Goal: Task Accomplishment & Management: Use online tool/utility

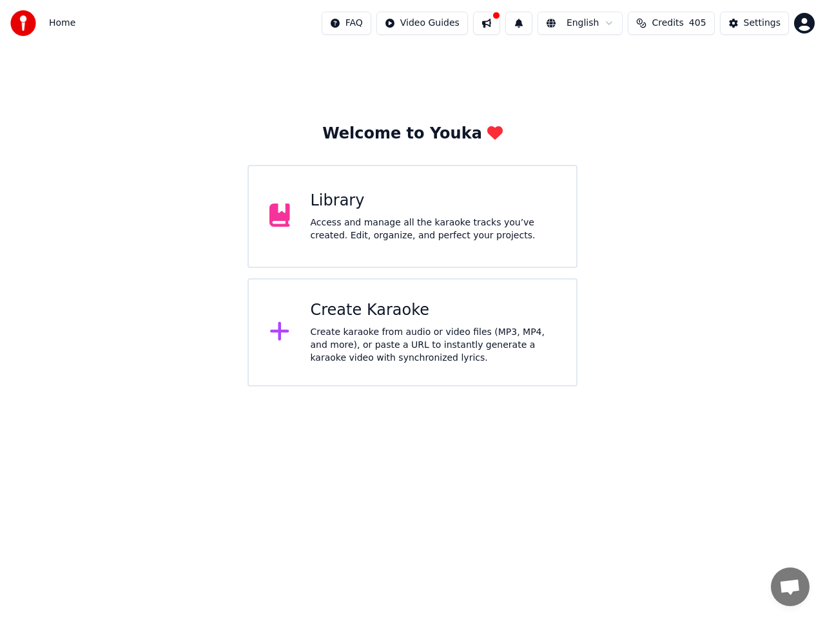
click at [374, 211] on div "Library Access and manage all the karaoke tracks you’ve created. Edit, organize…" at bounding box center [433, 217] width 245 height 52
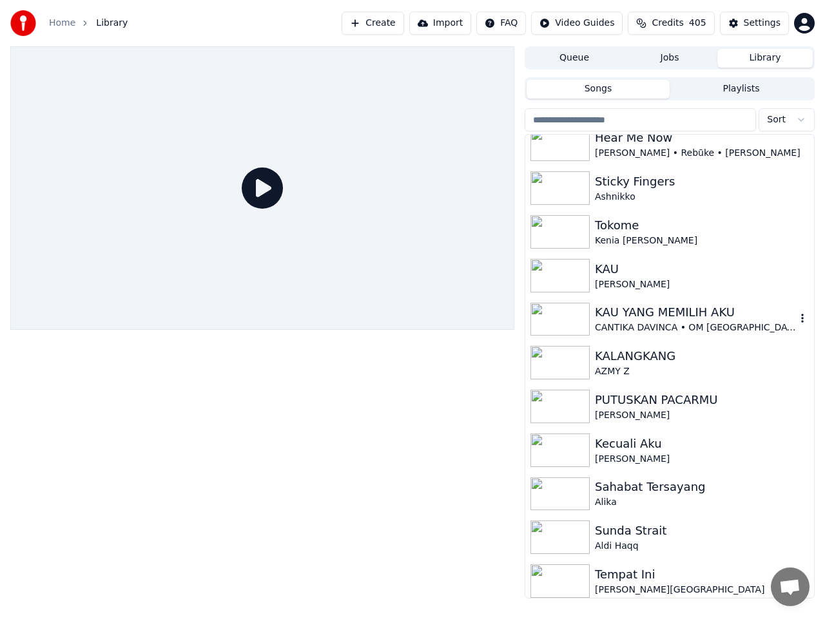
scroll to position [104, 0]
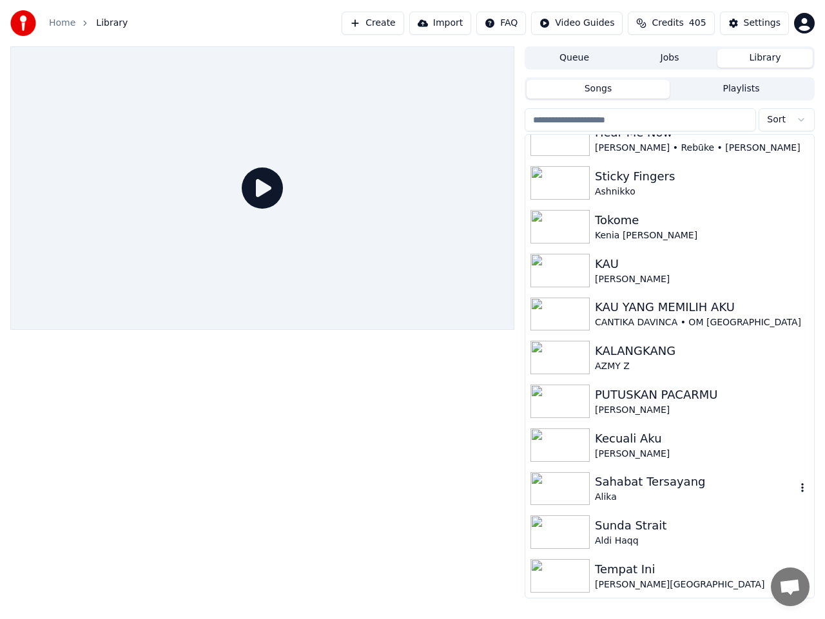
click at [633, 482] on div "Sahabat Tersayang" at bounding box center [695, 482] width 201 height 18
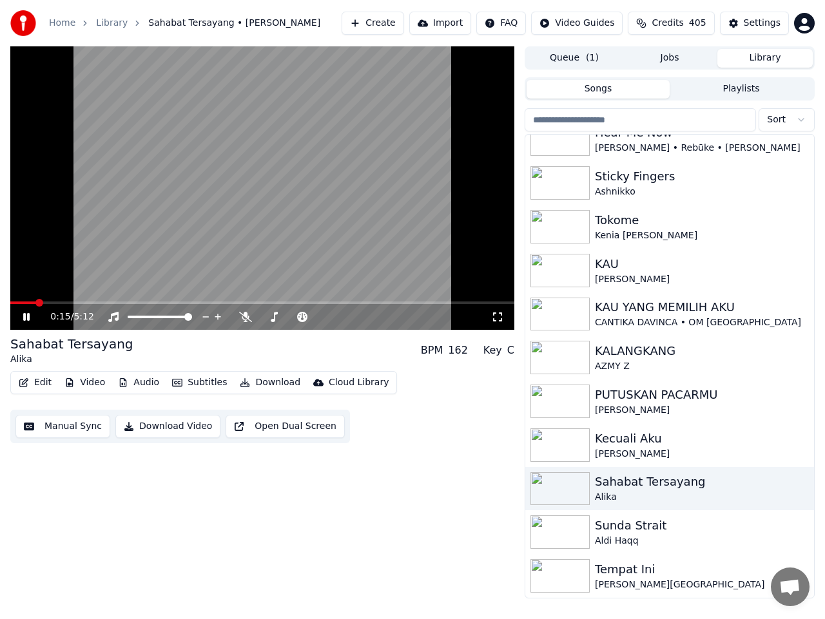
click at [61, 302] on span at bounding box center [262, 303] width 504 height 3
click at [77, 302] on span at bounding box center [262, 303] width 504 height 3
click at [283, 321] on span at bounding box center [284, 317] width 8 height 8
click at [288, 322] on div at bounding box center [304, 317] width 104 height 13
click at [287, 318] on span at bounding box center [287, 317] width 8 height 8
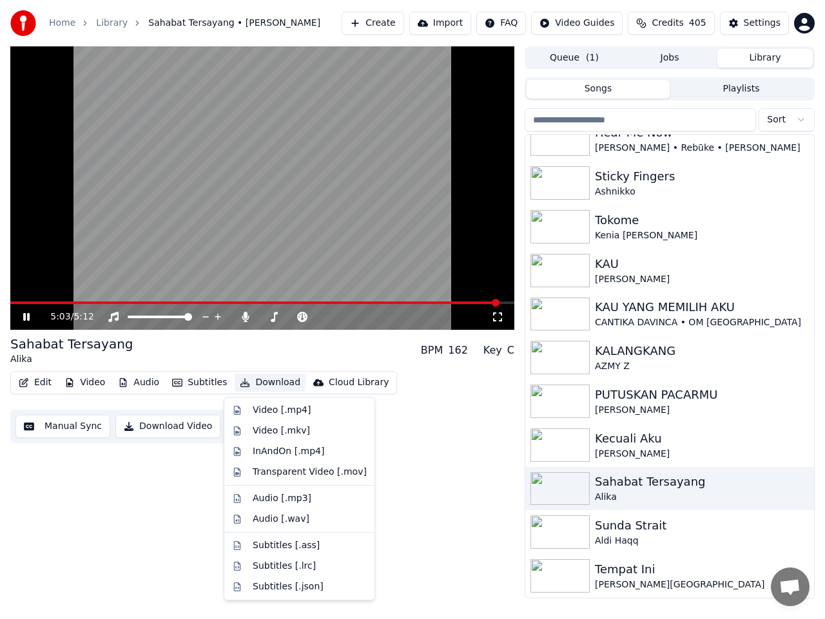
click at [267, 383] on button "Download" at bounding box center [270, 383] width 71 height 18
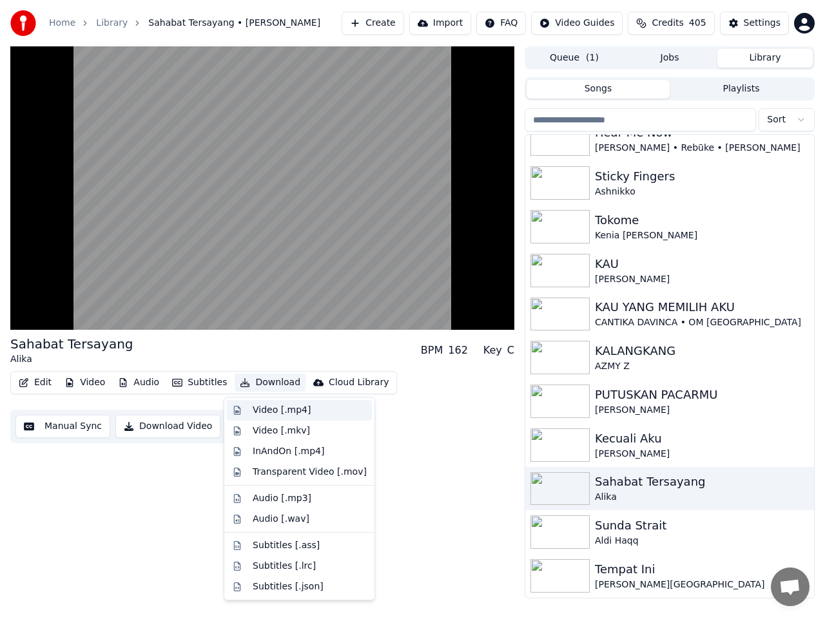
click at [271, 413] on div "Video [.mp4]" at bounding box center [282, 410] width 58 height 13
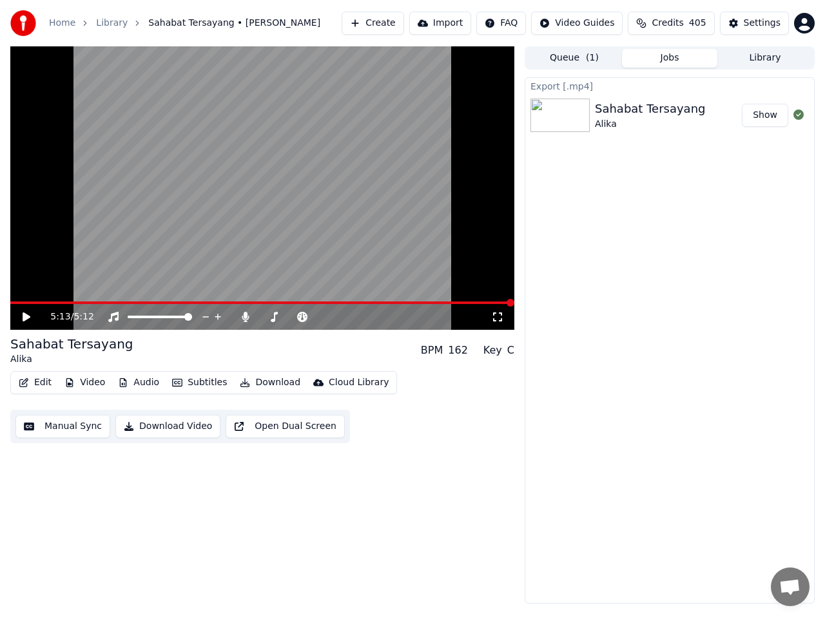
click at [765, 121] on button "Show" at bounding box center [765, 115] width 46 height 23
click at [762, 59] on button "Library" at bounding box center [764, 58] width 95 height 19
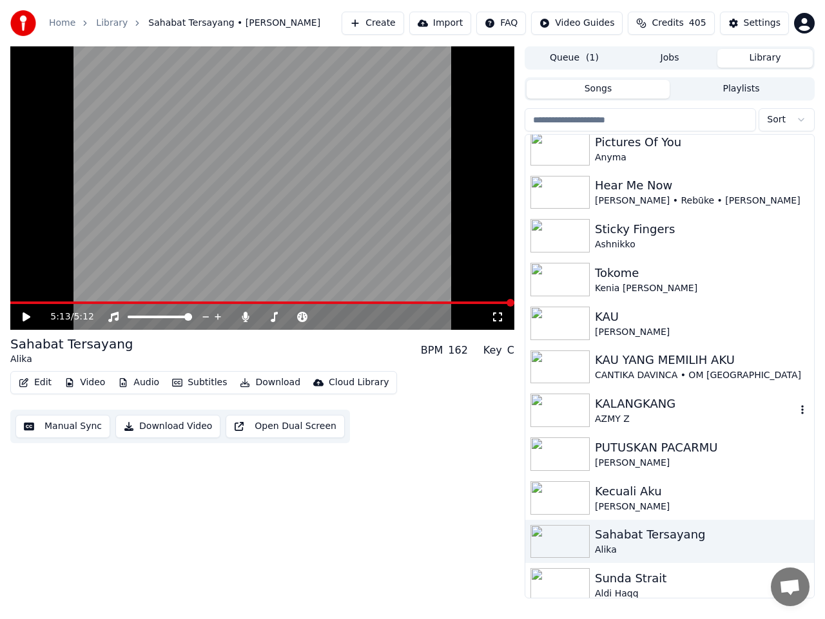
scroll to position [104, 0]
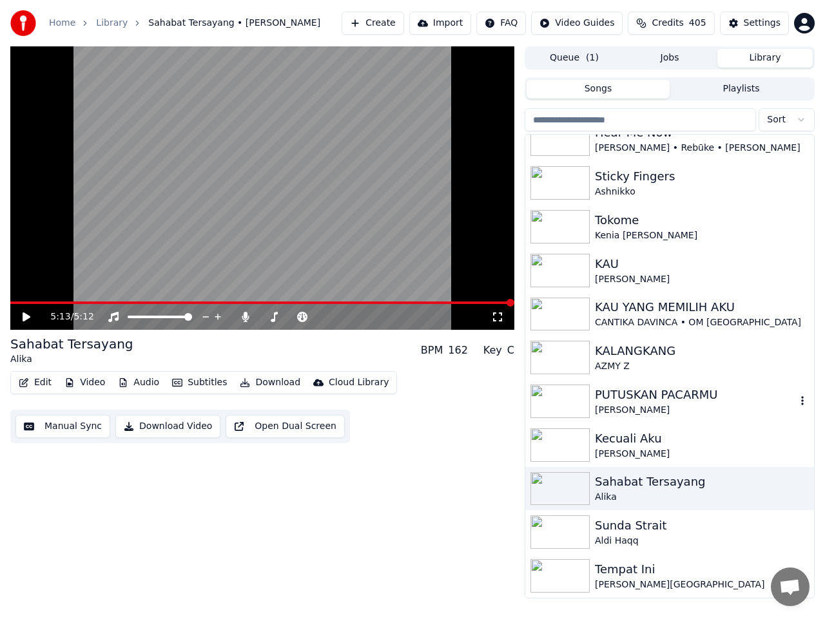
click at [639, 396] on div "PUTUSKAN PACARMU" at bounding box center [695, 395] width 201 height 18
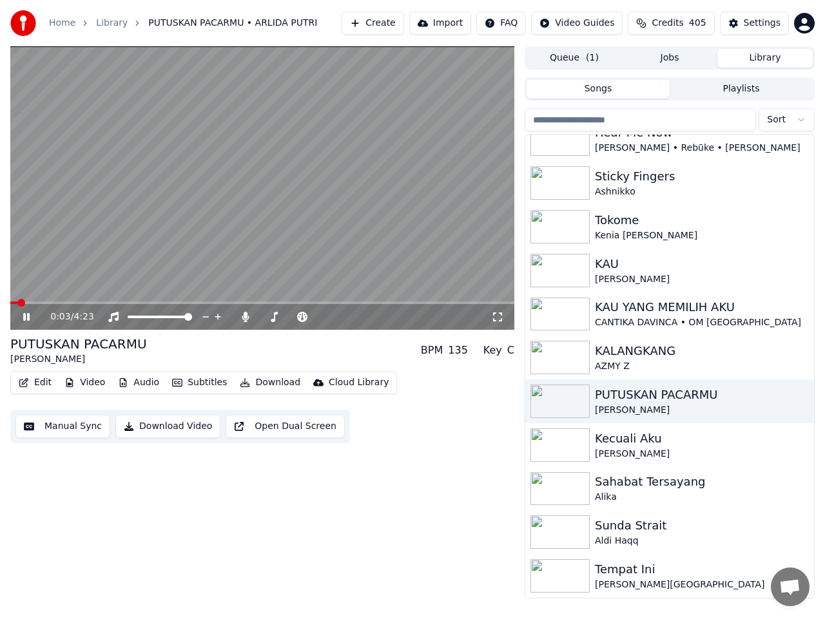
click at [26, 318] on icon at bounding box center [26, 317] width 6 height 8
click at [30, 312] on icon at bounding box center [36, 317] width 30 height 10
click at [164, 320] on span at bounding box center [164, 317] width 8 height 8
click at [199, 302] on span at bounding box center [262, 303] width 504 height 3
click at [28, 318] on icon at bounding box center [26, 317] width 6 height 8
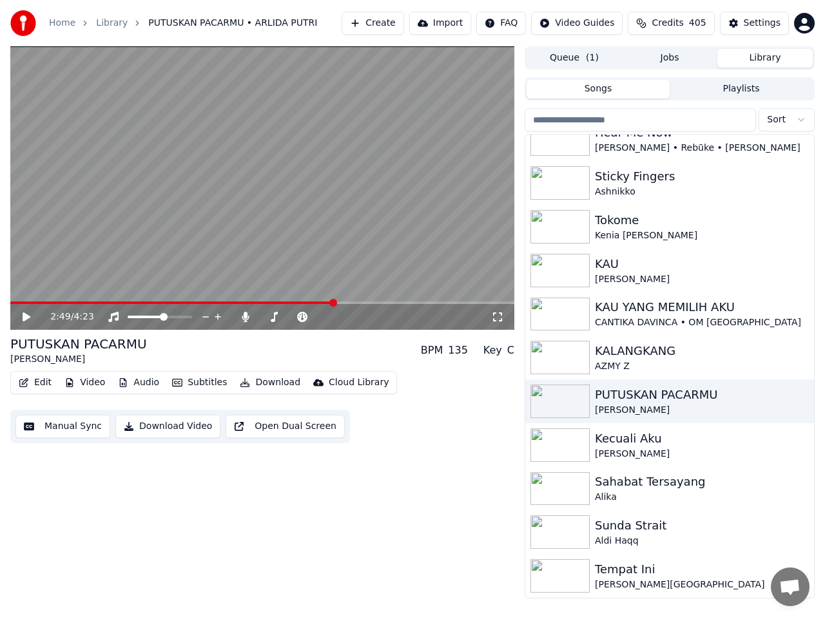
click at [43, 383] on button "Edit" at bounding box center [35, 383] width 43 height 18
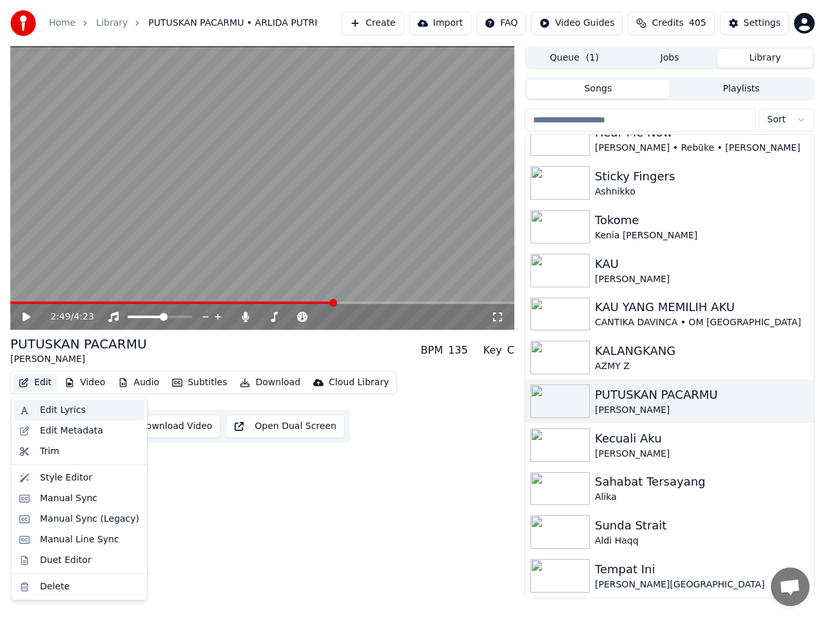
click at [51, 412] on div "Edit Lyrics" at bounding box center [63, 410] width 46 height 13
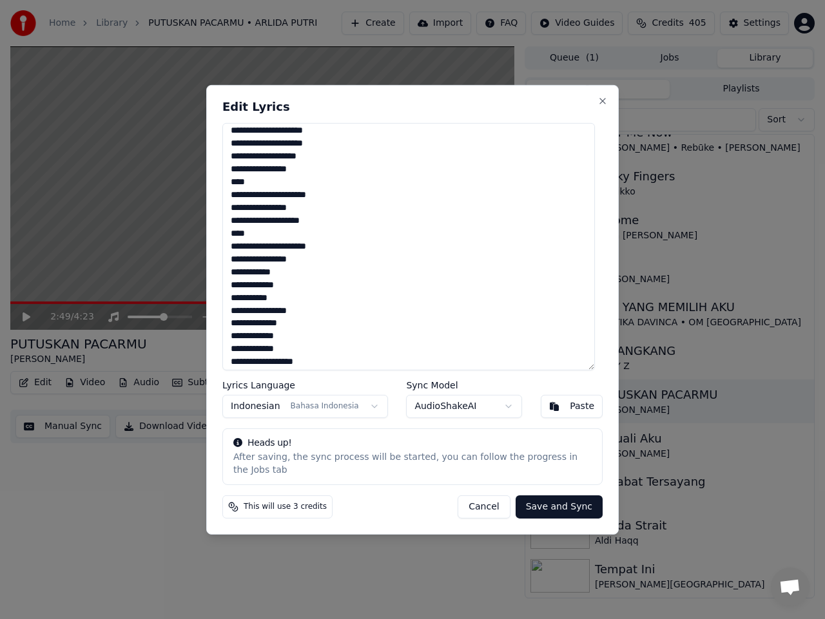
scroll to position [626, 0]
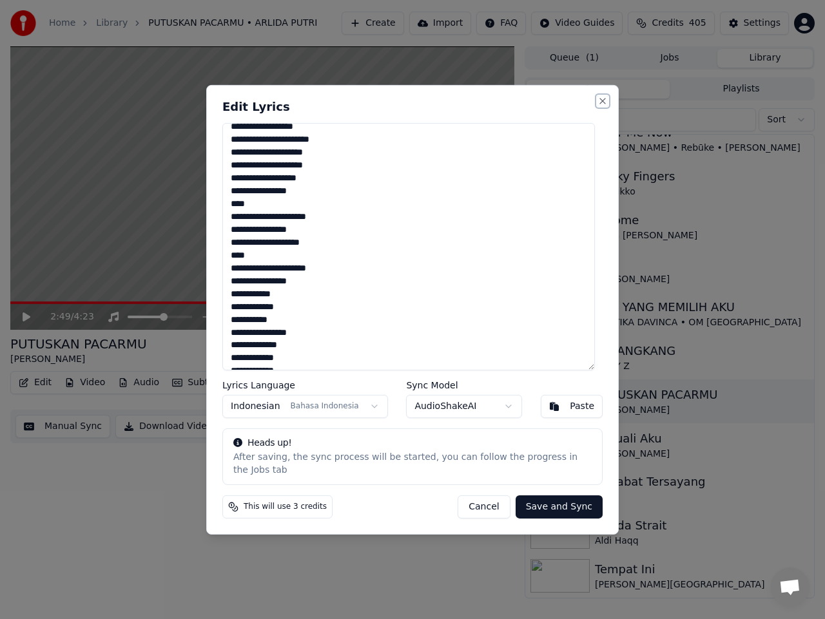
click at [598, 106] on button "Close" at bounding box center [602, 100] width 10 height 10
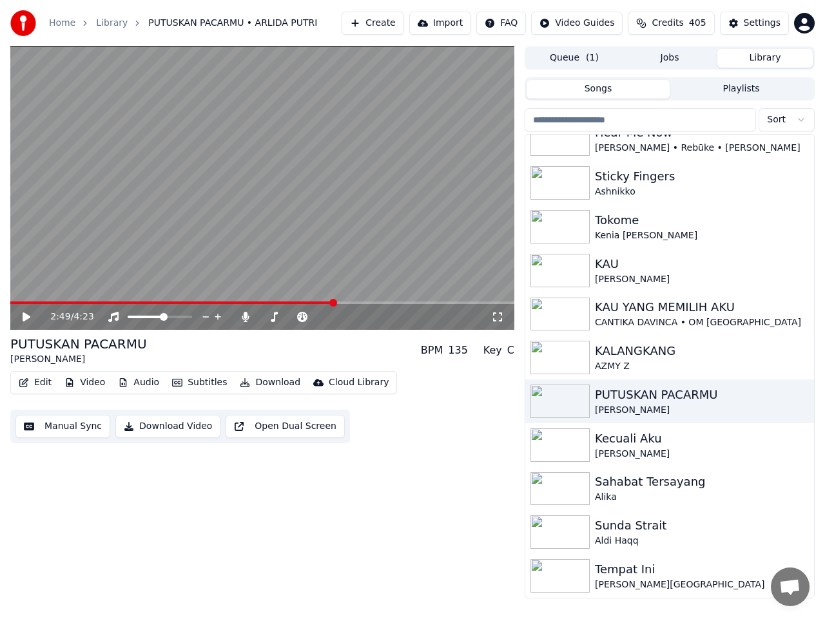
click at [81, 430] on button "Manual Sync" at bounding box center [62, 426] width 95 height 23
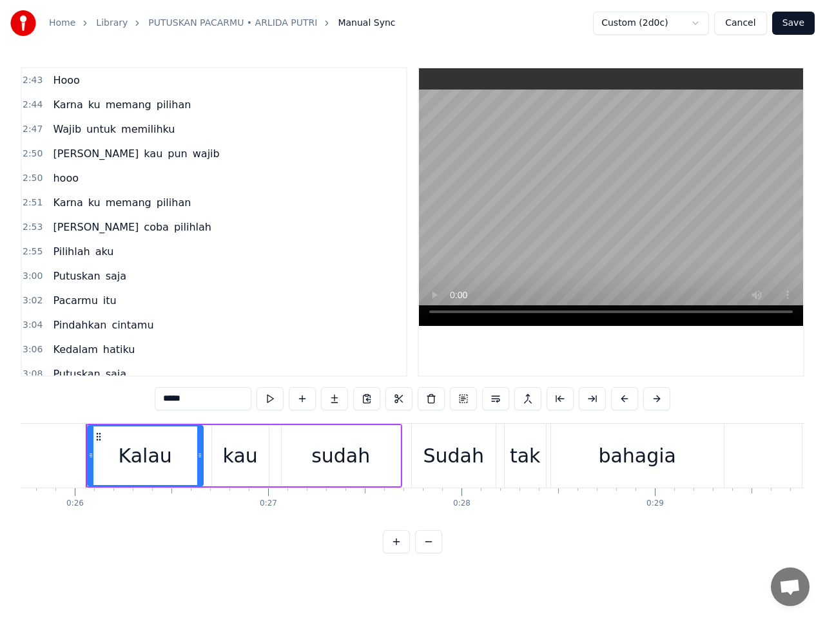
scroll to position [1301, 0]
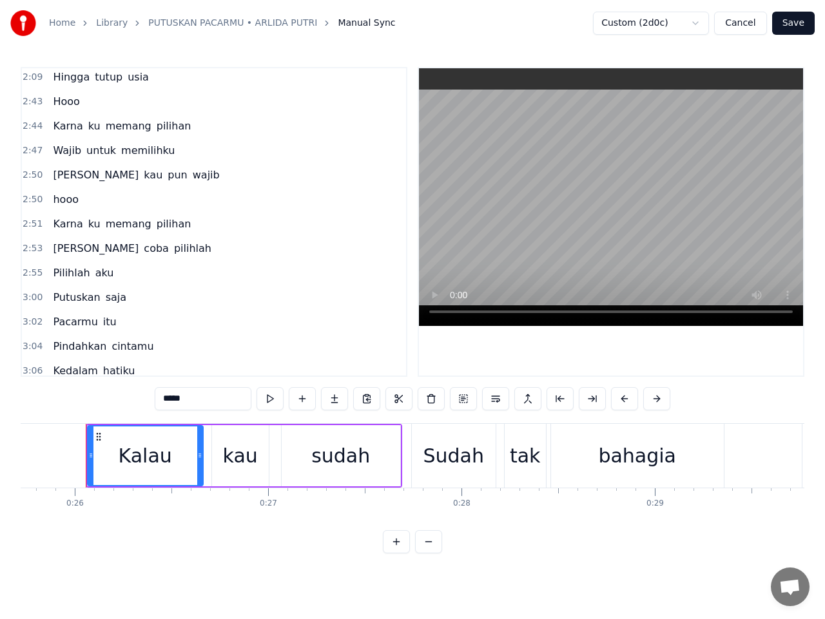
click at [60, 151] on span "Wajib" at bounding box center [67, 150] width 31 height 15
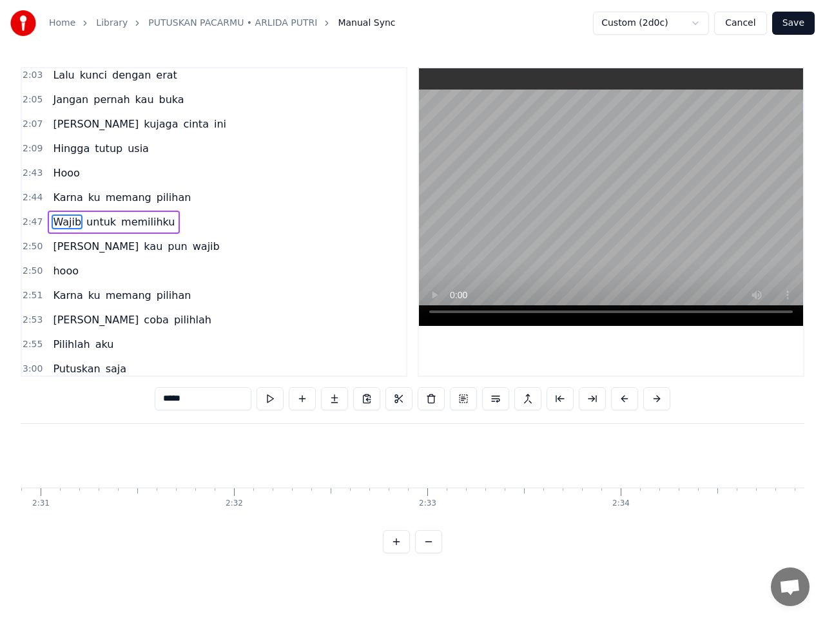
scroll to position [0, 32372]
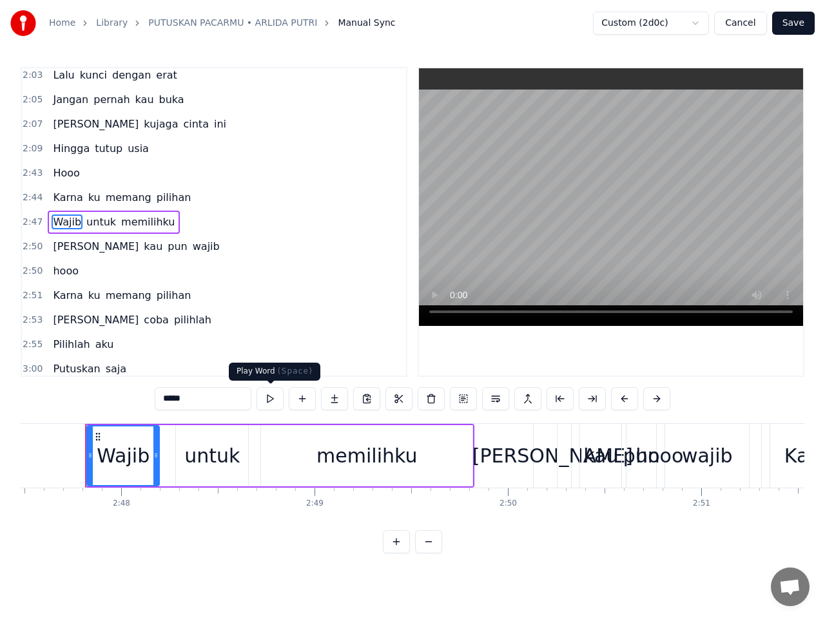
click at [271, 396] on button at bounding box center [269, 398] width 27 height 23
click at [89, 225] on span "untuk" at bounding box center [101, 222] width 32 height 15
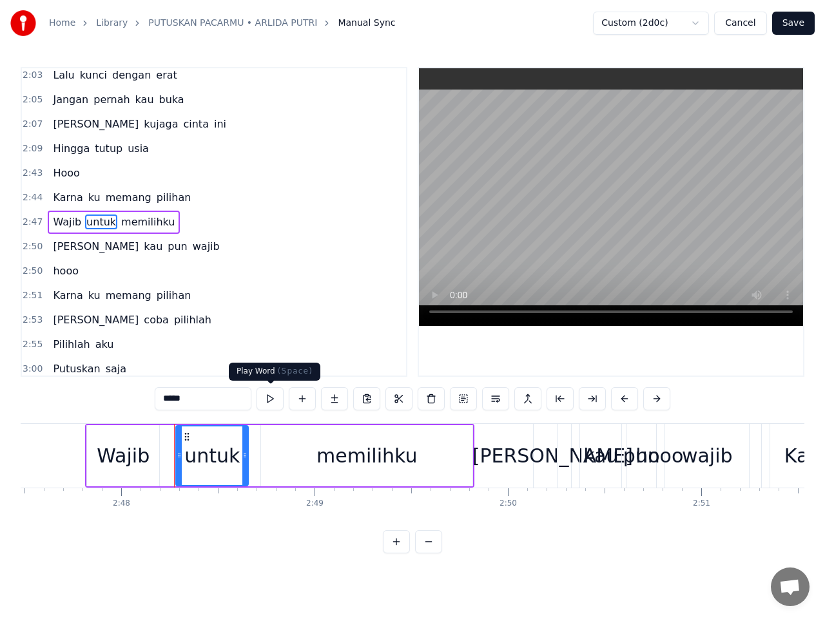
click at [270, 395] on button at bounding box center [269, 398] width 27 height 23
click at [129, 224] on span "memilihku" at bounding box center [148, 222] width 56 height 15
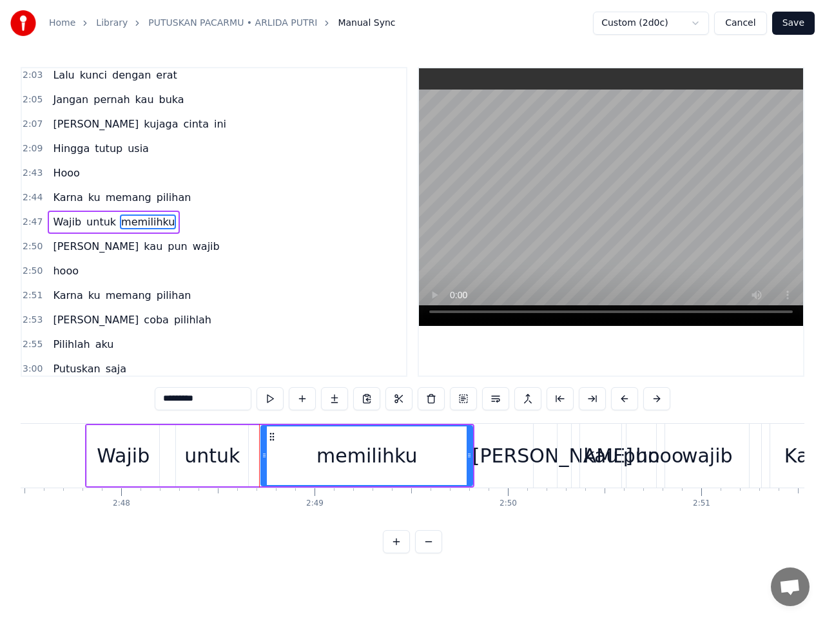
click at [62, 200] on span "Karna" at bounding box center [68, 197] width 32 height 15
type input "*****"
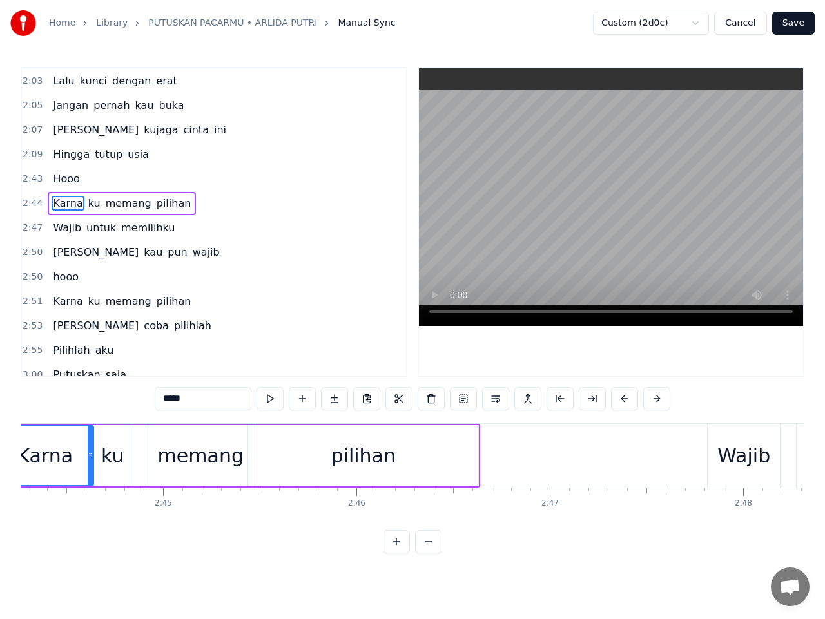
scroll to position [0, 31660]
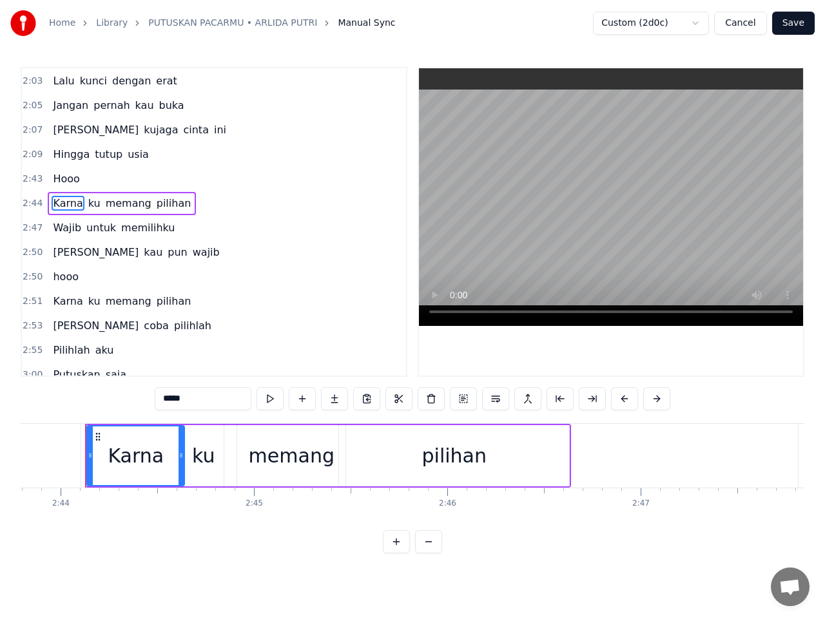
click at [35, 204] on span "2:44" at bounding box center [33, 203] width 20 height 13
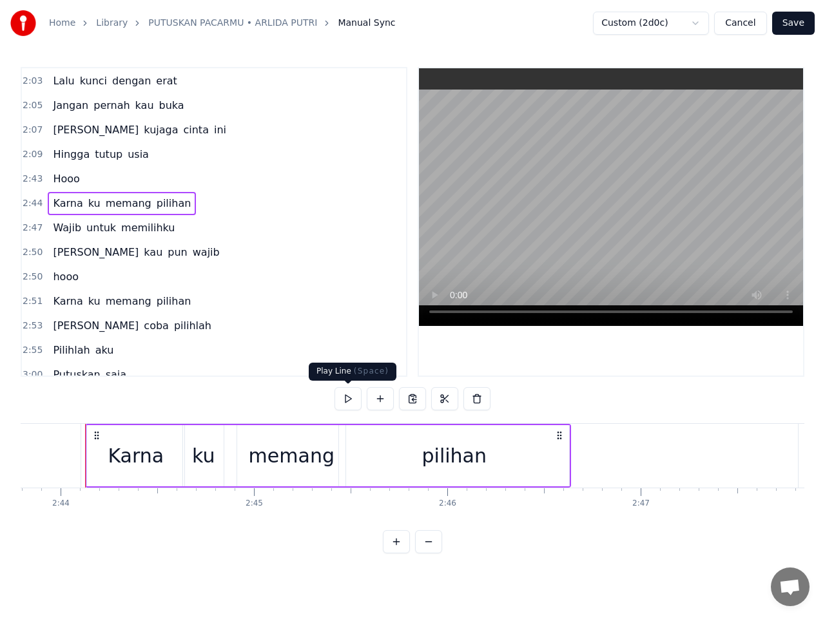
click at [342, 396] on button at bounding box center [347, 398] width 27 height 23
click at [52, 253] on span "Dan" at bounding box center [96, 252] width 88 height 15
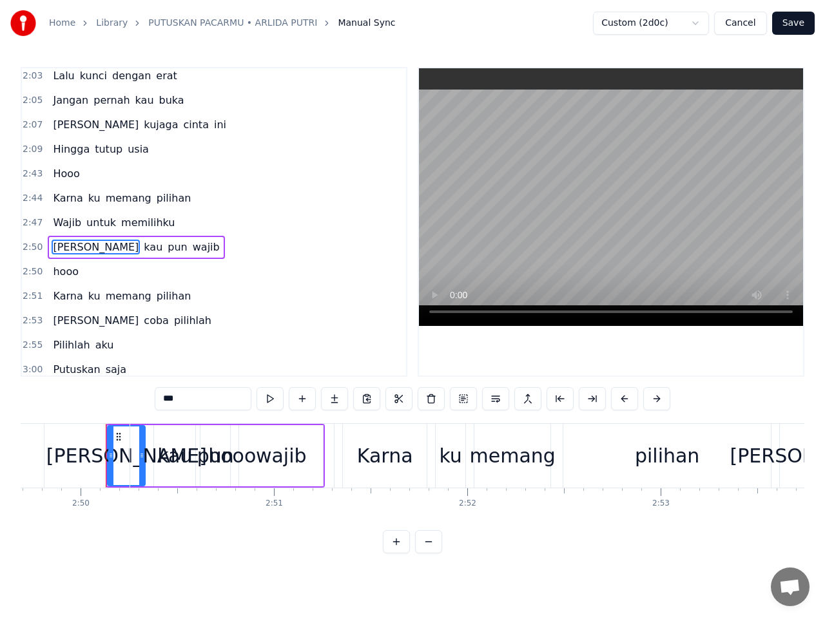
scroll to position [0, 32820]
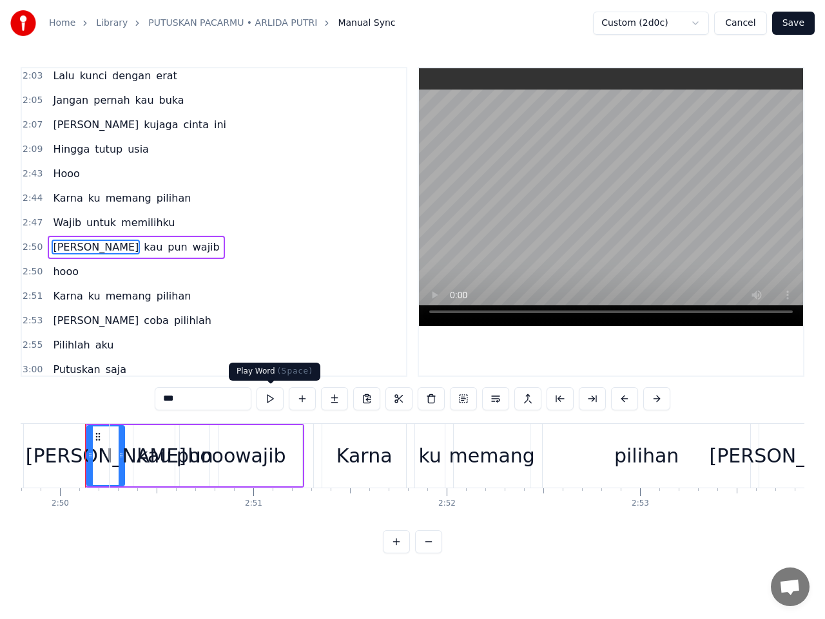
click at [267, 396] on button at bounding box center [269, 398] width 27 height 23
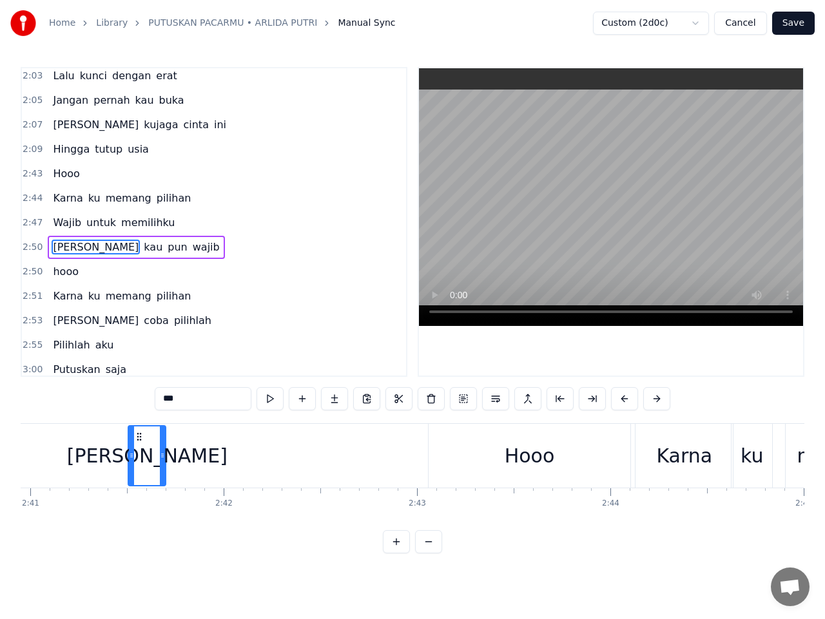
scroll to position [0, 31089]
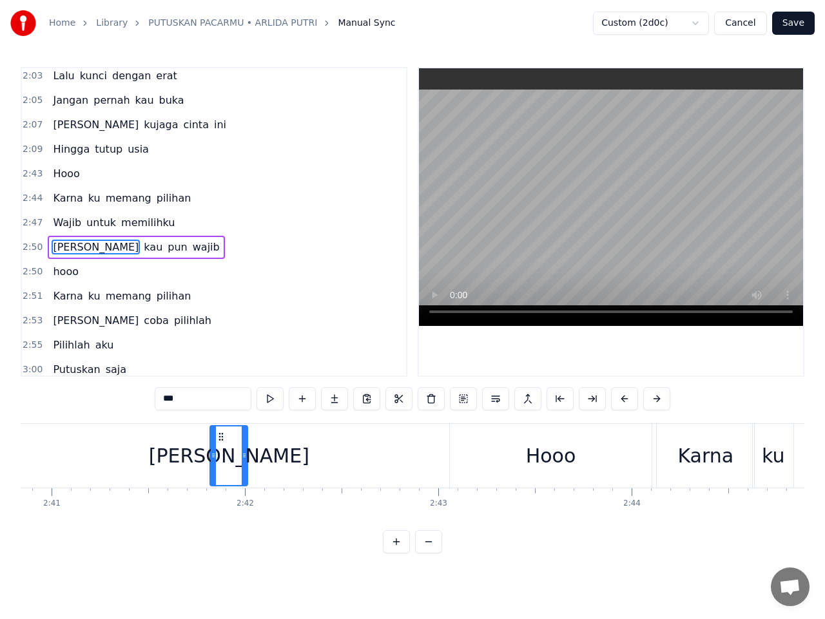
drag, startPoint x: 96, startPoint y: 437, endPoint x: 219, endPoint y: 461, distance: 125.4
click at [219, 461] on div "Dan" at bounding box center [229, 456] width 36 height 59
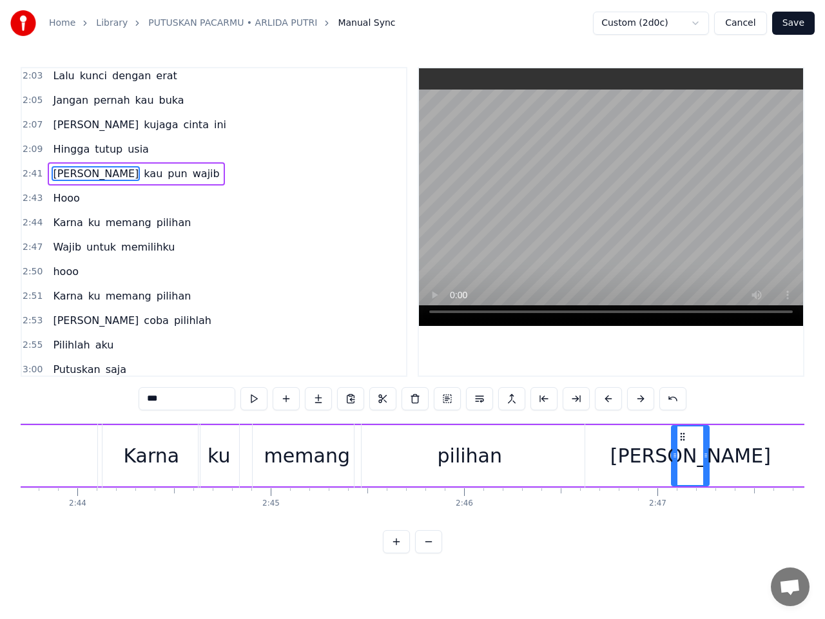
scroll to position [0, 31667]
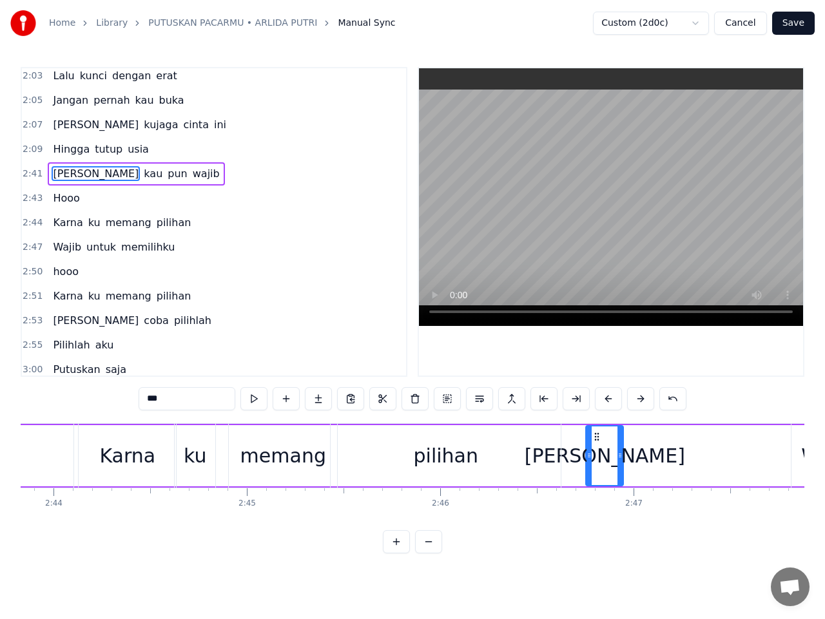
drag, startPoint x: 220, startPoint y: 438, endPoint x: 596, endPoint y: 500, distance: 380.7
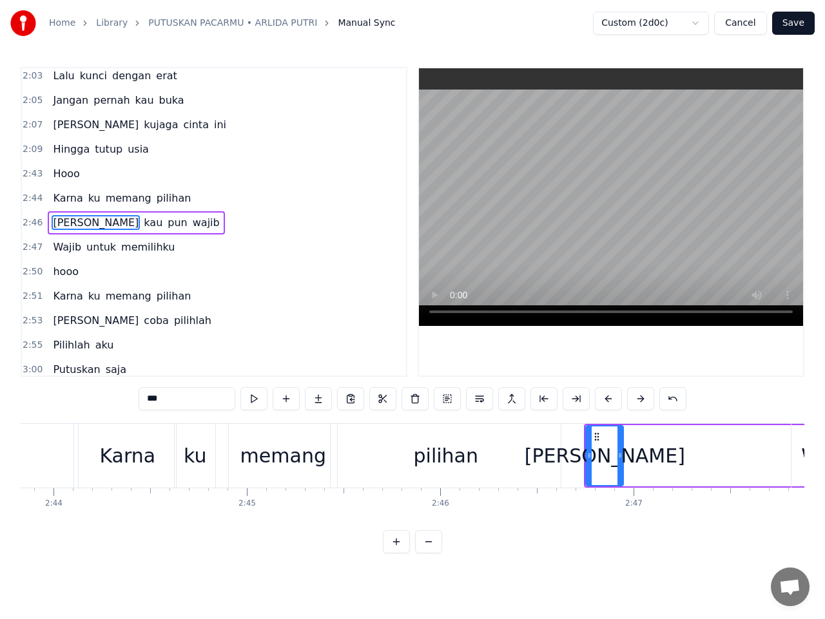
click at [32, 227] on span "2:46" at bounding box center [33, 222] width 20 height 13
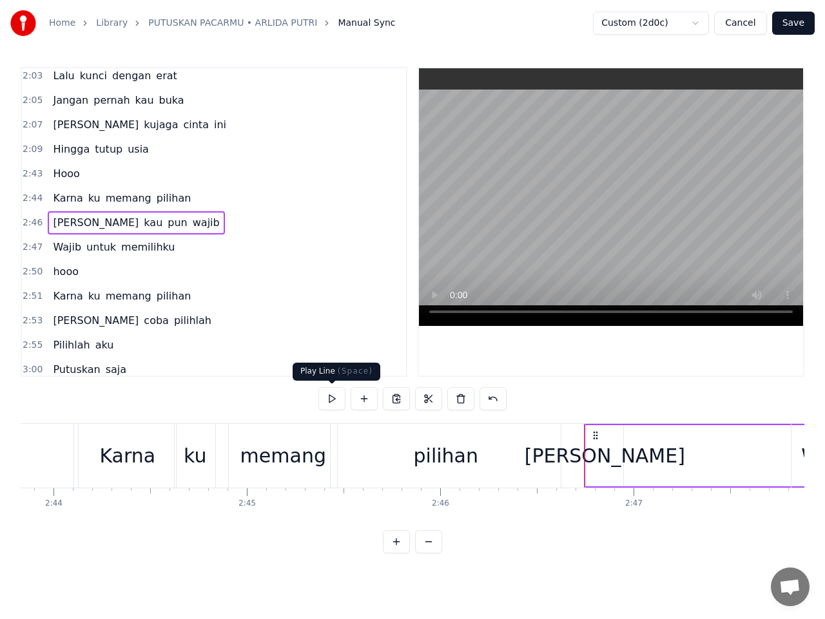
click at [330, 396] on button at bounding box center [331, 398] width 27 height 23
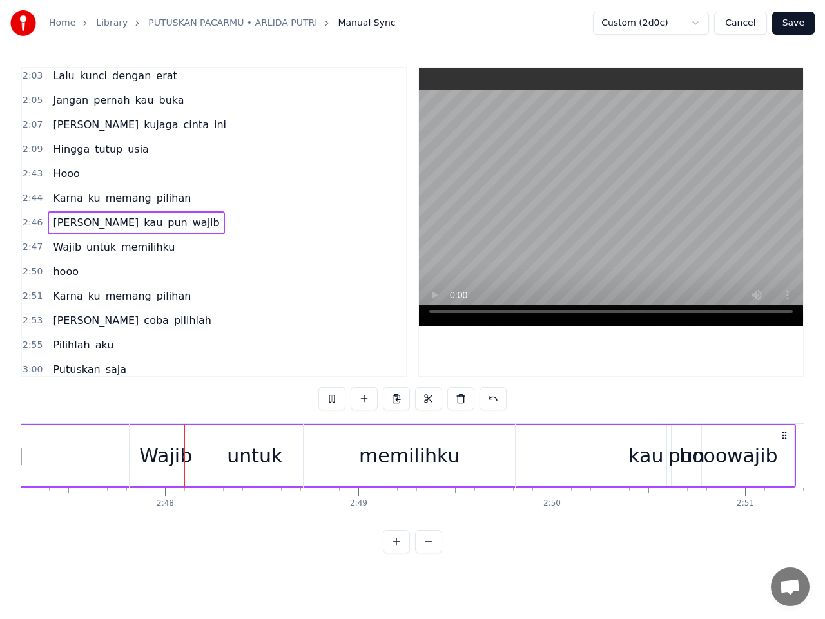
scroll to position [0, 32358]
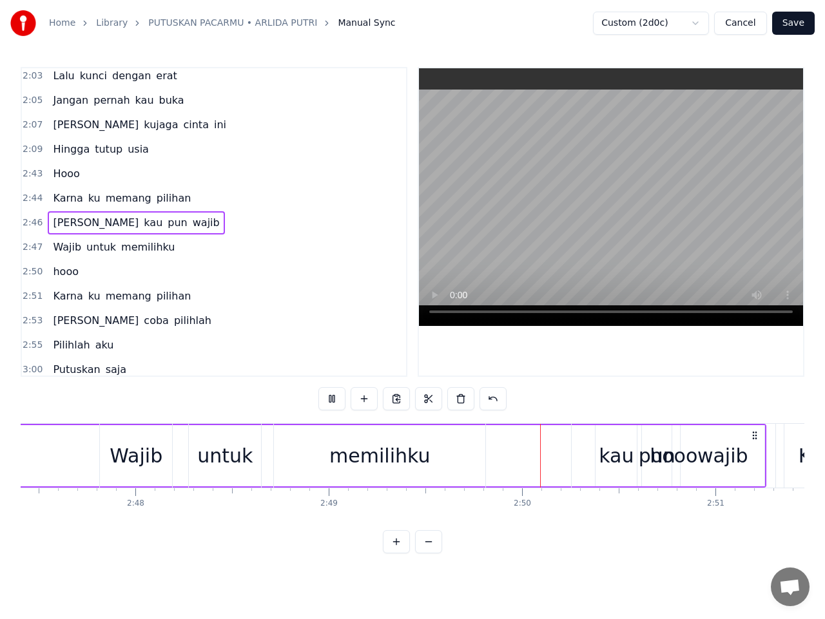
click at [334, 395] on button at bounding box center [331, 398] width 27 height 23
click at [30, 204] on span "2:44" at bounding box center [33, 198] width 20 height 13
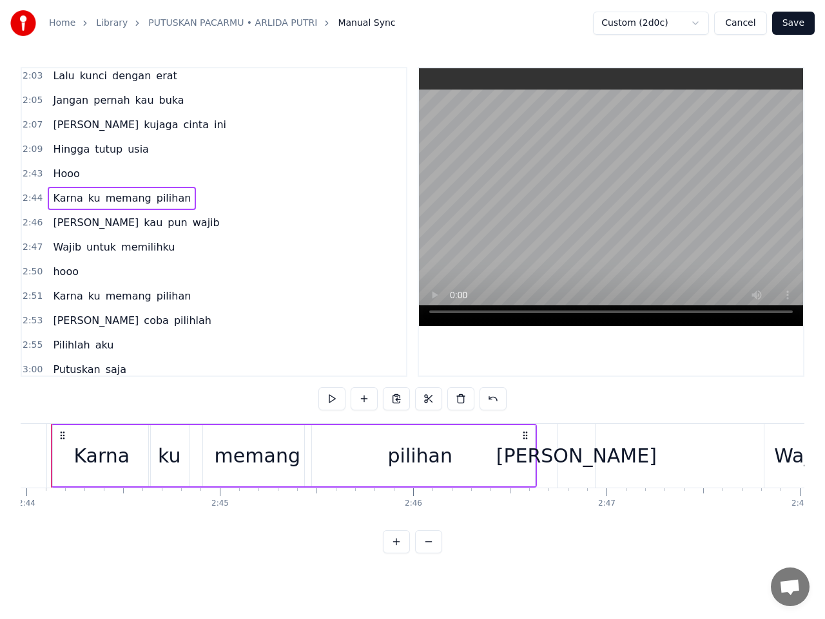
scroll to position [0, 31660]
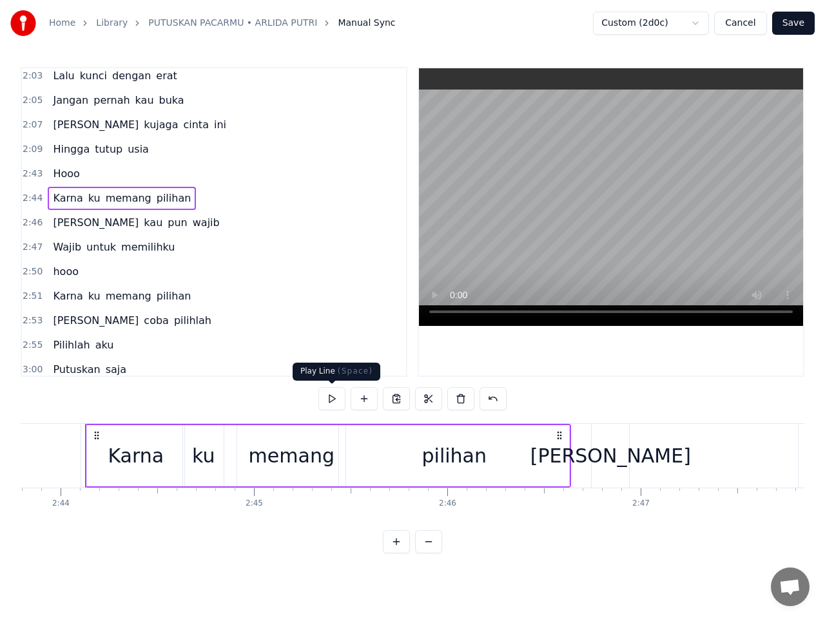
click at [334, 399] on button at bounding box center [331, 398] width 27 height 23
click at [333, 401] on button at bounding box center [331, 398] width 27 height 23
click at [469, 457] on div "pilihan" at bounding box center [454, 455] width 64 height 29
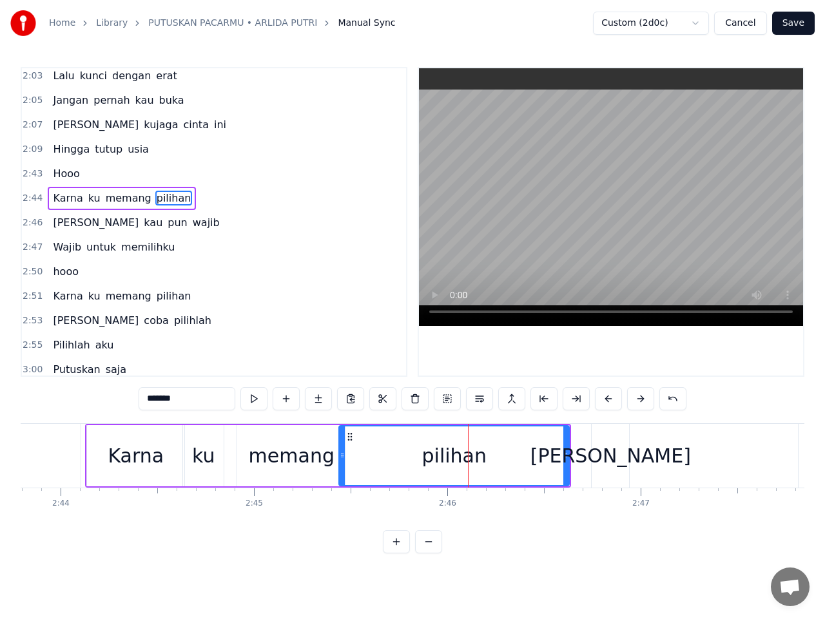
scroll to position [1205, 0]
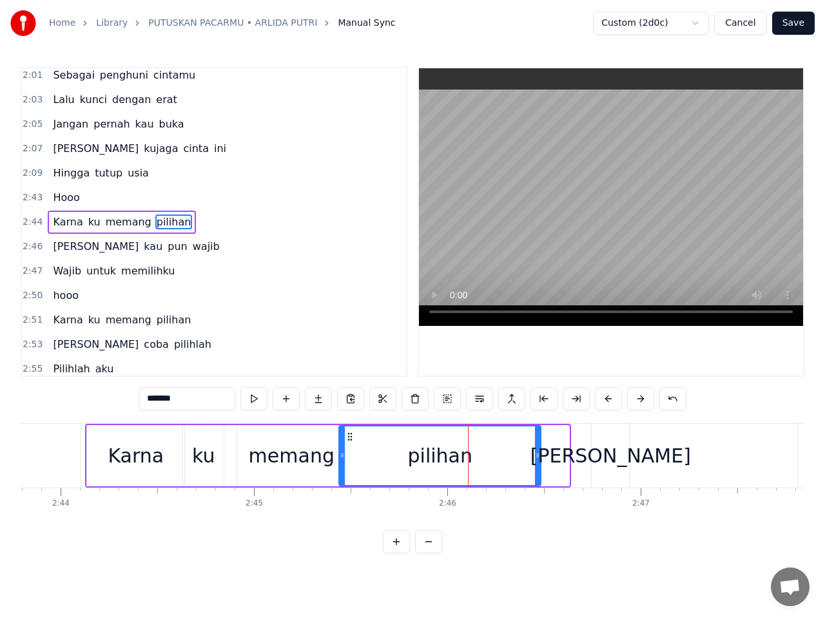
drag, startPoint x: 567, startPoint y: 461, endPoint x: 539, endPoint y: 461, distance: 28.4
click at [539, 461] on div at bounding box center [537, 456] width 5 height 59
click at [619, 461] on div "Dan" at bounding box center [610, 455] width 160 height 29
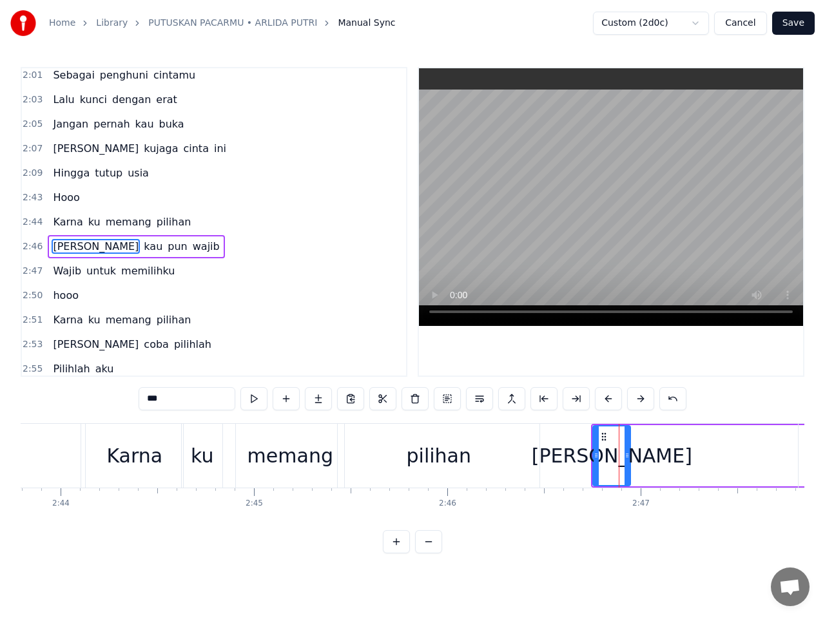
scroll to position [1229, 0]
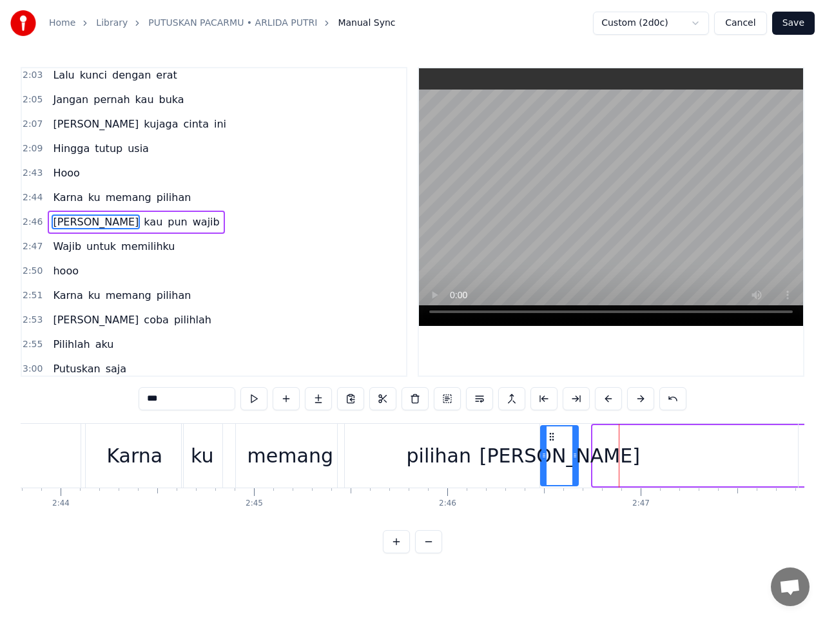
drag, startPoint x: 604, startPoint y: 438, endPoint x: 552, endPoint y: 448, distance: 53.2
click at [552, 448] on div "Dan" at bounding box center [559, 456] width 36 height 59
drag, startPoint x: 577, startPoint y: 455, endPoint x: 570, endPoint y: 452, distance: 8.4
click at [570, 452] on icon at bounding box center [566, 455] width 5 height 10
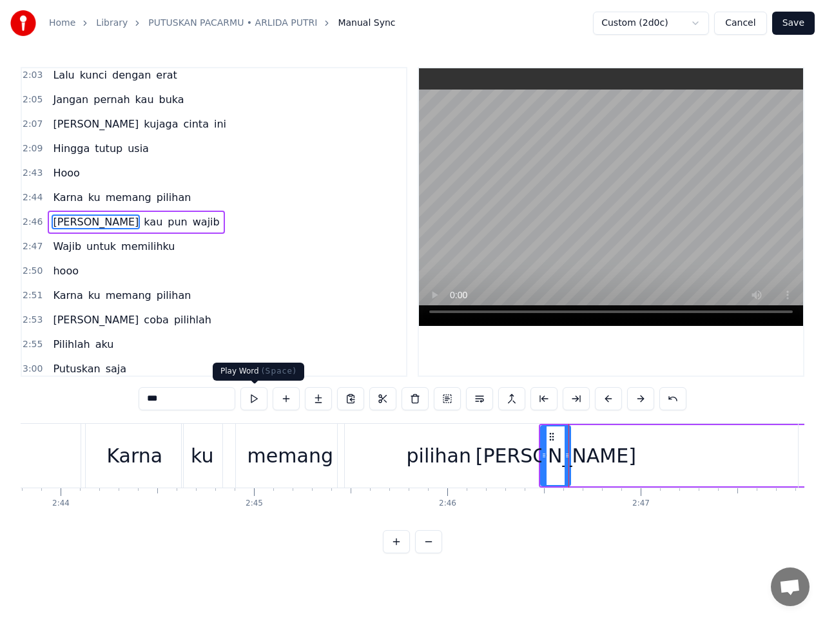
click at [254, 396] on button at bounding box center [253, 398] width 27 height 23
click at [584, 452] on icon at bounding box center [582, 455] width 5 height 10
click at [252, 394] on button at bounding box center [253, 398] width 27 height 23
click at [142, 225] on span "kau" at bounding box center [152, 222] width 21 height 15
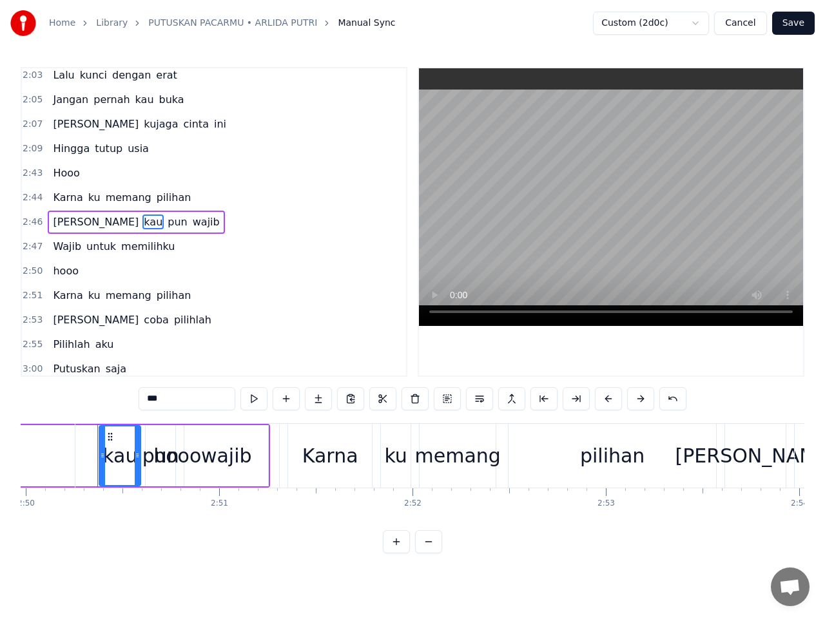
scroll to position [0, 32867]
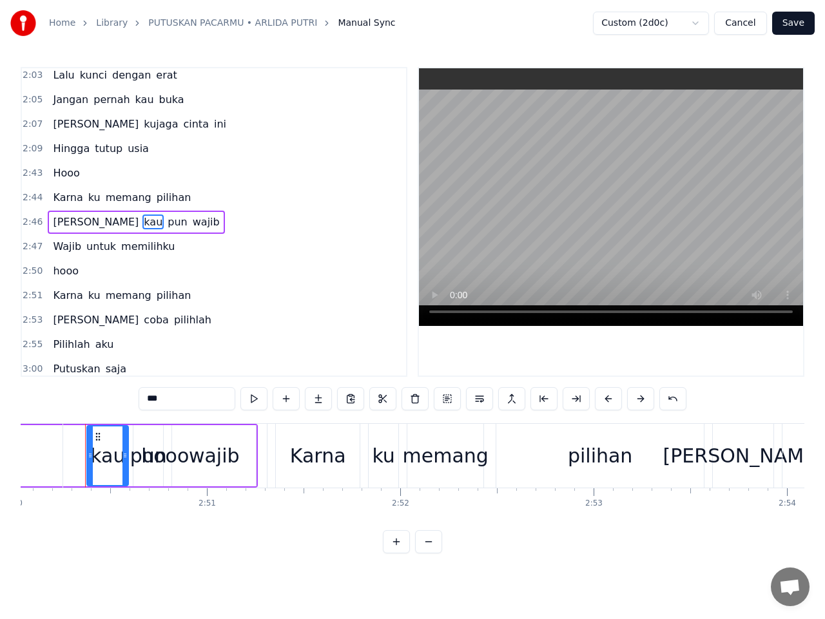
drag, startPoint x: 98, startPoint y: 436, endPoint x: 75, endPoint y: 436, distance: 23.2
click at [75, 436] on div "hooo" at bounding box center [165, 456] width 204 height 64
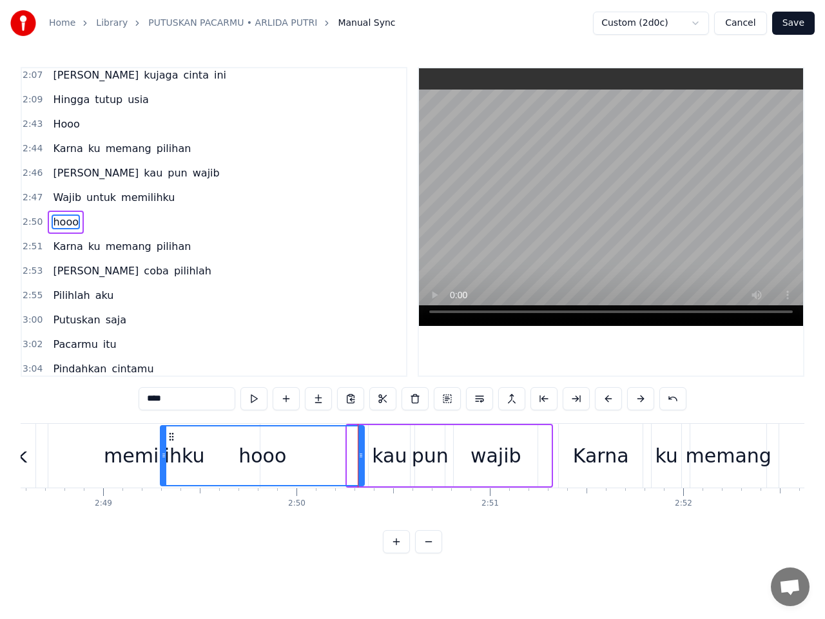
scroll to position [0, 32579]
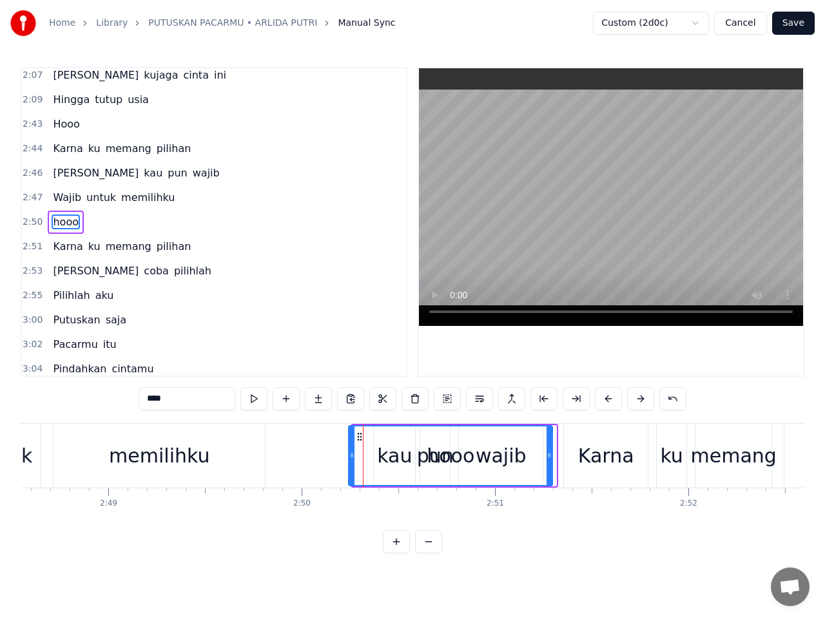
drag, startPoint x: 86, startPoint y: 434, endPoint x: 358, endPoint y: 454, distance: 273.2
click at [358, 454] on div "hooo" at bounding box center [450, 456] width 202 height 59
click at [61, 276] on span "Dan" at bounding box center [96, 271] width 88 height 15
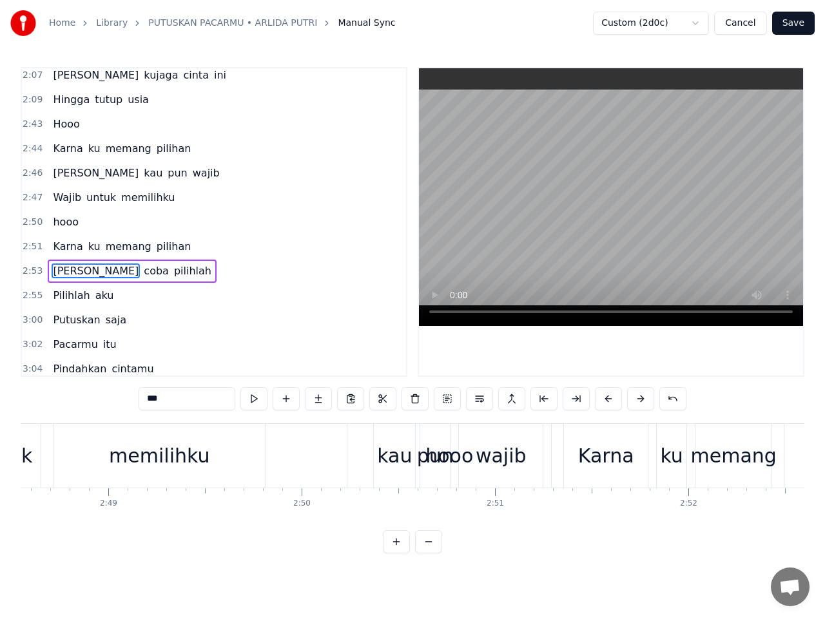
scroll to position [1327, 0]
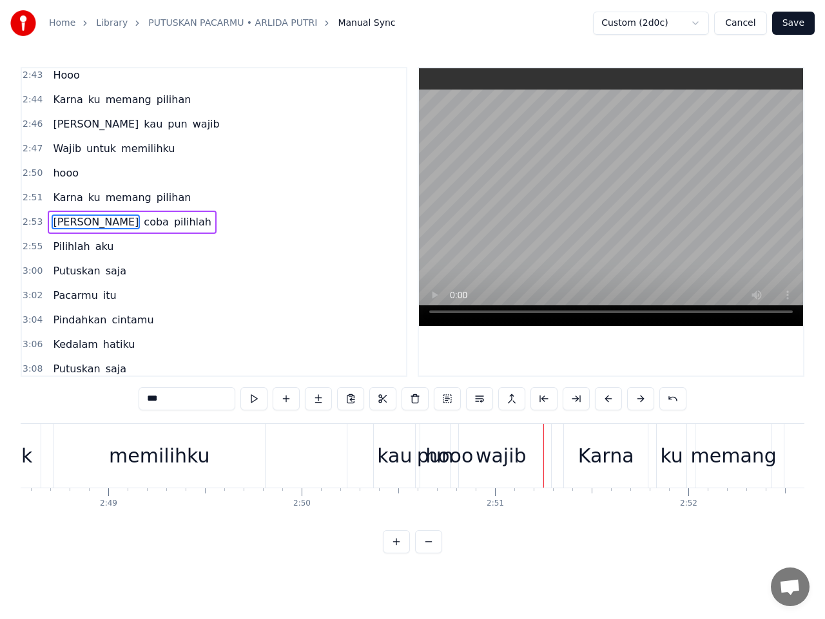
drag, startPoint x: 474, startPoint y: 461, endPoint x: 534, endPoint y: 455, distance: 60.9
click at [534, 455] on div "hooo" at bounding box center [449, 456] width 204 height 64
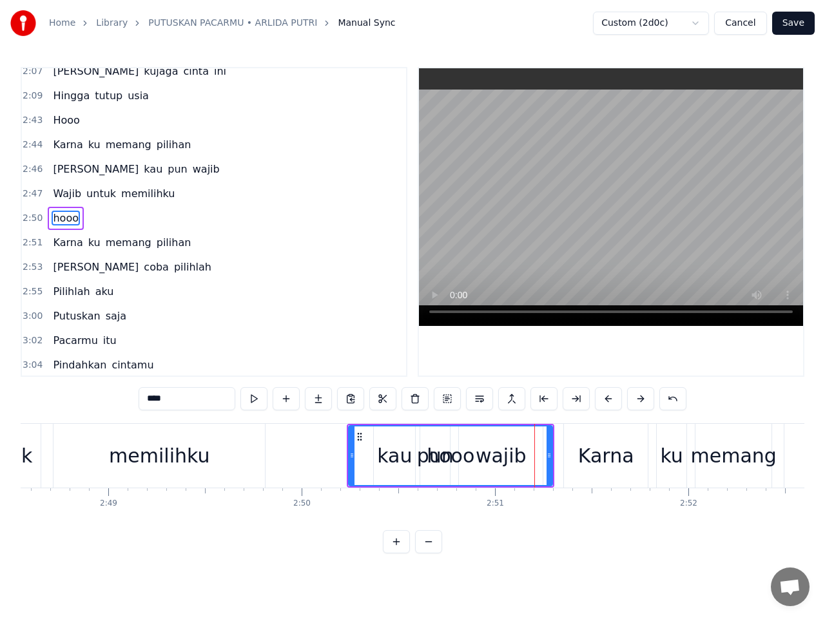
scroll to position [1278, 0]
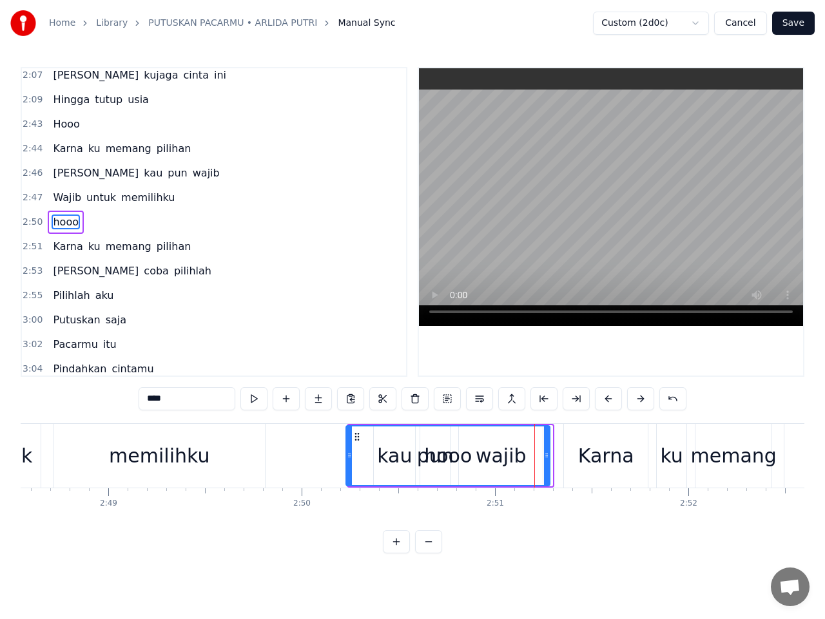
click at [358, 439] on icon at bounding box center [357, 437] width 10 height 10
click at [253, 397] on button at bounding box center [253, 398] width 27 height 23
click at [59, 270] on span "Dan" at bounding box center [96, 271] width 88 height 15
type input "***"
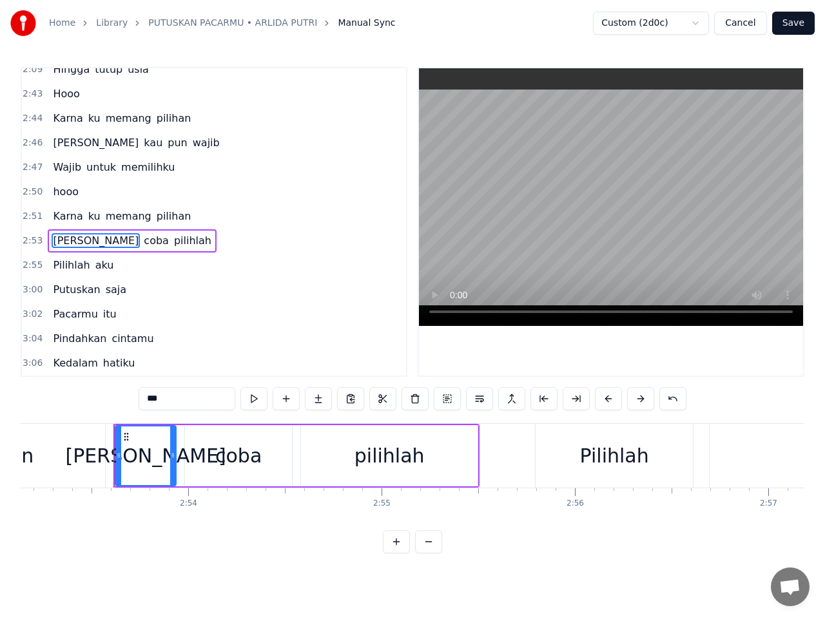
scroll to position [0, 33494]
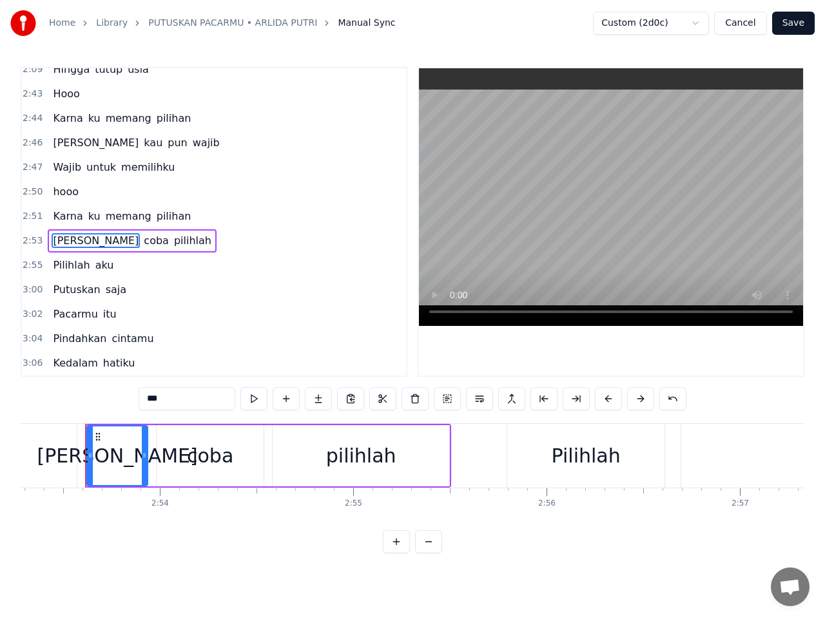
click at [62, 142] on span "Dan" at bounding box center [96, 142] width 88 height 15
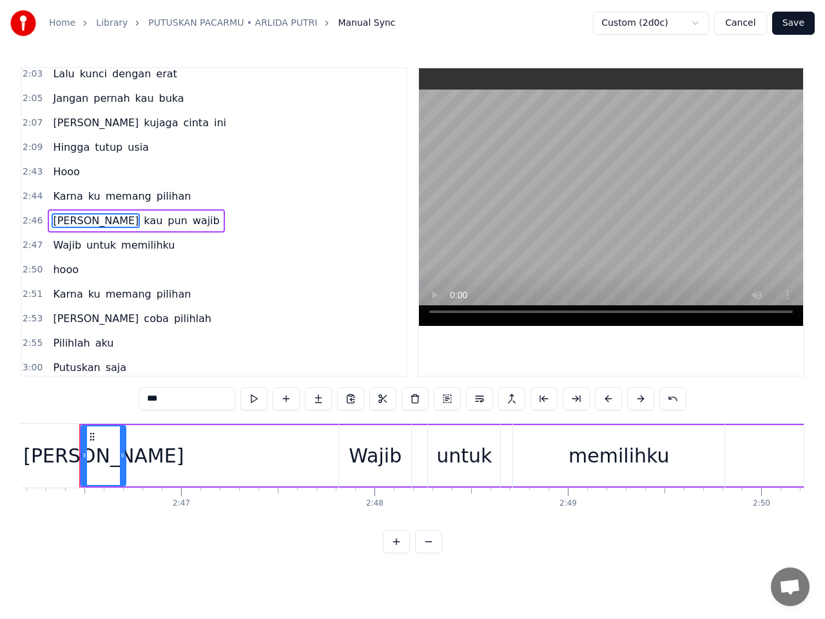
scroll to position [0, 32113]
click at [33, 197] on span "2:44" at bounding box center [33, 196] width 20 height 13
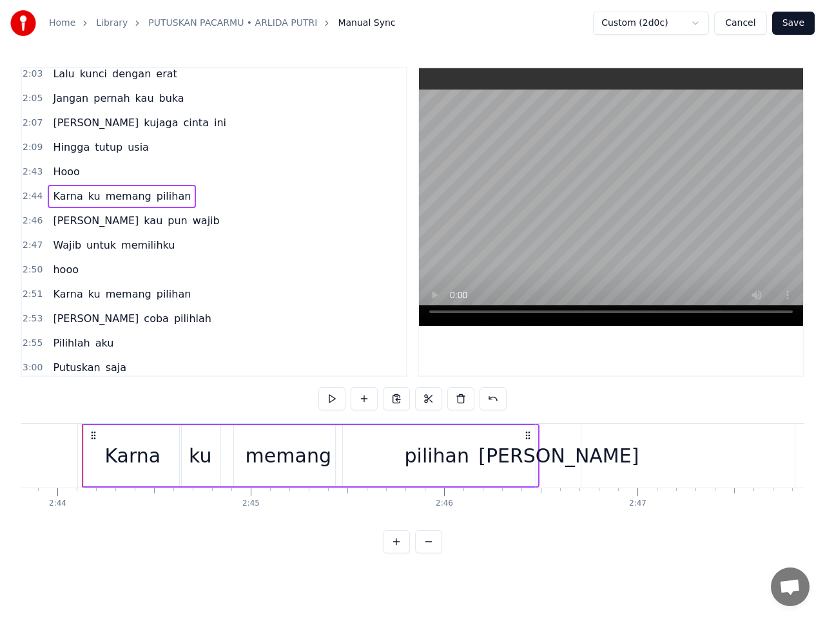
scroll to position [0, 31660]
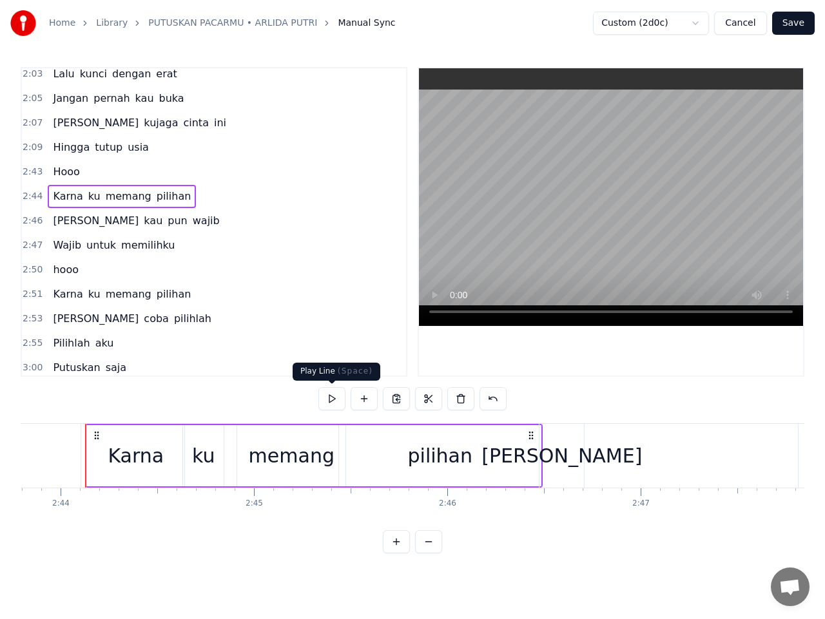
click at [333, 397] on button at bounding box center [331, 398] width 27 height 23
click at [142, 222] on span "kau" at bounding box center [152, 220] width 21 height 15
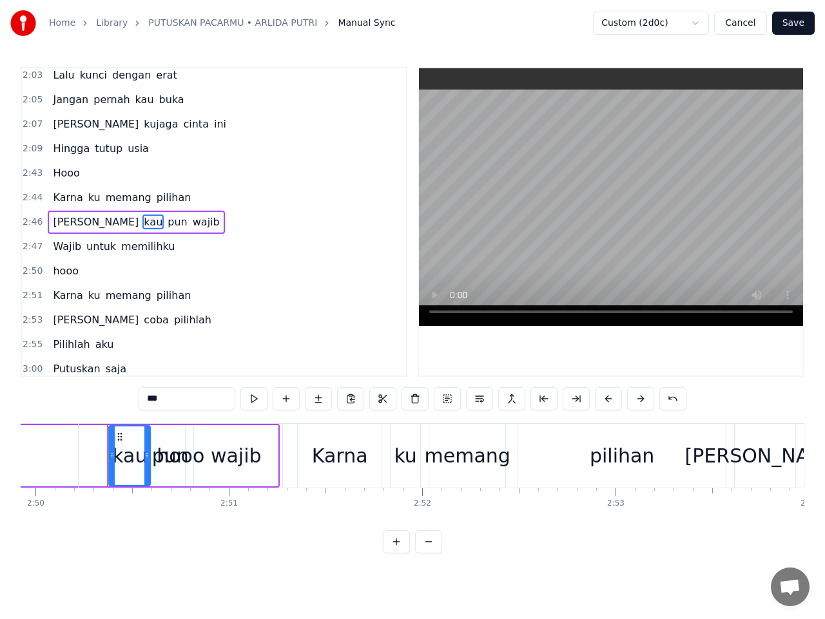
scroll to position [0, 32867]
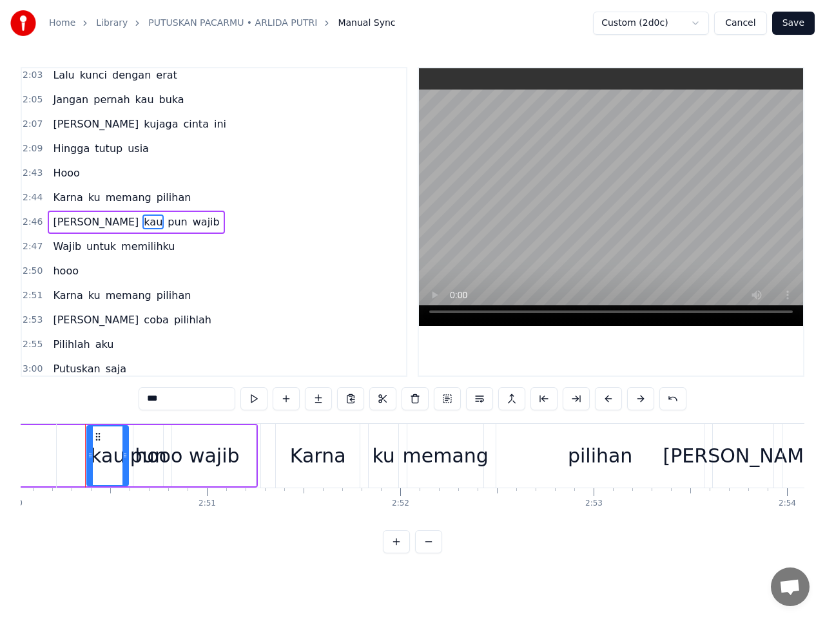
drag, startPoint x: 99, startPoint y: 435, endPoint x: 67, endPoint y: 436, distance: 32.2
click at [67, 436] on div "hooo" at bounding box center [159, 456] width 204 height 64
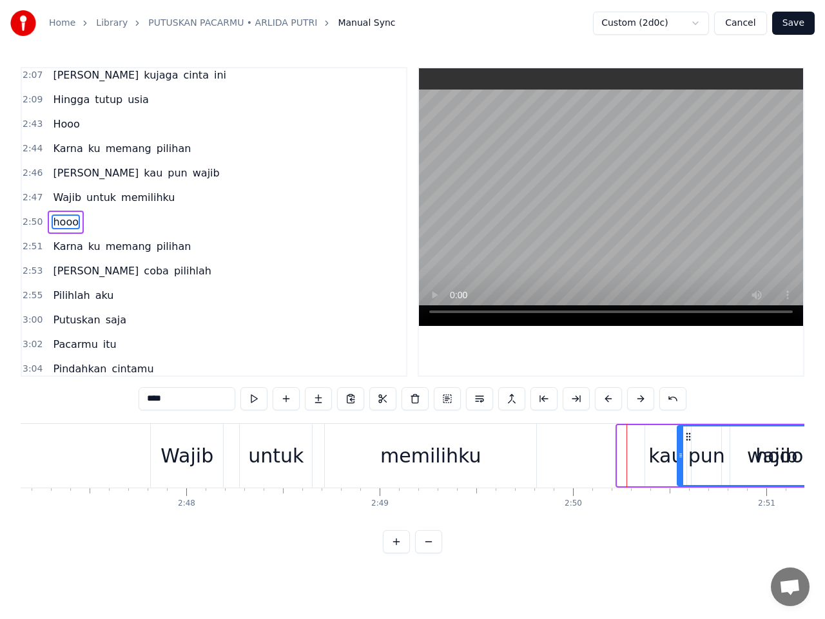
scroll to position [0, 32325]
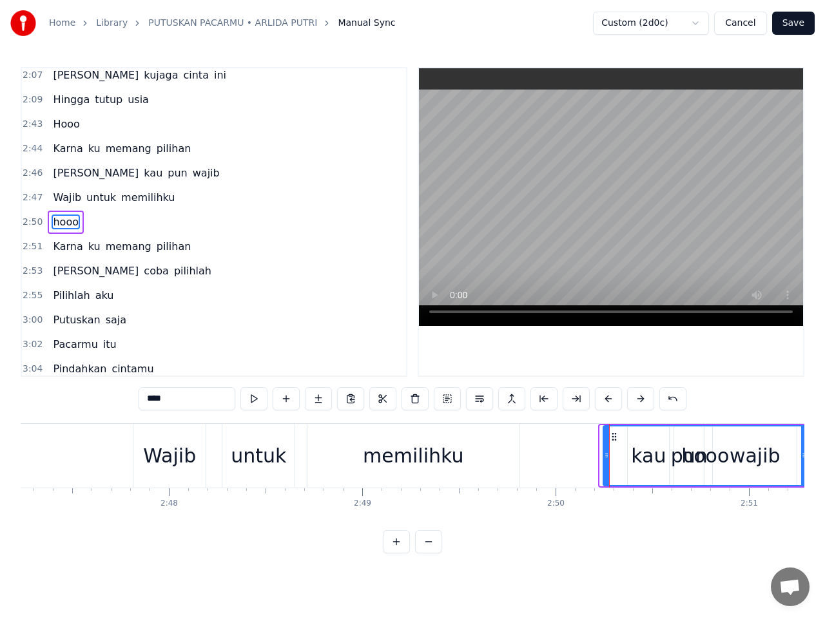
drag, startPoint x: 88, startPoint y: 436, endPoint x: 617, endPoint y: 465, distance: 529.1
click at [617, 465] on div "hooo" at bounding box center [705, 456] width 202 height 59
drag, startPoint x: 614, startPoint y: 437, endPoint x: 590, endPoint y: 435, distance: 24.6
click at [590, 436] on icon at bounding box center [591, 437] width 10 height 10
click at [142, 177] on span "kau" at bounding box center [152, 173] width 21 height 15
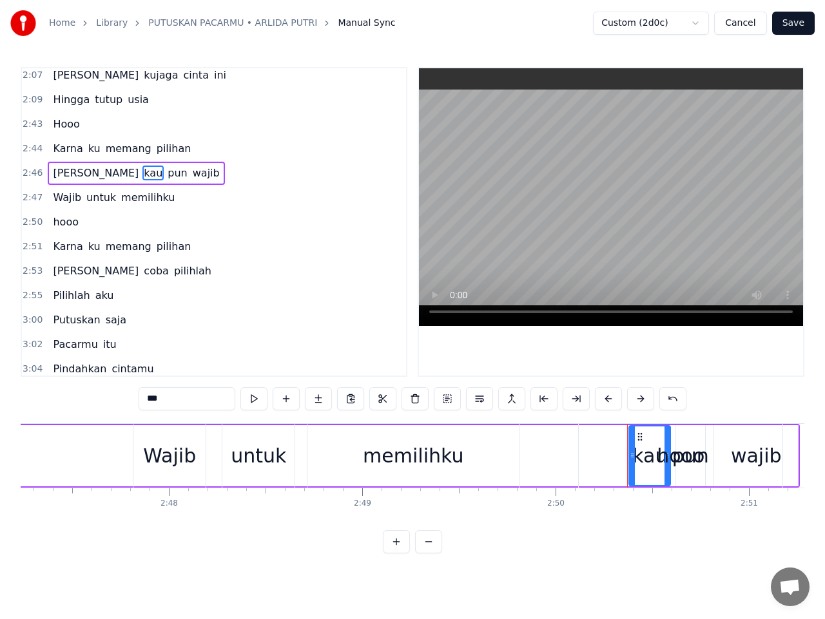
scroll to position [1229, 0]
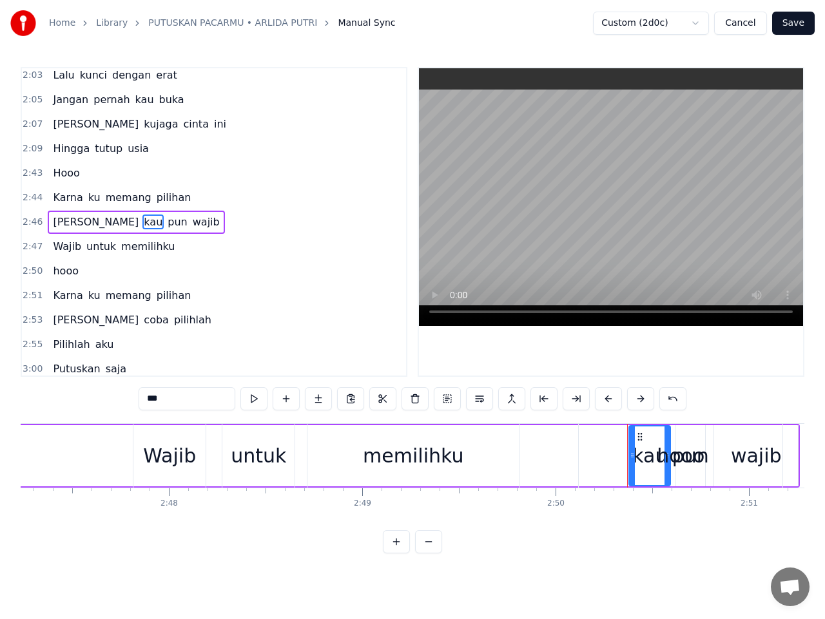
drag, startPoint x: 640, startPoint y: 437, endPoint x: 677, endPoint y: 439, distance: 37.4
click at [677, 439] on div "hooo" at bounding box center [681, 456] width 204 height 64
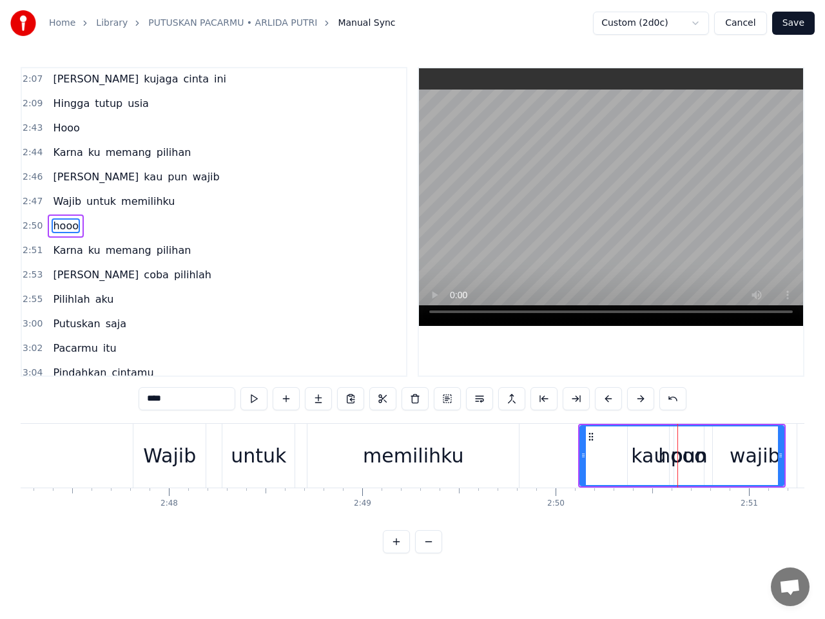
scroll to position [1278, 0]
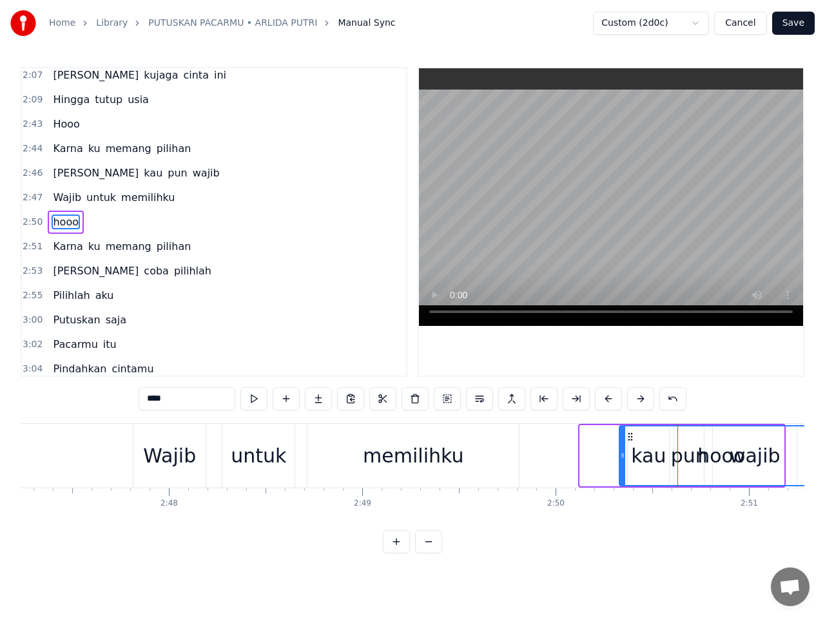
drag, startPoint x: 590, startPoint y: 435, endPoint x: 629, endPoint y: 436, distance: 39.3
click at [629, 436] on icon at bounding box center [630, 437] width 10 height 10
drag, startPoint x: 631, startPoint y: 436, endPoint x: 592, endPoint y: 434, distance: 38.7
click at [592, 434] on icon at bounding box center [592, 437] width 10 height 10
click at [142, 172] on span "kau" at bounding box center [152, 173] width 21 height 15
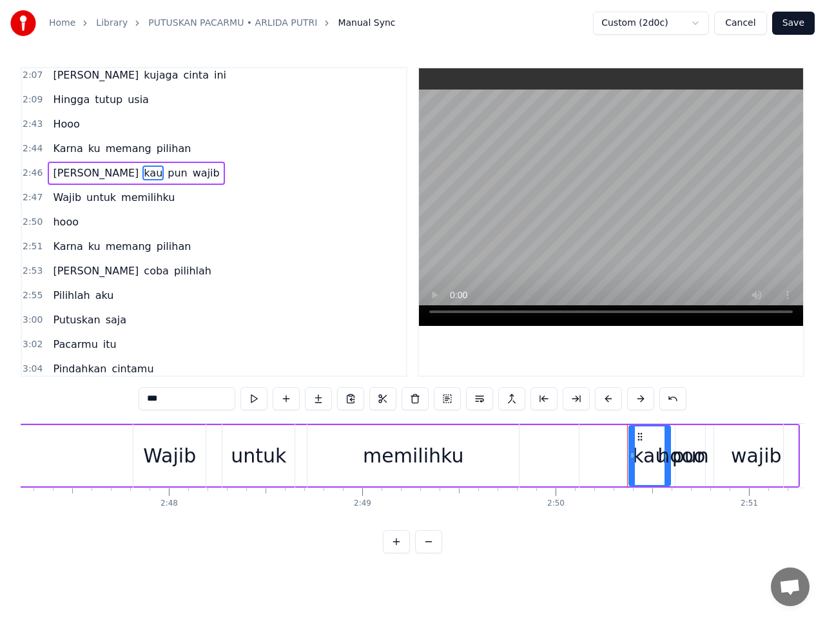
scroll to position [1229, 0]
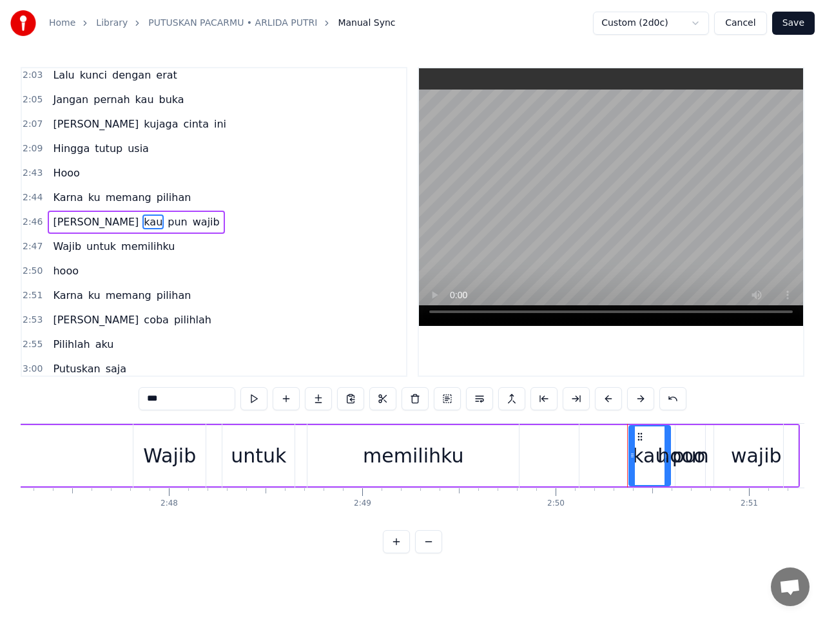
drag, startPoint x: 652, startPoint y: 461, endPoint x: 662, endPoint y: 457, distance: 10.2
click at [662, 457] on div "hooo" at bounding box center [681, 456] width 204 height 64
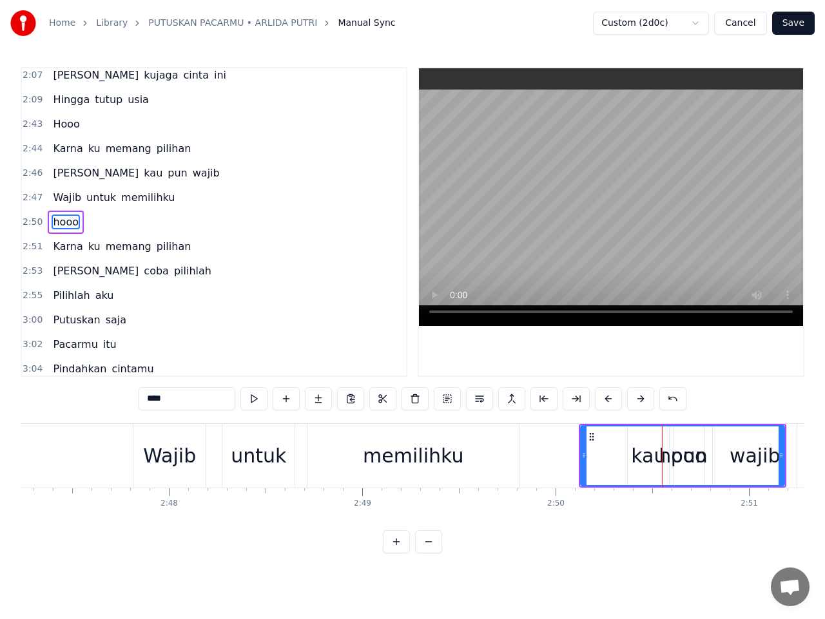
click at [142, 175] on span "kau" at bounding box center [152, 173] width 21 height 15
type input "***"
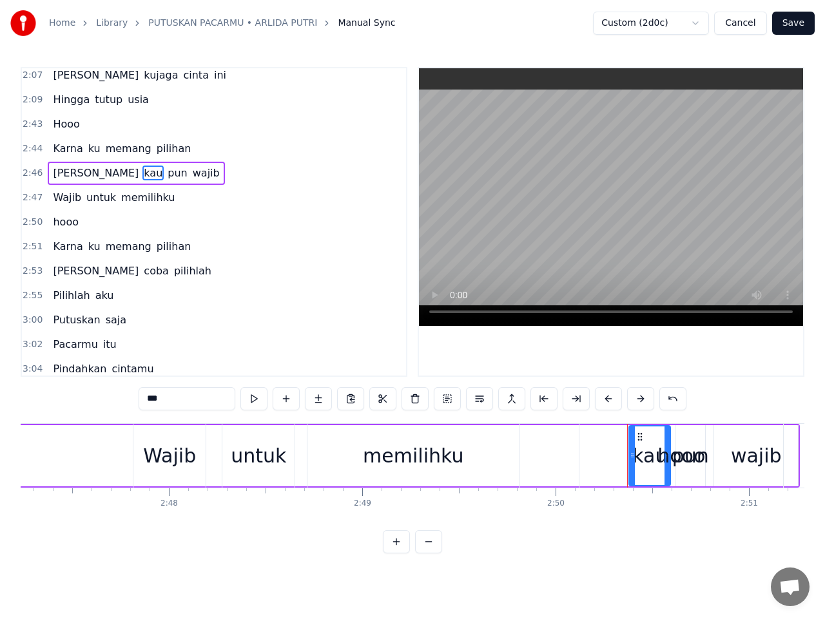
scroll to position [1229, 0]
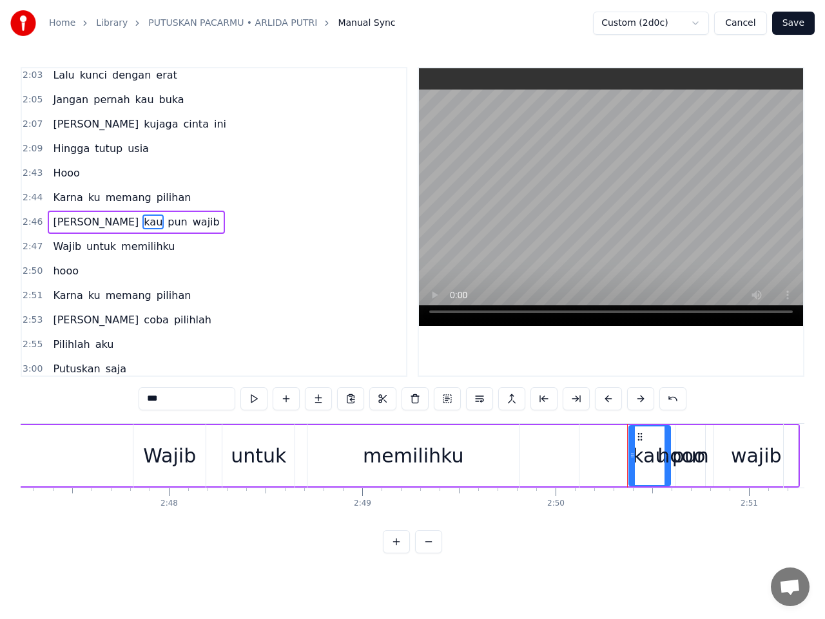
drag, startPoint x: 640, startPoint y: 434, endPoint x: 532, endPoint y: 447, distance: 108.4
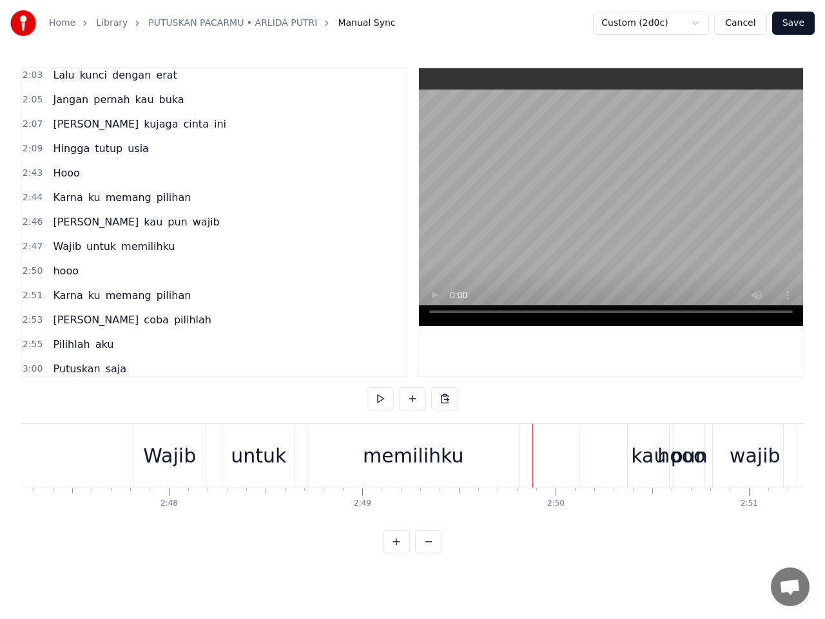
click at [671, 466] on div "hooo" at bounding box center [681, 455] width 48 height 29
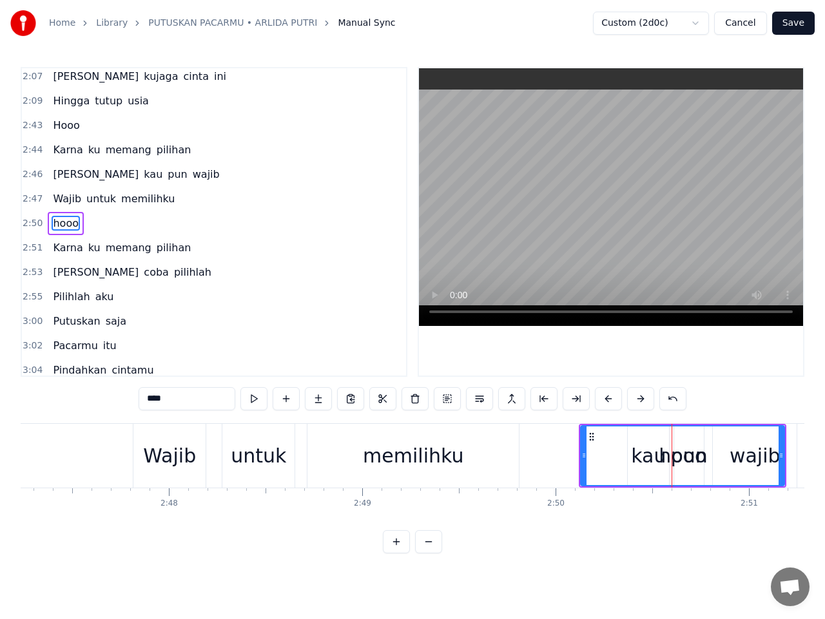
scroll to position [1278, 0]
click at [142, 176] on span "kau" at bounding box center [152, 173] width 21 height 15
type input "***"
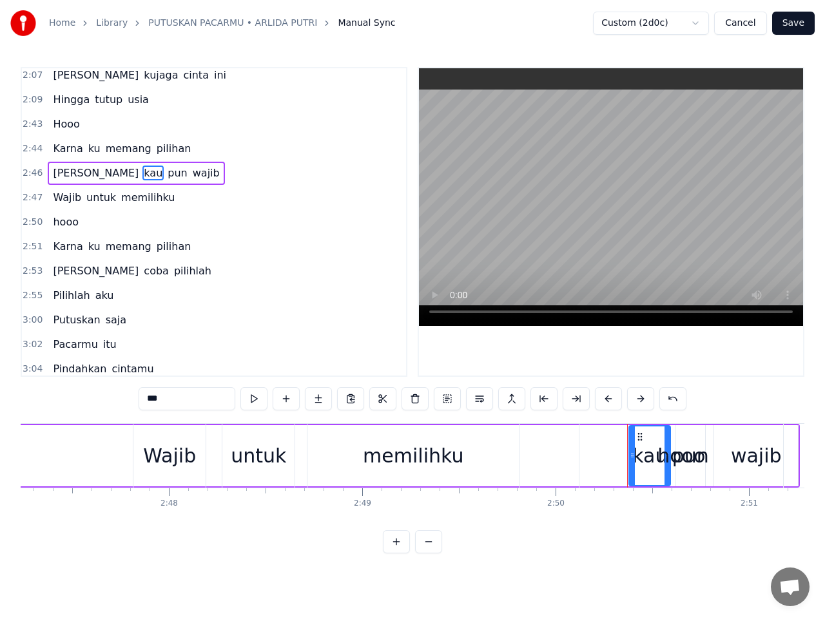
scroll to position [1229, 0]
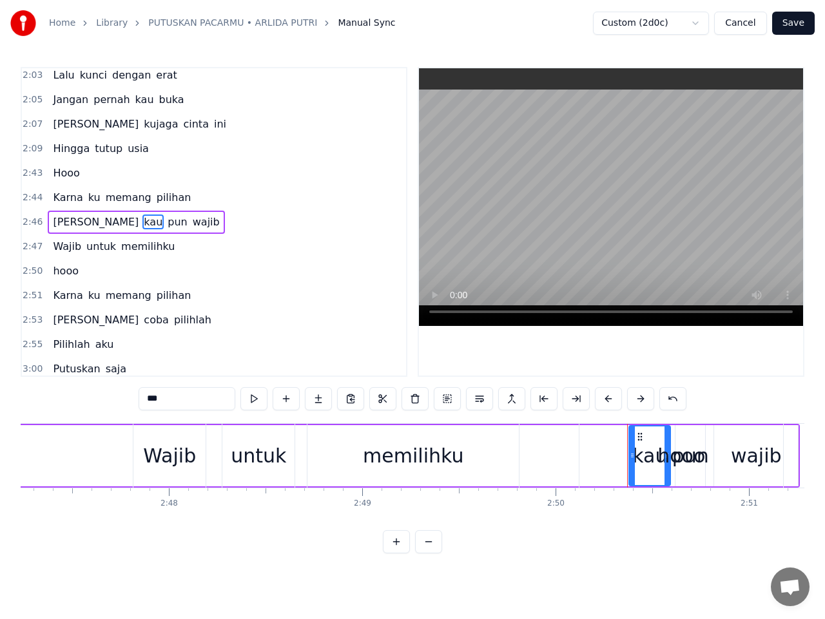
drag, startPoint x: 640, startPoint y: 437, endPoint x: 532, endPoint y: 441, distance: 108.3
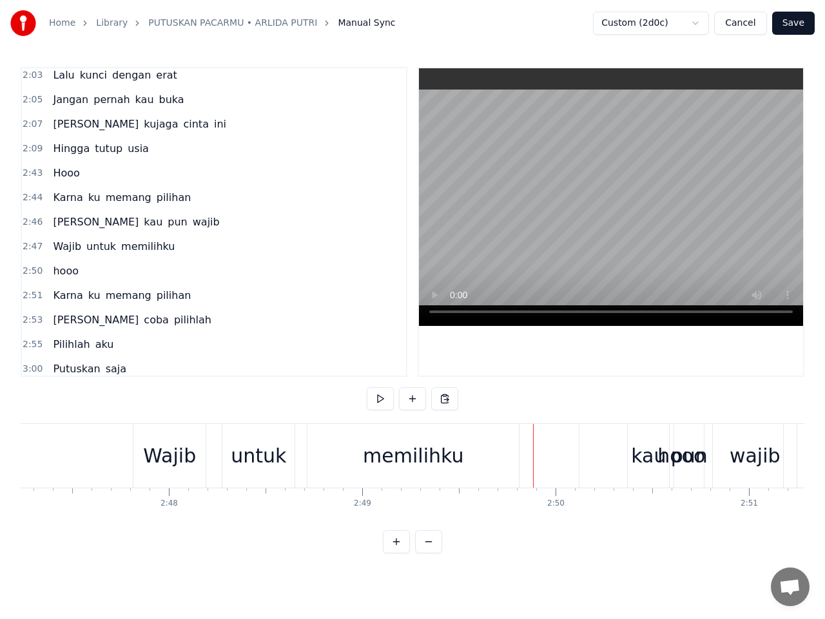
click at [677, 465] on div "hooo" at bounding box center [681, 455] width 48 height 29
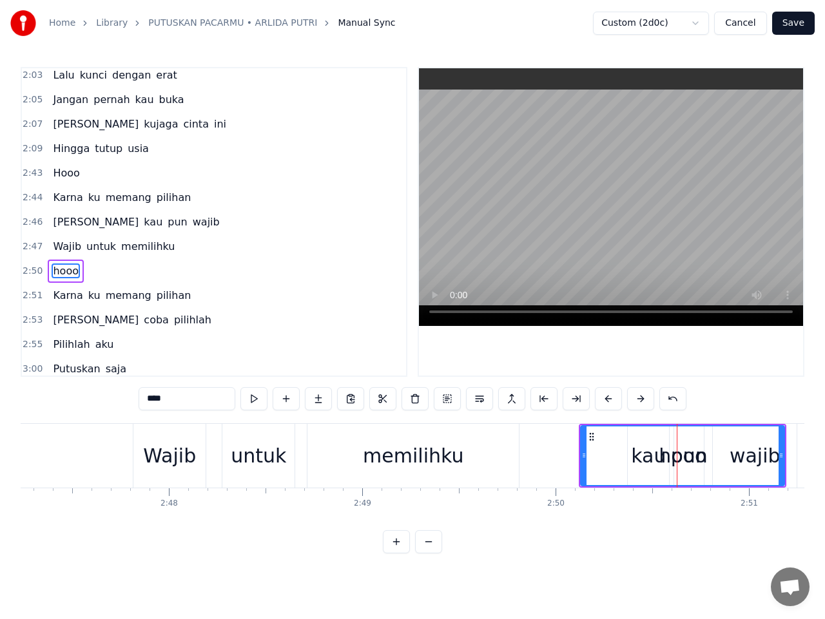
scroll to position [1278, 0]
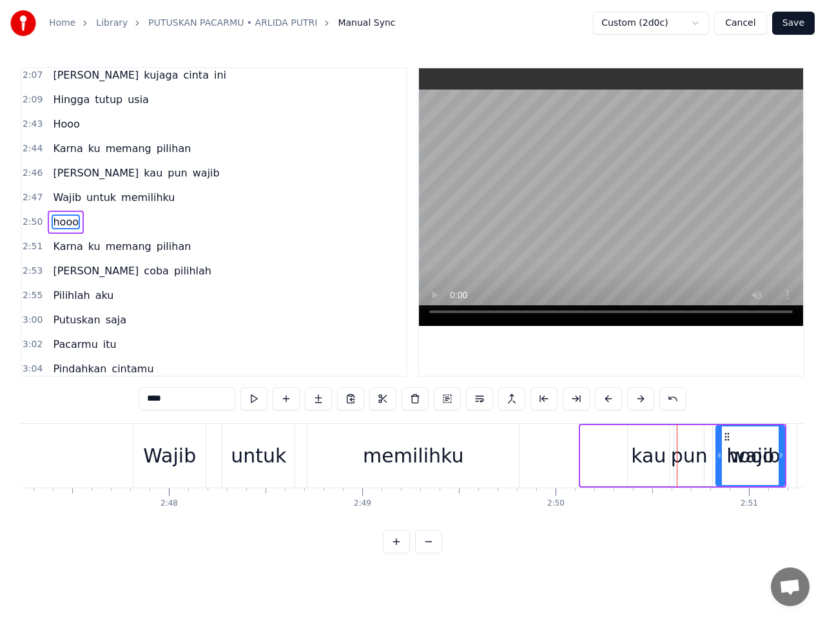
drag, startPoint x: 583, startPoint y: 436, endPoint x: 718, endPoint y: 446, distance: 135.6
click at [718, 446] on div at bounding box center [718, 456] width 5 height 59
click at [142, 179] on span "kau" at bounding box center [152, 173] width 21 height 15
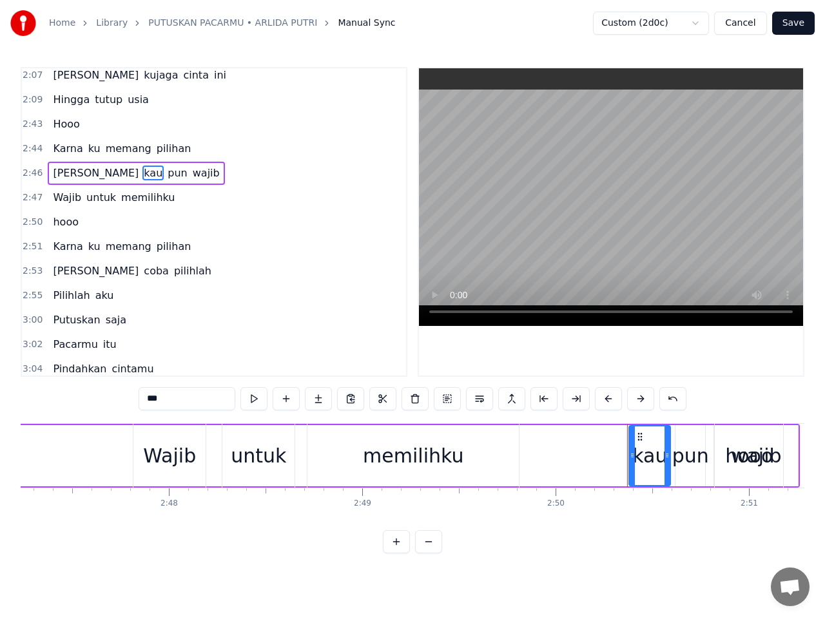
scroll to position [1229, 0]
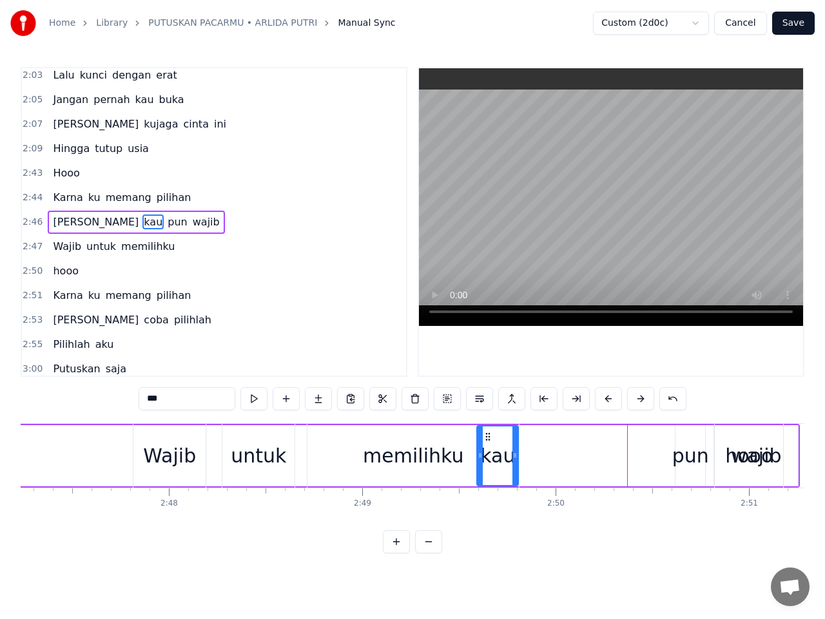
drag, startPoint x: 640, startPoint y: 436, endPoint x: 488, endPoint y: 445, distance: 152.3
drag, startPoint x: 59, startPoint y: 267, endPoint x: 66, endPoint y: 267, distance: 7.1
click at [59, 267] on span "hooo" at bounding box center [66, 271] width 28 height 15
type input "****"
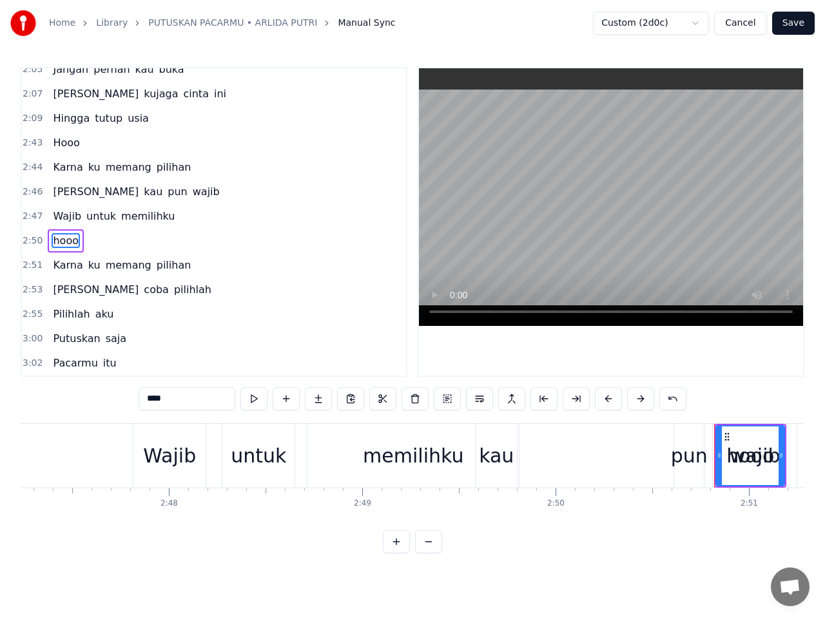
scroll to position [1278, 0]
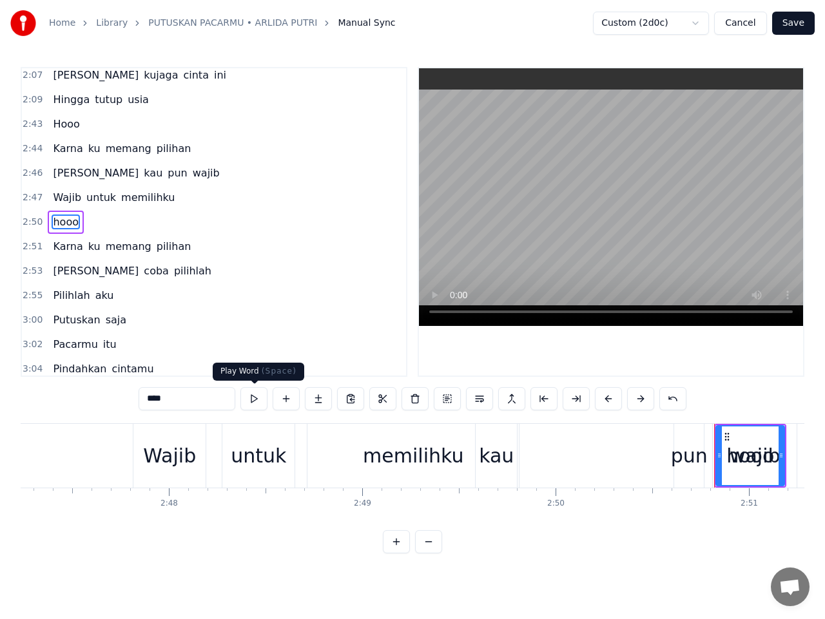
click at [256, 399] on button at bounding box center [253, 398] width 27 height 23
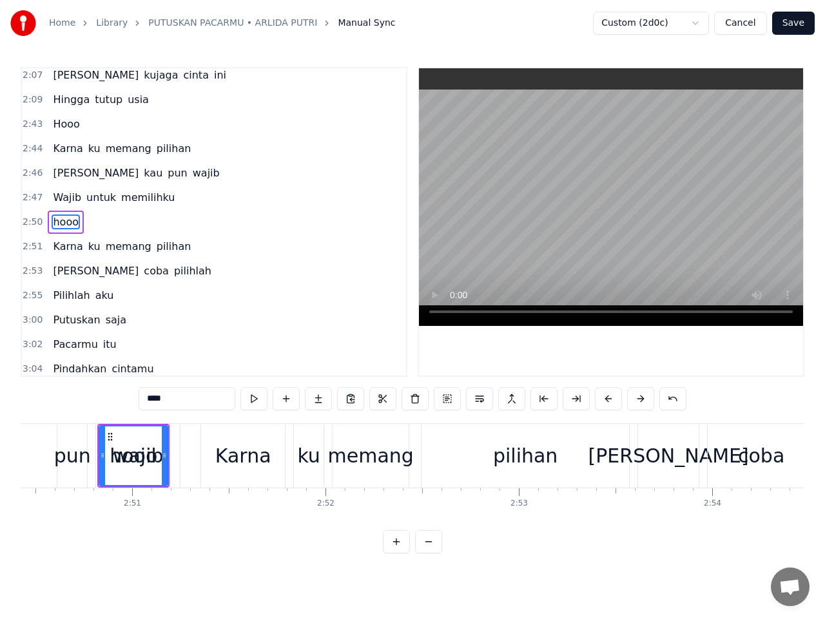
click at [256, 398] on button at bounding box center [253, 398] width 27 height 23
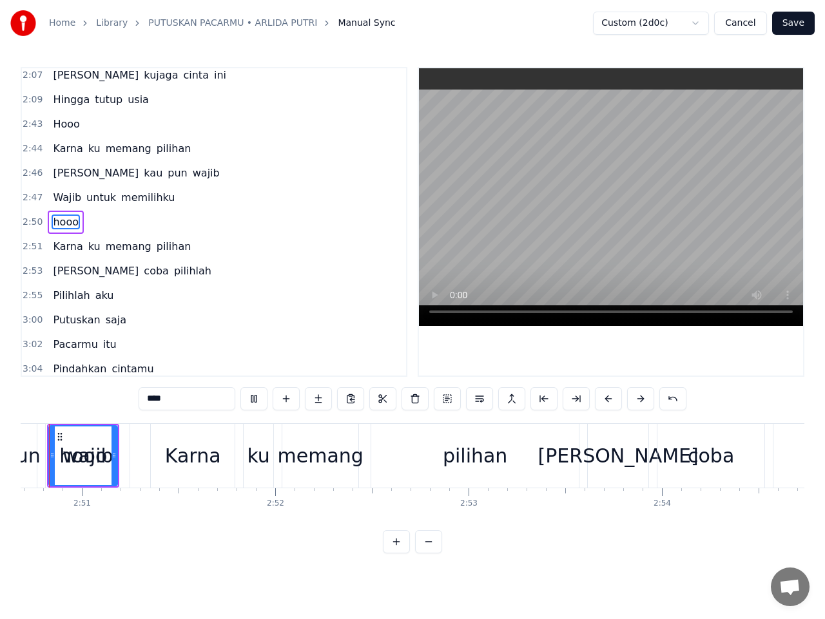
scroll to position [0, 32954]
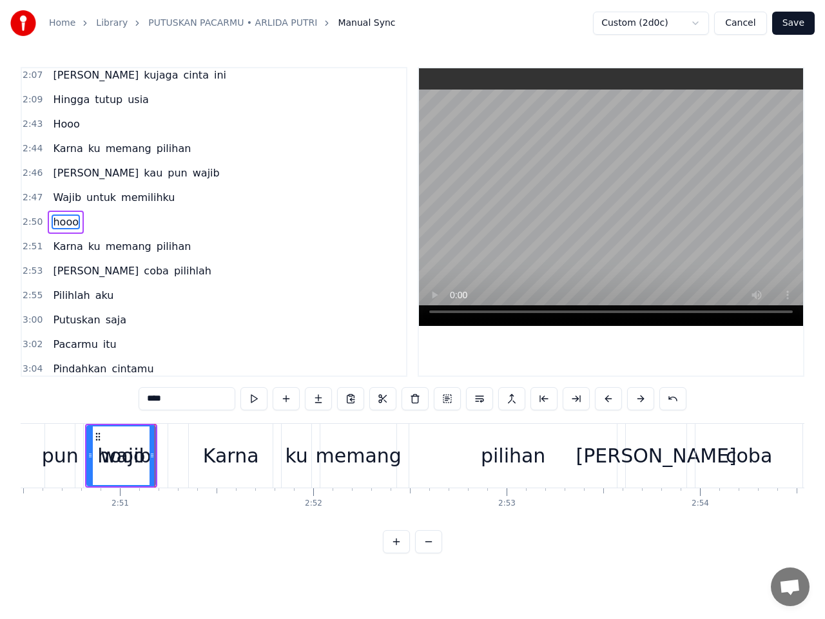
click at [32, 222] on span "2:50" at bounding box center [33, 222] width 20 height 13
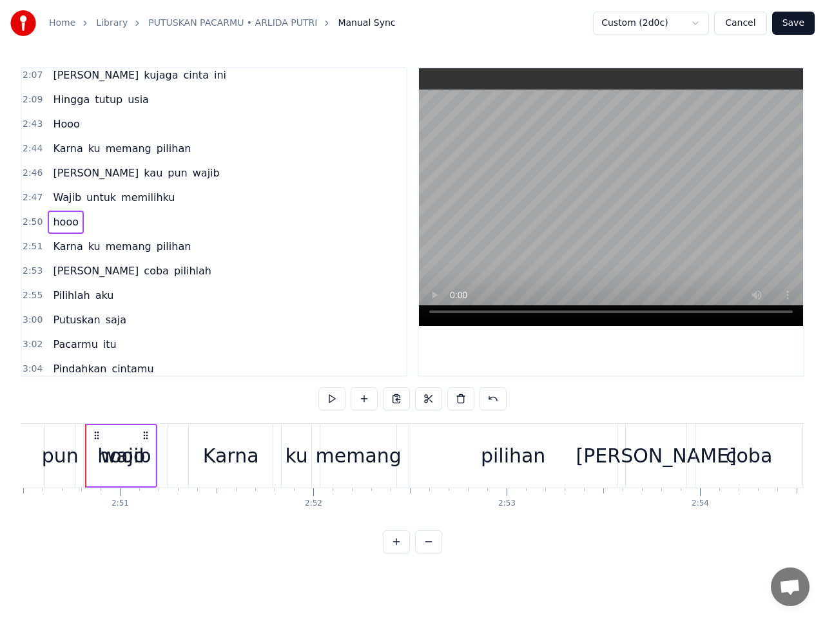
click at [66, 220] on span "hooo" at bounding box center [66, 222] width 28 height 15
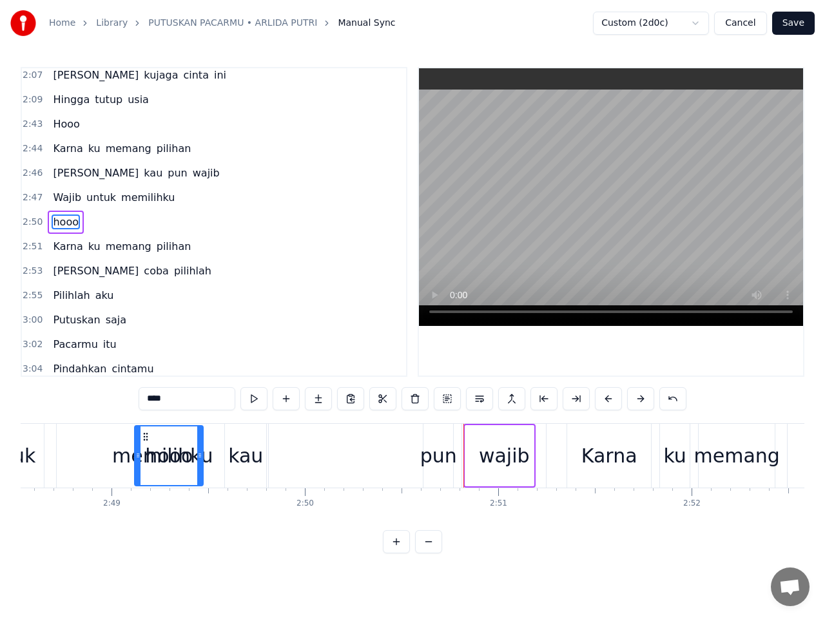
scroll to position [0, 32563]
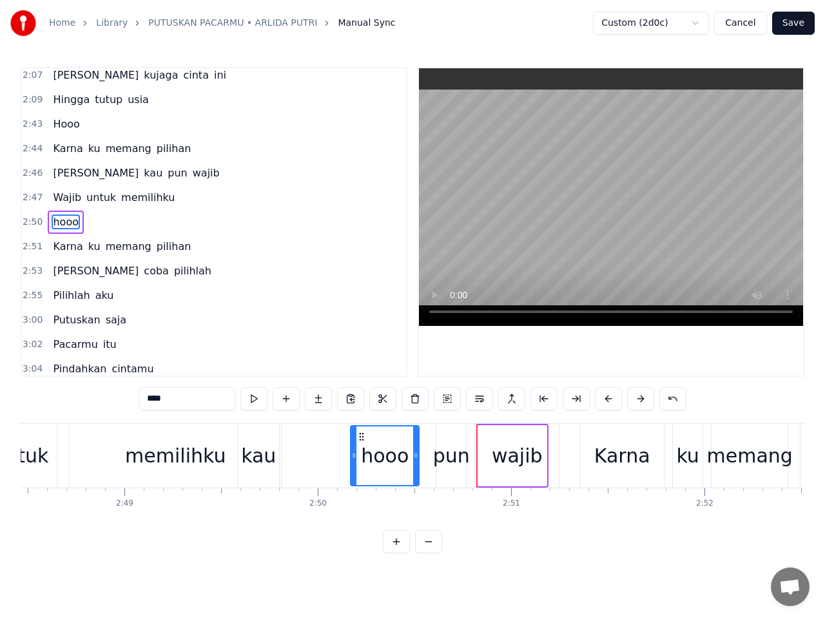
drag, startPoint x: 98, startPoint y: 437, endPoint x: 361, endPoint y: 474, distance: 266.1
click at [361, 474] on div "hooo" at bounding box center [384, 456] width 67 height 59
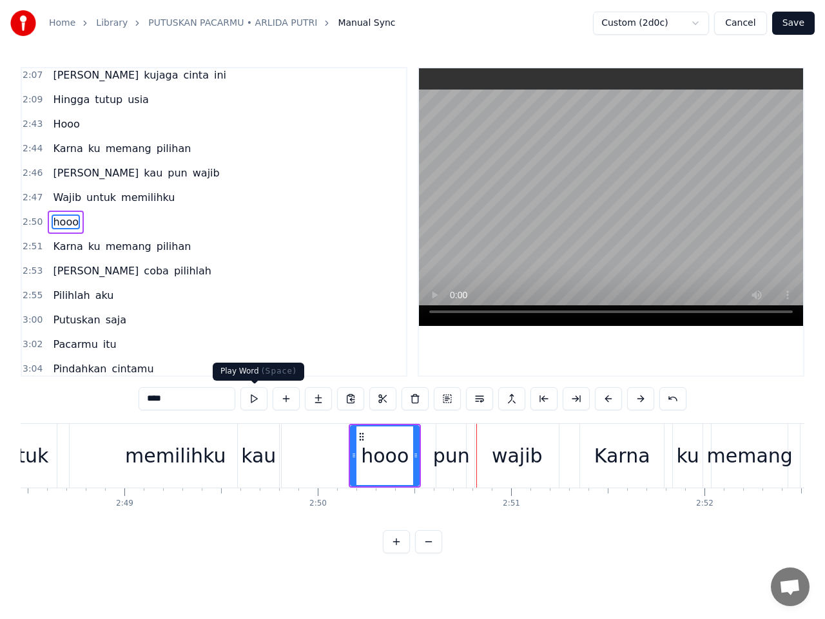
click at [253, 401] on button at bounding box center [253, 398] width 27 height 23
click at [30, 250] on span "2:51" at bounding box center [33, 246] width 20 height 13
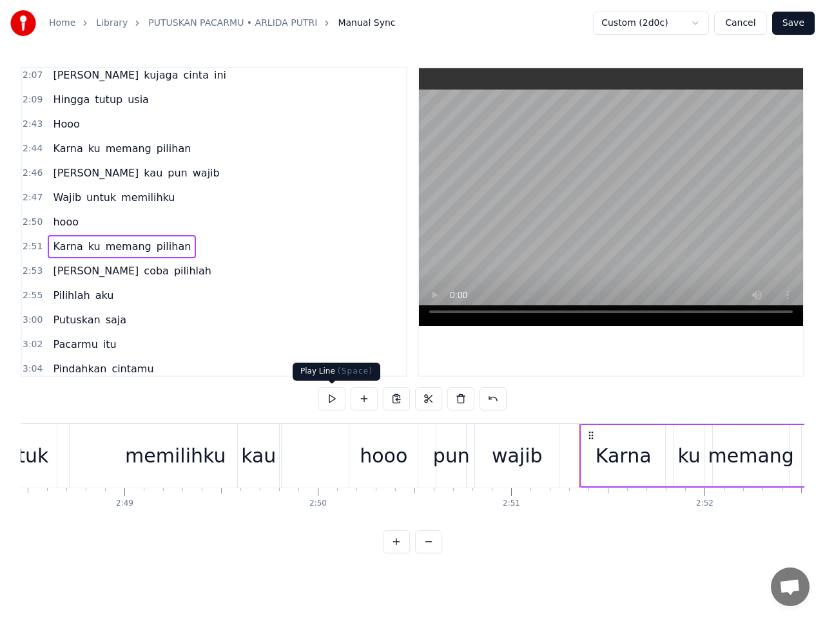
click at [334, 396] on button at bounding box center [331, 398] width 27 height 23
click at [336, 396] on button at bounding box center [331, 398] width 27 height 23
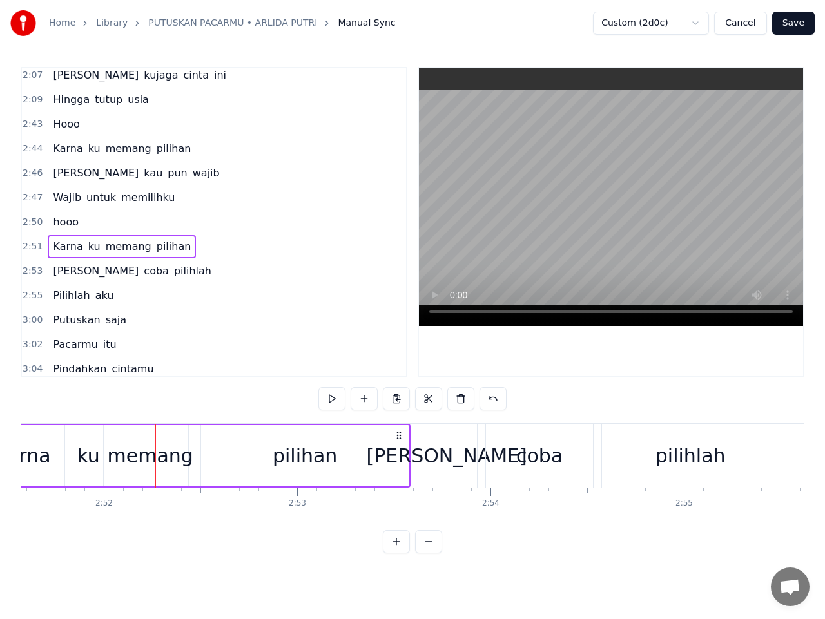
scroll to position [0, 33233]
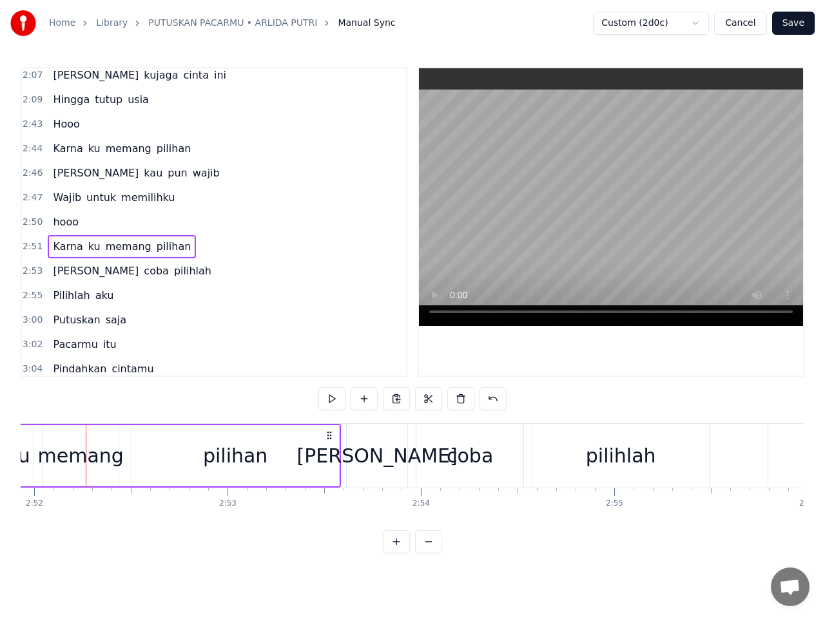
click at [142, 177] on span "kau" at bounding box center [152, 173] width 21 height 15
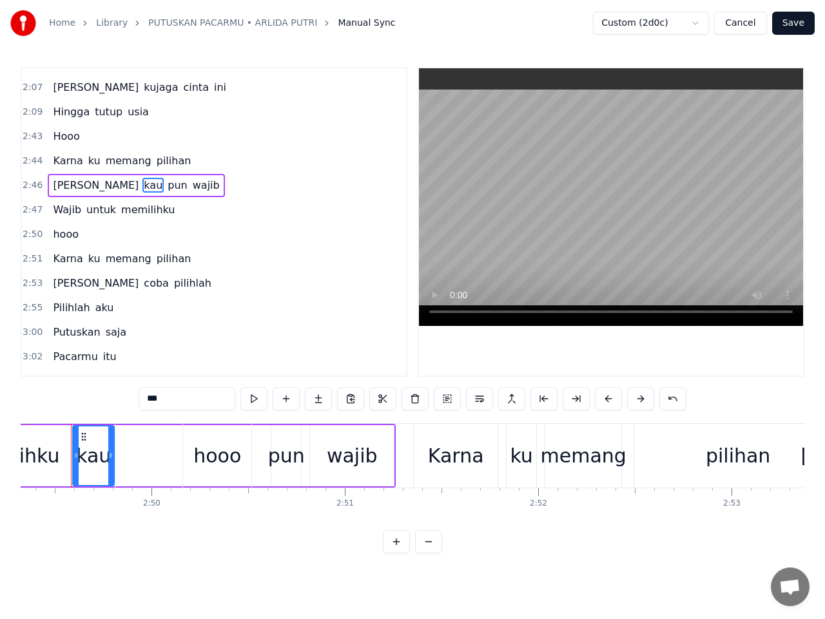
scroll to position [0, 32715]
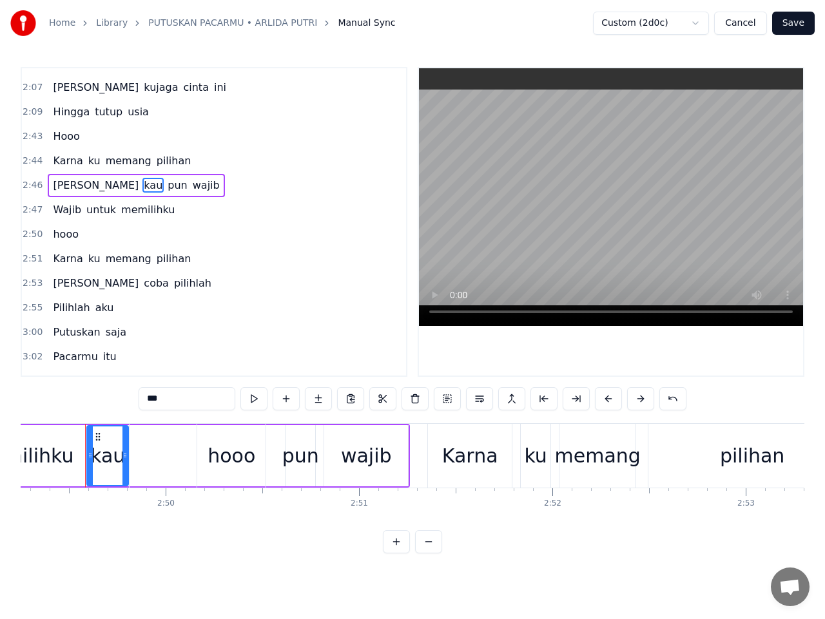
drag, startPoint x: 99, startPoint y: 434, endPoint x: 77, endPoint y: 436, distance: 21.3
click at [79, 437] on div "memilihku" at bounding box center [23, 456] width 211 height 64
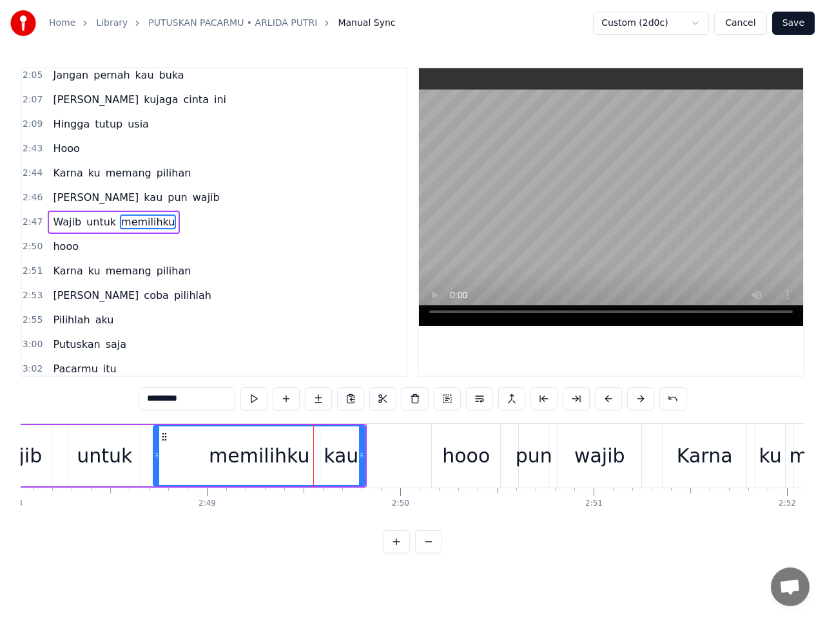
scroll to position [0, 32476]
click at [142, 200] on span "kau" at bounding box center [152, 197] width 21 height 15
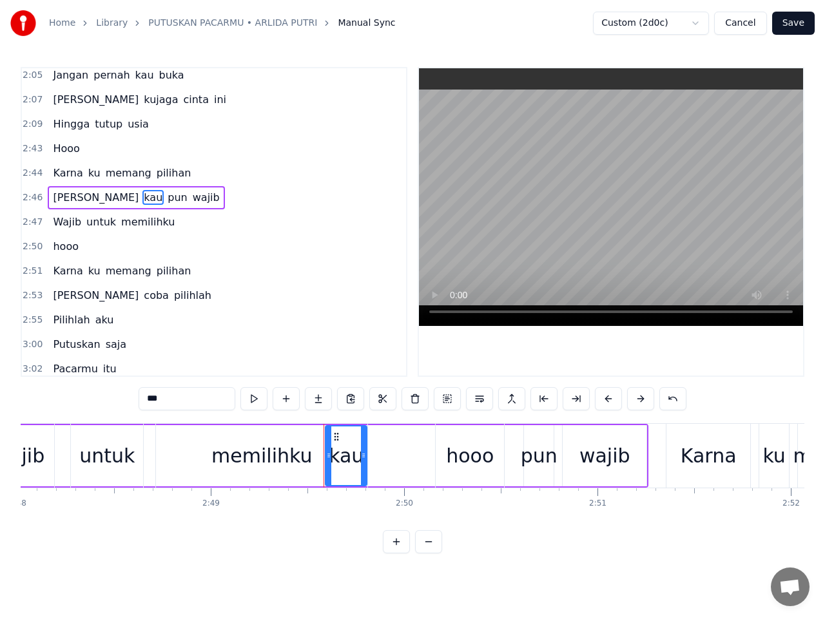
scroll to position [1229, 0]
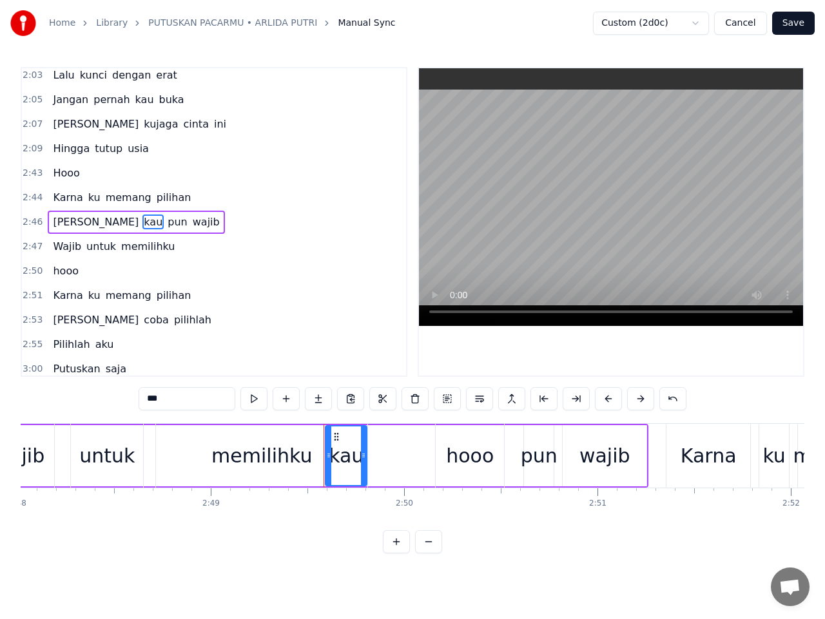
drag, startPoint x: 336, startPoint y: 436, endPoint x: 299, endPoint y: 441, distance: 37.7
click at [299, 441] on div "memilihku" at bounding box center [261, 456] width 211 height 64
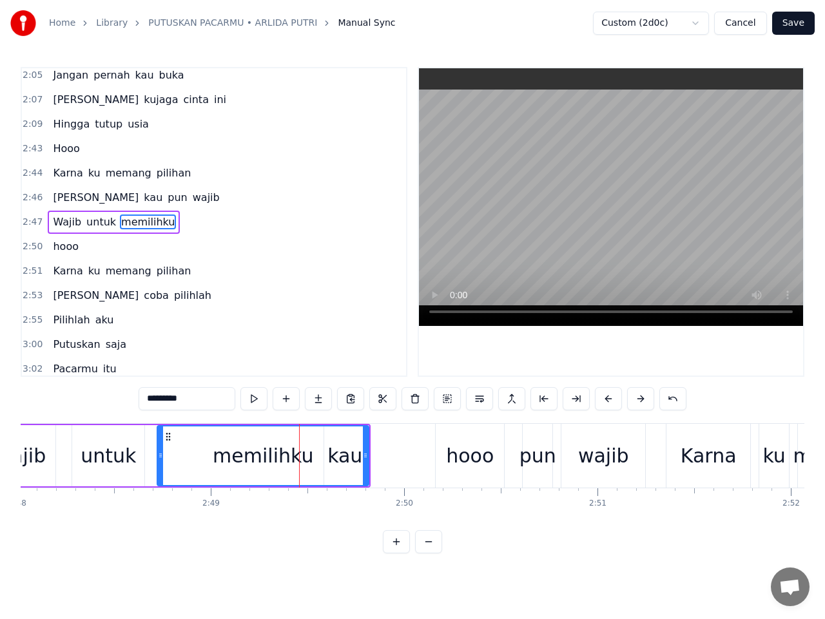
click at [142, 198] on span "kau" at bounding box center [152, 197] width 21 height 15
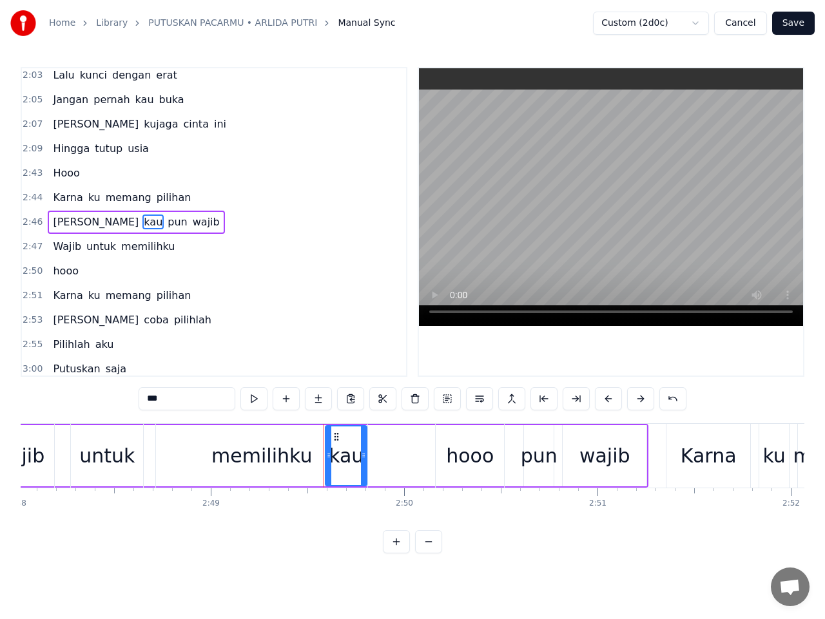
drag, startPoint x: 336, startPoint y: 437, endPoint x: 350, endPoint y: 441, distance: 14.9
click at [350, 441] on div "memilihku" at bounding box center [261, 456] width 211 height 64
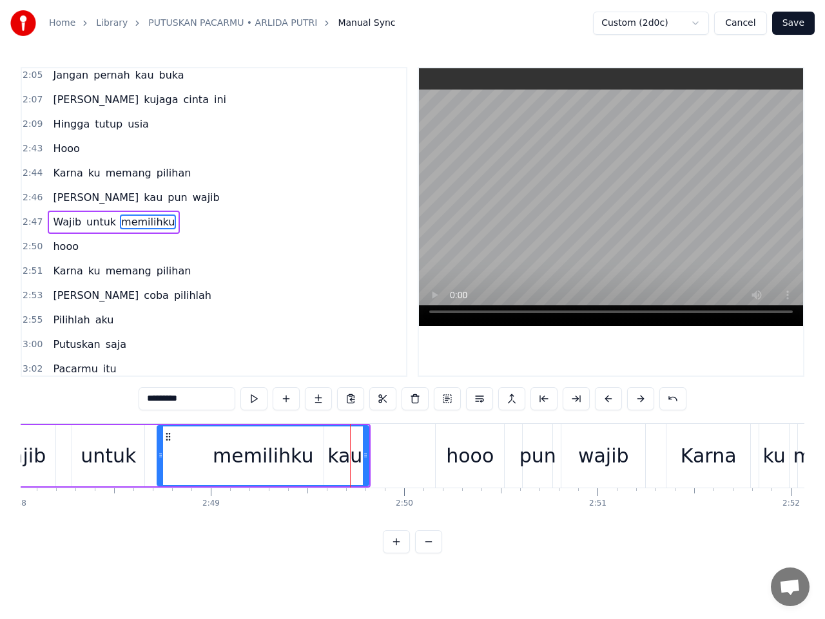
click at [142, 195] on span "kau" at bounding box center [152, 197] width 21 height 15
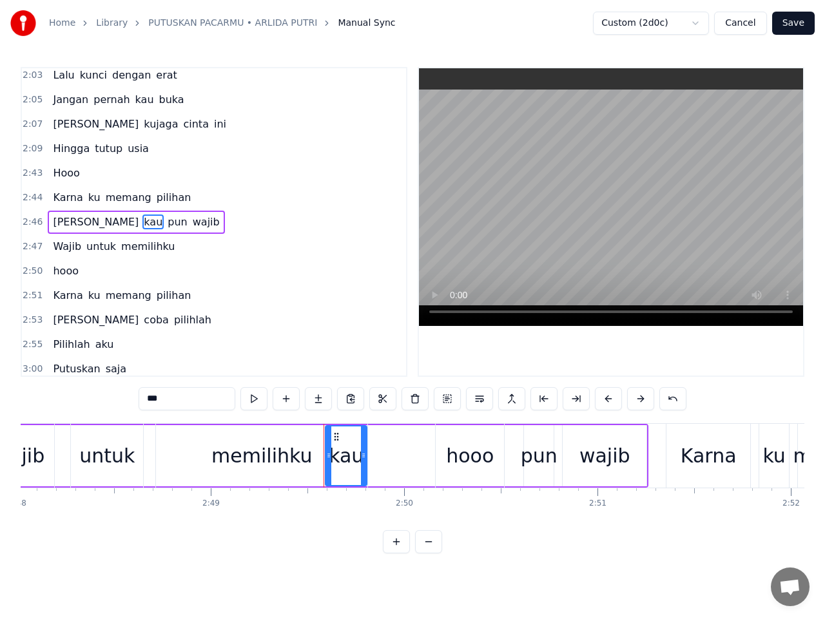
drag, startPoint x: 336, startPoint y: 437, endPoint x: 359, endPoint y: 439, distance: 22.6
click at [359, 439] on div "memilihku" at bounding box center [261, 456] width 211 height 64
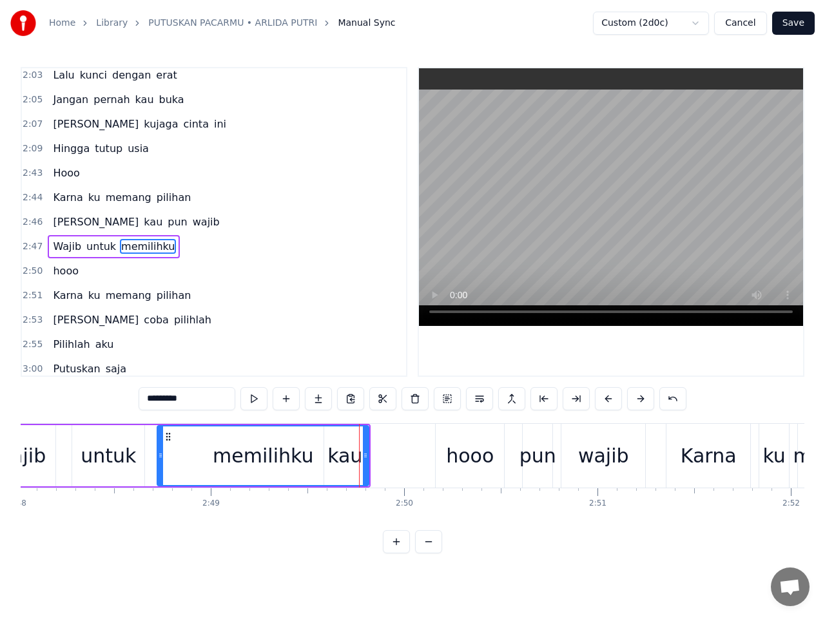
scroll to position [1254, 0]
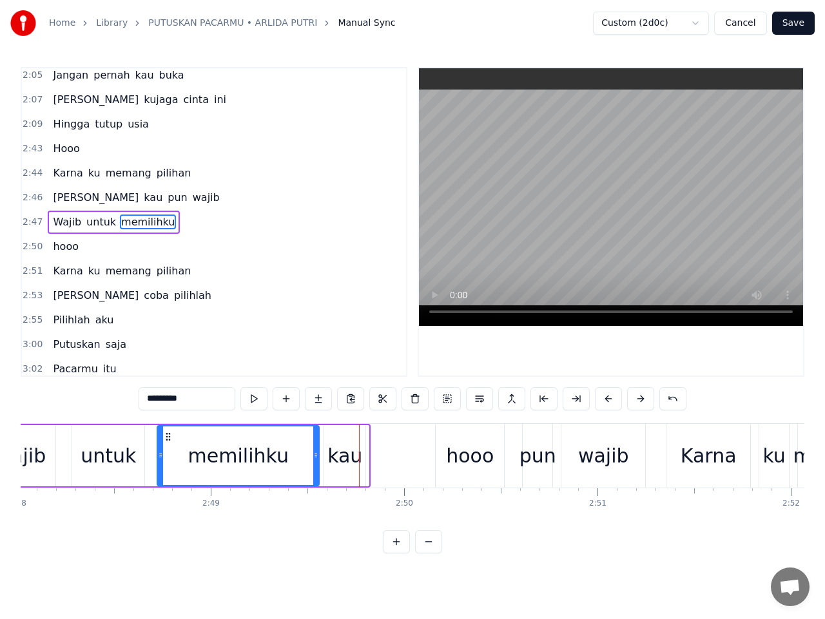
drag, startPoint x: 368, startPoint y: 463, endPoint x: 318, endPoint y: 465, distance: 49.7
click at [318, 465] on div at bounding box center [315, 456] width 5 height 59
click at [142, 199] on span "kau" at bounding box center [152, 197] width 21 height 15
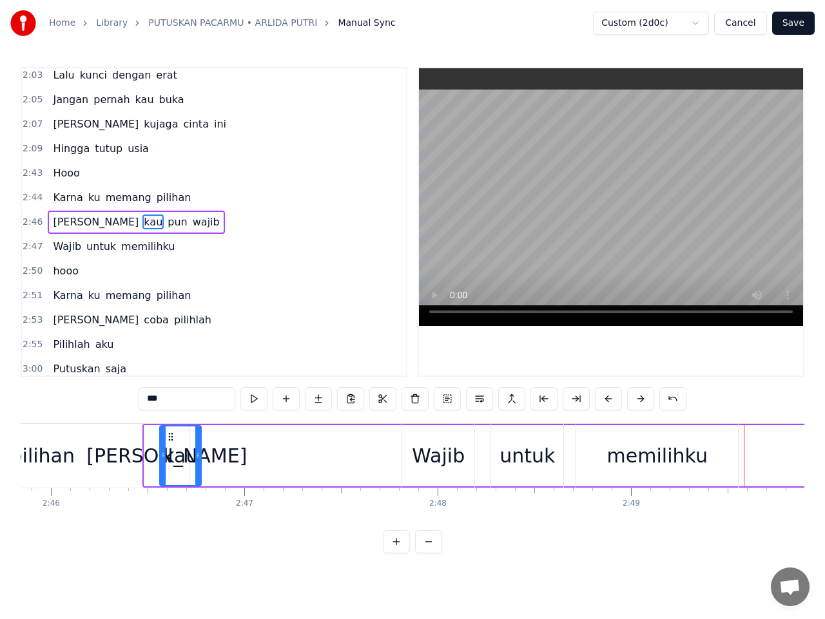
scroll to position [0, 32049]
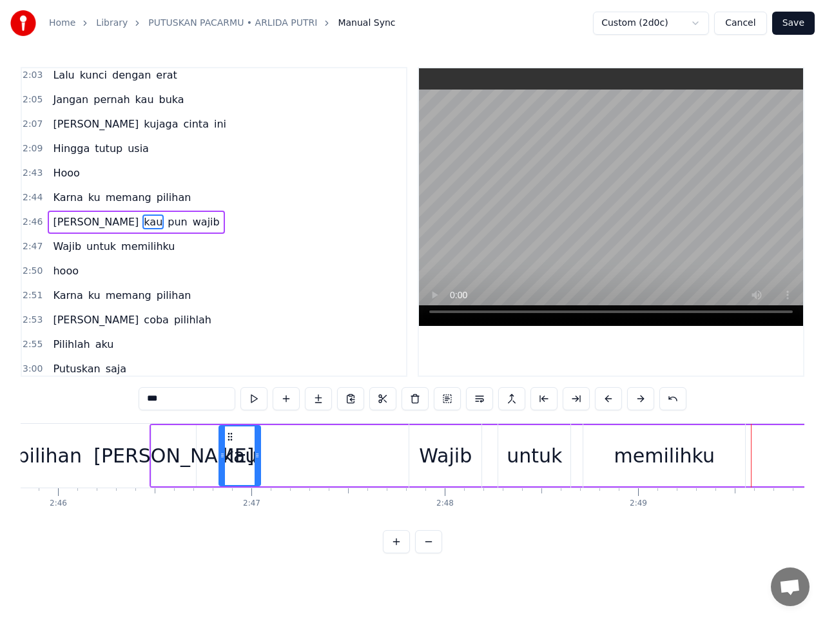
drag, startPoint x: 335, startPoint y: 436, endPoint x: 229, endPoint y: 443, distance: 106.5
click at [229, 443] on div "kau" at bounding box center [240, 456] width 40 height 59
click at [55, 225] on span "Dan" at bounding box center [96, 222] width 88 height 15
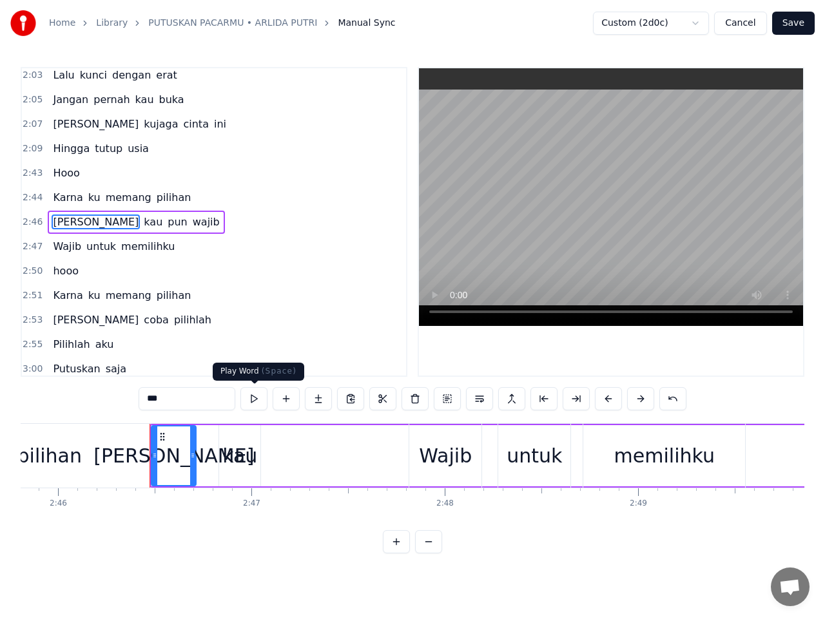
click at [255, 397] on button at bounding box center [253, 398] width 27 height 23
click at [142, 226] on span "kau" at bounding box center [152, 222] width 21 height 15
type input "***"
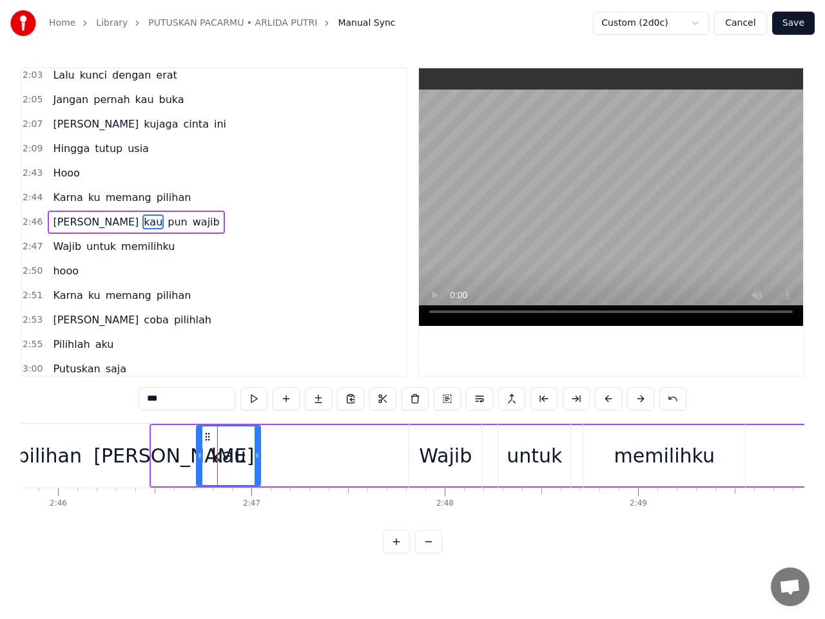
drag, startPoint x: 220, startPoint y: 456, endPoint x: 197, endPoint y: 455, distance: 22.6
click at [197, 455] on icon at bounding box center [199, 455] width 5 height 10
click at [32, 224] on span "2:46" at bounding box center [33, 222] width 20 height 13
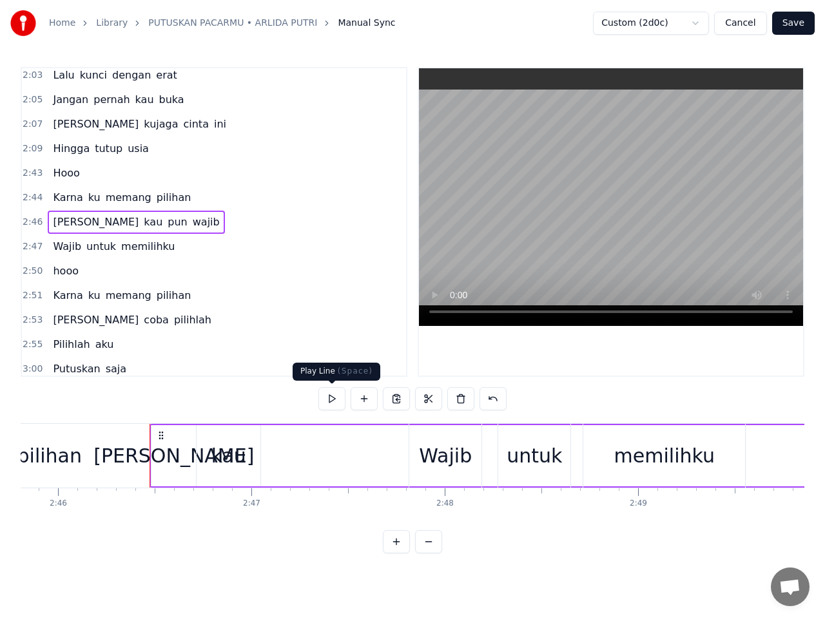
click at [333, 398] on button at bounding box center [331, 398] width 27 height 23
click at [166, 226] on span "pun" at bounding box center [177, 222] width 22 height 15
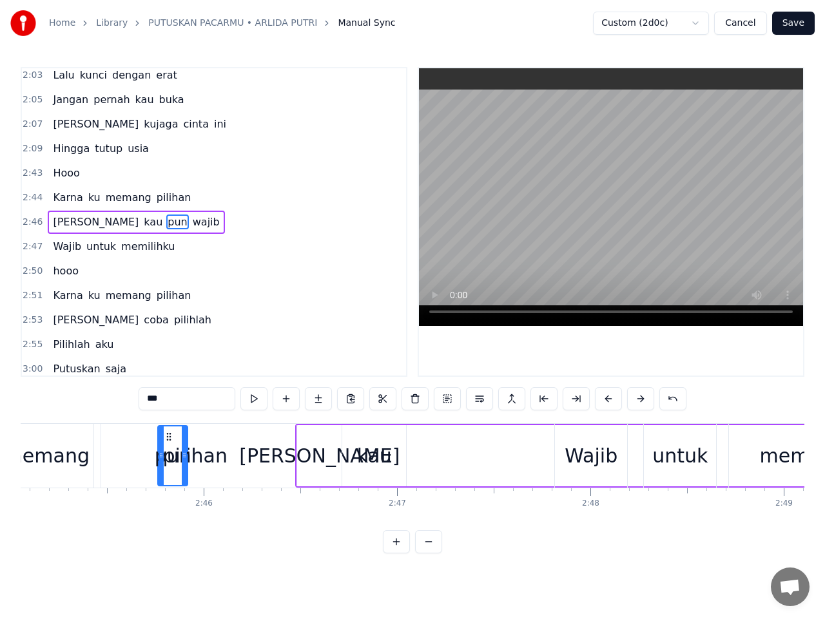
scroll to position [0, 31891]
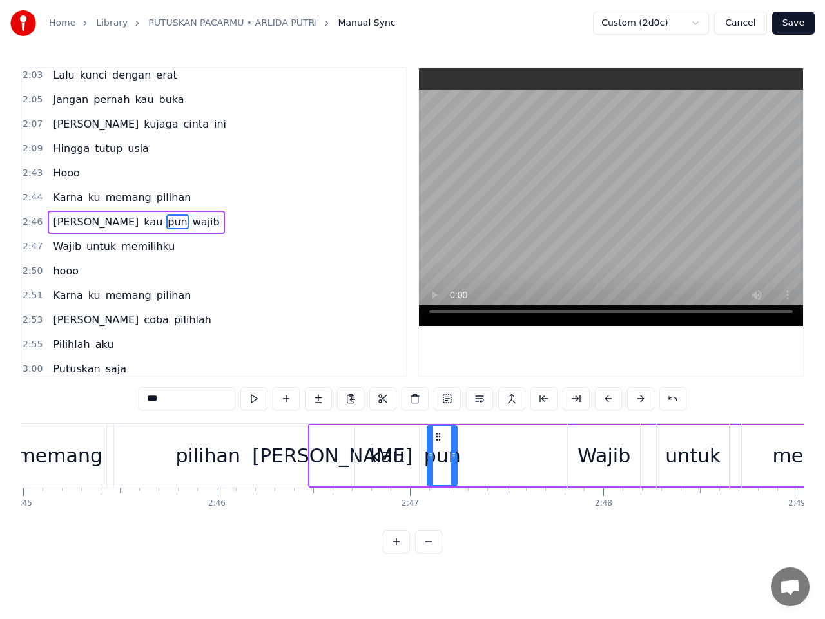
drag, startPoint x: 96, startPoint y: 436, endPoint x: 436, endPoint y: 462, distance: 341.2
click at [436, 462] on div "pun" at bounding box center [442, 456] width 28 height 59
click at [191, 224] on span "wajib" at bounding box center [206, 222] width 30 height 15
type input "*****"
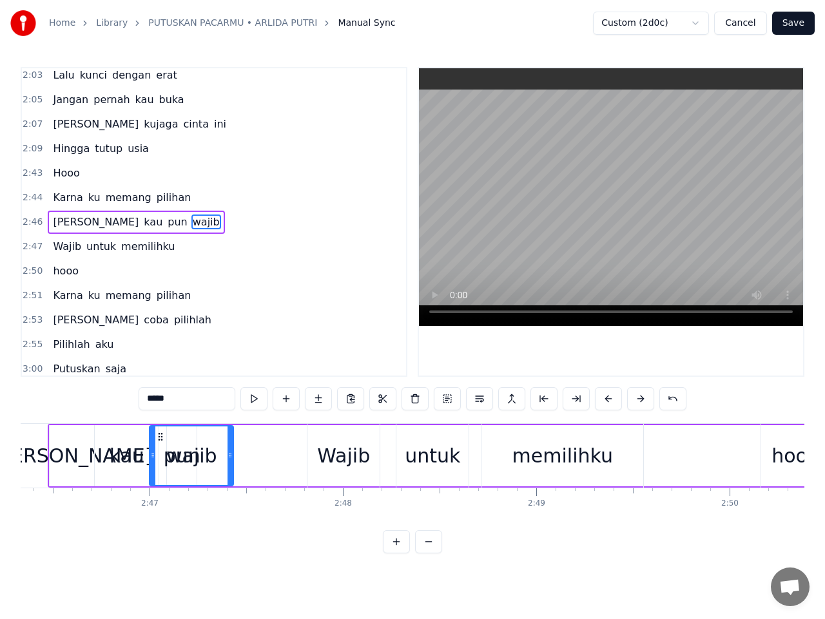
scroll to position [0, 32144]
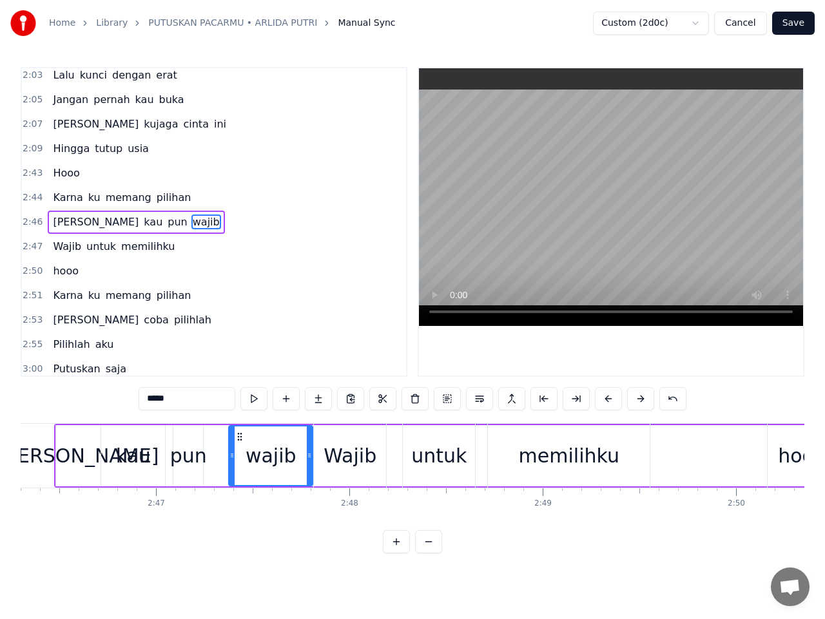
drag, startPoint x: 98, startPoint y: 436, endPoint x: 240, endPoint y: 441, distance: 141.8
click at [240, 441] on icon at bounding box center [240, 437] width 10 height 10
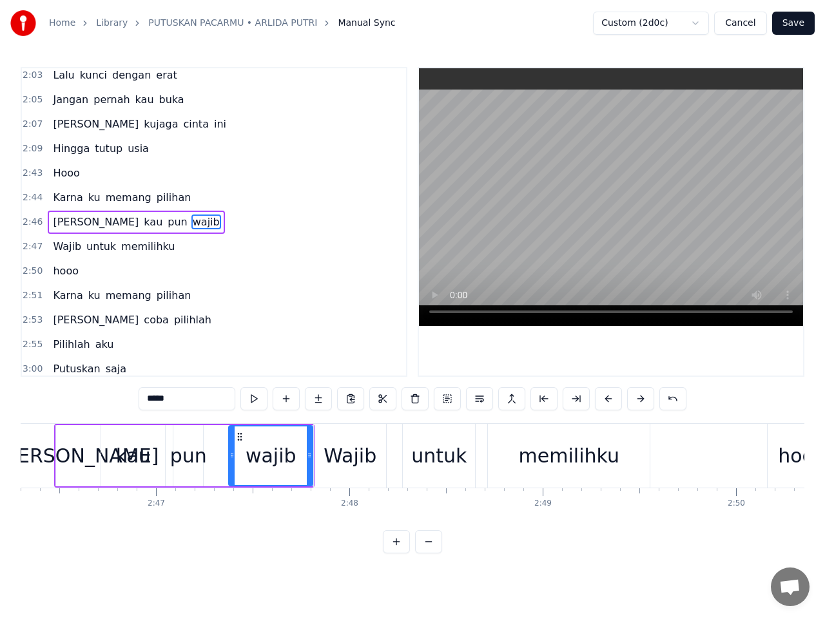
click at [28, 220] on span "2:46" at bounding box center [33, 222] width 20 height 13
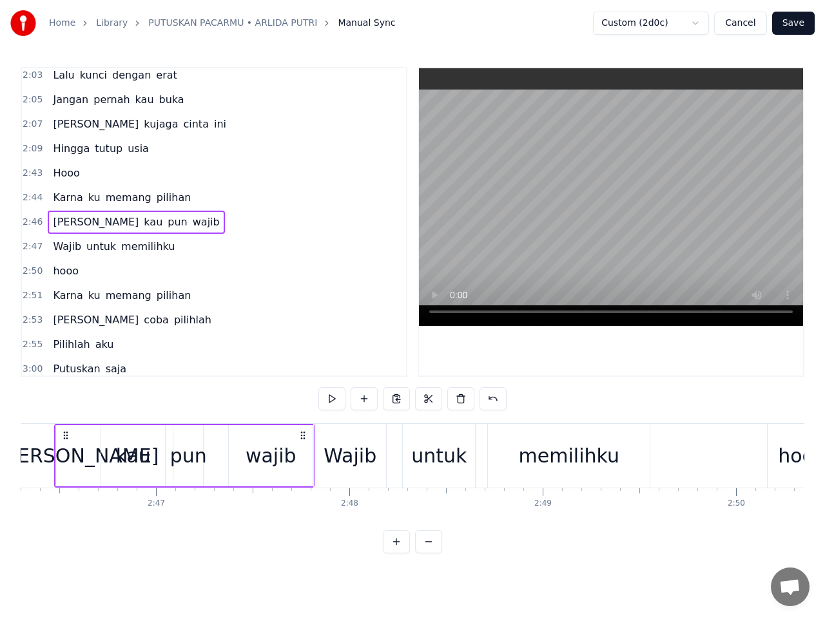
scroll to position [0, 32113]
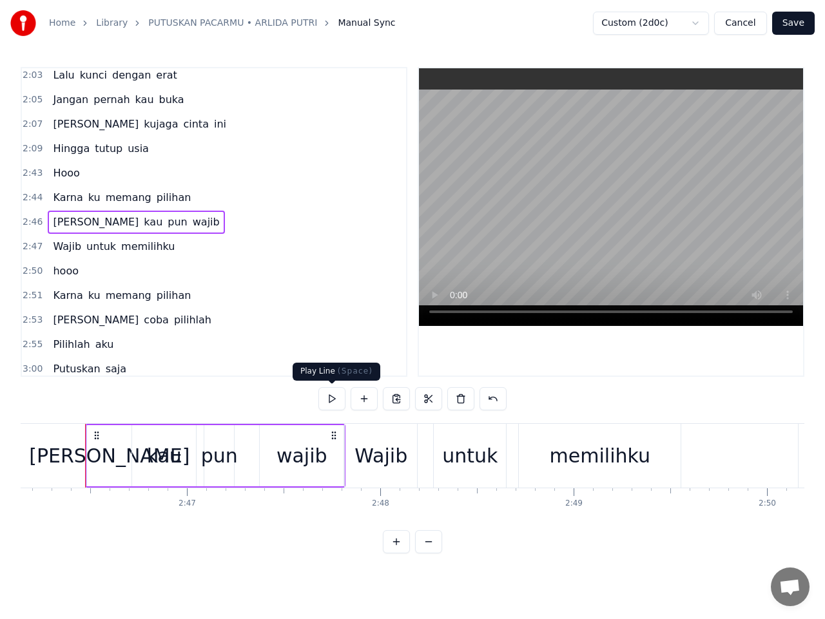
click at [332, 399] on button at bounding box center [331, 398] width 27 height 23
click at [334, 398] on button at bounding box center [331, 398] width 27 height 23
click at [334, 397] on button at bounding box center [331, 398] width 27 height 23
click at [340, 393] on button at bounding box center [331, 398] width 27 height 23
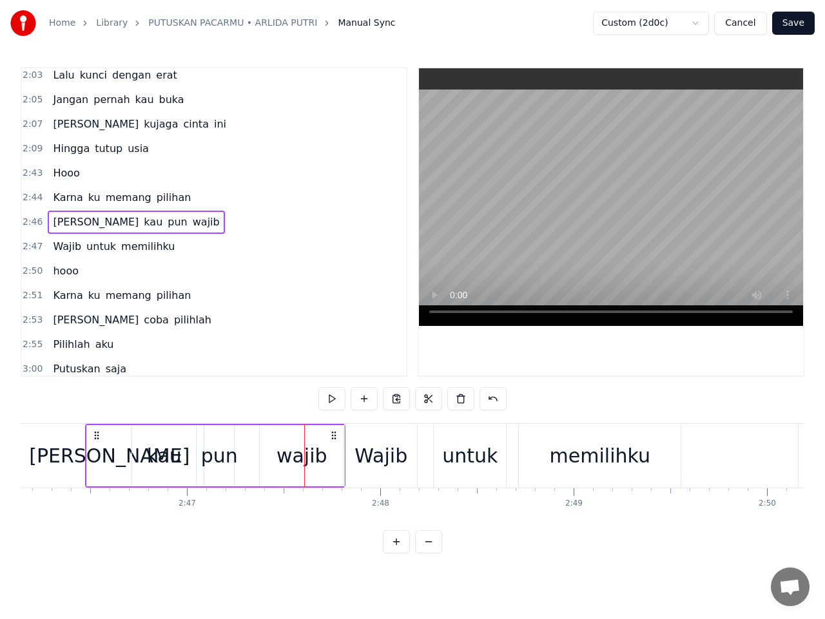
click at [341, 392] on button at bounding box center [331, 398] width 27 height 23
click at [342, 392] on button at bounding box center [331, 398] width 27 height 23
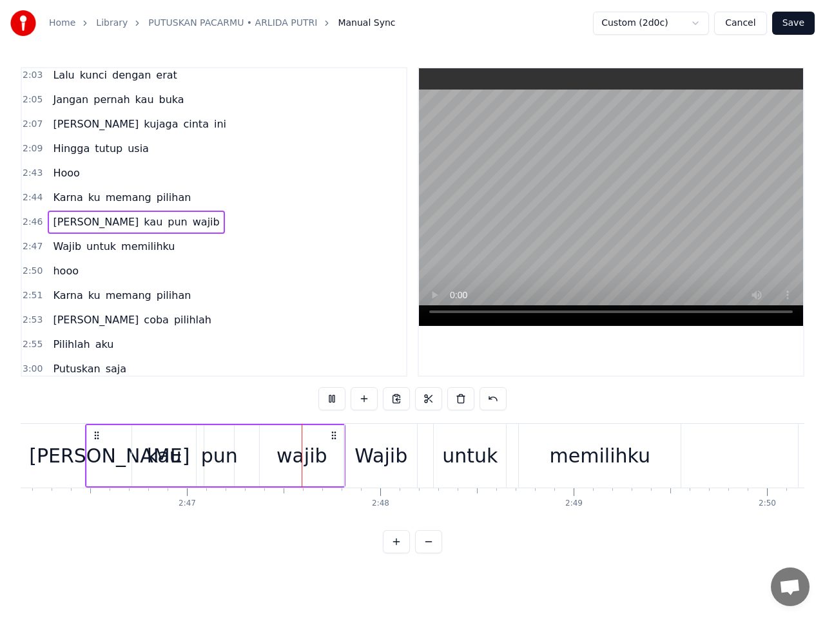
click at [342, 392] on button at bounding box center [331, 398] width 27 height 23
click at [63, 228] on span "Dan" at bounding box center [96, 222] width 88 height 15
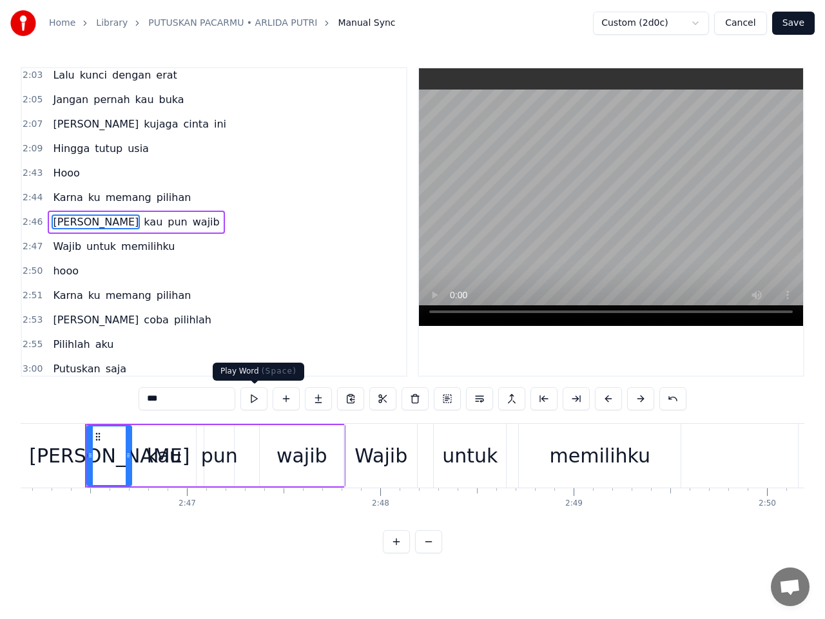
click at [257, 398] on button at bounding box center [253, 398] width 27 height 23
click at [171, 463] on div "kau" at bounding box center [164, 455] width 35 height 29
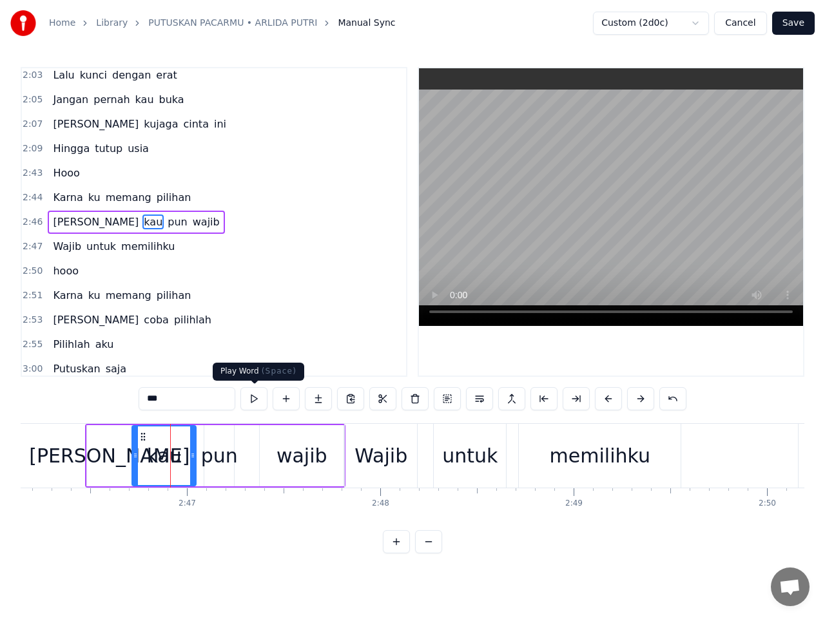
click at [255, 398] on button at bounding box center [253, 398] width 27 height 23
click at [221, 460] on div "pun" at bounding box center [219, 455] width 37 height 29
click at [253, 399] on button at bounding box center [253, 398] width 27 height 23
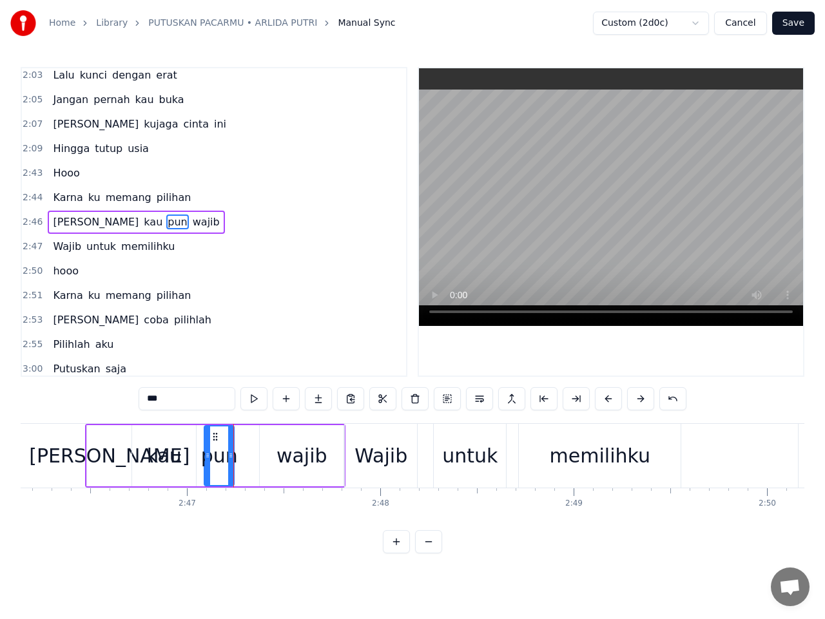
click at [254, 398] on button at bounding box center [253, 398] width 27 height 23
drag, startPoint x: 208, startPoint y: 455, endPoint x: 184, endPoint y: 452, distance: 24.6
click at [184, 452] on icon at bounding box center [182, 455] width 5 height 10
drag, startPoint x: 231, startPoint y: 451, endPoint x: 215, endPoint y: 449, distance: 16.2
click at [215, 449] on div at bounding box center [214, 456] width 5 height 59
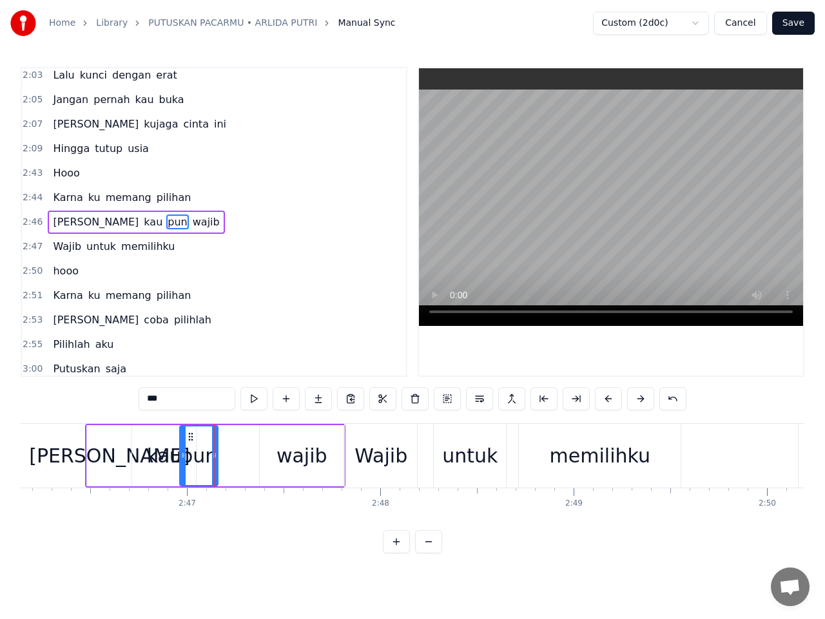
click at [191, 229] on span "wajib" at bounding box center [206, 222] width 30 height 15
type input "*****"
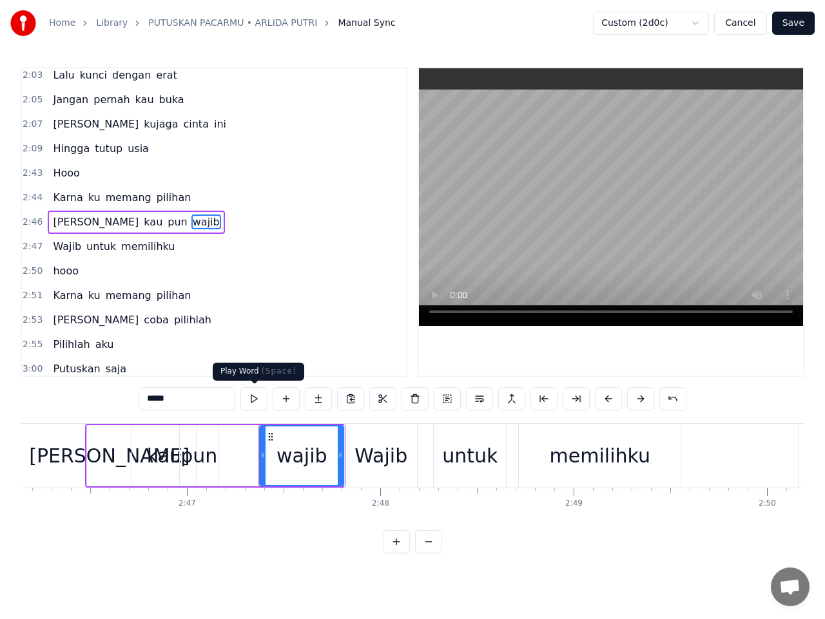
click at [253, 401] on button at bounding box center [253, 398] width 27 height 23
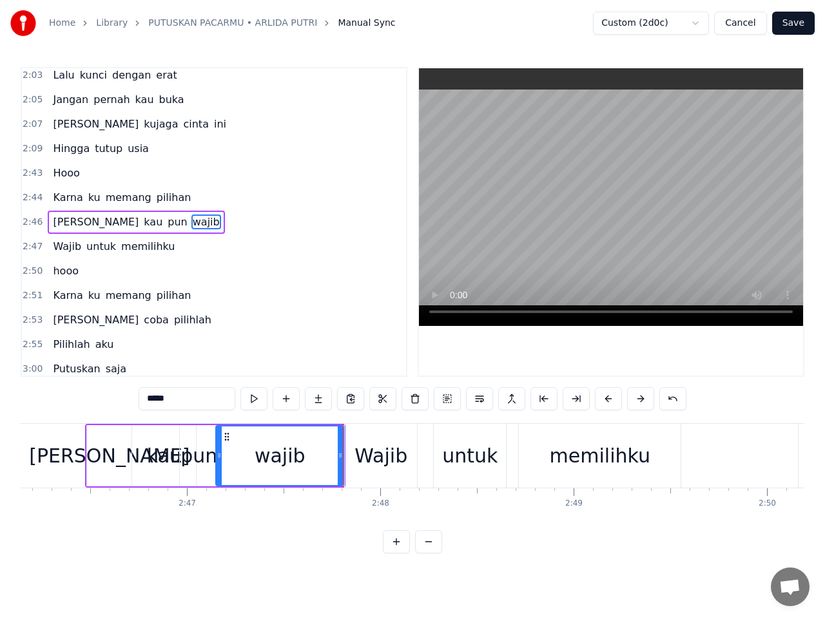
drag, startPoint x: 261, startPoint y: 450, endPoint x: 217, endPoint y: 446, distance: 44.0
click at [217, 446] on div at bounding box center [218, 456] width 5 height 59
click at [35, 224] on span "2:46" at bounding box center [33, 222] width 20 height 13
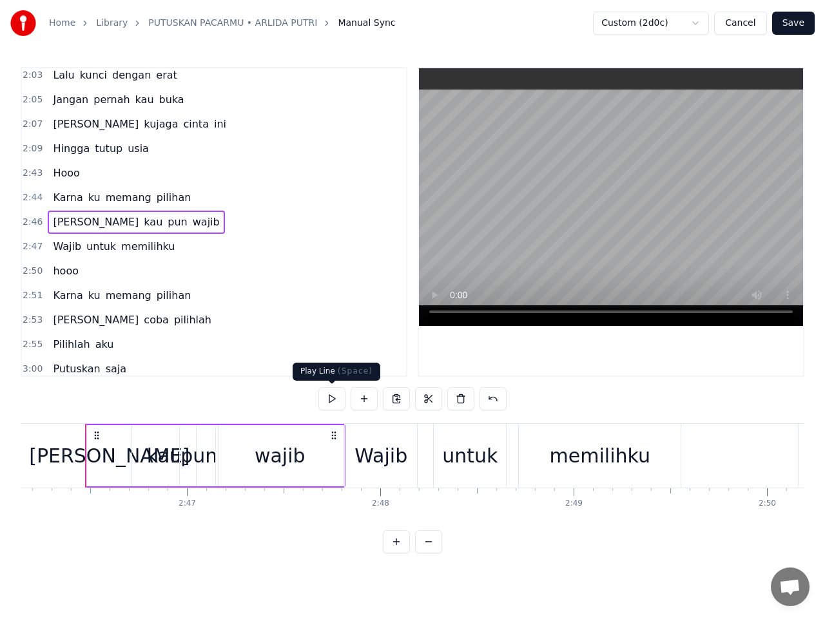
click at [332, 398] on button at bounding box center [331, 398] width 27 height 23
click at [336, 396] on button at bounding box center [331, 398] width 27 height 23
click at [35, 249] on span "2:47" at bounding box center [33, 246] width 20 height 13
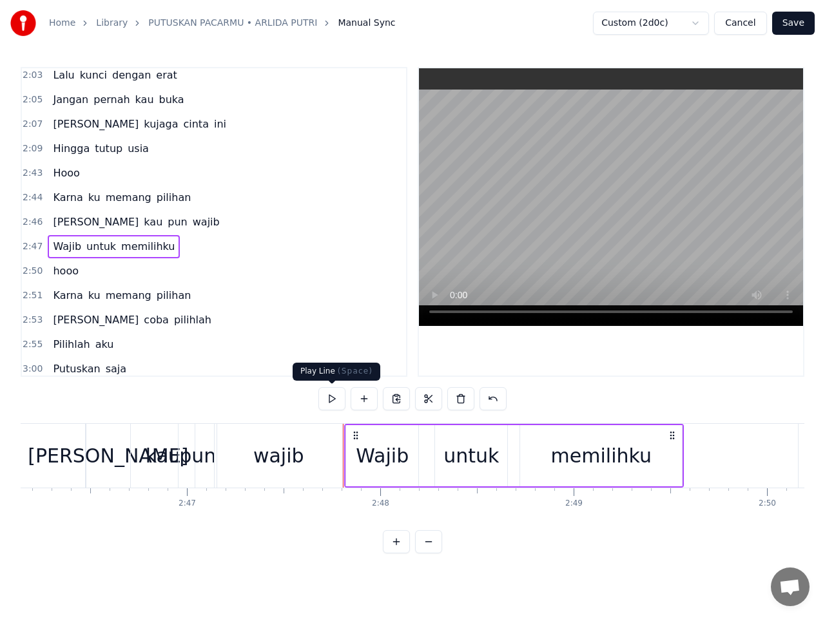
click at [337, 396] on button at bounding box center [331, 398] width 27 height 23
click at [334, 400] on button at bounding box center [331, 398] width 27 height 23
click at [333, 399] on button at bounding box center [331, 398] width 27 height 23
click at [332, 397] on button at bounding box center [331, 398] width 27 height 23
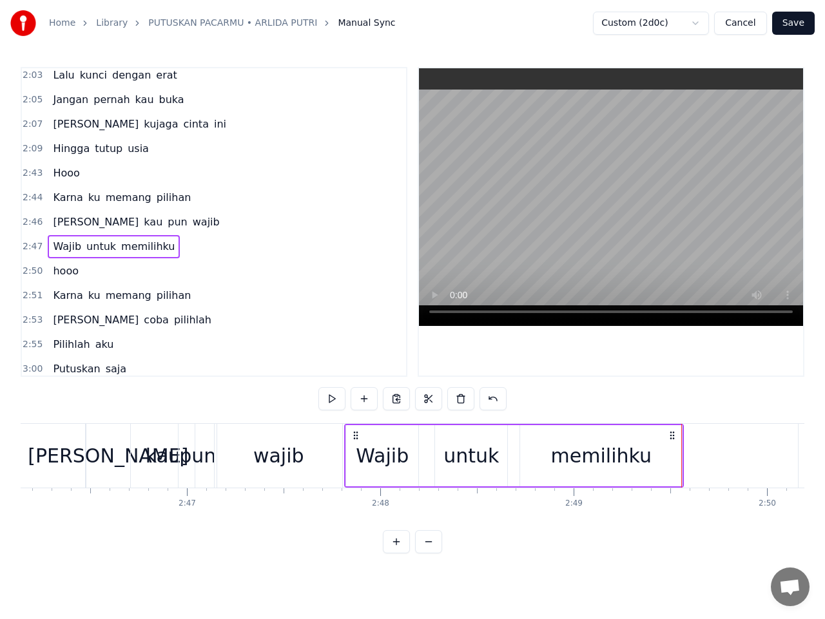
click at [792, 29] on button "Save" at bounding box center [793, 23] width 43 height 23
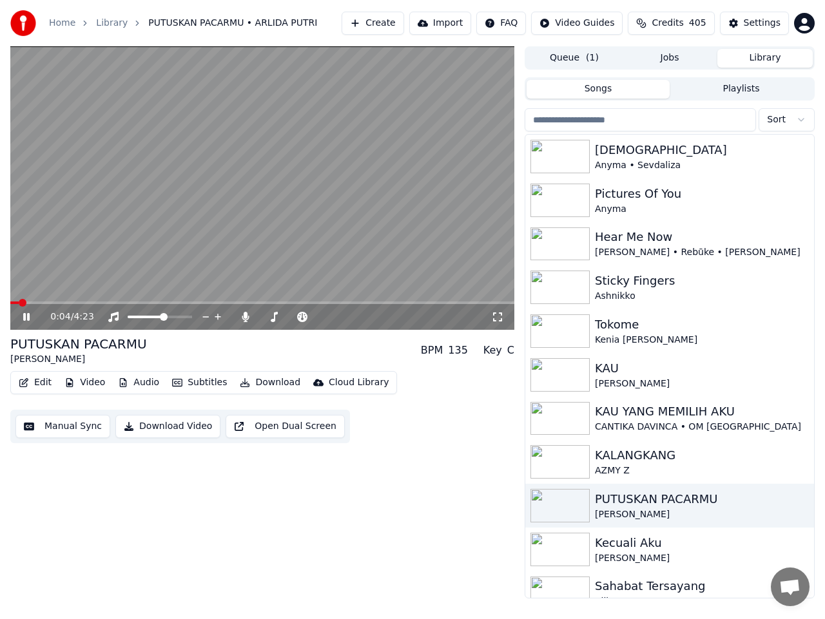
click at [243, 302] on span at bounding box center [262, 303] width 504 height 3
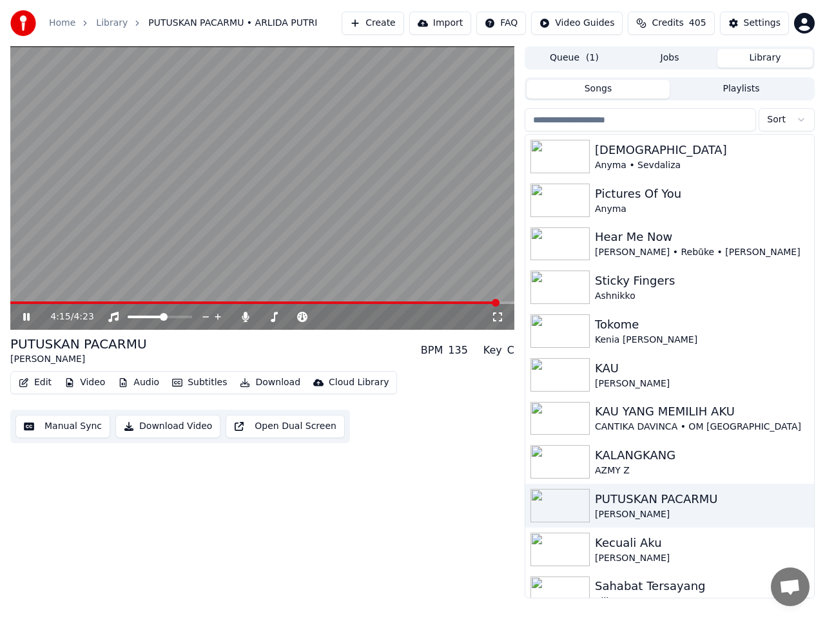
click at [79, 427] on button "Manual Sync" at bounding box center [62, 426] width 95 height 23
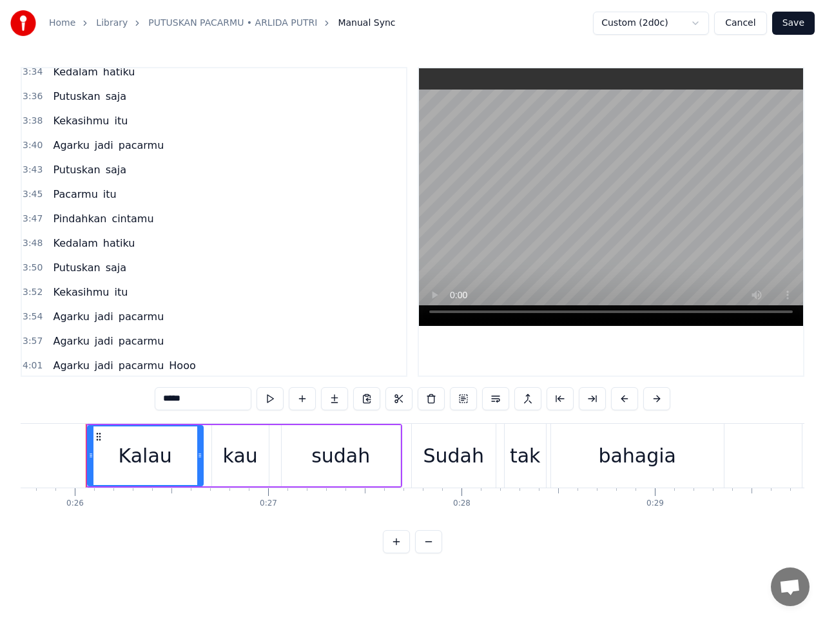
scroll to position [1945, 0]
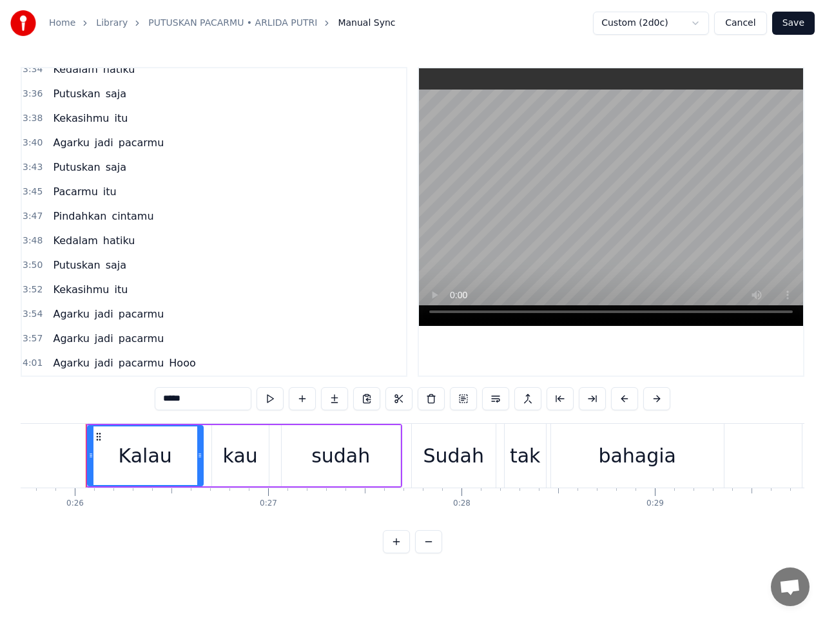
click at [168, 365] on span "Hooo" at bounding box center [182, 363] width 29 height 15
type input "****"
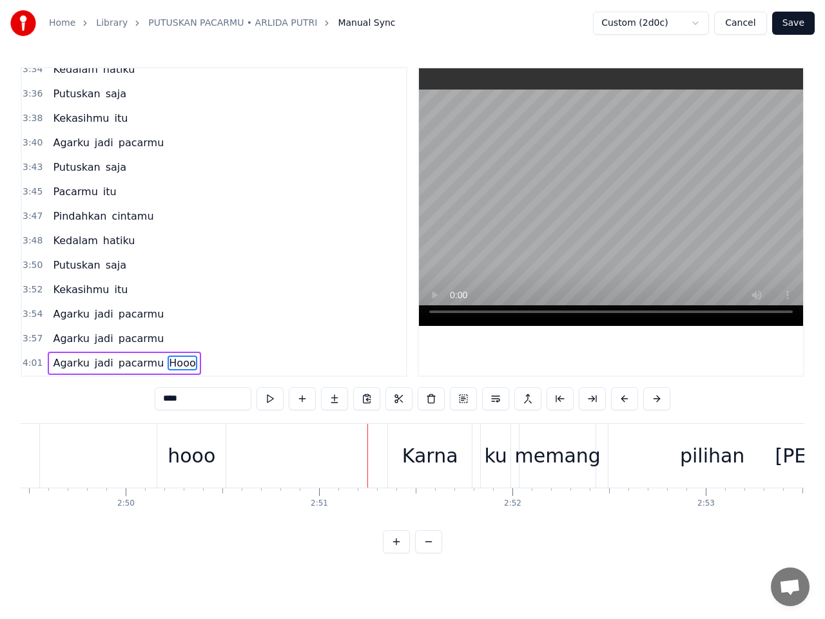
scroll to position [0, 33037]
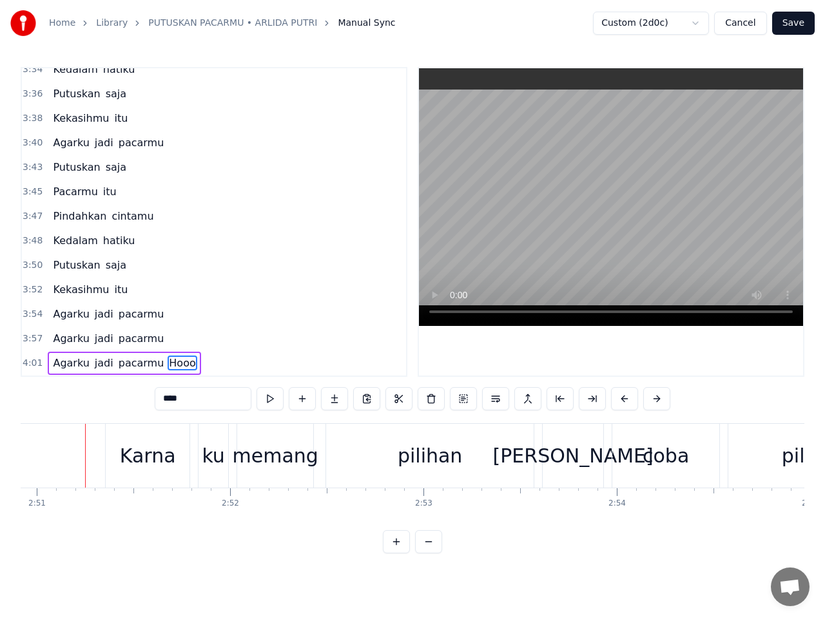
click at [168, 364] on span "Hooo" at bounding box center [182, 363] width 29 height 15
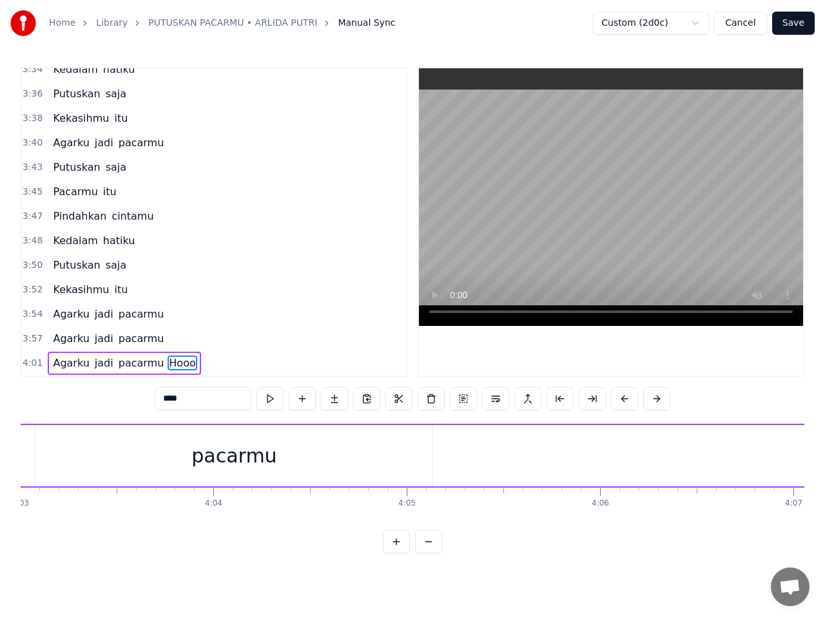
scroll to position [0, 47804]
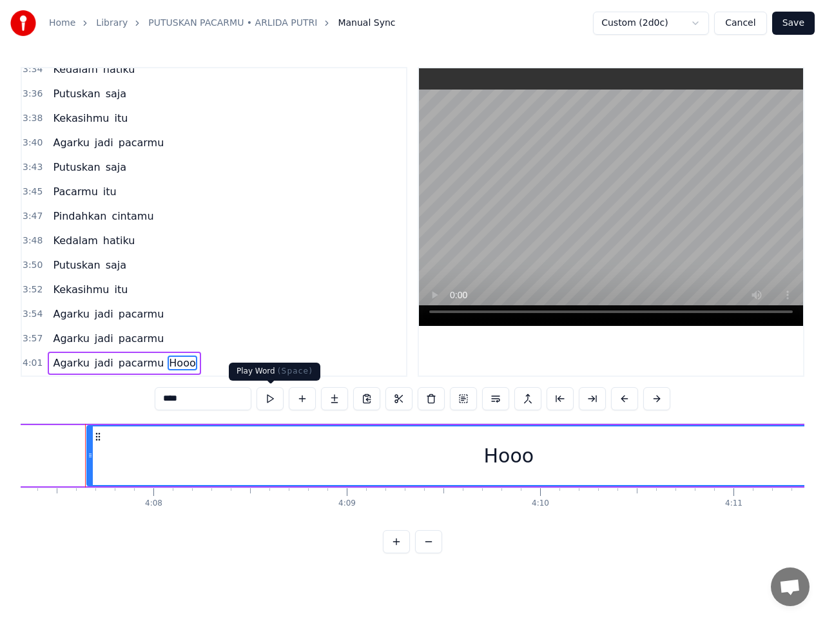
click at [269, 401] on button at bounding box center [269, 398] width 27 height 23
click at [269, 399] on button at bounding box center [269, 398] width 27 height 23
click at [30, 365] on span "4:01" at bounding box center [33, 363] width 20 height 13
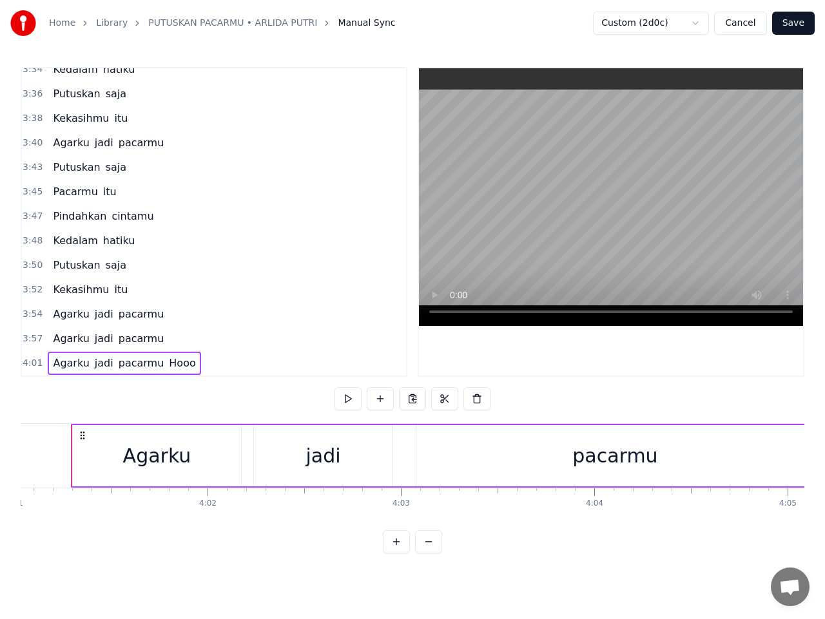
scroll to position [0, 46575]
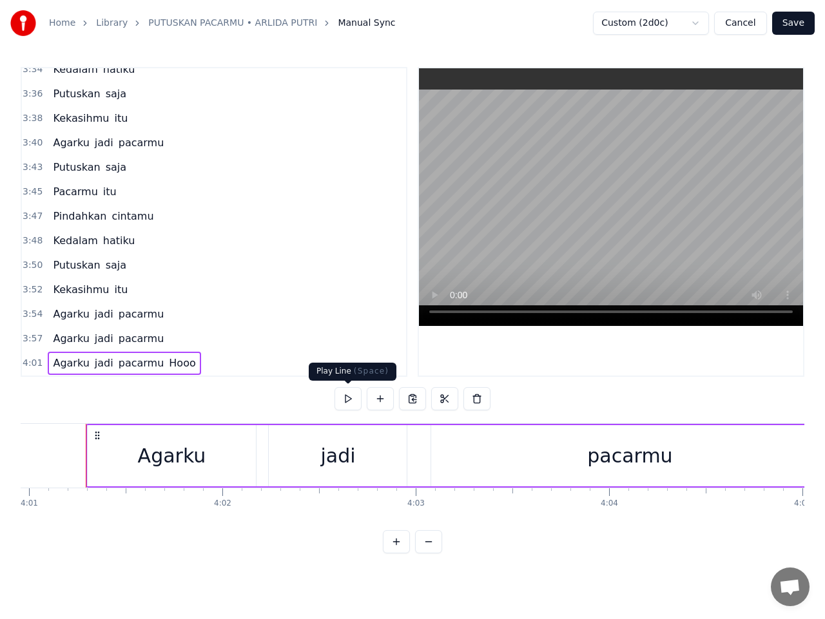
click at [349, 403] on button at bounding box center [347, 398] width 27 height 23
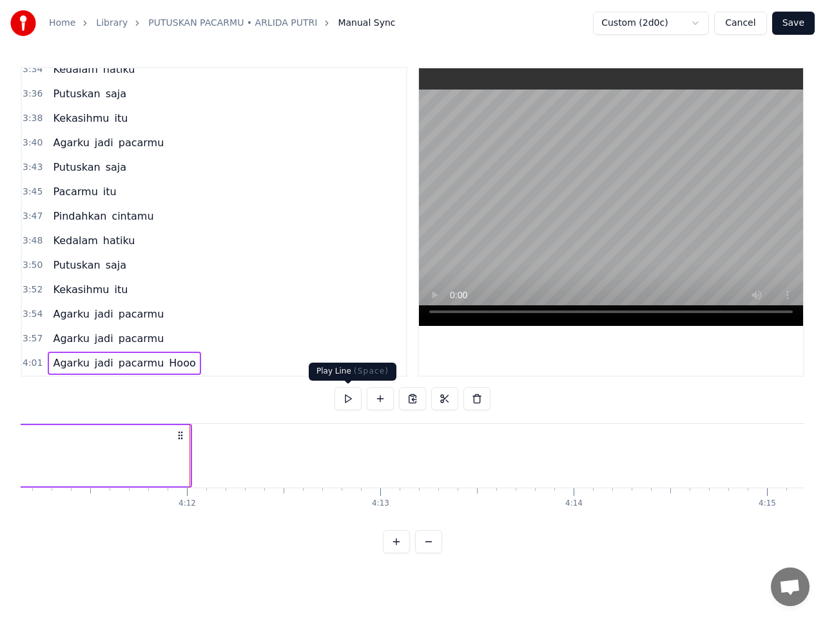
scroll to position [0, 48566]
click at [348, 401] on button at bounding box center [347, 398] width 27 height 23
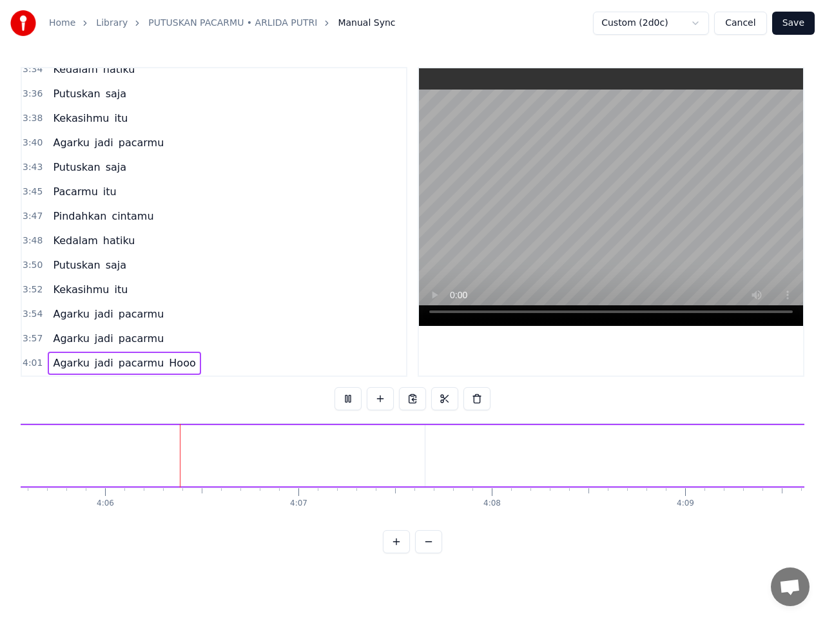
scroll to position [0, 47488]
click at [351, 399] on button at bounding box center [347, 398] width 27 height 23
click at [169, 367] on span "Hooo" at bounding box center [182, 363] width 29 height 15
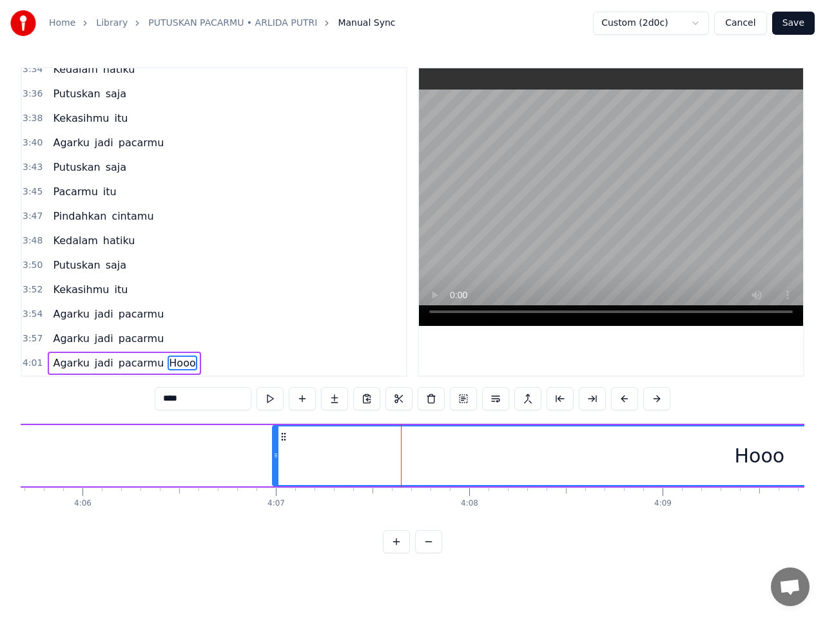
drag, startPoint x: 405, startPoint y: 454, endPoint x: 275, endPoint y: 466, distance: 130.8
click at [275, 466] on div at bounding box center [275, 456] width 5 height 59
click at [32, 365] on span "4:01" at bounding box center [33, 363] width 20 height 13
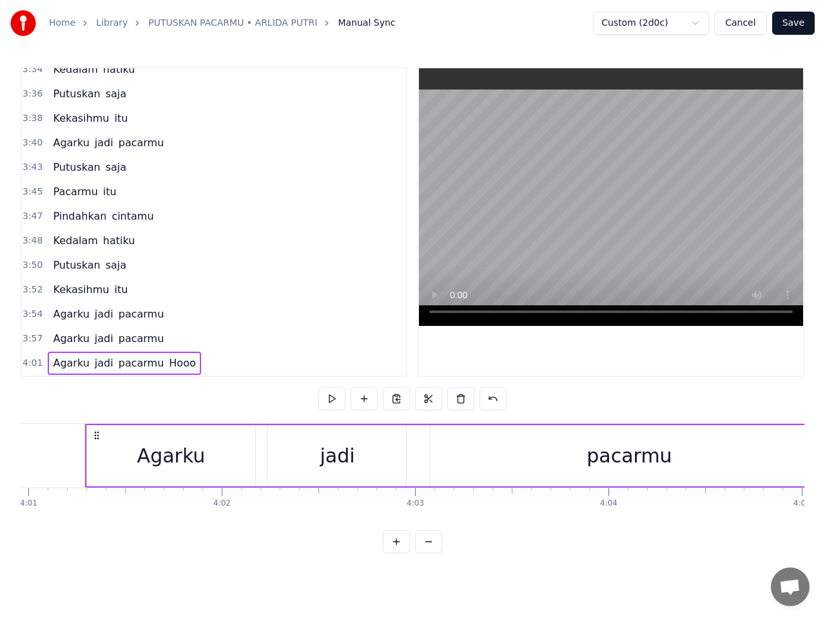
scroll to position [0, 46575]
click at [330, 402] on button at bounding box center [331, 398] width 27 height 23
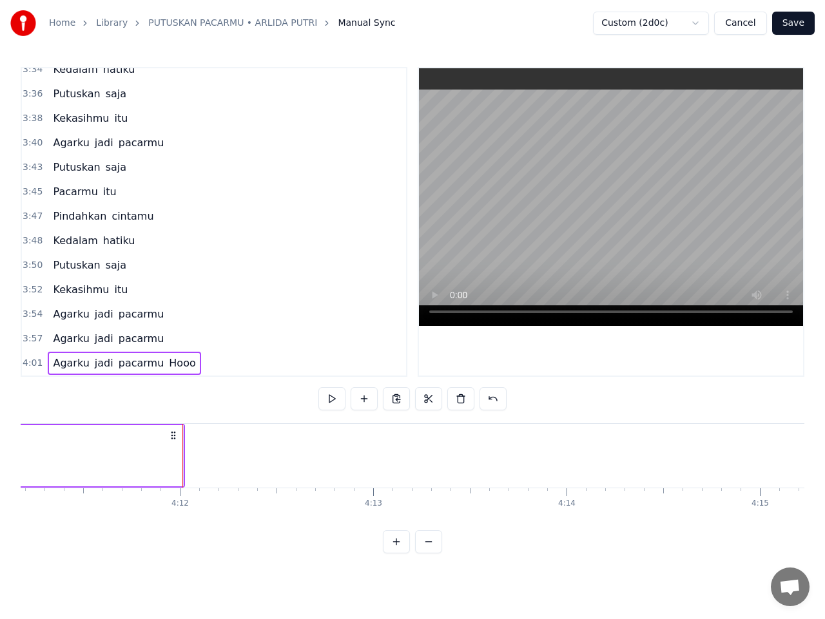
scroll to position [0, 48573]
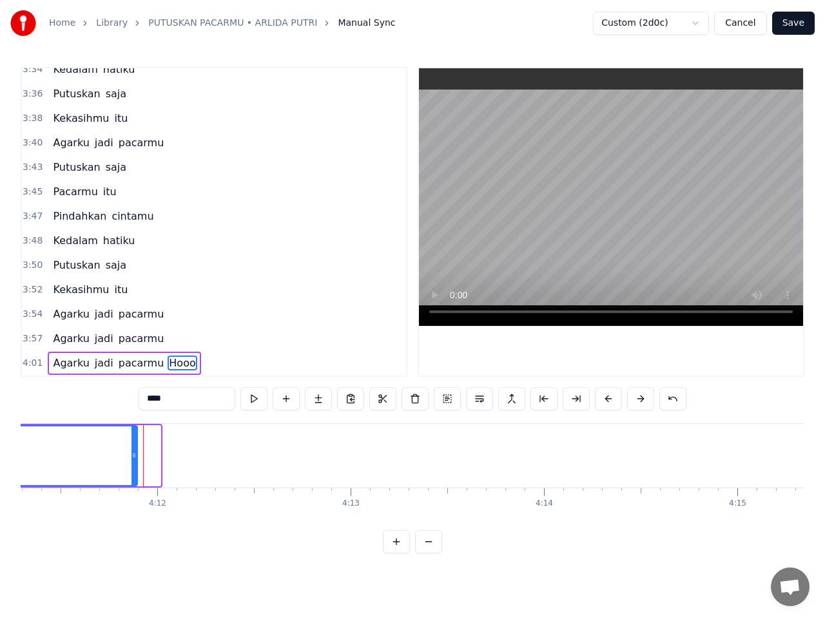
drag, startPoint x: 158, startPoint y: 452, endPoint x: 135, endPoint y: 452, distance: 23.2
click at [135, 452] on icon at bounding box center [133, 455] width 5 height 10
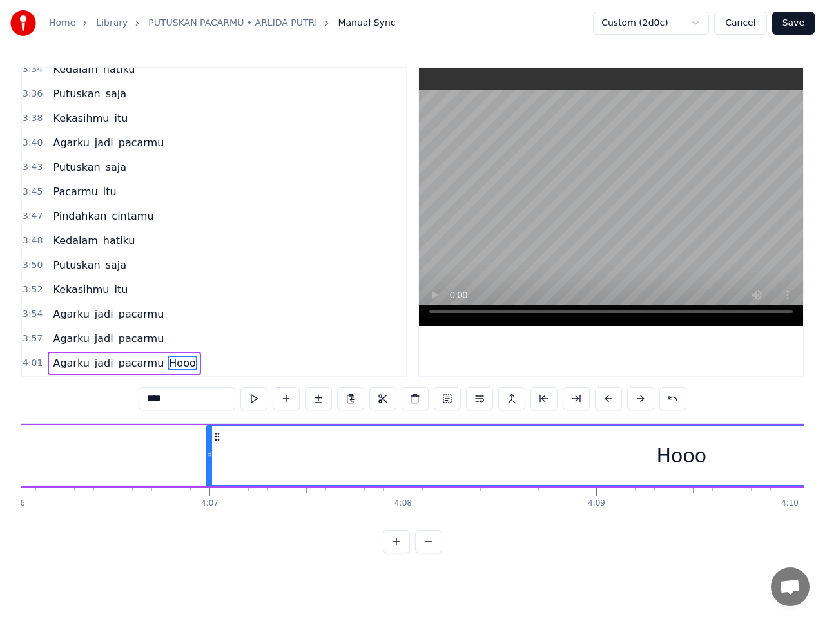
scroll to position [0, 47542]
drag, startPoint x: 219, startPoint y: 453, endPoint x: 157, endPoint y: 457, distance: 62.6
click at [157, 456] on div "Hooo" at bounding box center [662, 455] width 1013 height 61
click at [25, 366] on span "4:01" at bounding box center [33, 363] width 20 height 13
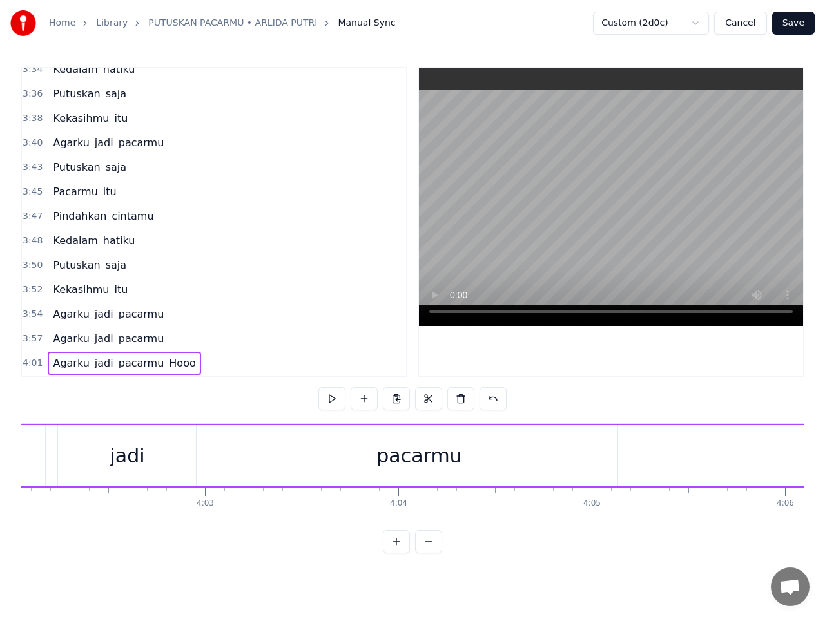
scroll to position [0, 46575]
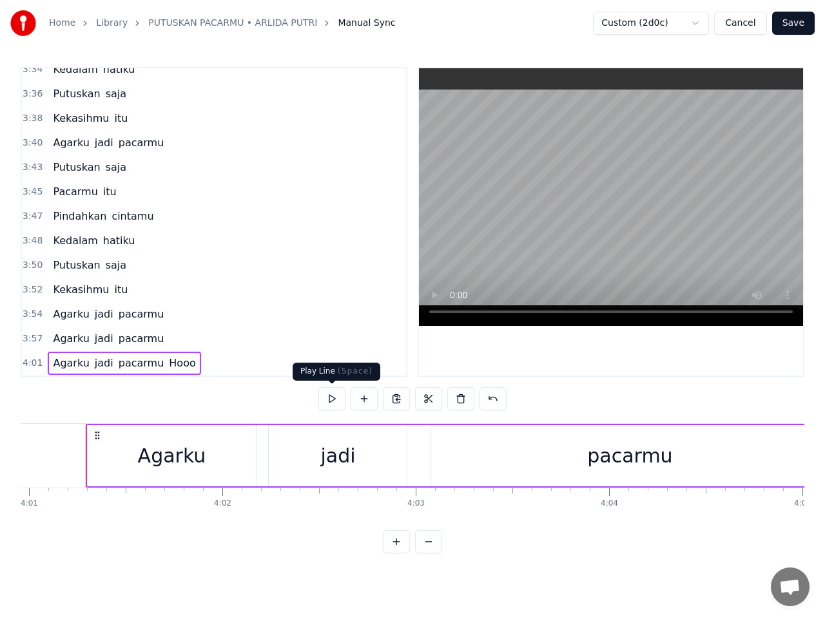
click at [330, 400] on button at bounding box center [331, 398] width 27 height 23
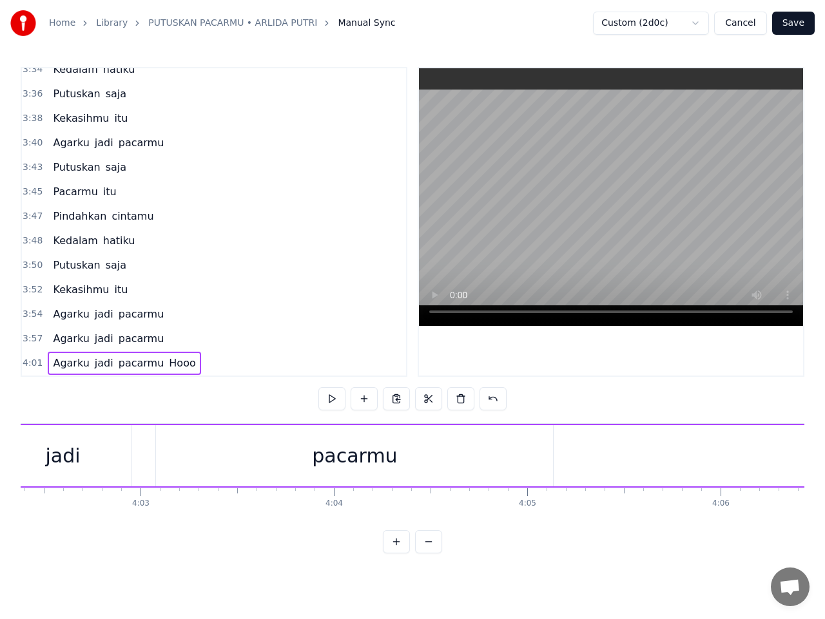
scroll to position [0, 46846]
click at [168, 366] on span "Hooo" at bounding box center [182, 363] width 29 height 15
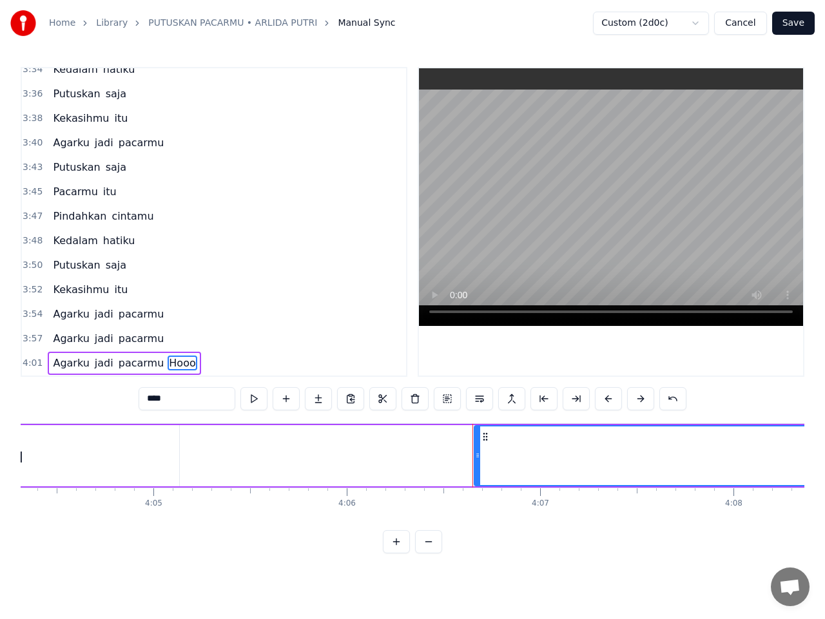
scroll to position [0, 47199]
click at [498, 451] on div at bounding box center [497, 456] width 1 height 64
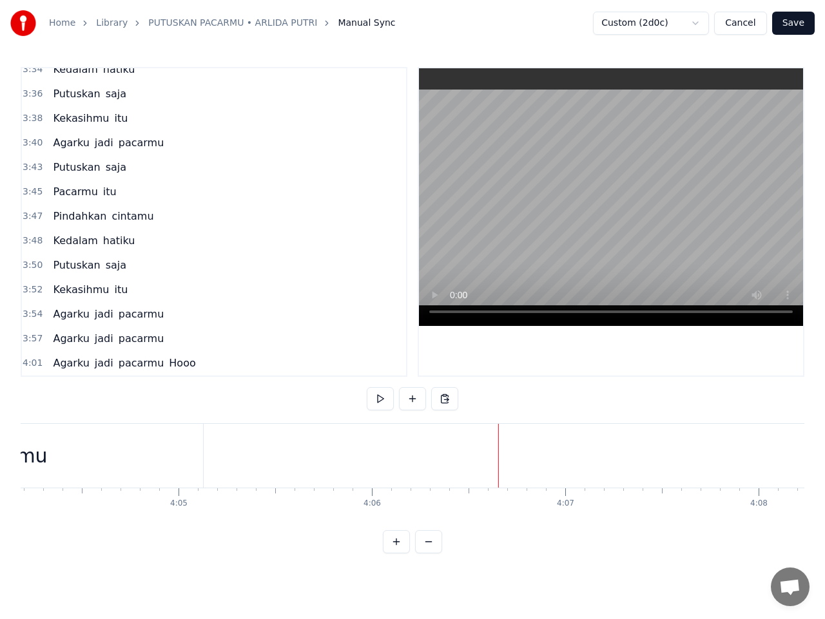
click at [168, 361] on span "Hooo" at bounding box center [182, 363] width 29 height 15
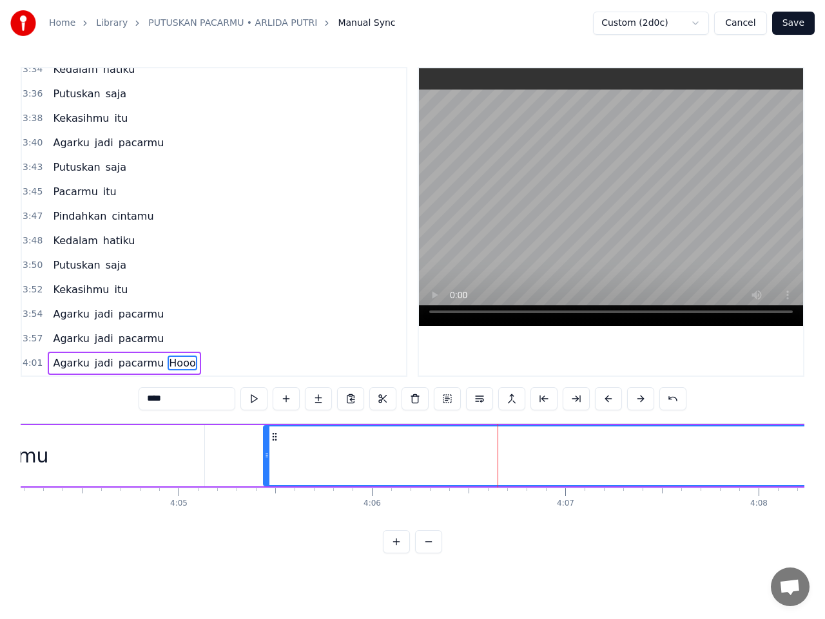
drag, startPoint x: 502, startPoint y: 458, endPoint x: 266, endPoint y: 463, distance: 235.9
click at [266, 463] on div at bounding box center [266, 456] width 5 height 59
click at [33, 365] on span "4:01" at bounding box center [33, 363] width 20 height 13
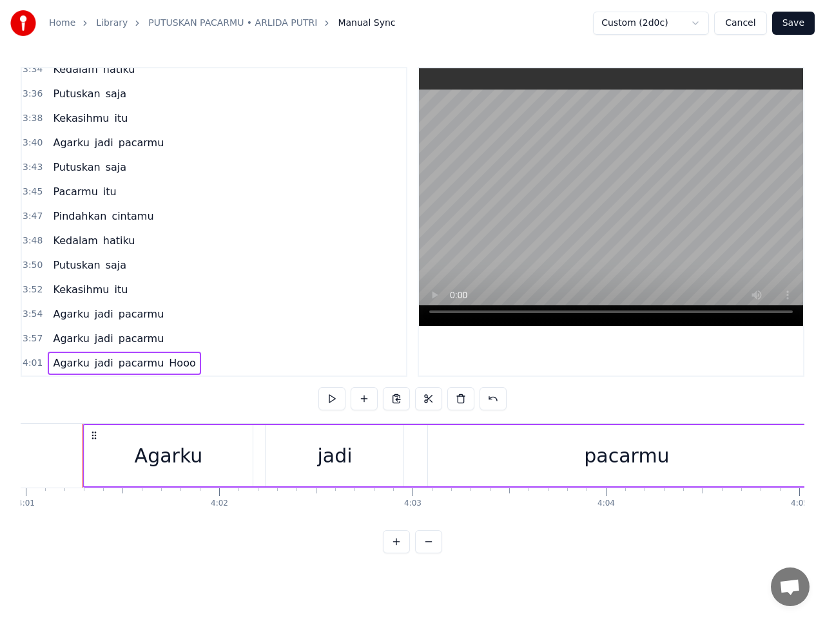
scroll to position [0, 46575]
click at [335, 400] on button at bounding box center [331, 398] width 27 height 23
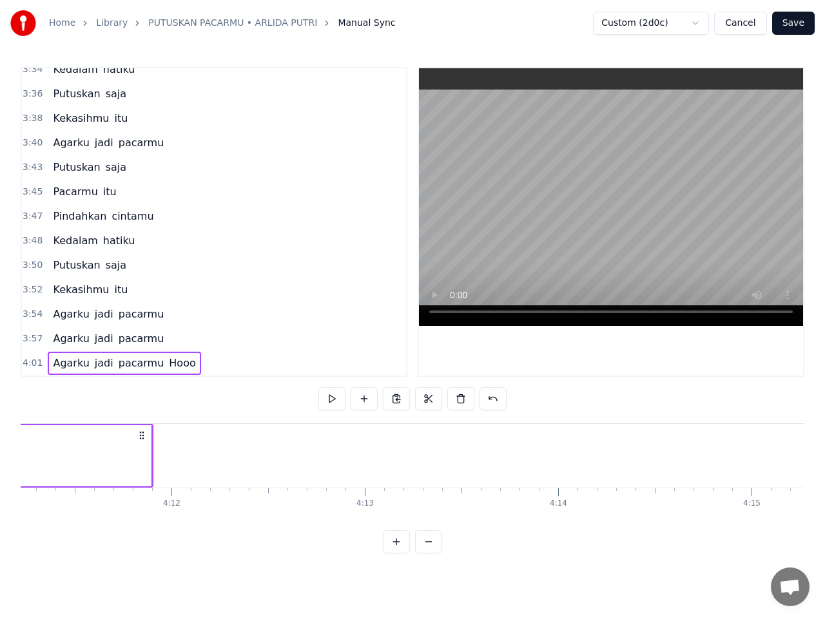
scroll to position [0, 48564]
click at [794, 20] on button "Save" at bounding box center [793, 23] width 43 height 23
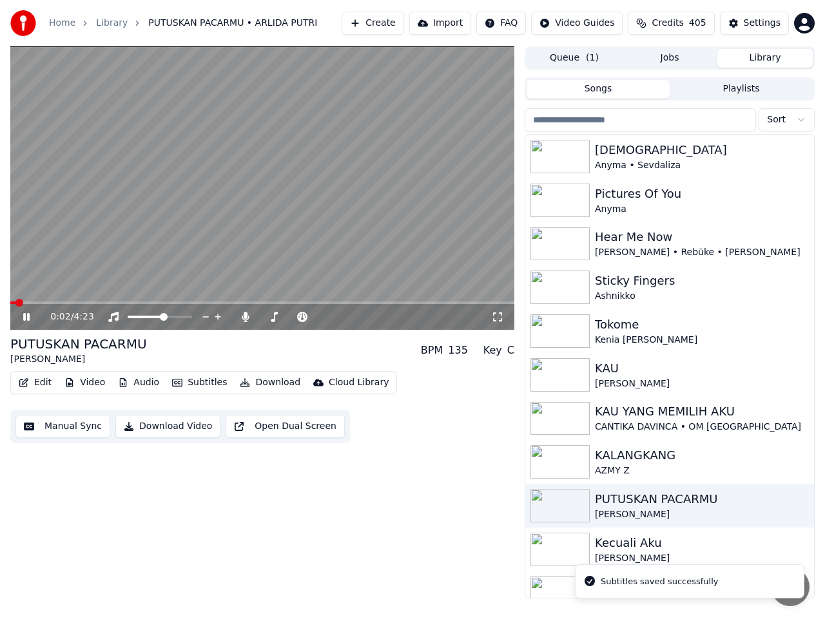
click at [26, 316] on icon at bounding box center [26, 317] width 6 height 8
click at [181, 430] on button "Download Video" at bounding box center [167, 426] width 105 height 23
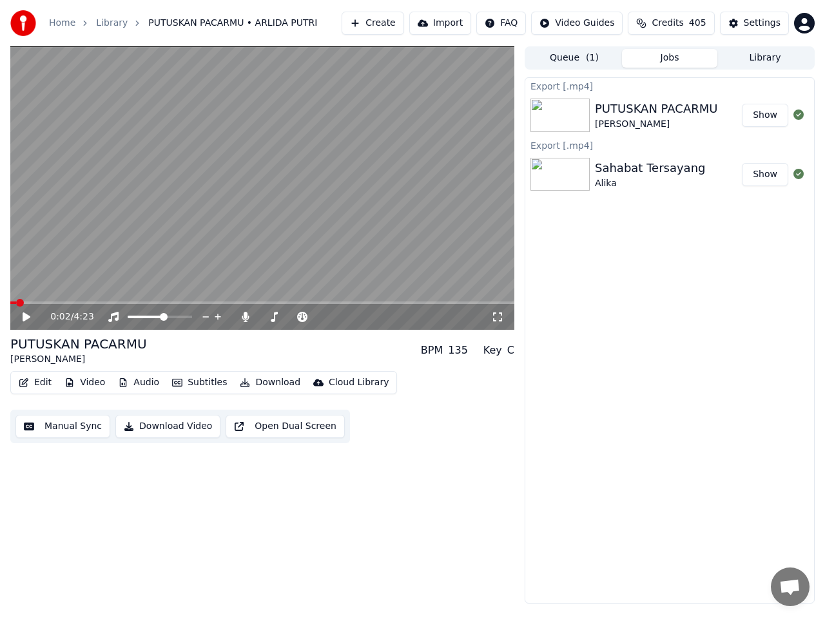
click at [766, 116] on button "Show" at bounding box center [765, 115] width 46 height 23
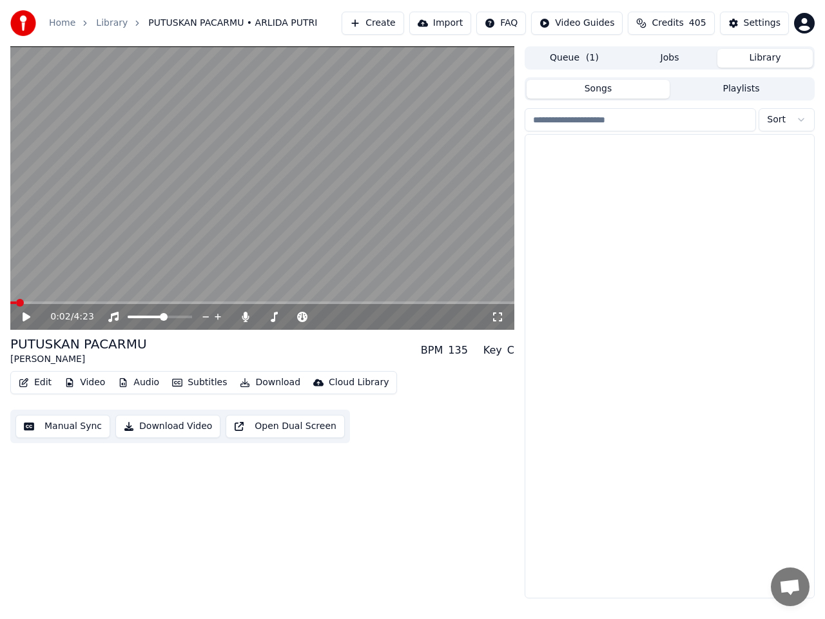
click at [767, 56] on button "Library" at bounding box center [764, 58] width 95 height 19
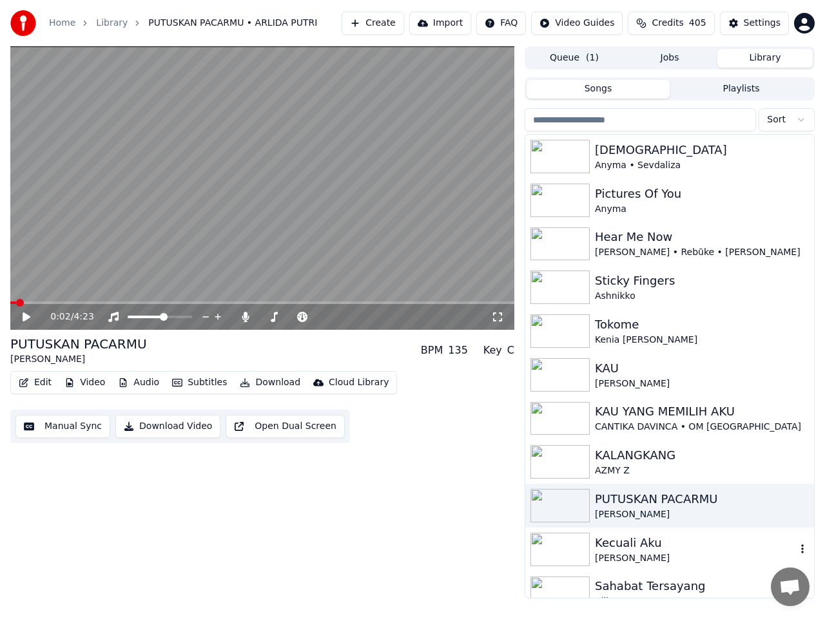
scroll to position [104, 0]
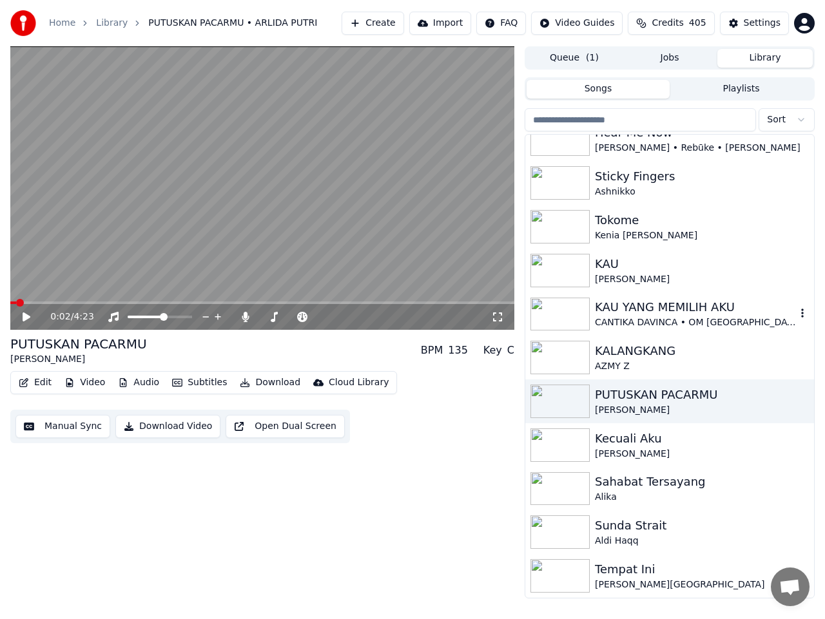
click at [642, 311] on div "KAU YANG MEMILIH AKU" at bounding box center [695, 307] width 201 height 18
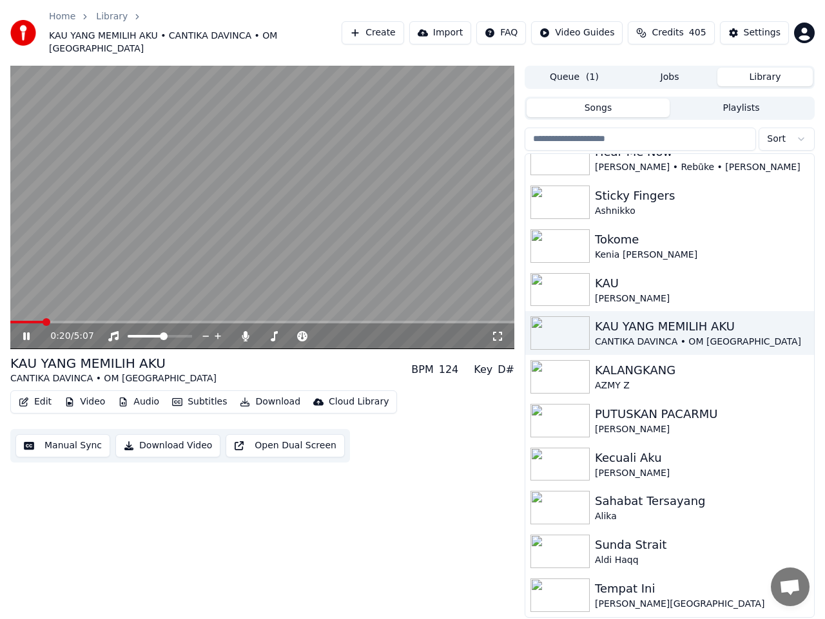
click at [44, 321] on span at bounding box center [262, 322] width 504 height 3
click at [36, 321] on span at bounding box center [23, 322] width 26 height 3
click at [27, 331] on icon at bounding box center [36, 336] width 30 height 10
click at [21, 331] on icon at bounding box center [36, 336] width 30 height 10
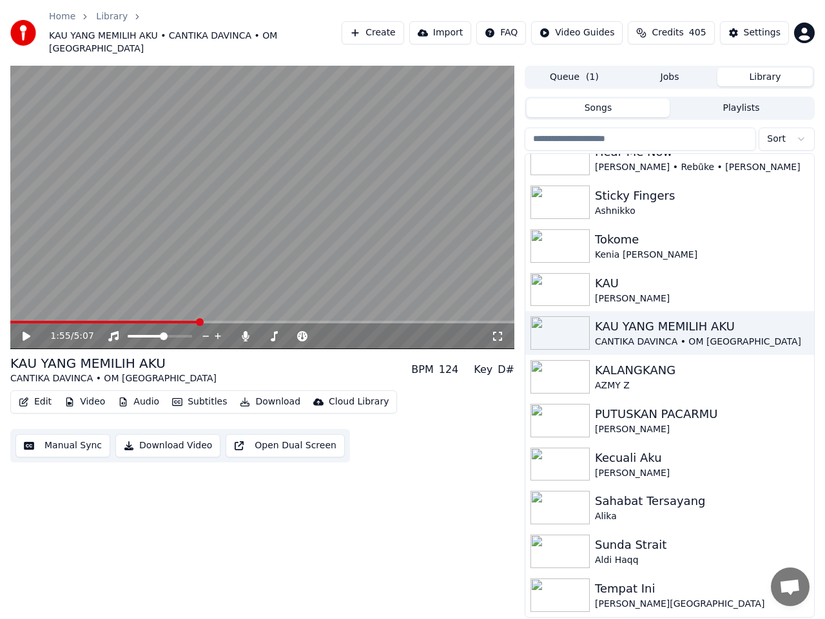
click at [21, 331] on icon at bounding box center [36, 336] width 30 height 10
click at [170, 435] on button "Download Video" at bounding box center [167, 445] width 105 height 23
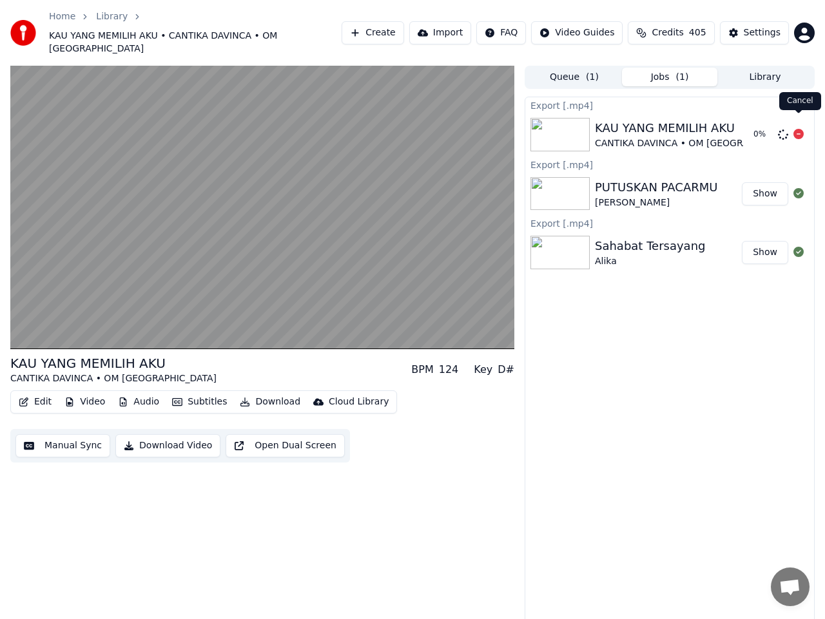
click at [796, 129] on icon at bounding box center [798, 134] width 10 height 10
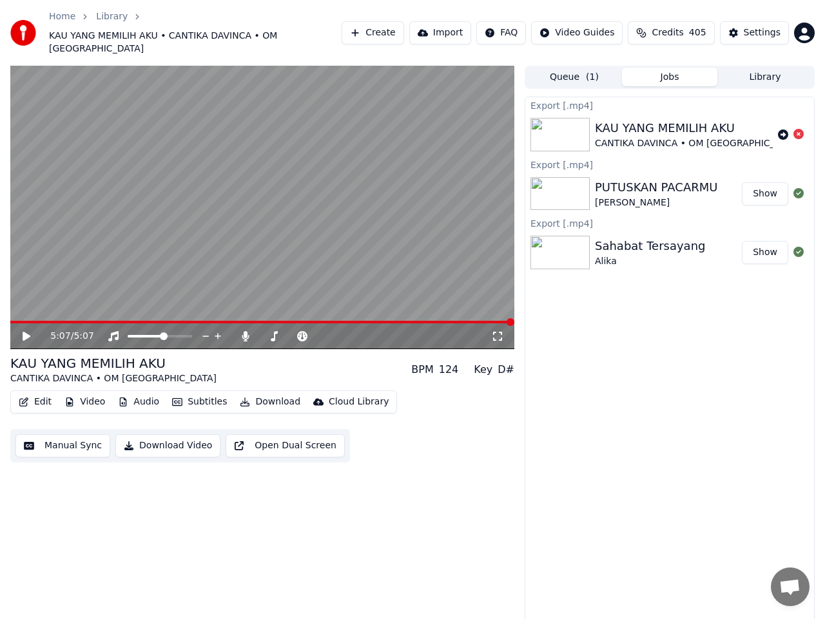
click at [86, 434] on button "Manual Sync" at bounding box center [62, 445] width 95 height 23
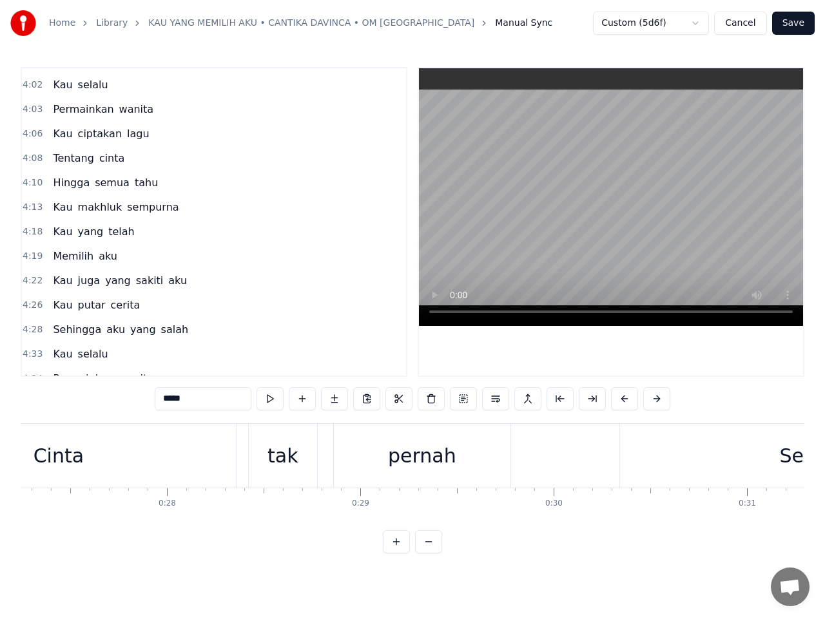
scroll to position [1455, 0]
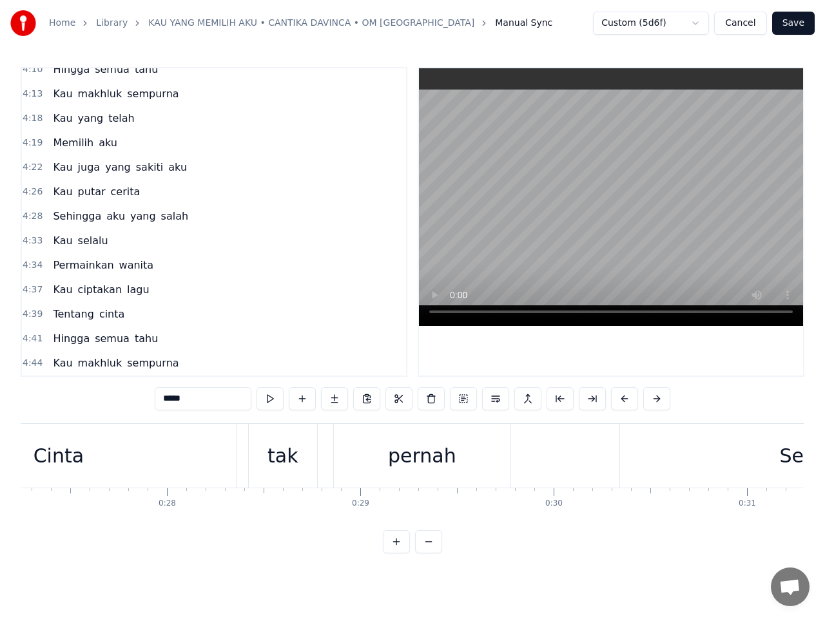
click at [34, 367] on span "4:44" at bounding box center [33, 363] width 20 height 13
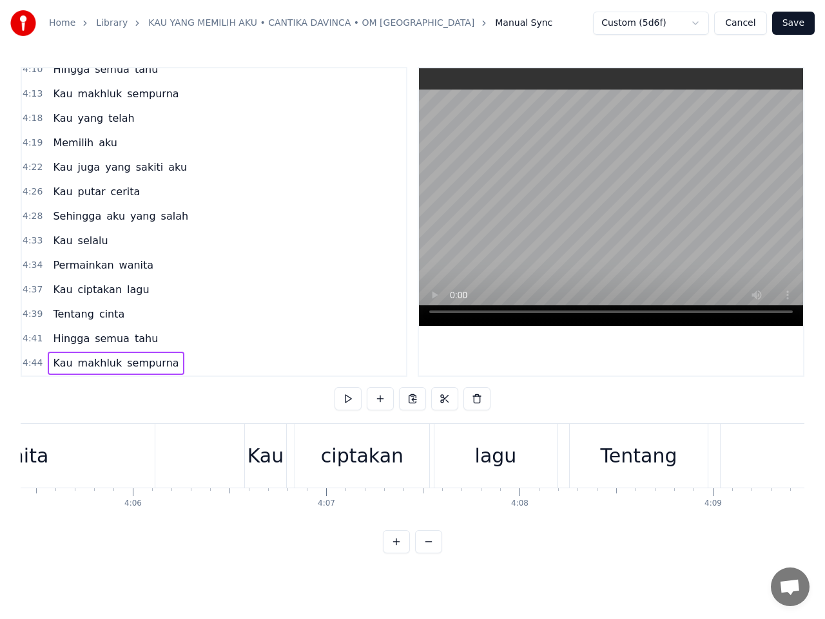
scroll to position [0, 48648]
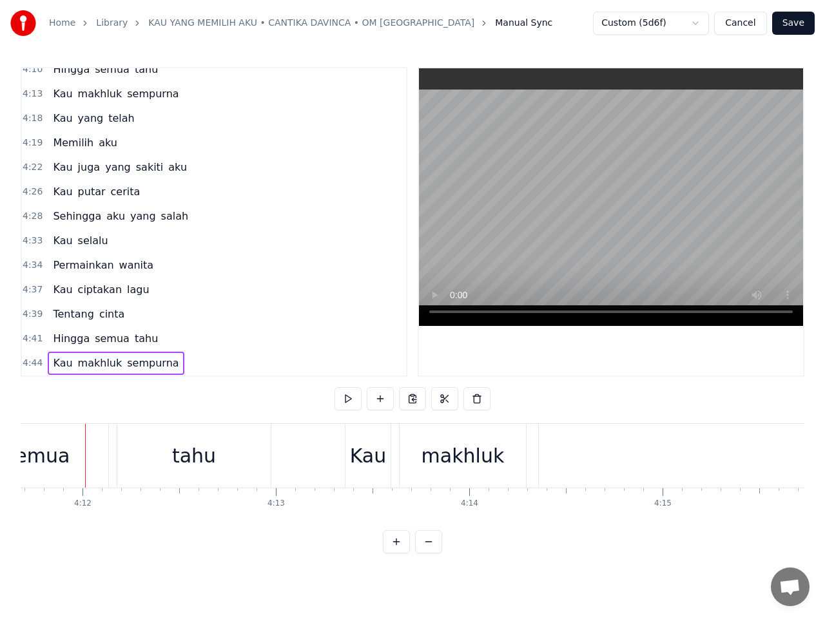
click at [467, 470] on div "makhluk" at bounding box center [462, 456] width 126 height 64
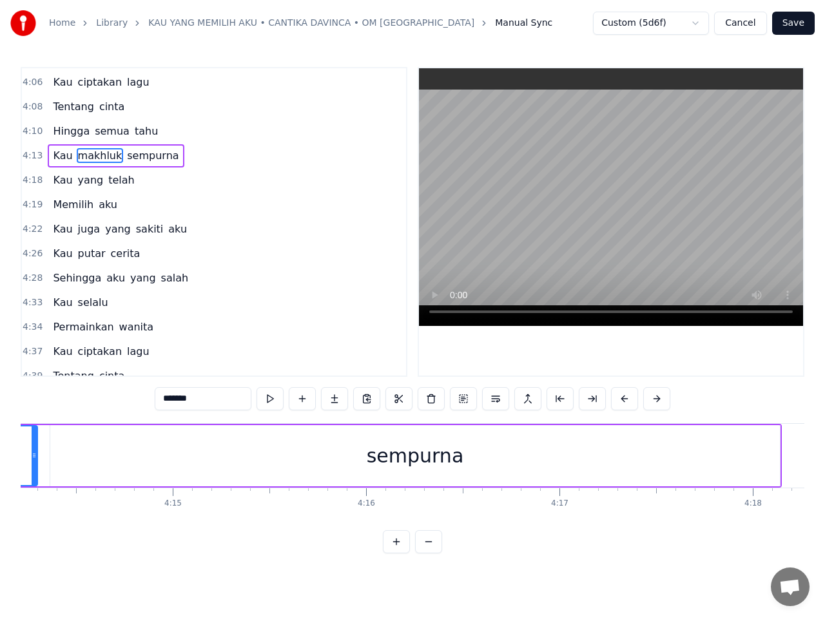
scroll to position [1455, 0]
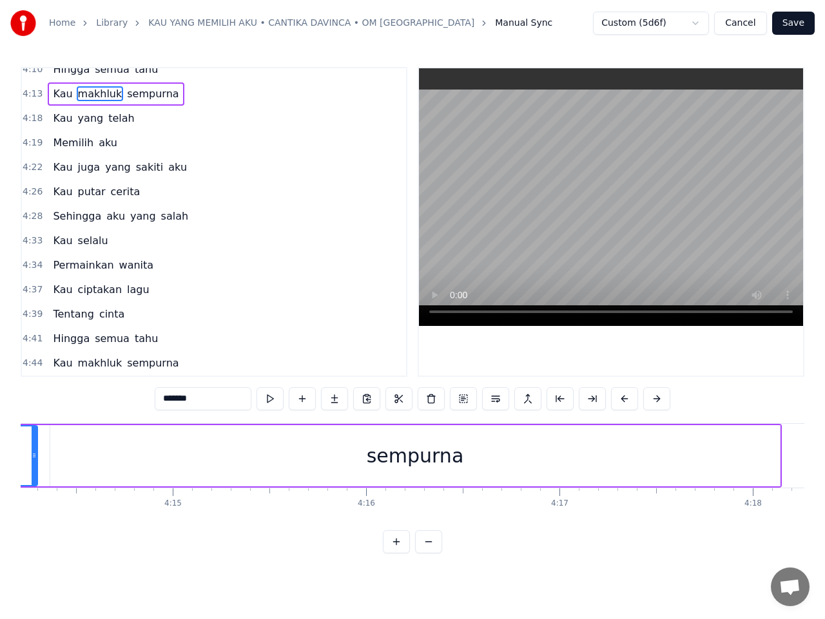
click at [35, 365] on span "4:44" at bounding box center [33, 363] width 20 height 13
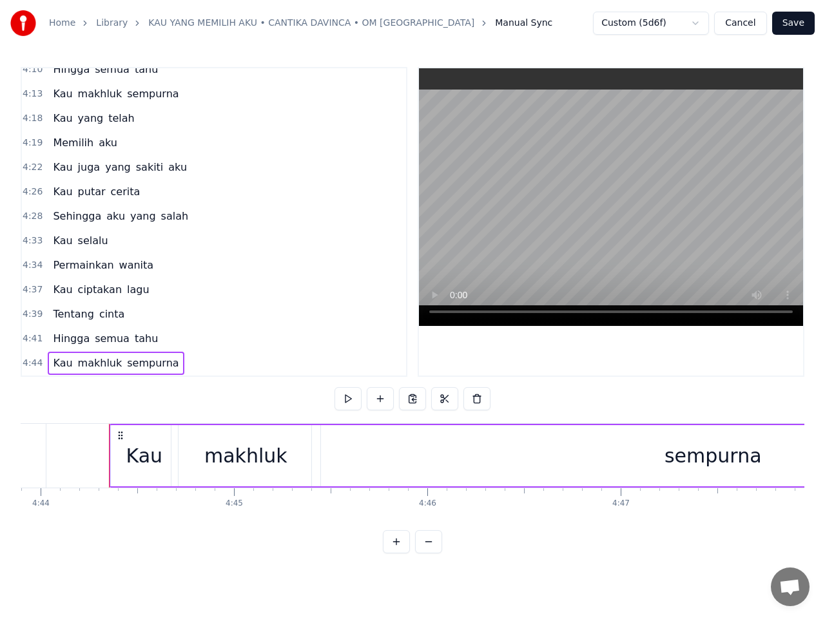
scroll to position [0, 54898]
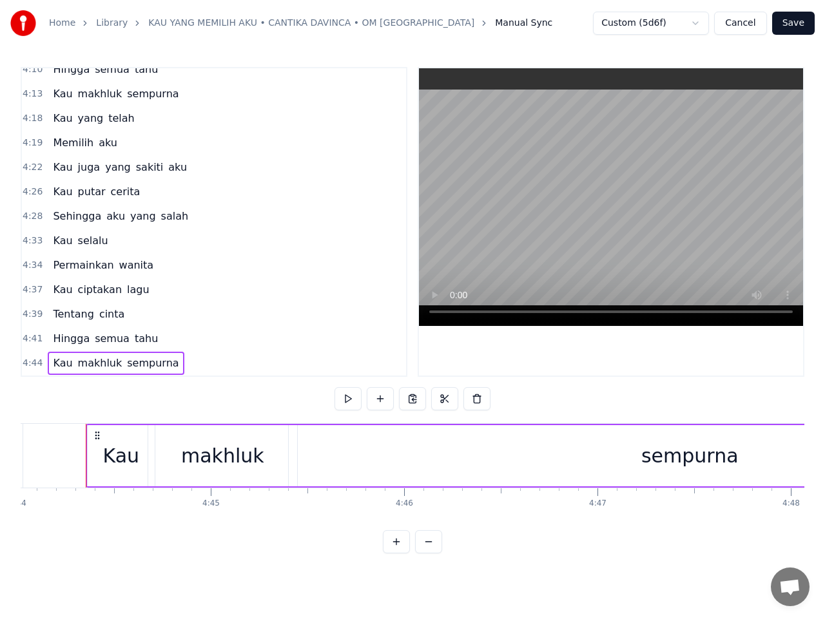
click at [761, 456] on div "sempurna" at bounding box center [690, 455] width 802 height 61
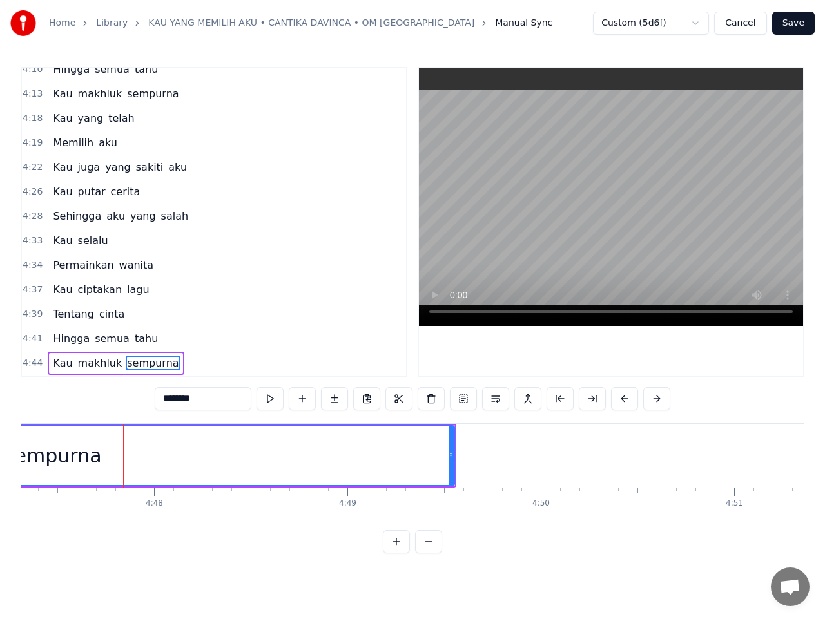
scroll to position [0, 55573]
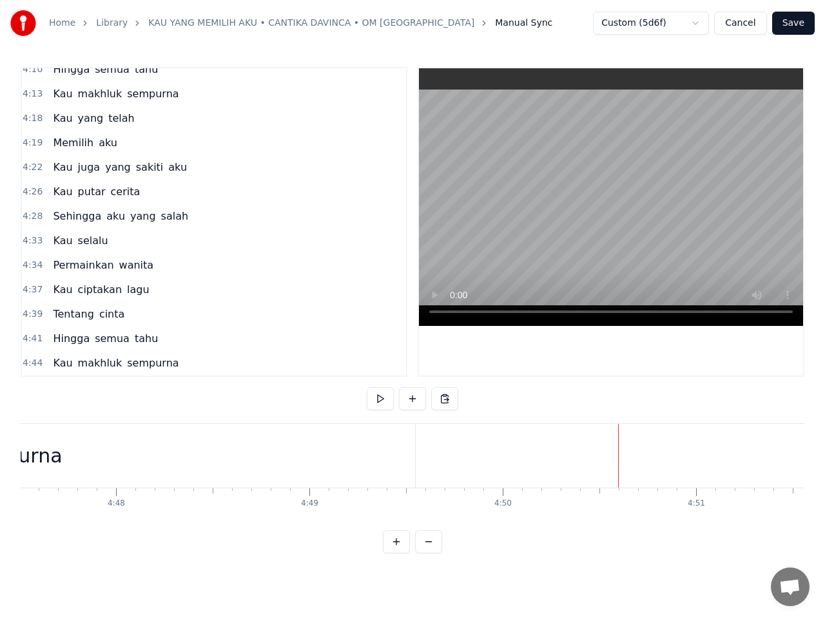
click at [649, 422] on div "0:19 Cinta tak pernah 0:22 Sesakit ini 0:26 Cinta tak pernah 0:30 Seperih ini 0…" at bounding box center [412, 310] width 783 height 486
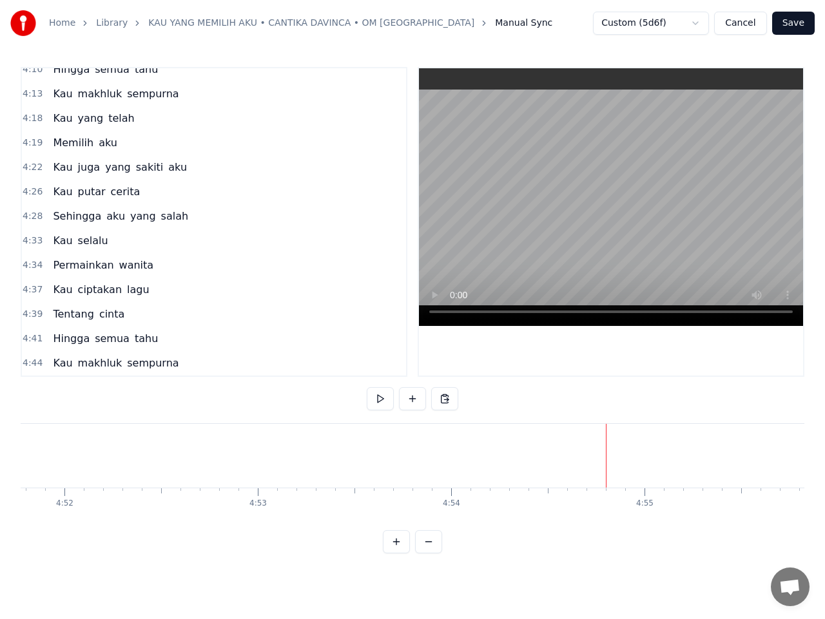
click at [747, 24] on button "Cancel" at bounding box center [740, 23] width 52 height 23
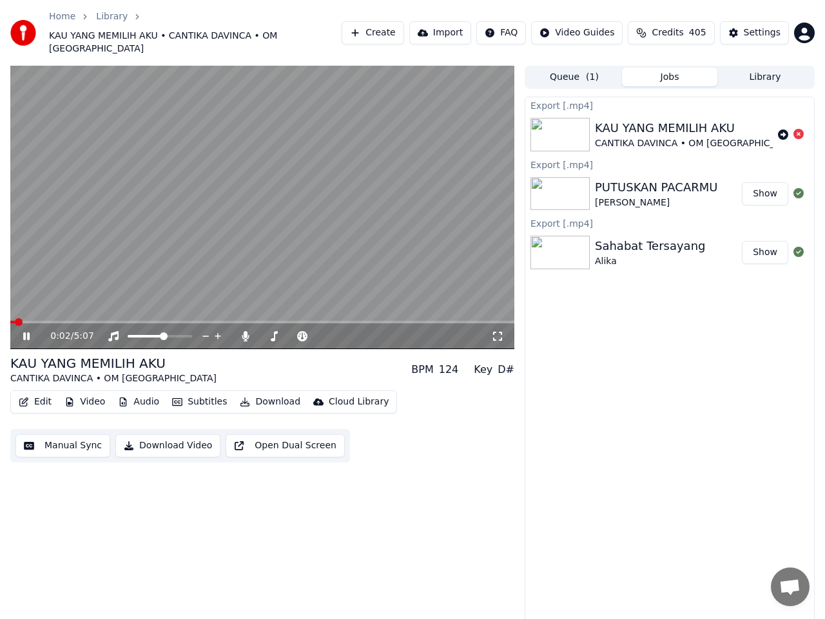
click at [28, 332] on icon at bounding box center [26, 336] width 6 height 8
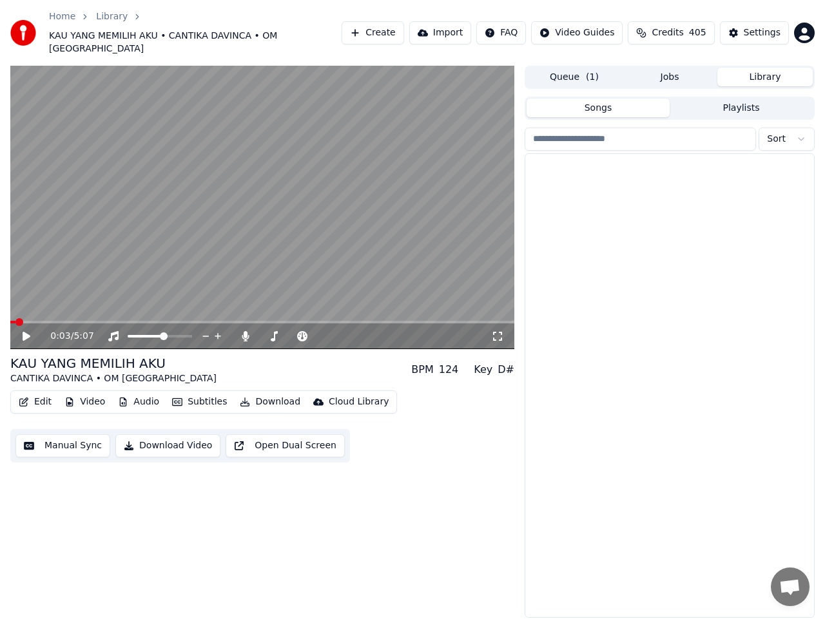
click at [765, 68] on button "Library" at bounding box center [764, 77] width 95 height 19
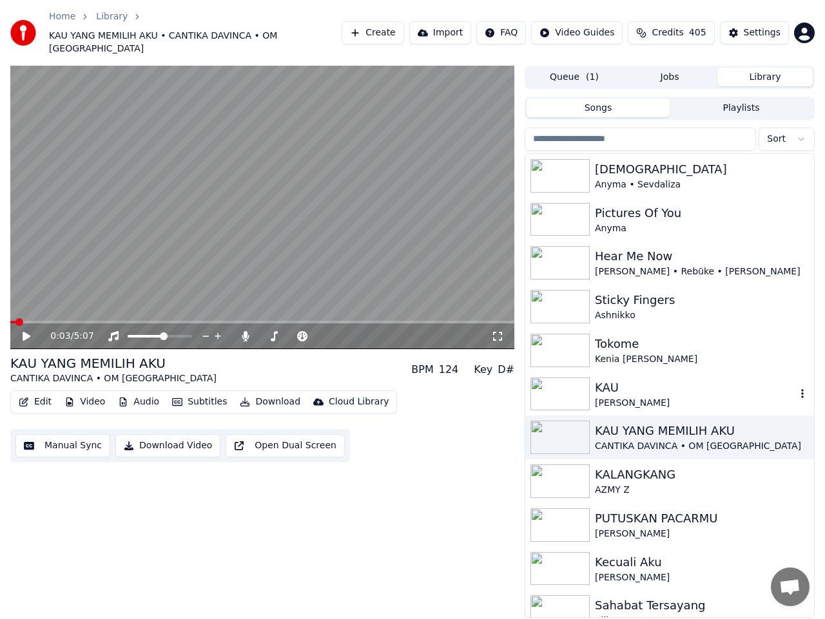
click at [615, 379] on div "KAU" at bounding box center [695, 388] width 201 height 18
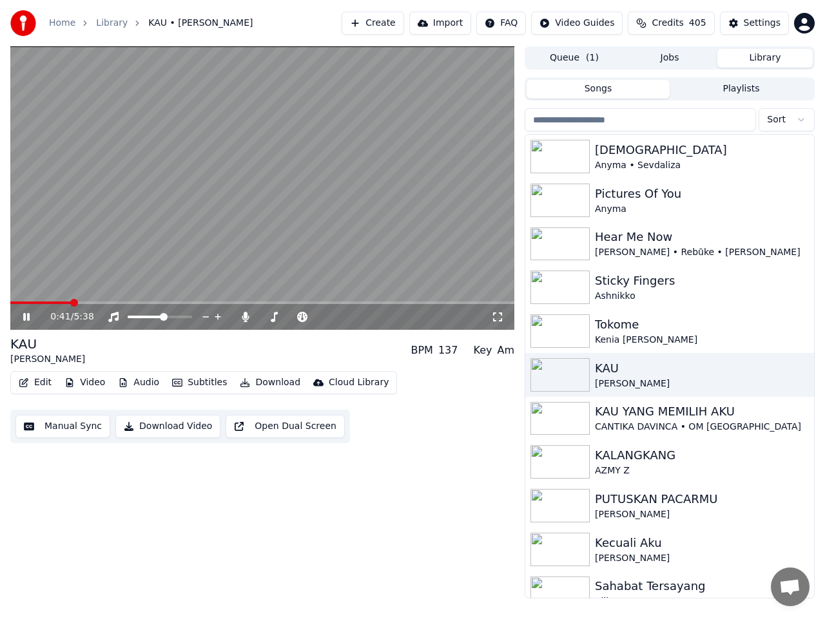
click at [25, 319] on icon at bounding box center [26, 317] width 6 height 8
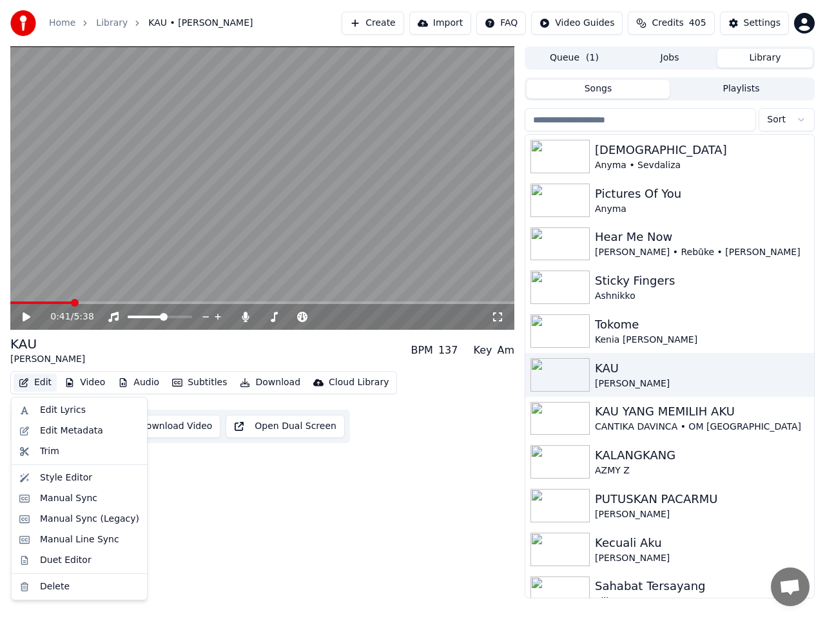
click at [37, 383] on button "Edit" at bounding box center [35, 383] width 43 height 18
click at [50, 408] on div "Edit Lyrics" at bounding box center [63, 410] width 46 height 13
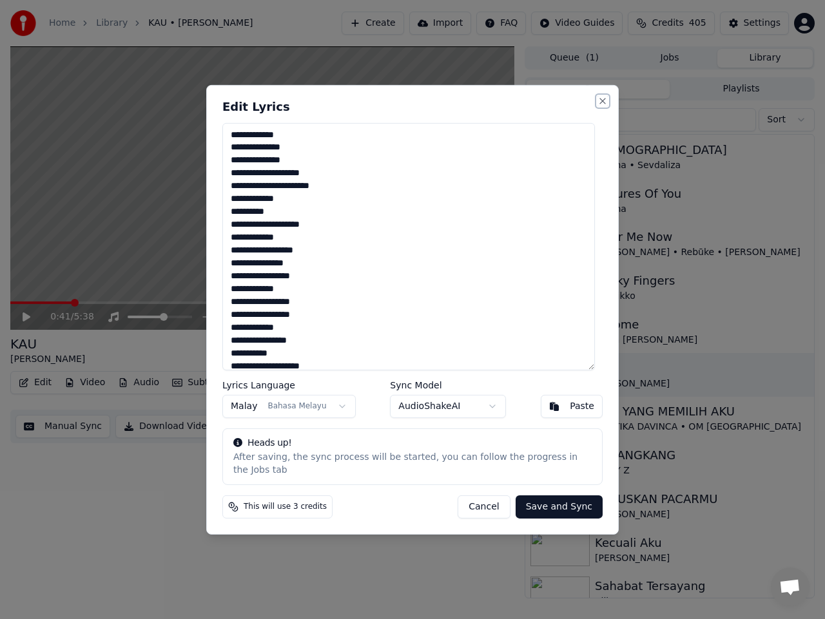
click at [602, 106] on button "Close" at bounding box center [602, 100] width 10 height 10
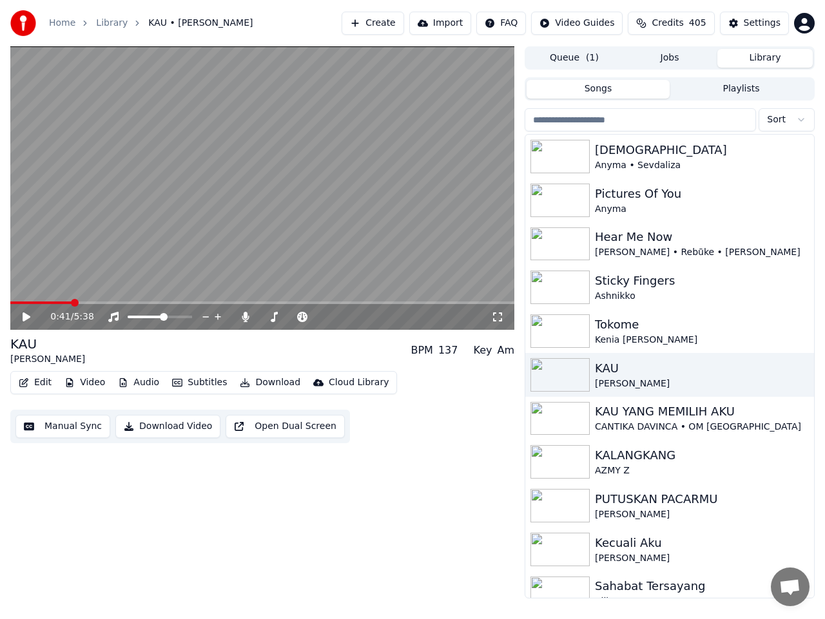
click at [52, 300] on video at bounding box center [262, 187] width 504 height 283
click at [48, 302] on span at bounding box center [28, 303] width 37 height 3
click at [26, 321] on icon at bounding box center [36, 317] width 30 height 10
click at [33, 379] on button "Edit" at bounding box center [35, 383] width 43 height 18
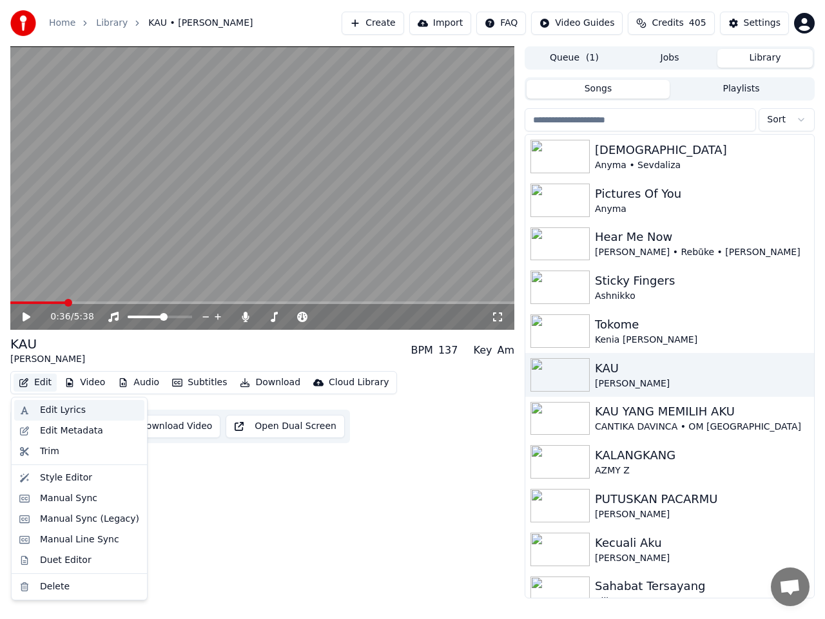
click at [50, 412] on div "Edit Lyrics" at bounding box center [63, 410] width 46 height 13
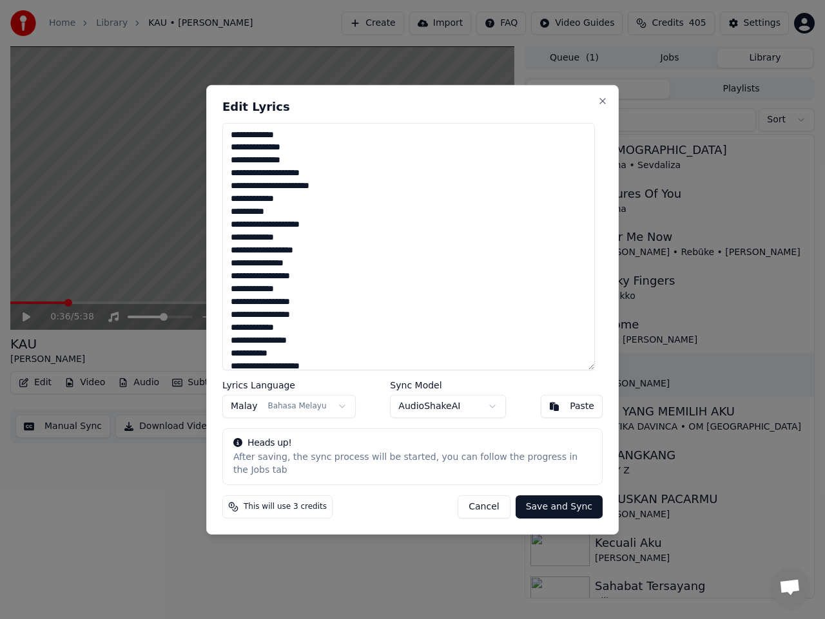
click at [348, 193] on textarea at bounding box center [408, 245] width 372 height 247
type textarea "**********"
click at [559, 500] on button "Save and Sync" at bounding box center [558, 506] width 87 height 23
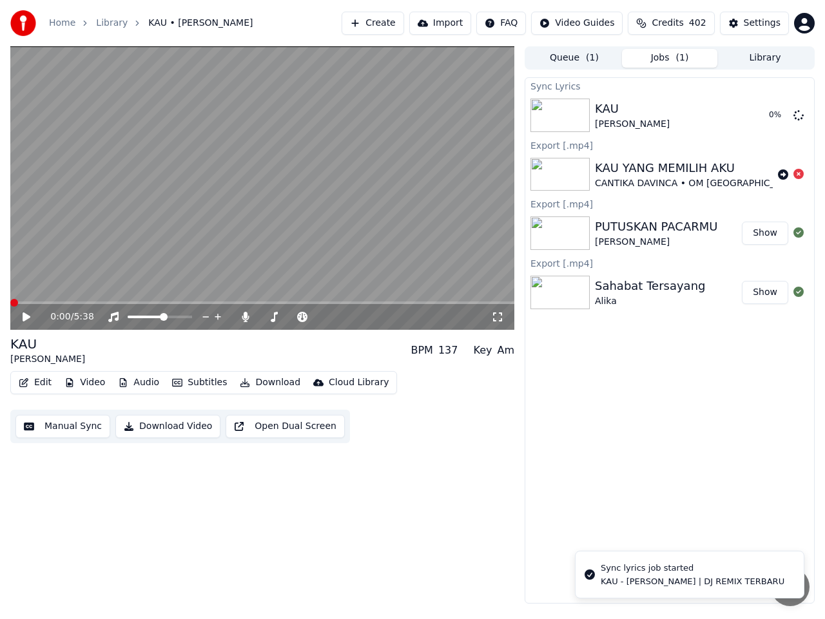
click at [10, 307] on span at bounding box center [14, 303] width 8 height 8
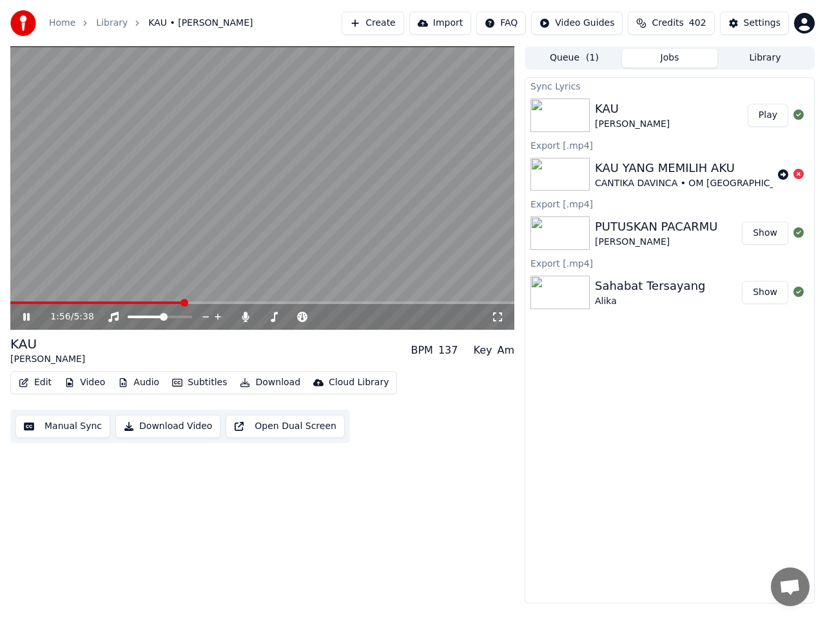
click at [26, 300] on video at bounding box center [262, 187] width 504 height 283
click at [20, 300] on video at bounding box center [262, 187] width 504 height 283
click at [16, 302] on span at bounding box center [97, 303] width 174 height 3
click at [24, 317] on icon at bounding box center [26, 317] width 6 height 8
click at [25, 317] on icon at bounding box center [27, 316] width 8 height 9
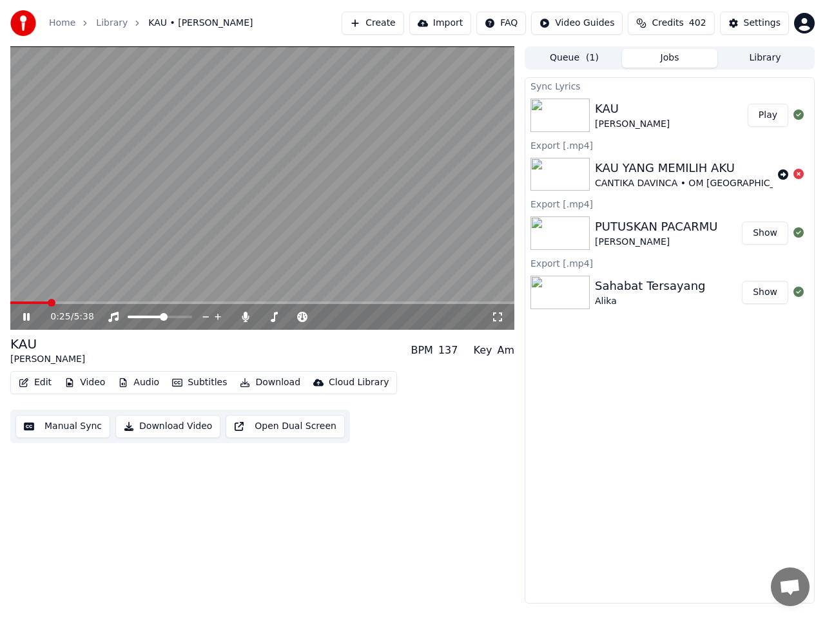
click at [73, 494] on div "0:25 / 5:38 KAU Dara Fu BPM 137 Key Am Edit Video Audio Subtitles Download Clou…" at bounding box center [262, 324] width 504 height 557
click at [24, 313] on icon at bounding box center [36, 317] width 30 height 10
click at [85, 425] on button "Manual Sync" at bounding box center [62, 426] width 95 height 23
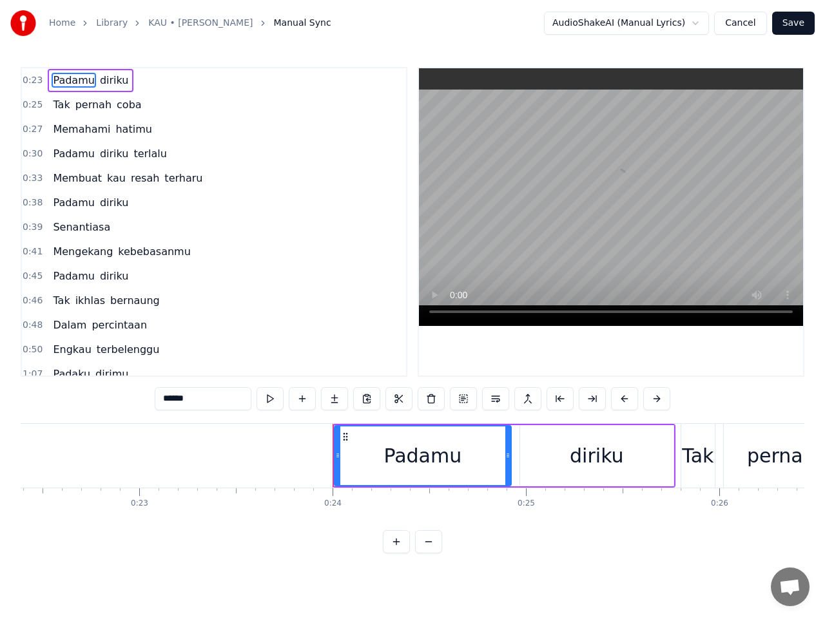
scroll to position [0, 4574]
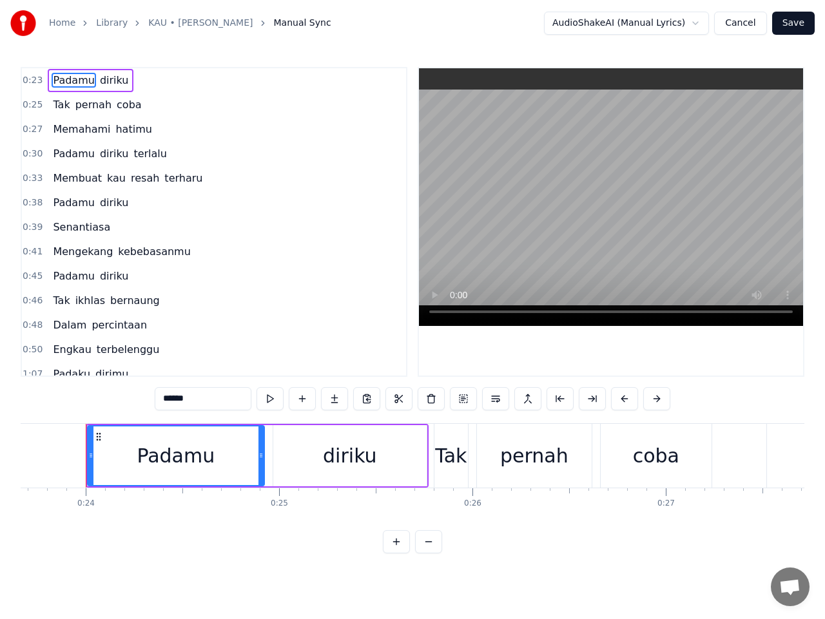
click at [108, 351] on span "terbelenggu" at bounding box center [128, 349] width 66 height 15
type input "**********"
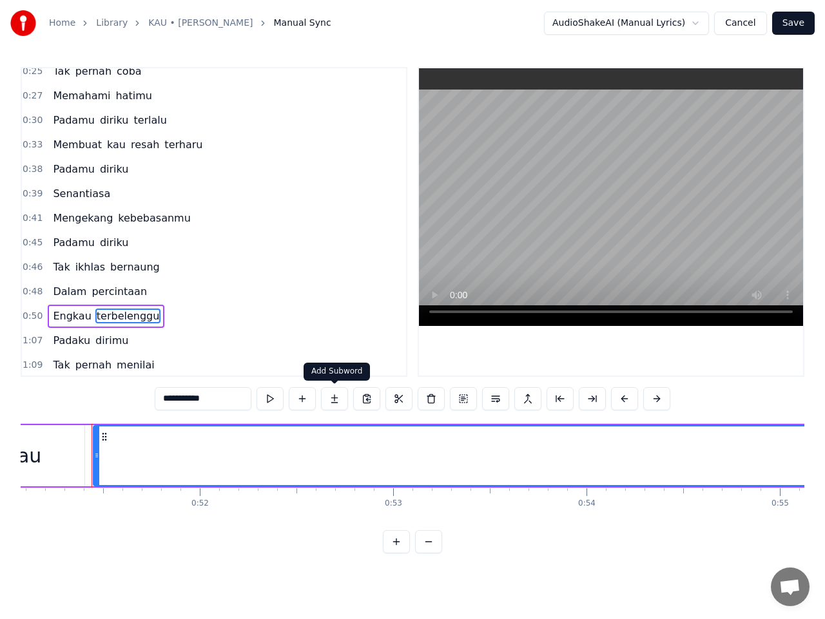
scroll to position [0, 9878]
click at [269, 401] on button at bounding box center [269, 398] width 27 height 23
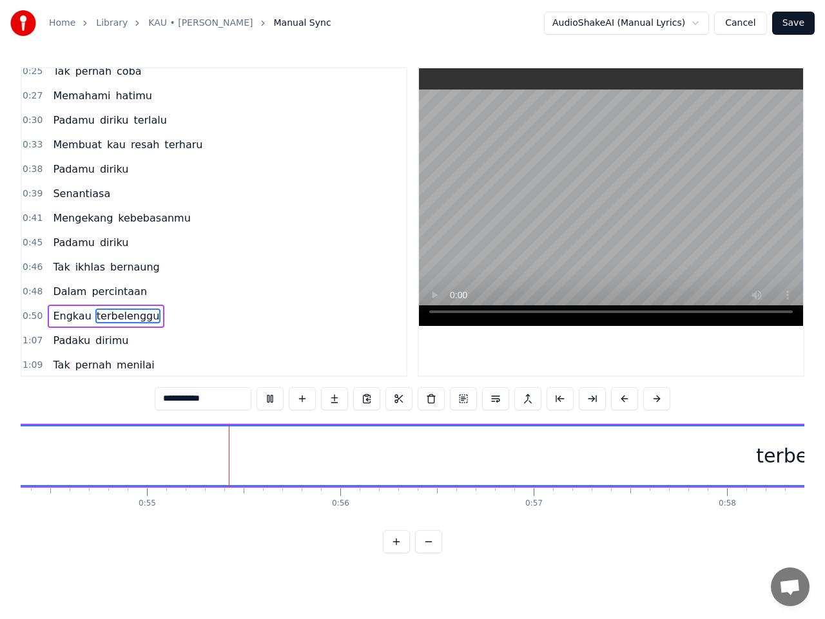
scroll to position [0, 10537]
click at [269, 400] on button at bounding box center [269, 398] width 27 height 23
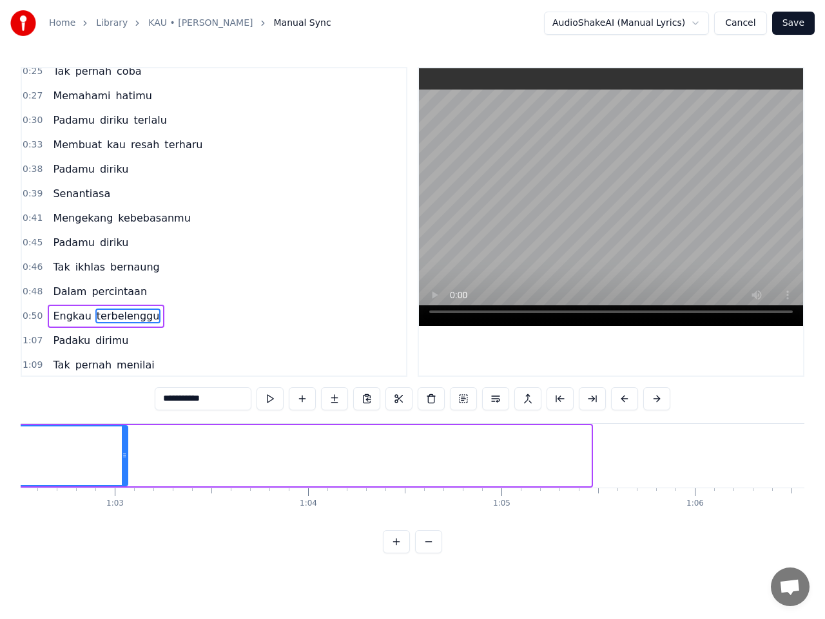
drag, startPoint x: 588, startPoint y: 453, endPoint x: 124, endPoint y: 467, distance: 464.8
click at [124, 467] on div at bounding box center [124, 456] width 5 height 59
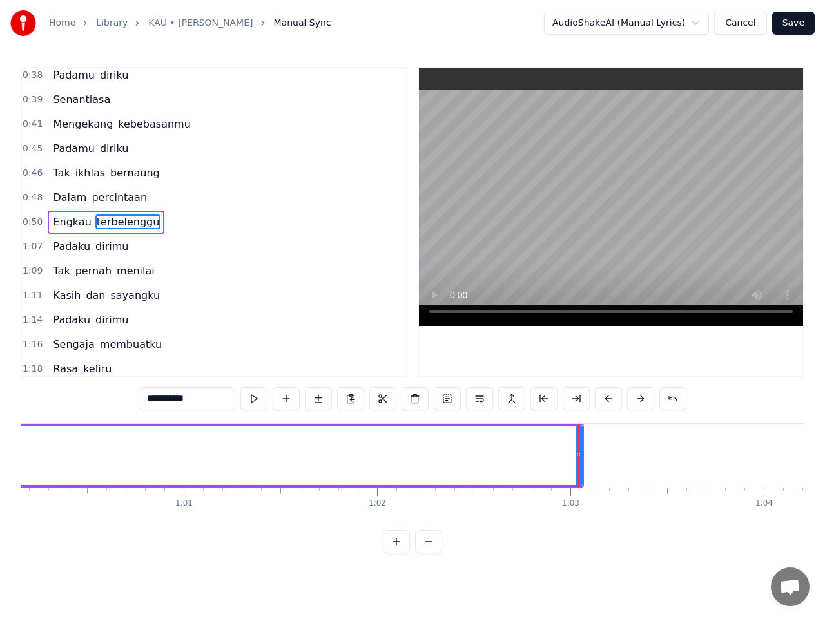
scroll to position [0, 11542]
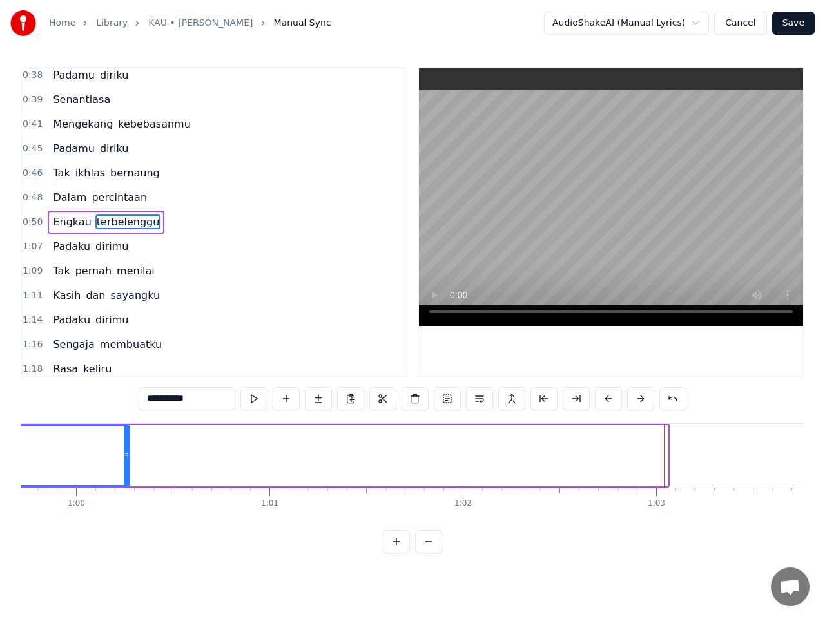
drag, startPoint x: 666, startPoint y: 454, endPoint x: 108, endPoint y: 503, distance: 559.5
click at [109, 503] on div "Padamu diriku Tak pernah coba Memahami hatimu Padamu diriku terlalu Membuat kau…" at bounding box center [412, 471] width 783 height 97
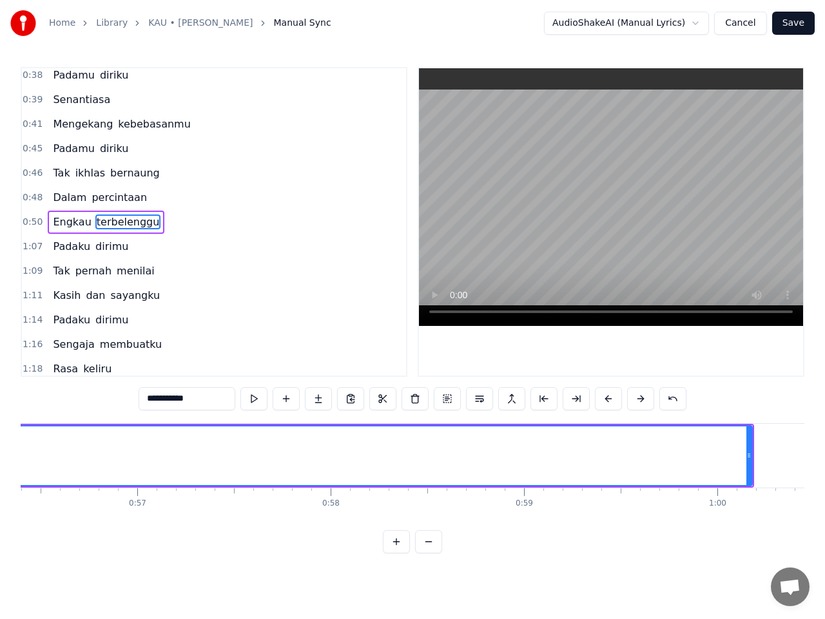
scroll to position [0, 10898]
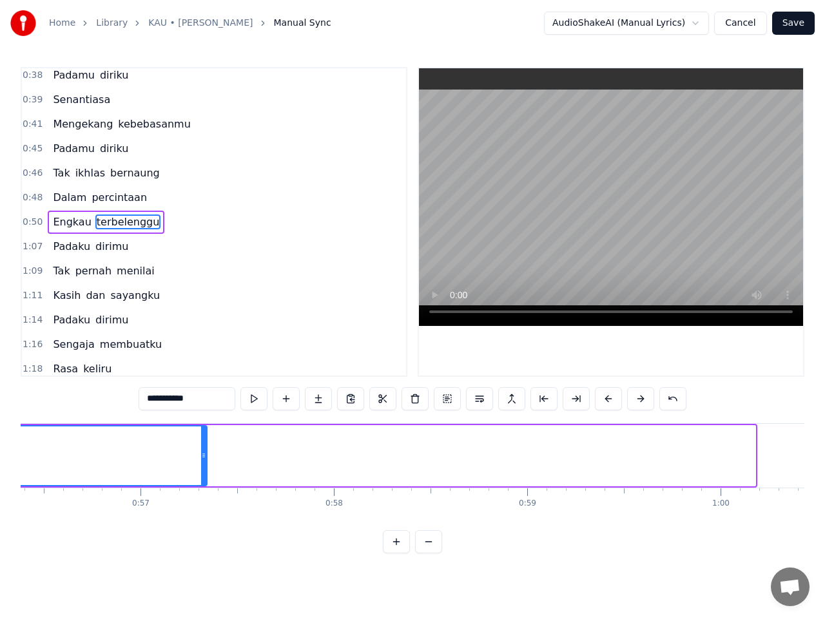
drag, startPoint x: 753, startPoint y: 456, endPoint x: 205, endPoint y: 461, distance: 548.3
click at [205, 461] on div at bounding box center [203, 456] width 5 height 59
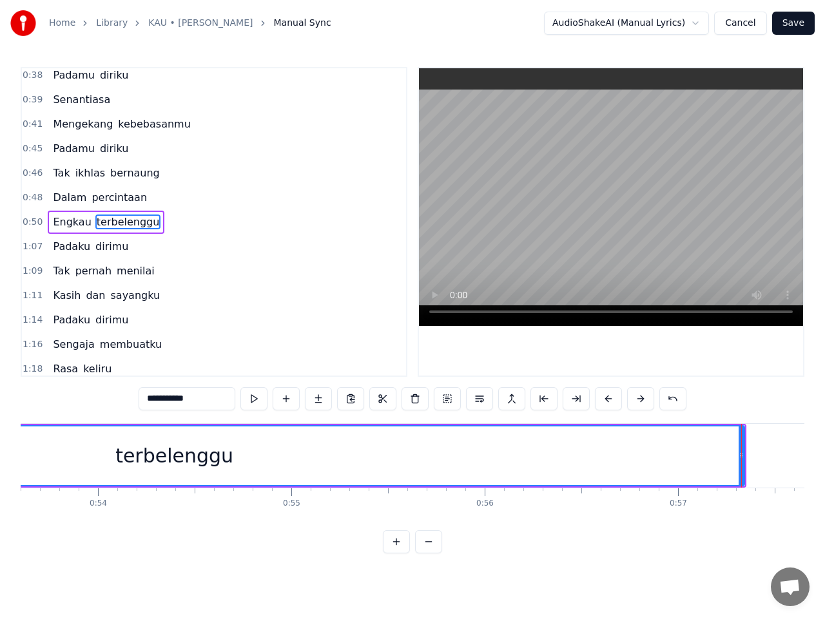
scroll to position [0, 10357]
drag, startPoint x: 747, startPoint y: 457, endPoint x: 695, endPoint y: 466, distance: 53.0
click at [695, 466] on div at bounding box center [692, 456] width 5 height 59
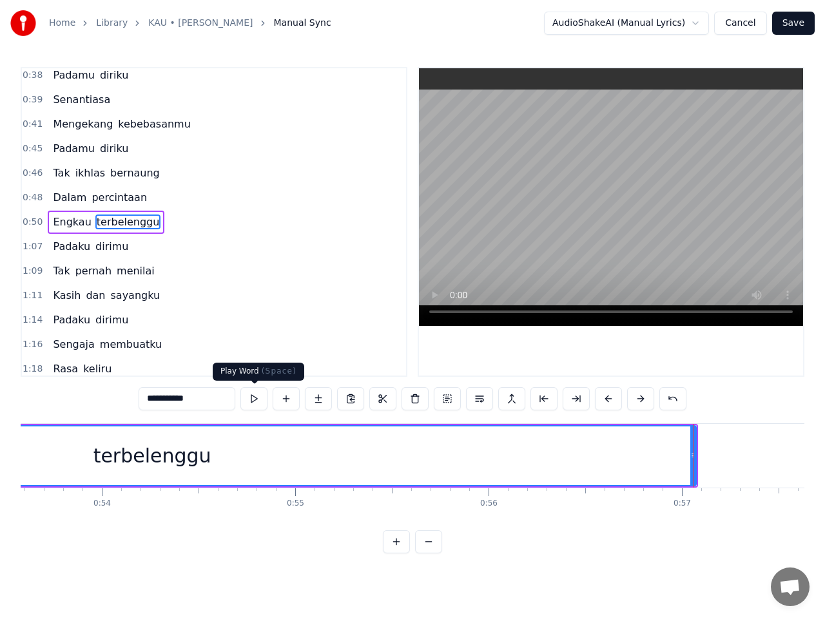
click at [256, 401] on button at bounding box center [253, 398] width 27 height 23
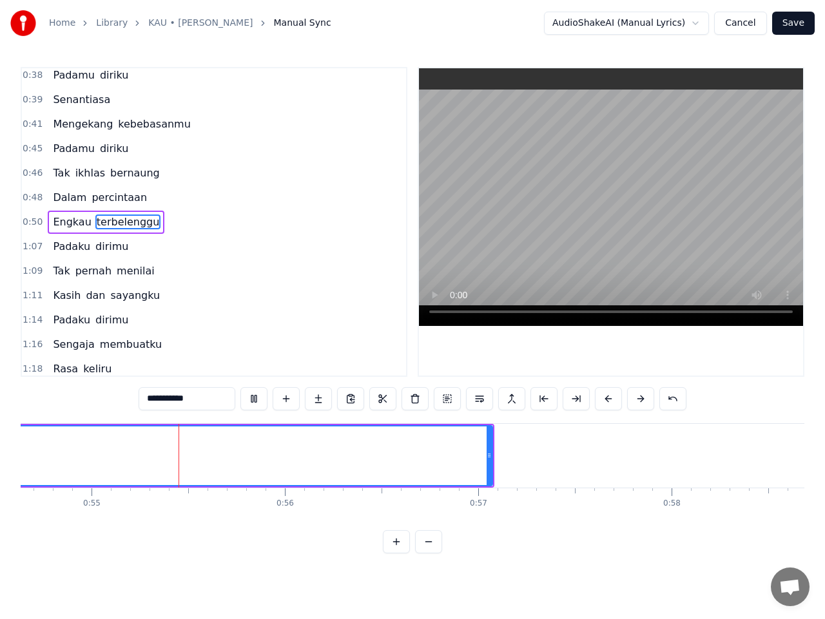
scroll to position [0, 10583]
drag, startPoint x: 466, startPoint y: 456, endPoint x: 506, endPoint y: 452, distance: 40.1
click at [506, 452] on icon at bounding box center [505, 455] width 5 height 10
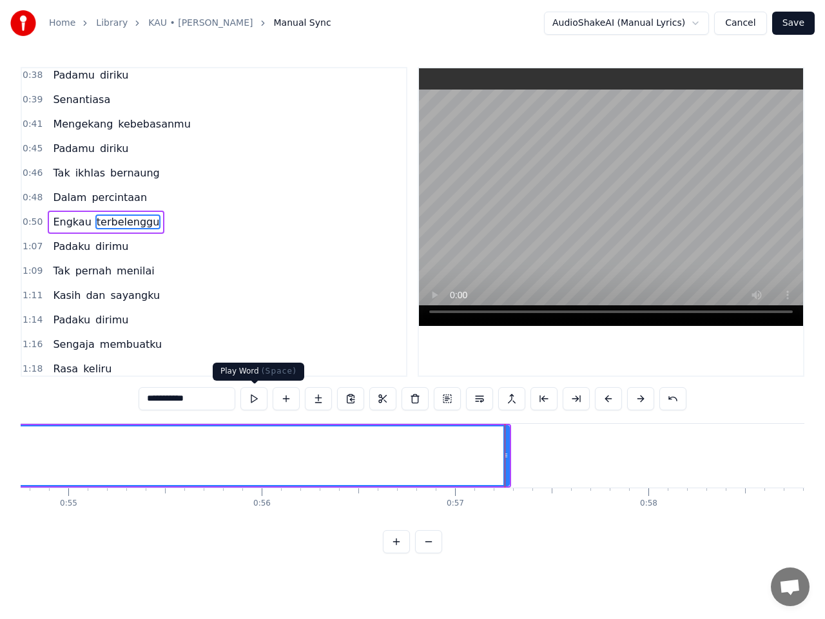
click at [255, 401] on button at bounding box center [253, 398] width 27 height 23
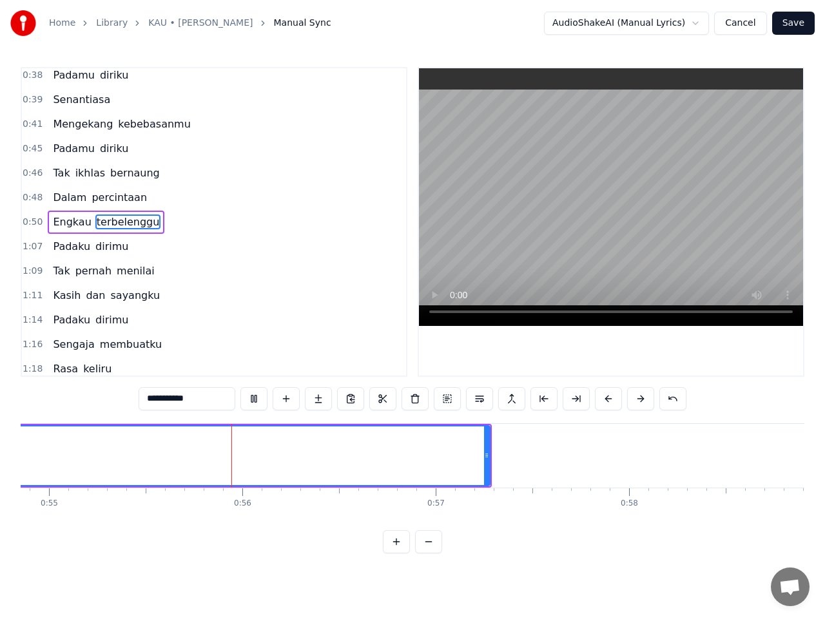
scroll to position [0, 10639]
click at [795, 29] on button "Save" at bounding box center [793, 23] width 43 height 23
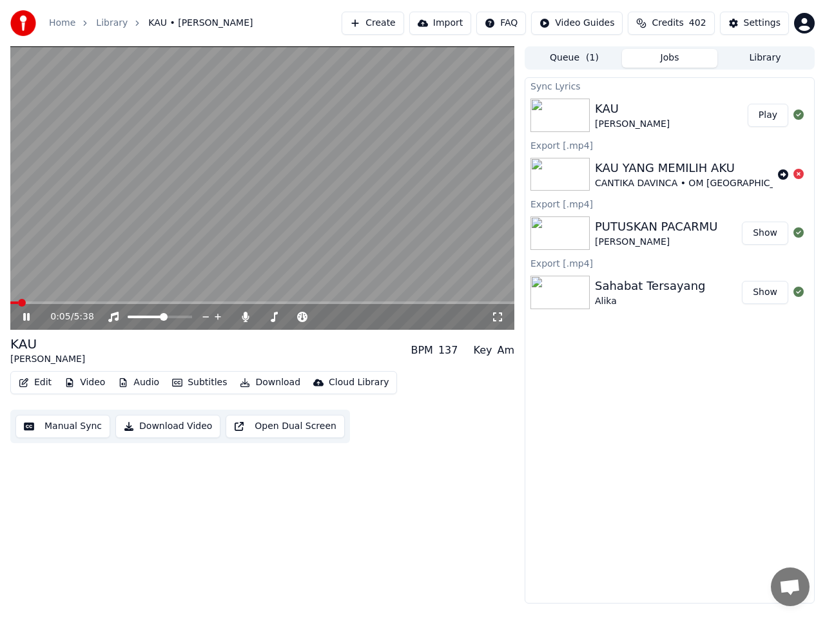
click at [160, 299] on video at bounding box center [262, 187] width 504 height 283
click at [159, 302] on span at bounding box center [262, 303] width 504 height 3
click at [28, 315] on icon at bounding box center [36, 317] width 30 height 10
click at [24, 318] on icon at bounding box center [26, 317] width 6 height 8
click at [71, 425] on button "Manual Sync" at bounding box center [62, 426] width 95 height 23
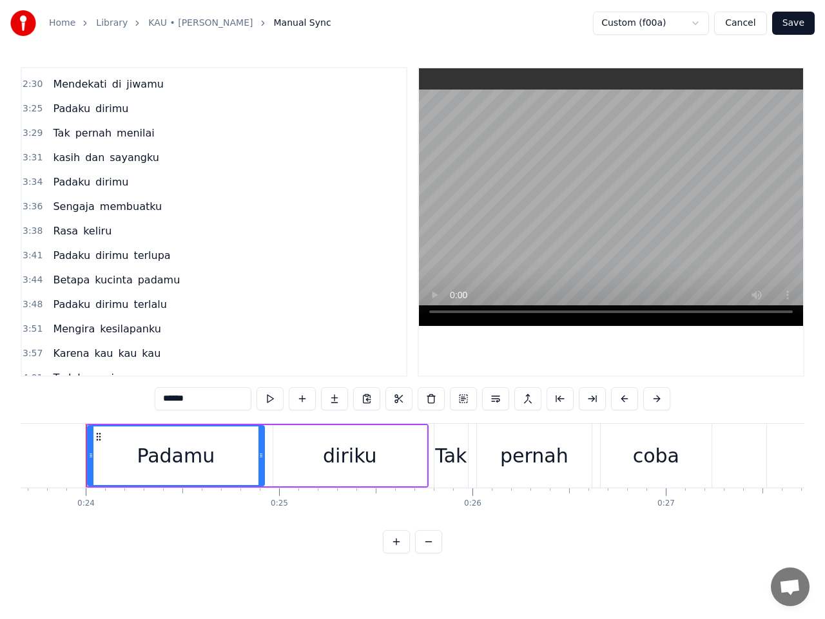
scroll to position [838, 0]
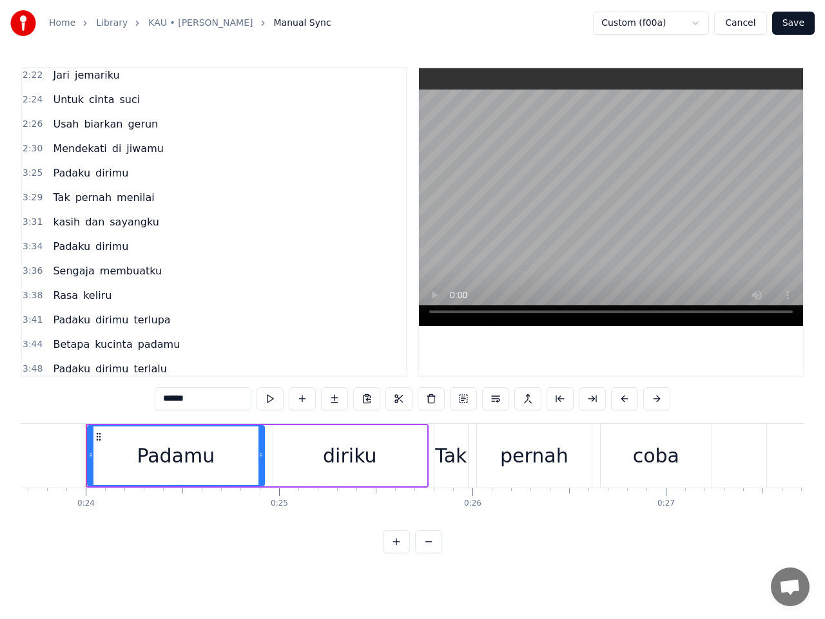
click at [32, 148] on span "2:30" at bounding box center [33, 148] width 20 height 13
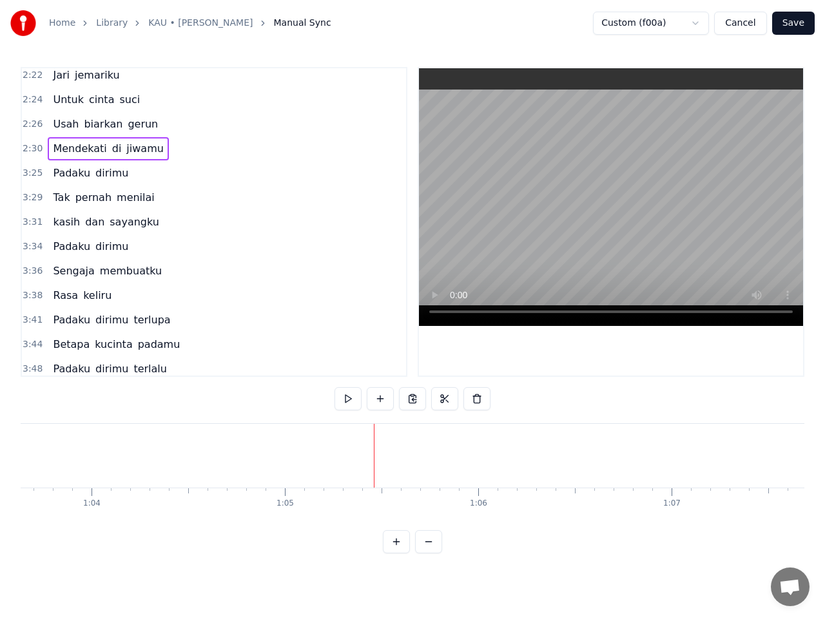
scroll to position [0, 12588]
click at [347, 399] on button at bounding box center [347, 398] width 27 height 23
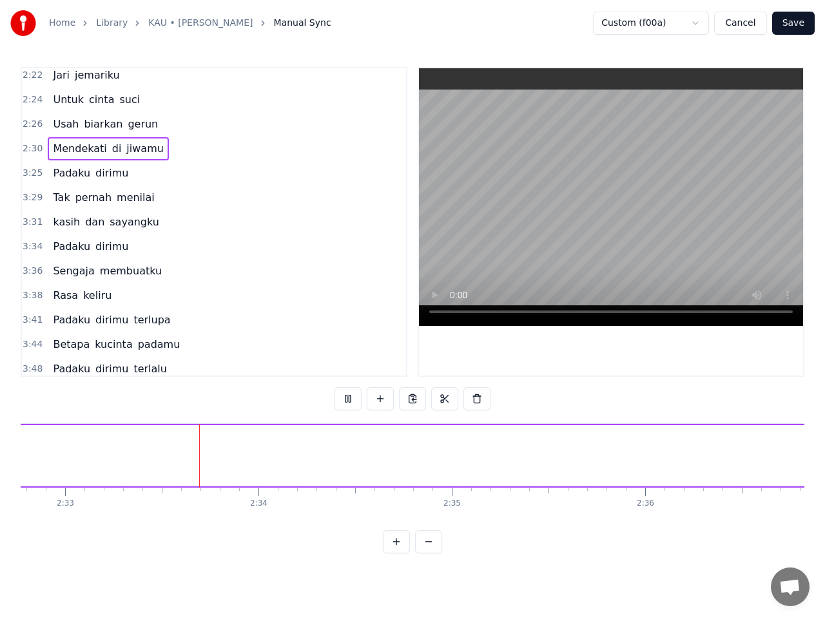
scroll to position [0, 29554]
click at [349, 399] on button at bounding box center [347, 398] width 27 height 23
click at [132, 151] on span "jiwamu" at bounding box center [145, 148] width 40 height 15
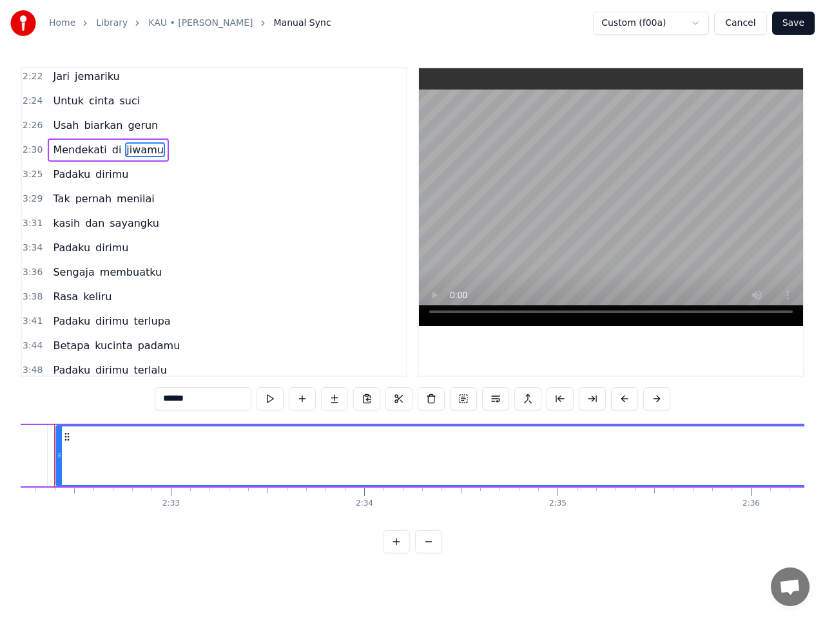
scroll to position [0, 29393]
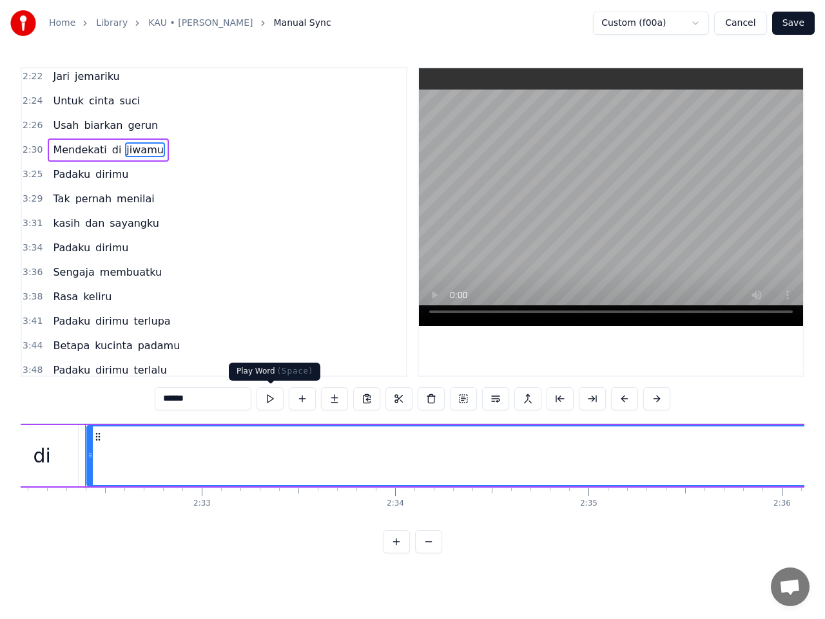
click at [273, 398] on button at bounding box center [269, 398] width 27 height 23
click at [269, 402] on button at bounding box center [269, 398] width 27 height 23
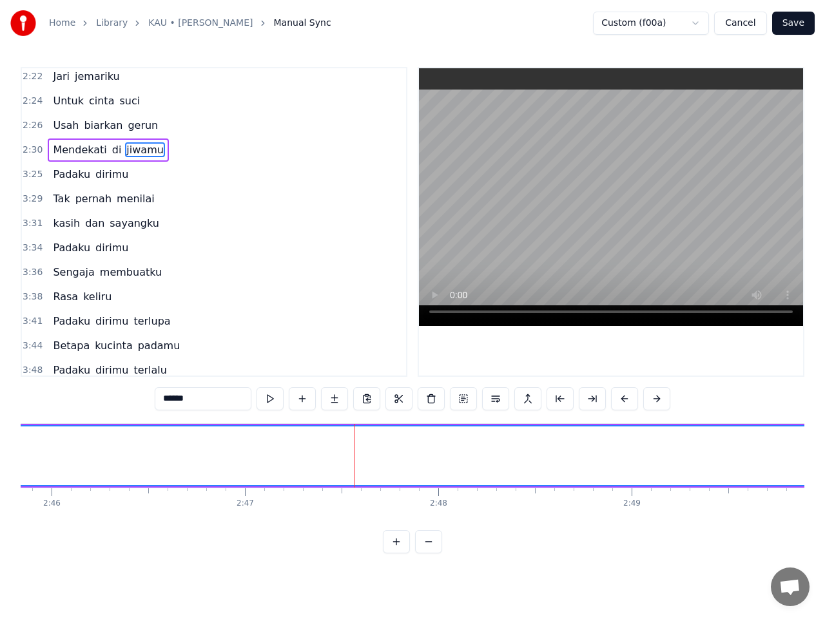
click at [269, 402] on button at bounding box center [269, 398] width 27 height 23
click at [271, 402] on button at bounding box center [269, 398] width 27 height 23
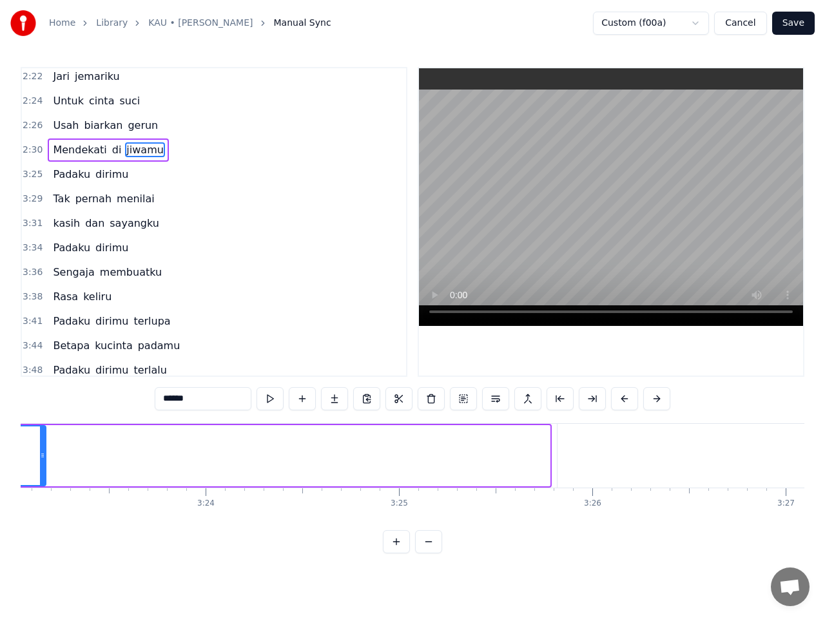
drag, startPoint x: 548, startPoint y: 465, endPoint x: 44, endPoint y: 468, distance: 503.9
click at [44, 468] on div at bounding box center [42, 456] width 5 height 59
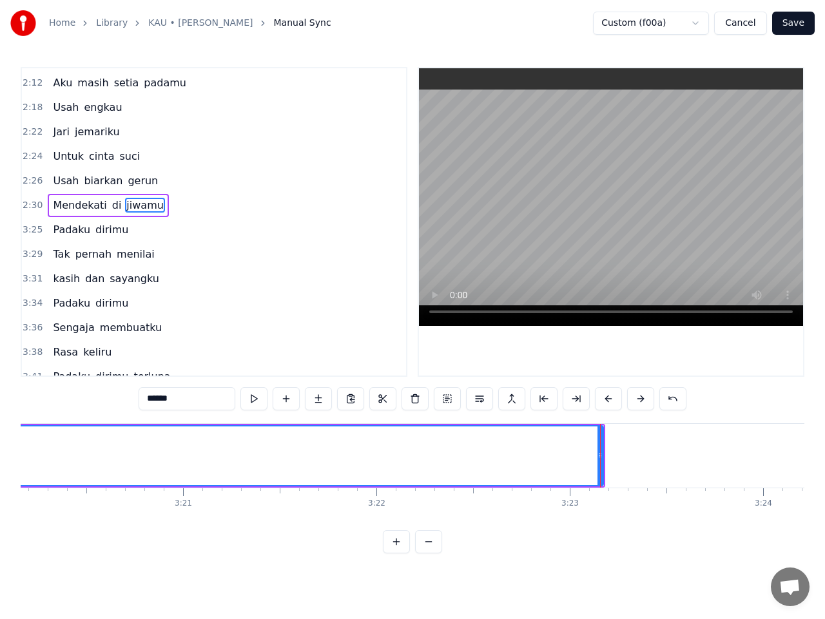
scroll to position [0, 38689]
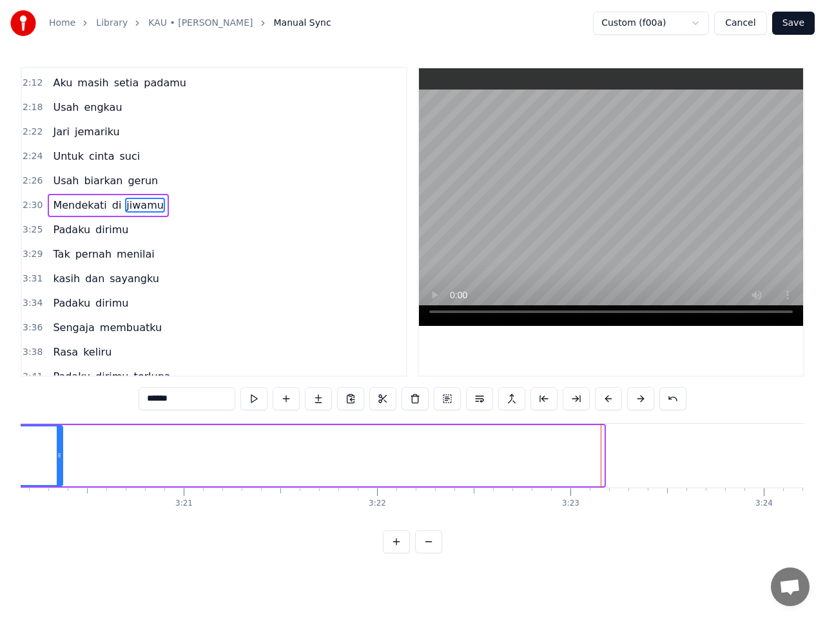
drag, startPoint x: 602, startPoint y: 456, endPoint x: 51, endPoint y: 443, distance: 551.0
click at [57, 443] on div at bounding box center [59, 456] width 5 height 59
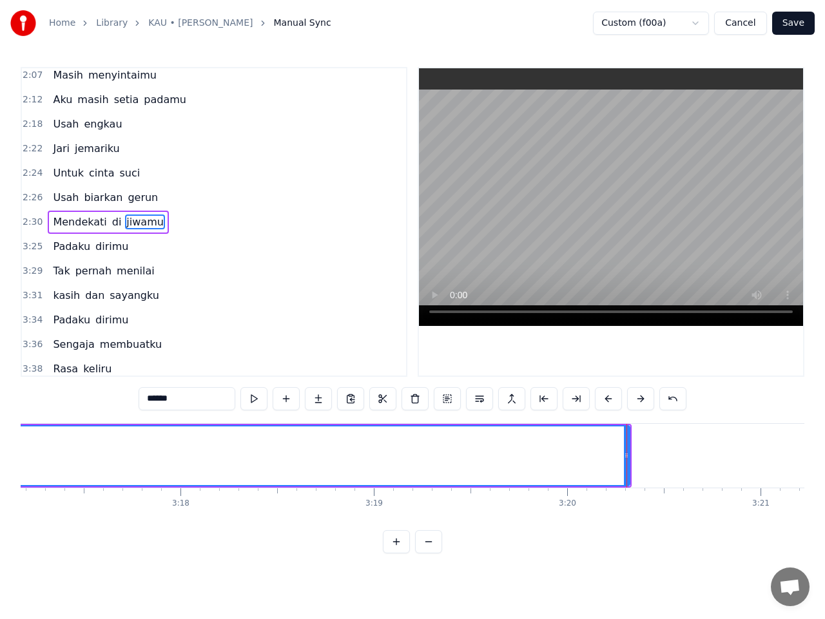
scroll to position [0, 38086]
click at [652, 455] on div at bounding box center [652, 456] width 1 height 64
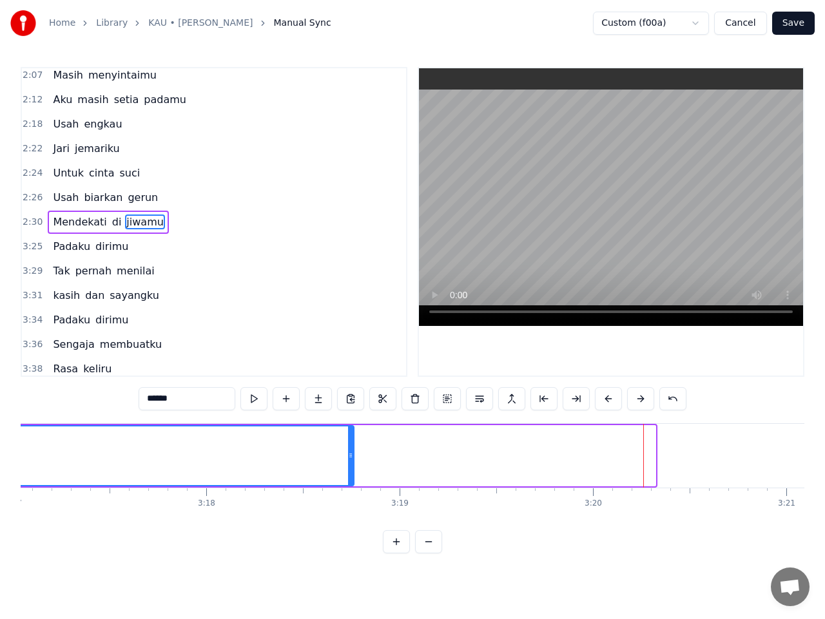
drag, startPoint x: 653, startPoint y: 454, endPoint x: 319, endPoint y: 472, distance: 334.2
click at [348, 472] on div at bounding box center [350, 456] width 5 height 59
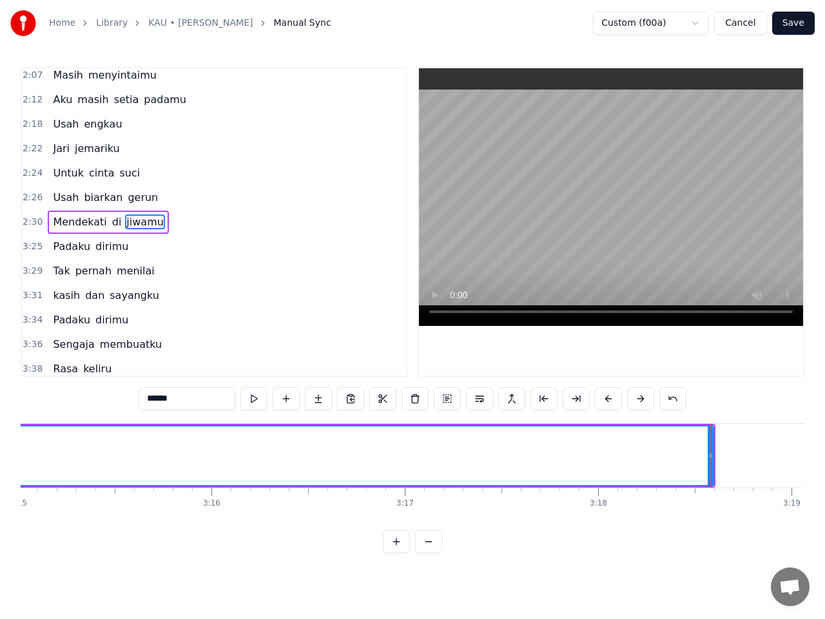
scroll to position [0, 37674]
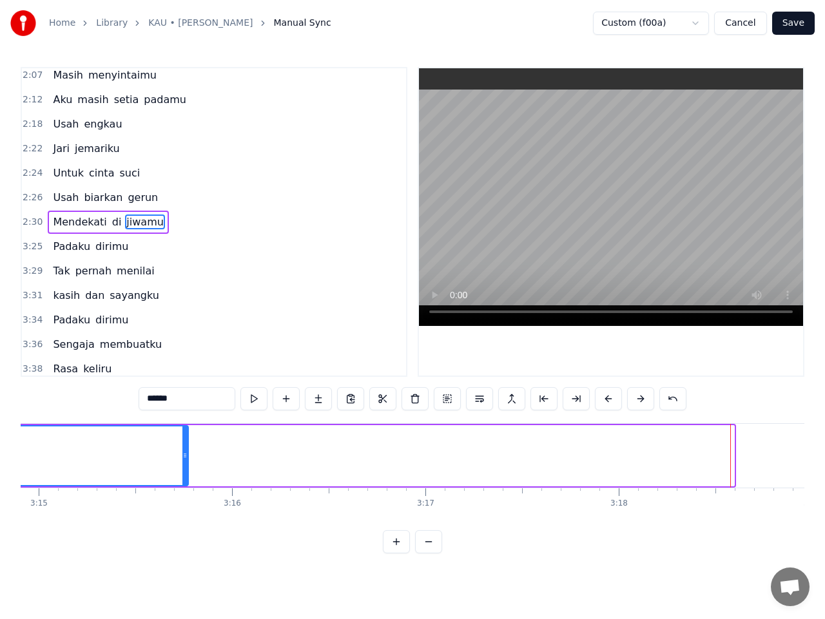
drag, startPoint x: 729, startPoint y: 457, endPoint x: 183, endPoint y: 470, distance: 545.9
click at [183, 470] on div at bounding box center [184, 456] width 5 height 59
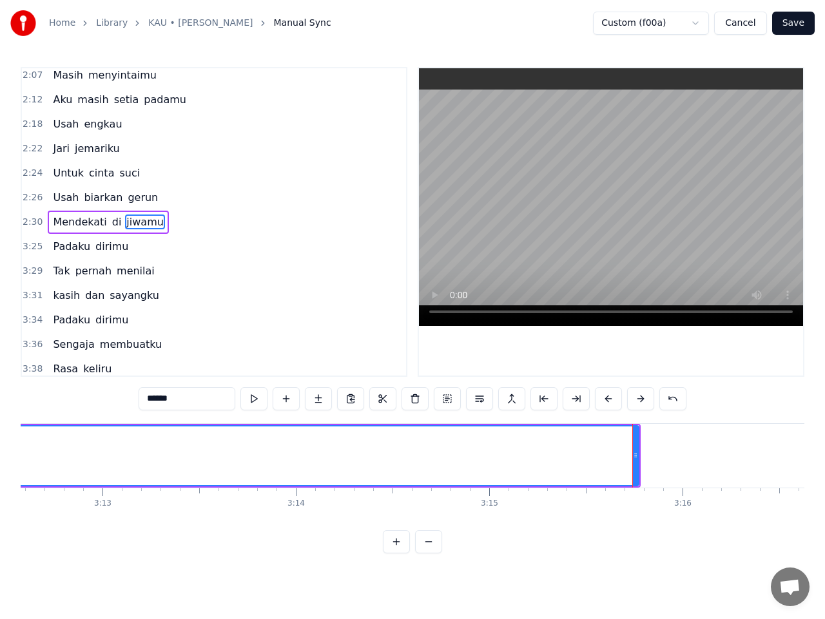
scroll to position [0, 37210]
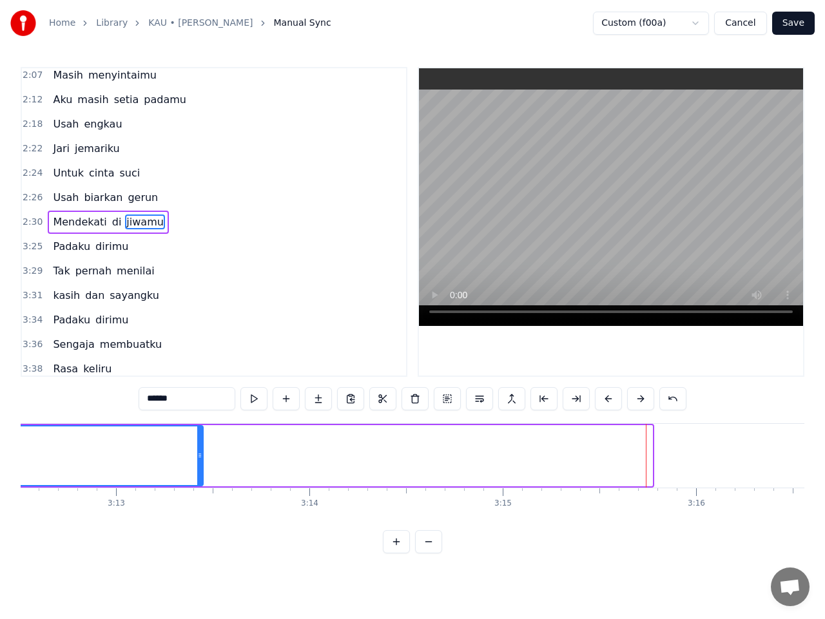
drag, startPoint x: 649, startPoint y: 454, endPoint x: 200, endPoint y: 464, distance: 449.2
click at [200, 464] on div at bounding box center [199, 456] width 5 height 59
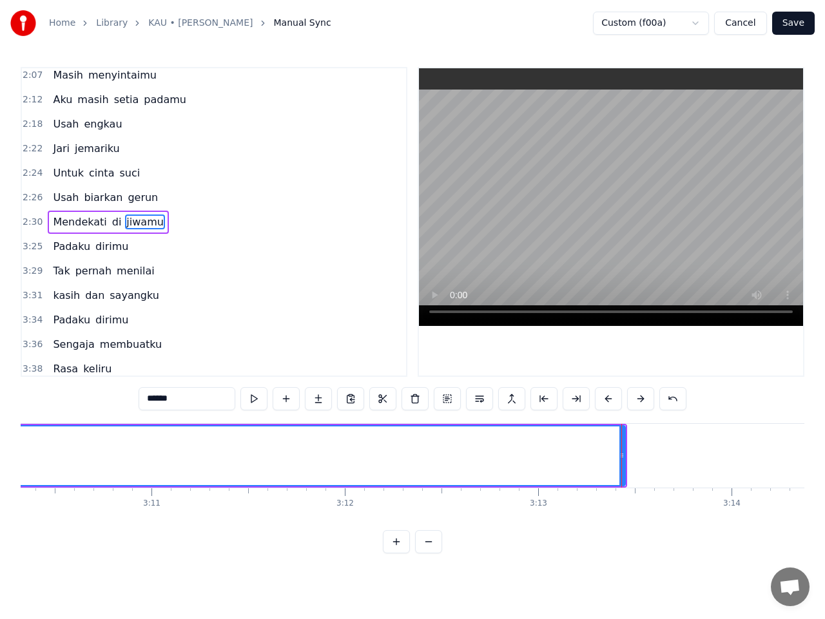
scroll to position [0, 36772]
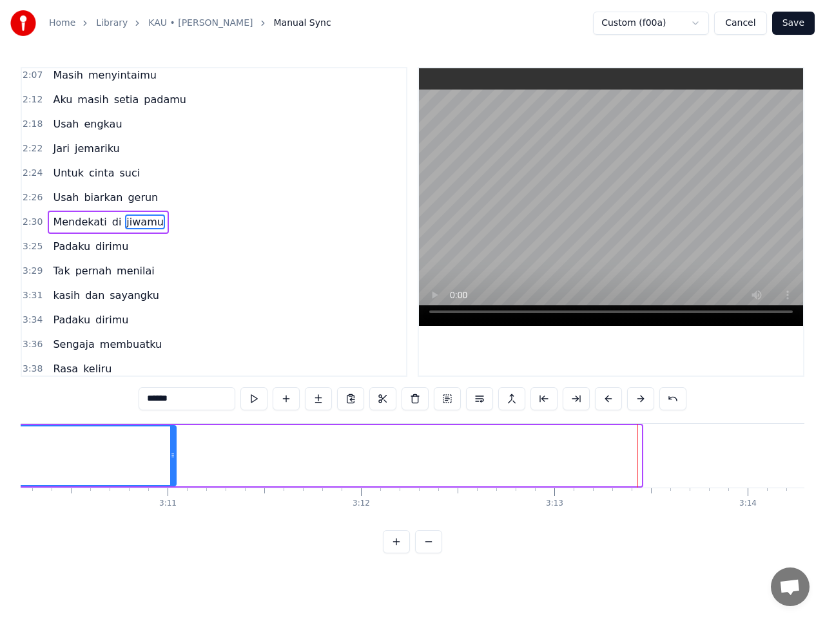
drag, startPoint x: 639, startPoint y: 457, endPoint x: 169, endPoint y: 454, distance: 469.7
click at [170, 454] on icon at bounding box center [172, 455] width 5 height 10
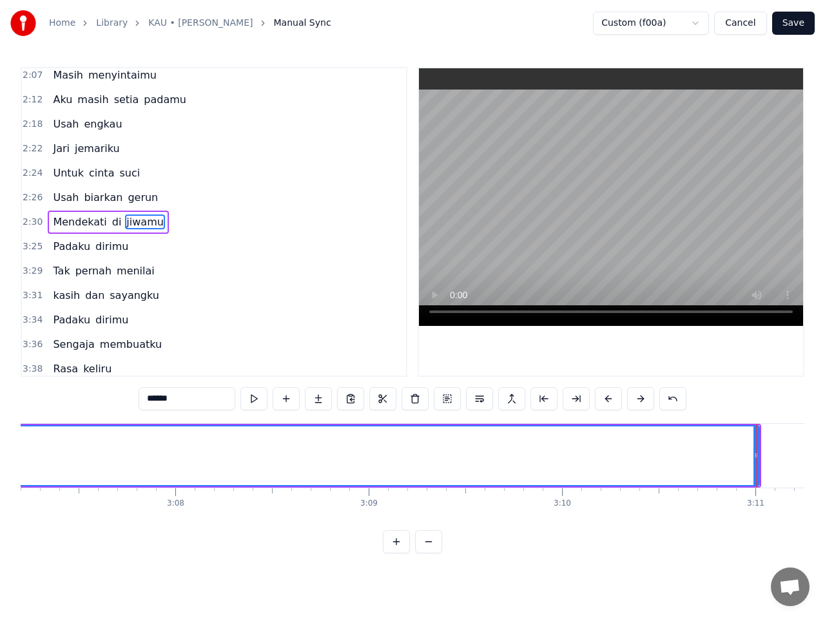
scroll to position [0, 36179]
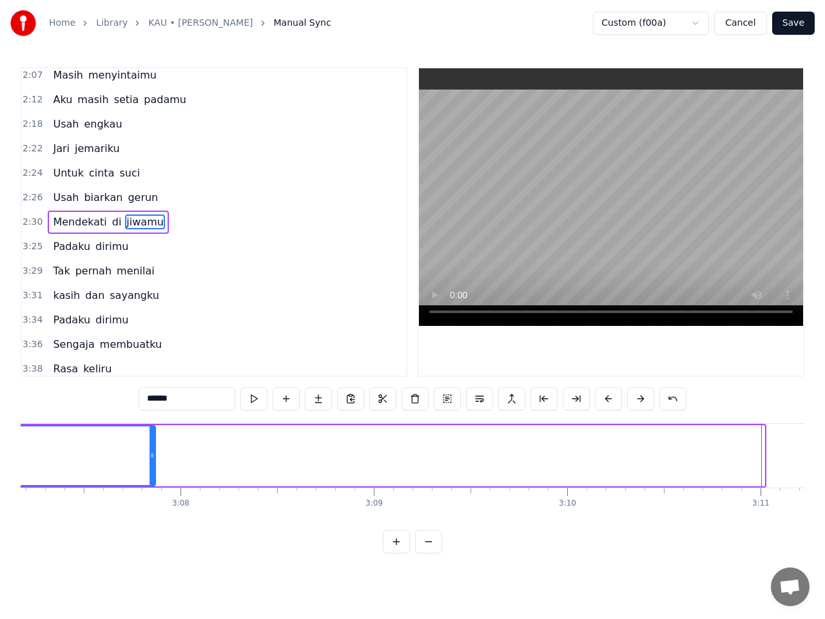
drag, startPoint x: 760, startPoint y: 456, endPoint x: 151, endPoint y: 452, distance: 608.9
click at [151, 452] on icon at bounding box center [151, 455] width 5 height 10
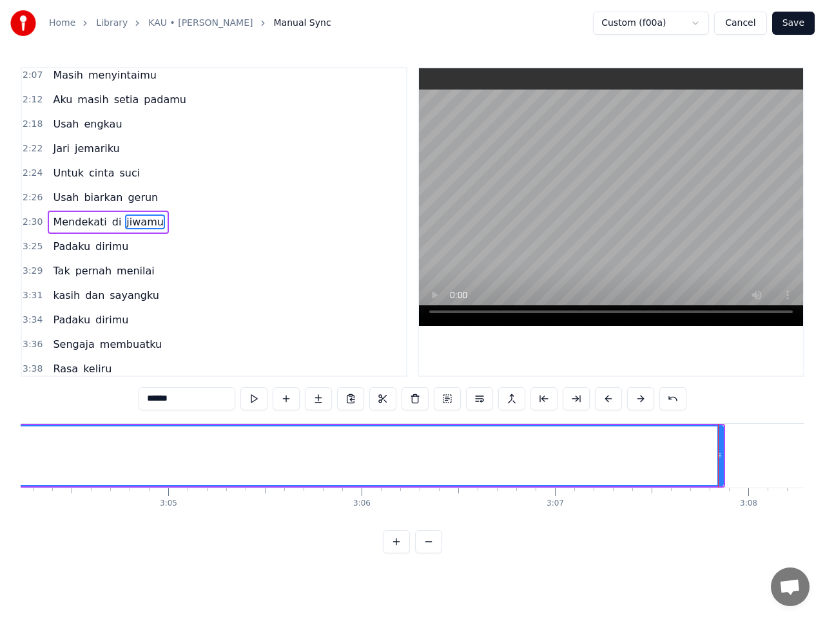
scroll to position [0, 35586]
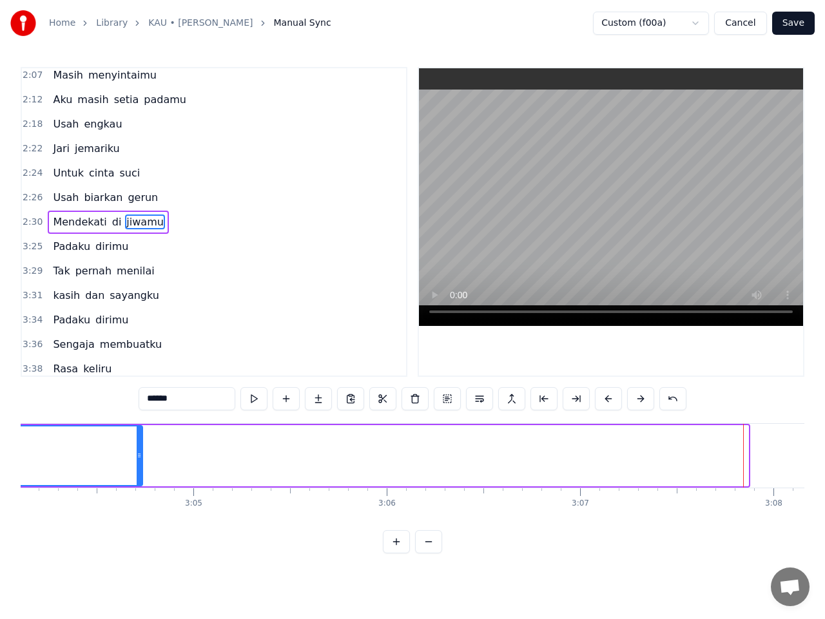
drag, startPoint x: 745, startPoint y: 458, endPoint x: 125, endPoint y: 470, distance: 619.9
click at [137, 470] on div at bounding box center [139, 456] width 5 height 59
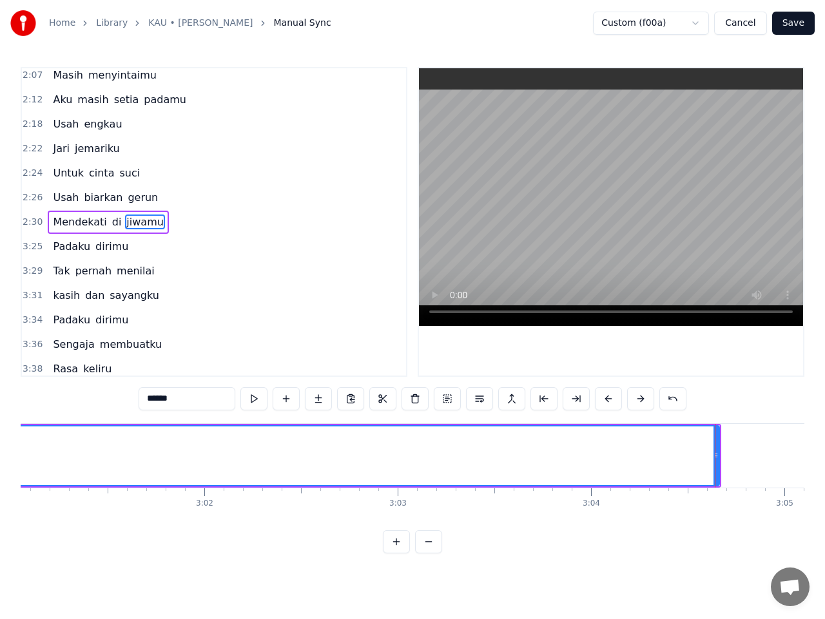
scroll to position [0, 34993]
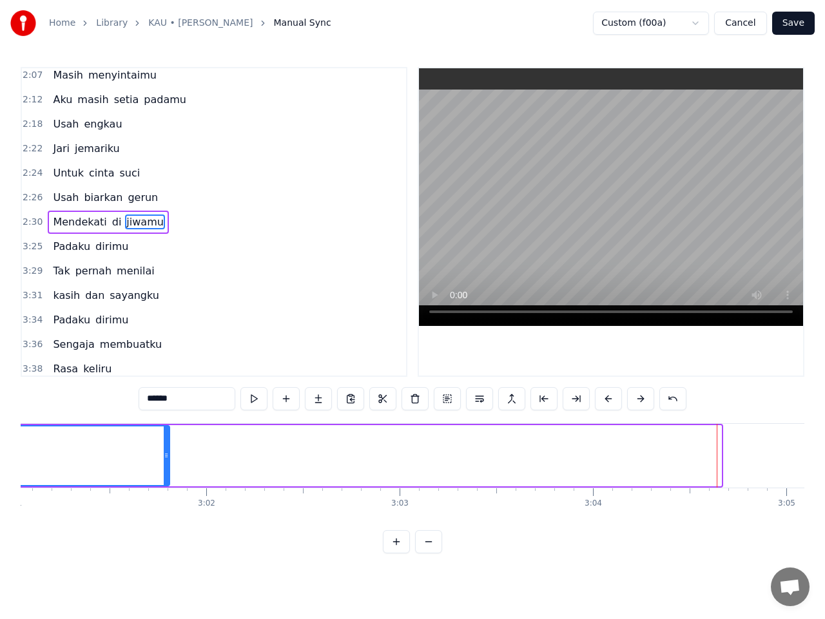
drag, startPoint x: 718, startPoint y: 454, endPoint x: 158, endPoint y: 447, distance: 559.3
click at [164, 463] on div at bounding box center [166, 456] width 5 height 59
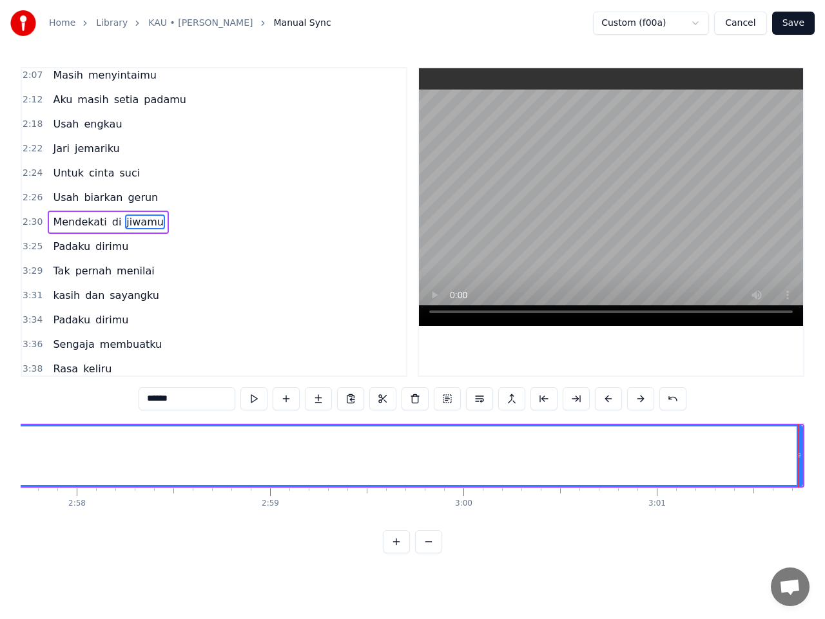
scroll to position [0, 34349]
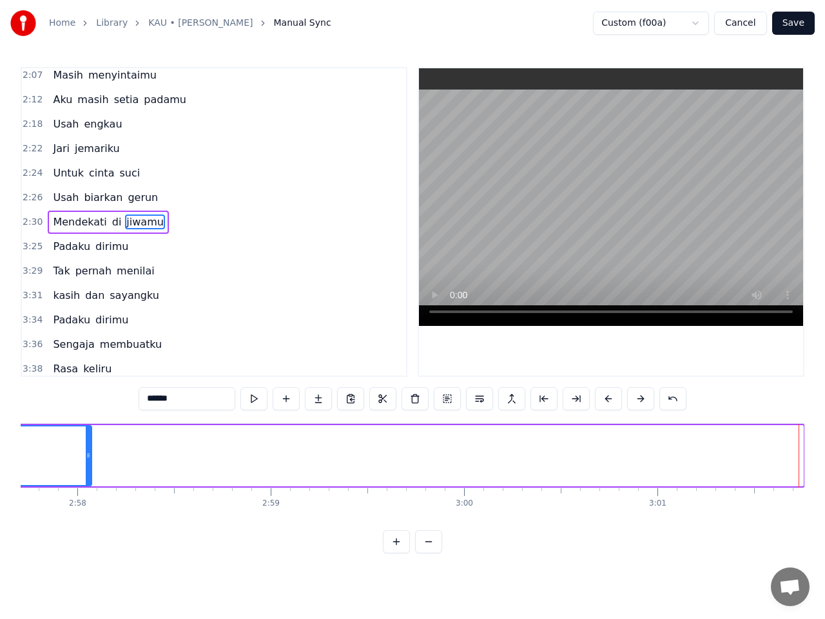
drag, startPoint x: 800, startPoint y: 456, endPoint x: 69, endPoint y: 466, distance: 730.7
click at [86, 466] on div at bounding box center [88, 456] width 5 height 59
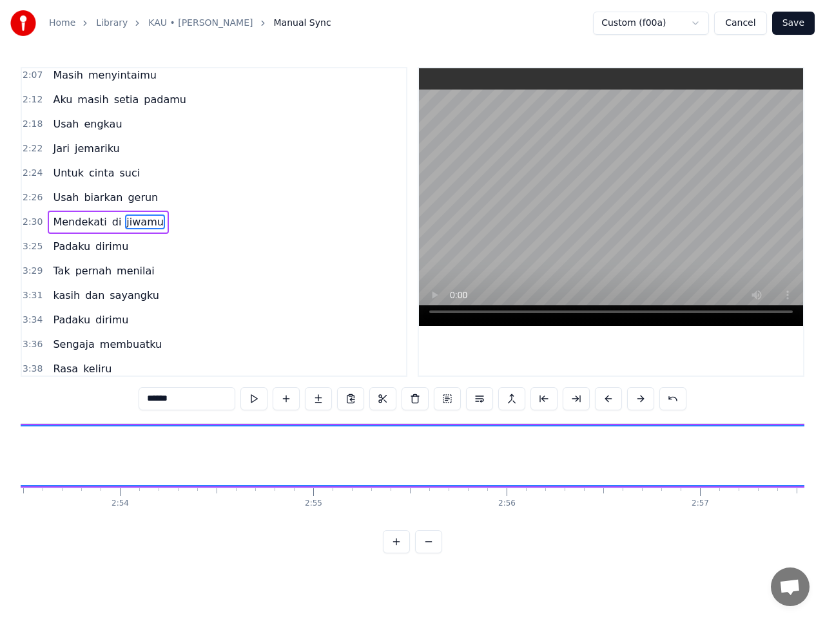
scroll to position [0, 33533]
click at [799, 520] on div "Padamu diriku Tak pernah coba Memahami hatimu Padamu diriku terlalu Membuat kau…" at bounding box center [412, 471] width 783 height 97
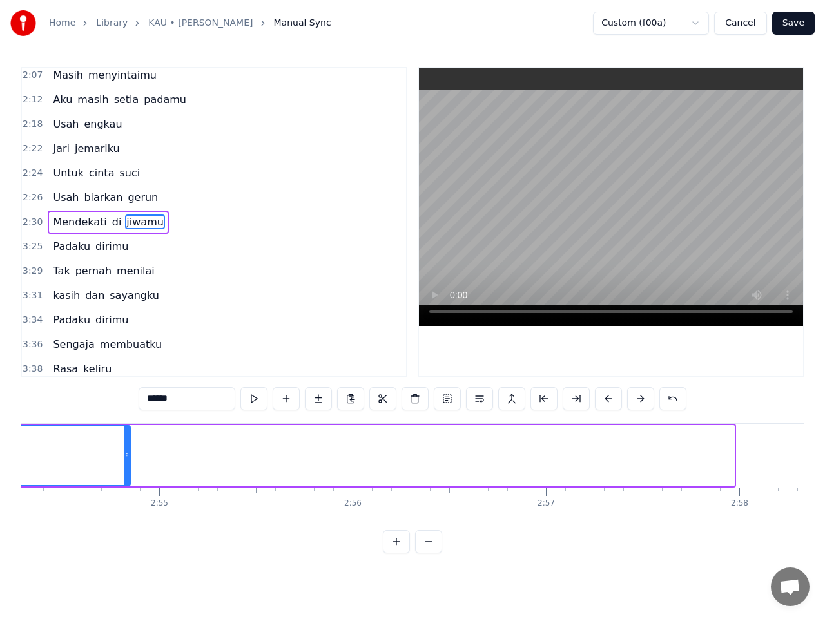
drag, startPoint x: 730, startPoint y: 464, endPoint x: 110, endPoint y: 461, distance: 619.8
click at [124, 461] on div at bounding box center [126, 456] width 5 height 59
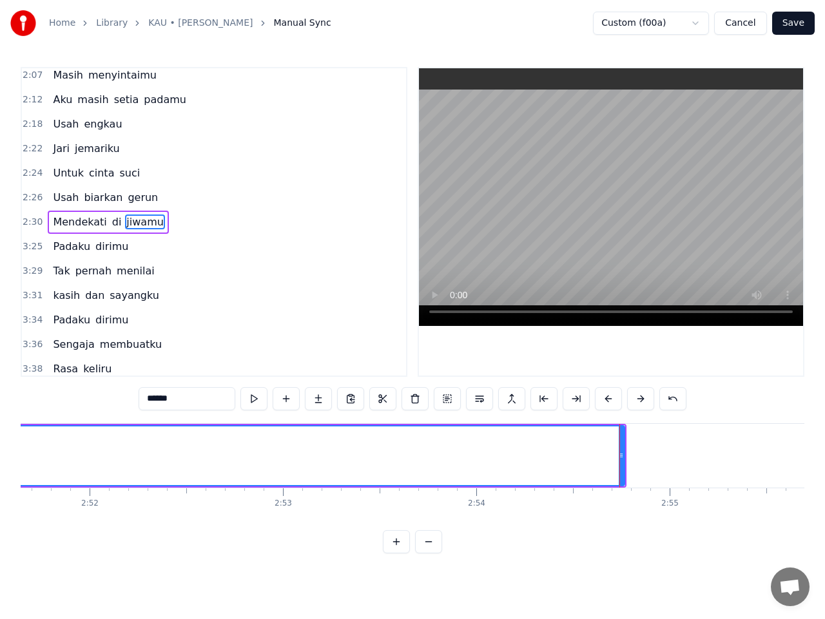
scroll to position [0, 33172]
drag, startPoint x: 626, startPoint y: 456, endPoint x: 387, endPoint y: 459, distance: 238.4
click at [387, 459] on icon at bounding box center [387, 455] width 5 height 10
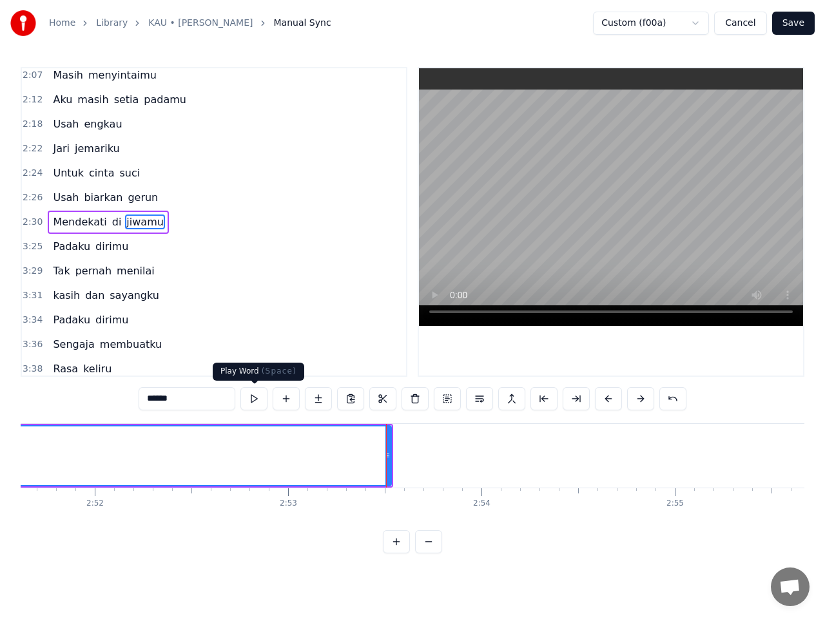
click at [255, 397] on button at bounding box center [253, 398] width 27 height 23
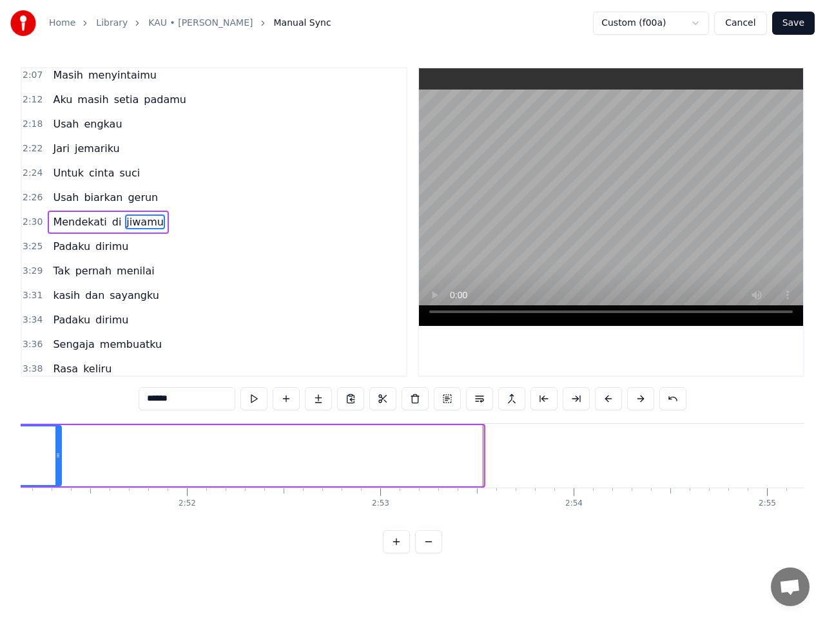
drag, startPoint x: 479, startPoint y: 454, endPoint x: 54, endPoint y: 472, distance: 425.0
click at [56, 472] on div at bounding box center [57, 456] width 5 height 59
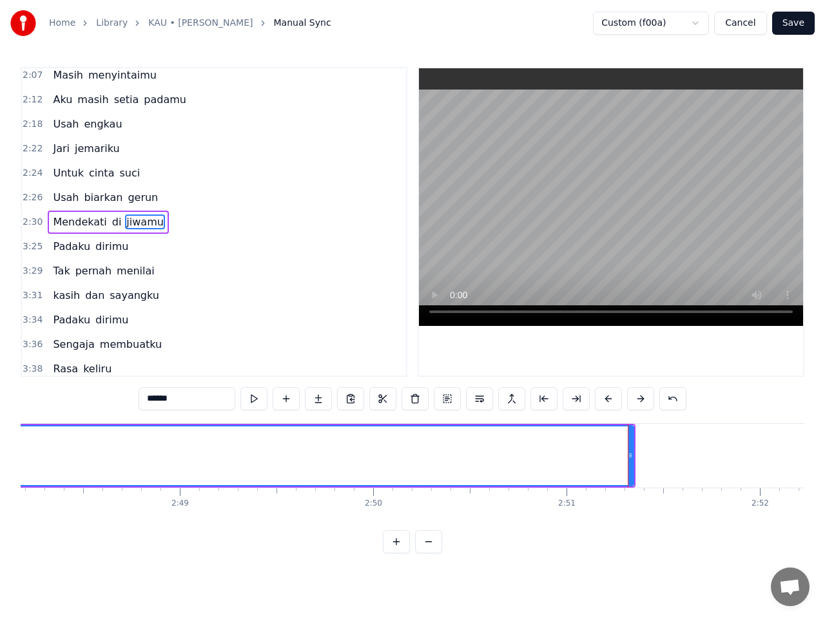
scroll to position [0, 32340]
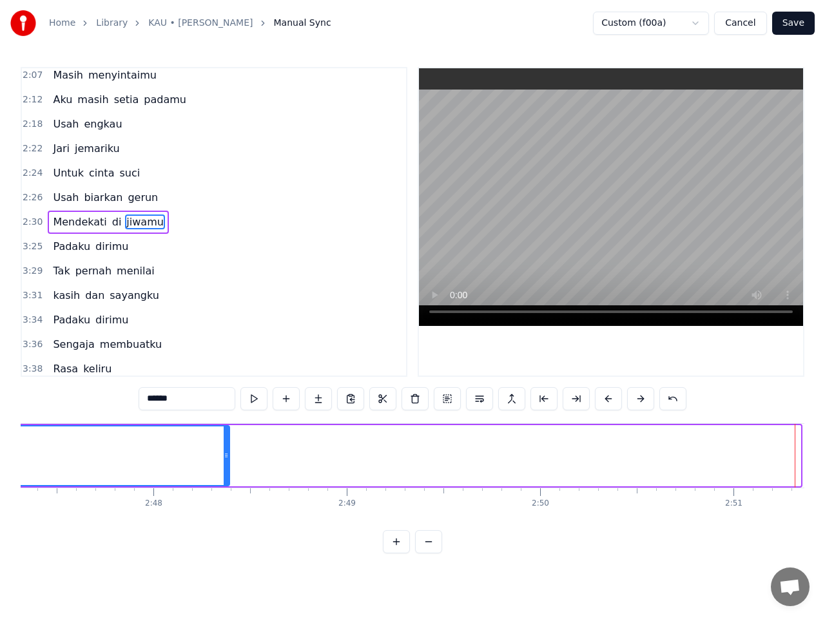
drag, startPoint x: 796, startPoint y: 456, endPoint x: 220, endPoint y: 465, distance: 576.7
click at [224, 465] on div at bounding box center [226, 456] width 5 height 59
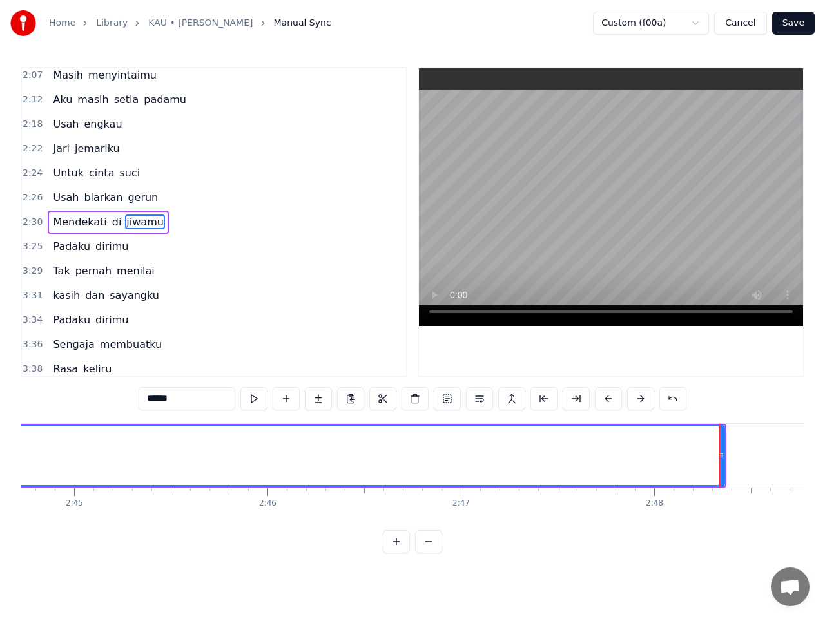
scroll to position [0, 32007]
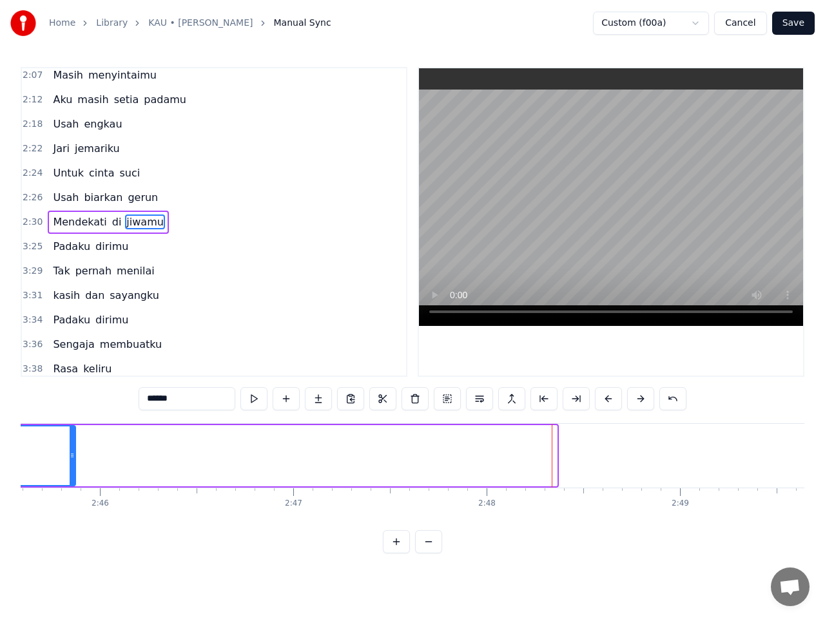
drag, startPoint x: 552, startPoint y: 456, endPoint x: 48, endPoint y: 440, distance: 504.7
click at [70, 440] on div at bounding box center [72, 456] width 5 height 59
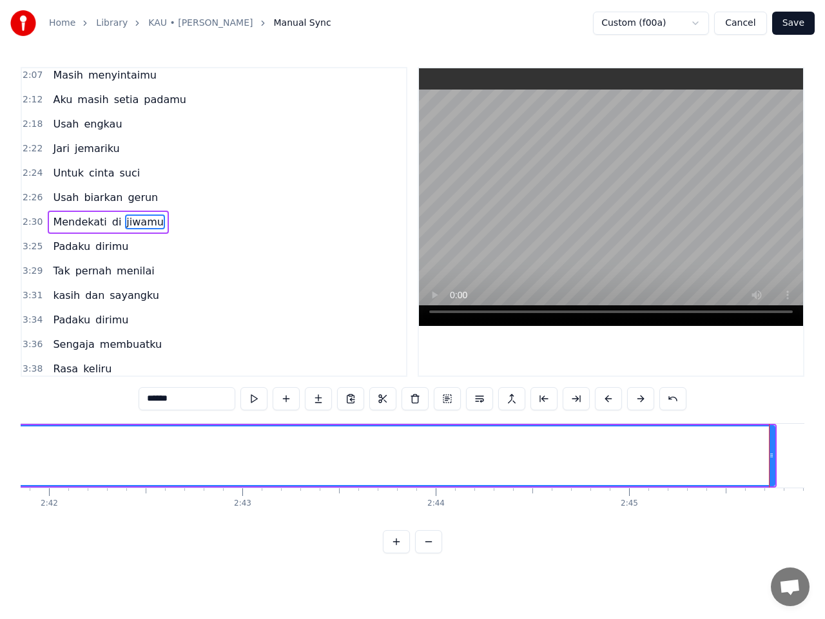
scroll to position [0, 31396]
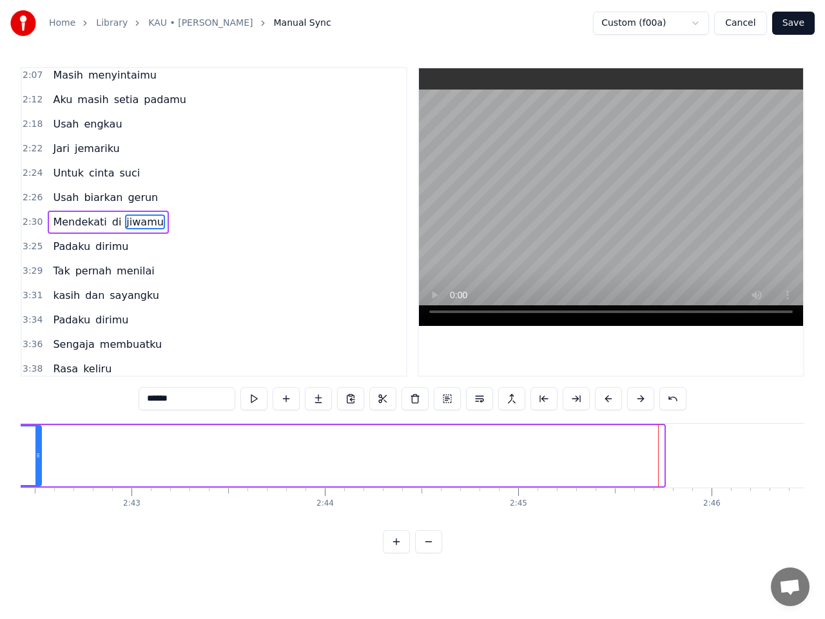
drag, startPoint x: 649, startPoint y: 456, endPoint x: 37, endPoint y: 431, distance: 613.2
click at [37, 431] on div at bounding box center [37, 456] width 5 height 59
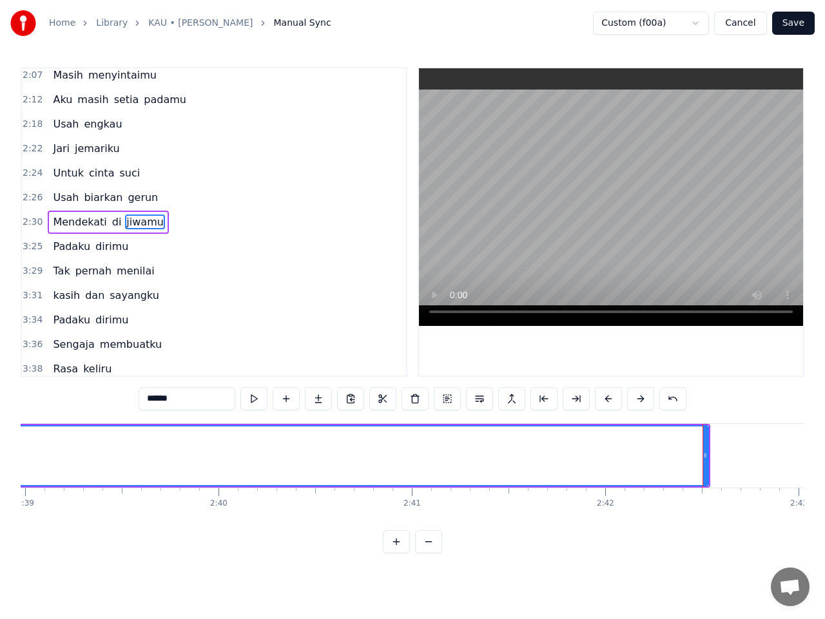
scroll to position [0, 30673]
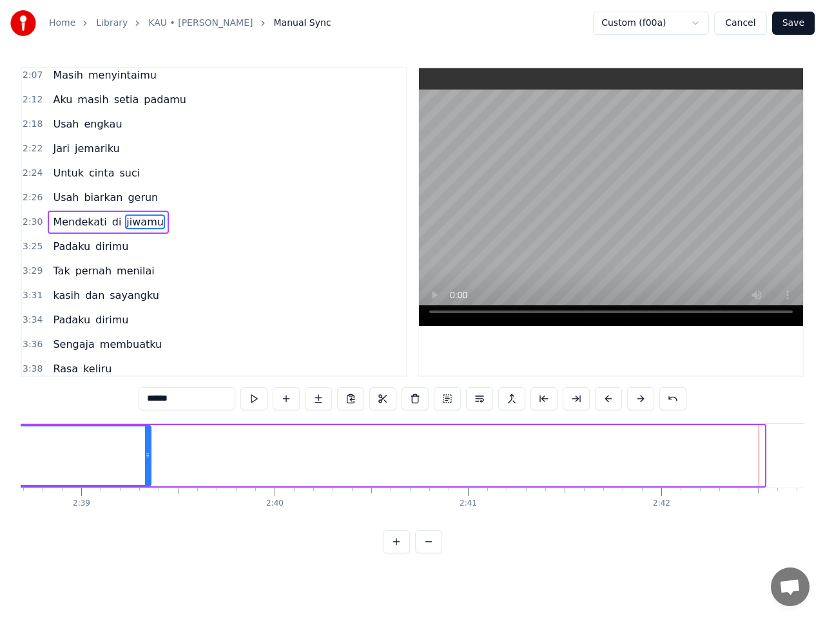
drag, startPoint x: 762, startPoint y: 448, endPoint x: 148, endPoint y: 479, distance: 614.1
click at [148, 479] on div at bounding box center [147, 456] width 5 height 59
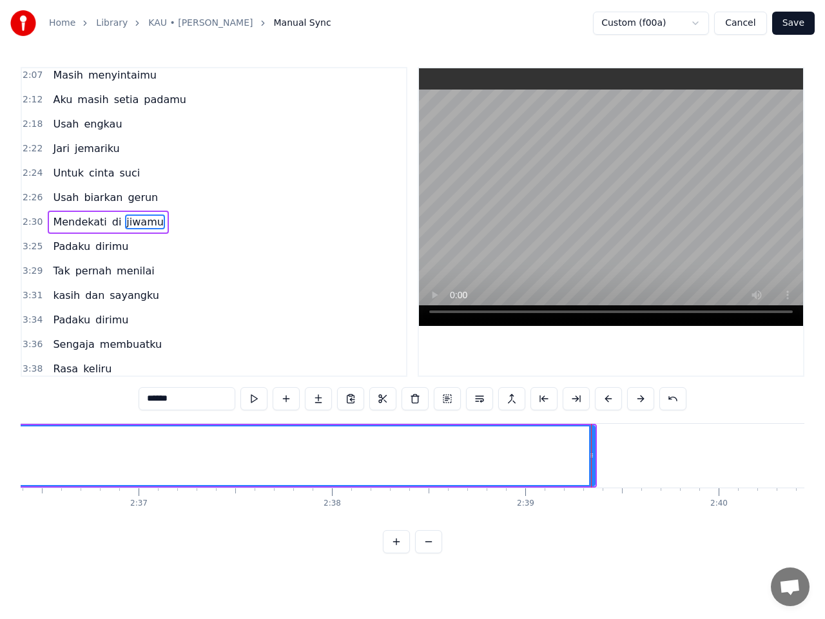
scroll to position [0, 30173]
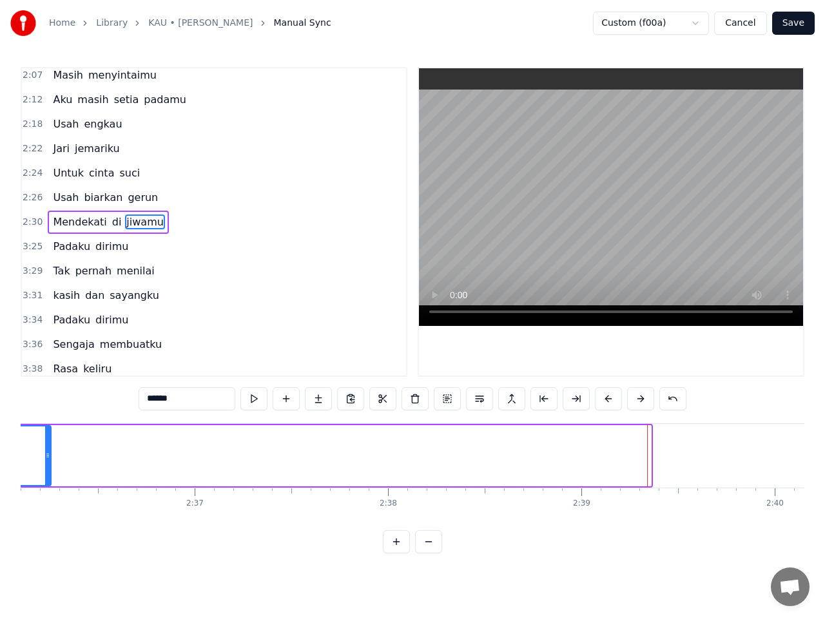
drag, startPoint x: 648, startPoint y: 454, endPoint x: 48, endPoint y: 450, distance: 599.9
click at [48, 450] on div at bounding box center [47, 456] width 5 height 59
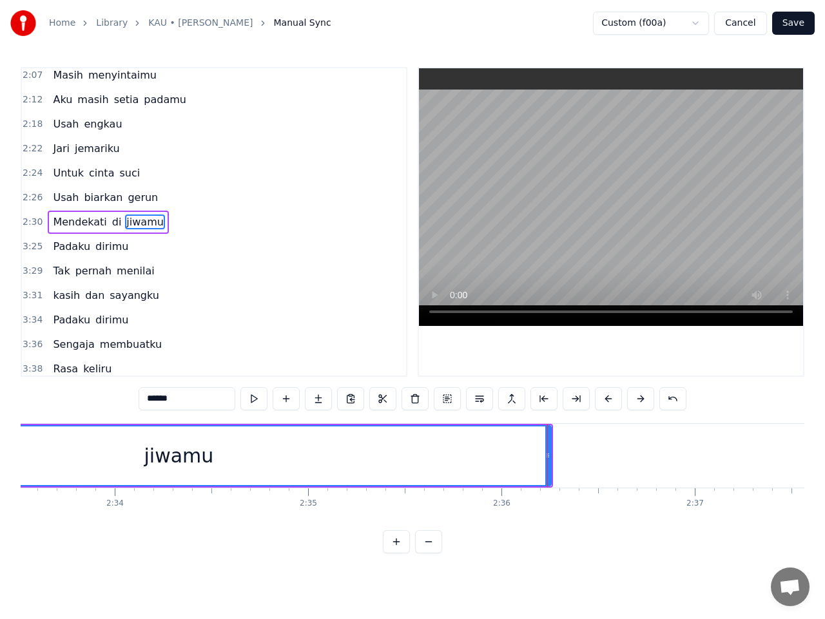
scroll to position [0, 29451]
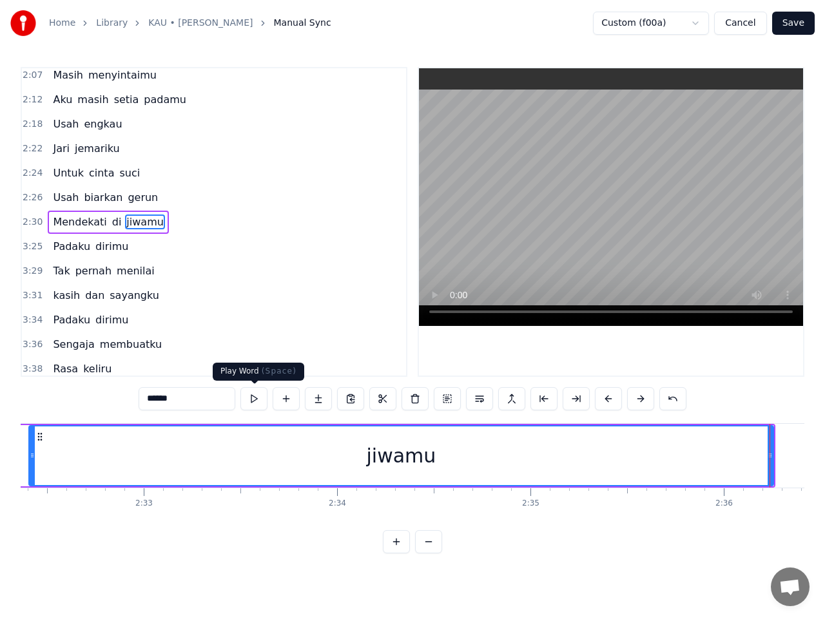
click at [256, 397] on button at bounding box center [253, 398] width 27 height 23
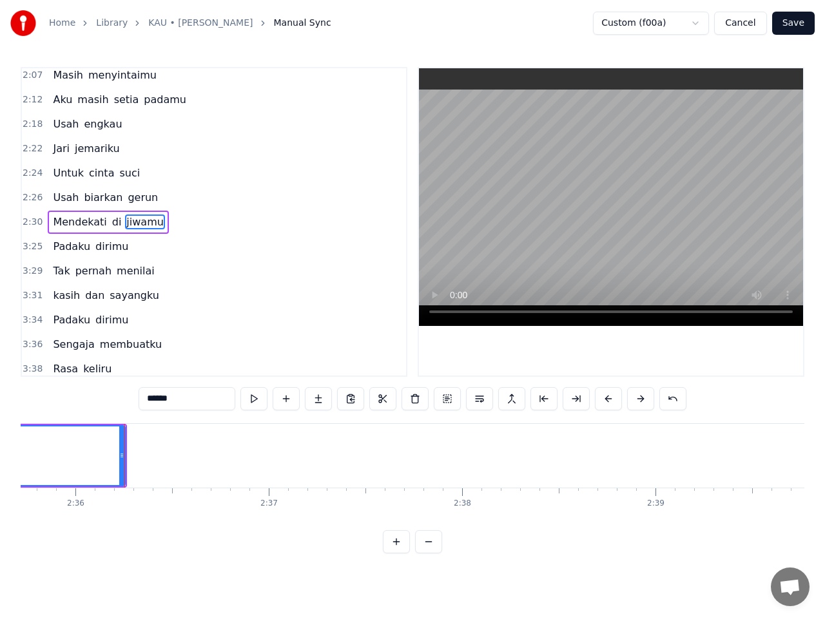
scroll to position [0, 30100]
drag, startPoint x: 120, startPoint y: 454, endPoint x: 249, endPoint y: 460, distance: 129.0
click at [248, 462] on div at bounding box center [246, 456] width 5 height 59
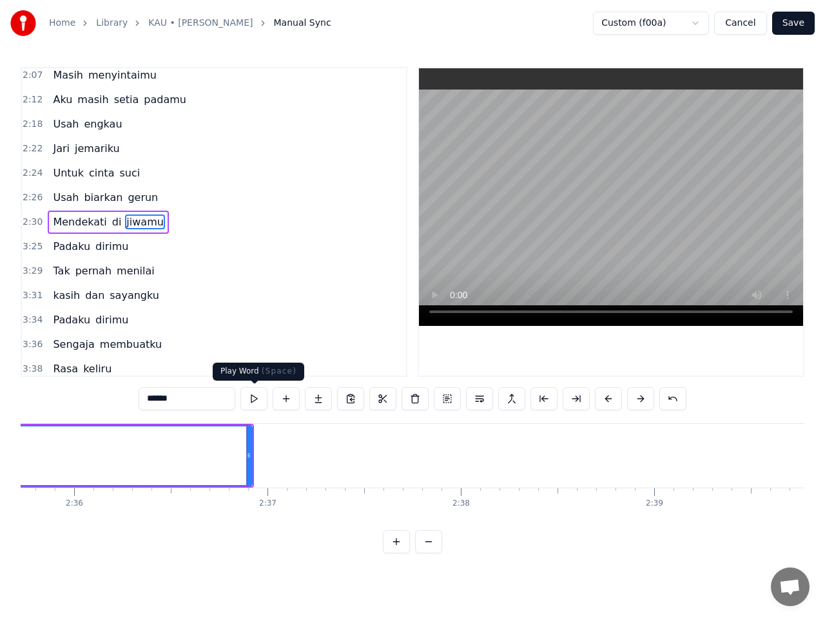
click at [256, 403] on button at bounding box center [253, 398] width 27 height 23
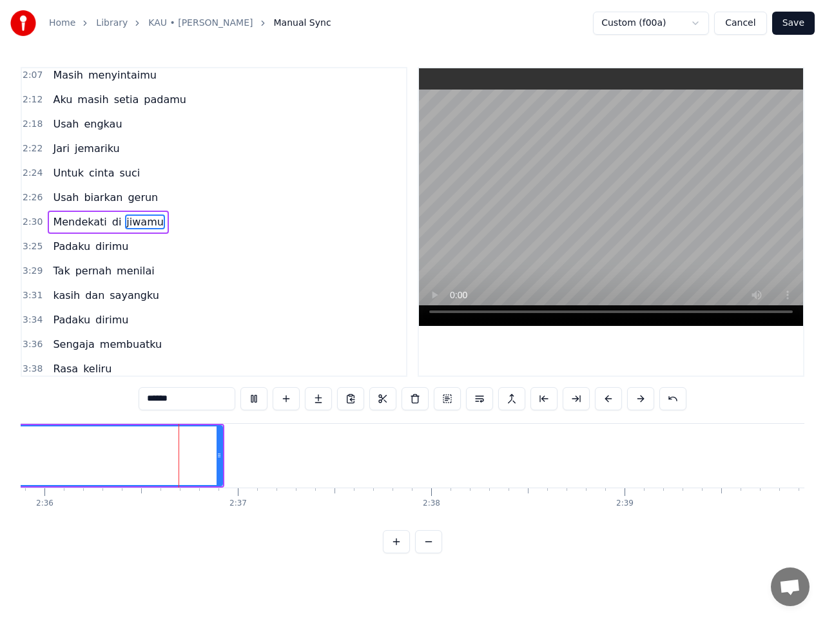
scroll to position [0, 30153]
drag, startPoint x: 195, startPoint y: 457, endPoint x: 152, endPoint y: 456, distance: 42.6
click at [160, 456] on icon at bounding box center [162, 455] width 5 height 10
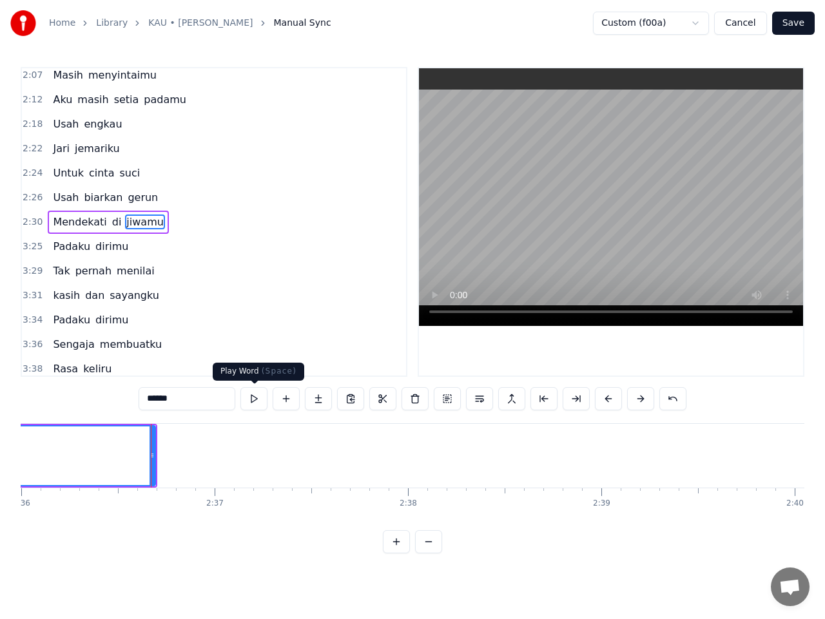
click at [251, 401] on button at bounding box center [253, 398] width 27 height 23
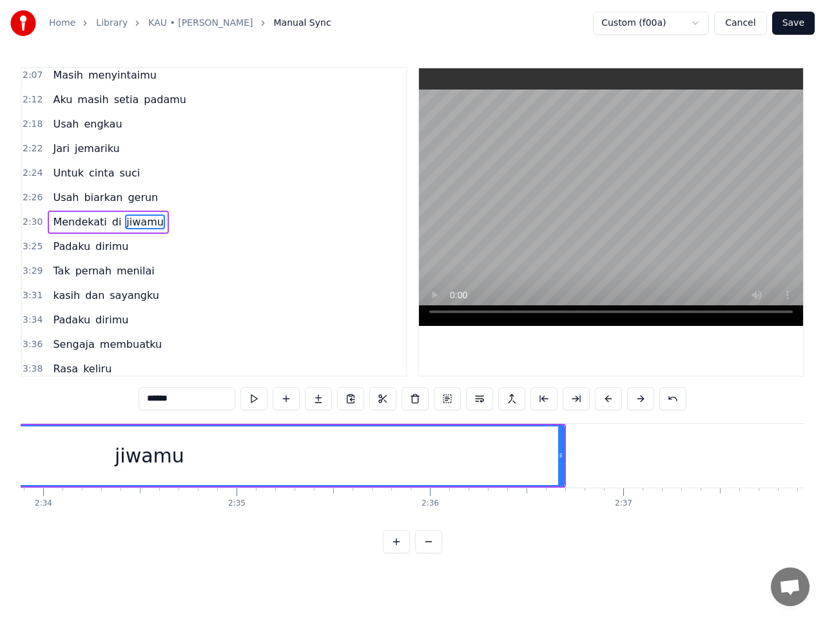
scroll to position [0, 30154]
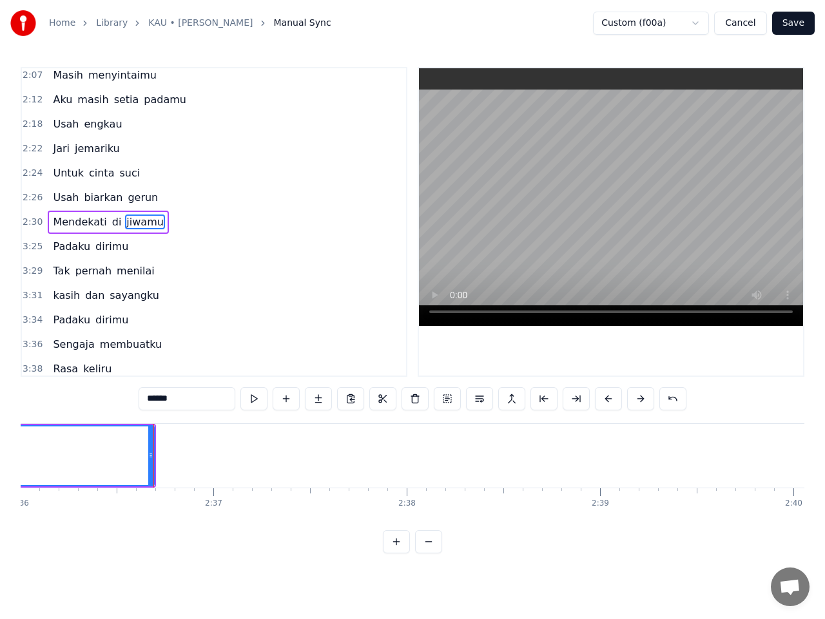
click at [796, 25] on button "Save" at bounding box center [793, 23] width 43 height 23
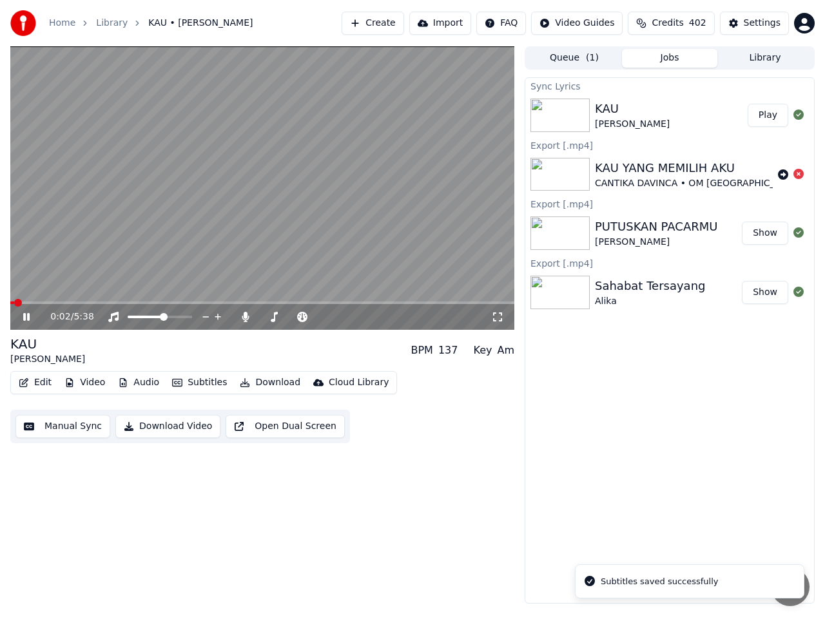
click at [313, 303] on span at bounding box center [262, 303] width 504 height 3
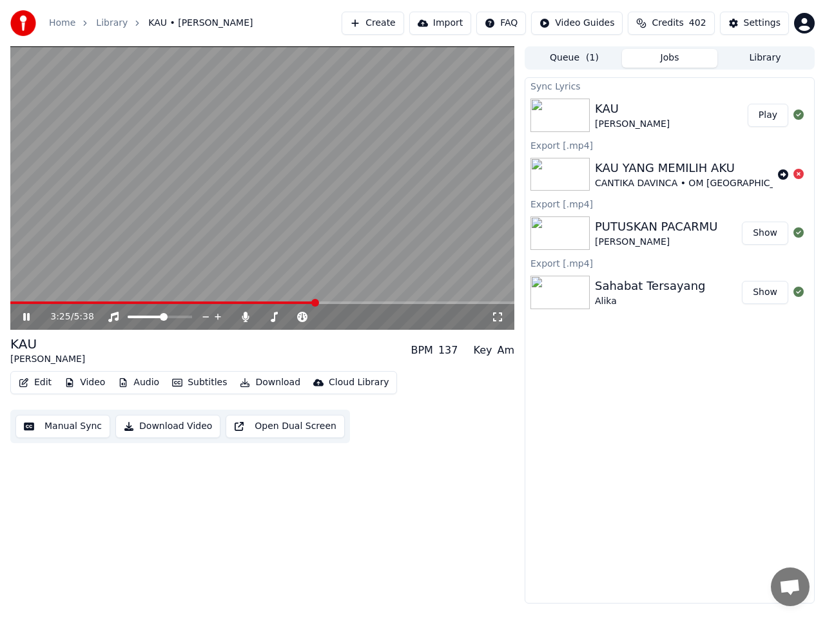
click at [273, 300] on video at bounding box center [262, 187] width 504 height 283
click at [271, 302] on span at bounding box center [163, 303] width 306 height 3
click at [21, 316] on icon at bounding box center [36, 317] width 30 height 10
click at [246, 303] on span at bounding box center [142, 303] width 265 height 3
click at [215, 302] on span at bounding box center [129, 303] width 239 height 3
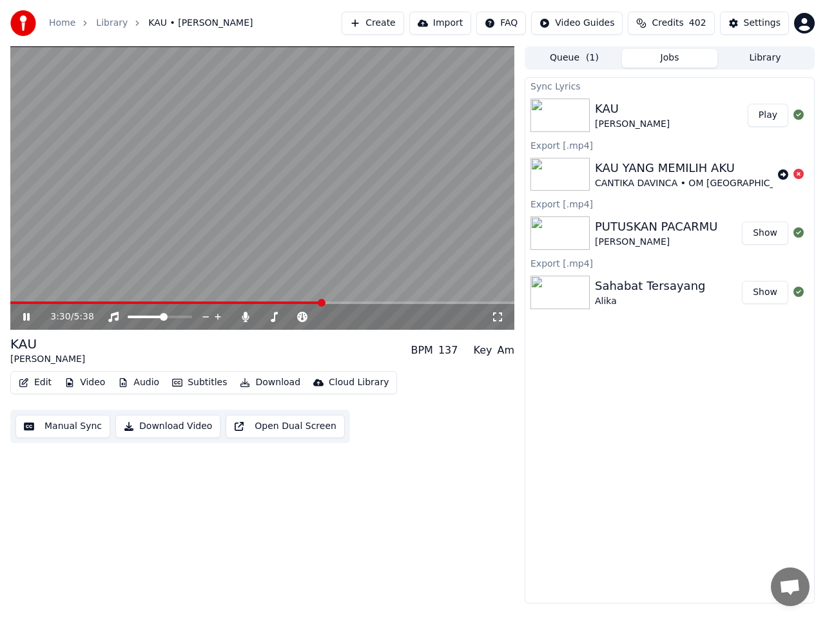
click at [26, 316] on icon at bounding box center [36, 317] width 30 height 10
click at [77, 428] on button "Manual Sync" at bounding box center [62, 426] width 95 height 23
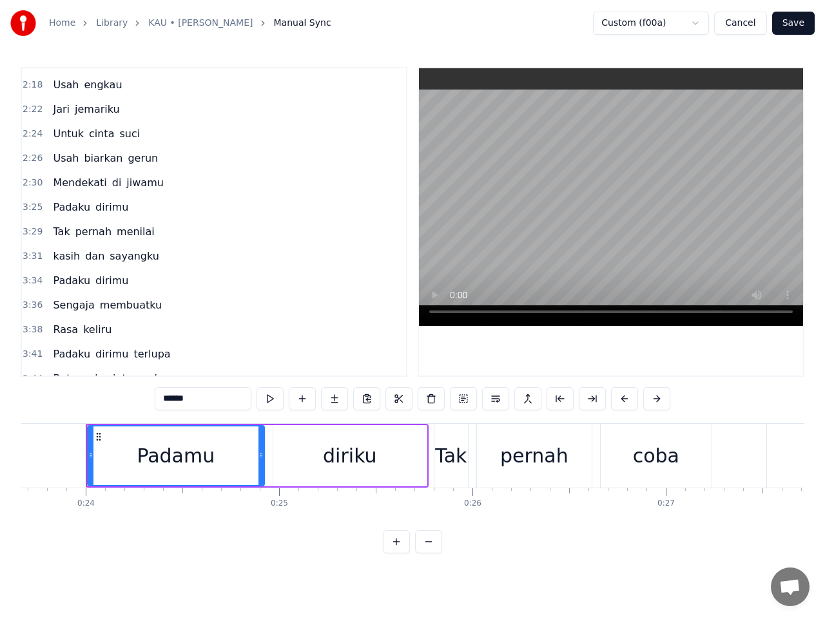
scroll to position [838, 0]
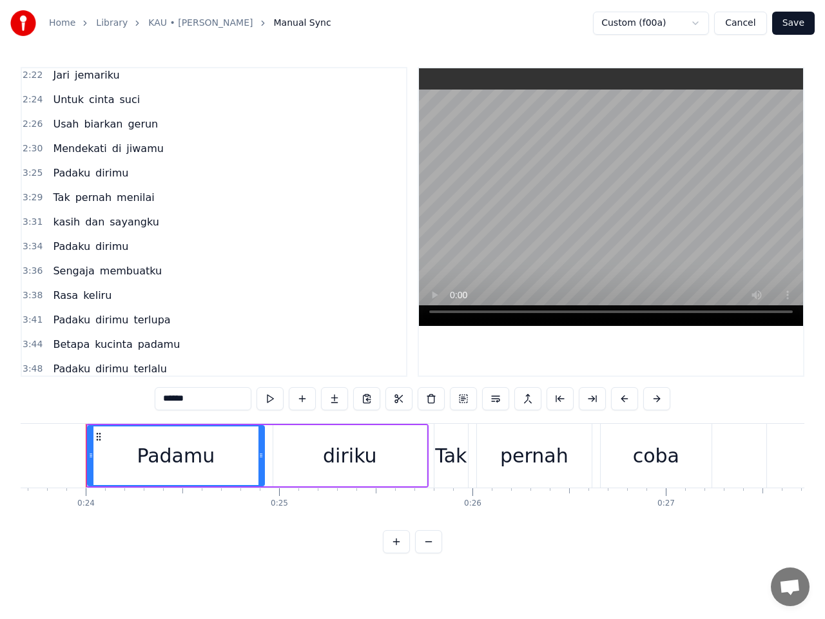
click at [60, 172] on span "Padaku" at bounding box center [72, 173] width 40 height 15
type input "******"
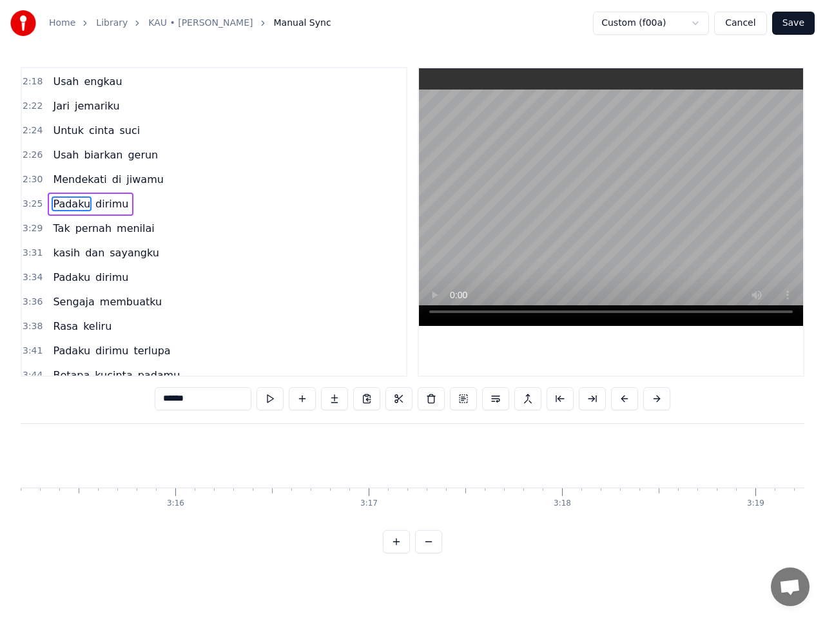
scroll to position [0, 39710]
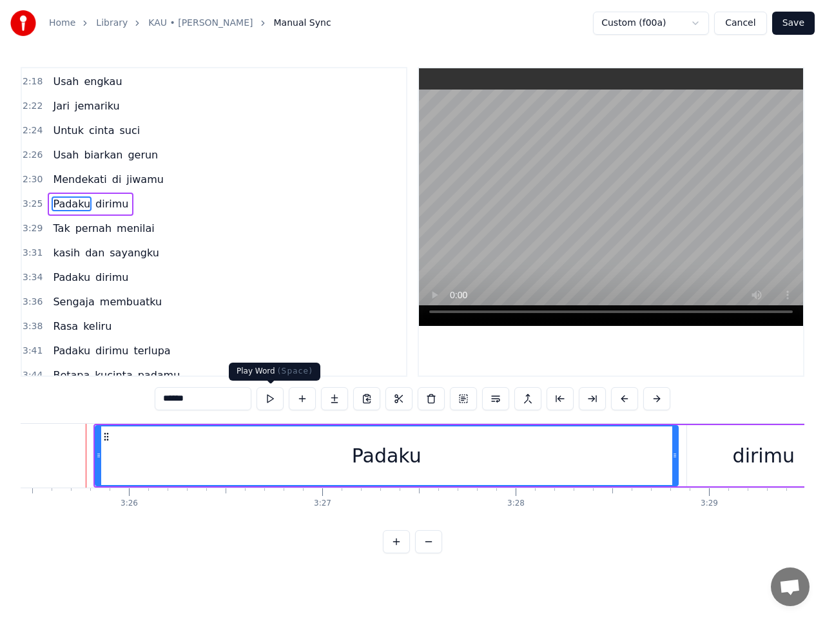
click at [270, 397] on button at bounding box center [269, 398] width 27 height 23
click at [271, 398] on button at bounding box center [269, 398] width 27 height 23
click at [268, 399] on button at bounding box center [269, 398] width 27 height 23
click at [267, 398] on button at bounding box center [269, 398] width 27 height 23
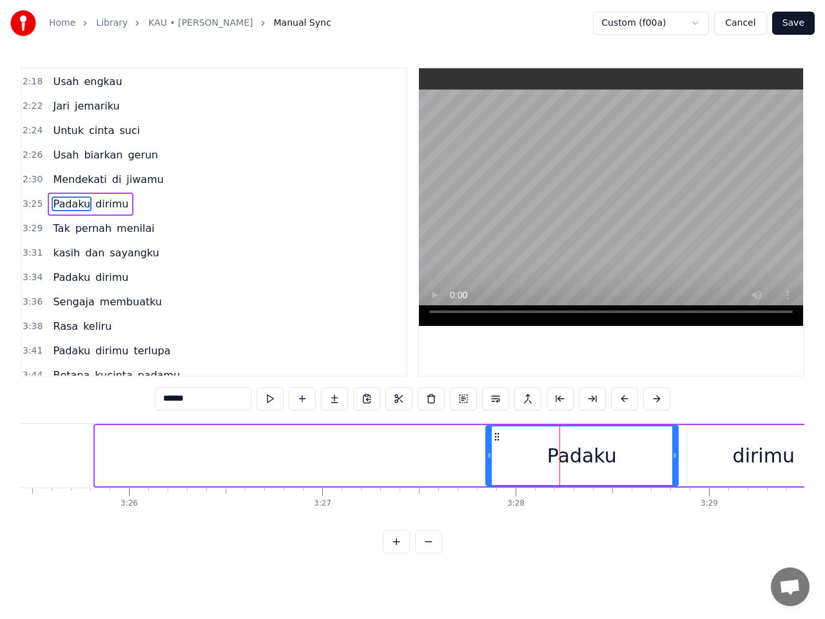
drag, startPoint x: 100, startPoint y: 457, endPoint x: 490, endPoint y: 466, distance: 390.6
click at [490, 466] on div at bounding box center [488, 456] width 5 height 59
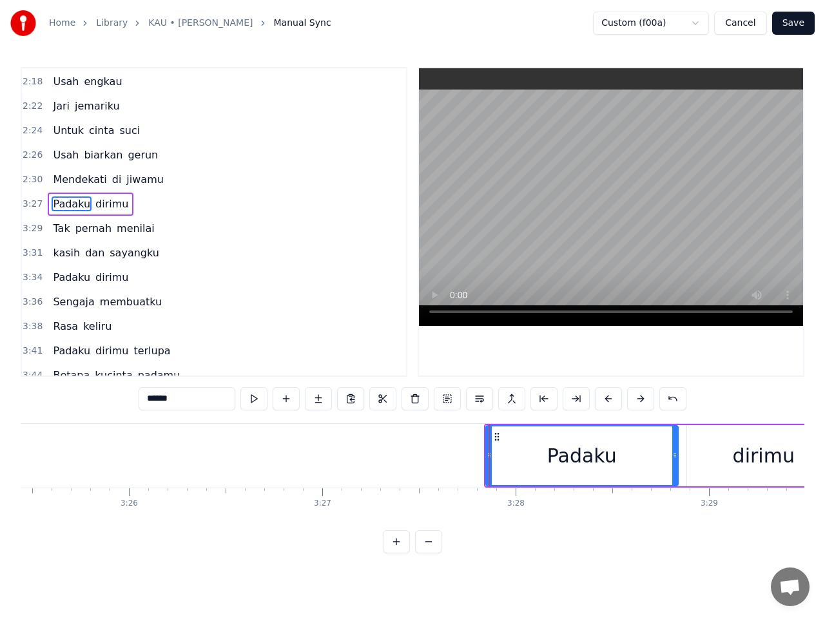
scroll to position [789, 0]
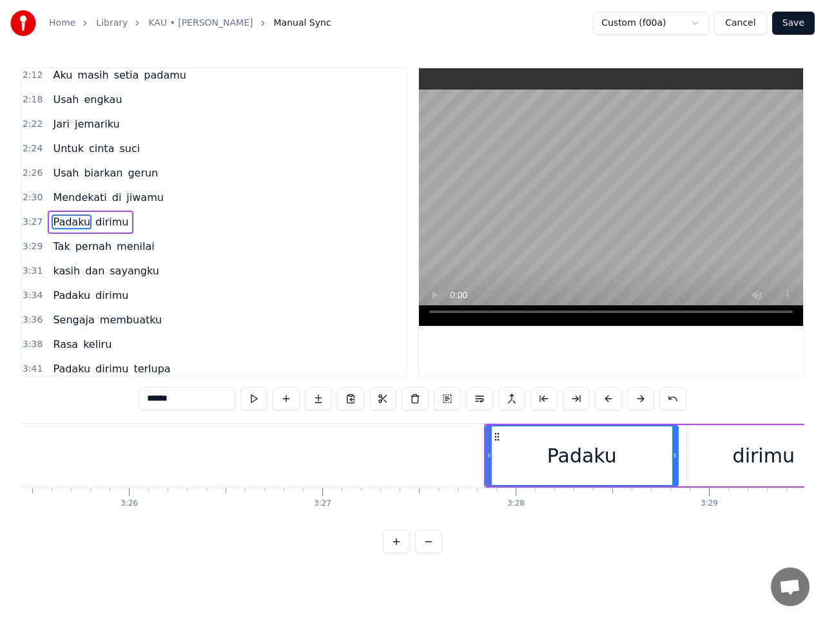
click at [789, 26] on button "Save" at bounding box center [793, 23] width 43 height 23
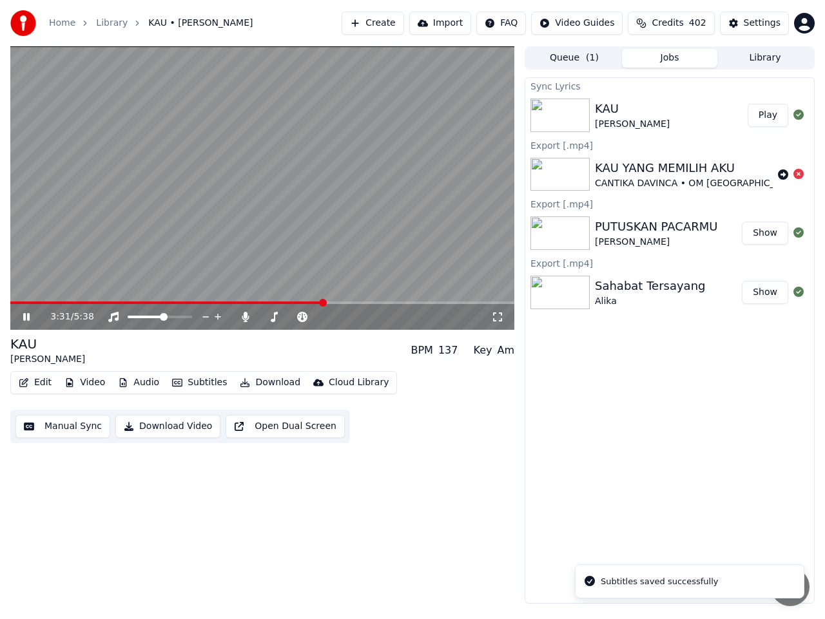
click at [325, 303] on span at bounding box center [262, 303] width 504 height 3
click at [301, 303] on span at bounding box center [168, 303] width 316 height 3
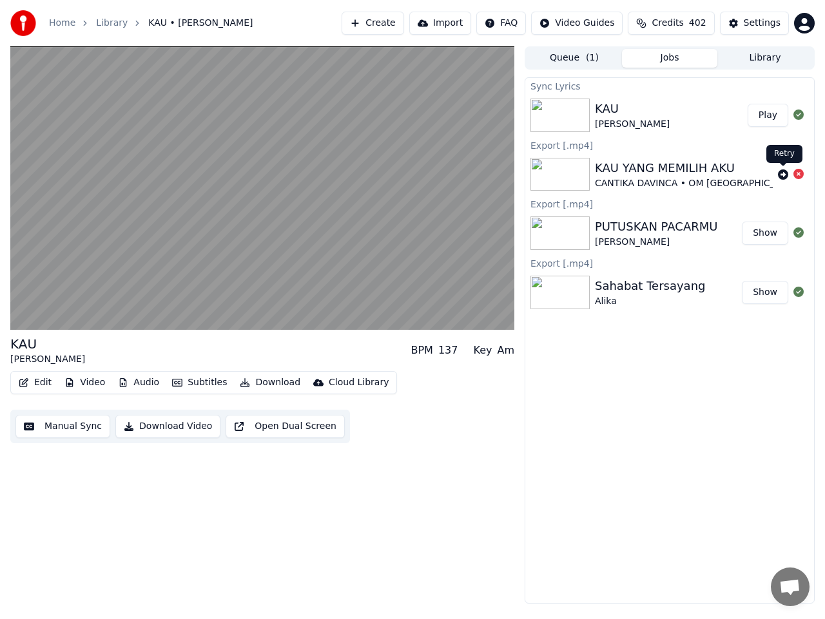
click at [782, 174] on icon at bounding box center [783, 174] width 10 height 10
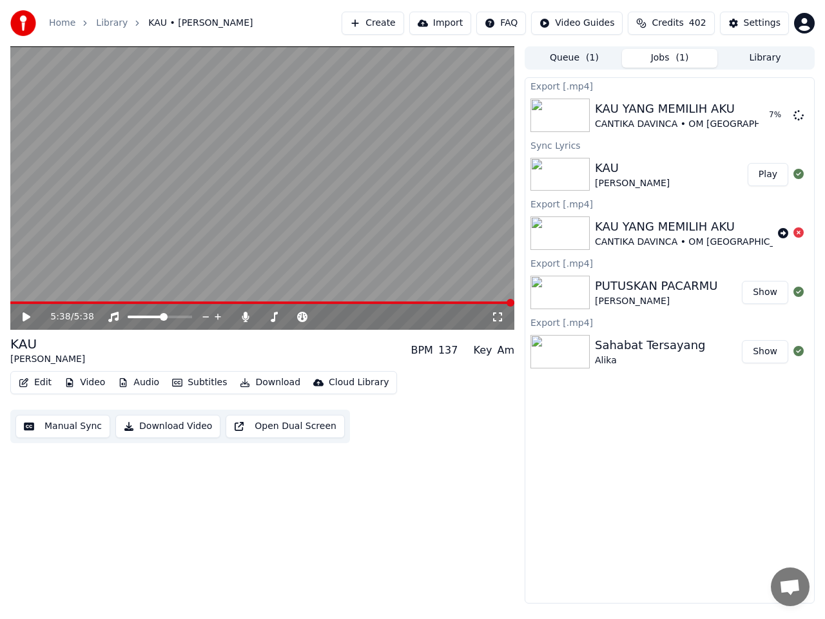
click at [168, 427] on button "Download Video" at bounding box center [167, 426] width 105 height 23
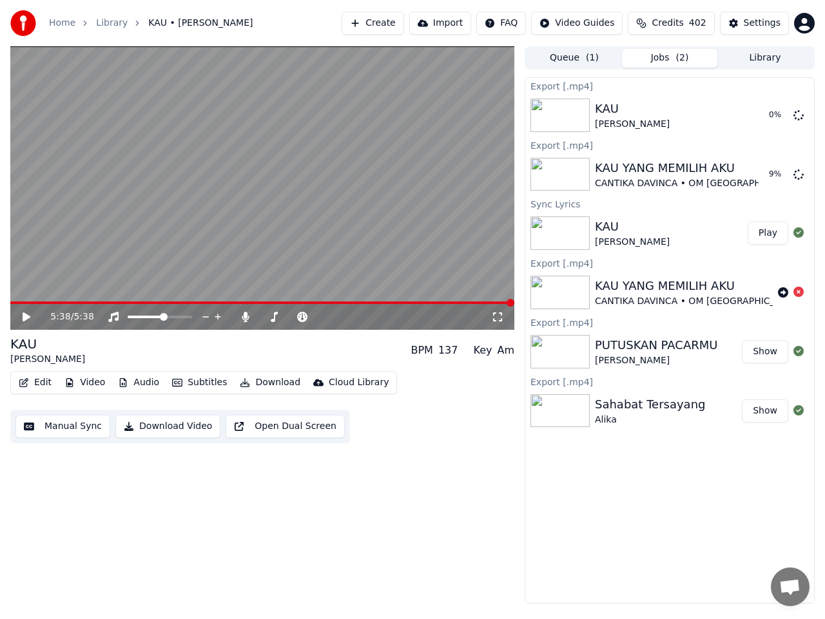
click at [767, 60] on button "Library" at bounding box center [764, 58] width 95 height 19
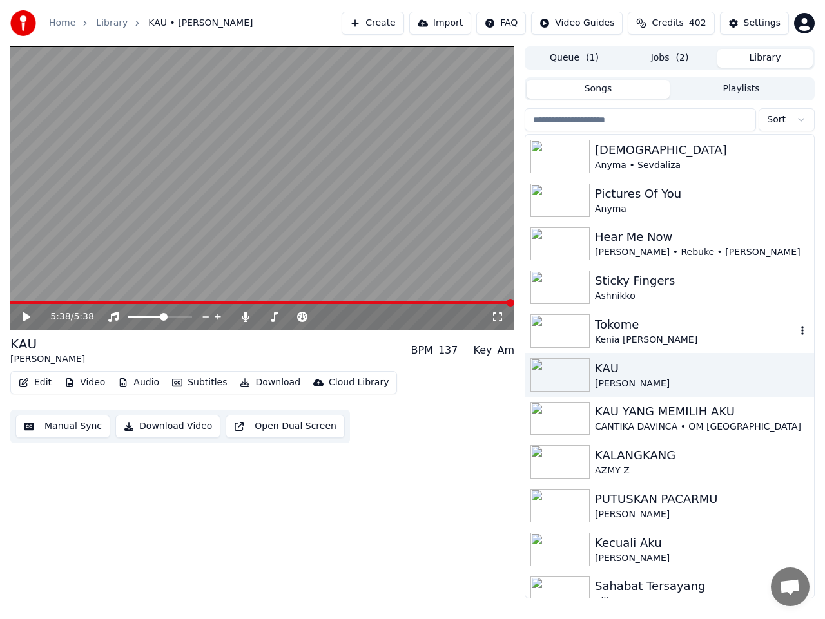
click at [624, 321] on div "Tokome" at bounding box center [695, 325] width 201 height 18
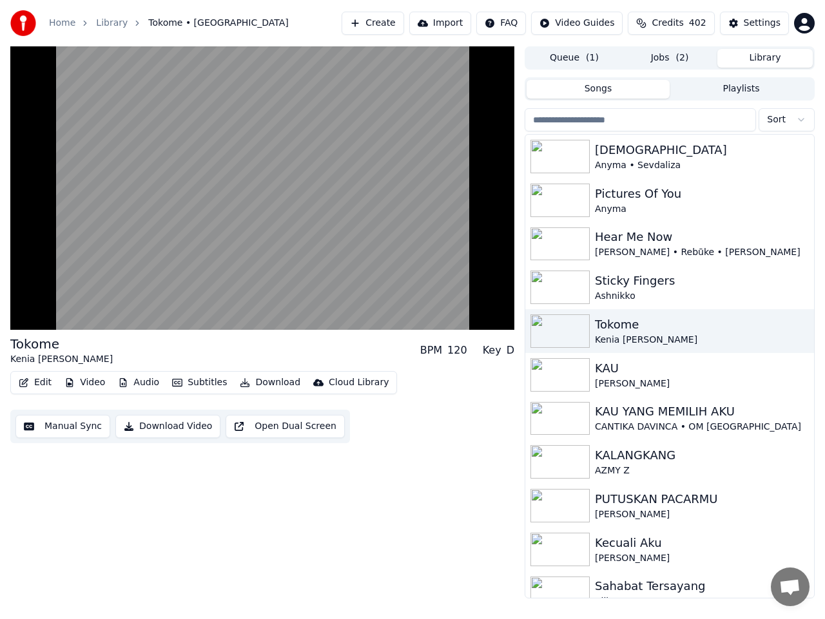
click at [668, 59] on button "Jobs ( 2 )" at bounding box center [669, 58] width 95 height 19
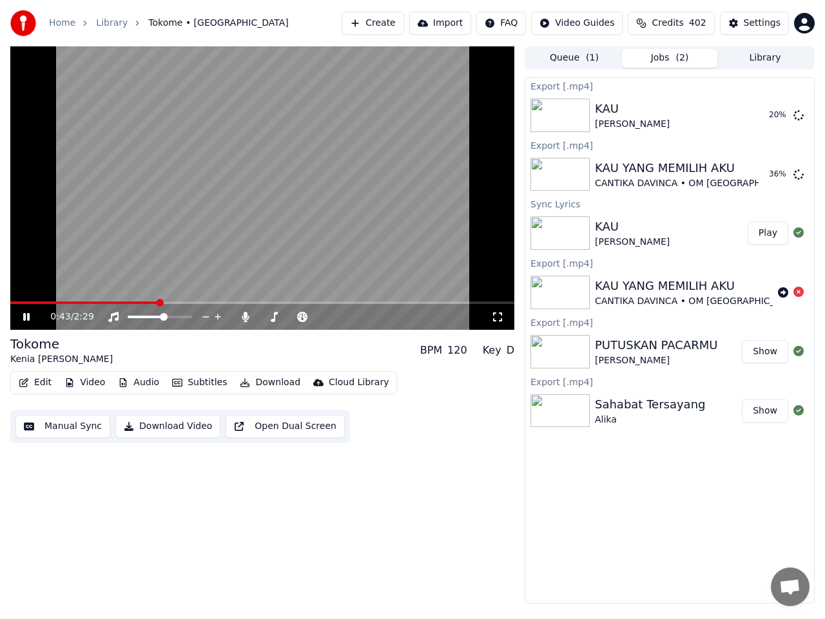
click at [24, 315] on icon at bounding box center [26, 317] width 6 height 8
click at [24, 315] on icon at bounding box center [27, 316] width 8 height 9
click at [24, 317] on icon at bounding box center [26, 317] width 6 height 8
click at [73, 425] on button "Manual Sync" at bounding box center [62, 426] width 95 height 23
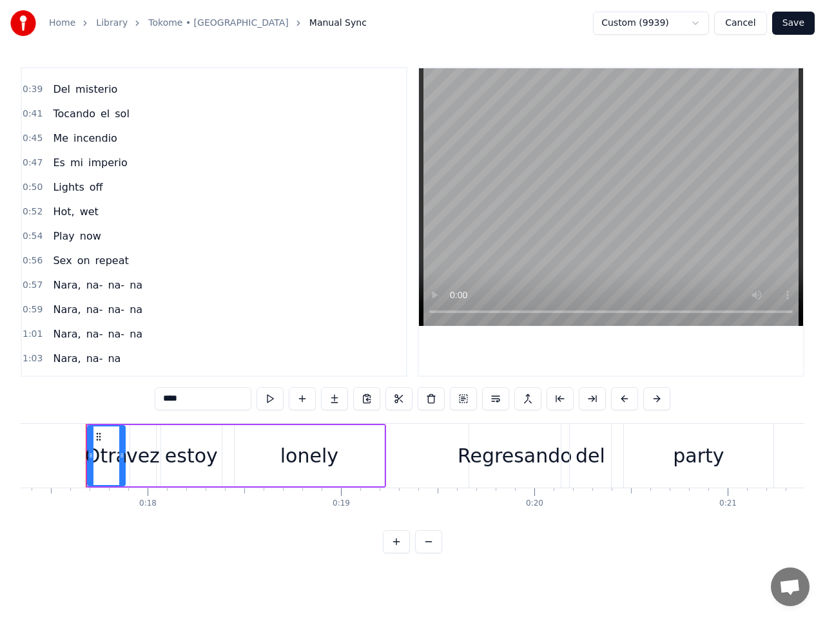
scroll to position [258, 0]
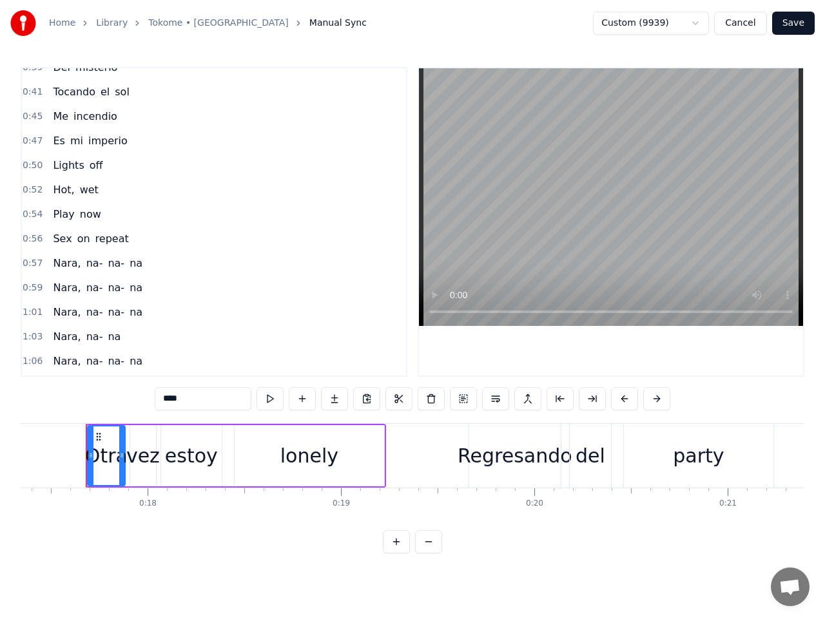
click at [64, 267] on span "Nara," at bounding box center [67, 263] width 30 height 15
type input "*****"
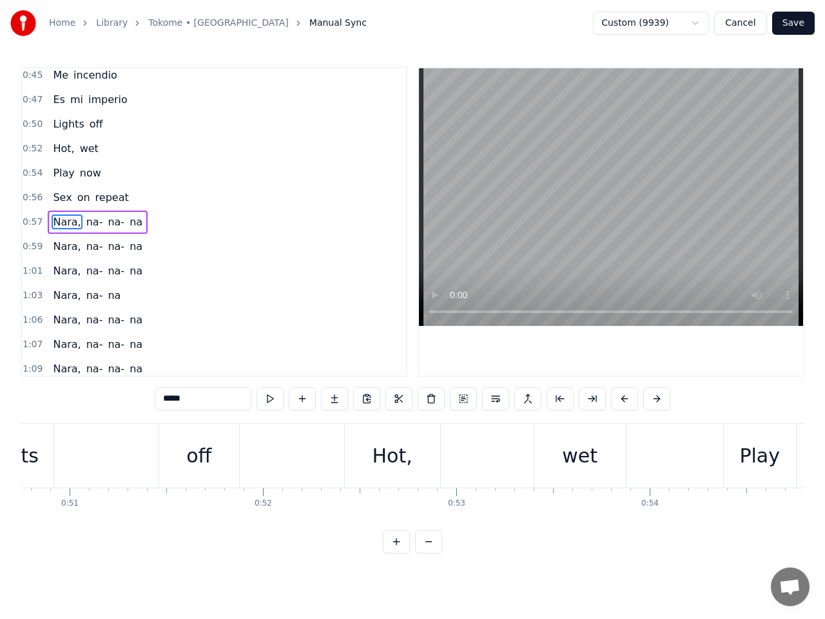
scroll to position [0, 11130]
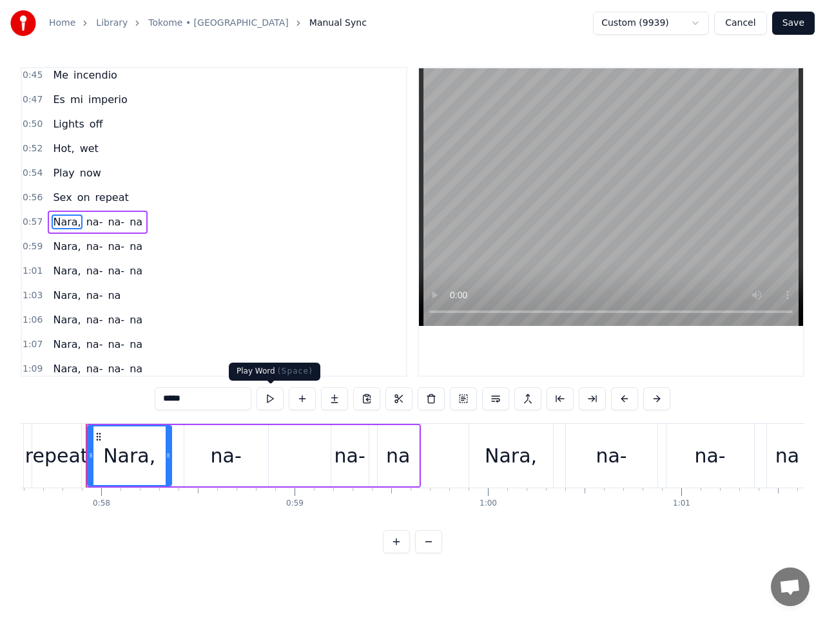
click at [272, 398] on button at bounding box center [269, 398] width 27 height 23
click at [34, 225] on span "0:57" at bounding box center [33, 222] width 20 height 13
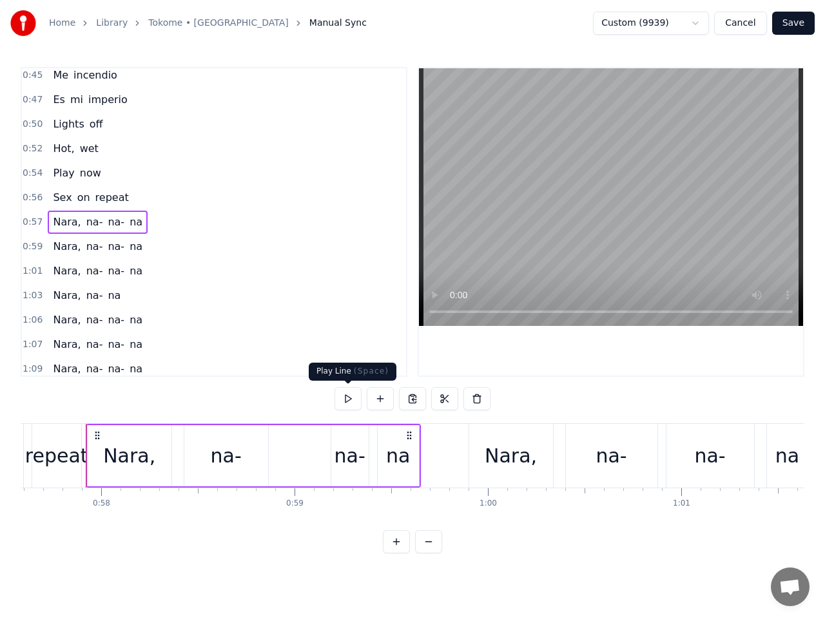
click at [352, 398] on button at bounding box center [347, 398] width 27 height 23
click at [59, 225] on span "Nara," at bounding box center [67, 222] width 30 height 15
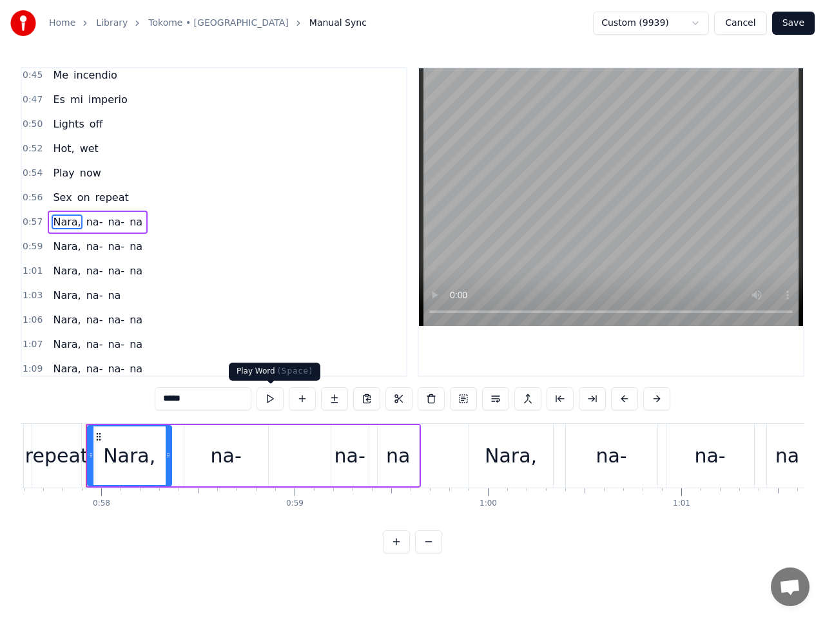
click at [274, 399] on button at bounding box center [269, 398] width 27 height 23
click at [85, 226] on span "na-" at bounding box center [94, 222] width 19 height 15
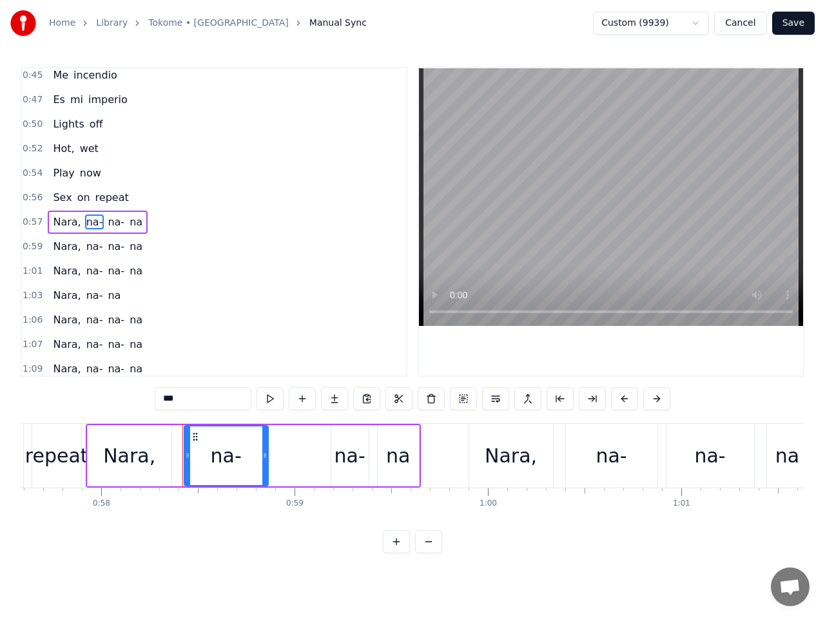
click at [109, 226] on span "na-" at bounding box center [115, 222] width 19 height 15
drag, startPoint x: 341, startPoint y: 436, endPoint x: 265, endPoint y: 435, distance: 75.4
click at [265, 435] on icon at bounding box center [267, 437] width 10 height 10
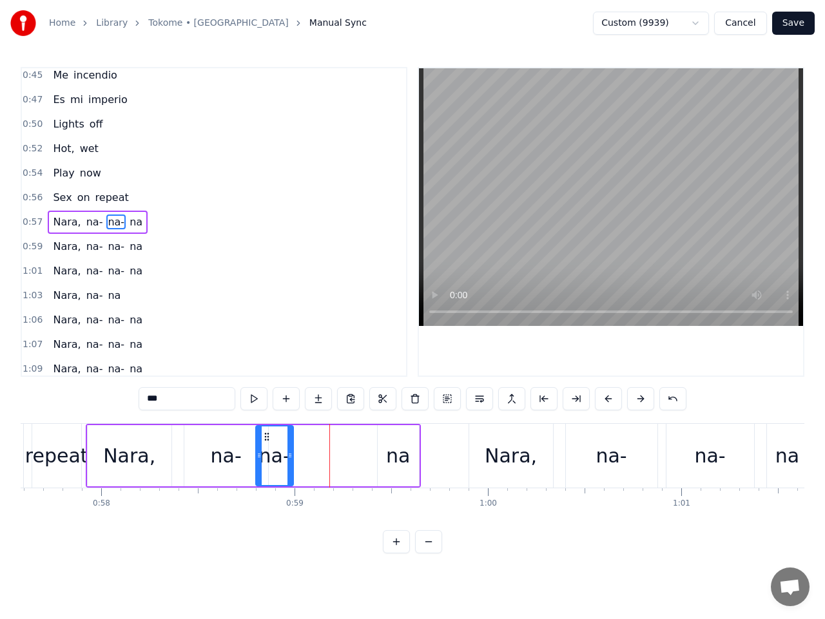
click at [128, 224] on span "na" at bounding box center [135, 222] width 15 height 15
type input "**"
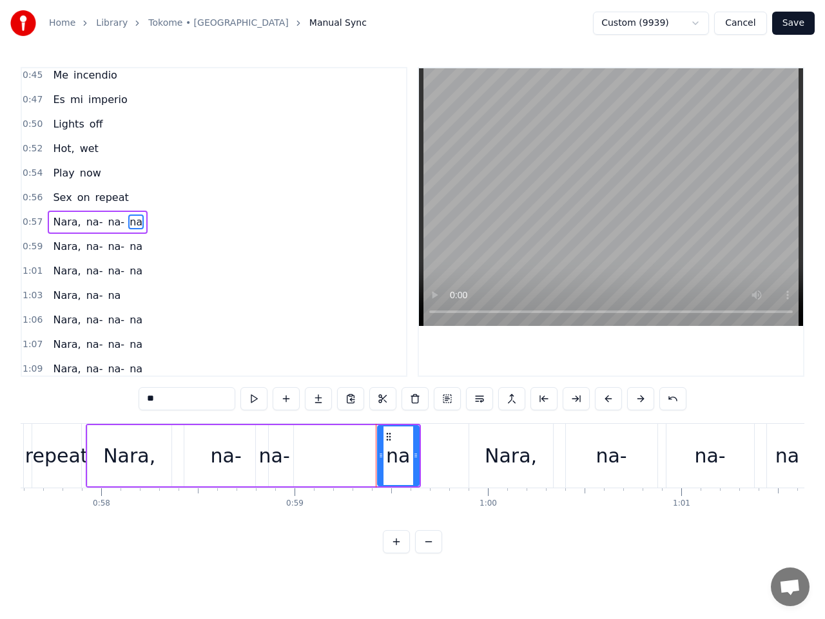
drag, startPoint x: 396, startPoint y: 455, endPoint x: 363, endPoint y: 444, distance: 35.2
click at [353, 452] on div "Nara, na- na- na" at bounding box center [253, 456] width 335 height 64
click at [390, 449] on div "na" at bounding box center [398, 455] width 24 height 29
drag, startPoint x: 389, startPoint y: 436, endPoint x: 318, endPoint y: 436, distance: 70.9
click at [318, 436] on icon at bounding box center [318, 437] width 10 height 10
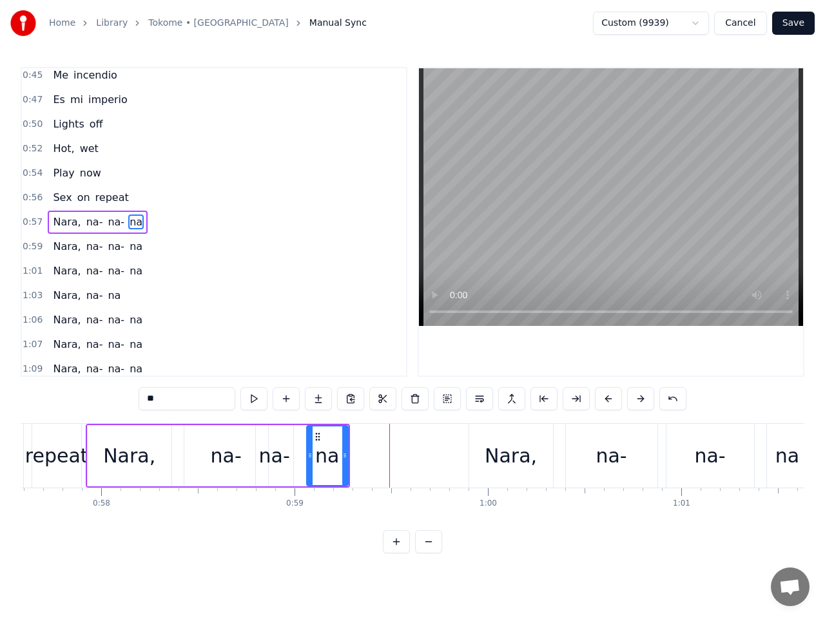
click at [30, 223] on span "0:57" at bounding box center [33, 222] width 20 height 13
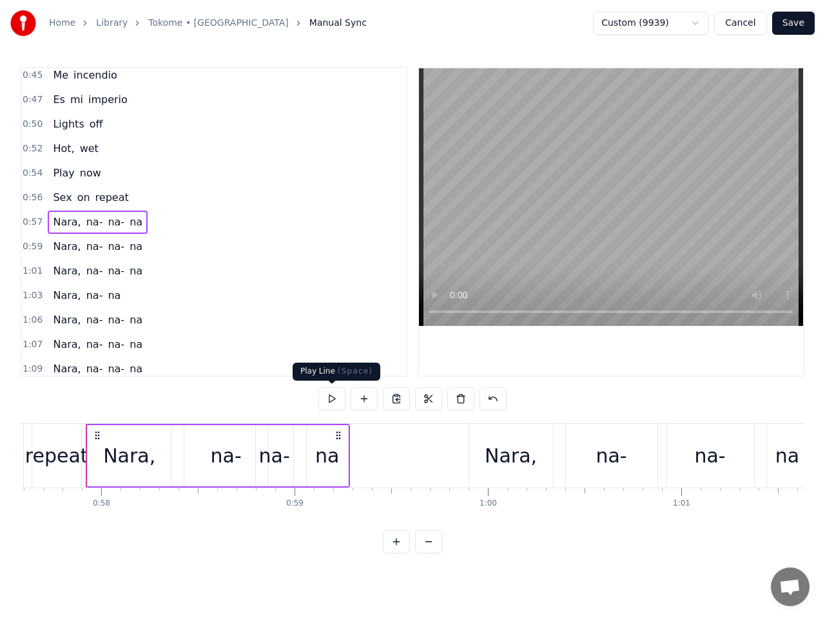
click at [331, 398] on button at bounding box center [331, 398] width 27 height 23
drag, startPoint x: 126, startPoint y: 227, endPoint x: 189, endPoint y: 276, distance: 79.9
click at [128, 226] on span "na" at bounding box center [135, 222] width 15 height 15
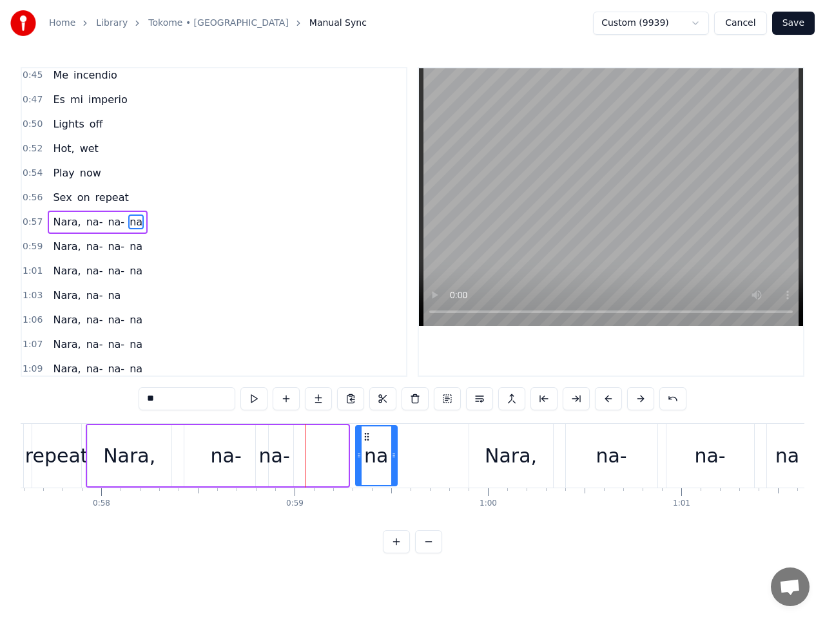
drag, startPoint x: 318, startPoint y: 436, endPoint x: 367, endPoint y: 434, distance: 49.0
click at [367, 434] on icon at bounding box center [366, 437] width 10 height 10
click at [274, 447] on div "na-" at bounding box center [274, 455] width 31 height 29
type input "***"
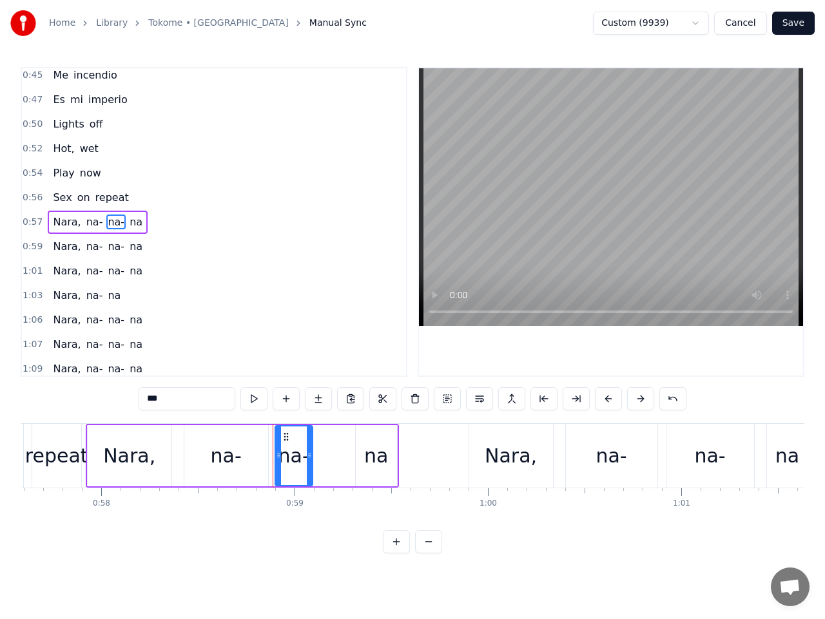
drag, startPoint x: 268, startPoint y: 436, endPoint x: 289, endPoint y: 439, distance: 20.8
click at [289, 439] on icon at bounding box center [286, 437] width 10 height 10
click at [35, 224] on span "0:57" at bounding box center [33, 222] width 20 height 13
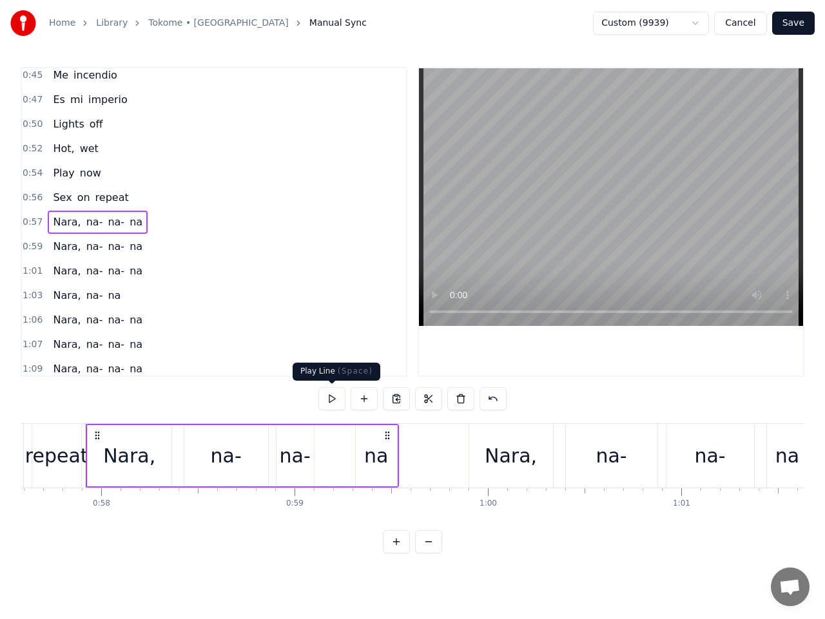
click at [334, 396] on button at bounding box center [331, 398] width 27 height 23
click at [335, 395] on button at bounding box center [331, 398] width 27 height 23
click at [302, 446] on div "na-" at bounding box center [295, 455] width 31 height 29
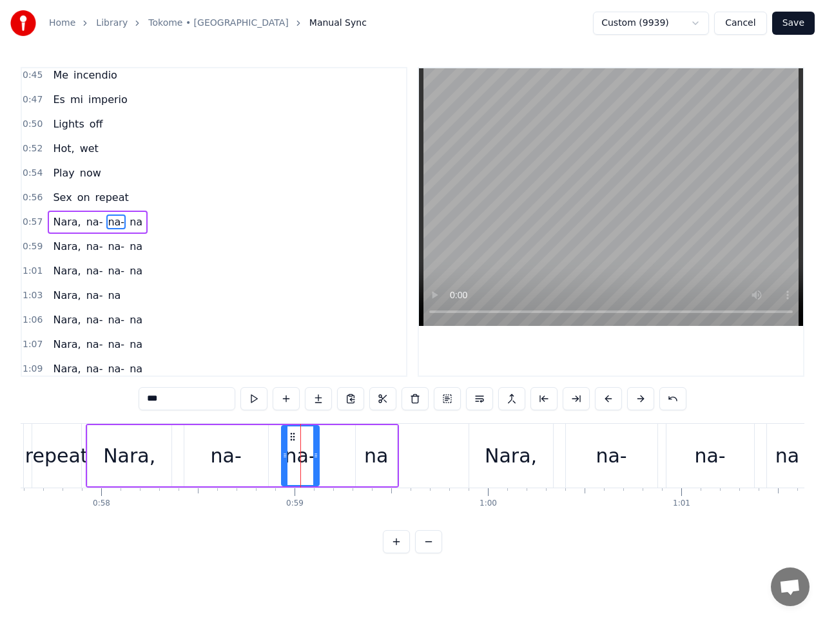
click at [293, 437] on icon at bounding box center [292, 437] width 10 height 10
click at [28, 224] on span "0:57" at bounding box center [33, 222] width 20 height 13
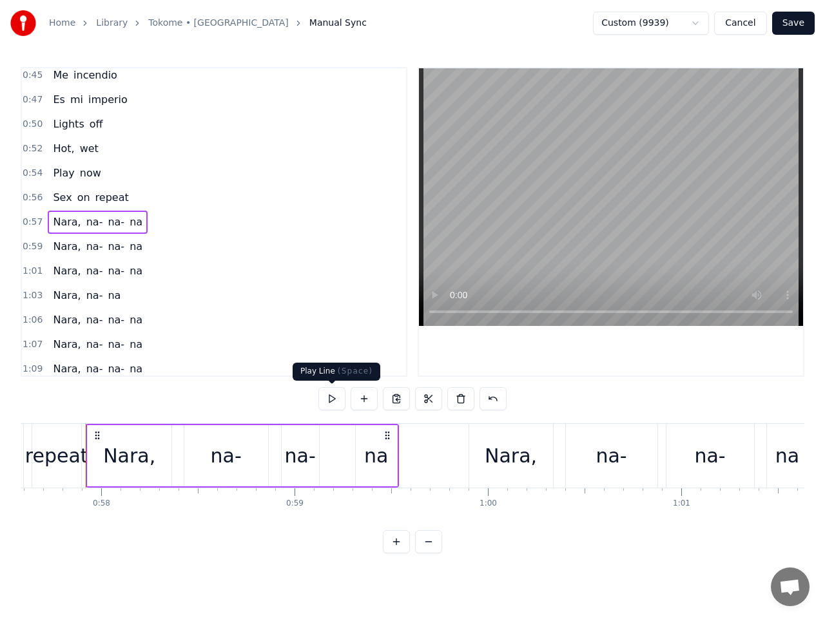
click at [332, 400] on button at bounding box center [331, 398] width 27 height 23
click at [332, 399] on button at bounding box center [331, 398] width 27 height 23
click at [333, 399] on button at bounding box center [331, 398] width 27 height 23
click at [87, 223] on span "na-" at bounding box center [94, 222] width 19 height 15
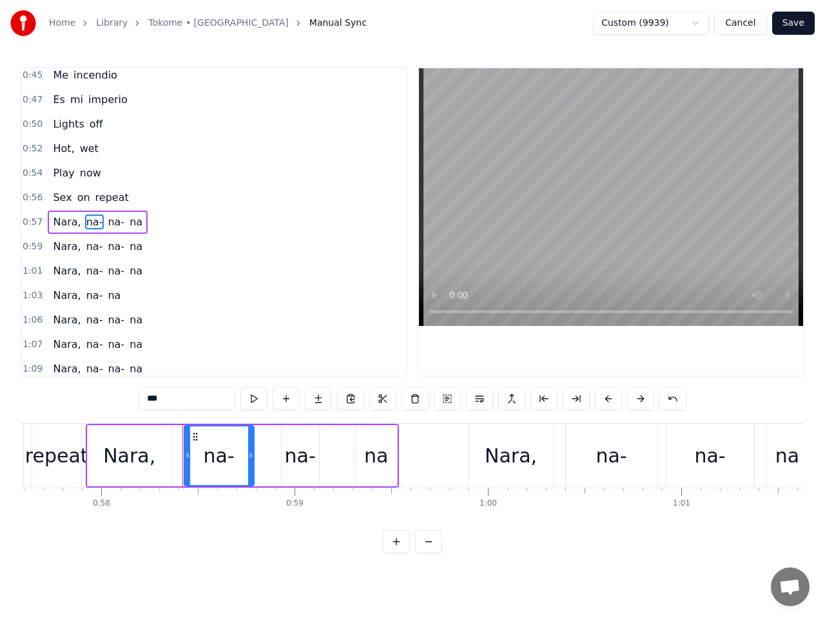
drag, startPoint x: 263, startPoint y: 448, endPoint x: 249, endPoint y: 448, distance: 14.2
click at [249, 448] on div at bounding box center [250, 456] width 5 height 59
click at [34, 224] on span "0:57" at bounding box center [33, 222] width 20 height 13
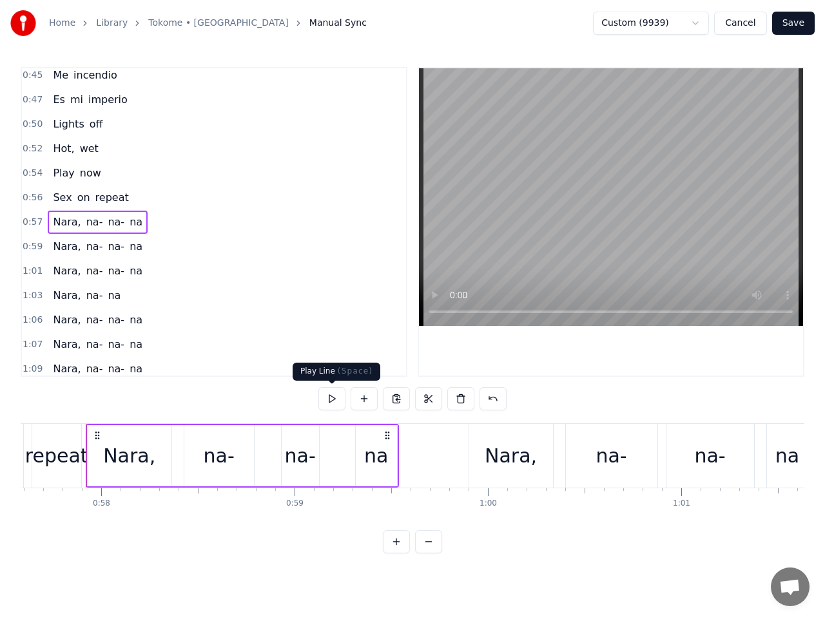
click at [329, 397] on button at bounding box center [331, 398] width 27 height 23
click at [34, 248] on span "0:59" at bounding box center [33, 246] width 20 height 13
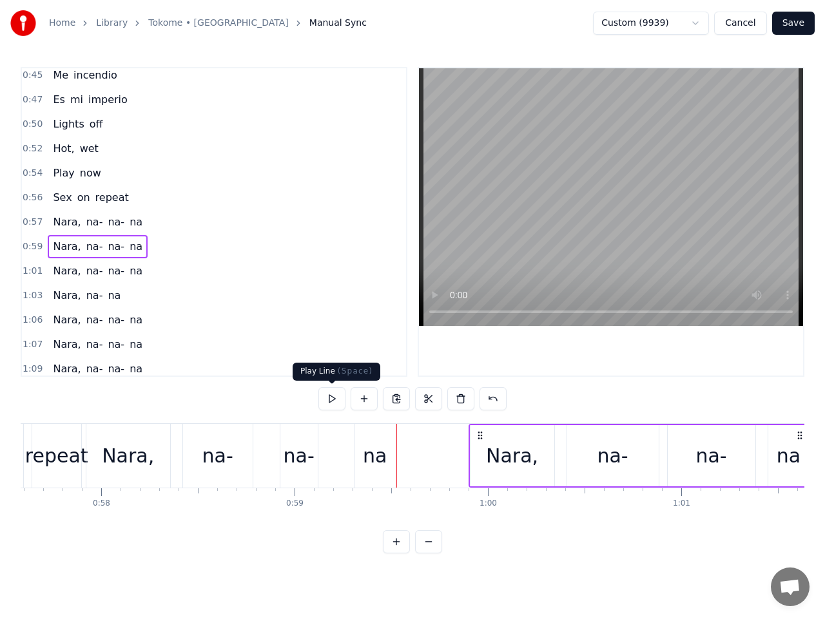
click at [331, 398] on button at bounding box center [331, 398] width 27 height 23
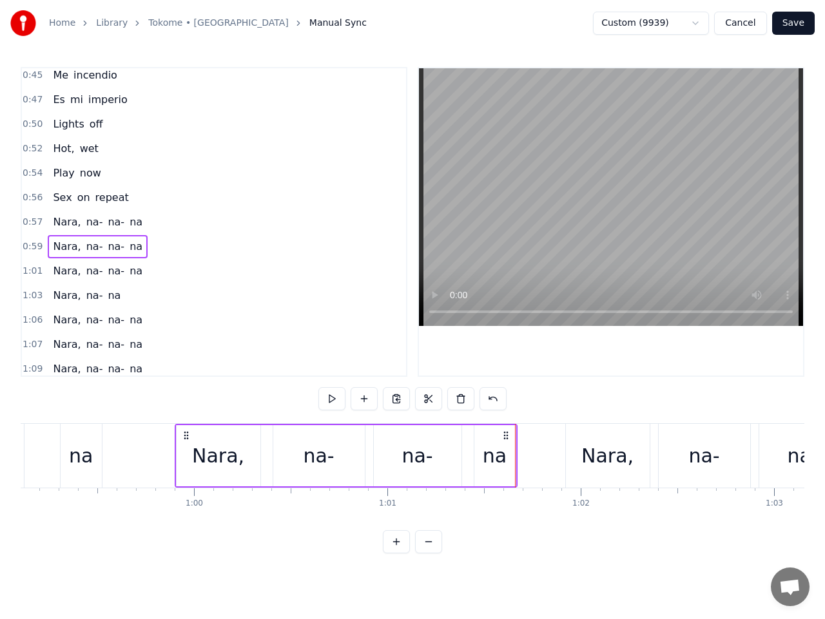
scroll to position [0, 11790]
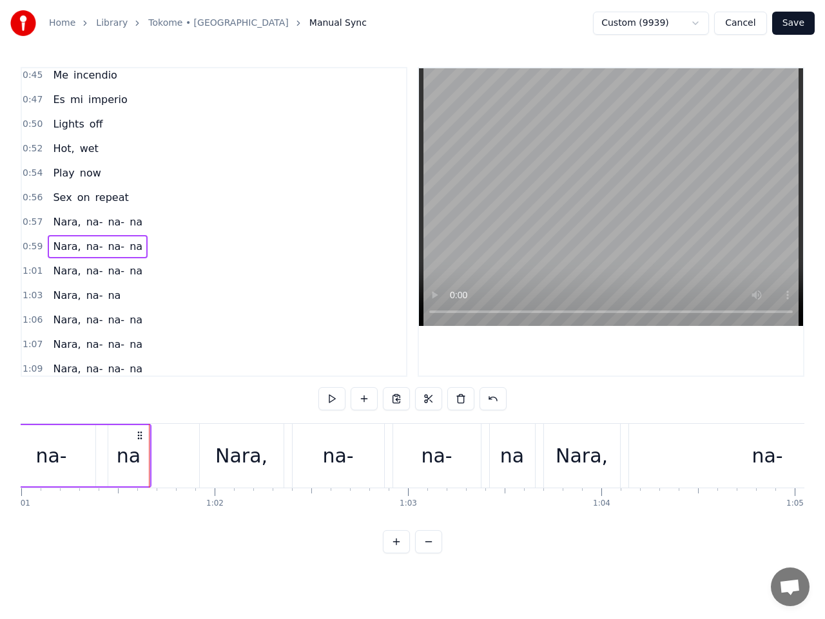
click at [26, 273] on span "1:01" at bounding box center [33, 271] width 20 height 13
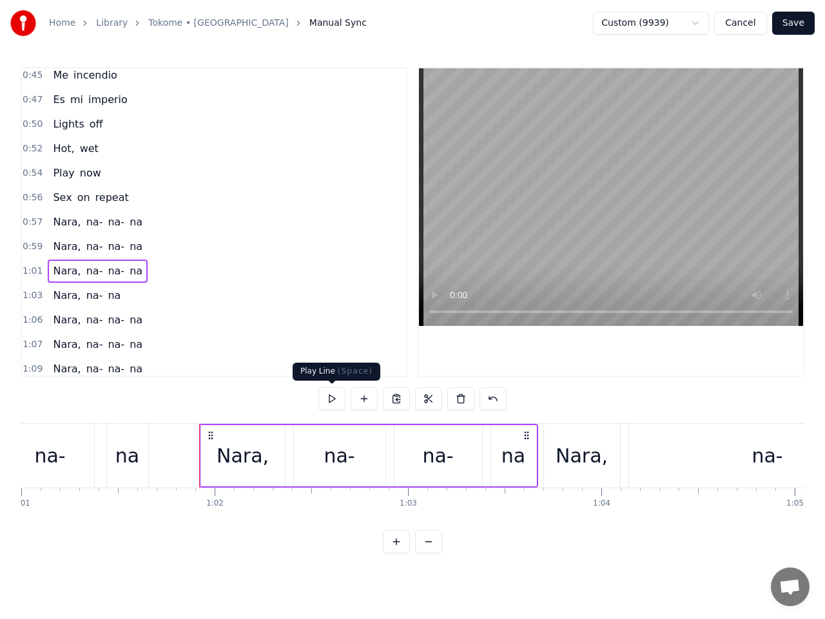
click at [329, 398] on button at bounding box center [331, 398] width 27 height 23
click at [35, 296] on span "1:03" at bounding box center [33, 295] width 20 height 13
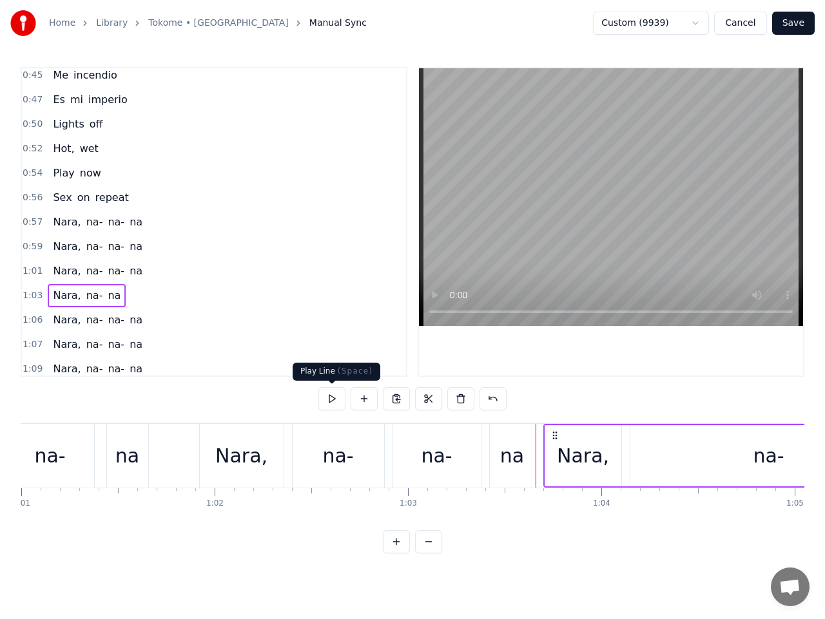
click at [334, 398] on button at bounding box center [331, 398] width 27 height 23
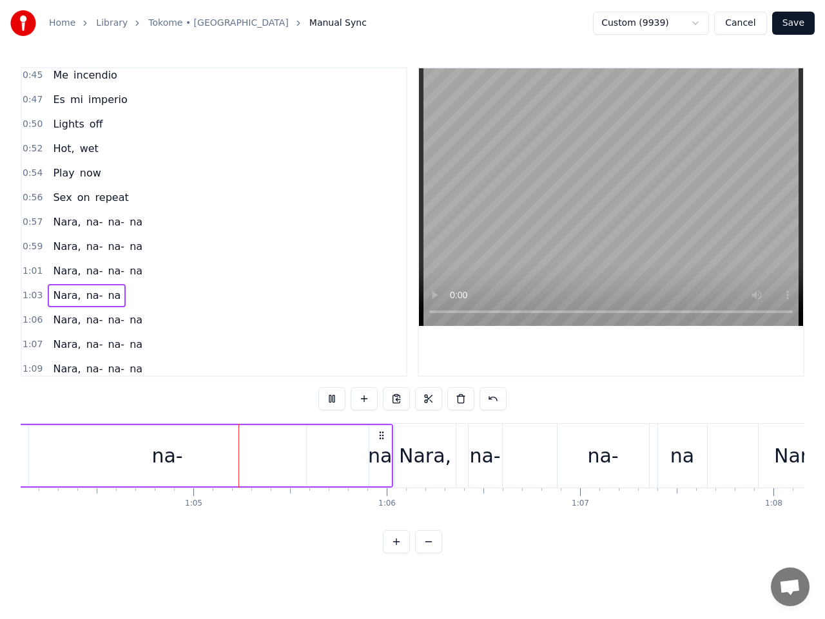
scroll to position [0, 12462]
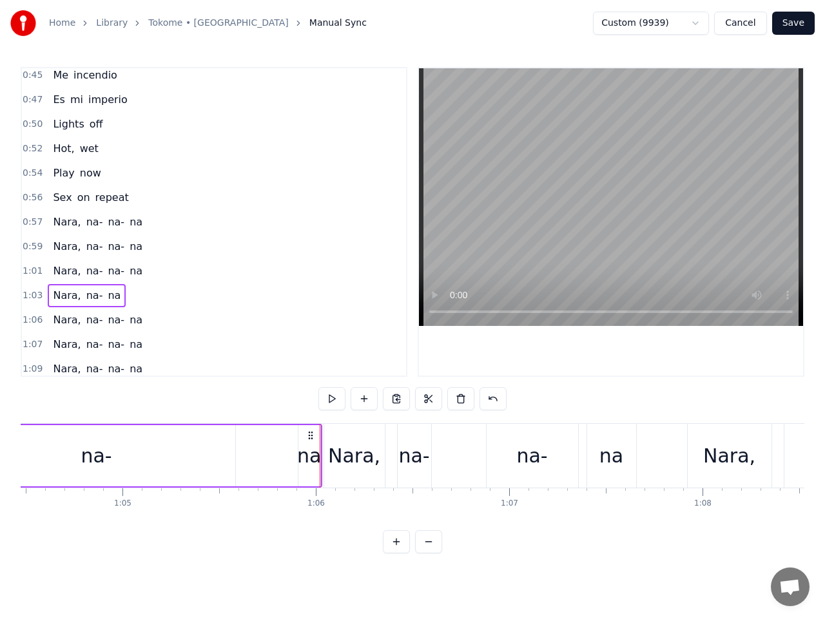
click at [334, 398] on button at bounding box center [331, 398] width 27 height 23
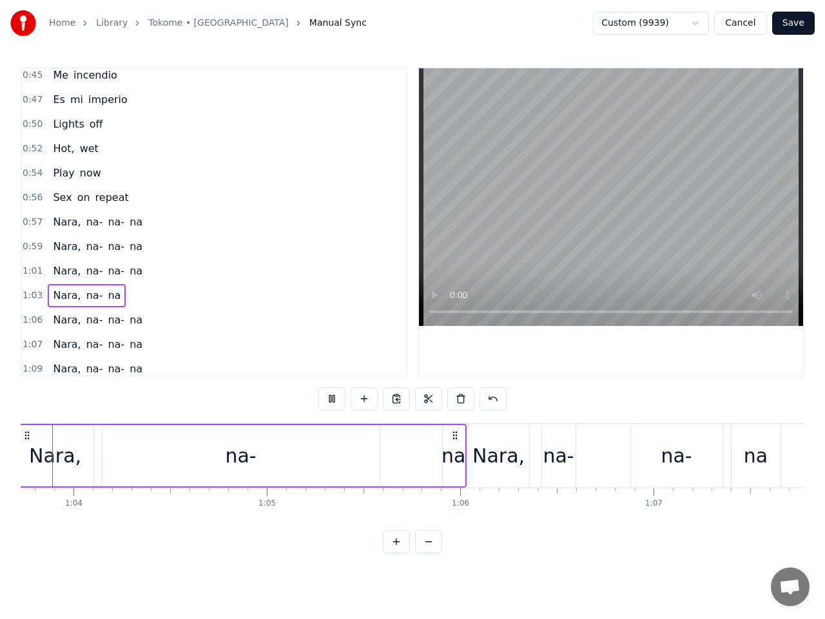
scroll to position [0, 12248]
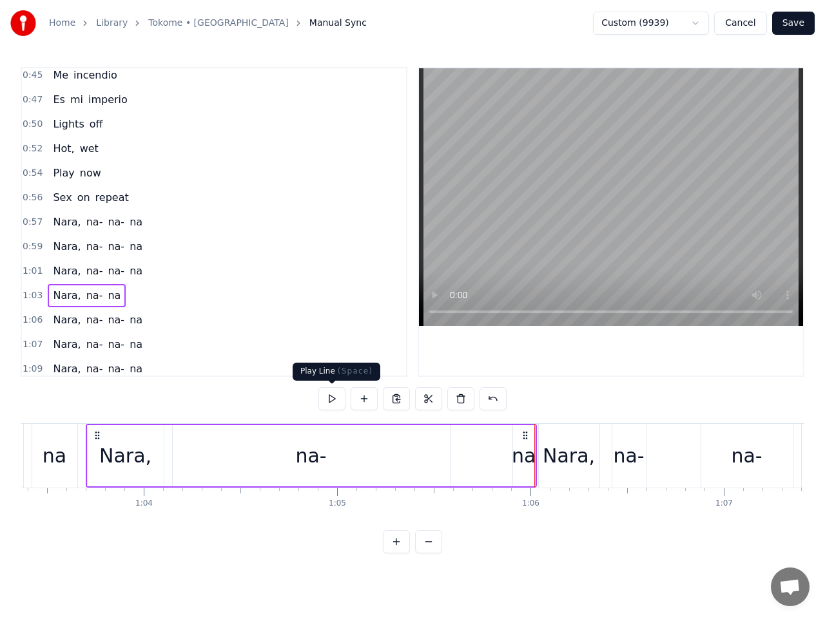
click at [333, 399] on button at bounding box center [331, 398] width 27 height 23
click at [332, 399] on button at bounding box center [331, 398] width 27 height 23
click at [32, 296] on span "1:03" at bounding box center [33, 295] width 20 height 13
click at [31, 294] on span "1:03" at bounding box center [33, 295] width 20 height 13
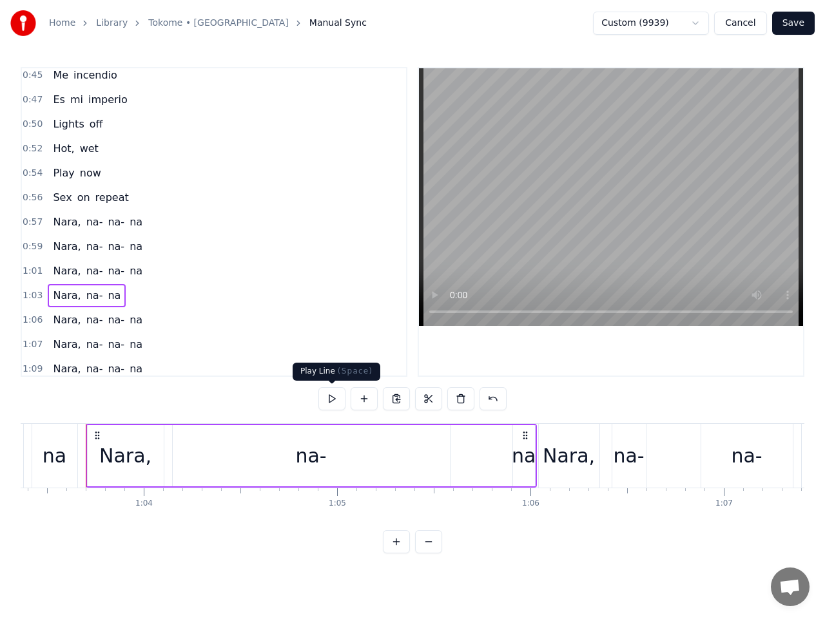
click at [329, 398] on button at bounding box center [331, 398] width 27 height 23
click at [332, 396] on button at bounding box center [331, 398] width 27 height 23
click at [126, 462] on div "Nara," at bounding box center [125, 455] width 52 height 29
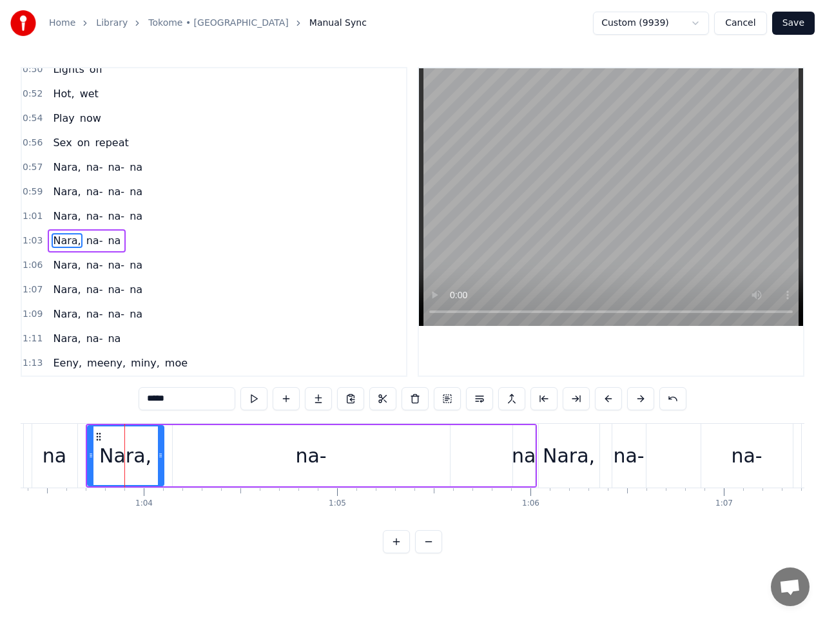
scroll to position [372, 0]
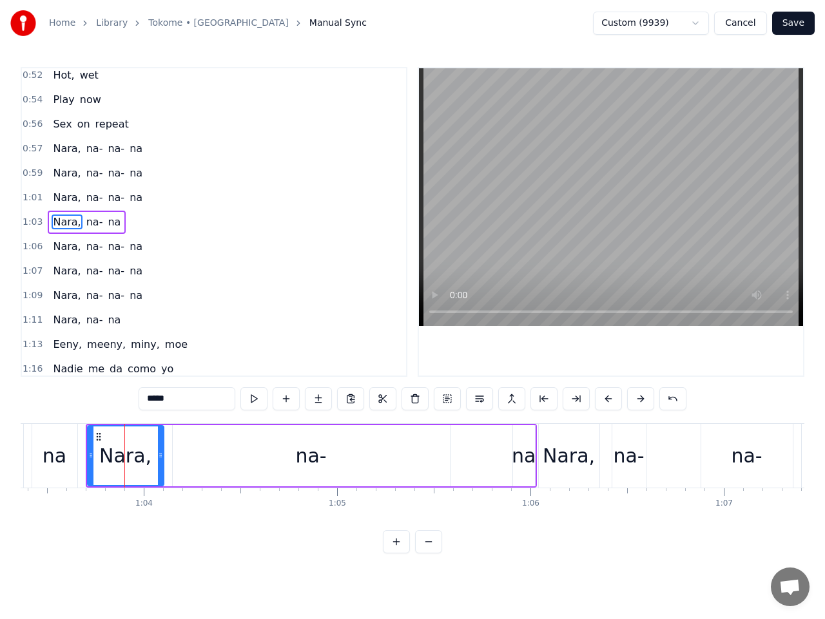
click at [338, 461] on div "na-" at bounding box center [311, 455] width 277 height 61
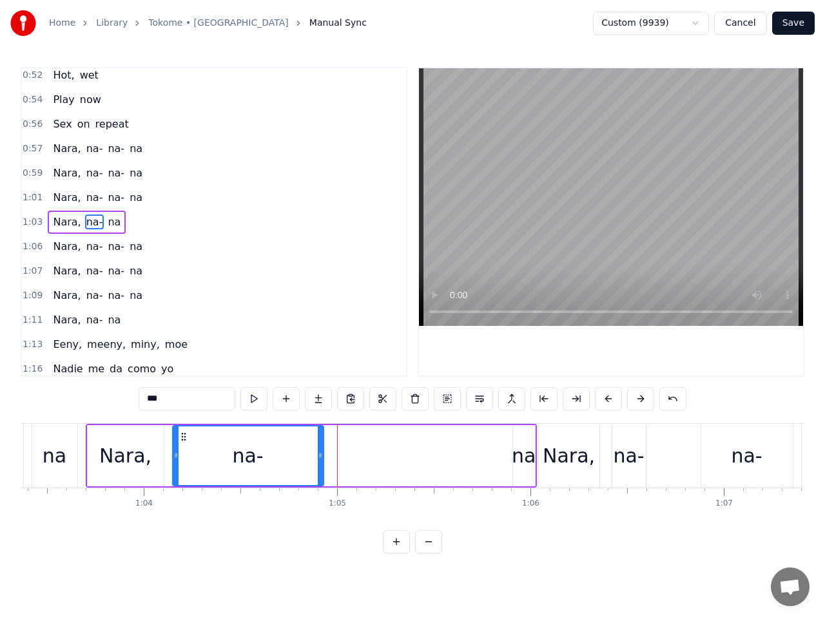
drag, startPoint x: 446, startPoint y: 458, endPoint x: 320, endPoint y: 456, distance: 126.3
click at [320, 456] on icon at bounding box center [320, 455] width 5 height 10
click at [512, 453] on div "na" at bounding box center [523, 455] width 23 height 61
type input "**"
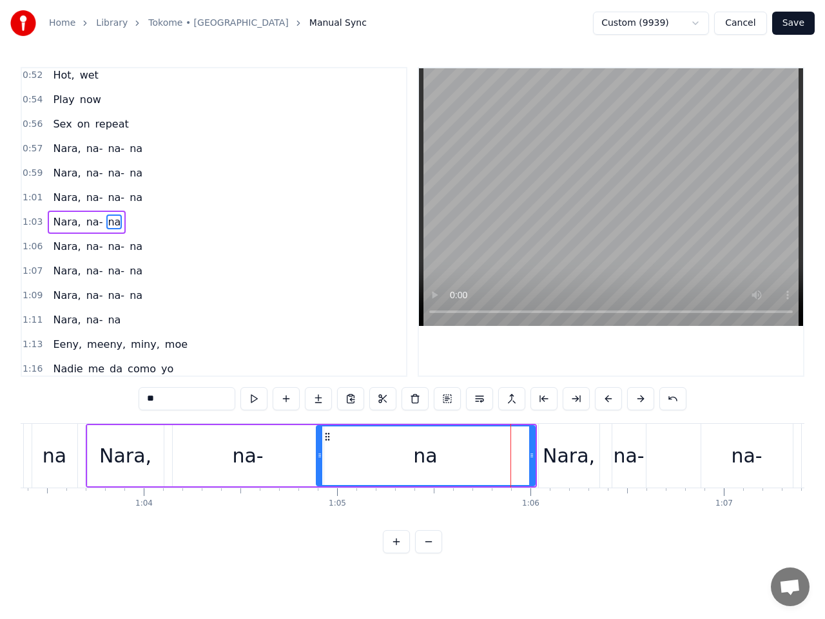
drag, startPoint x: 514, startPoint y: 447, endPoint x: 318, endPoint y: 460, distance: 196.9
click at [318, 460] on div at bounding box center [319, 456] width 5 height 59
drag, startPoint x: 532, startPoint y: 452, endPoint x: 436, endPoint y: 452, distance: 95.4
click at [436, 457] on icon at bounding box center [438, 455] width 5 height 10
click at [28, 224] on span "1:03" at bounding box center [33, 222] width 20 height 13
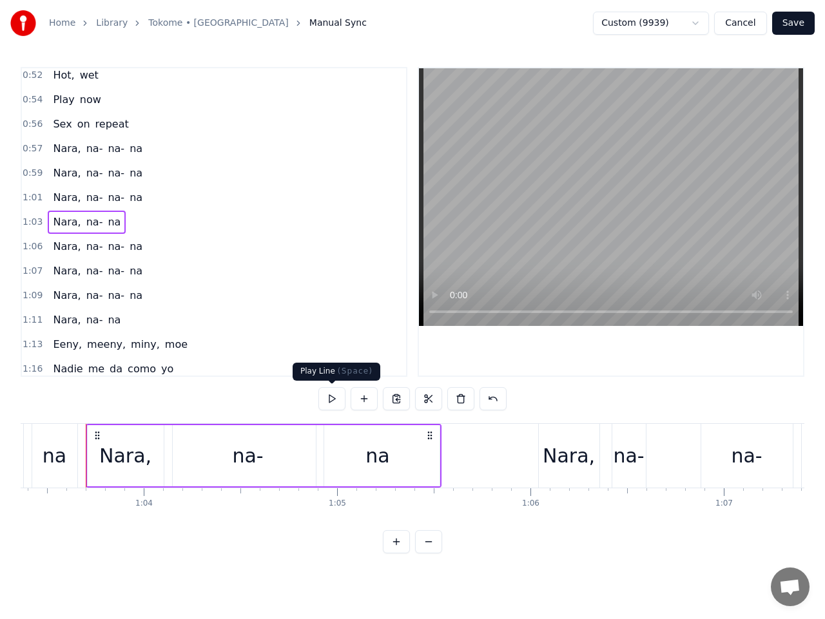
click at [332, 394] on button at bounding box center [331, 398] width 27 height 23
click at [424, 441] on div "na" at bounding box center [377, 455] width 123 height 61
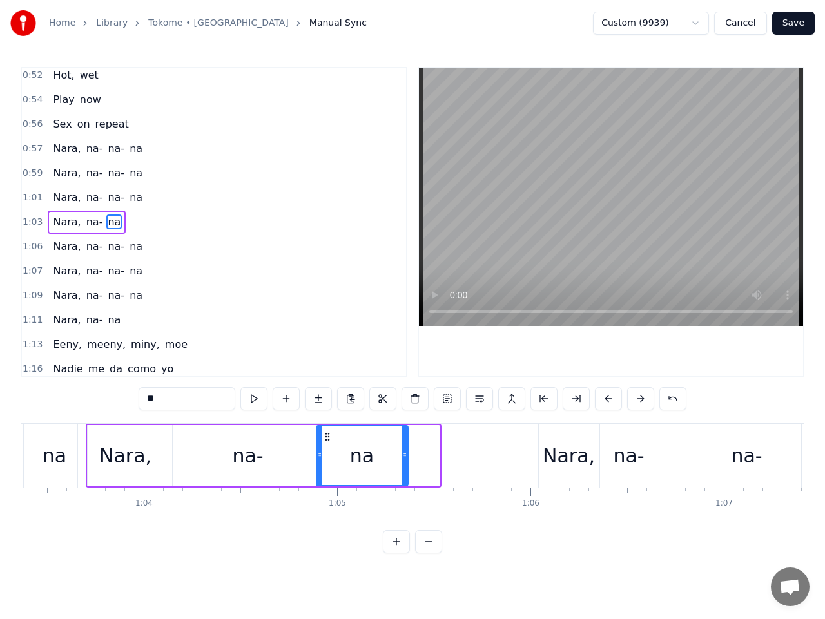
drag, startPoint x: 436, startPoint y: 447, endPoint x: 404, endPoint y: 447, distance: 31.6
click at [404, 447] on div at bounding box center [404, 456] width 5 height 59
click at [30, 226] on span "1:03" at bounding box center [33, 222] width 20 height 13
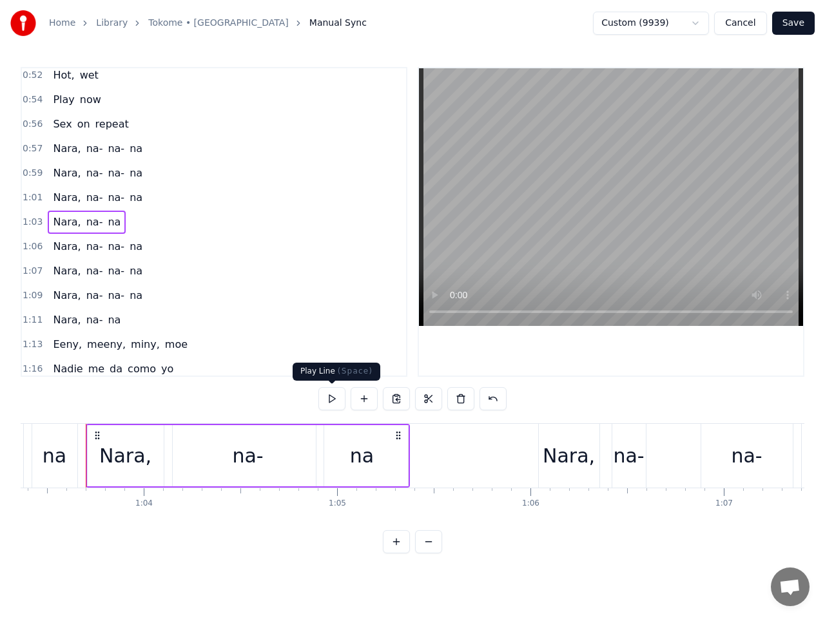
click at [332, 399] on button at bounding box center [331, 398] width 27 height 23
click at [251, 457] on div "na-" at bounding box center [247, 455] width 31 height 29
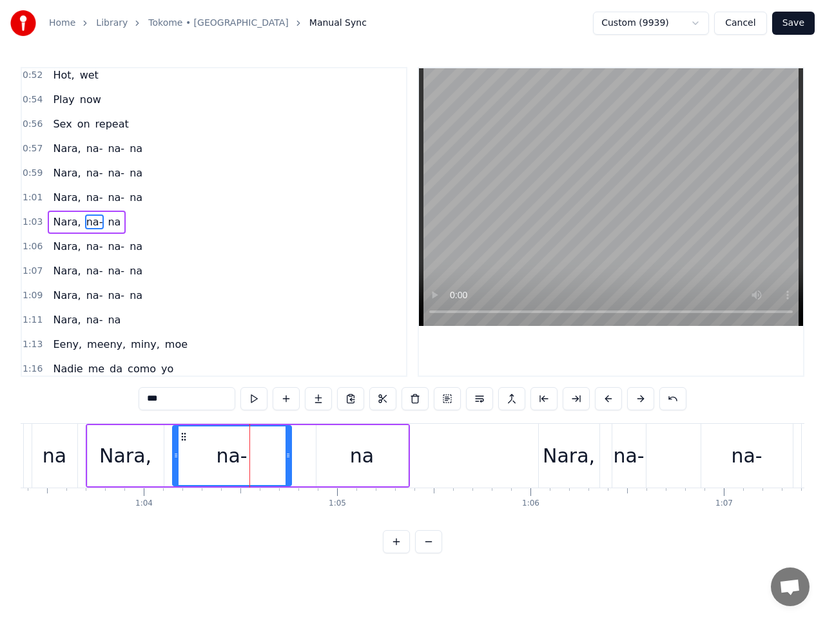
drag, startPoint x: 318, startPoint y: 457, endPoint x: 286, endPoint y: 455, distance: 32.3
click at [286, 455] on icon at bounding box center [287, 455] width 5 height 10
click at [363, 458] on div "na" at bounding box center [362, 455] width 24 height 29
type input "**"
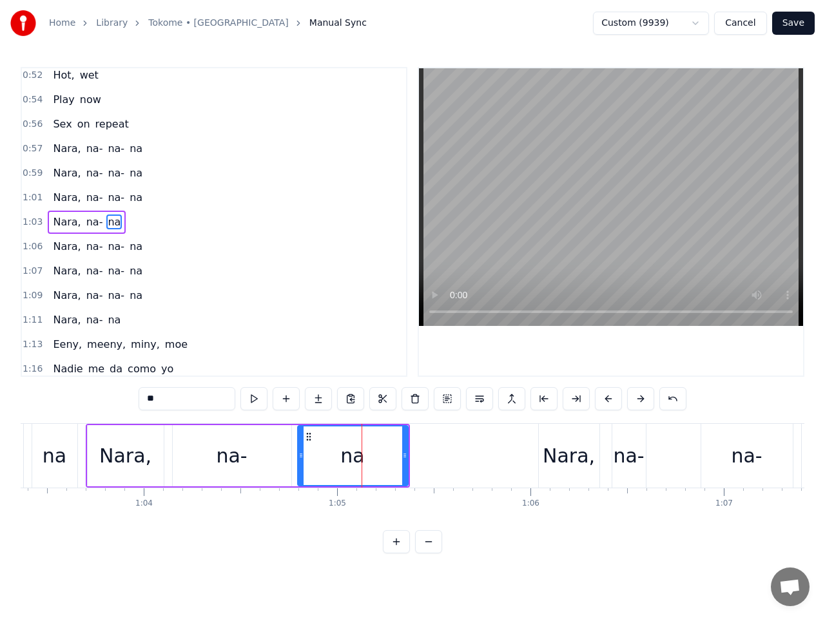
drag, startPoint x: 318, startPoint y: 454, endPoint x: 300, endPoint y: 448, distance: 19.6
click at [299, 454] on icon at bounding box center [300, 455] width 5 height 10
click at [35, 222] on span "1:03" at bounding box center [33, 222] width 20 height 13
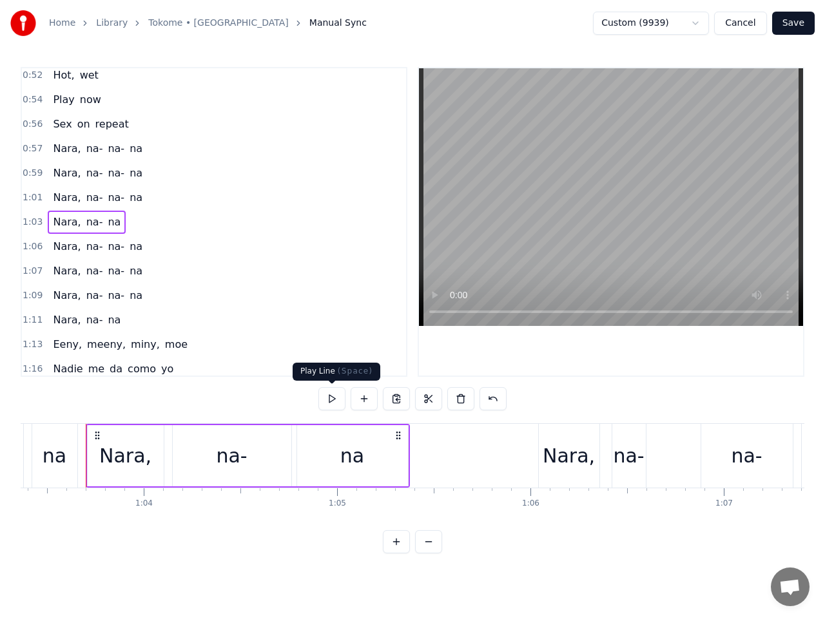
click at [336, 396] on button at bounding box center [331, 398] width 27 height 23
click at [391, 450] on div "na" at bounding box center [352, 455] width 111 height 61
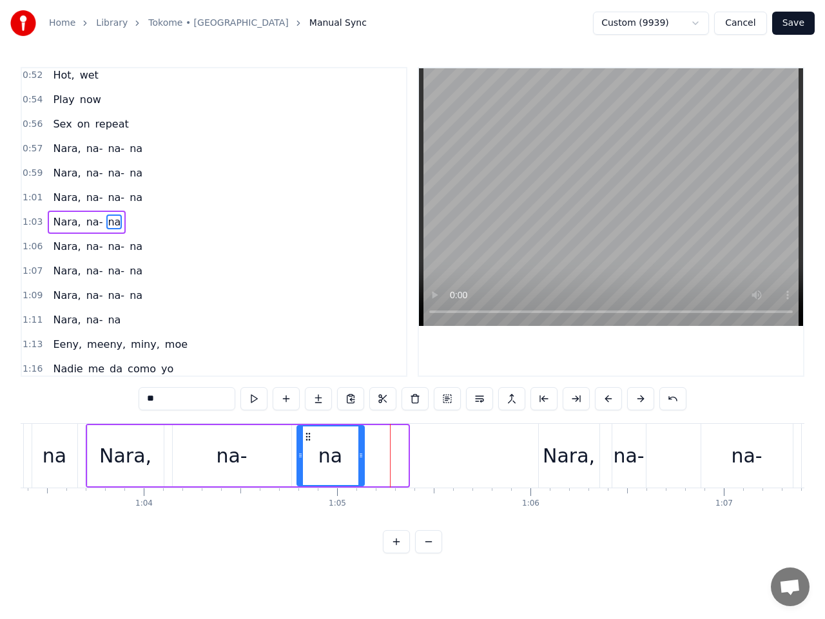
drag, startPoint x: 403, startPoint y: 454, endPoint x: 359, endPoint y: 454, distance: 43.8
click at [359, 454] on icon at bounding box center [360, 455] width 5 height 10
click at [243, 457] on div "na-" at bounding box center [231, 455] width 31 height 29
type input "***"
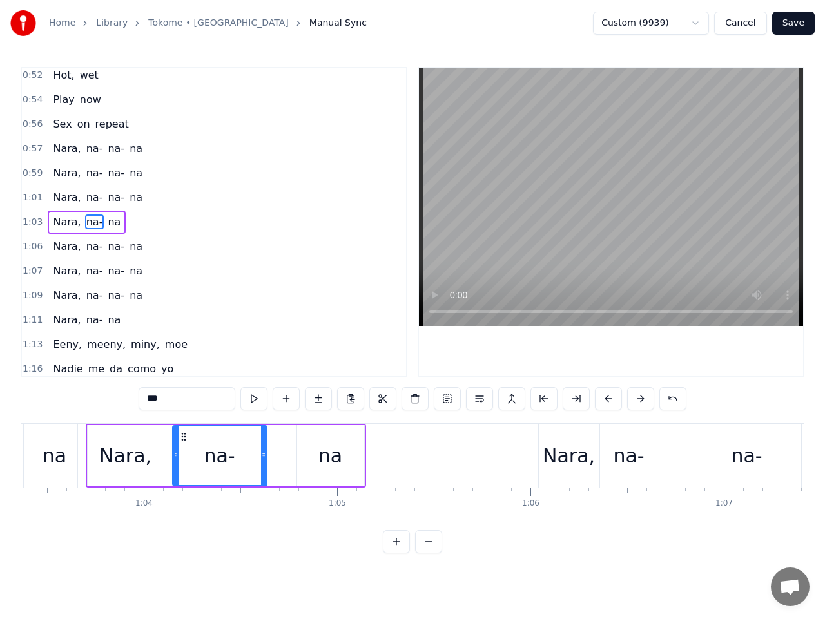
drag, startPoint x: 286, startPoint y: 454, endPoint x: 262, endPoint y: 454, distance: 24.5
click at [262, 454] on icon at bounding box center [263, 455] width 5 height 10
click at [35, 224] on span "1:03" at bounding box center [33, 222] width 20 height 13
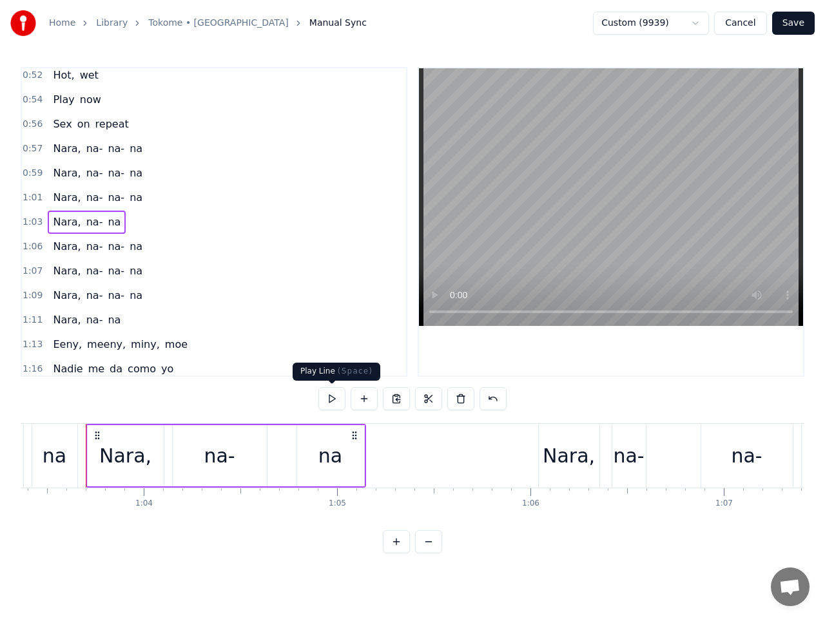
click at [333, 399] on button at bounding box center [331, 398] width 27 height 23
click at [337, 394] on button at bounding box center [331, 398] width 27 height 23
click at [336, 396] on button at bounding box center [331, 398] width 27 height 23
click at [332, 461] on div "na" at bounding box center [330, 455] width 24 height 29
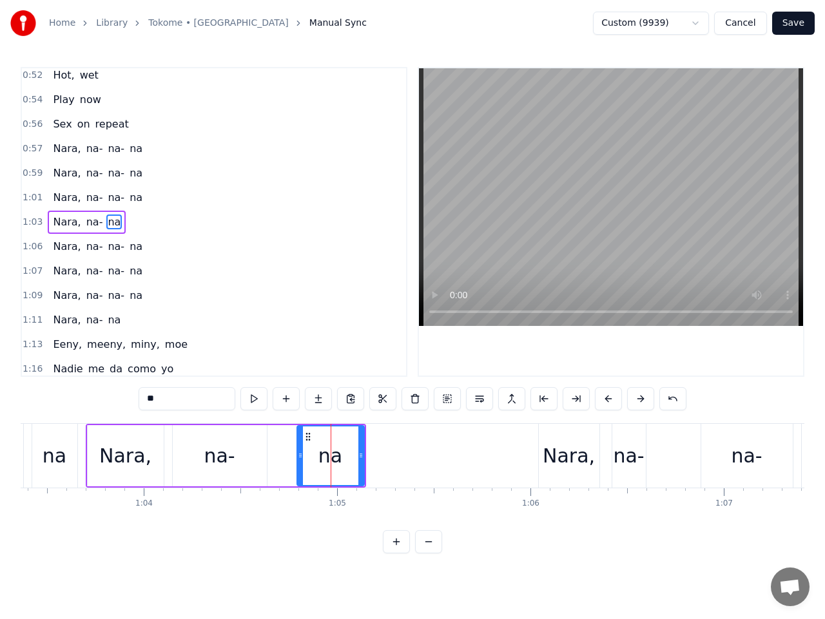
click at [243, 459] on div "na-" at bounding box center [220, 455] width 94 height 61
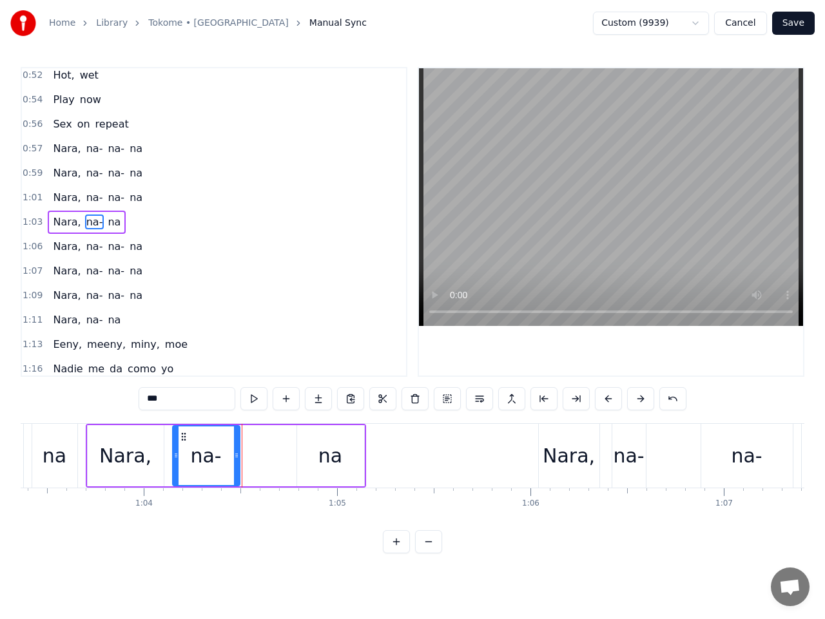
click at [234, 456] on icon at bounding box center [236, 455] width 5 height 10
click at [318, 459] on div "na" at bounding box center [330, 455] width 67 height 61
type input "**"
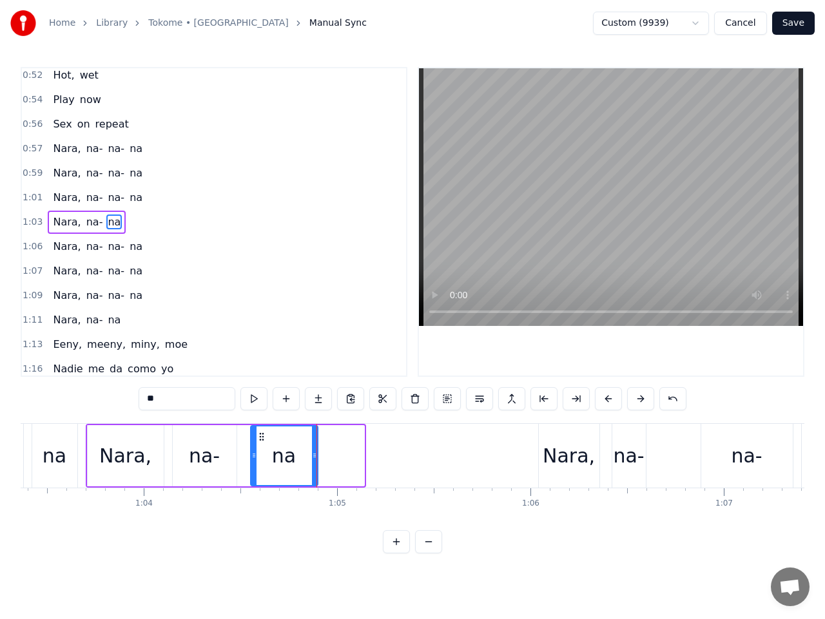
drag, startPoint x: 308, startPoint y: 434, endPoint x: 262, endPoint y: 437, distance: 46.5
click at [262, 437] on icon at bounding box center [261, 437] width 10 height 10
click at [26, 223] on span "1:03" at bounding box center [33, 222] width 20 height 13
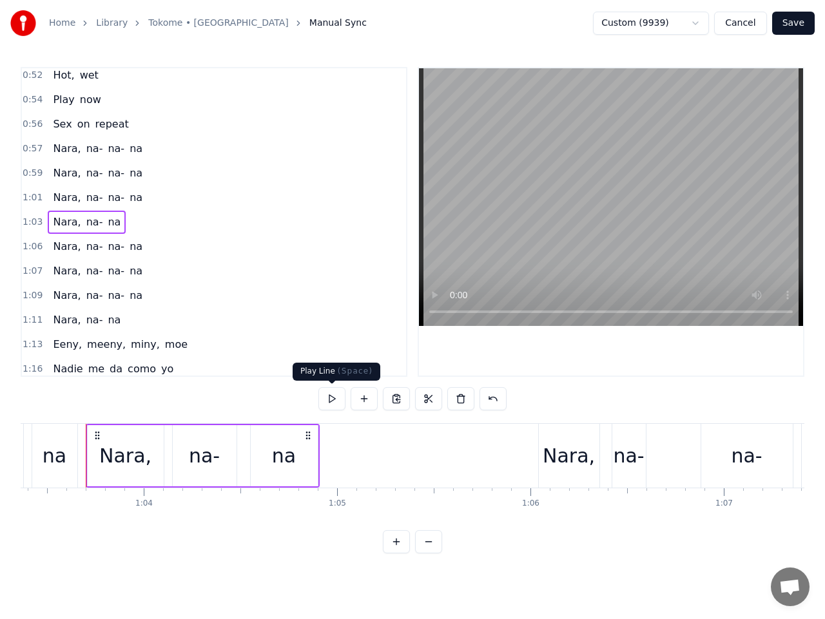
click at [332, 393] on button at bounding box center [331, 398] width 27 height 23
click at [303, 459] on div "na" at bounding box center [284, 455] width 67 height 61
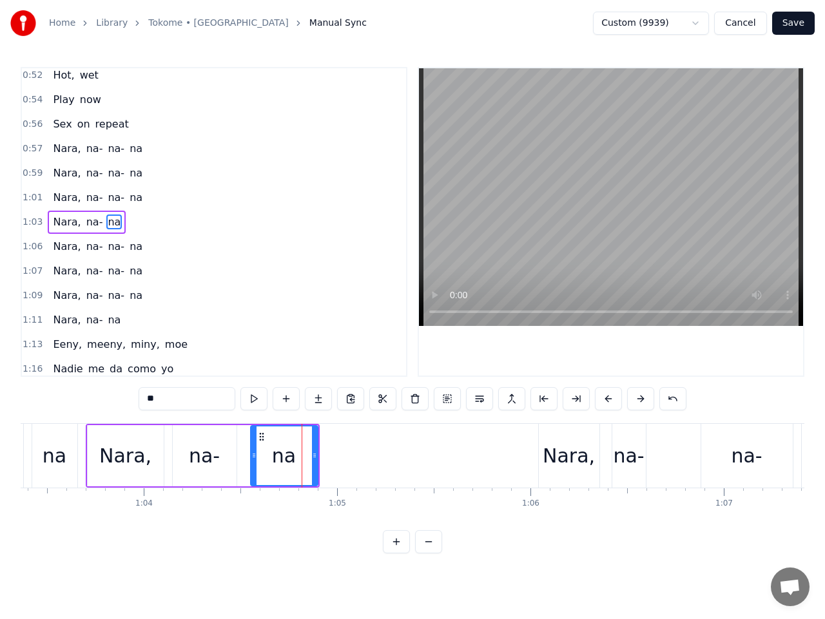
click at [215, 445] on div "na-" at bounding box center [204, 455] width 31 height 29
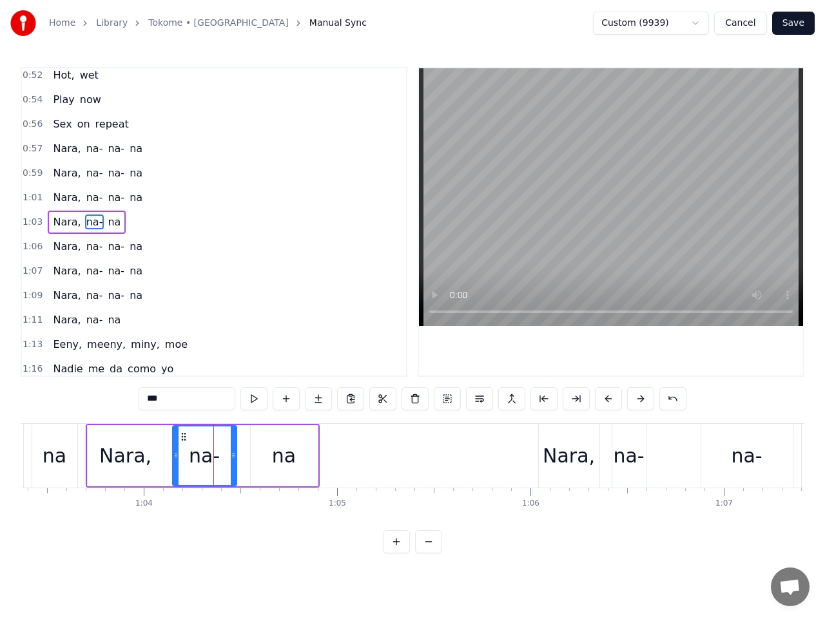
click at [290, 456] on div "na" at bounding box center [284, 455] width 24 height 29
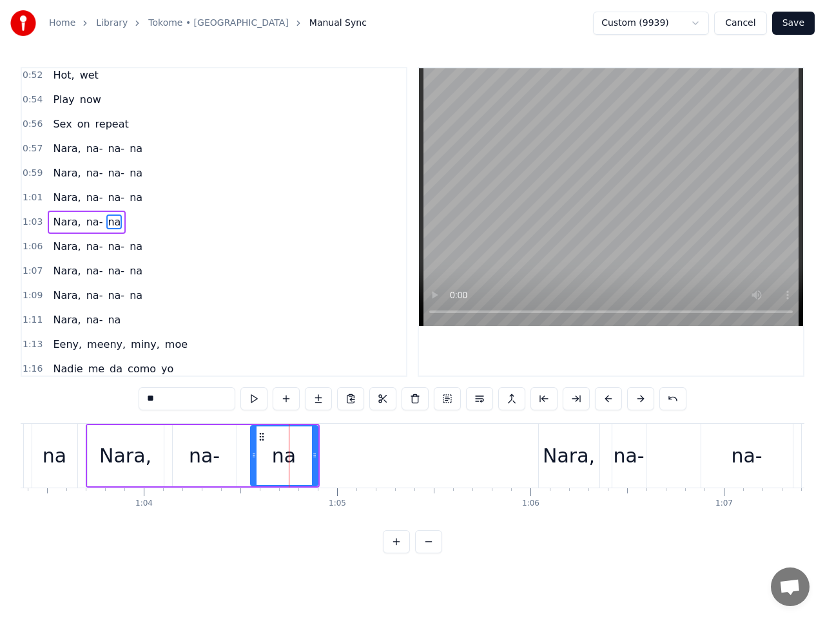
drag, startPoint x: 282, startPoint y: 457, endPoint x: 274, endPoint y: 456, distance: 8.5
click at [274, 456] on div "na" at bounding box center [284, 455] width 24 height 29
drag, startPoint x: 264, startPoint y: 437, endPoint x: 248, endPoint y: 436, distance: 15.5
click at [248, 436] on icon at bounding box center [246, 437] width 10 height 10
drag, startPoint x: 298, startPoint y: 456, endPoint x: 282, endPoint y: 456, distance: 16.8
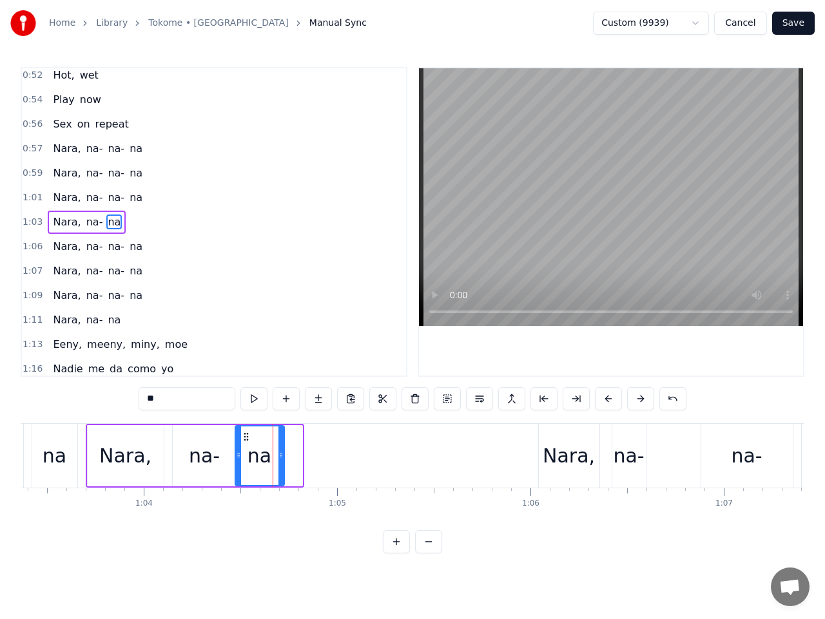
click at [282, 456] on icon at bounding box center [280, 455] width 5 height 10
click at [200, 452] on div "na-" at bounding box center [204, 455] width 31 height 29
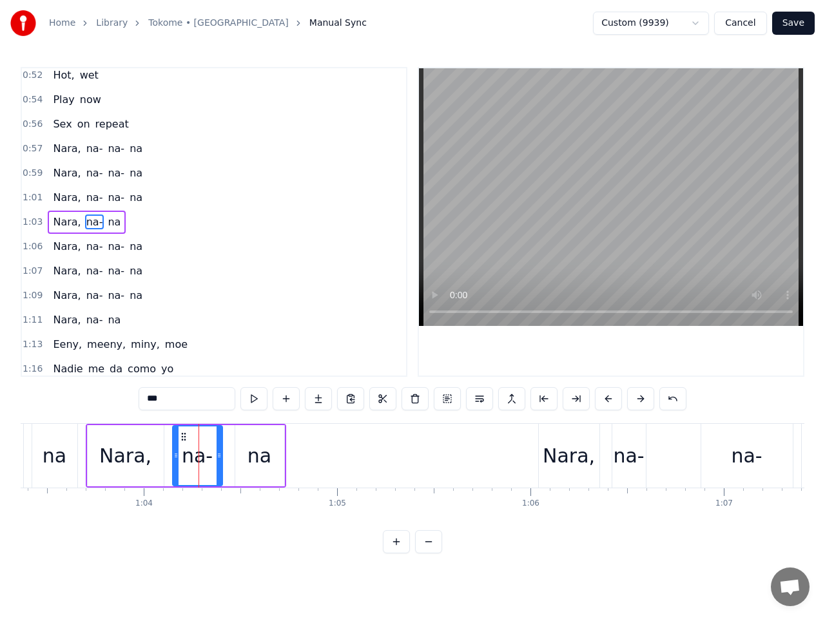
drag, startPoint x: 231, startPoint y: 453, endPoint x: 216, endPoint y: 452, distance: 14.2
click at [216, 452] on icon at bounding box center [218, 455] width 5 height 10
click at [269, 456] on div "na" at bounding box center [259, 455] width 24 height 29
type input "**"
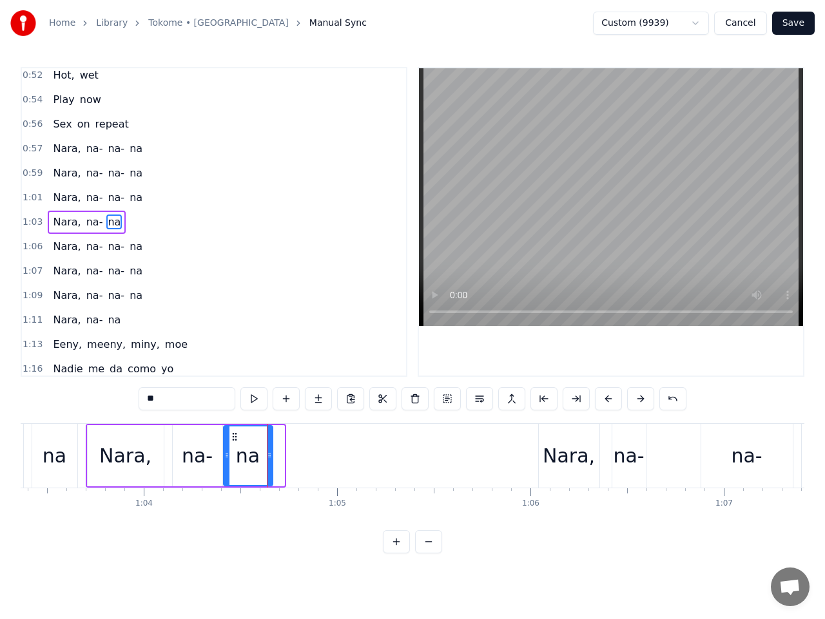
drag, startPoint x: 246, startPoint y: 437, endPoint x: 235, endPoint y: 436, distance: 11.6
click at [235, 436] on icon at bounding box center [234, 437] width 10 height 10
click at [25, 218] on span "1:03" at bounding box center [33, 222] width 20 height 13
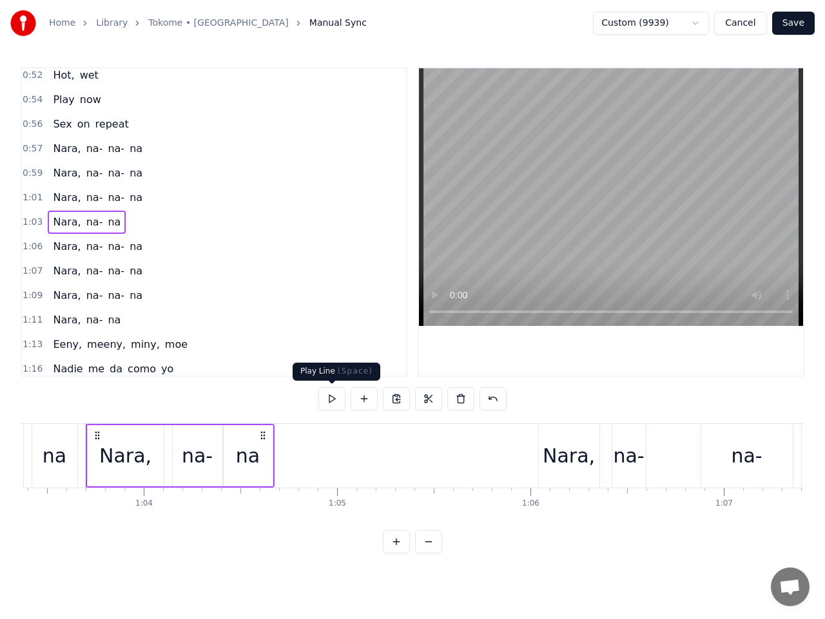
click at [333, 400] on button at bounding box center [331, 398] width 27 height 23
click at [35, 245] on span "1:06" at bounding box center [33, 246] width 20 height 13
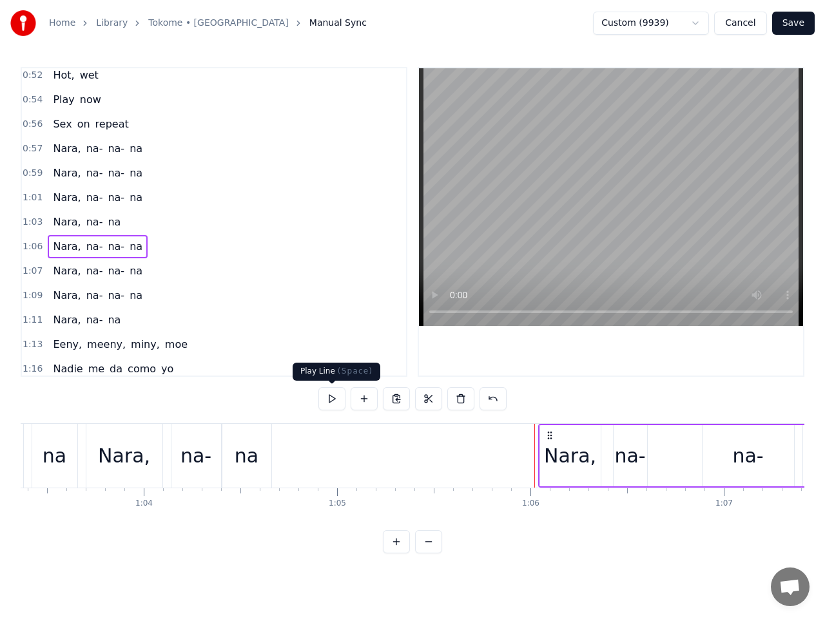
click at [331, 396] on button at bounding box center [331, 398] width 27 height 23
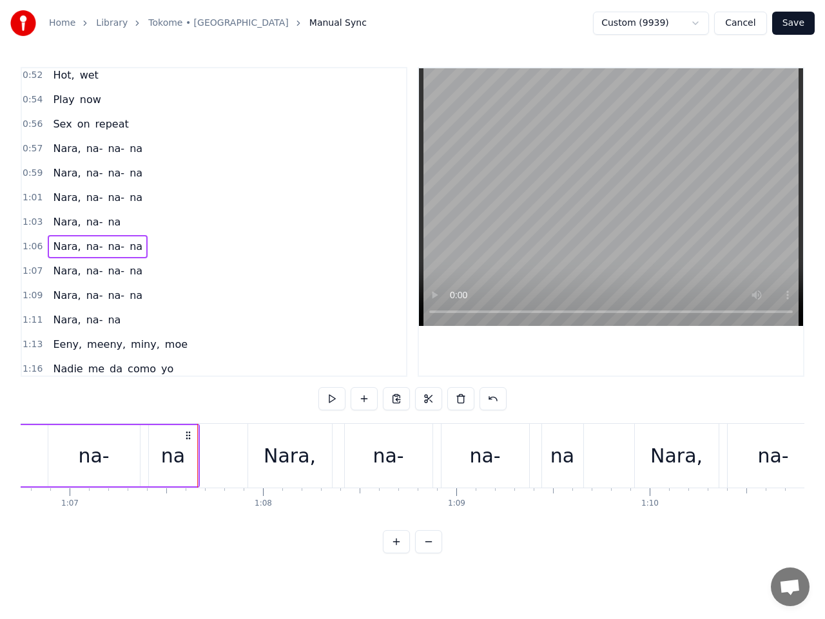
scroll to position [0, 12949]
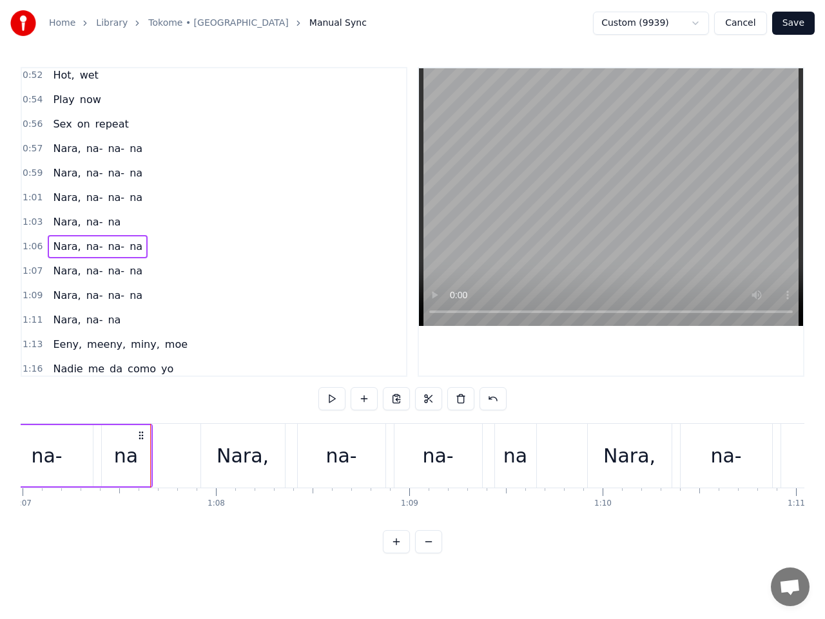
click at [333, 401] on button at bounding box center [331, 398] width 27 height 23
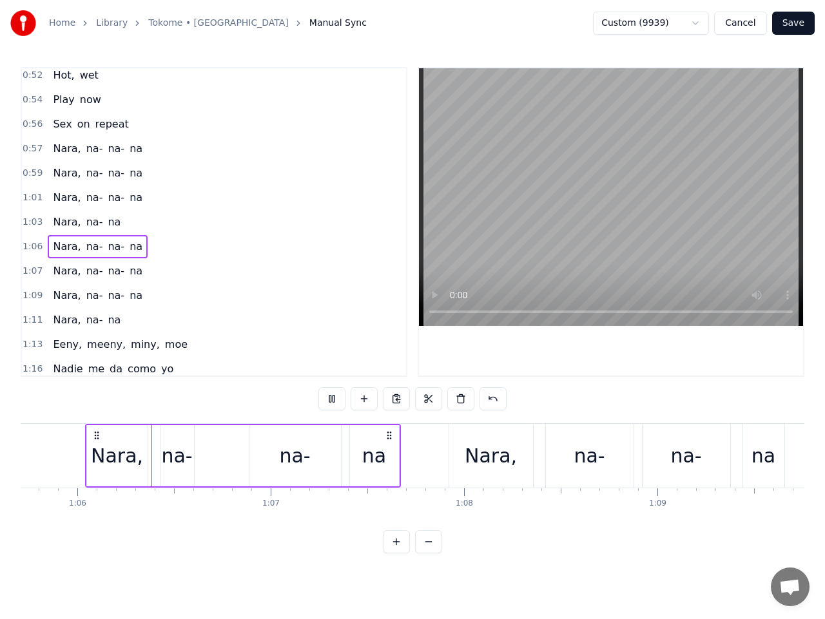
scroll to position [0, 12700]
click at [333, 401] on button at bounding box center [331, 398] width 27 height 23
click at [60, 250] on span "Nara," at bounding box center [67, 246] width 30 height 15
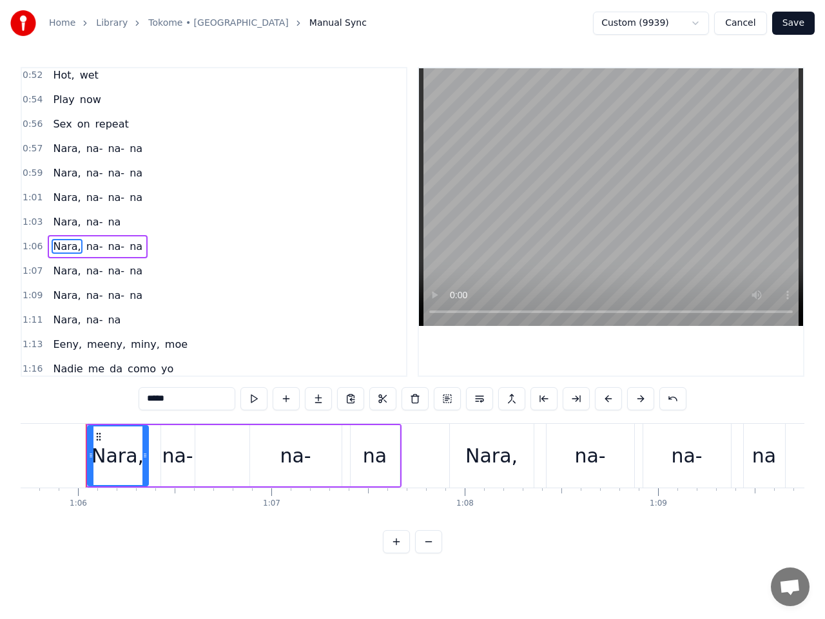
scroll to position [397, 0]
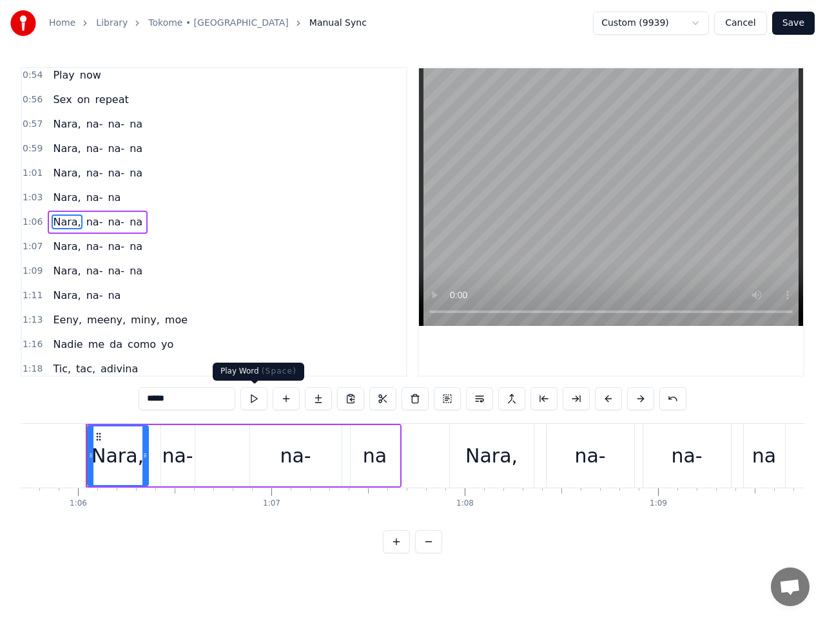
click at [257, 399] on button at bounding box center [253, 398] width 27 height 23
drag, startPoint x: 89, startPoint y: 456, endPoint x: 75, endPoint y: 456, distance: 14.2
click at [75, 456] on icon at bounding box center [76, 455] width 5 height 10
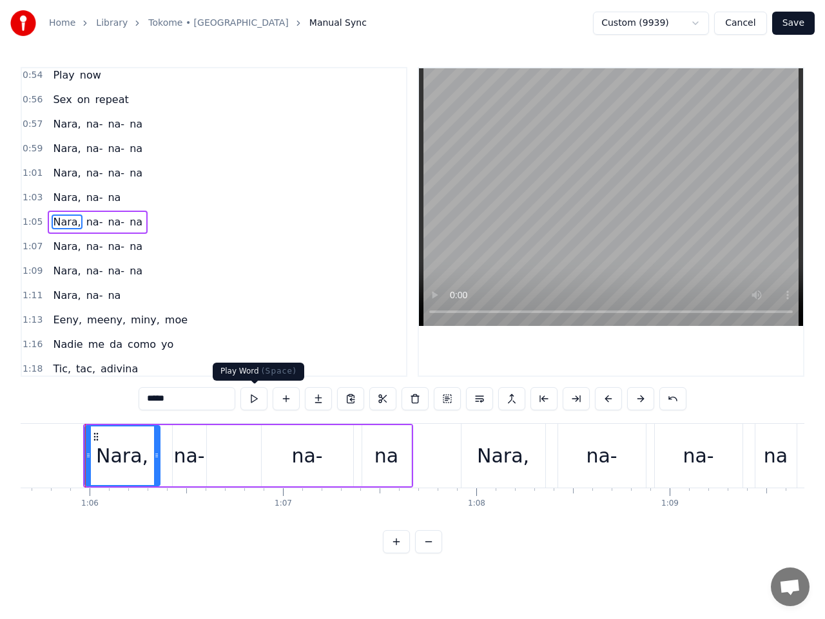
click at [253, 396] on button at bounding box center [253, 398] width 27 height 23
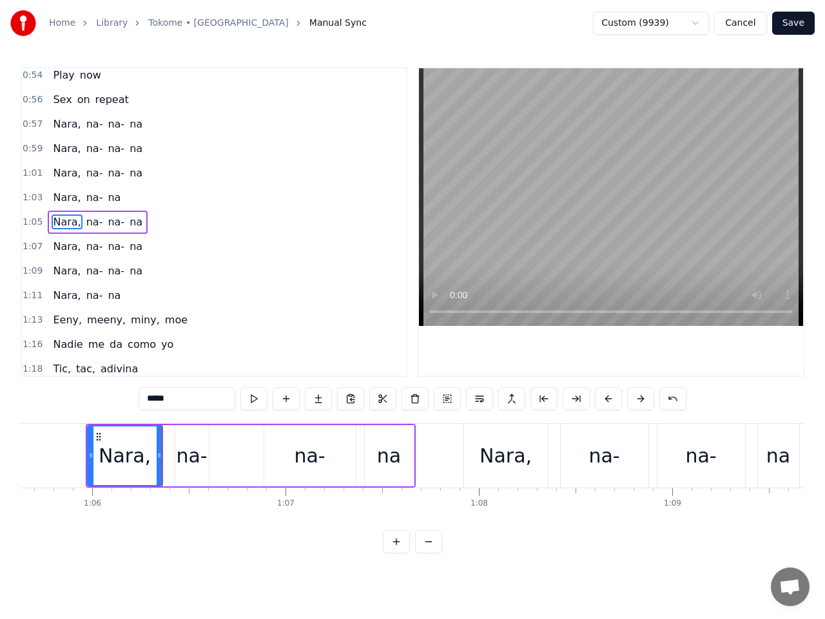
click at [34, 227] on span "1:05" at bounding box center [33, 222] width 20 height 13
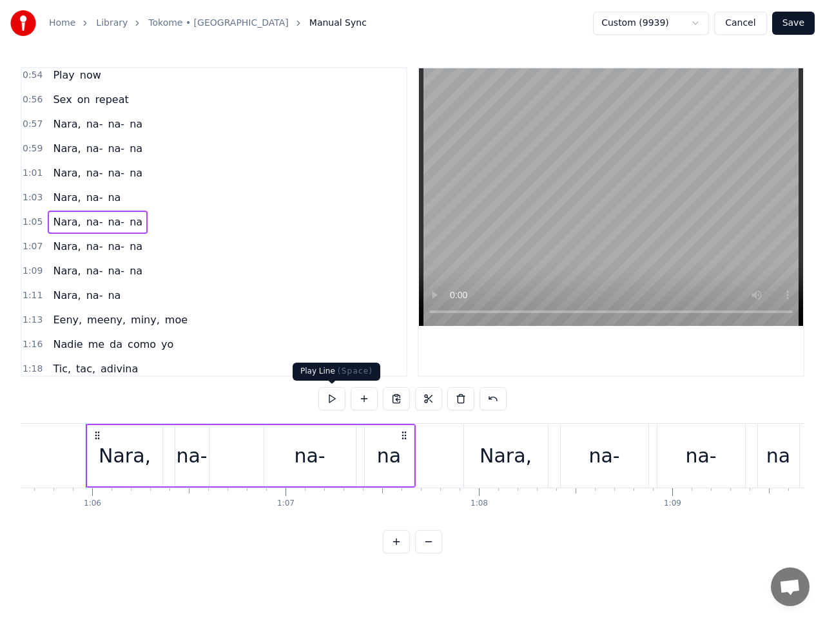
click at [329, 400] on button at bounding box center [331, 398] width 27 height 23
click at [30, 251] on span "1:07" at bounding box center [33, 246] width 20 height 13
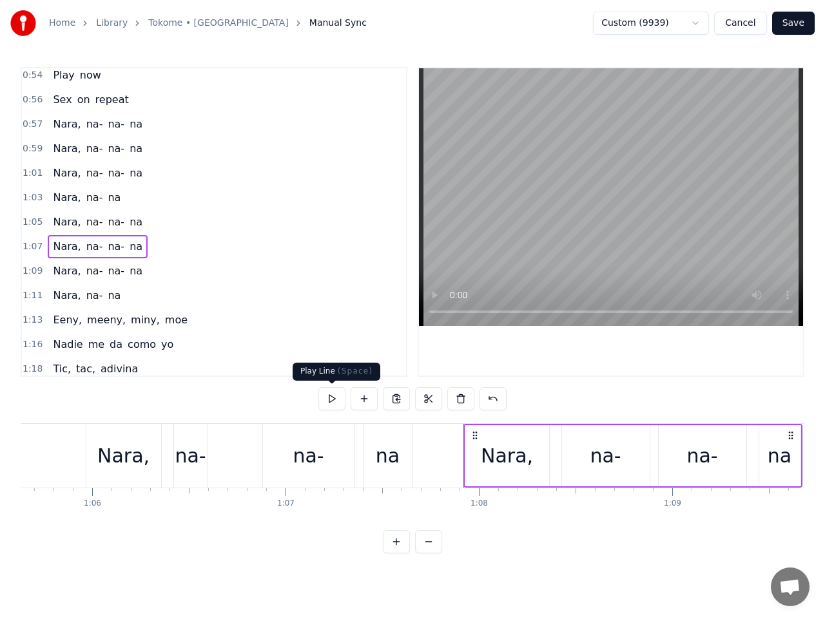
click at [333, 401] on button at bounding box center [331, 398] width 27 height 23
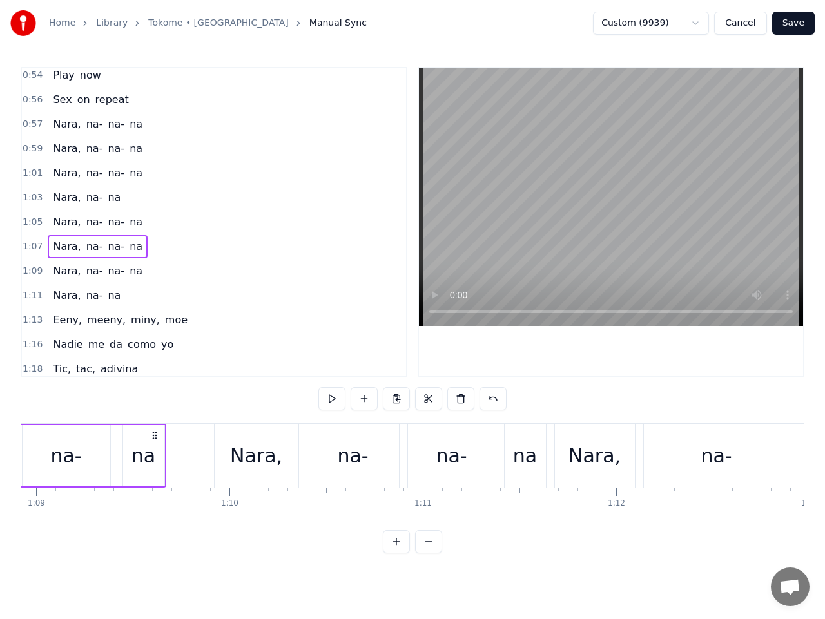
scroll to position [0, 13359]
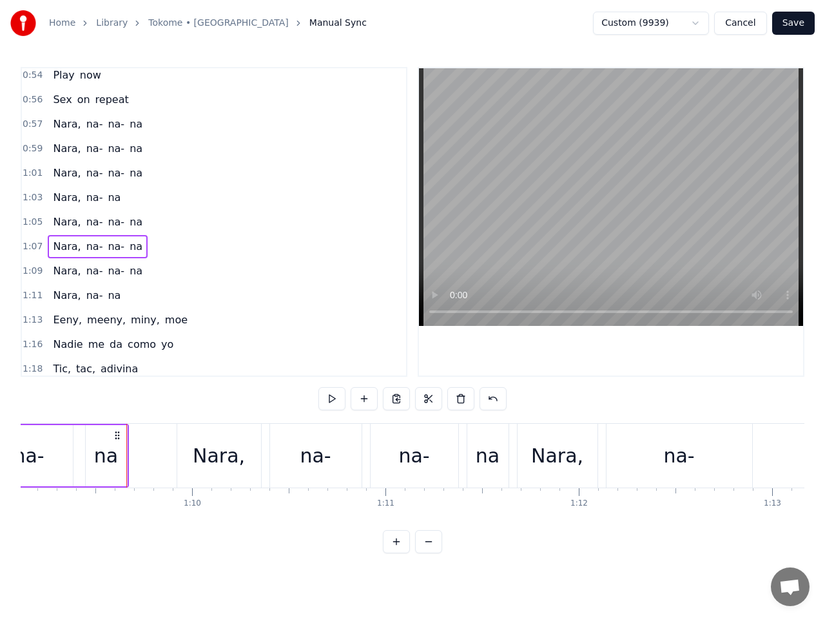
click at [34, 273] on span "1:09" at bounding box center [33, 271] width 20 height 13
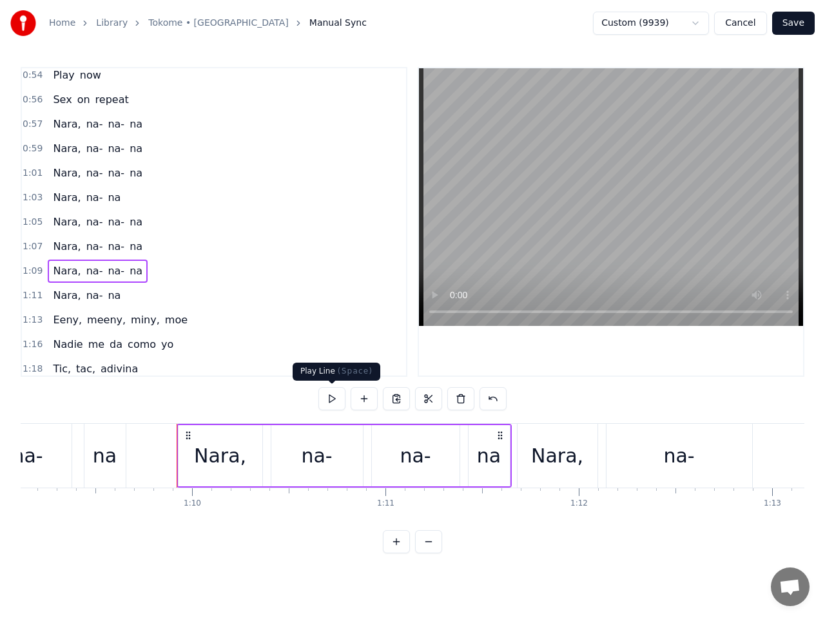
click at [332, 399] on button at bounding box center [331, 398] width 27 height 23
click at [32, 296] on span "1:11" at bounding box center [33, 295] width 20 height 13
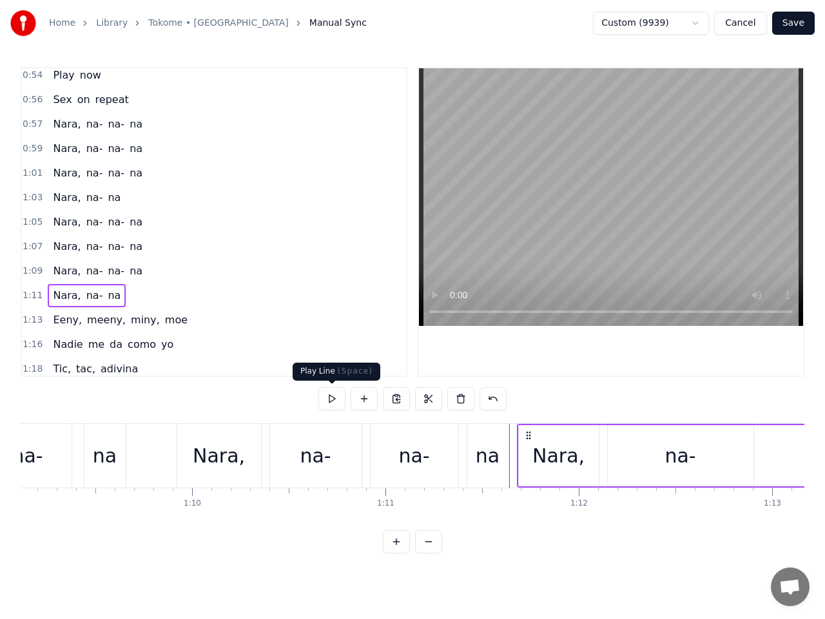
click at [333, 395] on button at bounding box center [331, 398] width 27 height 23
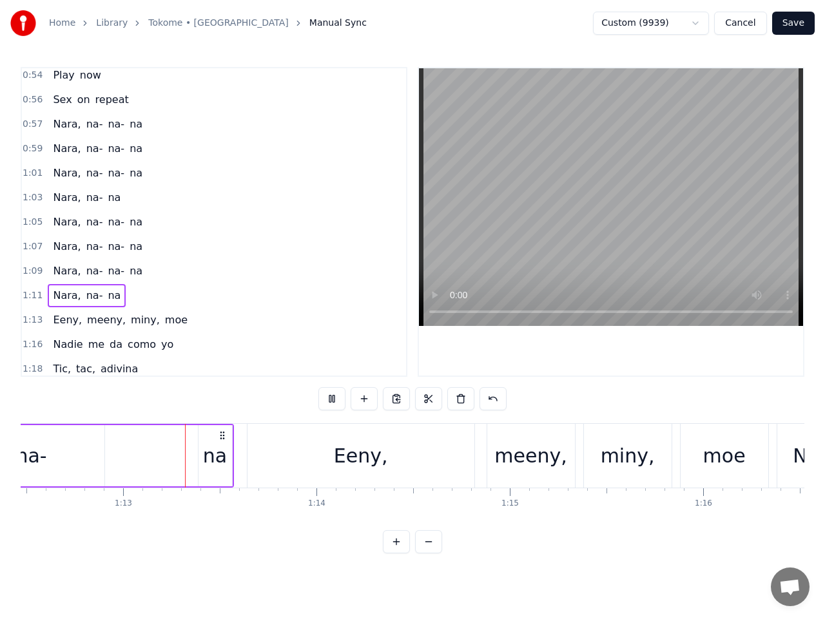
scroll to position [0, 14032]
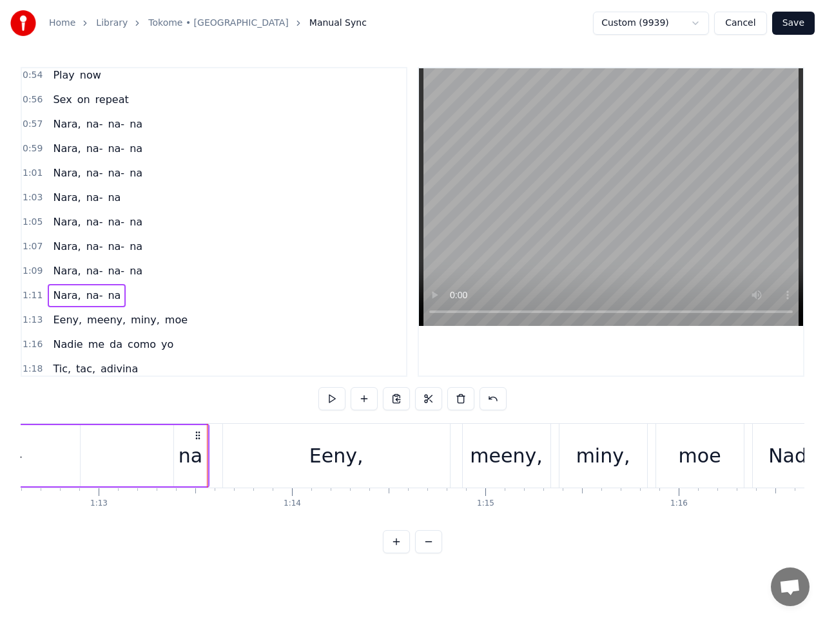
click at [85, 296] on span "na-" at bounding box center [94, 295] width 19 height 15
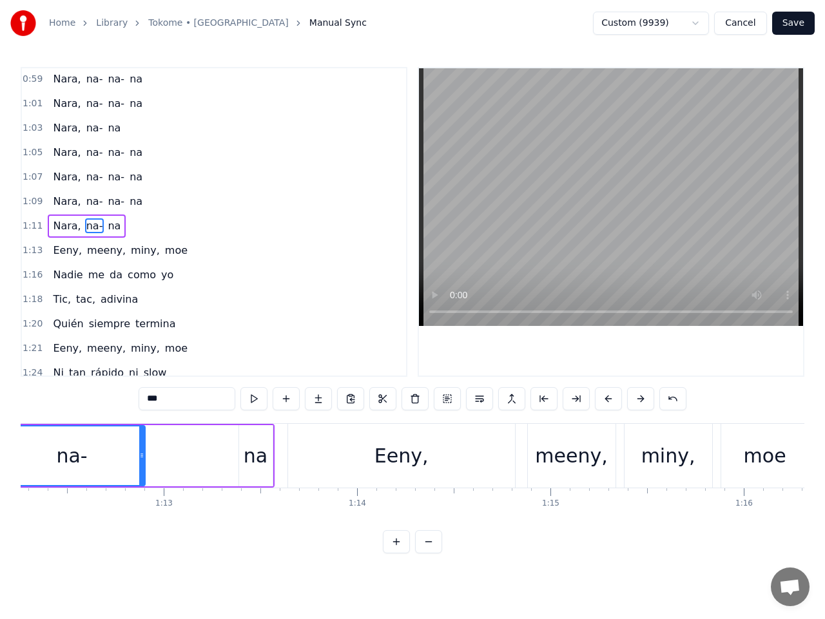
scroll to position [0, 13879]
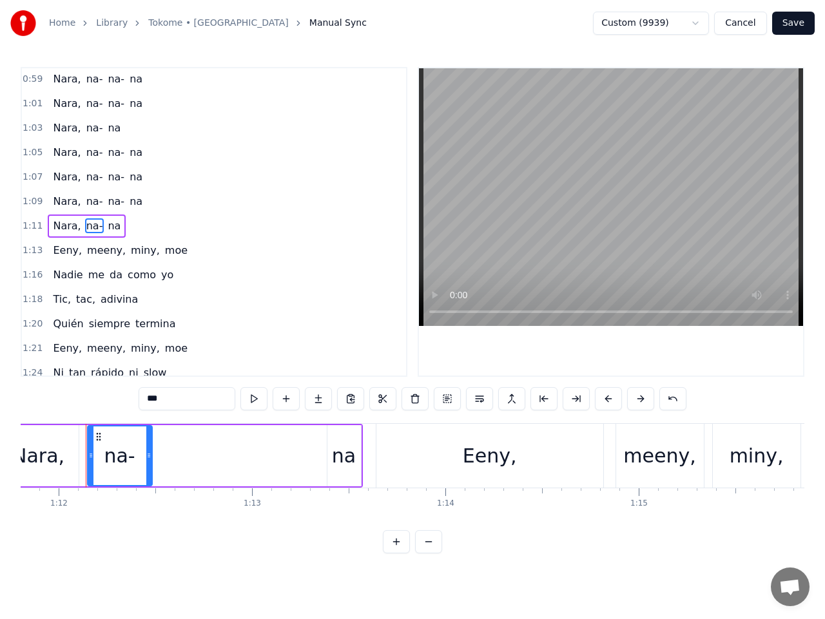
drag, startPoint x: 229, startPoint y: 457, endPoint x: 148, endPoint y: 467, distance: 81.8
click at [148, 467] on div at bounding box center [148, 456] width 5 height 59
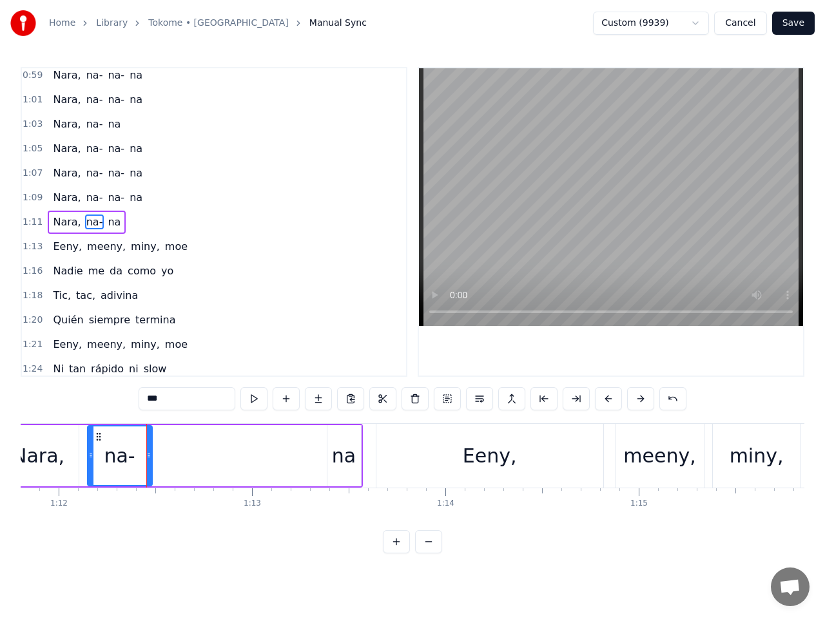
drag, startPoint x: 105, startPoint y: 224, endPoint x: 117, endPoint y: 257, distance: 35.1
click at [106, 224] on span "na" at bounding box center [113, 222] width 15 height 15
type input "**"
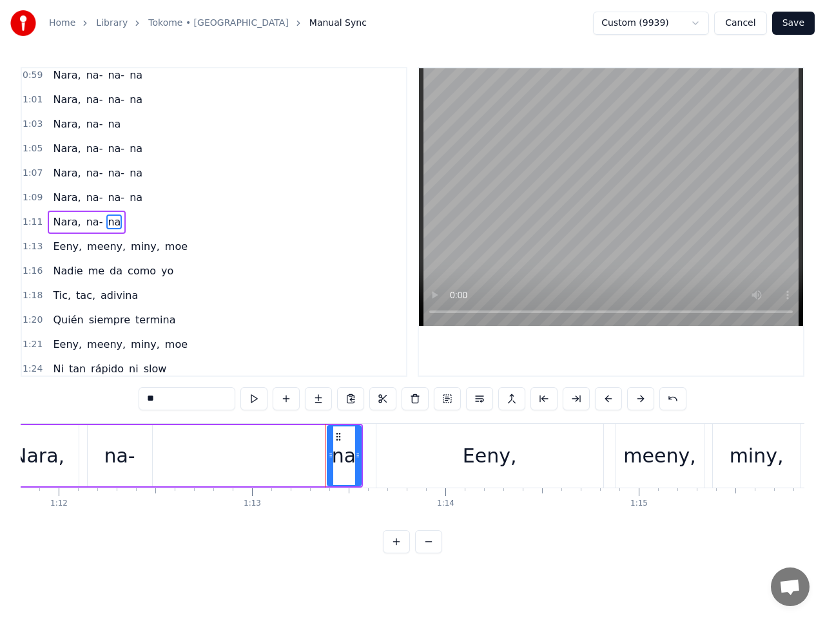
drag, startPoint x: 349, startPoint y: 452, endPoint x: 322, endPoint y: 450, distance: 26.4
click at [266, 449] on div "Nara, na- na" at bounding box center [180, 456] width 366 height 64
click at [346, 446] on div "na" at bounding box center [344, 455] width 24 height 29
drag, startPoint x: 337, startPoint y: 436, endPoint x: 185, endPoint y: 443, distance: 152.2
click at [187, 443] on div "na" at bounding box center [194, 456] width 32 height 59
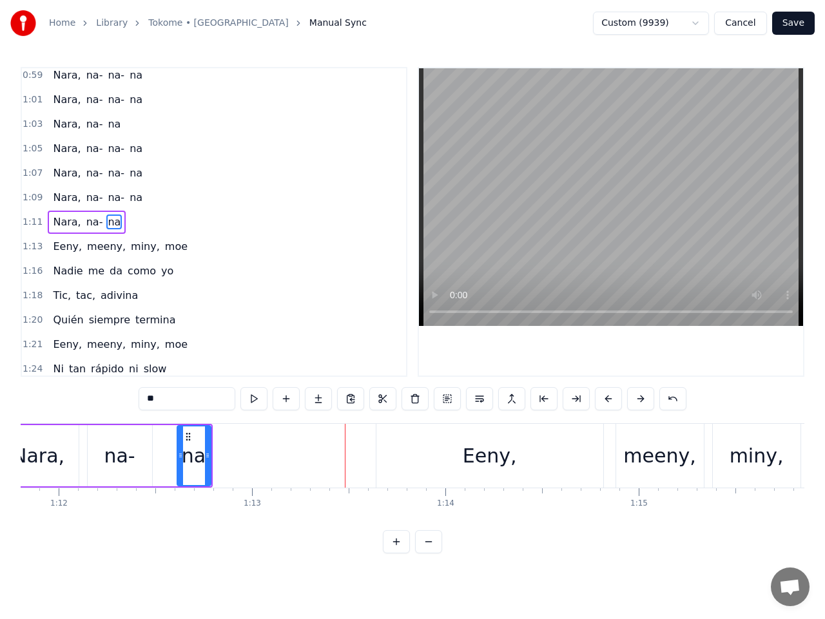
click at [85, 224] on span "na-" at bounding box center [94, 222] width 19 height 15
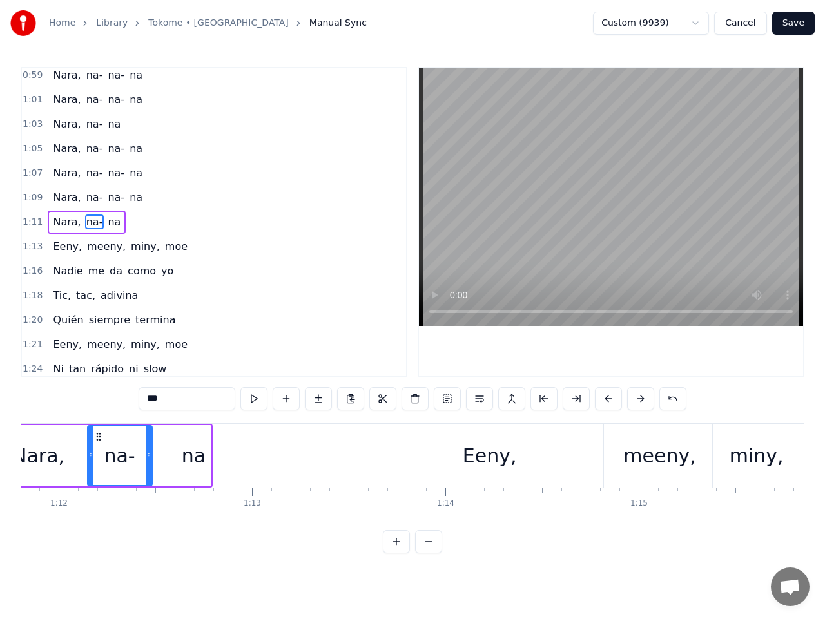
click at [106, 219] on span "na" at bounding box center [113, 222] width 15 height 15
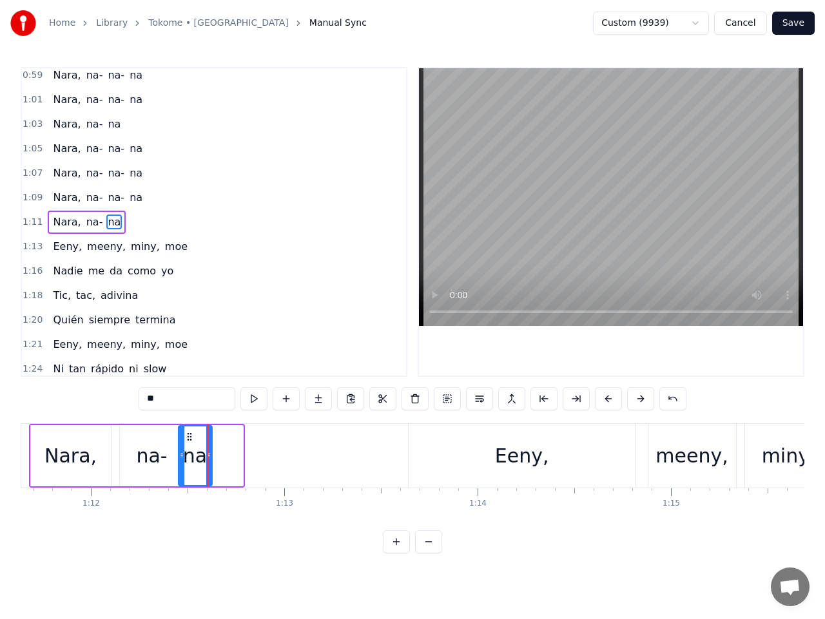
drag, startPoint x: 187, startPoint y: 436, endPoint x: 169, endPoint y: 436, distance: 18.7
click at [184, 436] on icon at bounding box center [189, 437] width 10 height 10
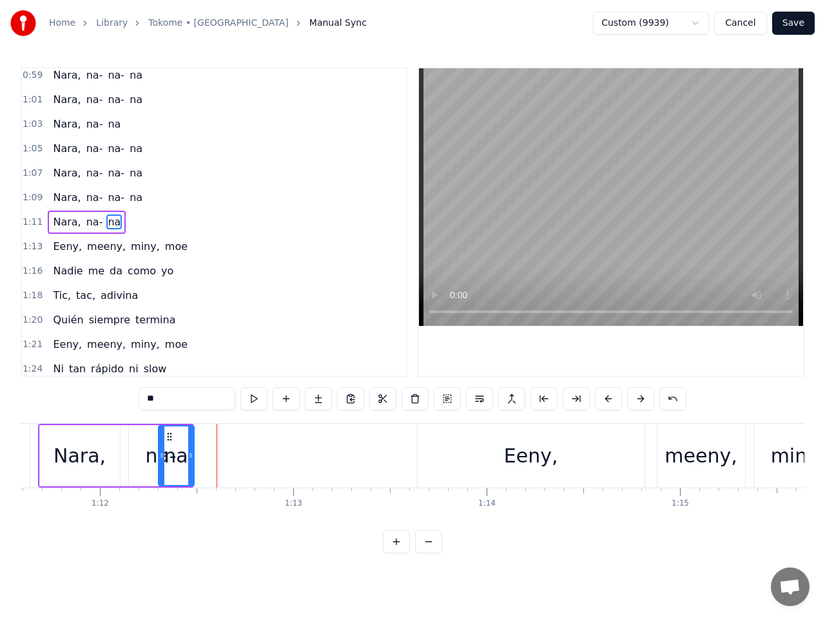
click at [189, 436] on div at bounding box center [190, 456] width 5 height 59
drag, startPoint x: 171, startPoint y: 436, endPoint x: 208, endPoint y: 436, distance: 37.4
click at [208, 436] on icon at bounding box center [208, 437] width 10 height 10
click at [165, 453] on div "na-" at bounding box center [160, 455] width 31 height 29
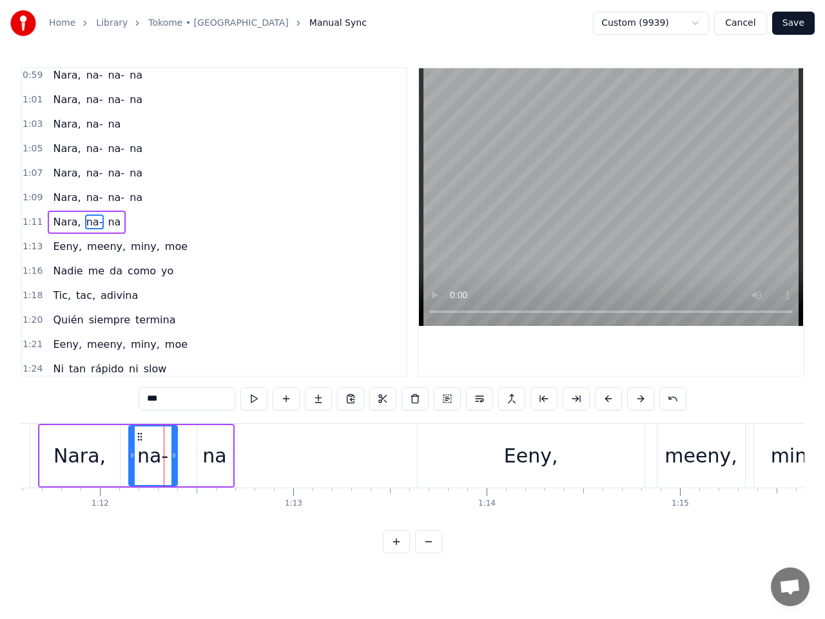
drag, startPoint x: 189, startPoint y: 447, endPoint x: 173, endPoint y: 447, distance: 16.1
click at [173, 447] on div at bounding box center [173, 456] width 5 height 59
drag, startPoint x: 215, startPoint y: 457, endPoint x: 203, endPoint y: 450, distance: 13.9
click at [215, 457] on div "na" at bounding box center [214, 455] width 24 height 29
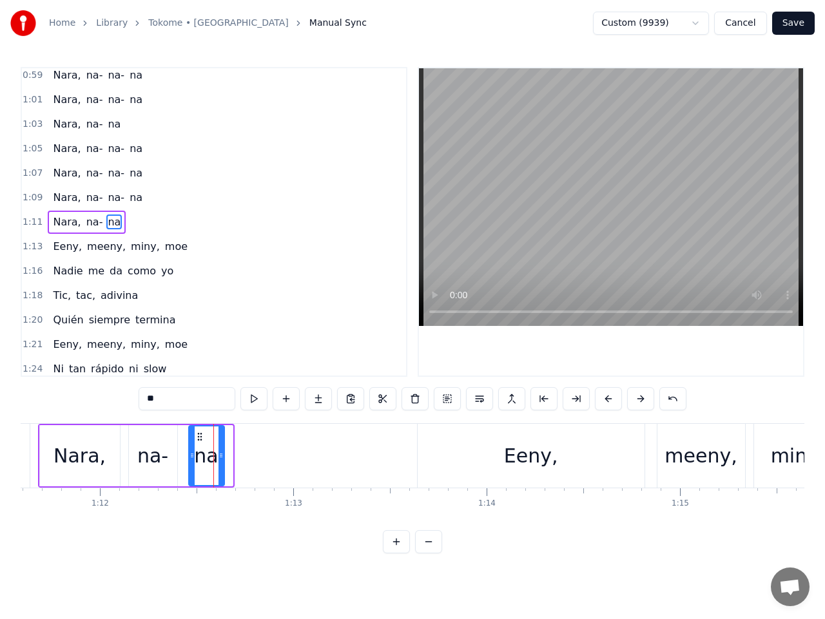
drag, startPoint x: 208, startPoint y: 436, endPoint x: 195, endPoint y: 437, distance: 13.6
click at [195, 437] on icon at bounding box center [200, 437] width 10 height 10
click at [150, 449] on div "na-" at bounding box center [152, 455] width 31 height 29
type input "***"
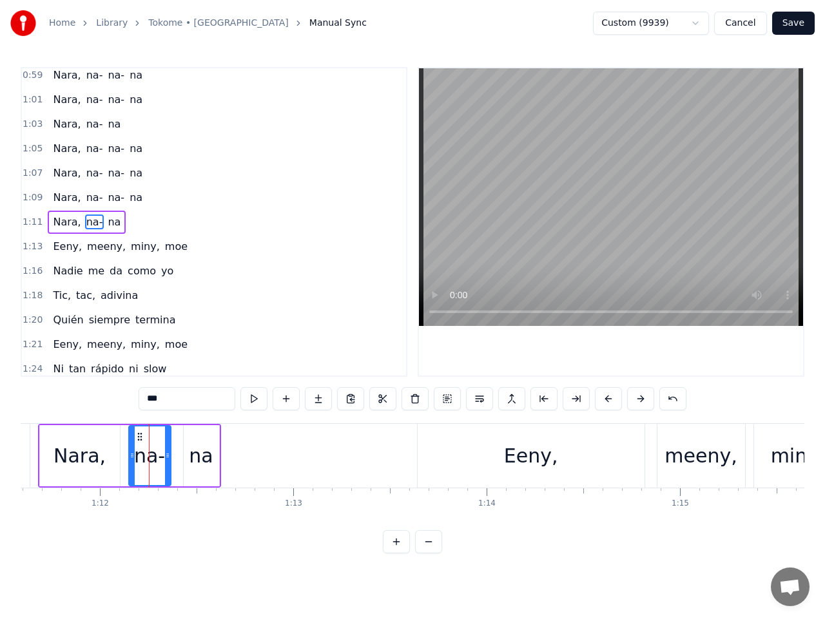
click at [165, 449] on div at bounding box center [167, 456] width 5 height 59
click at [27, 224] on span "1:11" at bounding box center [33, 222] width 20 height 13
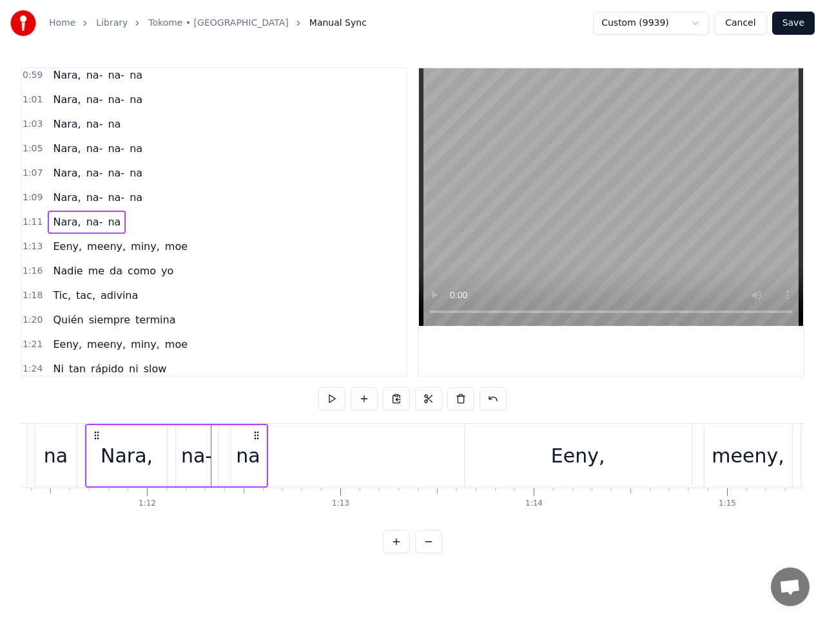
scroll to position [0, 13790]
click at [333, 399] on button at bounding box center [331, 398] width 27 height 23
click at [796, 18] on button "Save" at bounding box center [793, 23] width 43 height 23
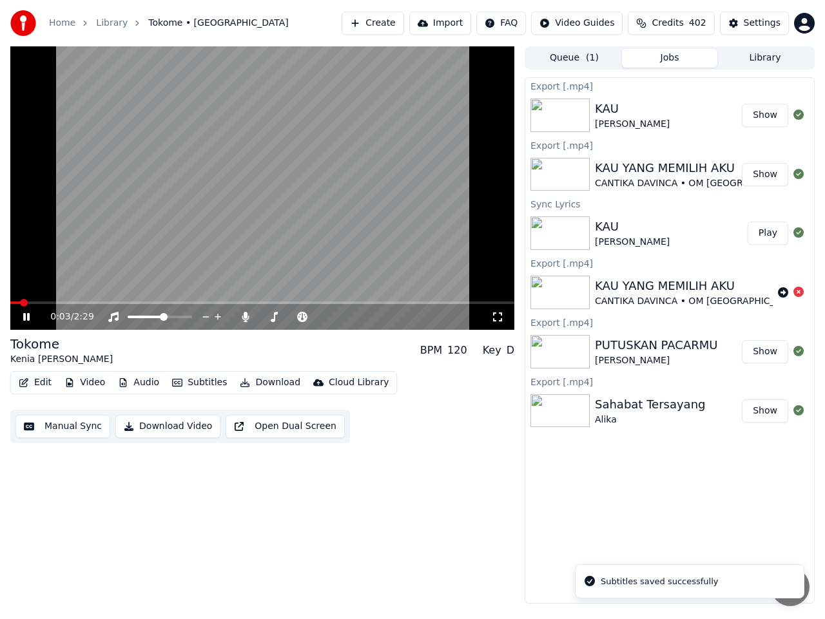
click at [111, 303] on span at bounding box center [262, 303] width 504 height 3
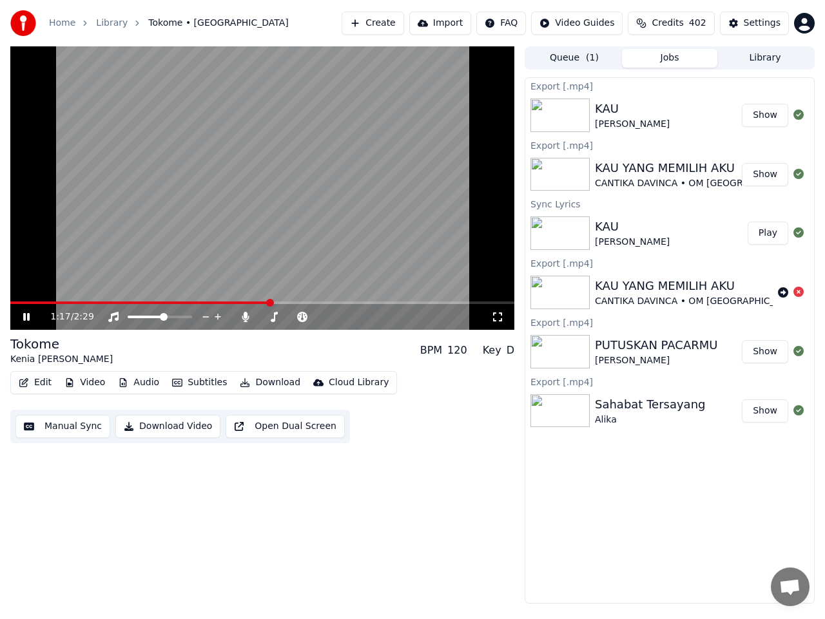
click at [21, 316] on icon at bounding box center [36, 317] width 30 height 10
click at [81, 427] on button "Manual Sync" at bounding box center [62, 426] width 95 height 23
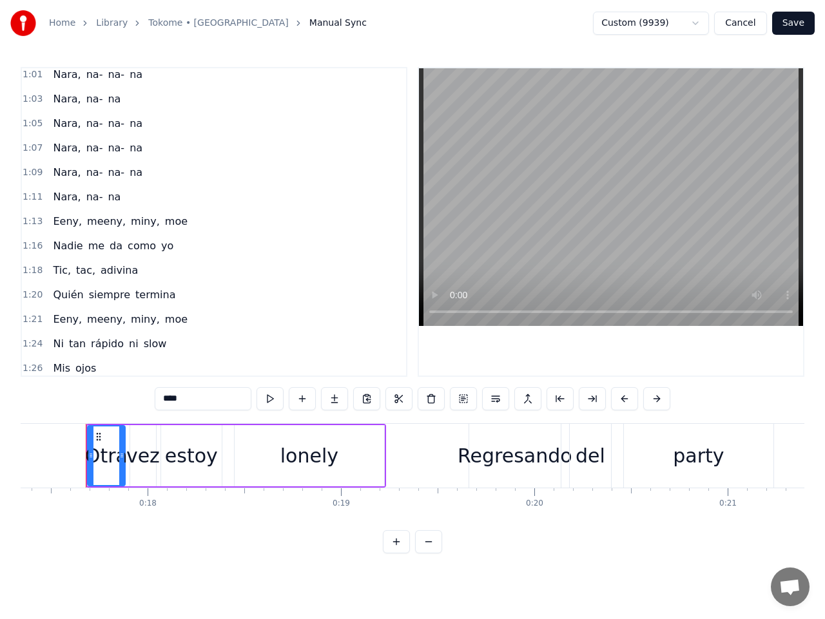
scroll to position [515, 0]
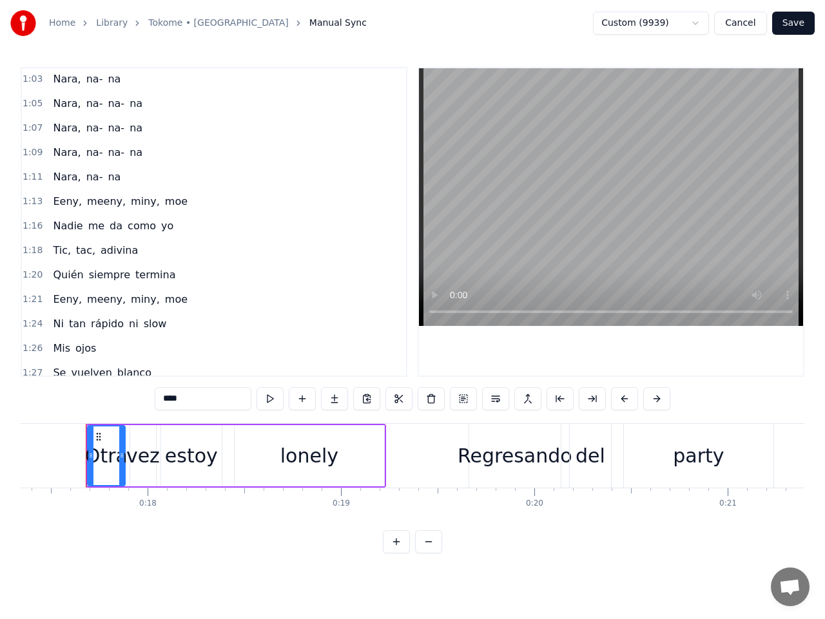
click at [65, 205] on span "Eeny," at bounding box center [68, 201] width 32 height 15
type input "*****"
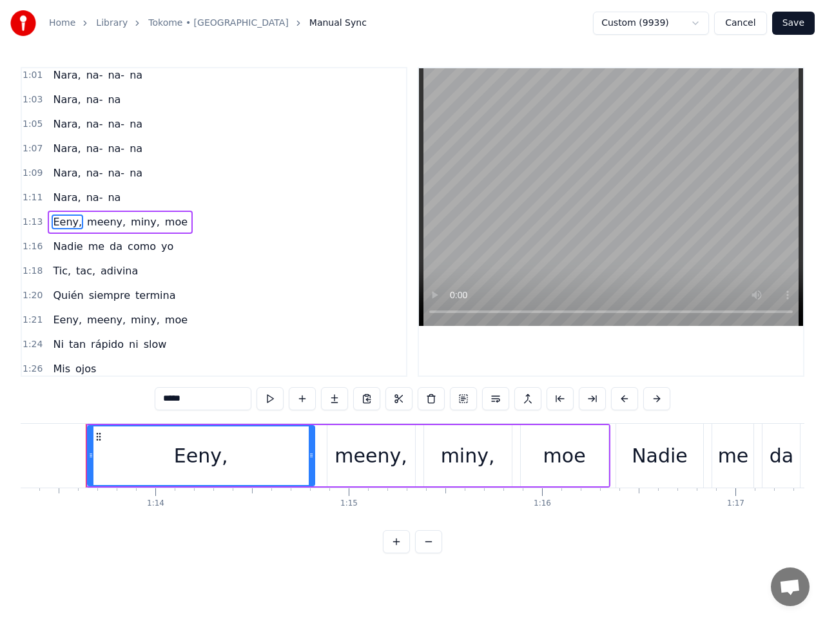
scroll to position [0, 14054]
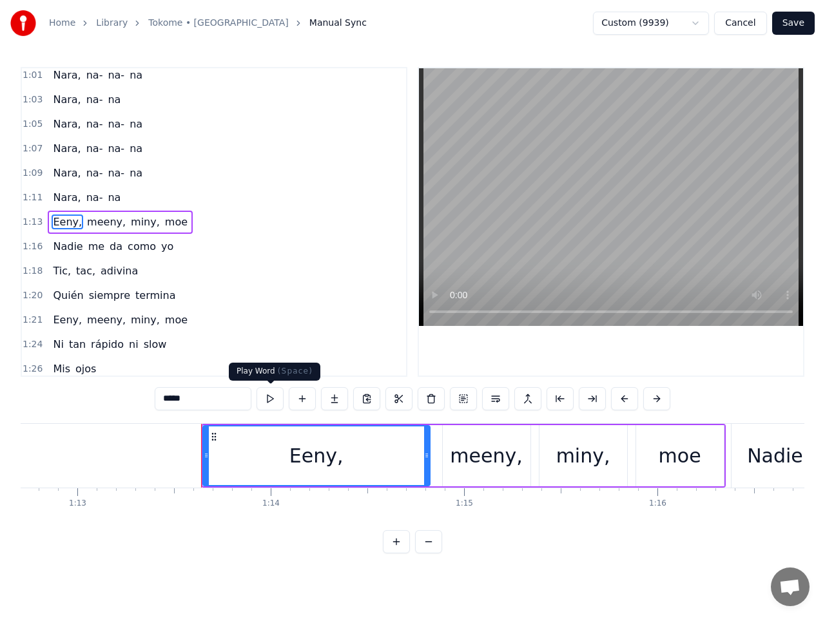
click at [269, 400] on button at bounding box center [269, 398] width 27 height 23
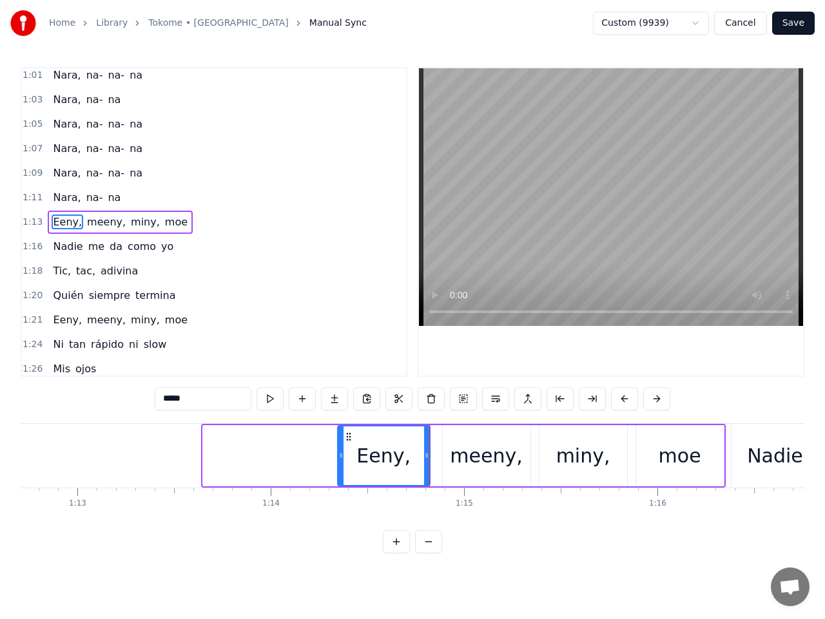
drag, startPoint x: 207, startPoint y: 456, endPoint x: 342, endPoint y: 472, distance: 135.6
click at [342, 472] on div at bounding box center [340, 456] width 5 height 59
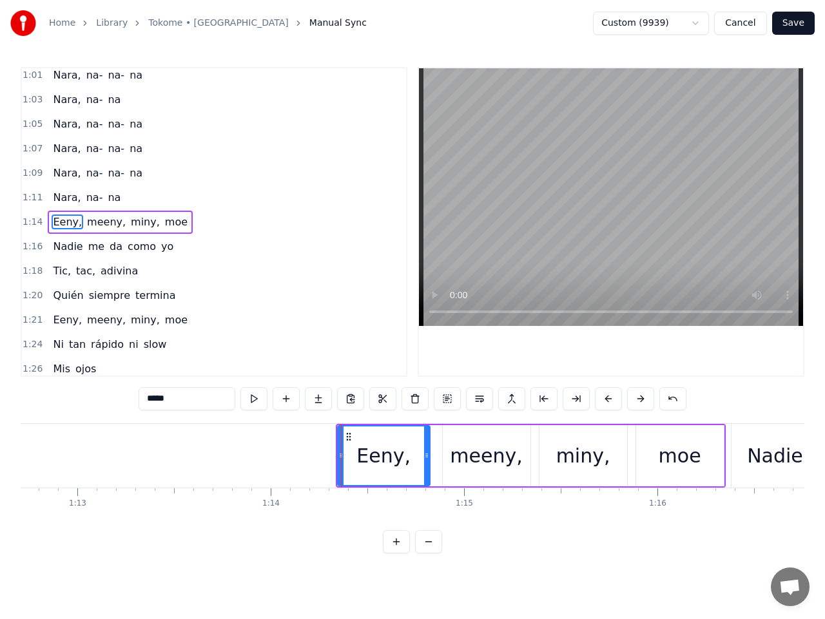
click at [791, 28] on button "Save" at bounding box center [793, 23] width 43 height 23
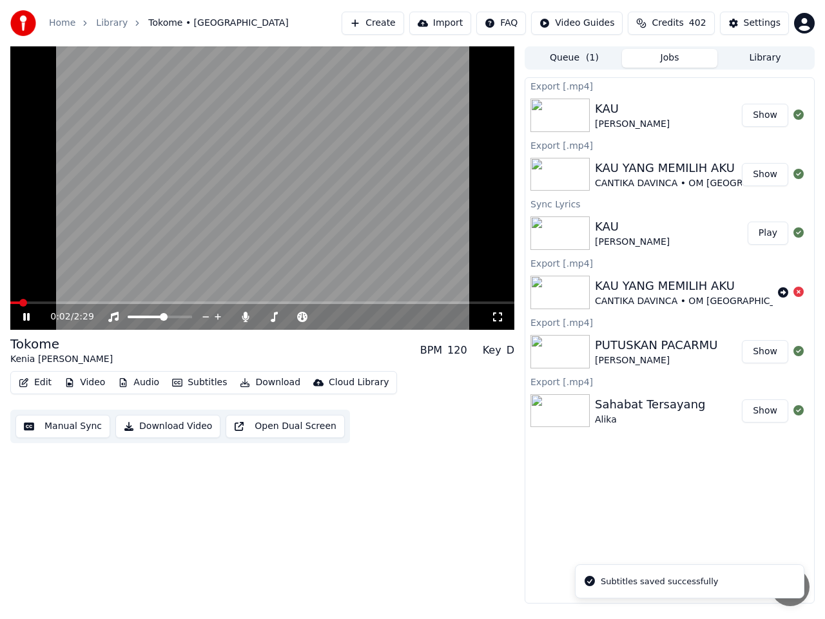
click at [184, 300] on video at bounding box center [262, 187] width 504 height 283
click at [184, 302] on span at bounding box center [262, 303] width 504 height 3
click at [166, 240] on video at bounding box center [262, 187] width 504 height 283
click at [240, 302] on span at bounding box center [262, 303] width 504 height 3
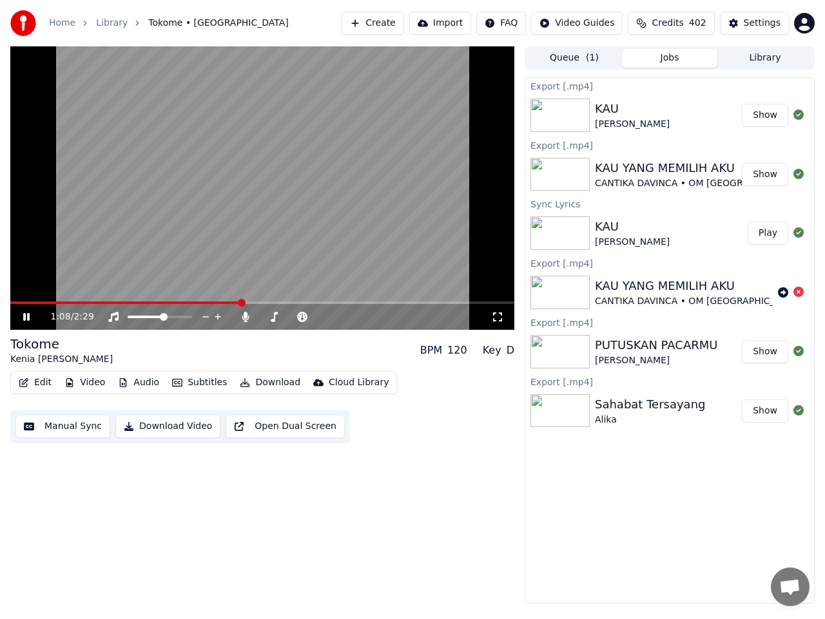
click at [260, 302] on span at bounding box center [262, 303] width 504 height 3
click at [249, 303] on span at bounding box center [137, 303] width 254 height 3
click at [120, 257] on video at bounding box center [262, 187] width 504 height 283
click at [118, 251] on video at bounding box center [262, 187] width 504 height 283
click at [282, 302] on span at bounding box center [165, 303] width 311 height 3
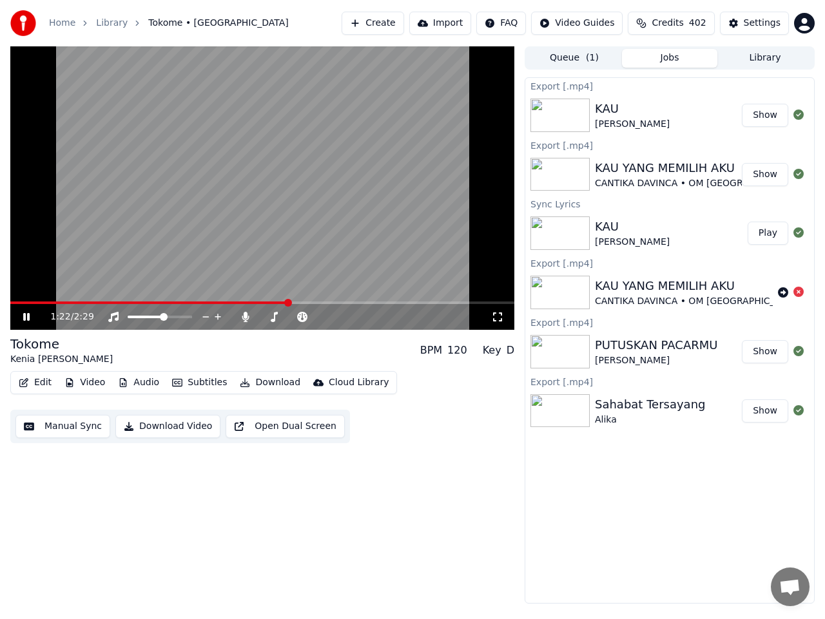
click at [274, 302] on span at bounding box center [149, 303] width 278 height 3
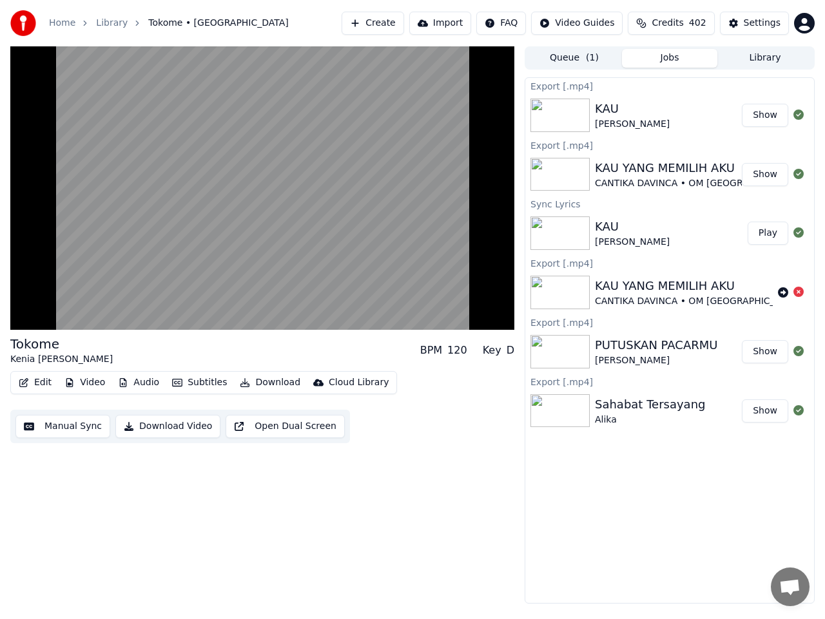
click at [75, 427] on button "Manual Sync" at bounding box center [62, 426] width 95 height 23
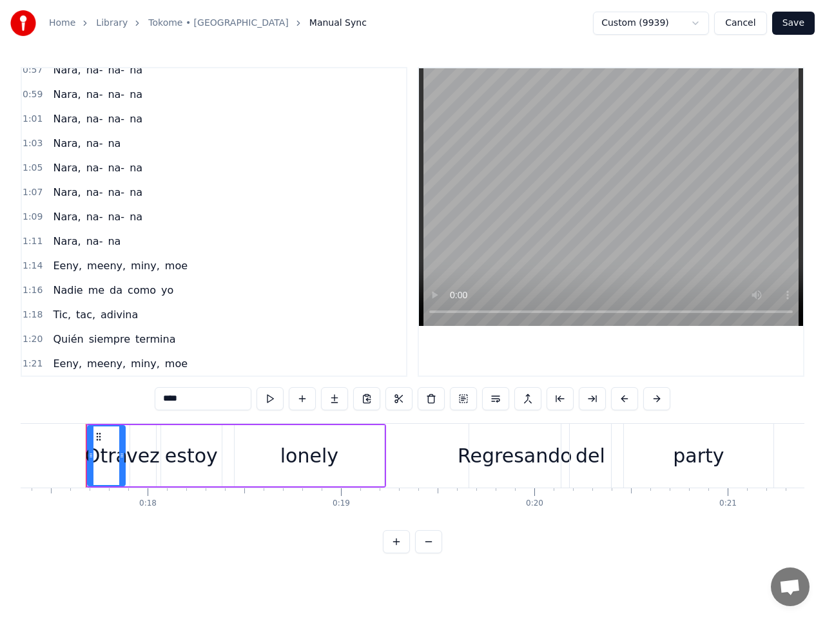
scroll to position [515, 0]
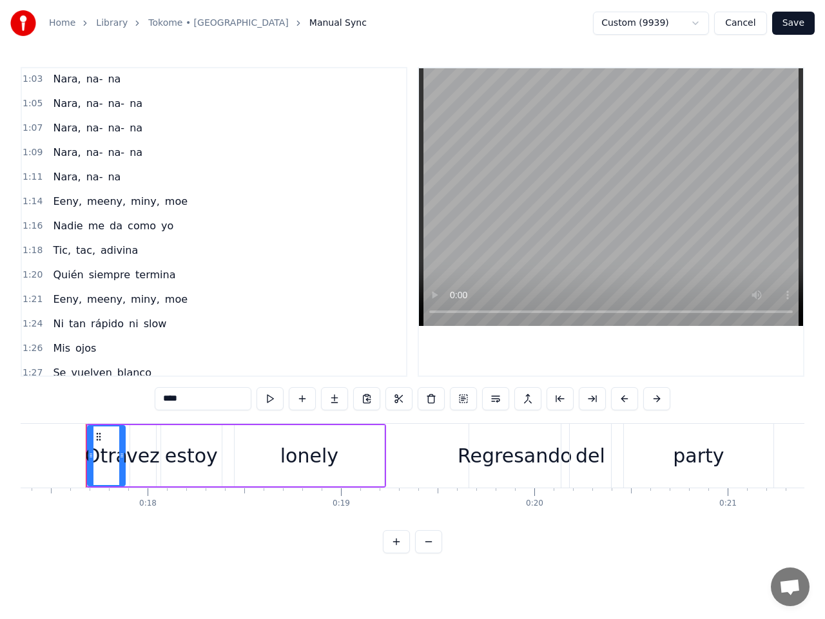
click at [62, 302] on span "Eeny," at bounding box center [68, 299] width 32 height 15
type input "*****"
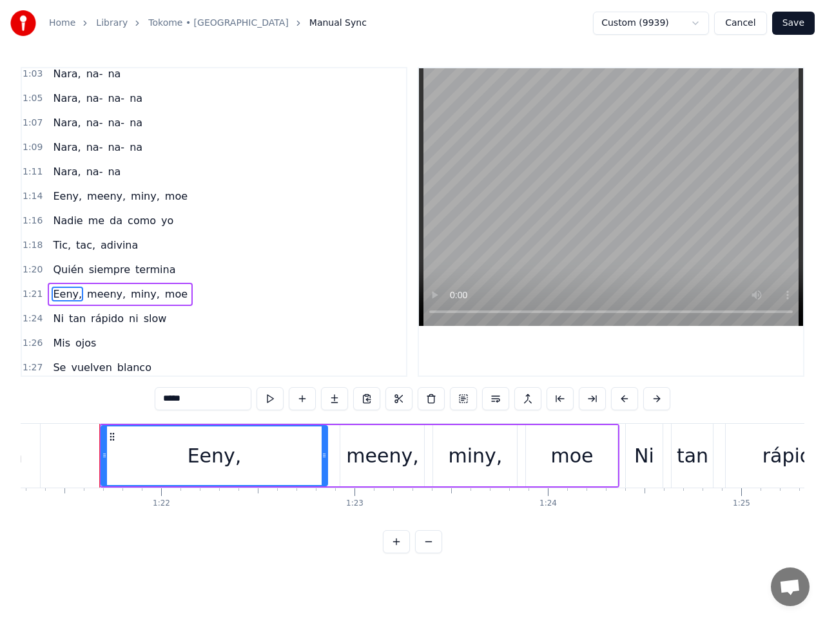
scroll to position [0, 15723]
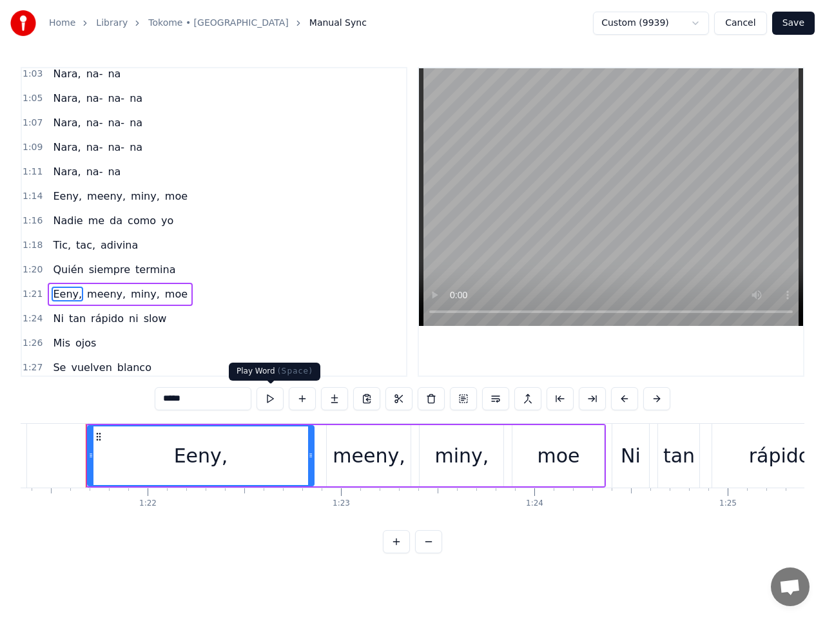
click at [272, 401] on button at bounding box center [269, 398] width 27 height 23
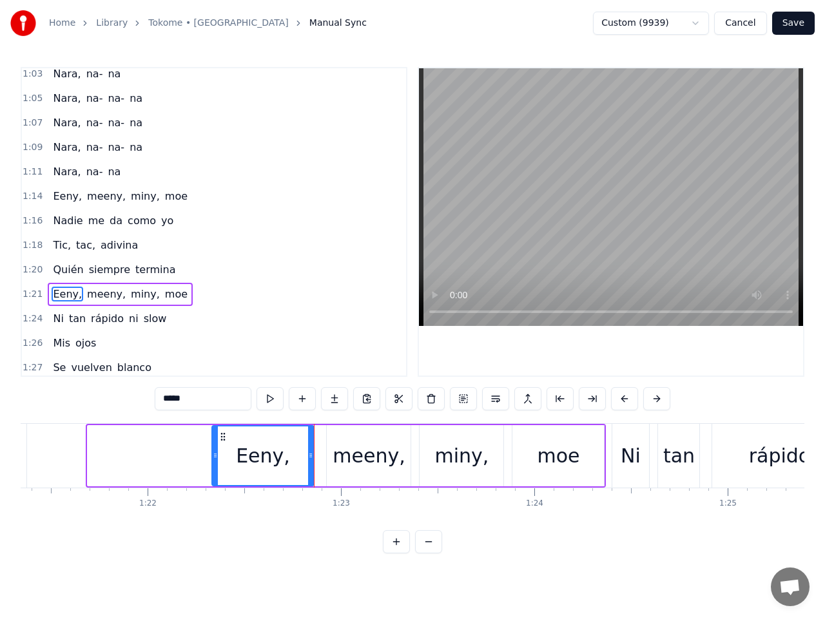
drag, startPoint x: 91, startPoint y: 456, endPoint x: 216, endPoint y: 476, distance: 125.9
click at [216, 476] on div at bounding box center [215, 456] width 5 height 59
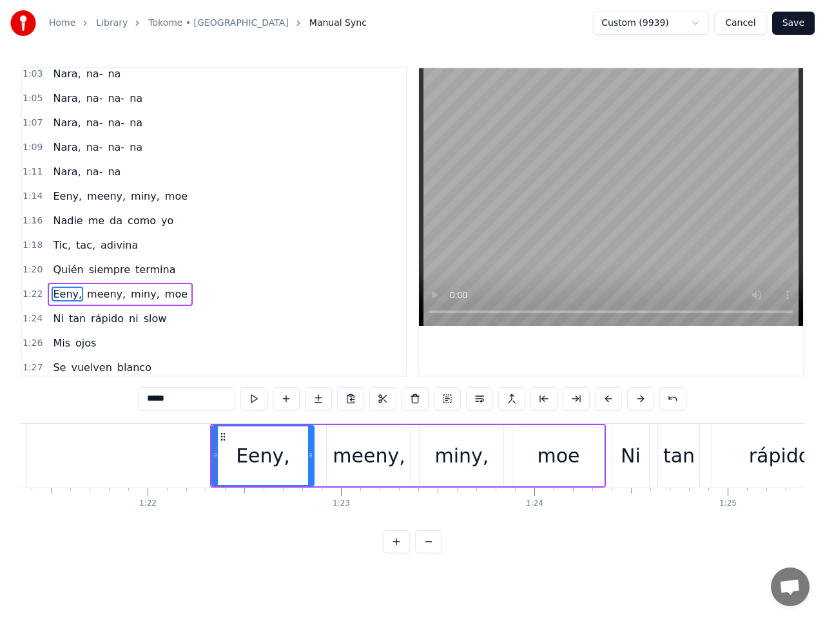
scroll to position [593, 0]
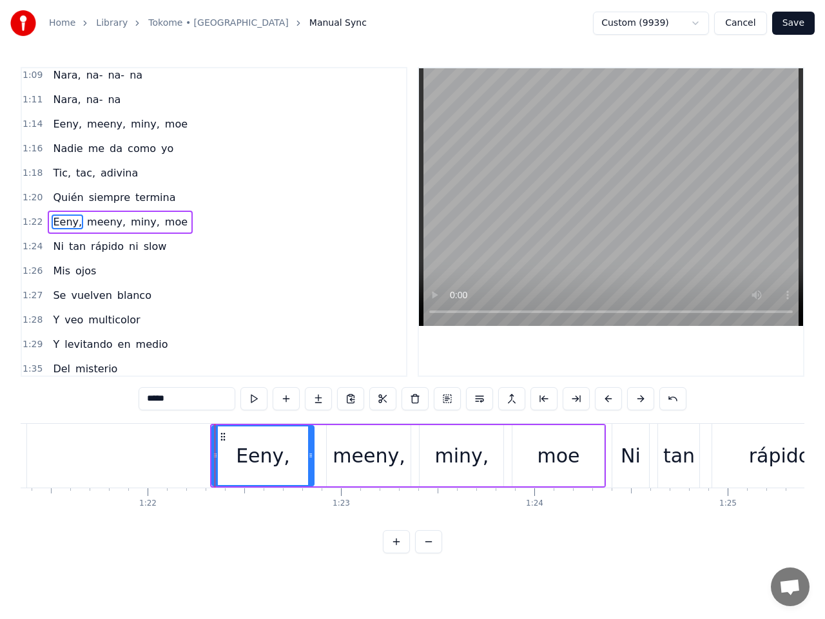
click at [794, 22] on button "Save" at bounding box center [793, 23] width 43 height 23
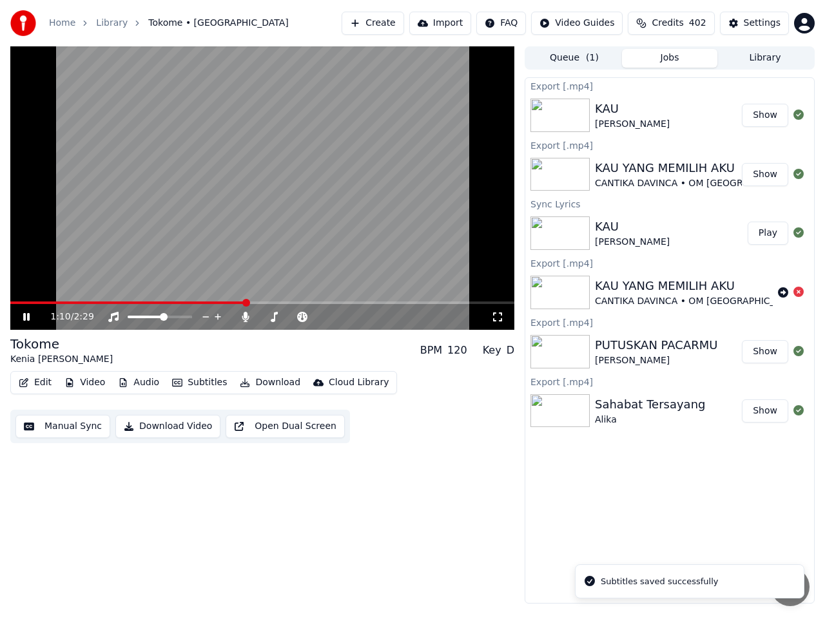
click at [245, 302] on span at bounding box center [262, 303] width 504 height 3
click at [246, 222] on video at bounding box center [262, 187] width 504 height 283
click at [24, 314] on icon at bounding box center [36, 317] width 30 height 10
click at [87, 428] on button "Manual Sync" at bounding box center [62, 426] width 95 height 23
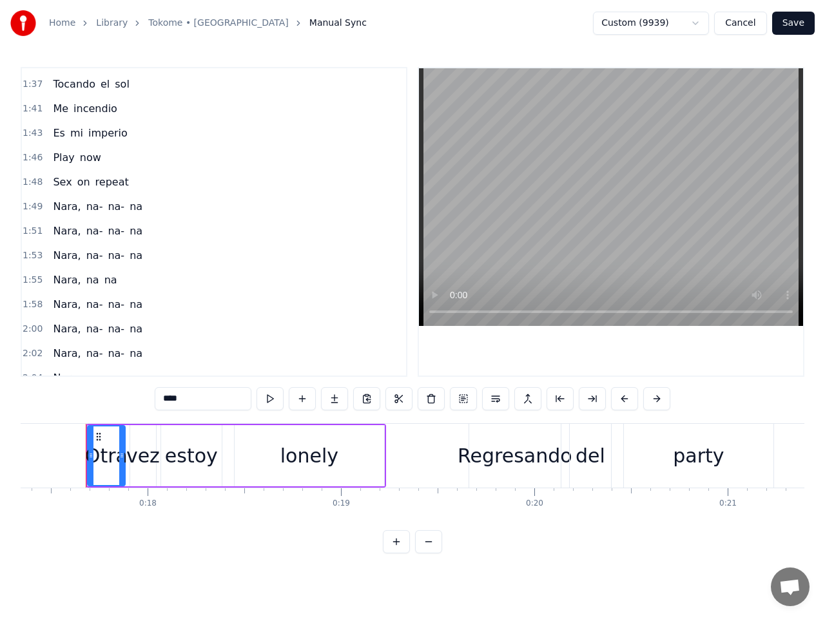
scroll to position [966, 0]
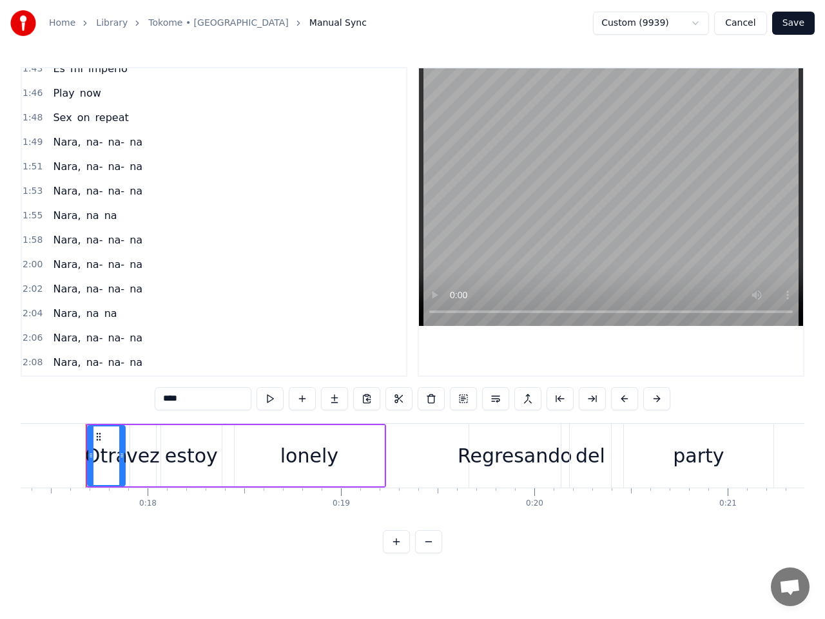
click at [28, 140] on span "1:49" at bounding box center [33, 142] width 20 height 13
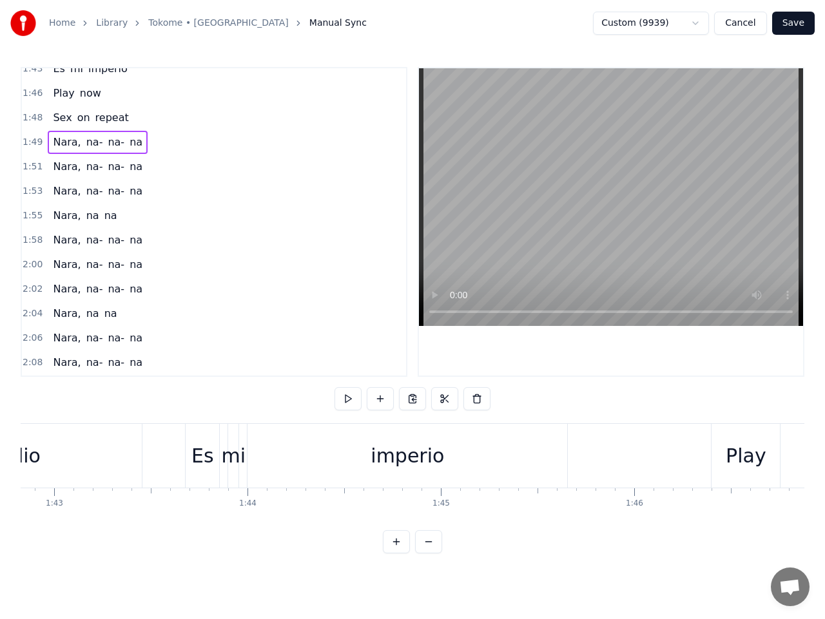
scroll to position [0, 21182]
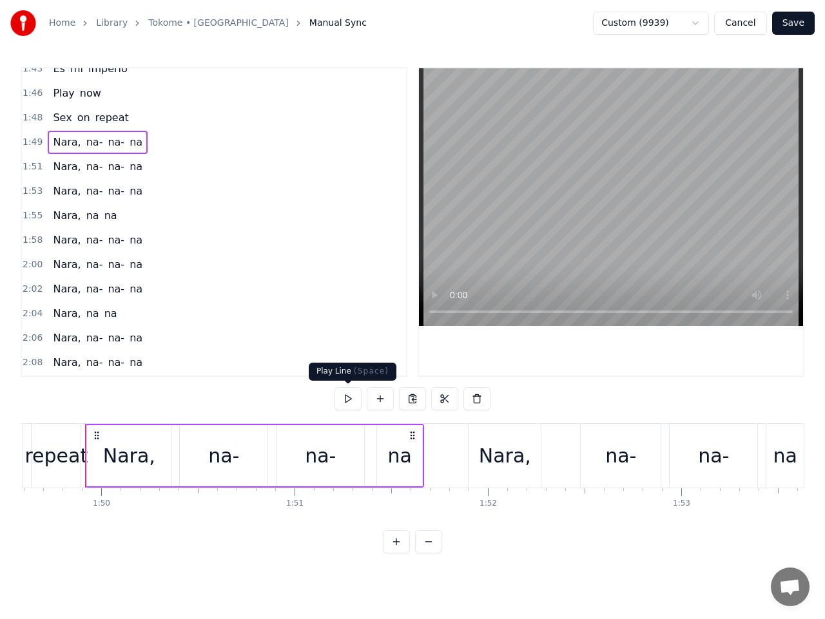
click at [349, 396] on button at bounding box center [347, 398] width 27 height 23
click at [34, 162] on span "1:51" at bounding box center [33, 166] width 20 height 13
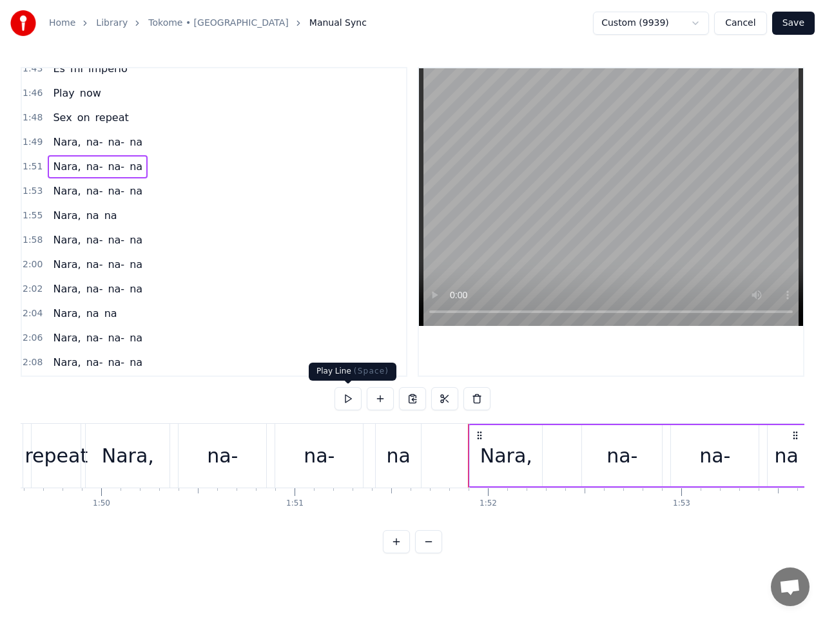
click at [348, 399] on button at bounding box center [347, 398] width 27 height 23
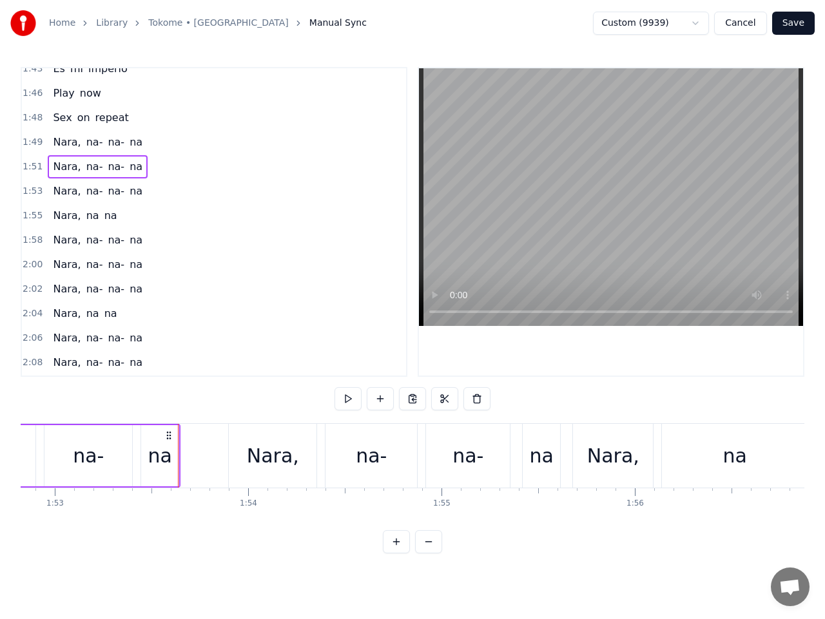
scroll to position [0, 21865]
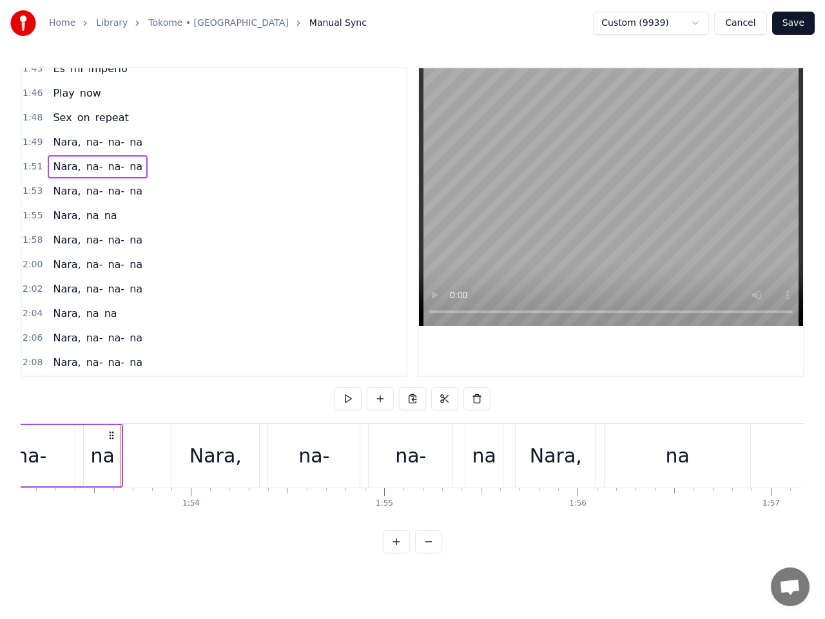
click at [35, 193] on span "1:53" at bounding box center [33, 191] width 20 height 13
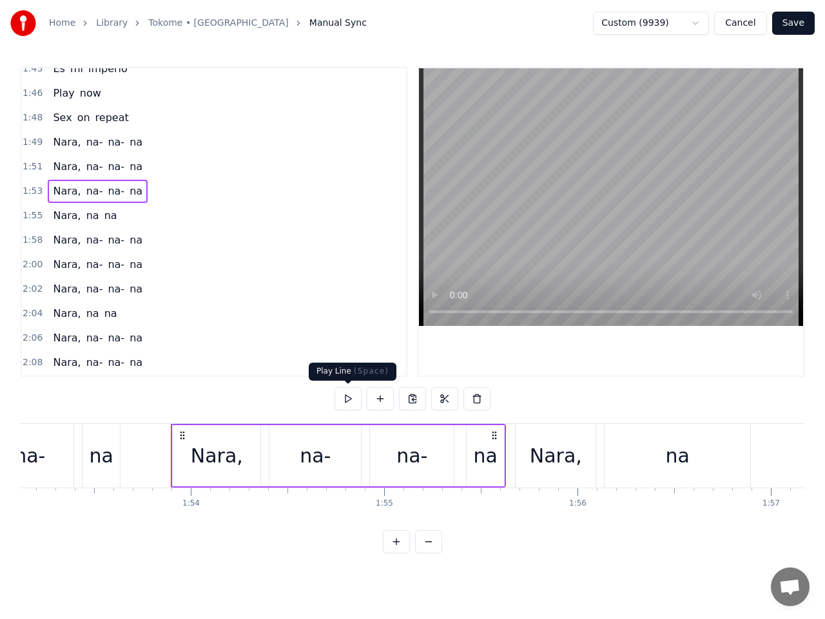
click at [344, 398] on button at bounding box center [347, 398] width 27 height 23
click at [35, 217] on span "1:55" at bounding box center [33, 215] width 20 height 13
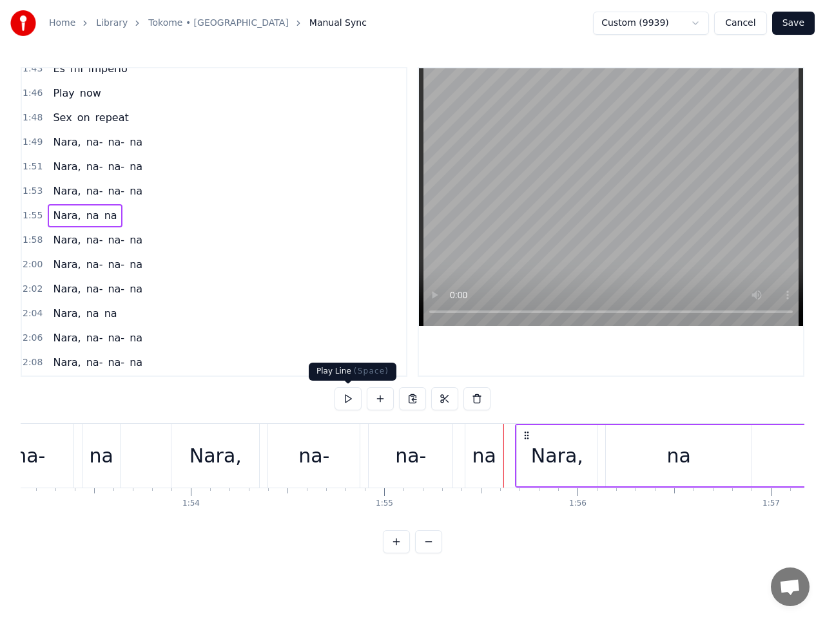
click at [347, 399] on button at bounding box center [347, 398] width 27 height 23
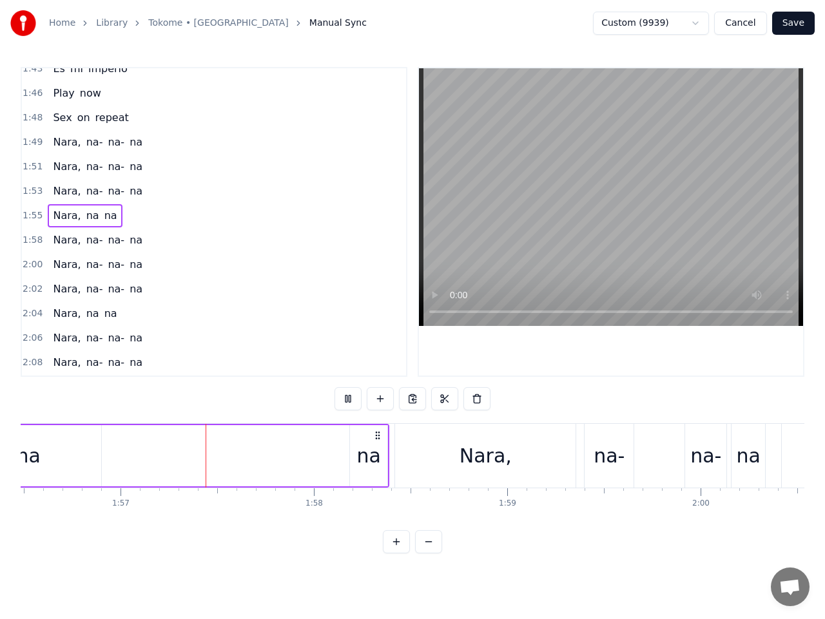
scroll to position [0, 22540]
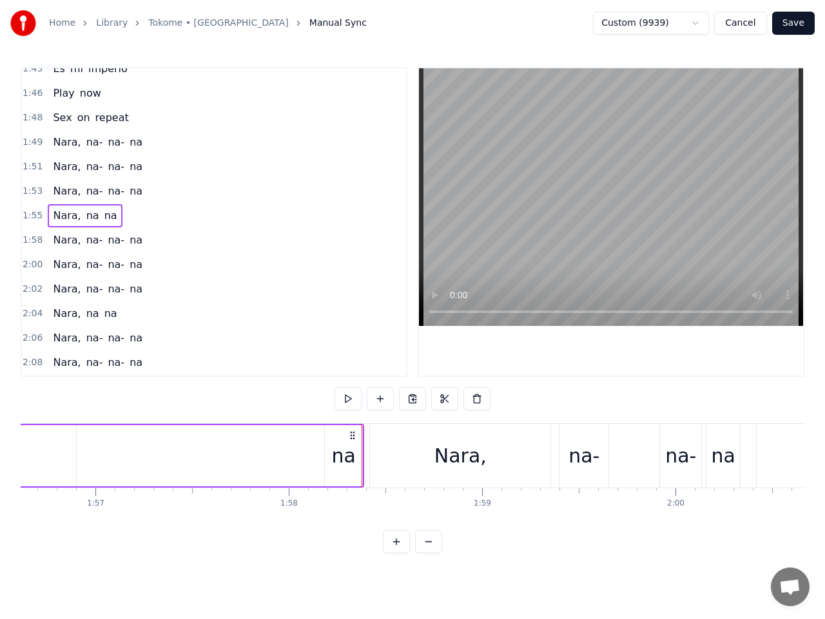
click at [347, 399] on button at bounding box center [347, 398] width 27 height 23
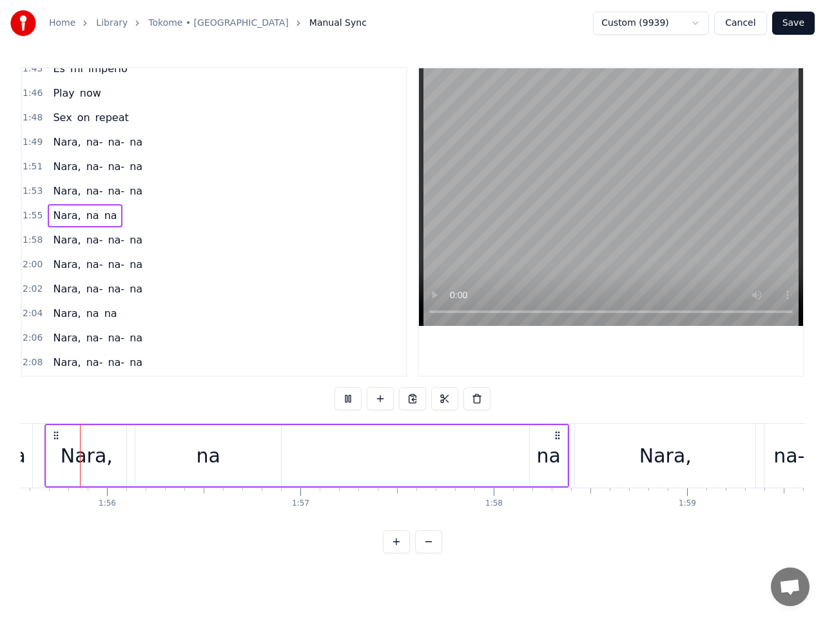
scroll to position [0, 22295]
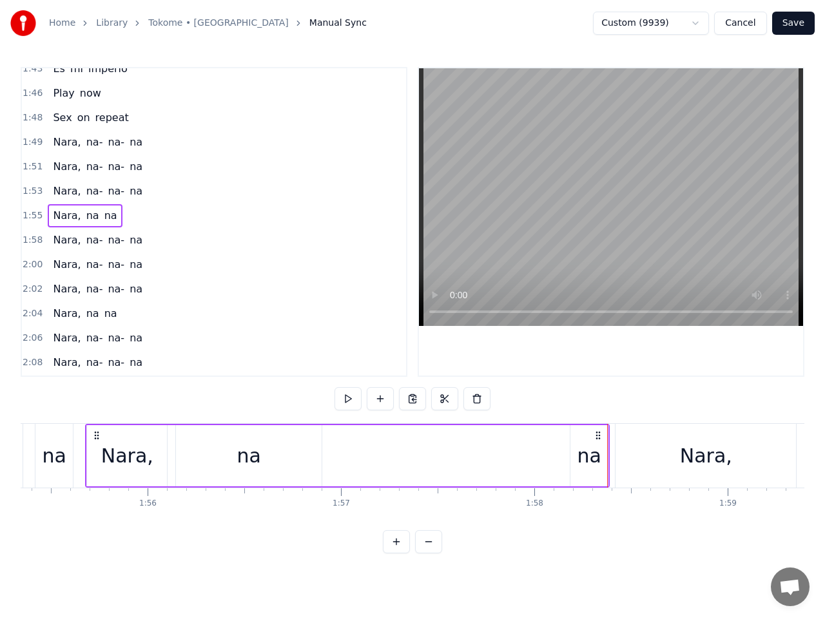
click at [146, 462] on div "Nara," at bounding box center [127, 455] width 52 height 29
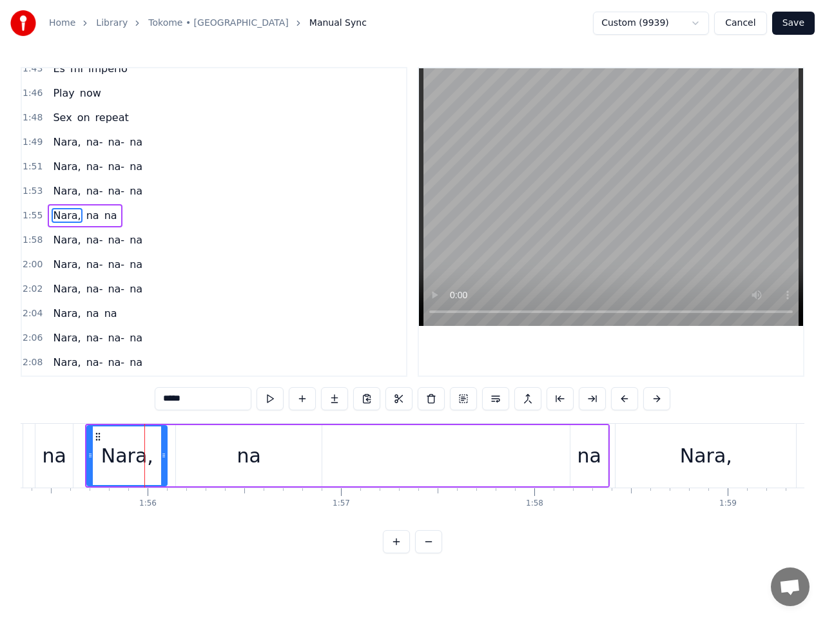
scroll to position [960, 0]
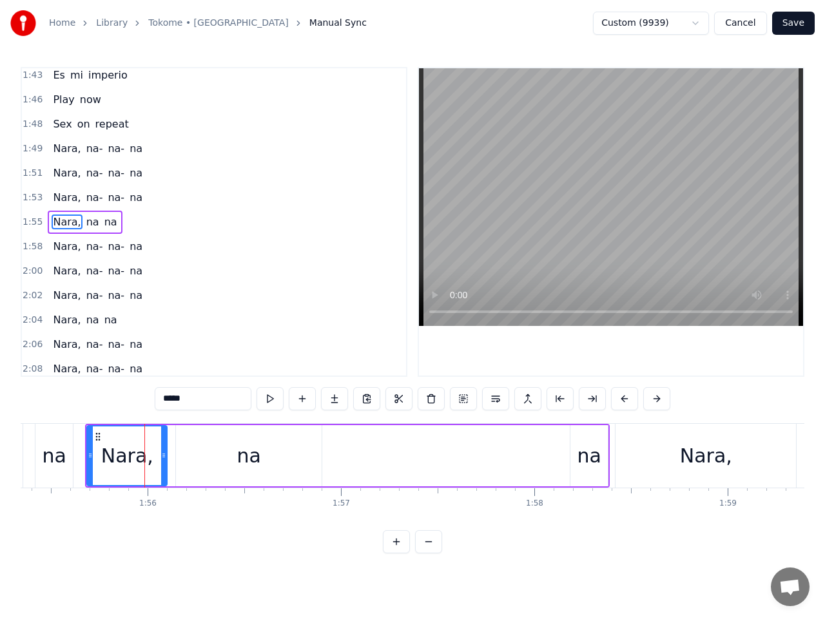
click at [233, 463] on div "na" at bounding box center [249, 455] width 146 height 61
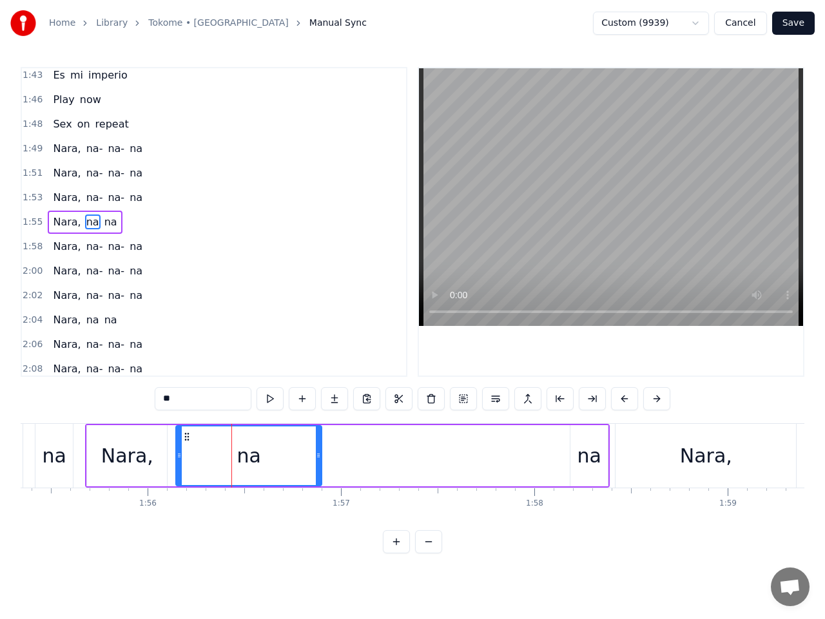
type input "**"
drag, startPoint x: 317, startPoint y: 456, endPoint x: 236, endPoint y: 459, distance: 81.3
click at [236, 459] on icon at bounding box center [237, 455] width 5 height 10
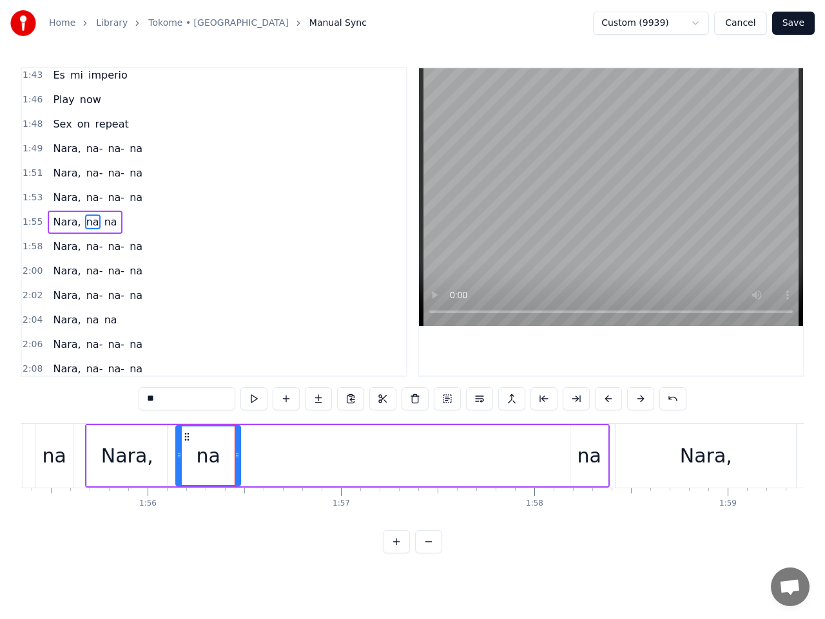
click at [103, 223] on span "na" at bounding box center [110, 222] width 15 height 15
drag, startPoint x: 582, startPoint y: 438, endPoint x: 240, endPoint y: 450, distance: 342.3
click at [240, 450] on div "na" at bounding box center [247, 456] width 36 height 59
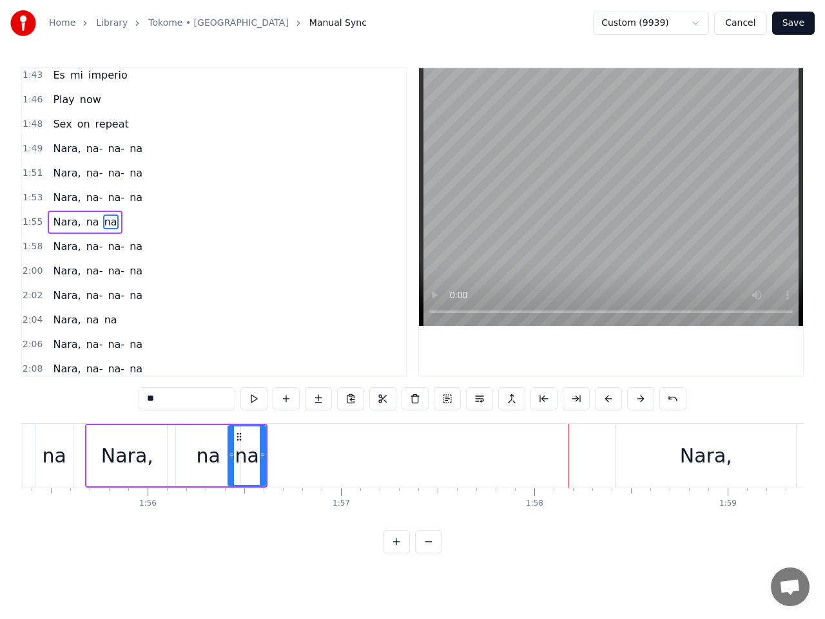
click at [196, 453] on div "na" at bounding box center [208, 455] width 64 height 61
click at [255, 451] on div "na" at bounding box center [247, 455] width 24 height 29
click at [199, 450] on div "na" at bounding box center [209, 455] width 24 height 29
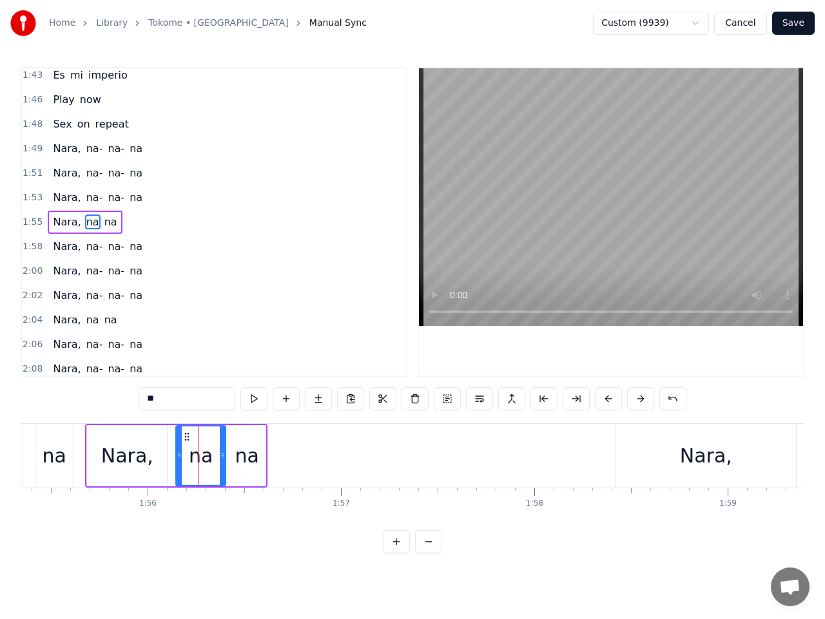
drag, startPoint x: 236, startPoint y: 454, endPoint x: 221, endPoint y: 454, distance: 14.8
click at [221, 454] on icon at bounding box center [222, 455] width 5 height 10
click at [29, 222] on span "1:55" at bounding box center [33, 222] width 20 height 13
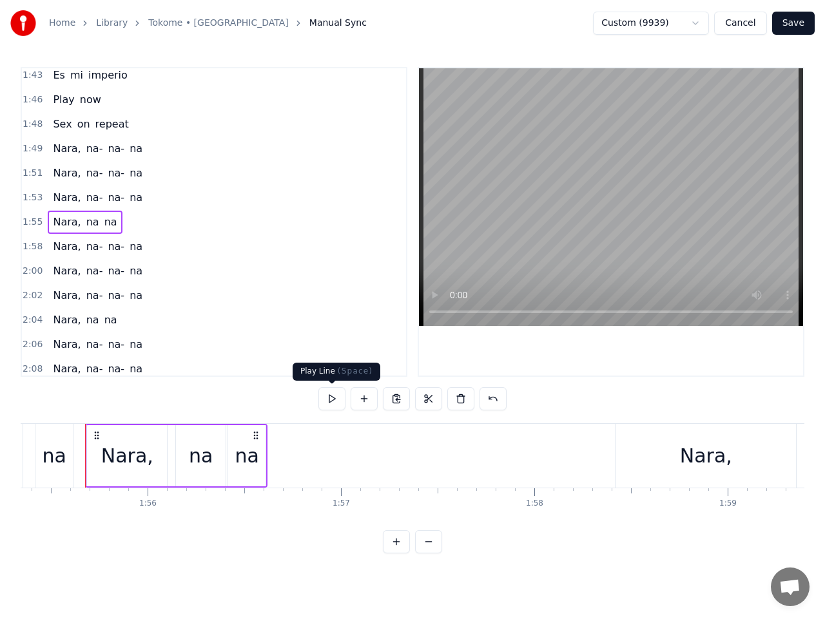
click at [334, 396] on button at bounding box center [331, 398] width 27 height 23
click at [32, 245] on span "1:58" at bounding box center [33, 246] width 20 height 13
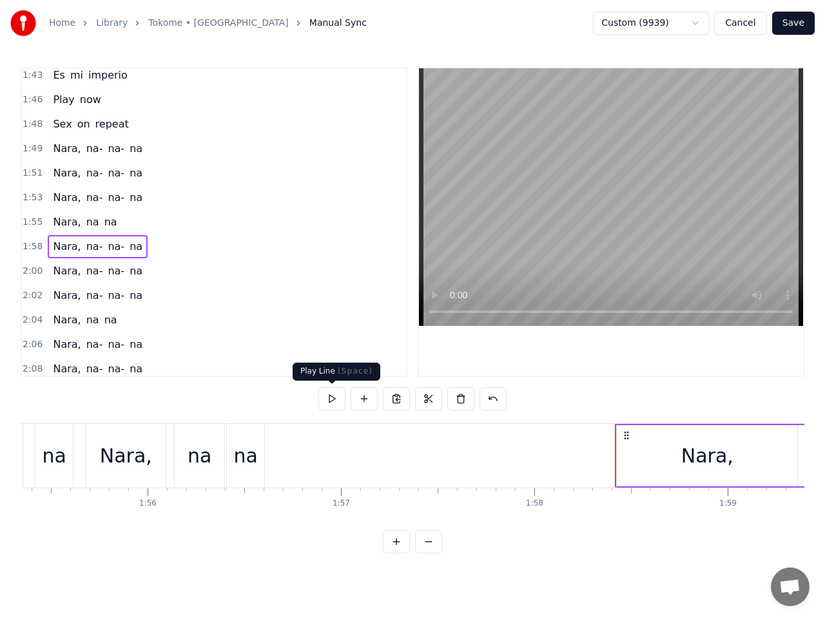
click at [332, 398] on button at bounding box center [331, 398] width 27 height 23
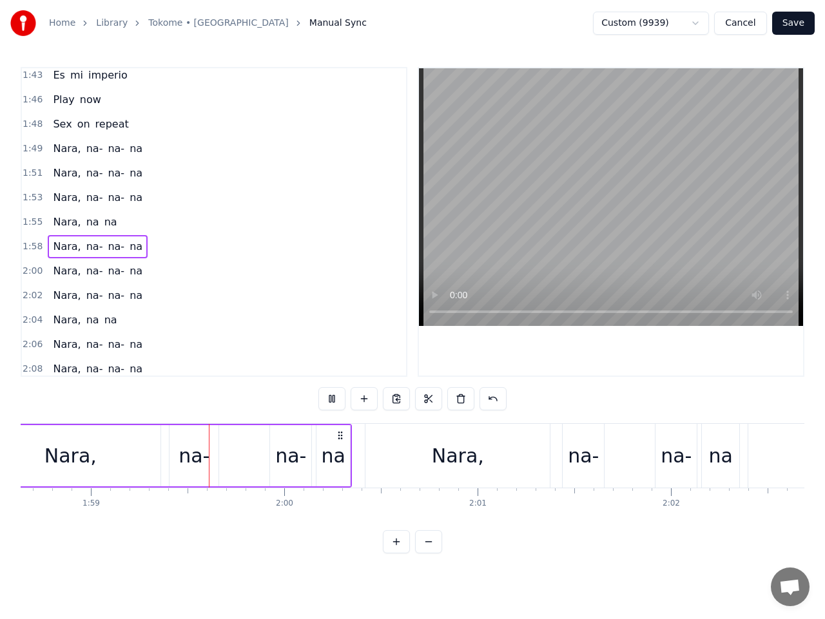
scroll to position [0, 22969]
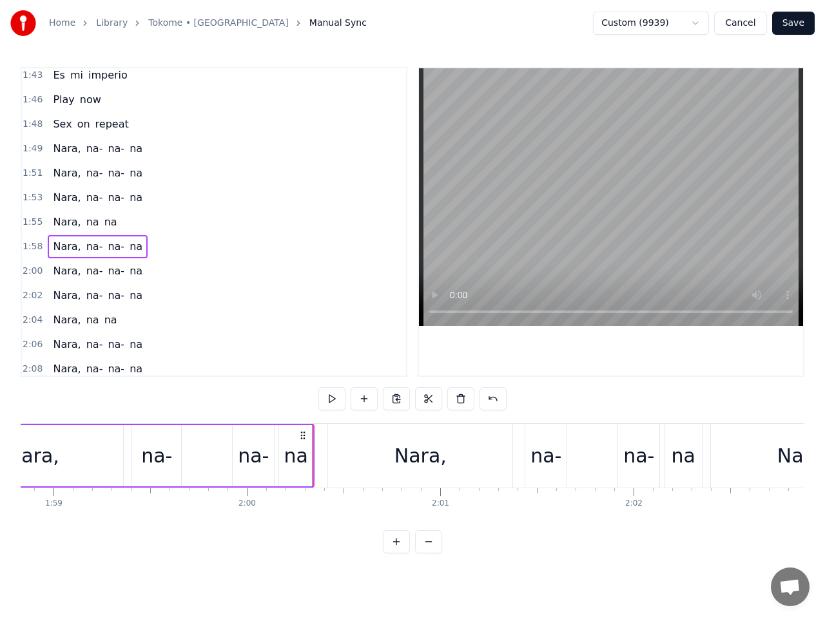
click at [32, 227] on span "1:55" at bounding box center [33, 222] width 20 height 13
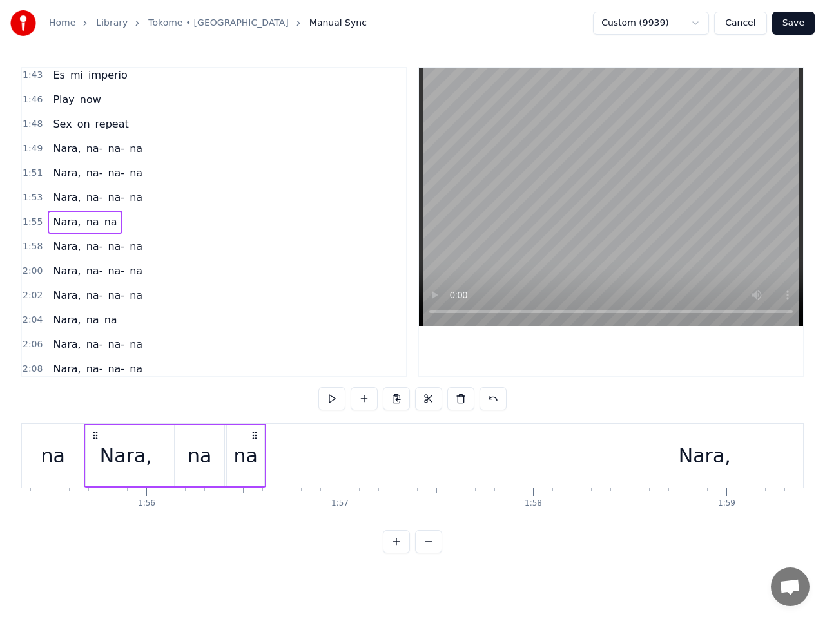
scroll to position [0, 22295]
click at [330, 397] on button at bounding box center [331, 398] width 27 height 23
click at [32, 244] on span "1:58" at bounding box center [33, 246] width 20 height 13
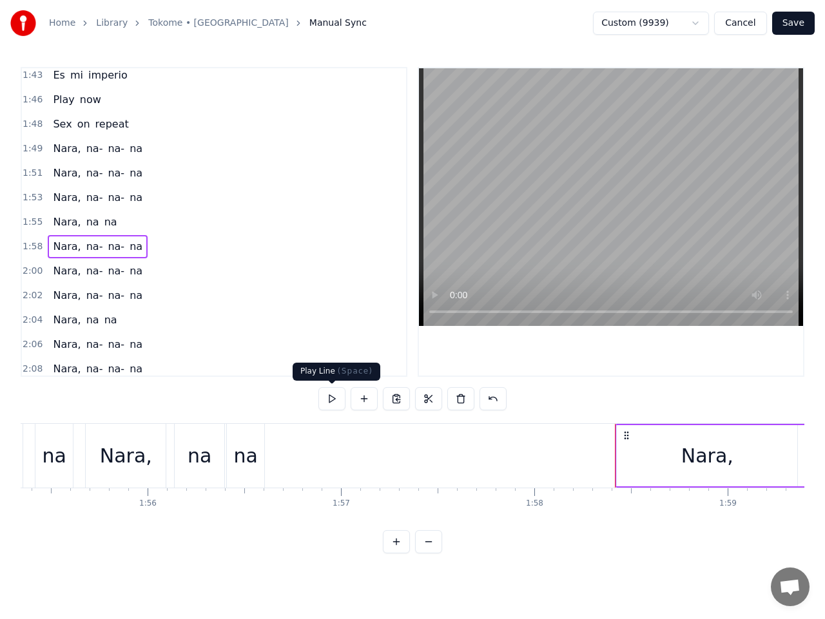
click at [332, 401] on button at bounding box center [331, 398] width 27 height 23
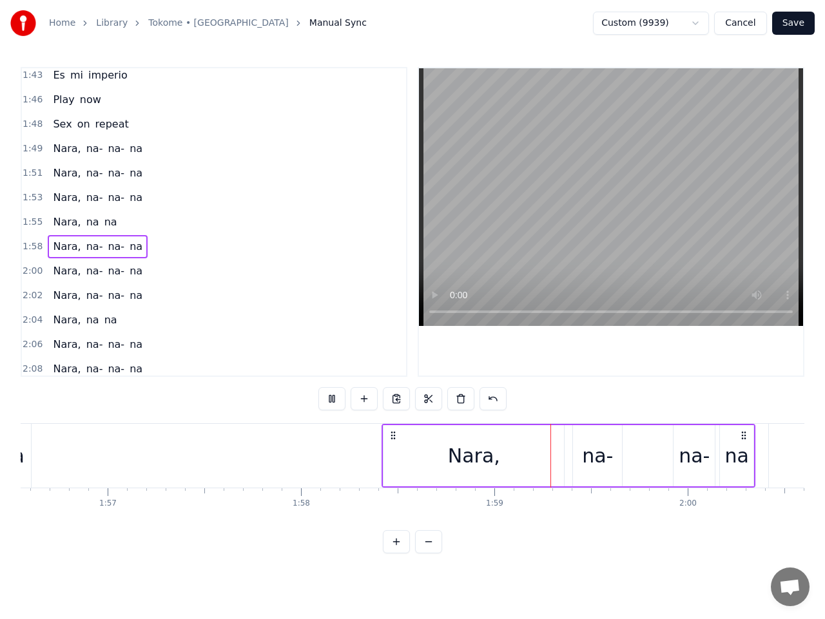
click at [332, 401] on button at bounding box center [331, 398] width 27 height 23
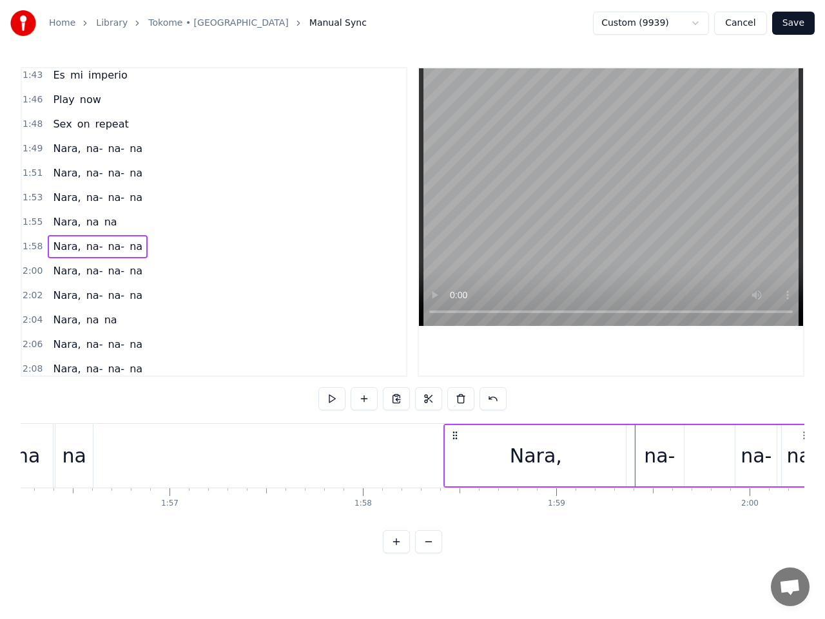
scroll to position [0, 22418]
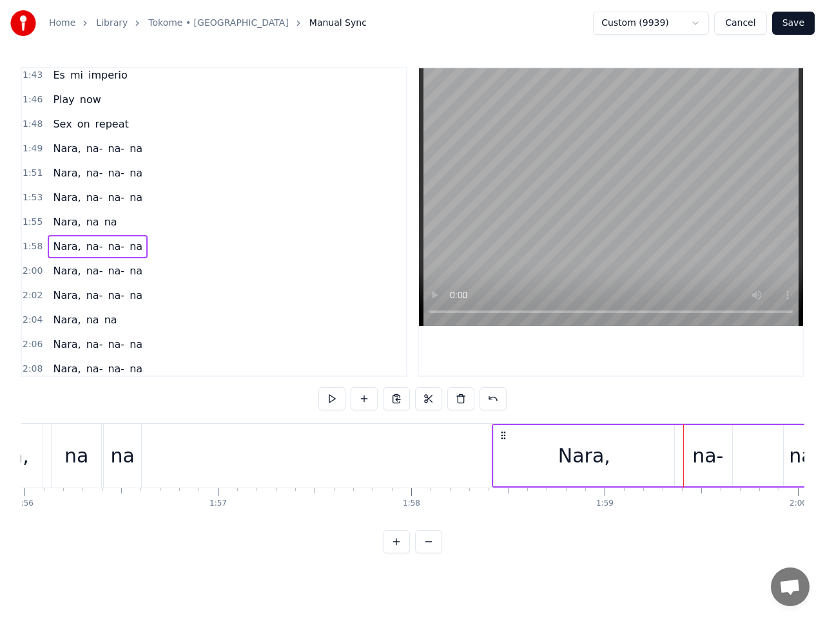
click at [519, 448] on div "Nara," at bounding box center [584, 455] width 180 height 61
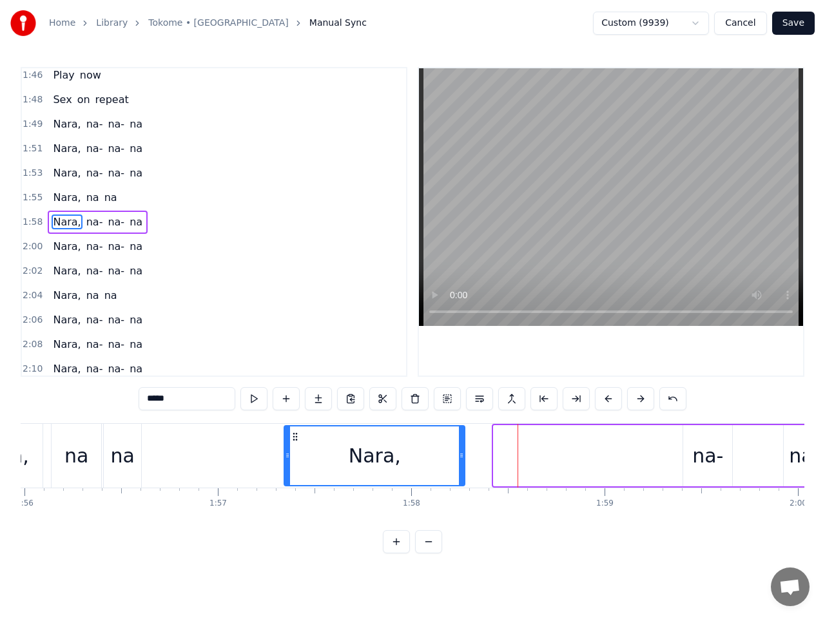
drag, startPoint x: 504, startPoint y: 437, endPoint x: 295, endPoint y: 454, distance: 210.1
click at [295, 454] on div "Nara," at bounding box center [374, 456] width 179 height 59
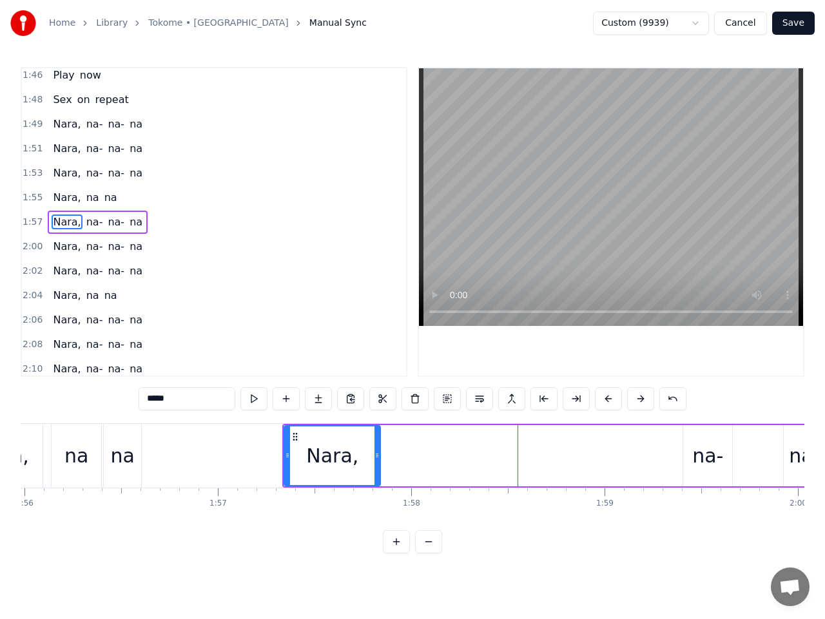
drag, startPoint x: 463, startPoint y: 457, endPoint x: 378, endPoint y: 460, distance: 84.4
click at [378, 460] on icon at bounding box center [376, 455] width 5 height 10
click at [85, 226] on span "na-" at bounding box center [94, 222] width 19 height 15
type input "***"
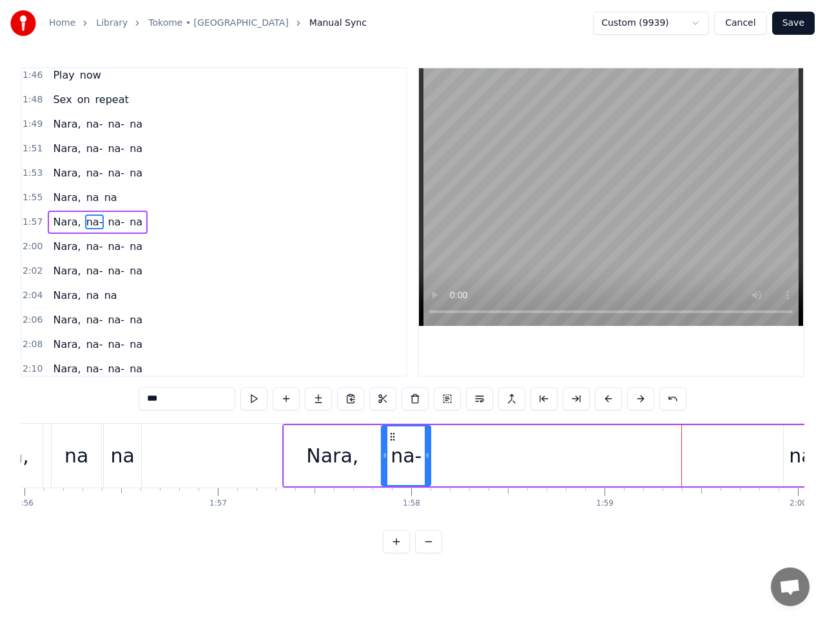
drag, startPoint x: 693, startPoint y: 435, endPoint x: 391, endPoint y: 456, distance: 302.2
click at [391, 456] on div "na-" at bounding box center [406, 456] width 48 height 59
click at [31, 223] on span "1:57" at bounding box center [33, 222] width 20 height 13
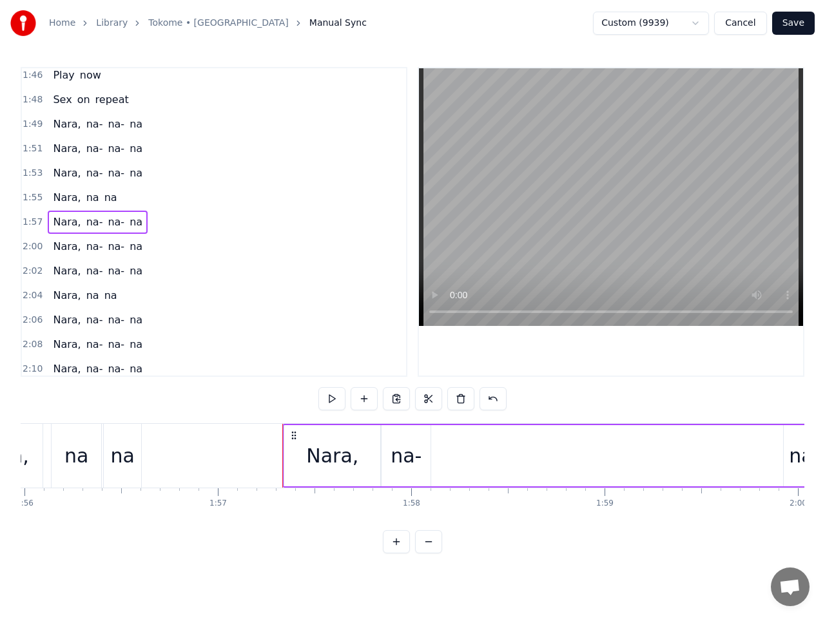
click at [35, 219] on span "1:57" at bounding box center [33, 222] width 20 height 13
click at [332, 399] on button at bounding box center [331, 398] width 27 height 23
click at [332, 390] on button at bounding box center [331, 398] width 27 height 23
click at [802, 459] on div "na-" at bounding box center [804, 455] width 31 height 29
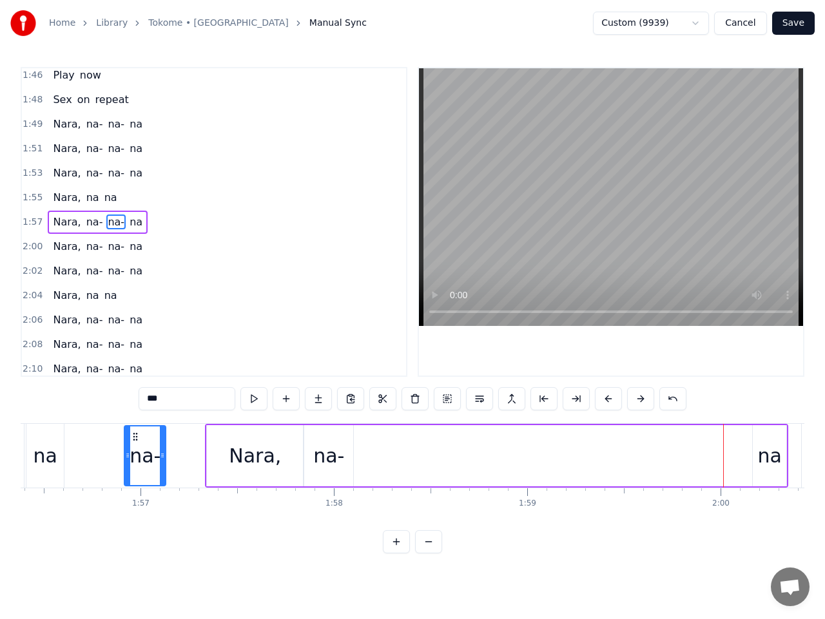
scroll to position [0, 22459]
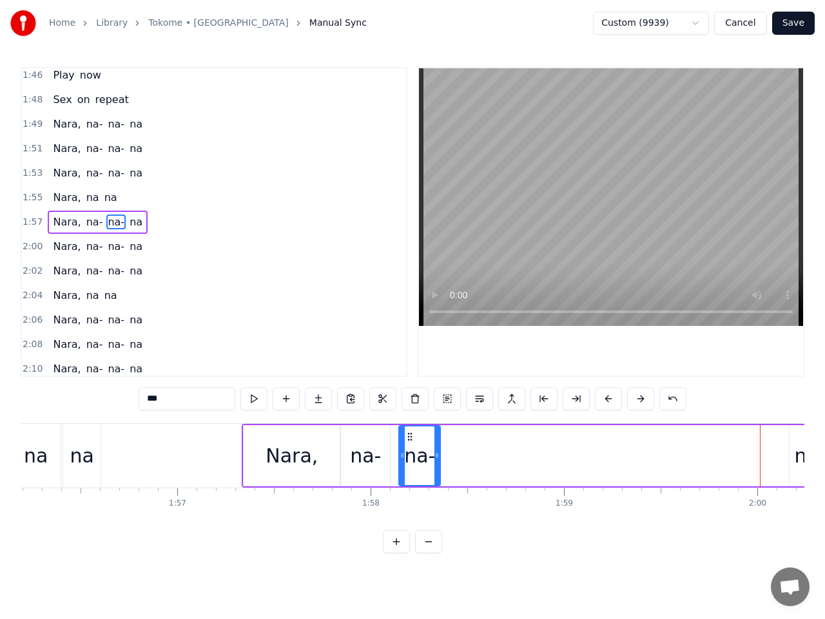
drag, startPoint x: 80, startPoint y: 436, endPoint x: 410, endPoint y: 477, distance: 333.1
click at [410, 477] on div "na-" at bounding box center [419, 456] width 40 height 59
click at [803, 454] on div "na" at bounding box center [806, 455] width 24 height 29
type input "**"
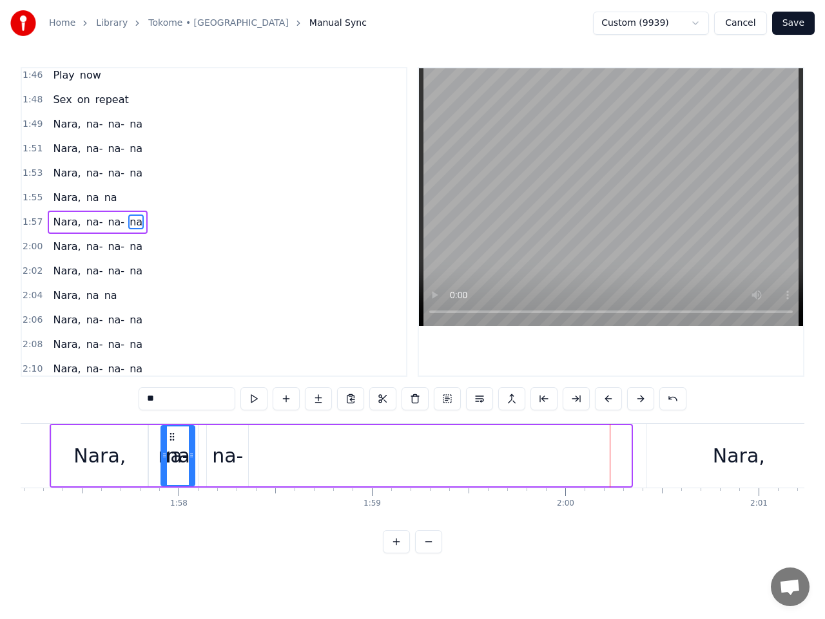
scroll to position [0, 22649]
drag, startPoint x: 82, startPoint y: 436, endPoint x: 262, endPoint y: 465, distance: 181.4
click at [262, 465] on div "na" at bounding box center [269, 456] width 32 height 59
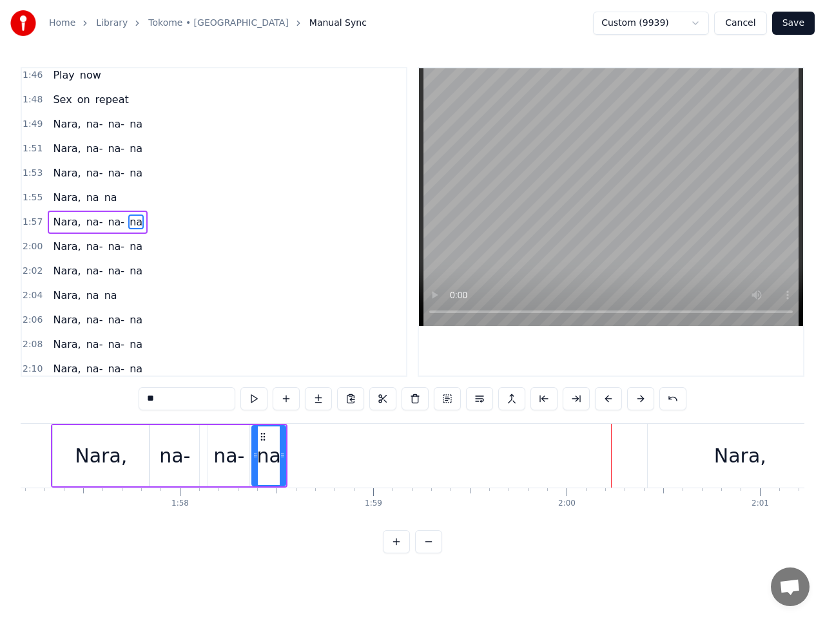
click at [30, 225] on span "1:57" at bounding box center [33, 222] width 20 height 13
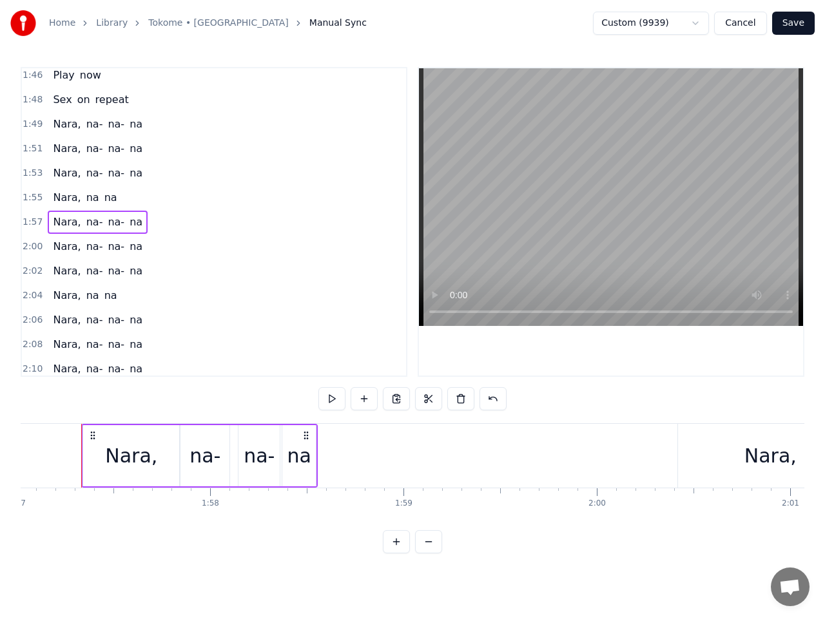
scroll to position [0, 22615]
click at [334, 398] on button at bounding box center [331, 398] width 27 height 23
click at [327, 396] on button at bounding box center [331, 398] width 27 height 23
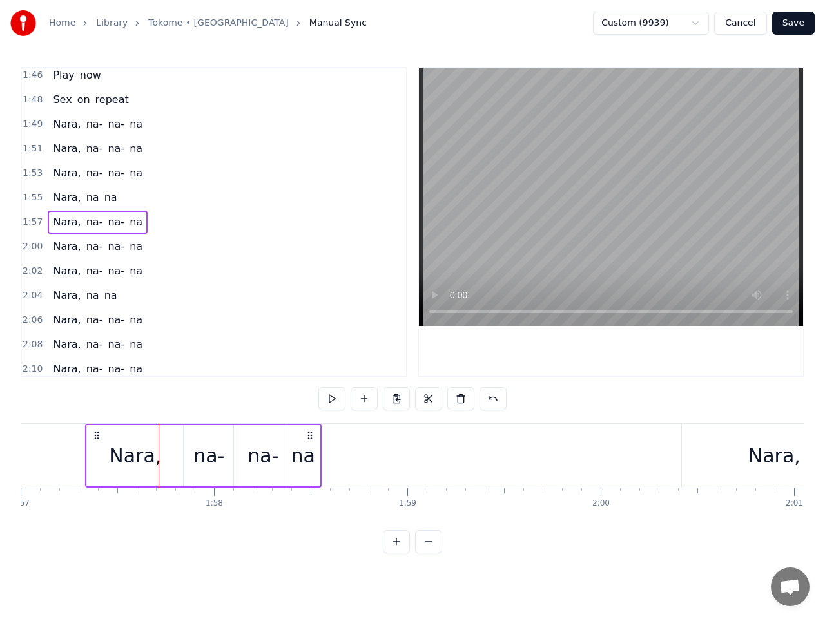
click at [327, 396] on button at bounding box center [331, 398] width 27 height 23
click at [329, 396] on button at bounding box center [331, 398] width 27 height 23
click at [311, 437] on icon at bounding box center [310, 435] width 10 height 10
click at [300, 449] on div "na" at bounding box center [303, 455] width 24 height 29
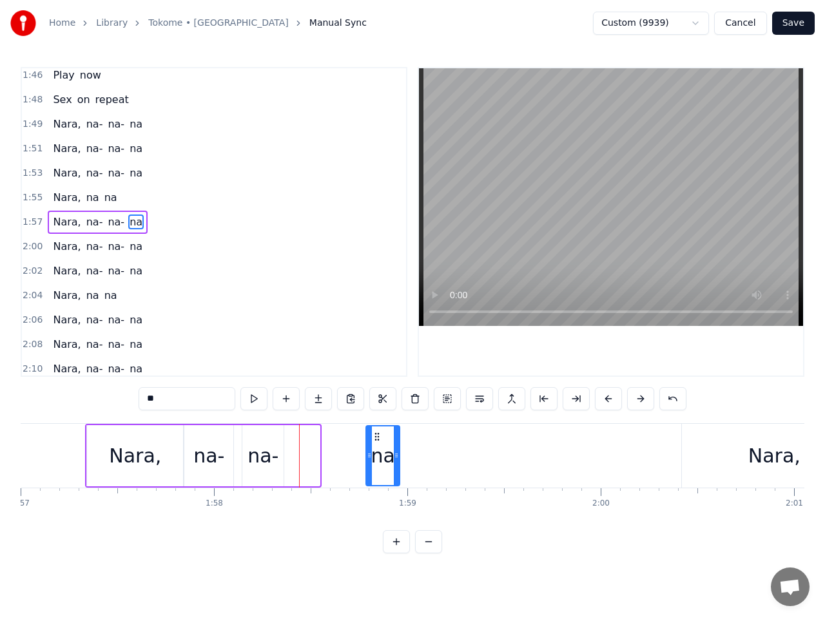
drag, startPoint x: 296, startPoint y: 436, endPoint x: 379, endPoint y: 441, distance: 83.3
click at [379, 441] on icon at bounding box center [377, 437] width 10 height 10
click at [260, 453] on div "na-" at bounding box center [262, 455] width 31 height 29
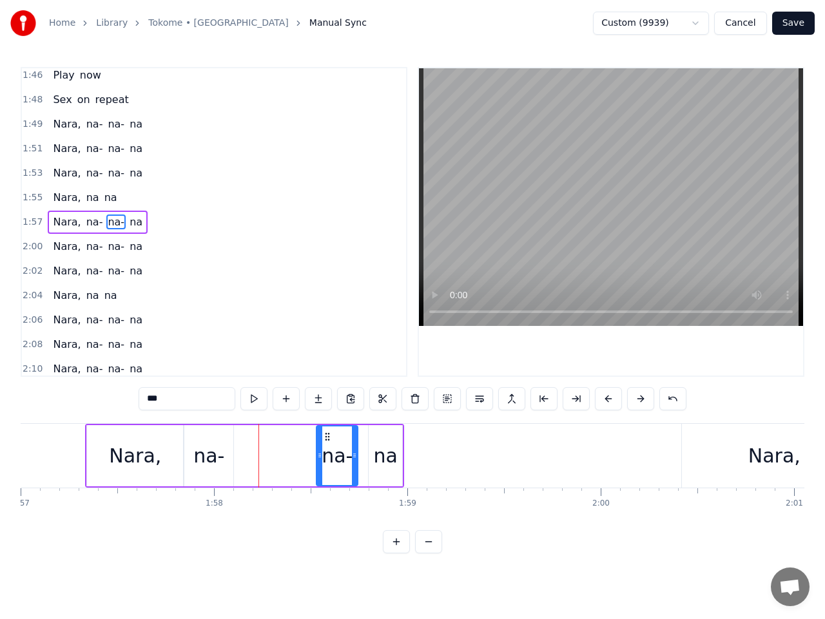
drag, startPoint x: 253, startPoint y: 436, endPoint x: 321, endPoint y: 444, distance: 68.8
click at [329, 441] on icon at bounding box center [327, 437] width 10 height 10
click at [213, 454] on div "na-" at bounding box center [208, 455] width 31 height 29
drag, startPoint x: 195, startPoint y: 435, endPoint x: 284, endPoint y: 441, distance: 89.8
click at [284, 441] on icon at bounding box center [285, 437] width 10 height 10
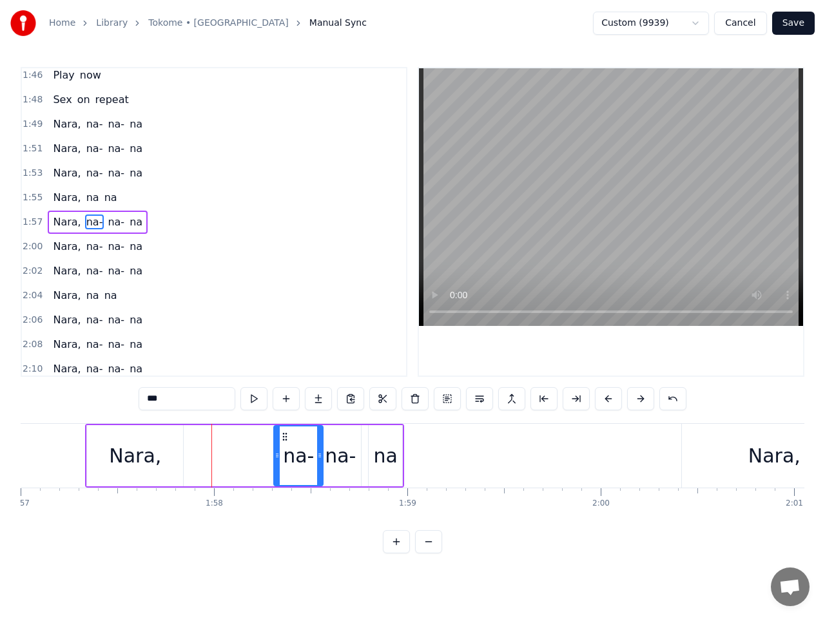
click at [105, 444] on div "Nara," at bounding box center [135, 455] width 96 height 61
type input "*****"
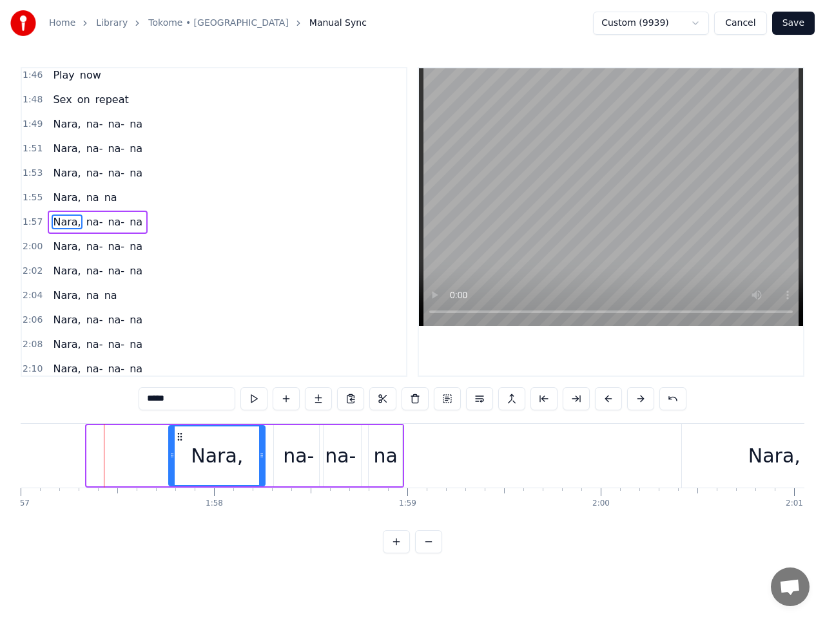
drag, startPoint x: 99, startPoint y: 435, endPoint x: 179, endPoint y: 442, distance: 80.2
click at [179, 442] on div "Nara," at bounding box center [216, 456] width 95 height 59
click at [30, 226] on span "1:57" at bounding box center [33, 222] width 20 height 13
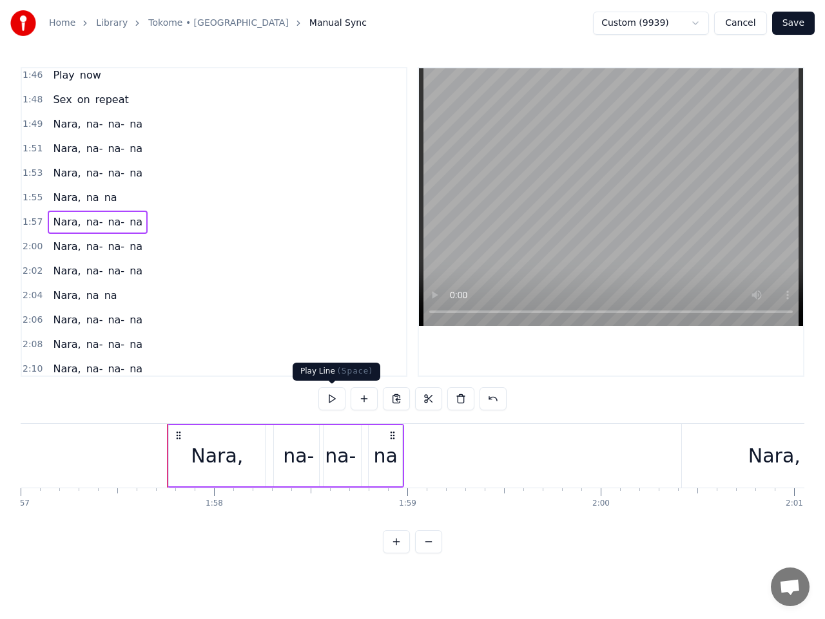
click at [336, 400] on button at bounding box center [331, 398] width 27 height 23
click at [336, 399] on button at bounding box center [331, 398] width 27 height 23
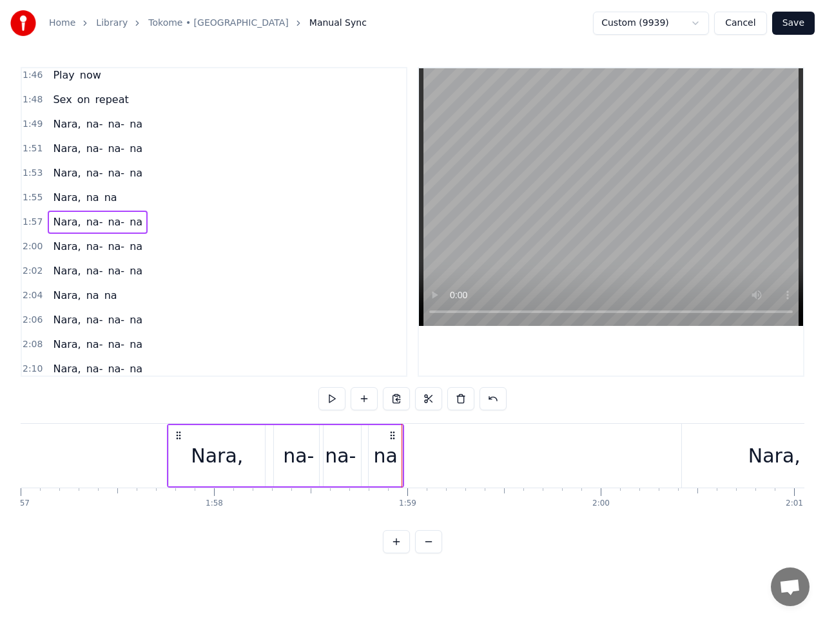
click at [179, 446] on div "Nara," at bounding box center [217, 455] width 96 height 61
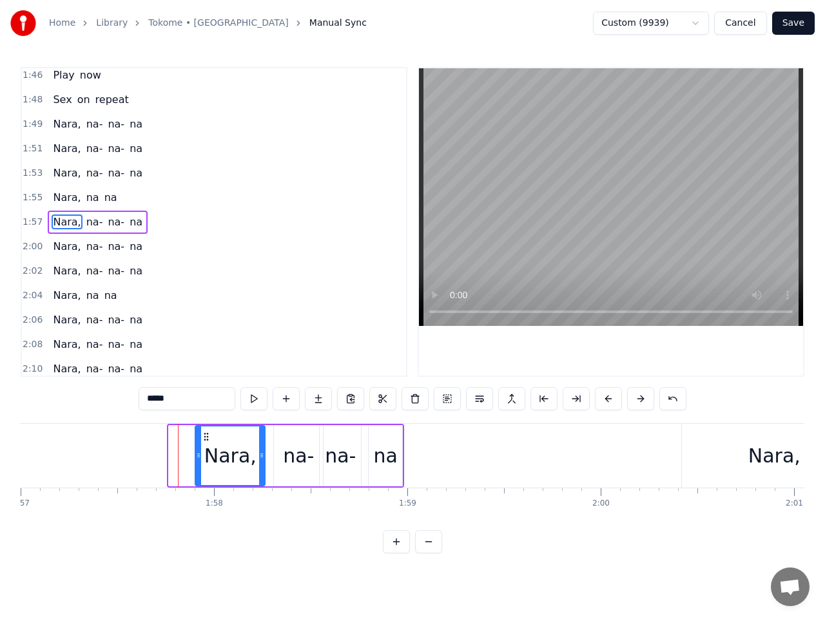
drag, startPoint x: 171, startPoint y: 450, endPoint x: 198, endPoint y: 445, distance: 27.4
click at [198, 445] on div at bounding box center [198, 456] width 5 height 59
click at [256, 396] on button at bounding box center [253, 398] width 27 height 23
click at [32, 200] on span "1:55" at bounding box center [33, 197] width 20 height 13
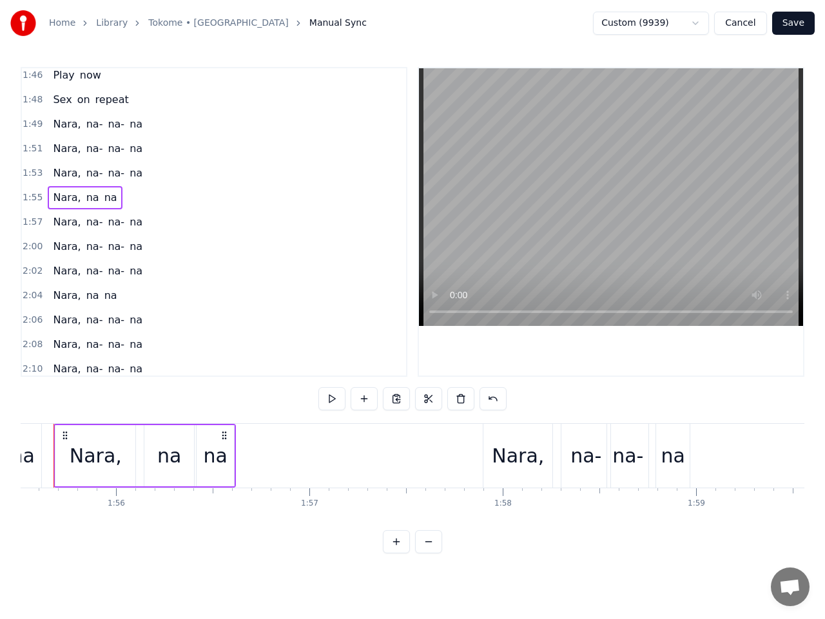
scroll to position [0, 22295]
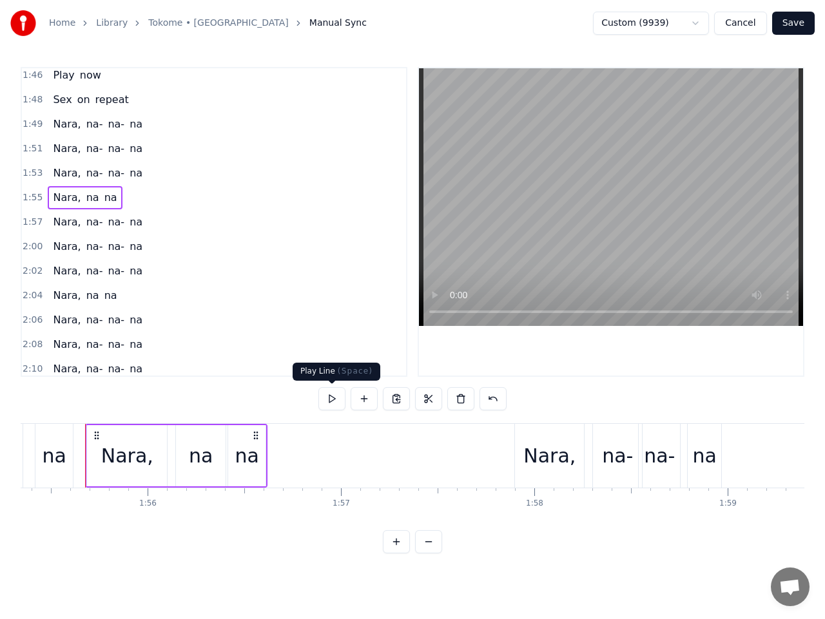
click at [337, 401] on button at bounding box center [331, 398] width 27 height 23
click at [30, 224] on span "1:57" at bounding box center [33, 222] width 20 height 13
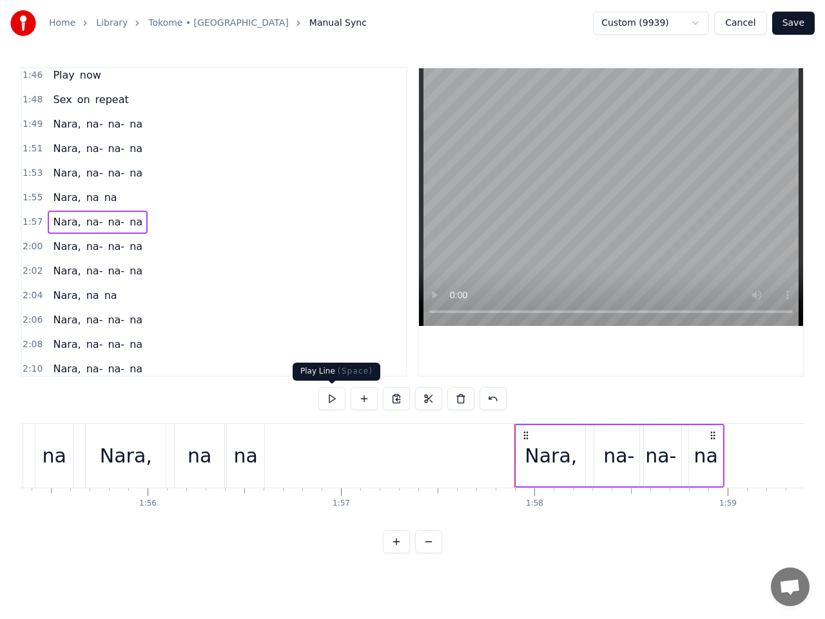
click at [332, 396] on button at bounding box center [331, 398] width 27 height 23
click at [714, 454] on div "na" at bounding box center [706, 455] width 24 height 29
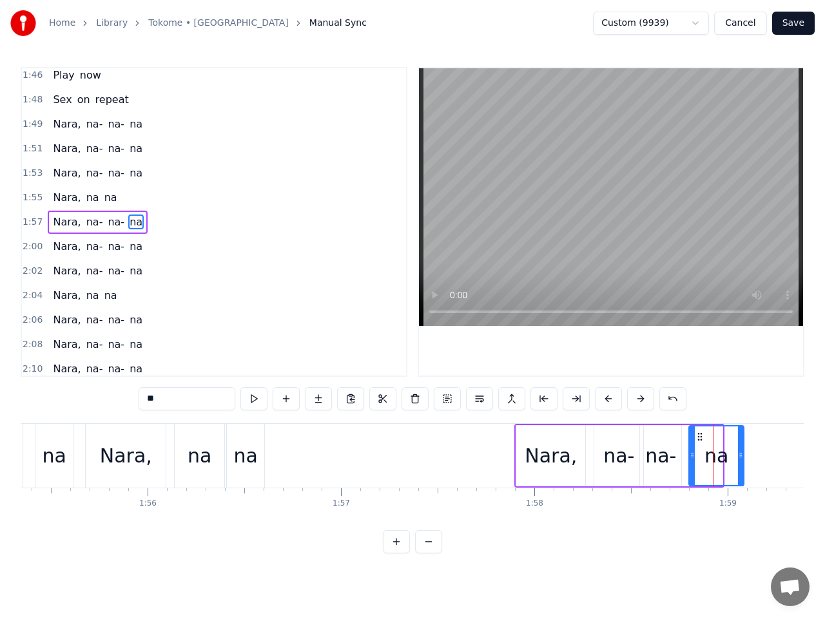
drag, startPoint x: 722, startPoint y: 448, endPoint x: 743, endPoint y: 447, distance: 21.3
click at [743, 447] on div at bounding box center [740, 456] width 5 height 59
click at [29, 218] on span "1:57" at bounding box center [33, 222] width 20 height 13
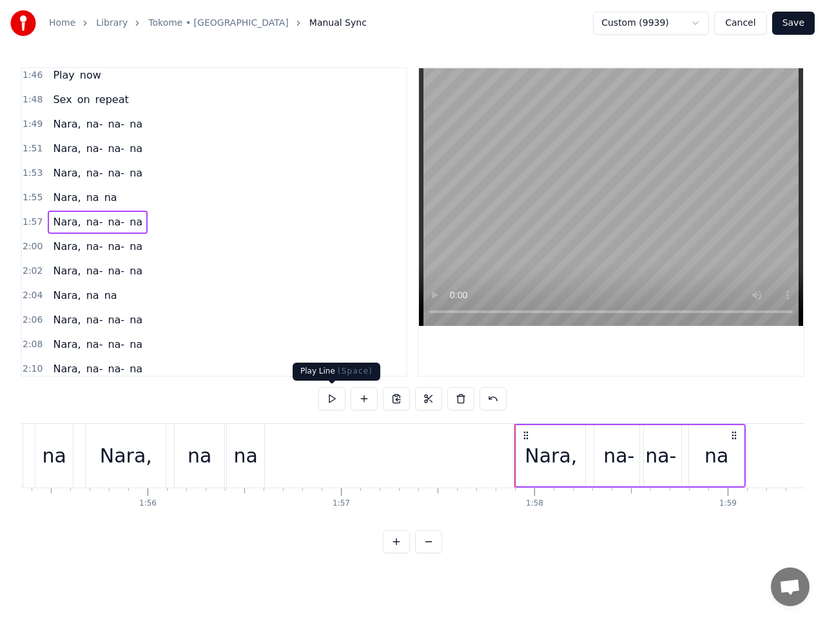
click at [336, 399] on button at bounding box center [331, 398] width 27 height 23
click at [663, 463] on div "na-" at bounding box center [660, 455] width 31 height 29
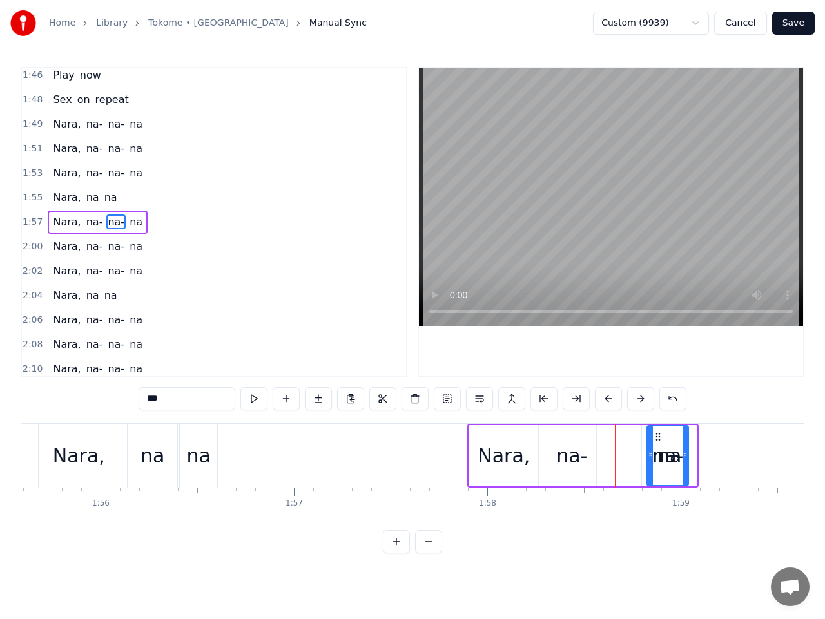
scroll to position [0, 22346]
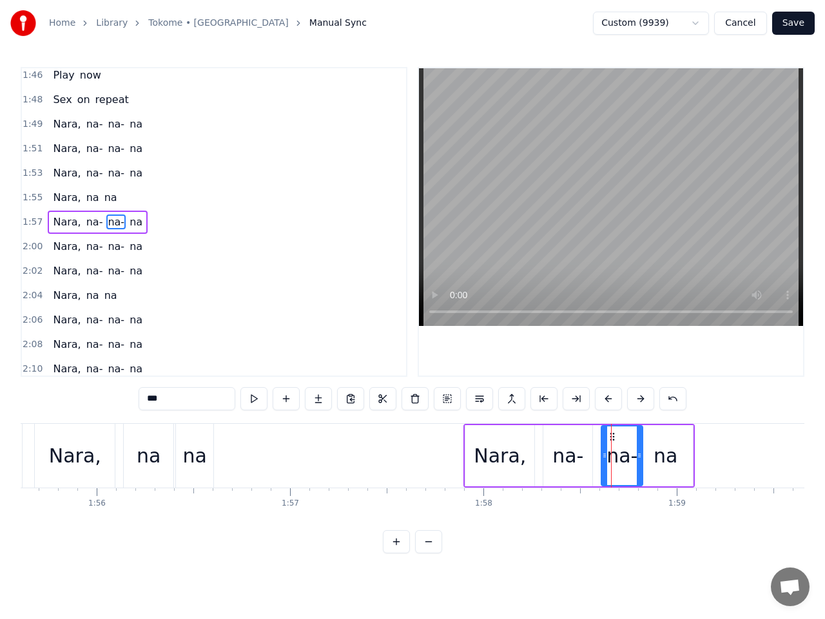
drag, startPoint x: 652, startPoint y: 437, endPoint x: 613, endPoint y: 441, distance: 38.9
click at [613, 441] on icon at bounding box center [612, 437] width 10 height 10
click at [31, 222] on span "1:57" at bounding box center [33, 222] width 20 height 13
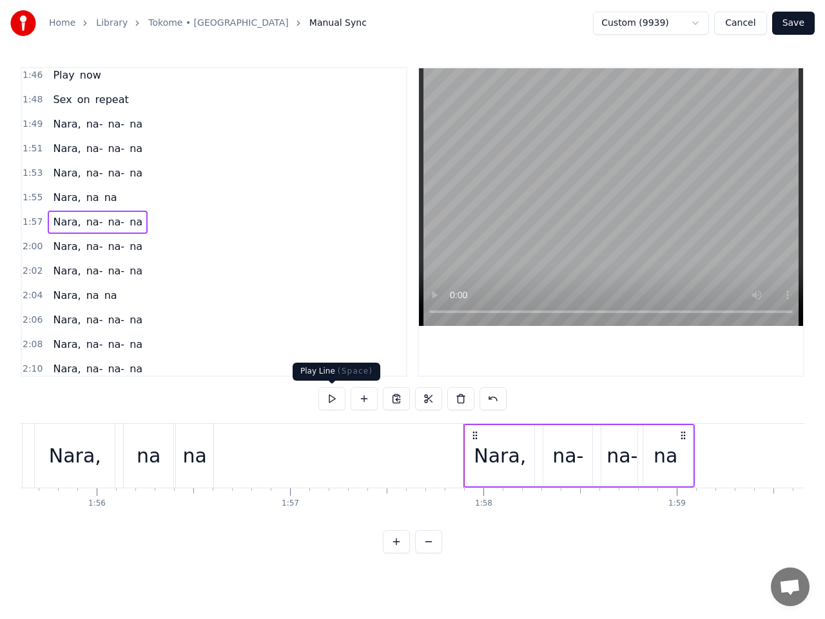
click at [334, 396] on button at bounding box center [331, 398] width 27 height 23
click at [561, 462] on div "na-" at bounding box center [567, 455] width 31 height 29
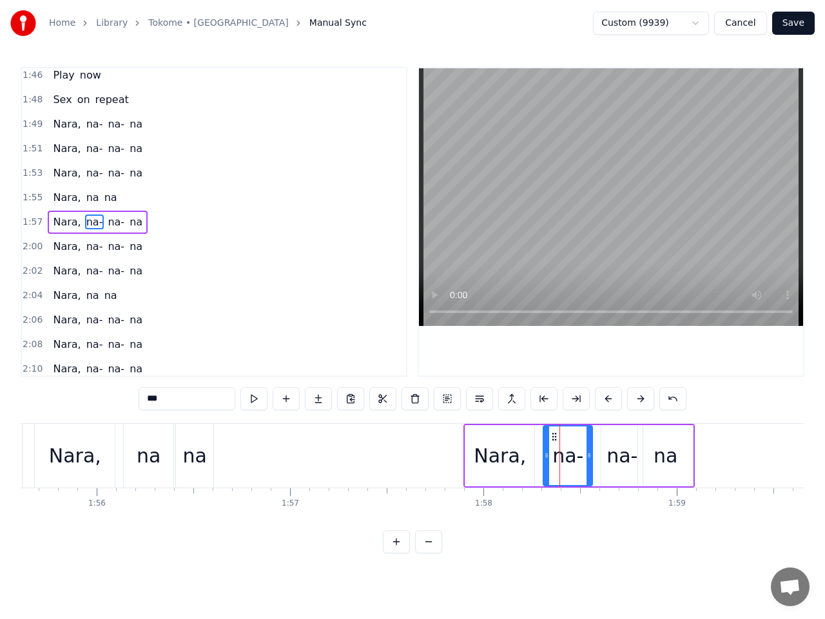
click at [620, 461] on div "na-" at bounding box center [621, 455] width 31 height 29
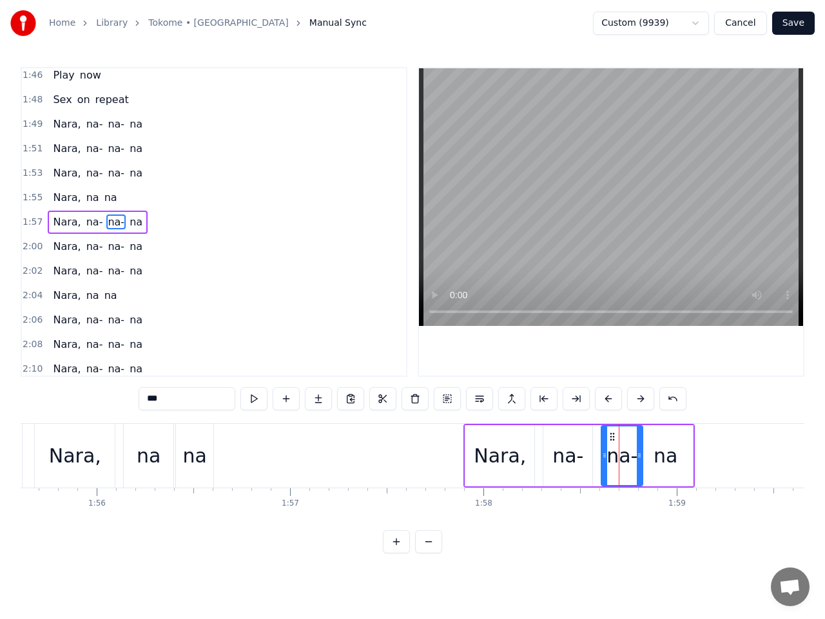
click at [666, 459] on div "na" at bounding box center [665, 455] width 24 height 29
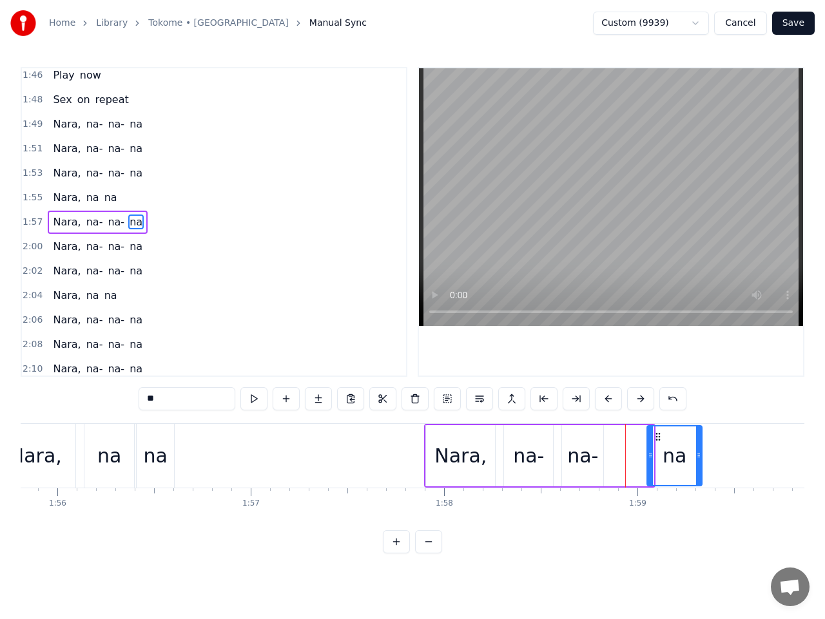
drag, startPoint x: 650, startPoint y: 438, endPoint x: 680, endPoint y: 440, distance: 29.7
click at [663, 440] on icon at bounding box center [658, 437] width 10 height 10
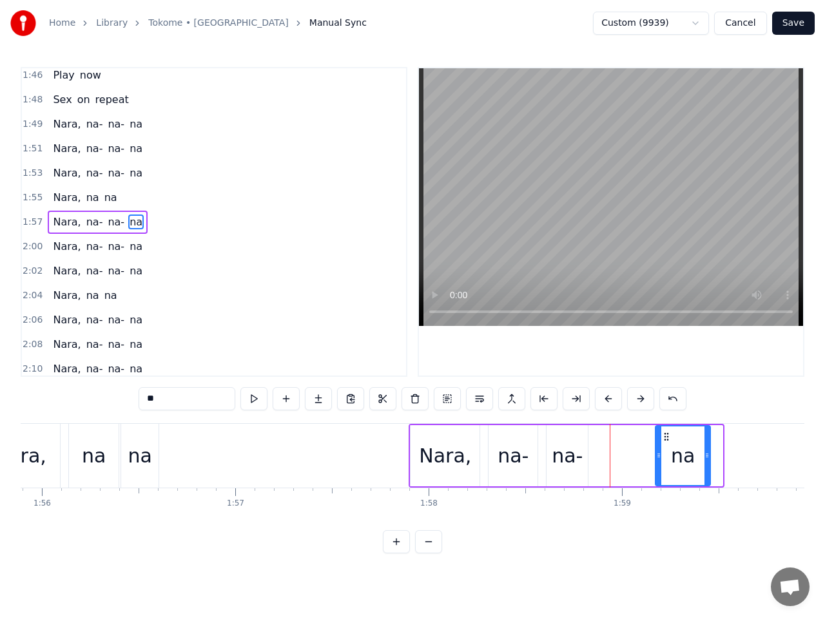
drag, startPoint x: 678, startPoint y: 438, endPoint x: 663, endPoint y: 439, distance: 15.5
click at [663, 440] on icon at bounding box center [666, 437] width 10 height 10
click at [570, 459] on div "na-" at bounding box center [567, 455] width 31 height 29
type input "***"
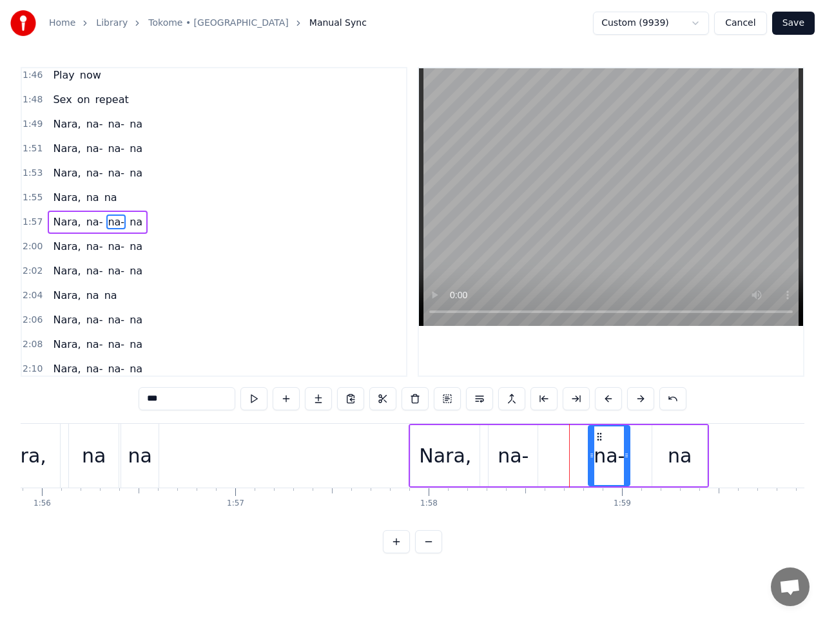
drag, startPoint x: 559, startPoint y: 437, endPoint x: 601, endPoint y: 443, distance: 42.4
click at [601, 443] on div "na-" at bounding box center [609, 456] width 40 height 59
click at [513, 456] on div "na-" at bounding box center [512, 455] width 31 height 29
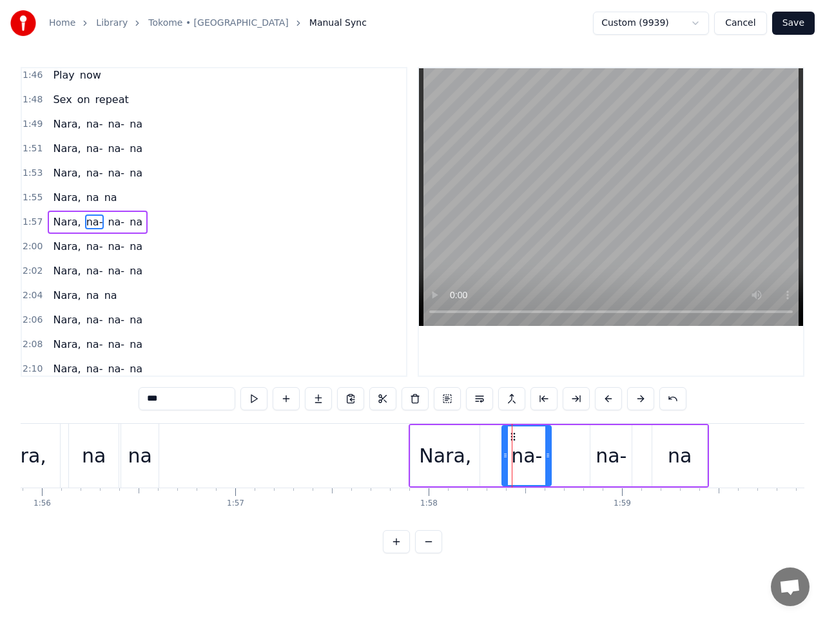
drag, startPoint x: 500, startPoint y: 437, endPoint x: 514, endPoint y: 440, distance: 14.5
click at [514, 440] on icon at bounding box center [513, 437] width 10 height 10
click at [32, 218] on span "1:57" at bounding box center [33, 222] width 20 height 13
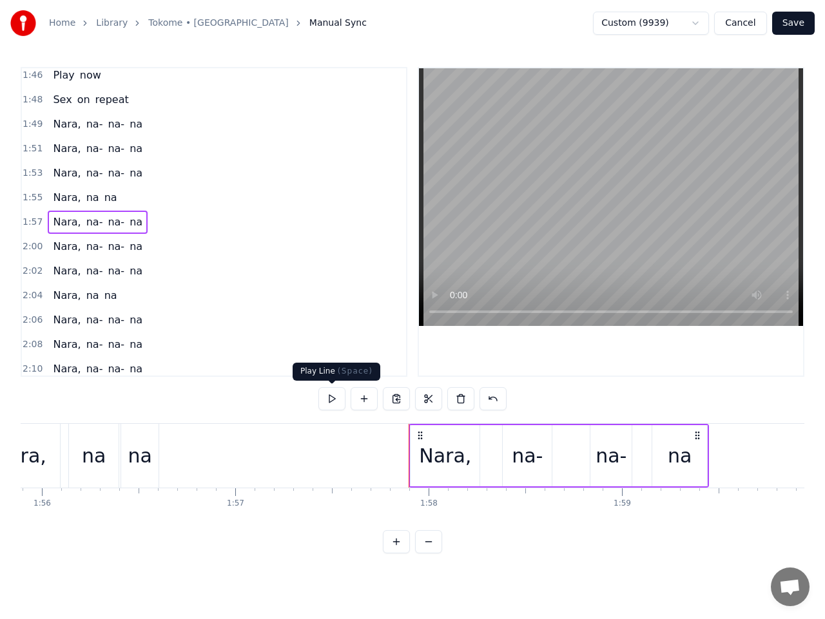
click at [331, 399] on button at bounding box center [331, 398] width 27 height 23
click at [334, 399] on button at bounding box center [331, 398] width 27 height 23
click at [28, 247] on span "2:00" at bounding box center [33, 246] width 20 height 13
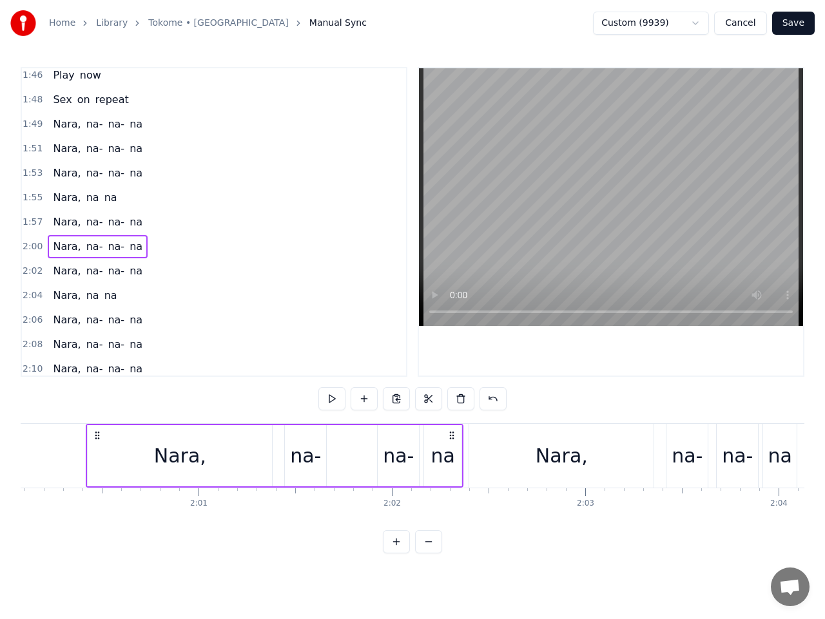
scroll to position [0, 23211]
click at [330, 396] on button at bounding box center [331, 398] width 27 height 23
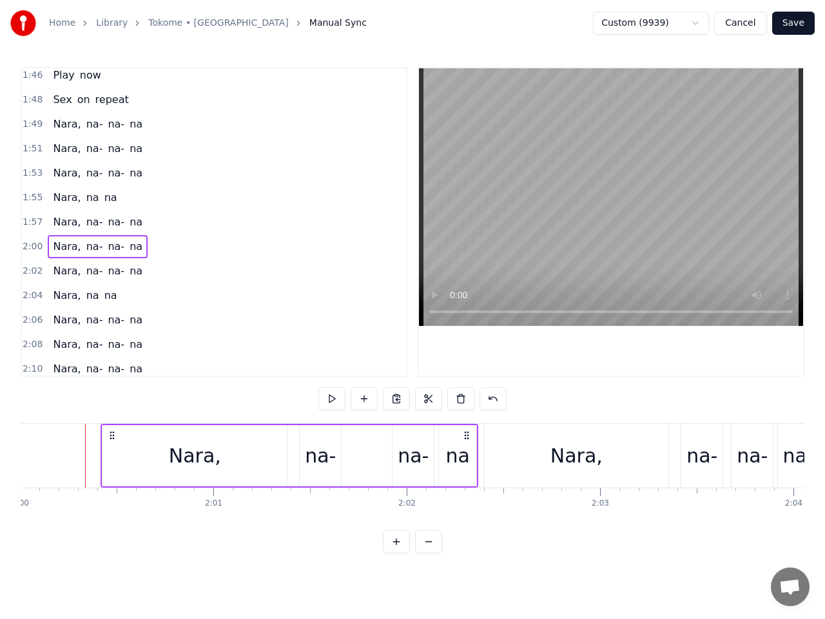
click at [331, 400] on button at bounding box center [331, 398] width 27 height 23
click at [328, 396] on button at bounding box center [331, 398] width 27 height 23
click at [107, 450] on div "Nara," at bounding box center [194, 455] width 184 height 61
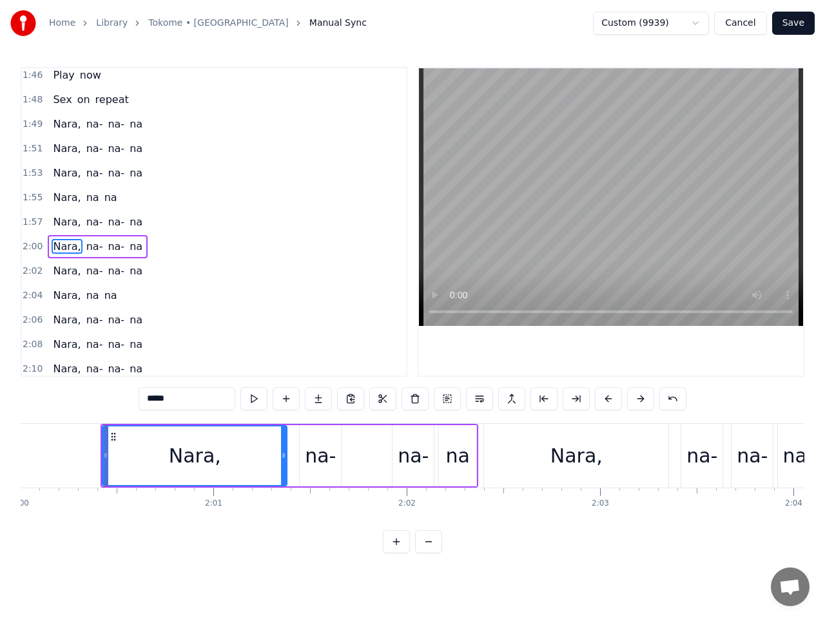
scroll to position [1009, 0]
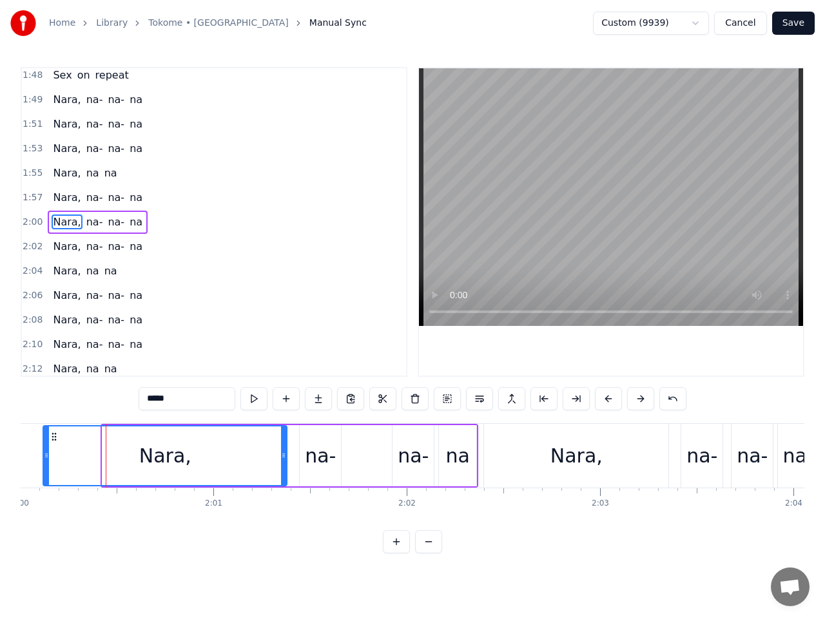
drag, startPoint x: 104, startPoint y: 446, endPoint x: 45, endPoint y: 452, distance: 59.6
click at [45, 452] on div at bounding box center [46, 456] width 5 height 59
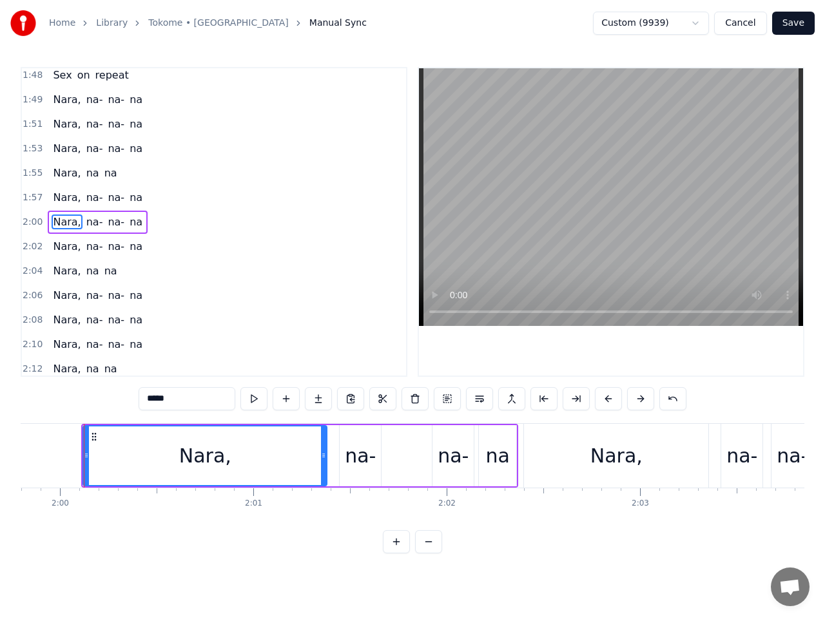
scroll to position [0, 23154]
click at [254, 400] on button at bounding box center [253, 398] width 27 height 23
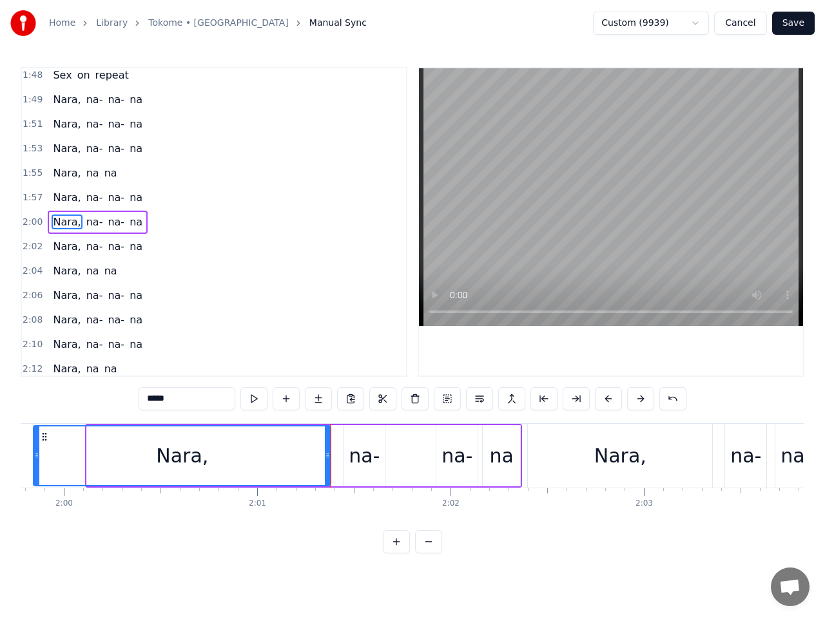
drag, startPoint x: 89, startPoint y: 454, endPoint x: 35, endPoint y: 456, distance: 53.5
click at [35, 456] on icon at bounding box center [36, 455] width 5 height 10
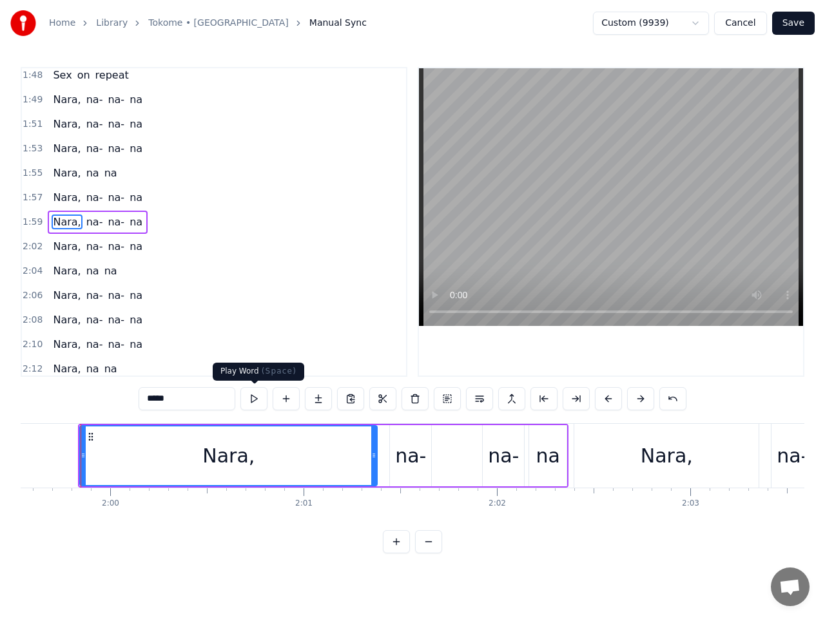
scroll to position [0, 23101]
click at [251, 403] on button at bounding box center [253, 398] width 27 height 23
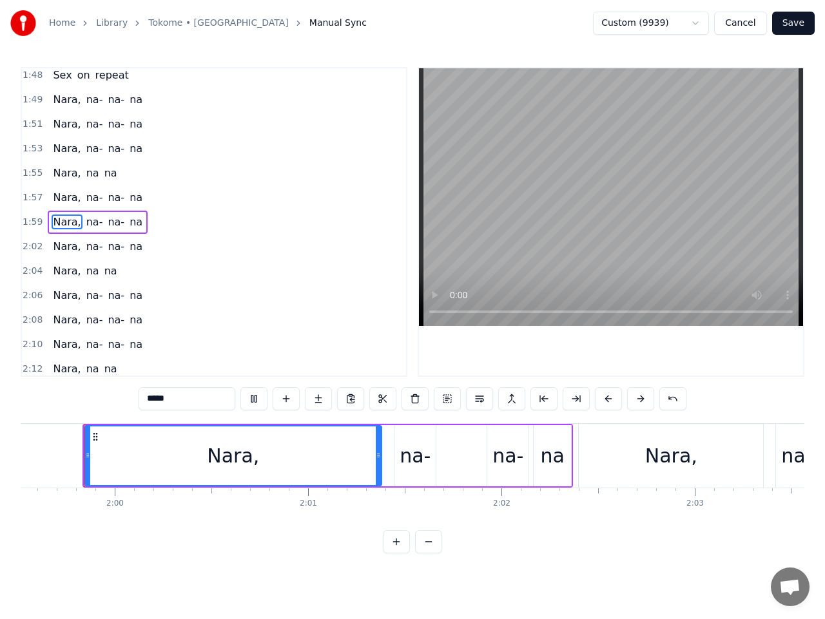
scroll to position [0, 23098]
click at [257, 397] on button at bounding box center [253, 398] width 27 height 23
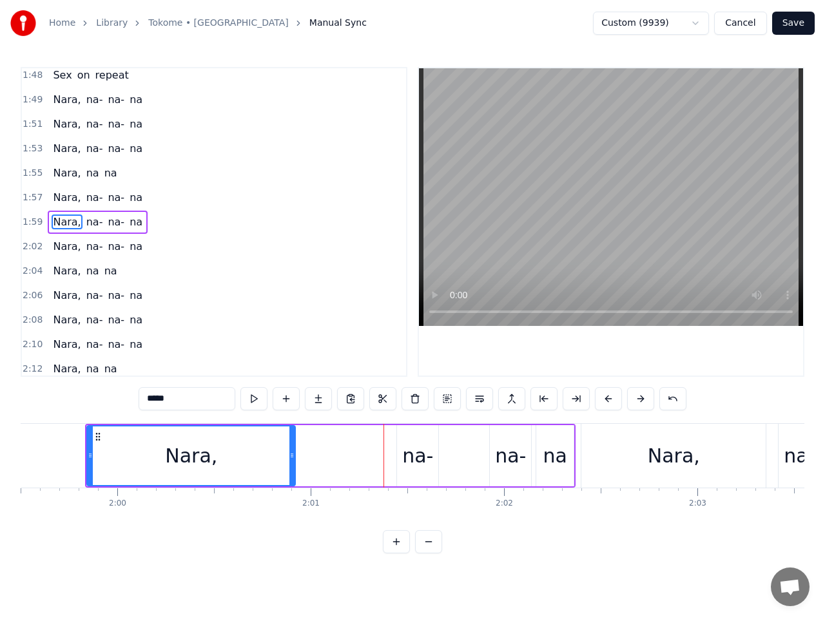
drag, startPoint x: 379, startPoint y: 458, endPoint x: 291, endPoint y: 459, distance: 88.9
click at [291, 459] on icon at bounding box center [291, 455] width 5 height 10
click at [407, 458] on div "na-" at bounding box center [417, 455] width 31 height 29
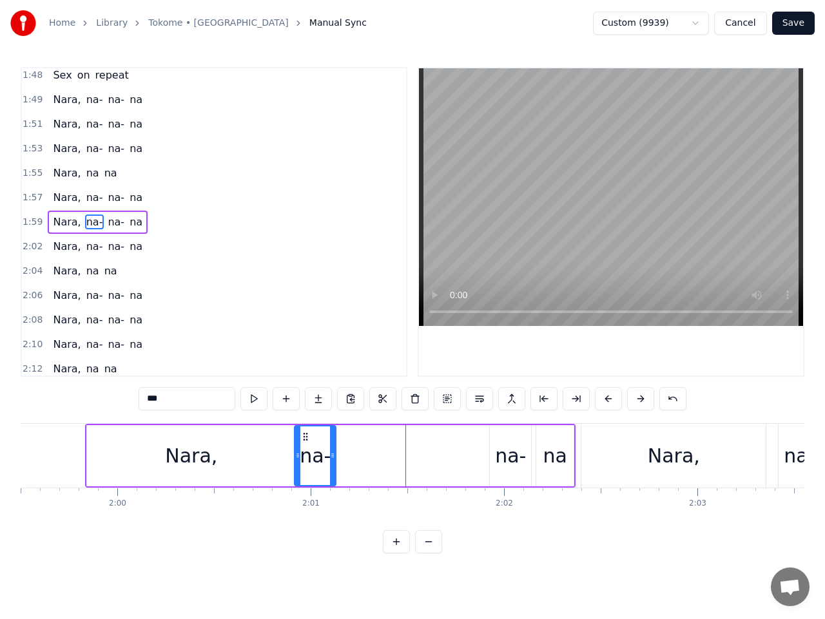
drag, startPoint x: 408, startPoint y: 439, endPoint x: 305, endPoint y: 450, distance: 103.0
click at [305, 450] on div "na-" at bounding box center [315, 456] width 40 height 59
click at [503, 462] on div "na-" at bounding box center [510, 455] width 31 height 29
drag, startPoint x: 499, startPoint y: 436, endPoint x: 346, endPoint y: 447, distance: 153.1
click at [346, 447] on div "na-" at bounding box center [358, 456] width 40 height 59
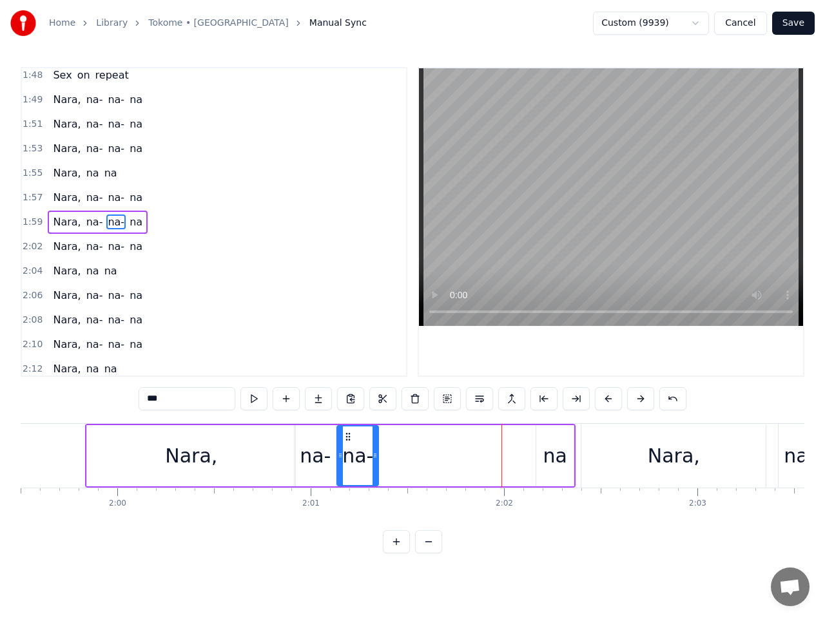
click at [559, 450] on div "na" at bounding box center [555, 455] width 24 height 29
type input "**"
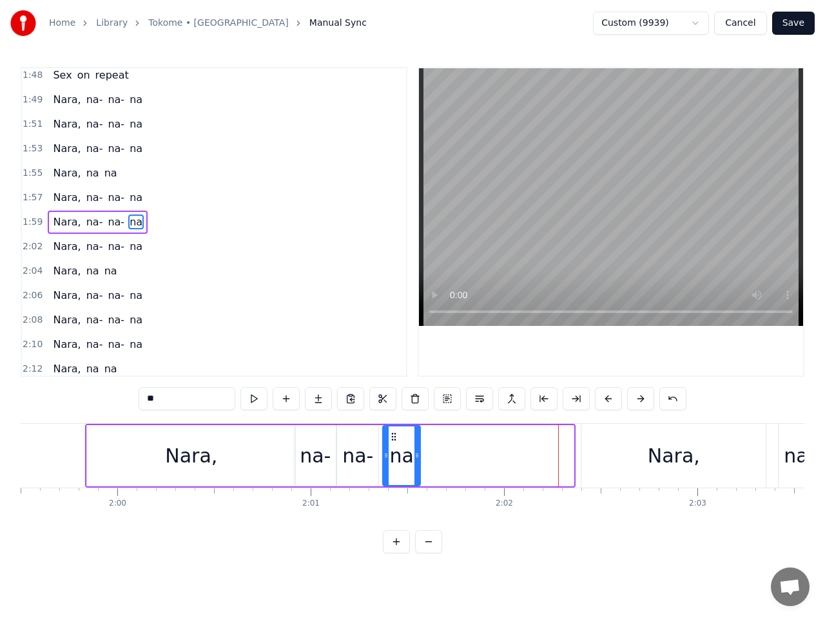
drag, startPoint x: 545, startPoint y: 436, endPoint x: 392, endPoint y: 446, distance: 153.6
click at [392, 446] on div "na" at bounding box center [401, 456] width 36 height 59
click at [29, 222] on span "1:59" at bounding box center [33, 222] width 20 height 13
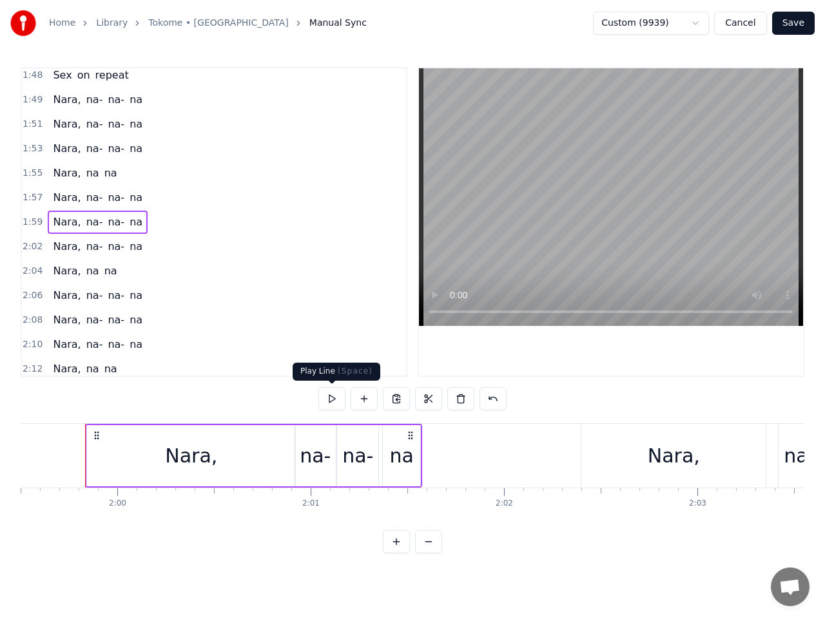
click at [335, 396] on button at bounding box center [331, 398] width 27 height 23
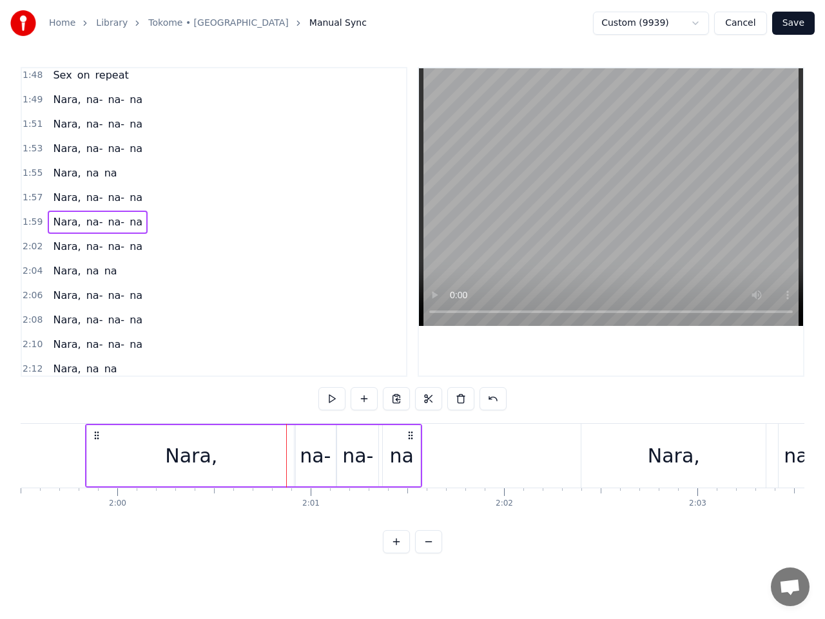
click at [263, 454] on div "Nara," at bounding box center [191, 455] width 208 height 61
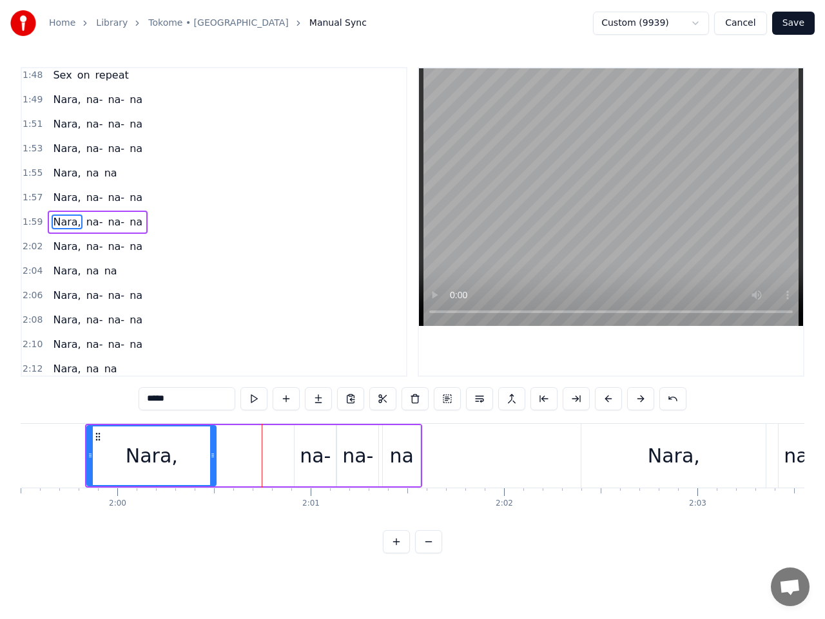
drag, startPoint x: 292, startPoint y: 455, endPoint x: 234, endPoint y: 454, distance: 58.0
click at [212, 454] on icon at bounding box center [212, 455] width 5 height 10
click at [307, 463] on div "na-" at bounding box center [315, 455] width 31 height 29
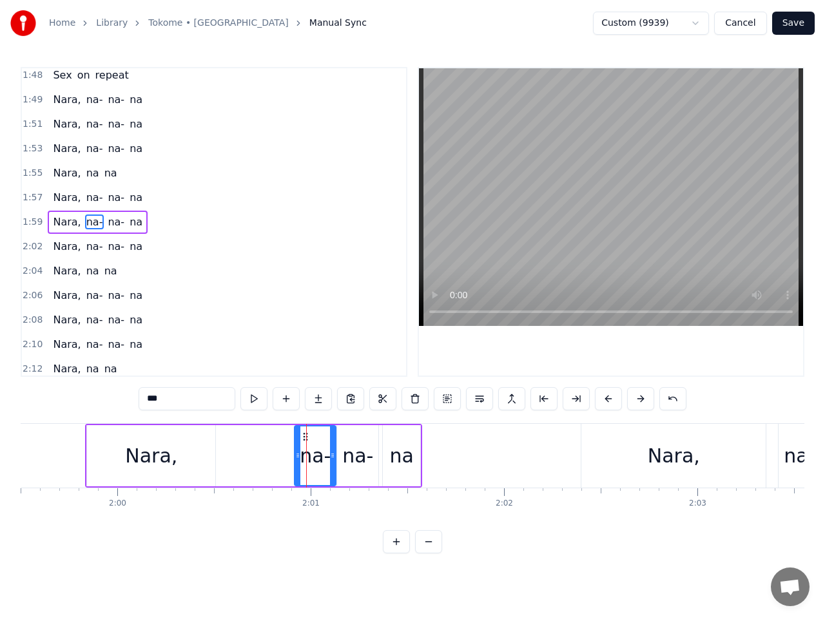
drag, startPoint x: 311, startPoint y: 457, endPoint x: 303, endPoint y: 448, distance: 11.9
click at [297, 456] on div "na-" at bounding box center [315, 456] width 40 height 59
drag, startPoint x: 305, startPoint y: 437, endPoint x: 246, endPoint y: 444, distance: 59.1
click at [225, 444] on div "na-" at bounding box center [236, 456] width 40 height 59
click at [345, 456] on div "na-" at bounding box center [357, 455] width 31 height 29
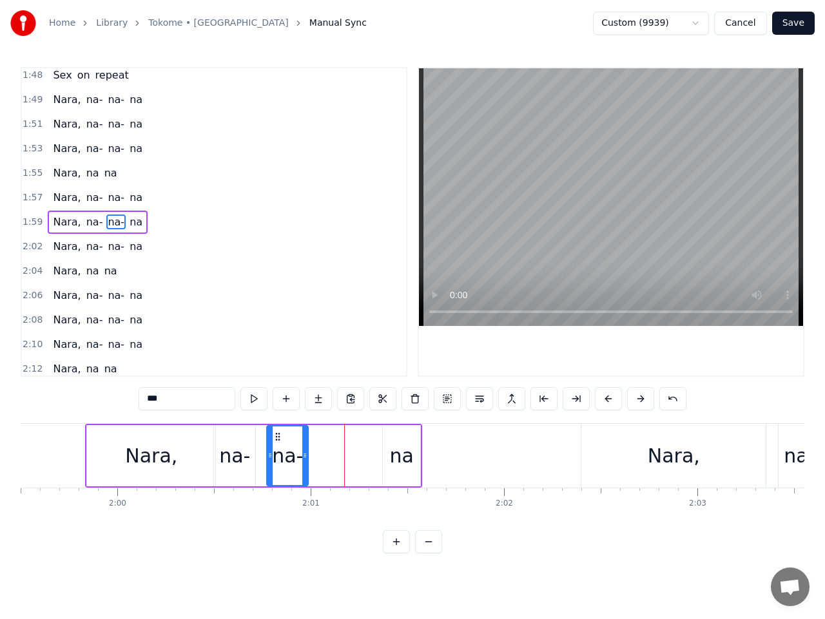
drag, startPoint x: 348, startPoint y: 434, endPoint x: 278, endPoint y: 443, distance: 70.7
click at [278, 443] on div "na-" at bounding box center [287, 456] width 40 height 59
click at [399, 455] on div "na" at bounding box center [402, 455] width 24 height 29
type input "**"
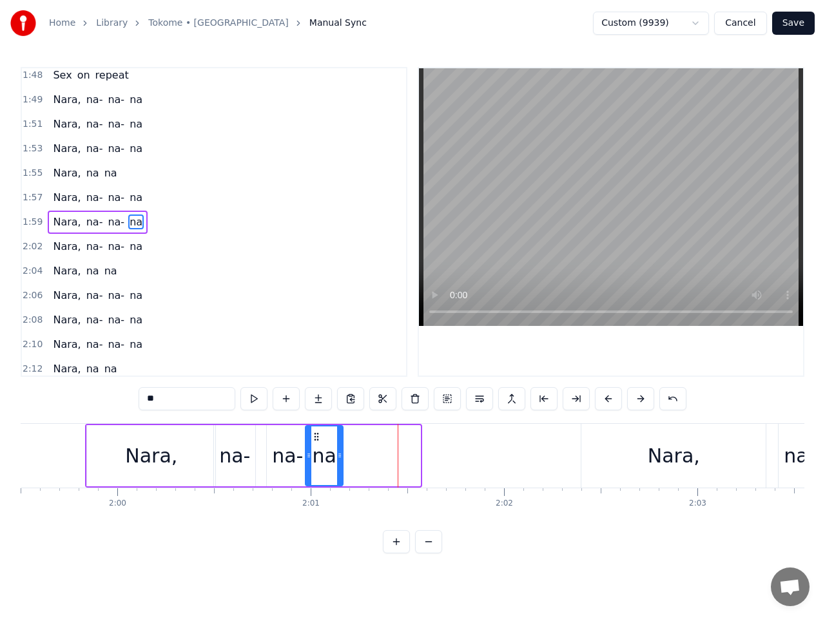
drag, startPoint x: 395, startPoint y: 435, endPoint x: 318, endPoint y: 438, distance: 77.4
click at [318, 438] on icon at bounding box center [316, 437] width 10 height 10
click at [34, 221] on span "1:59" at bounding box center [33, 222] width 20 height 13
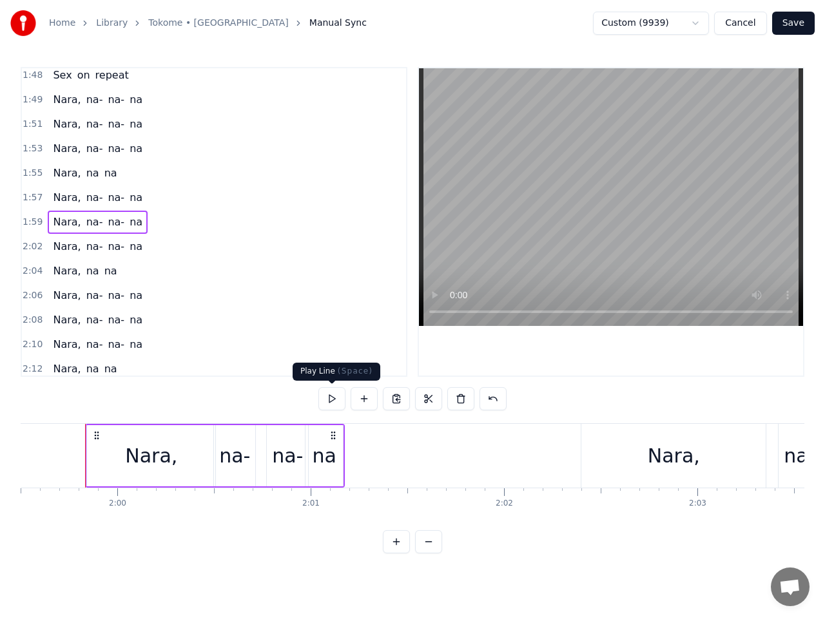
click at [334, 397] on button at bounding box center [331, 398] width 27 height 23
click at [323, 457] on div "na" at bounding box center [324, 455] width 24 height 29
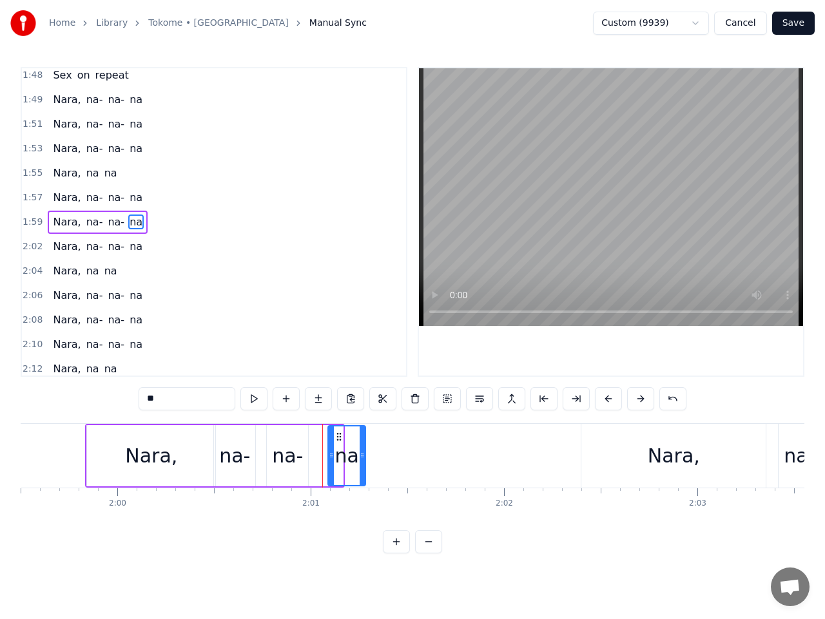
drag, startPoint x: 318, startPoint y: 436, endPoint x: 341, endPoint y: 437, distance: 22.6
click at [341, 437] on icon at bounding box center [339, 437] width 10 height 10
click at [288, 451] on div "na-" at bounding box center [287, 455] width 31 height 29
type input "***"
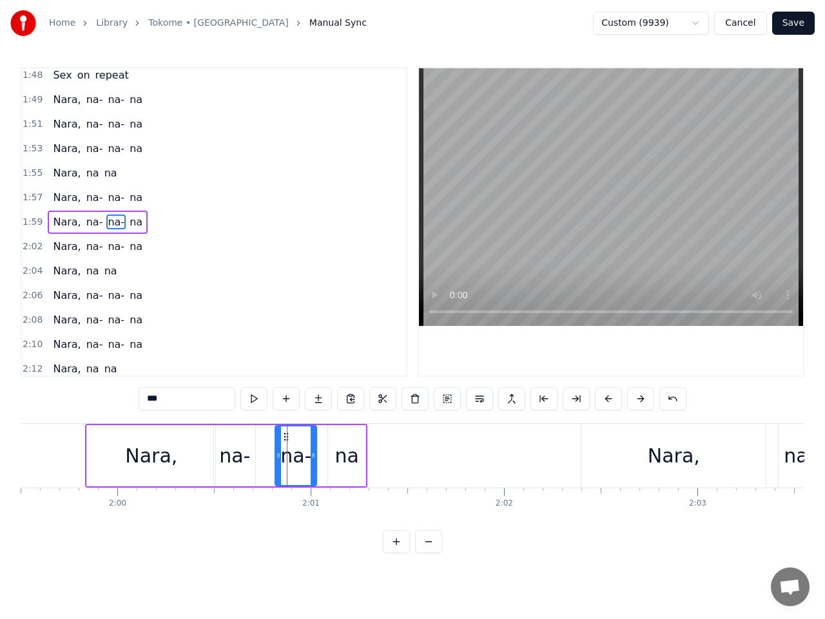
click at [285, 439] on icon at bounding box center [286, 437] width 10 height 10
click at [33, 221] on span "1:59" at bounding box center [33, 222] width 20 height 13
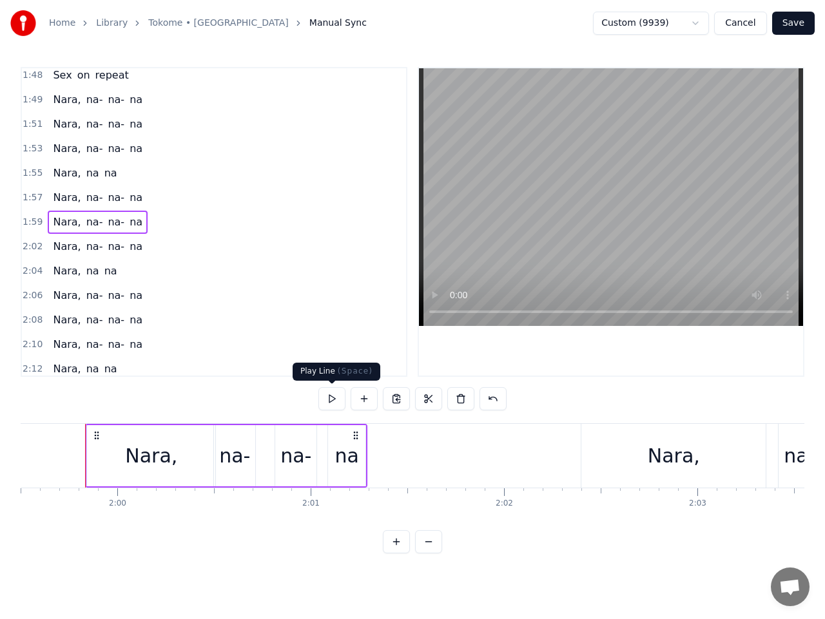
click at [332, 399] on button at bounding box center [331, 398] width 27 height 23
click at [349, 456] on div "na" at bounding box center [347, 455] width 24 height 29
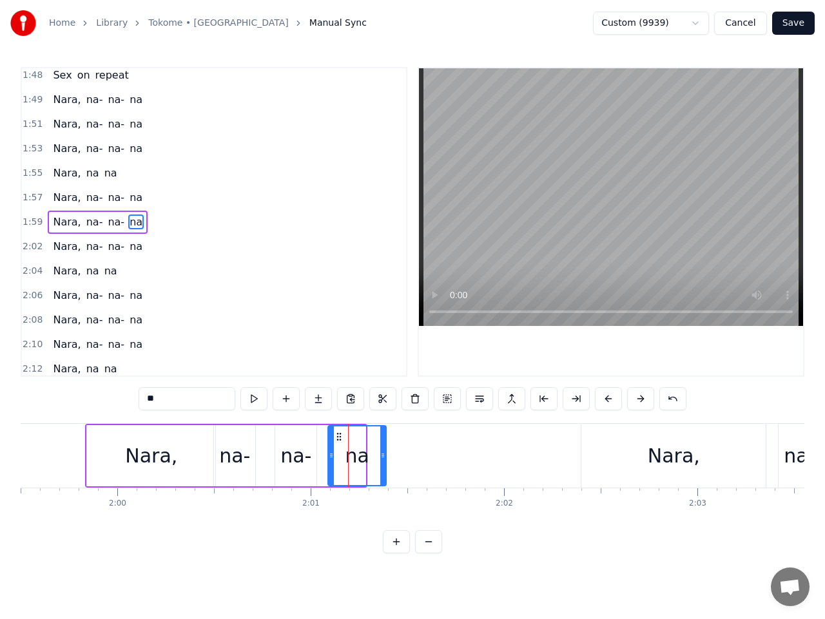
drag, startPoint x: 364, startPoint y: 456, endPoint x: 383, endPoint y: 456, distance: 18.7
click at [383, 456] on icon at bounding box center [382, 455] width 5 height 10
click at [30, 226] on span "1:59" at bounding box center [33, 222] width 20 height 13
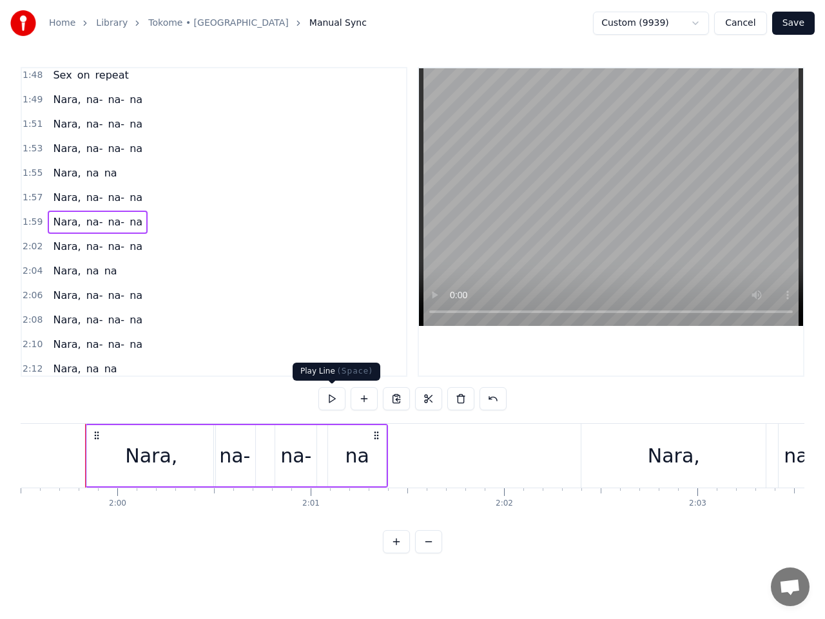
click at [332, 400] on button at bounding box center [331, 398] width 27 height 23
click at [35, 247] on span "2:02" at bounding box center [33, 246] width 20 height 13
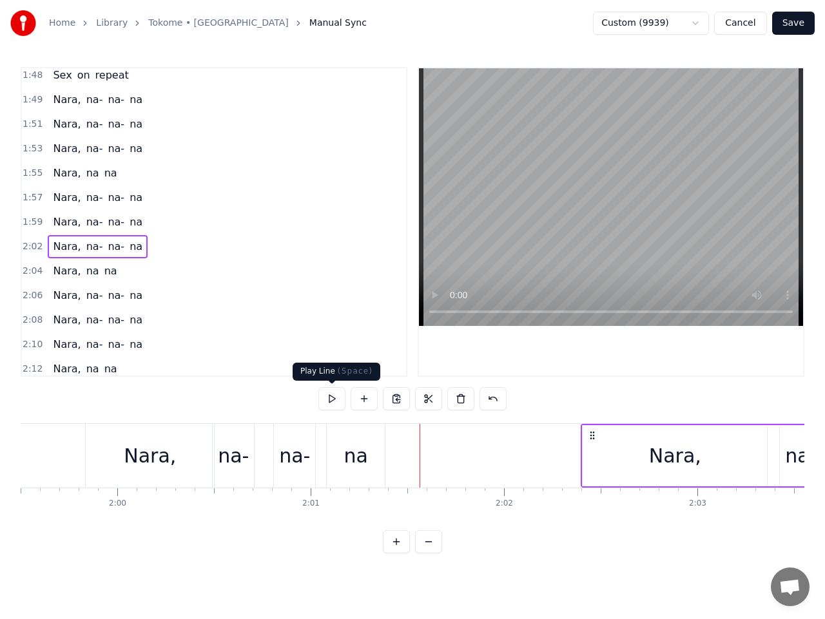
click at [332, 395] on button at bounding box center [331, 398] width 27 height 23
click at [332, 399] on button at bounding box center [331, 398] width 27 height 23
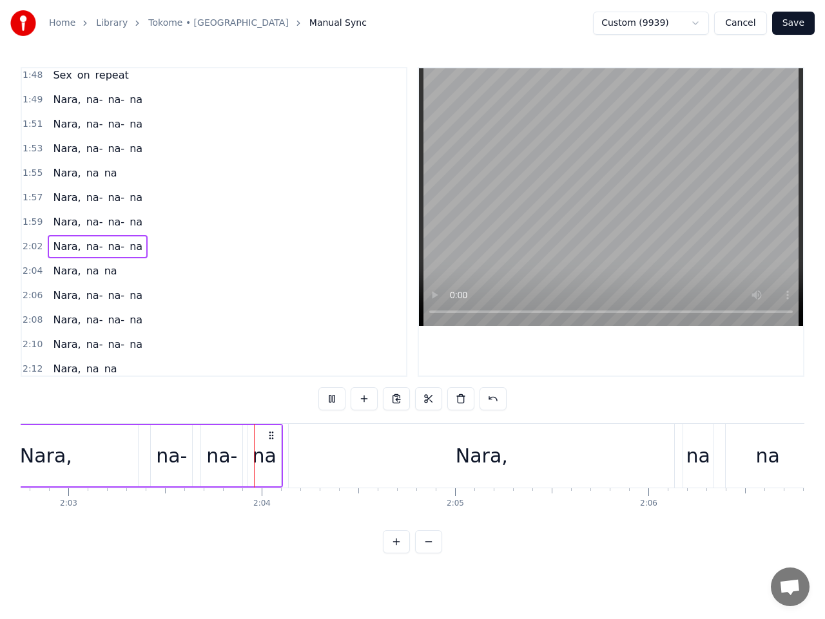
scroll to position [0, 23786]
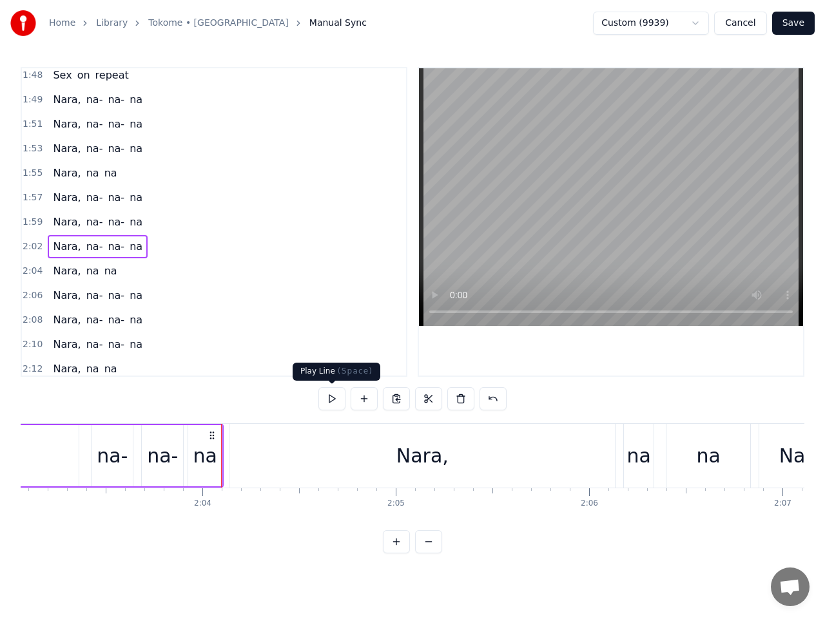
click at [331, 399] on button at bounding box center [331, 398] width 27 height 23
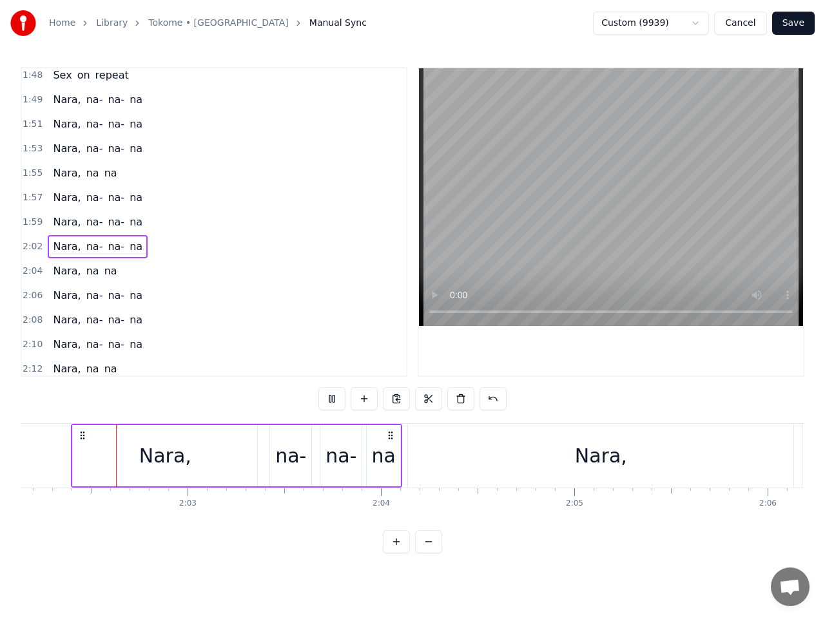
scroll to position [0, 23594]
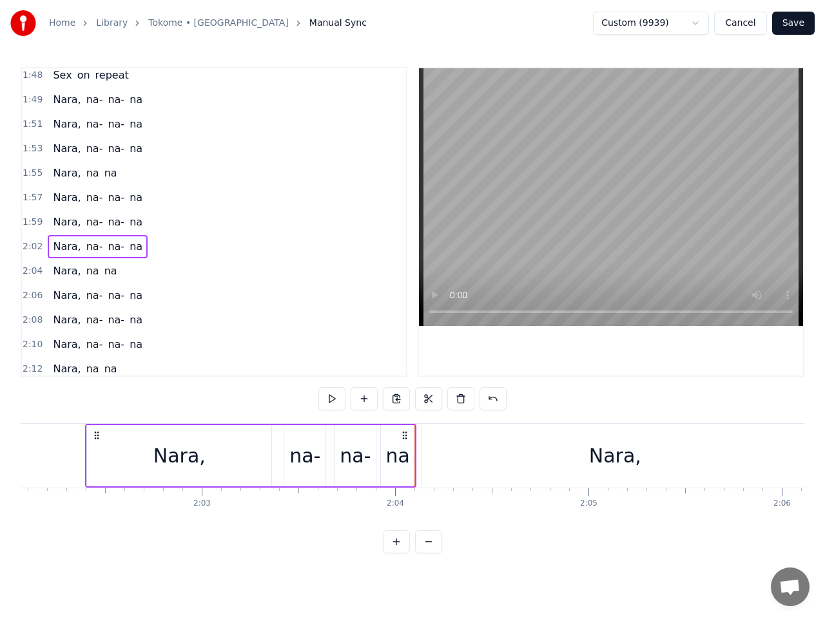
click at [331, 399] on button at bounding box center [331, 398] width 27 height 23
click at [103, 449] on div "Nara," at bounding box center [179, 455] width 184 height 61
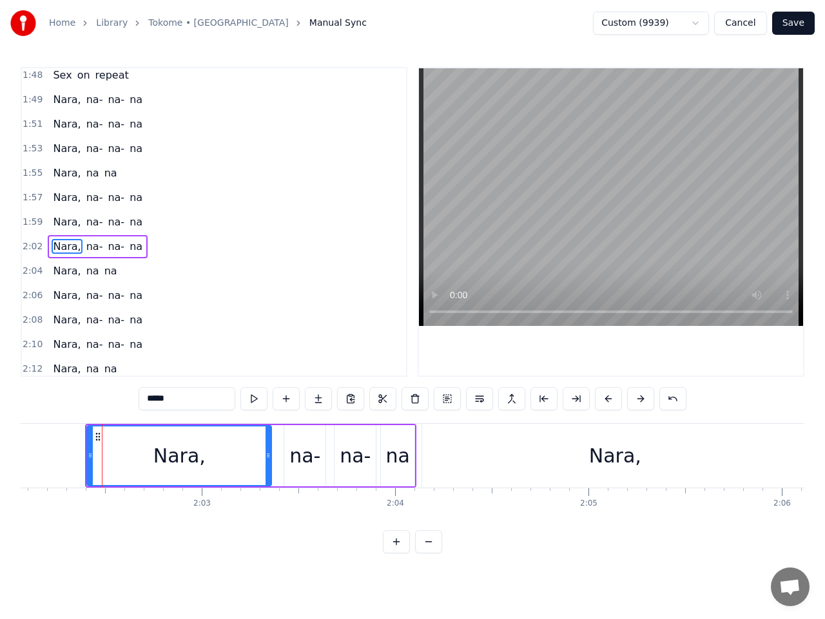
scroll to position [1033, 0]
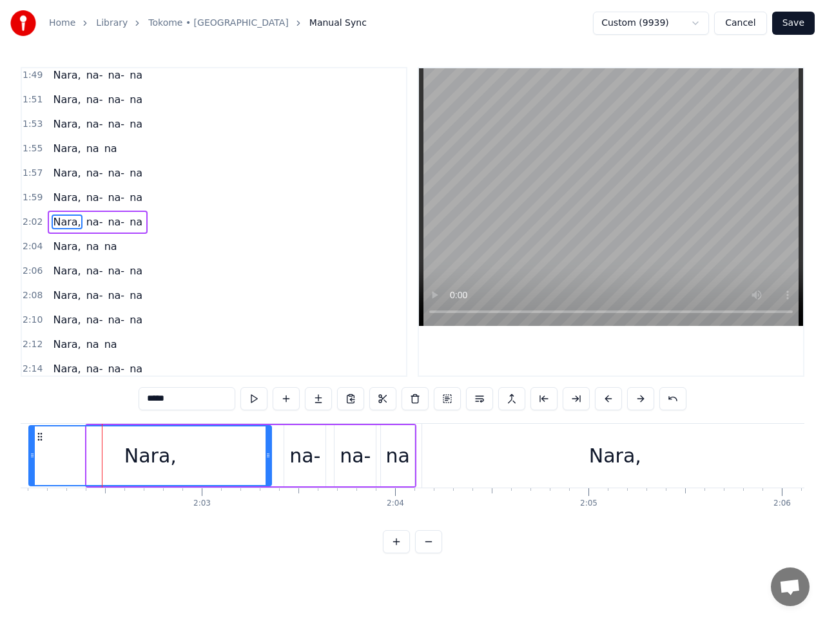
drag, startPoint x: 90, startPoint y: 457, endPoint x: 32, endPoint y: 459, distance: 58.0
click at [32, 459] on icon at bounding box center [32, 455] width 5 height 10
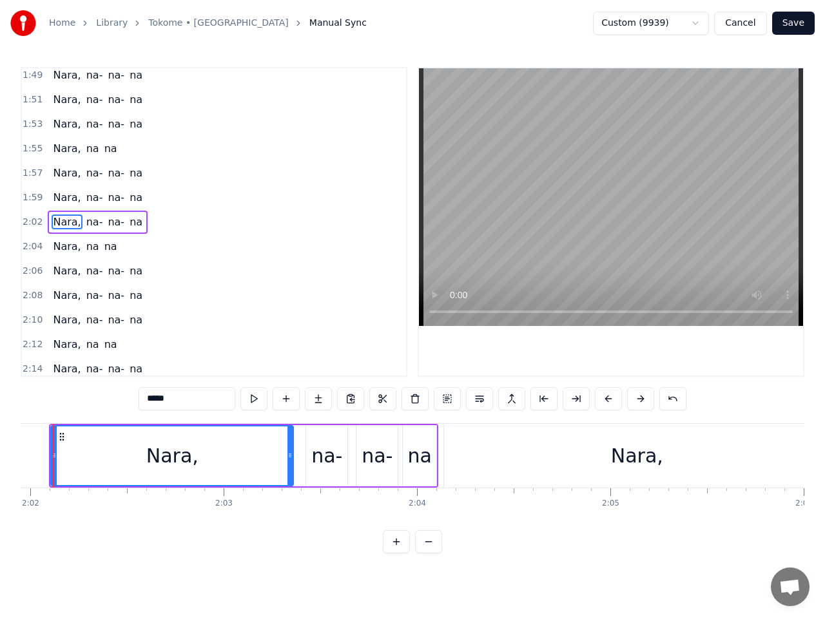
scroll to position [0, 23540]
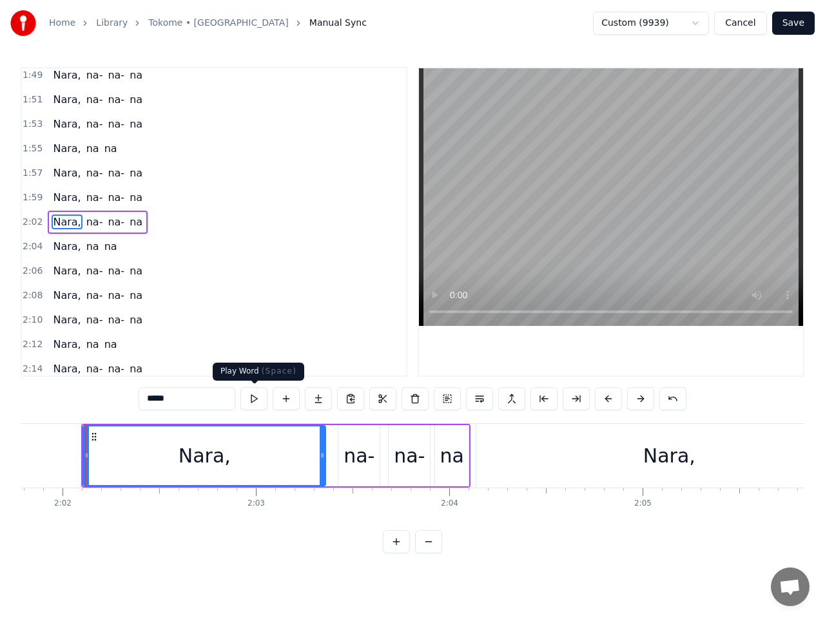
click at [253, 401] on button at bounding box center [253, 398] width 27 height 23
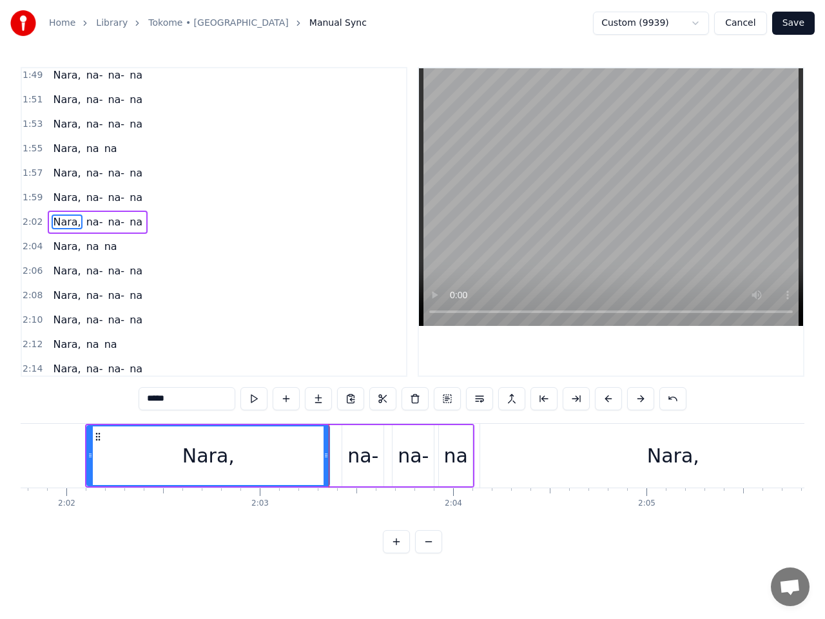
click at [255, 399] on button at bounding box center [253, 398] width 27 height 23
drag, startPoint x: 89, startPoint y: 457, endPoint x: 46, endPoint y: 459, distance: 42.6
click at [46, 459] on icon at bounding box center [48, 455] width 5 height 10
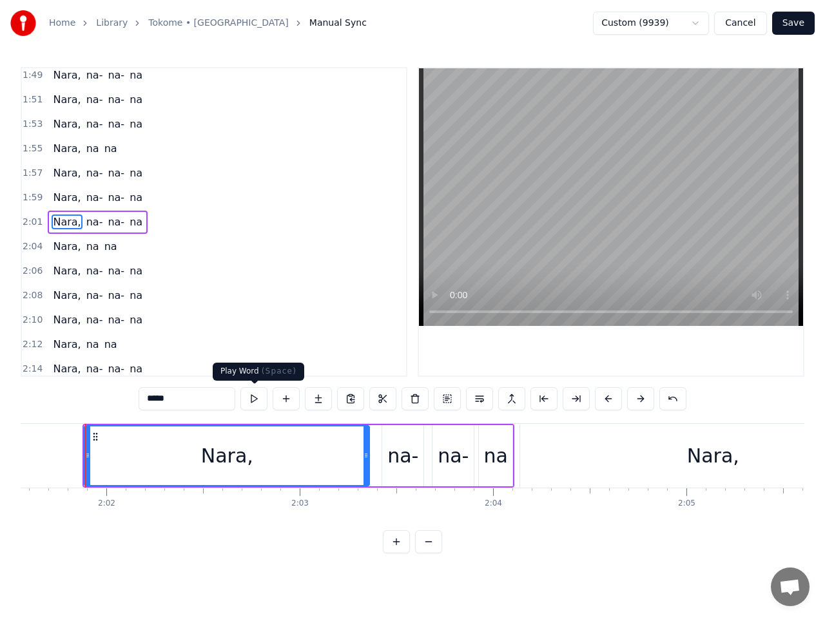
click at [253, 401] on button at bounding box center [253, 398] width 27 height 23
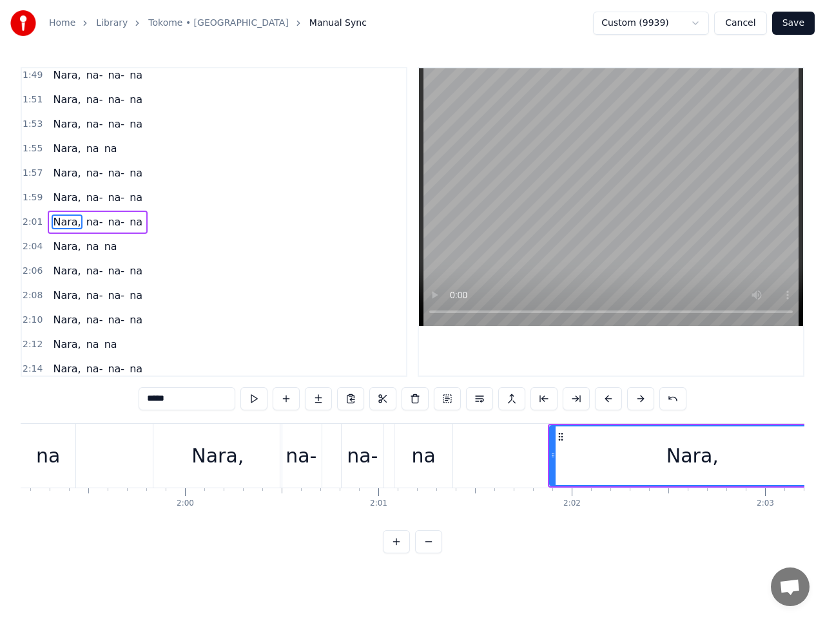
scroll to position [0, 23080]
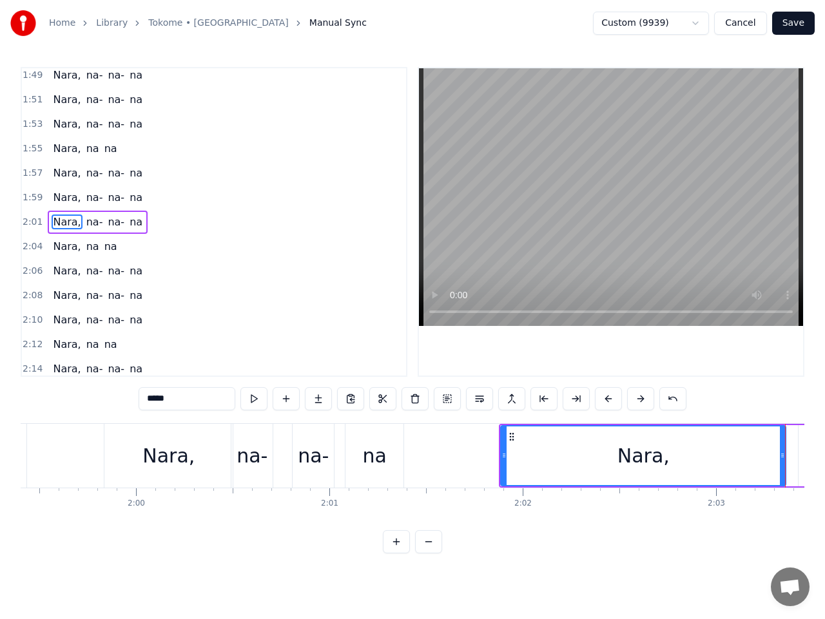
click at [30, 198] on span "1:59" at bounding box center [33, 197] width 20 height 13
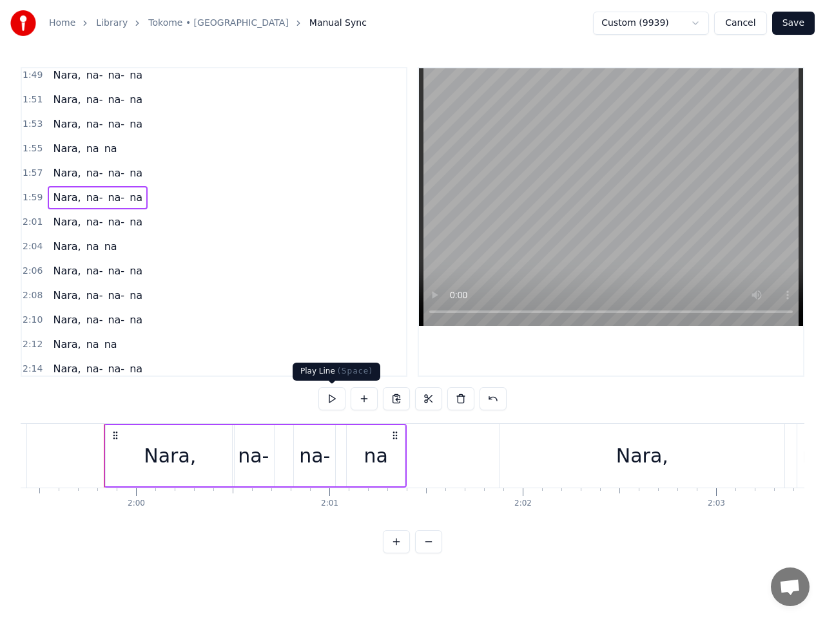
click at [331, 396] on button at bounding box center [331, 398] width 27 height 23
click at [30, 222] on span "2:01" at bounding box center [33, 222] width 20 height 13
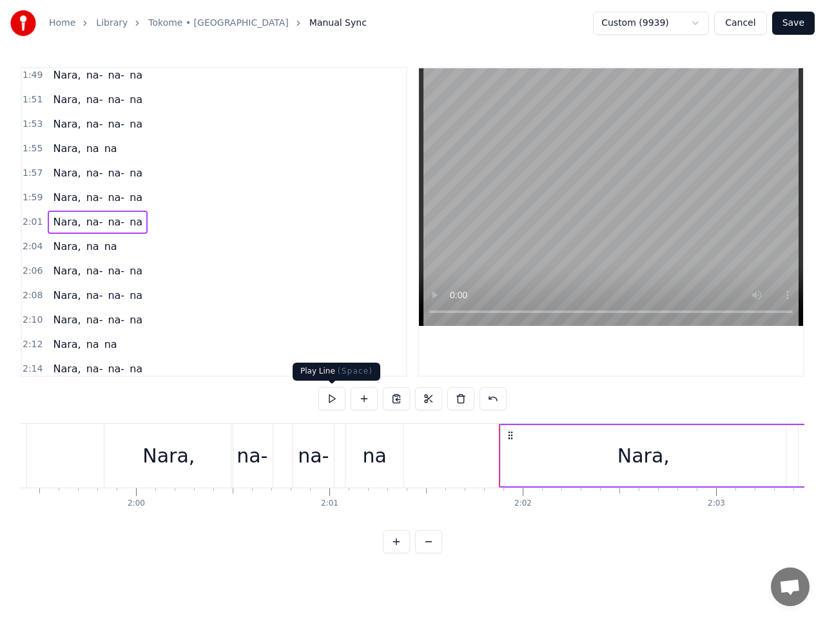
click at [333, 397] on button at bounding box center [331, 398] width 27 height 23
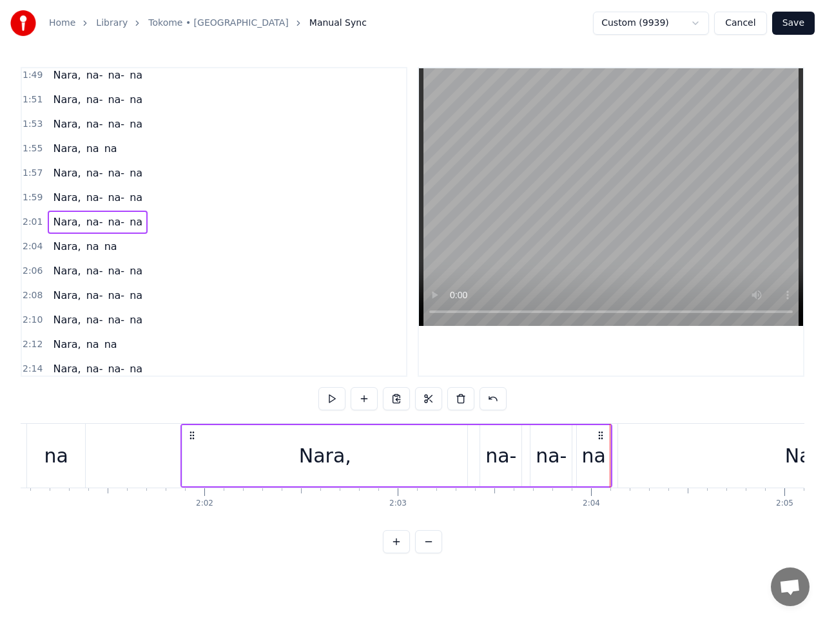
scroll to position [0, 23350]
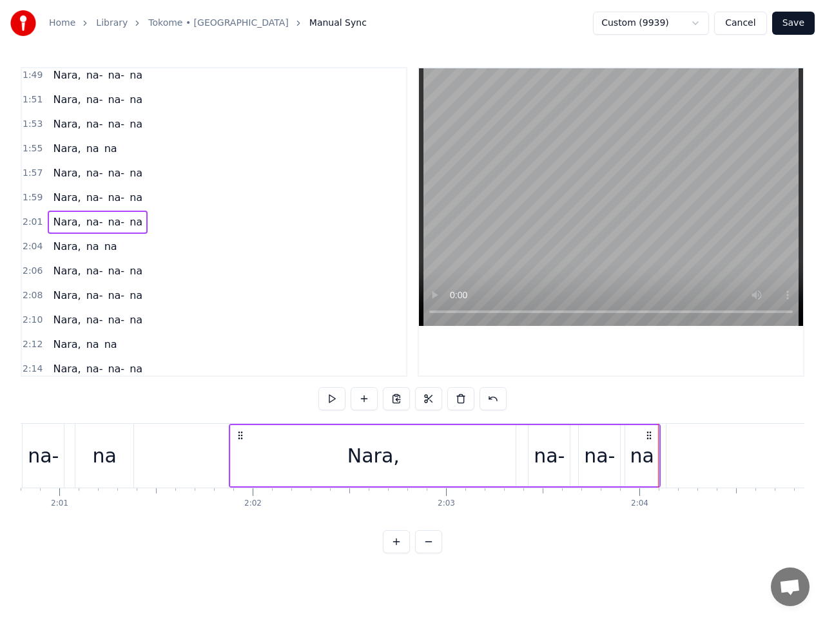
click at [241, 444] on div "Nara," at bounding box center [373, 455] width 285 height 61
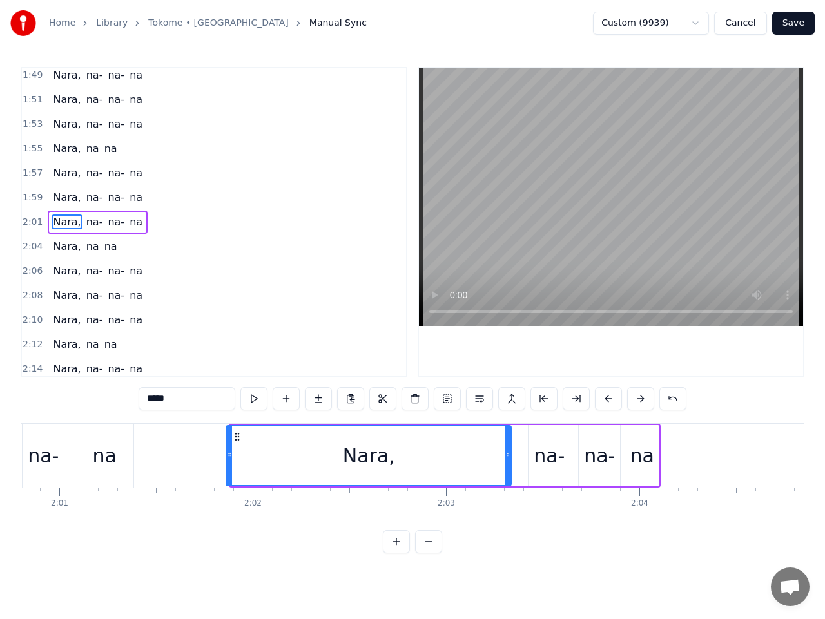
click at [236, 437] on circle at bounding box center [236, 436] width 1 height 1
click at [253, 396] on button at bounding box center [253, 398] width 27 height 23
click at [253, 397] on button at bounding box center [253, 398] width 27 height 23
click at [254, 396] on button at bounding box center [253, 398] width 27 height 23
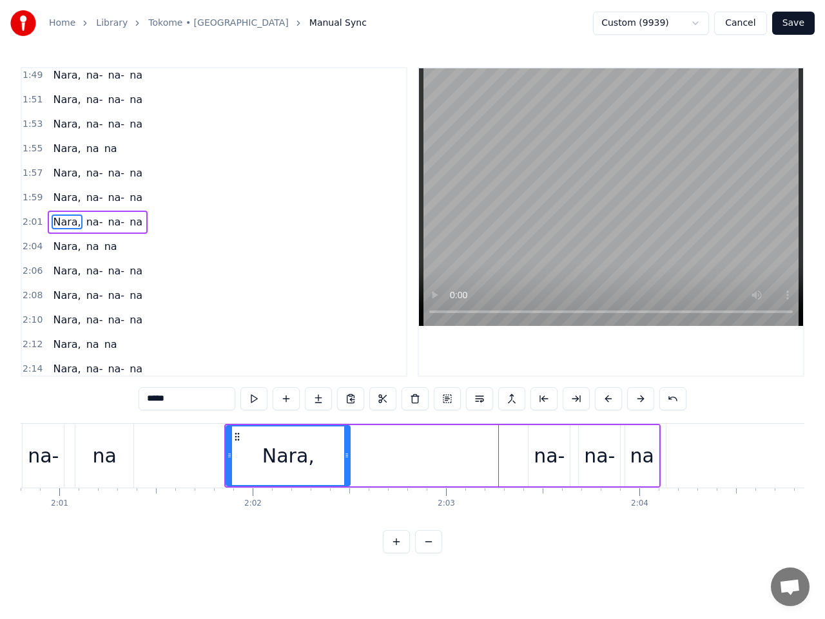
drag, startPoint x: 506, startPoint y: 456, endPoint x: 344, endPoint y: 463, distance: 162.5
click at [345, 463] on div at bounding box center [346, 456] width 5 height 59
click at [253, 402] on button at bounding box center [253, 398] width 27 height 23
click at [342, 455] on icon at bounding box center [343, 455] width 5 height 10
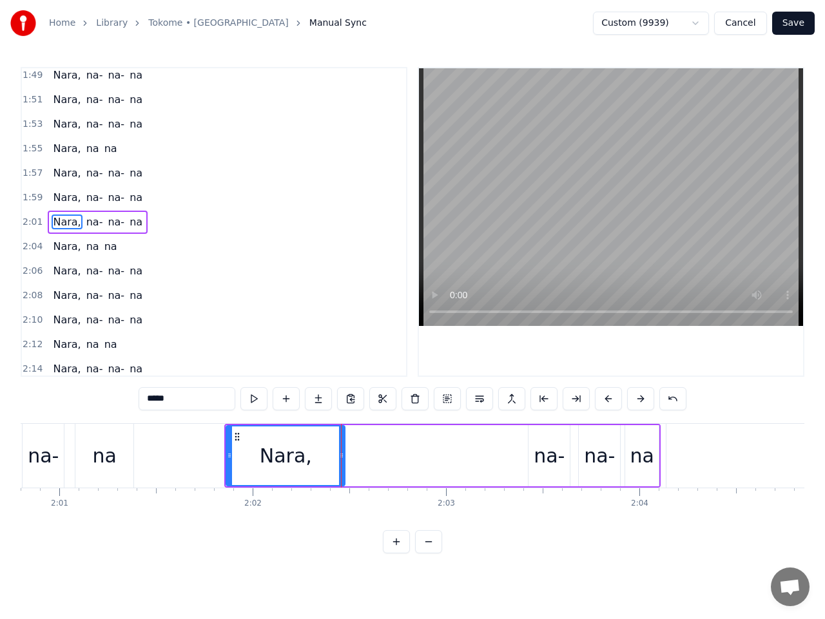
click at [541, 455] on div "na-" at bounding box center [548, 455] width 31 height 29
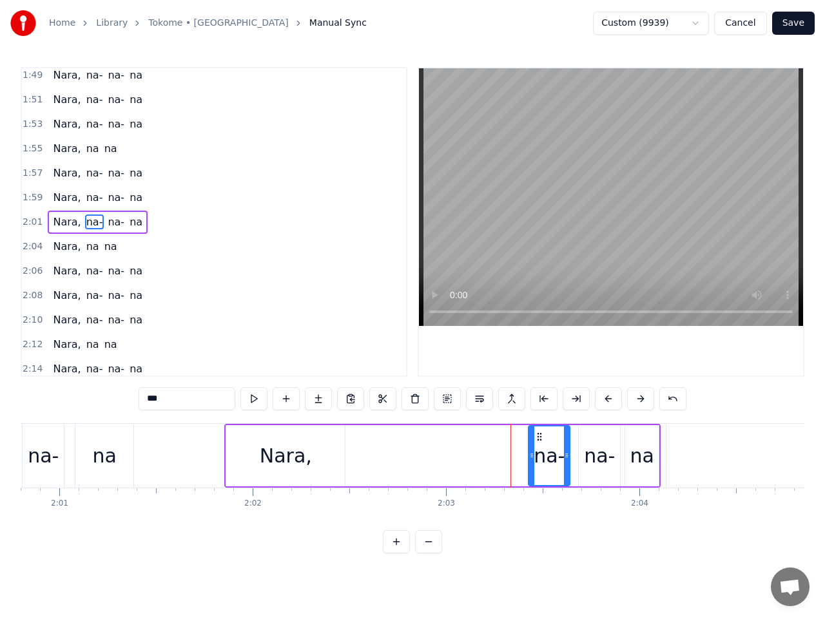
click at [537, 456] on div "na-" at bounding box center [548, 455] width 31 height 29
drag, startPoint x: 540, startPoint y: 437, endPoint x: 355, endPoint y: 451, distance: 185.4
click at [355, 451] on div "na-" at bounding box center [366, 456] width 40 height 59
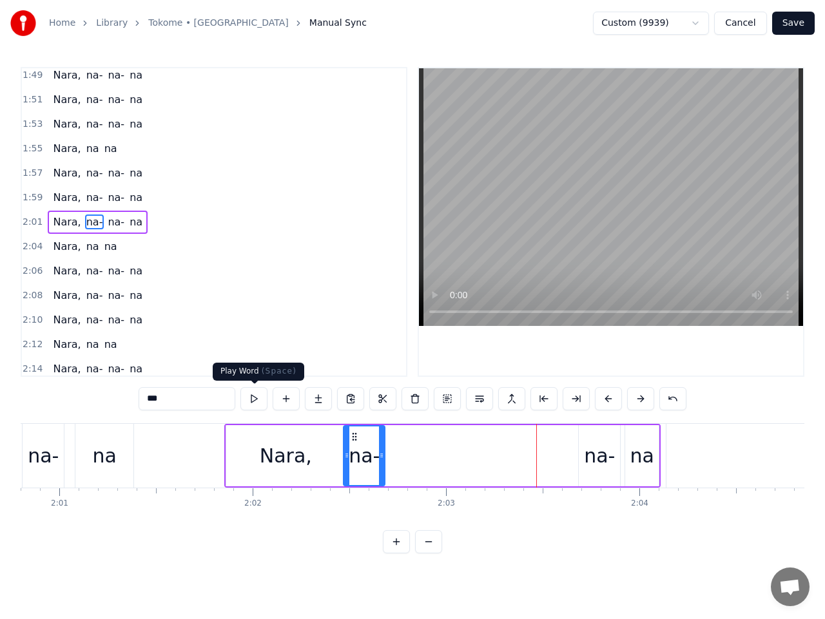
click at [254, 401] on button at bounding box center [253, 398] width 27 height 23
click at [254, 400] on button at bounding box center [253, 398] width 27 height 23
click at [247, 452] on div "Nara," at bounding box center [285, 455] width 119 height 61
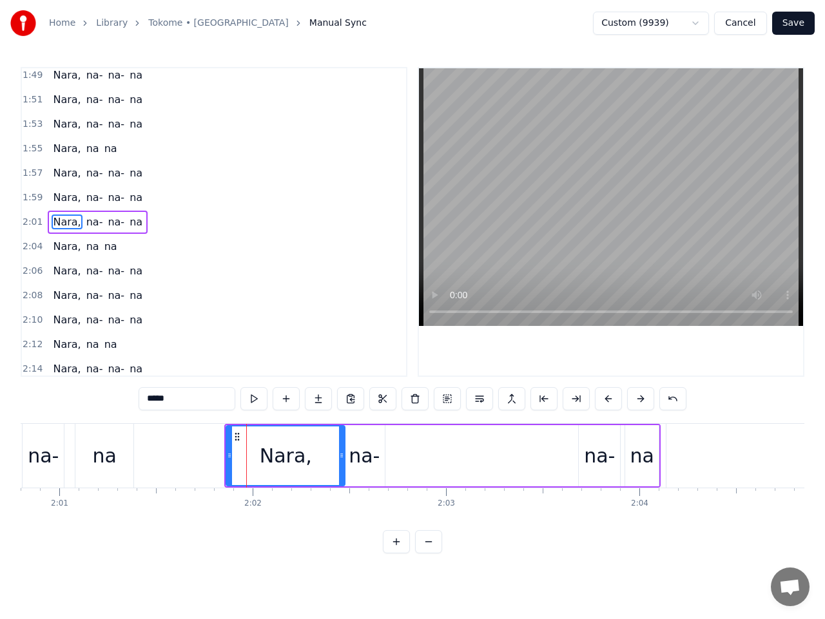
click at [592, 458] on div "na-" at bounding box center [599, 455] width 31 height 29
type input "***"
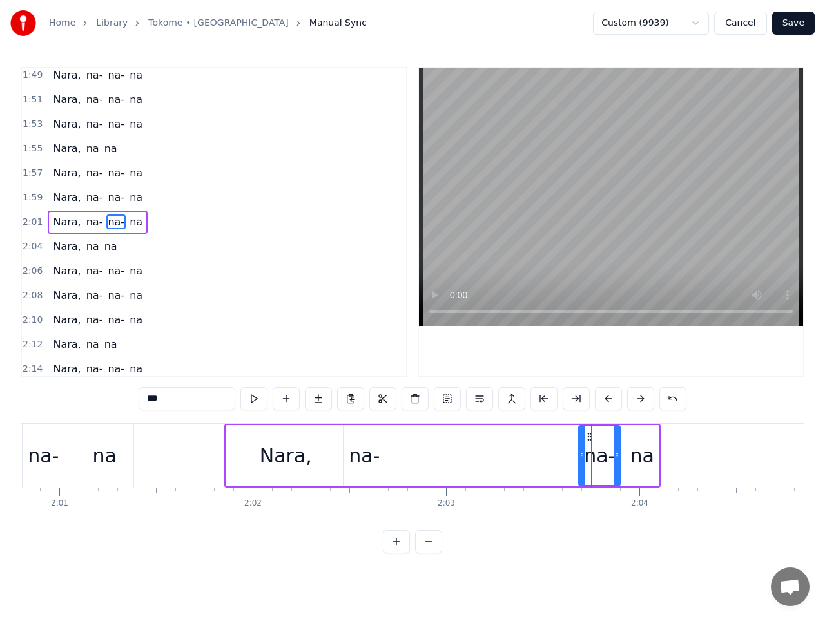
drag, startPoint x: 597, startPoint y: 457, endPoint x: 577, endPoint y: 452, distance: 20.0
click at [570, 456] on div "Nara, na- na- na" at bounding box center [442, 456] width 436 height 64
click at [599, 448] on div "na-" at bounding box center [599, 455] width 31 height 29
drag, startPoint x: 591, startPoint y: 437, endPoint x: 410, endPoint y: 467, distance: 184.2
click at [410, 467] on div "na-" at bounding box center [418, 456] width 40 height 59
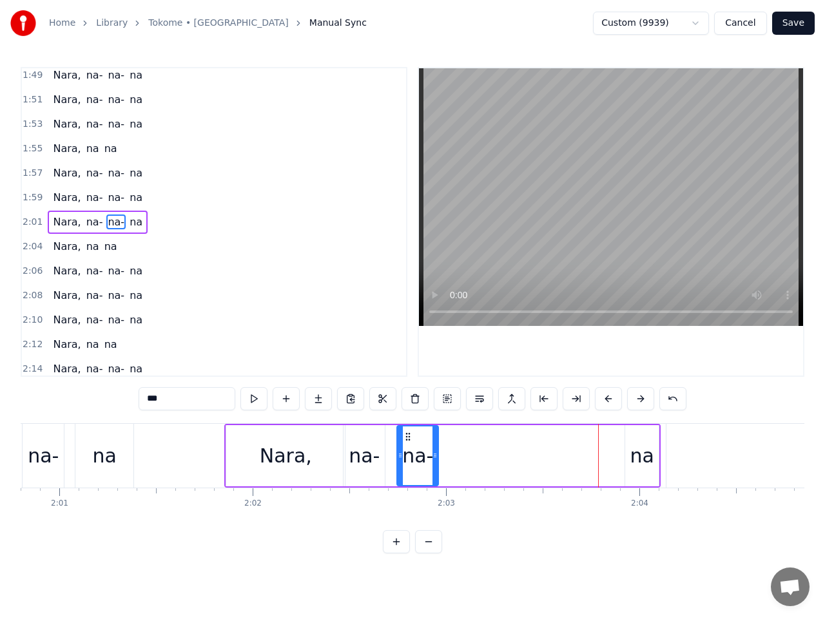
click at [643, 457] on div "na" at bounding box center [642, 455] width 24 height 29
type input "**"
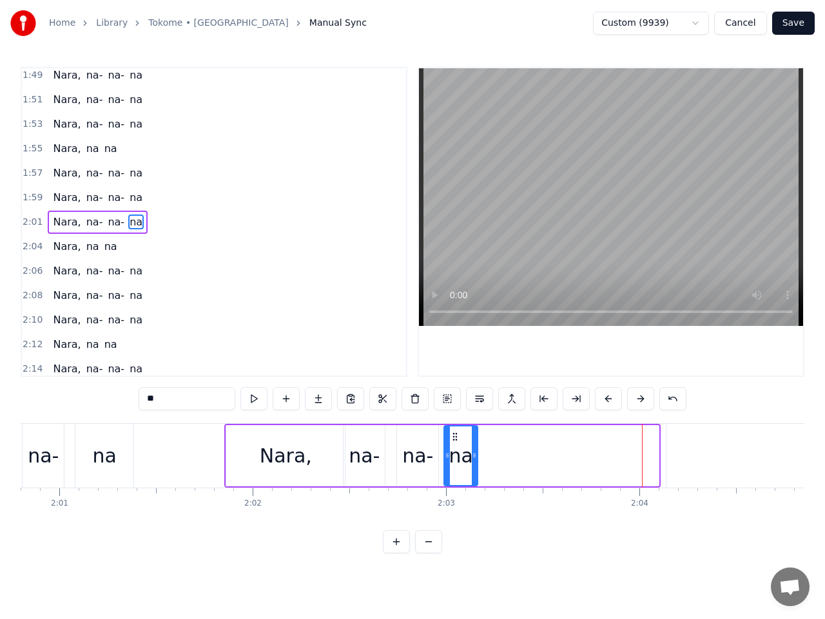
drag, startPoint x: 637, startPoint y: 436, endPoint x: 456, endPoint y: 457, distance: 182.3
click at [456, 457] on div "na" at bounding box center [461, 456] width 32 height 59
click at [34, 220] on span "2:01" at bounding box center [33, 222] width 20 height 13
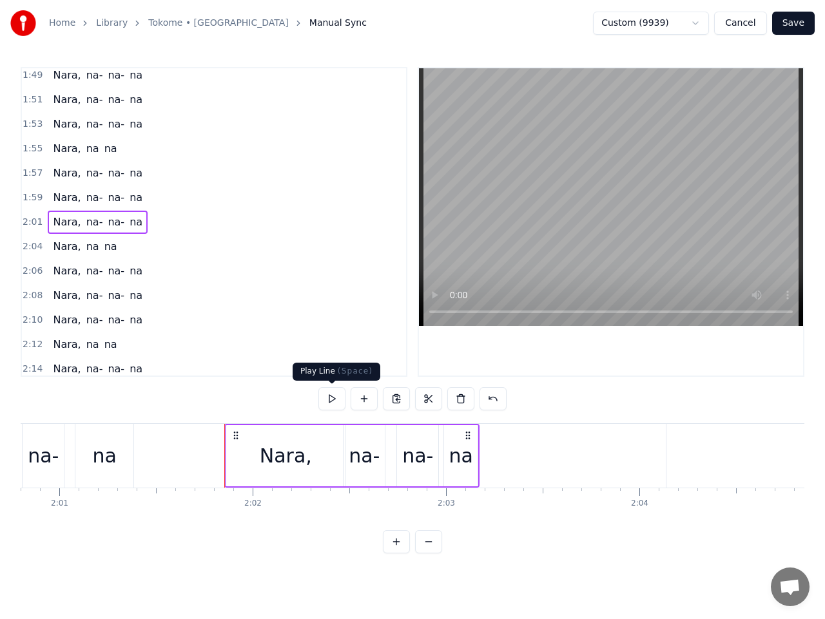
click at [328, 399] on button at bounding box center [331, 398] width 27 height 23
click at [459, 451] on div "na" at bounding box center [461, 455] width 24 height 29
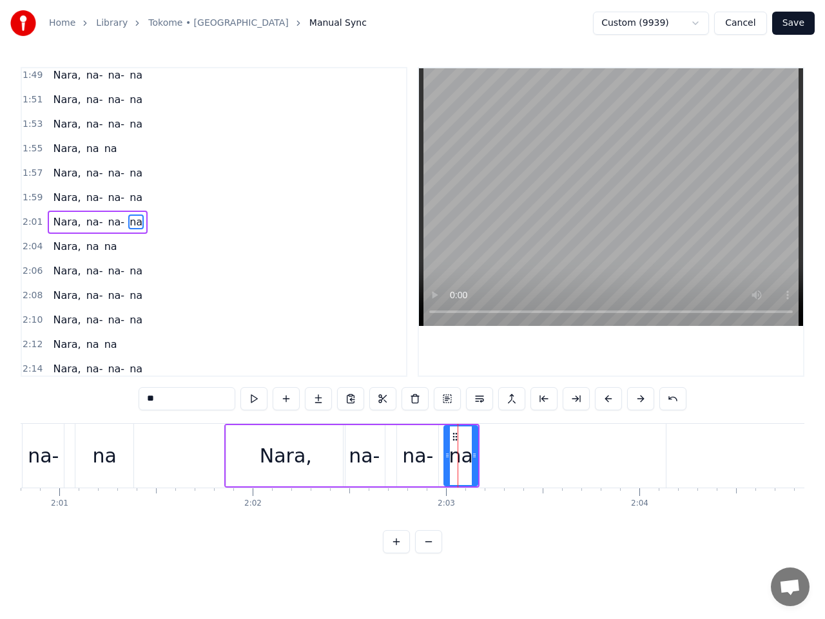
click at [428, 456] on div "na-" at bounding box center [417, 455] width 31 height 29
click at [466, 458] on div "na" at bounding box center [461, 455] width 24 height 29
type input "**"
drag, startPoint x: 475, startPoint y: 454, endPoint x: 499, endPoint y: 452, distance: 24.6
click at [499, 452] on icon at bounding box center [498, 455] width 5 height 10
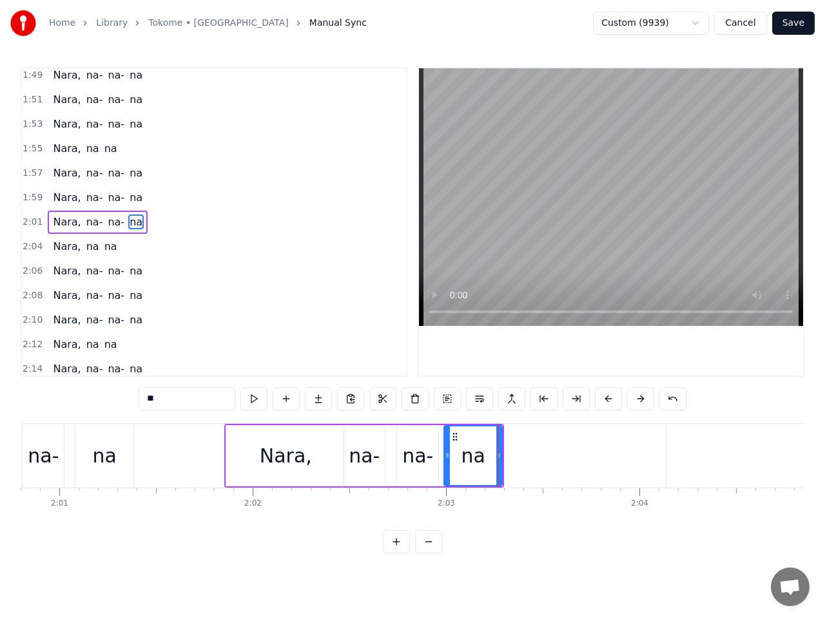
click at [31, 225] on span "2:01" at bounding box center [33, 222] width 20 height 13
click at [334, 399] on button at bounding box center [331, 398] width 27 height 23
click at [480, 460] on div "na" at bounding box center [473, 455] width 24 height 29
drag, startPoint x: 501, startPoint y: 457, endPoint x: 515, endPoint y: 456, distance: 14.2
click at [514, 456] on icon at bounding box center [511, 455] width 5 height 10
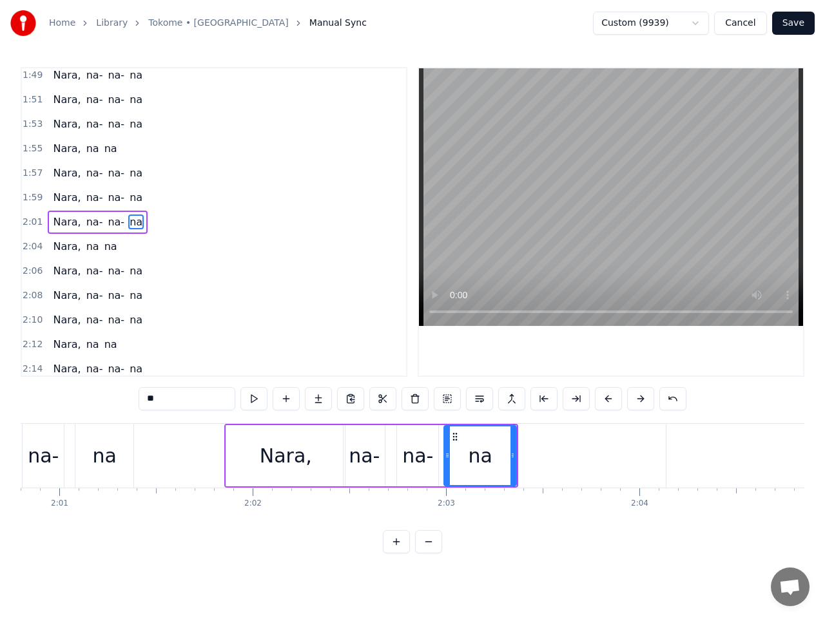
click at [423, 454] on div "na-" at bounding box center [417, 455] width 31 height 29
click at [457, 455] on div "na" at bounding box center [480, 455] width 72 height 61
drag, startPoint x: 448, startPoint y: 457, endPoint x: 457, endPoint y: 457, distance: 9.0
click at [457, 457] on circle at bounding box center [457, 457] width 1 height 1
click at [420, 458] on div "na-" at bounding box center [417, 455] width 31 height 29
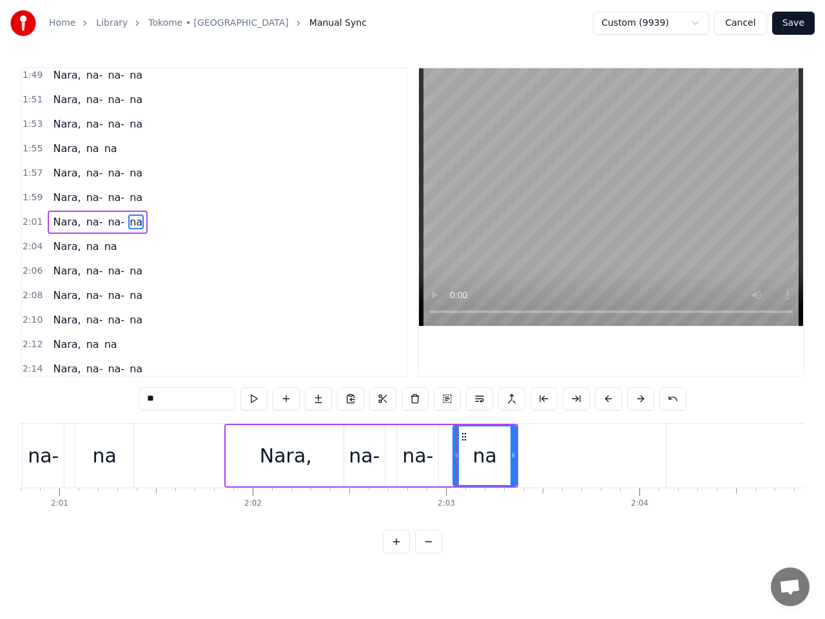
type input "***"
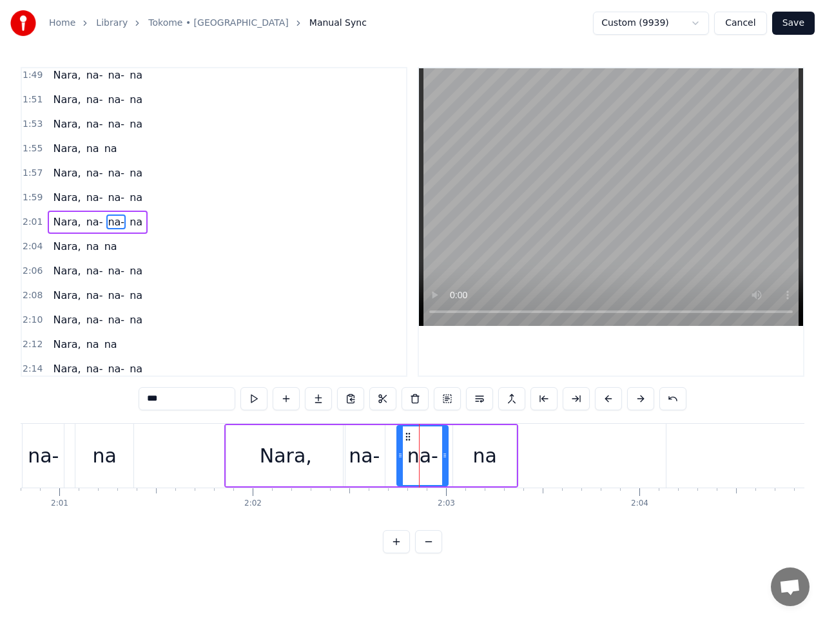
drag, startPoint x: 436, startPoint y: 456, endPoint x: 446, endPoint y: 456, distance: 9.7
click at [446, 456] on icon at bounding box center [444, 455] width 5 height 10
click at [32, 226] on span "2:01" at bounding box center [33, 222] width 20 height 13
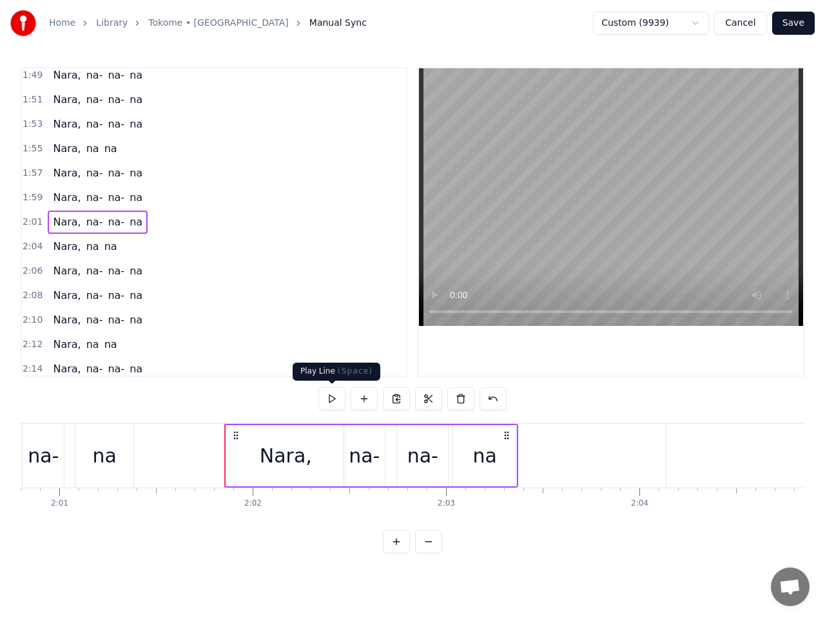
click at [331, 400] on button at bounding box center [331, 398] width 27 height 23
click at [799, 30] on button "Save" at bounding box center [793, 23] width 43 height 23
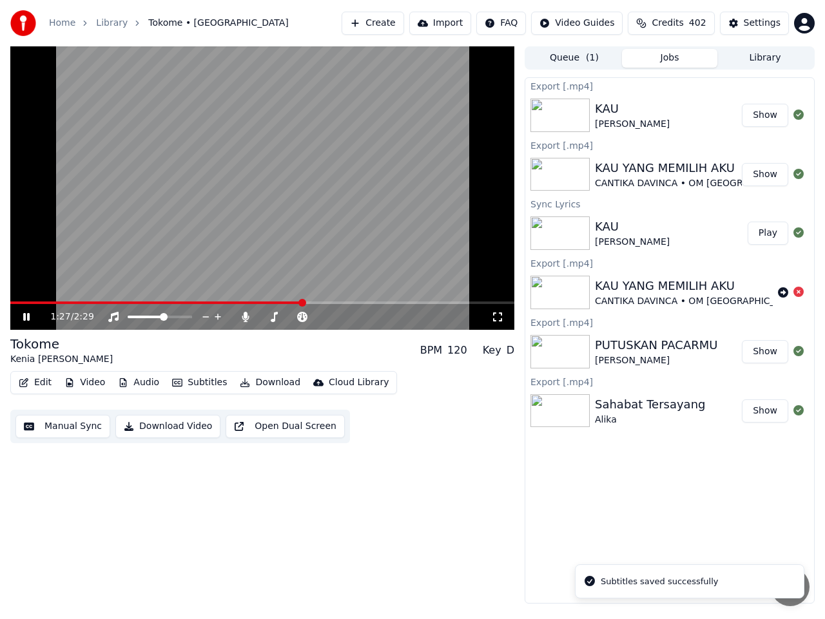
click at [303, 302] on span at bounding box center [262, 303] width 504 height 3
click at [321, 245] on video at bounding box center [262, 187] width 504 height 283
click at [320, 245] on video at bounding box center [262, 187] width 504 height 283
click at [28, 319] on icon at bounding box center [26, 317] width 6 height 8
click at [69, 428] on button "Manual Sync" at bounding box center [62, 426] width 95 height 23
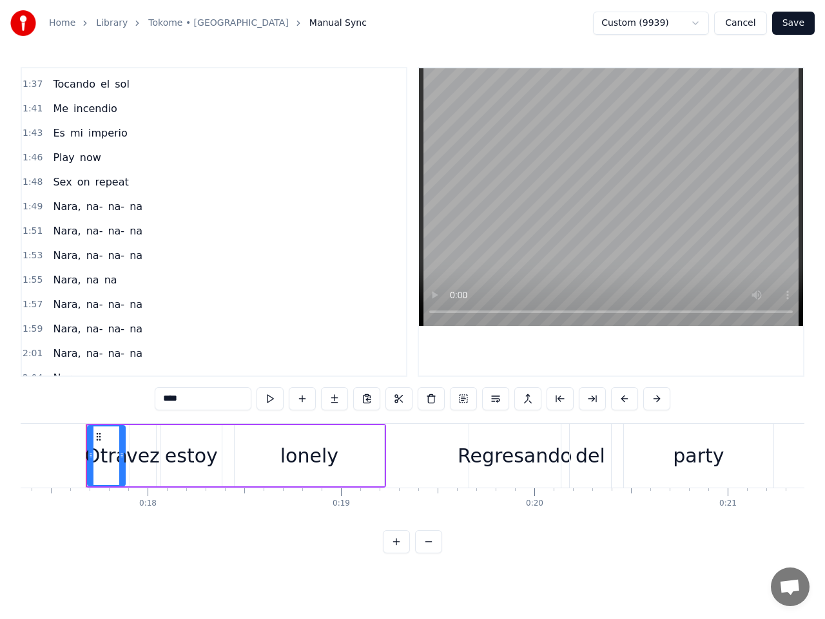
scroll to position [966, 0]
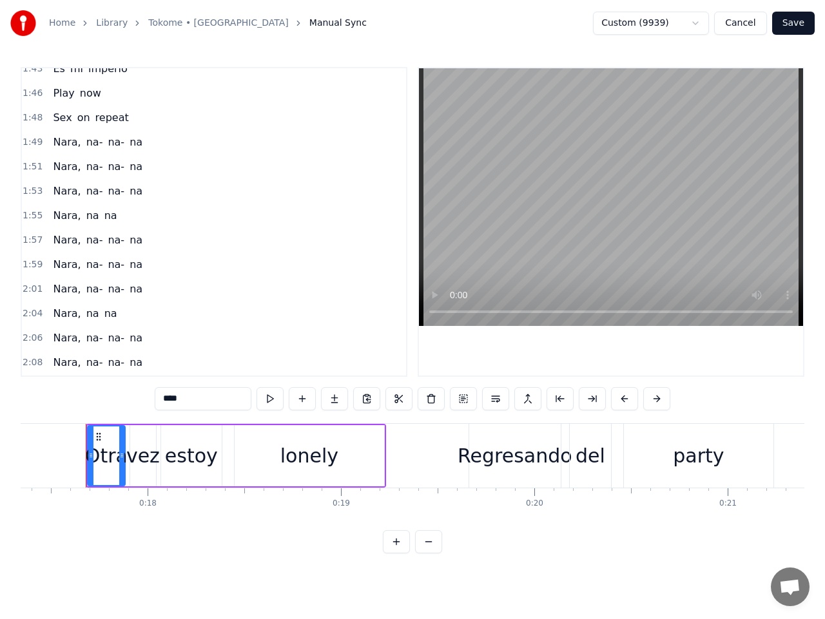
click at [30, 290] on span "2:01" at bounding box center [33, 289] width 20 height 13
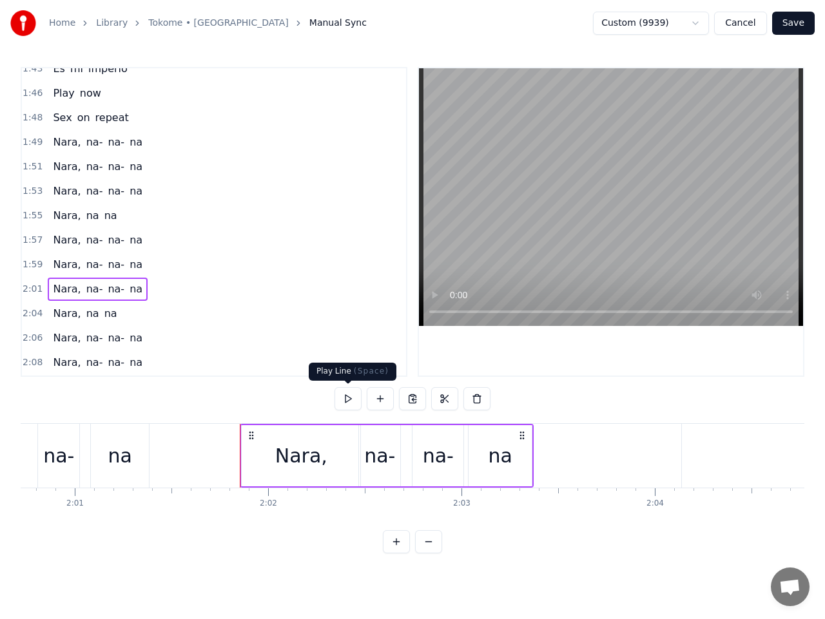
scroll to position [0, 23489]
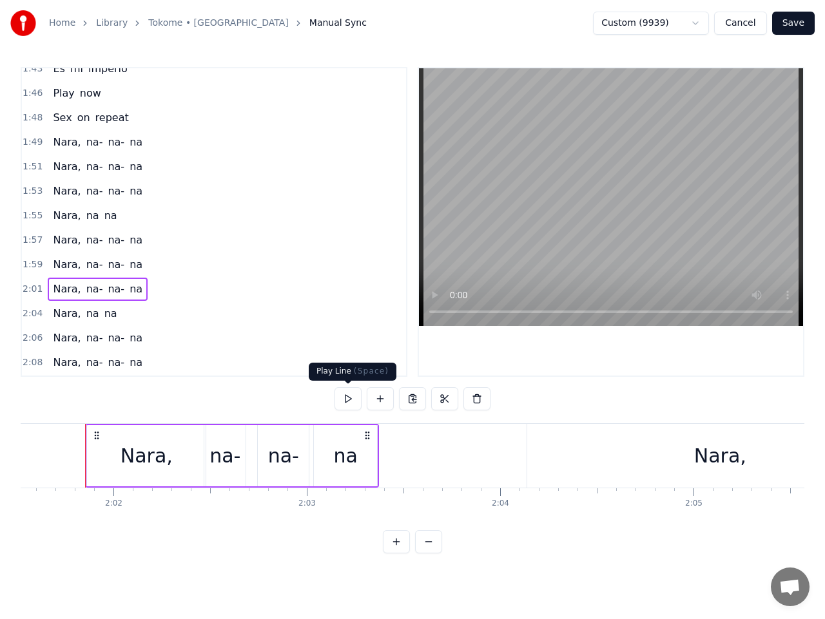
click at [347, 398] on button at bounding box center [347, 398] width 27 height 23
click at [362, 460] on div "na" at bounding box center [345, 455] width 63 height 61
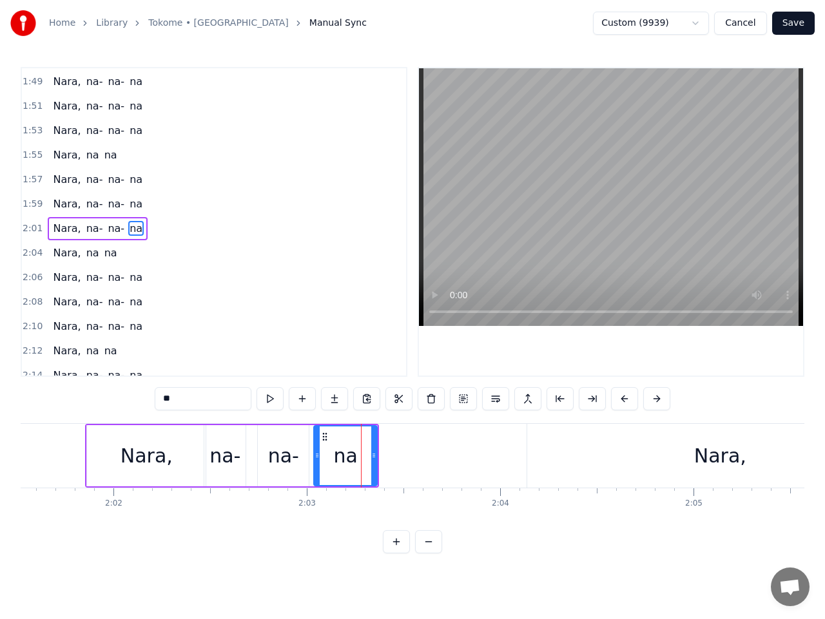
scroll to position [1033, 0]
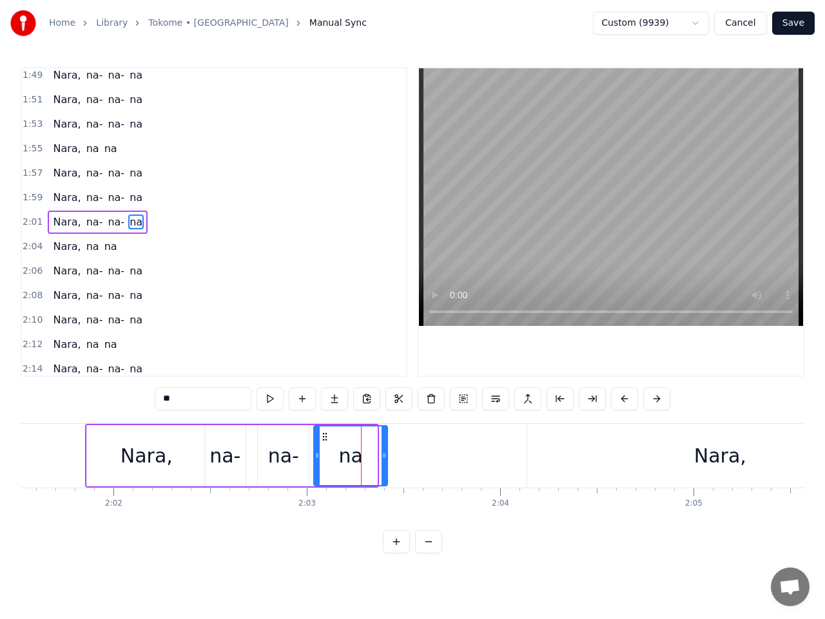
drag, startPoint x: 375, startPoint y: 457, endPoint x: 385, endPoint y: 458, distance: 10.3
click at [385, 458] on icon at bounding box center [383, 455] width 5 height 10
click at [34, 248] on span "2:04" at bounding box center [33, 246] width 20 height 13
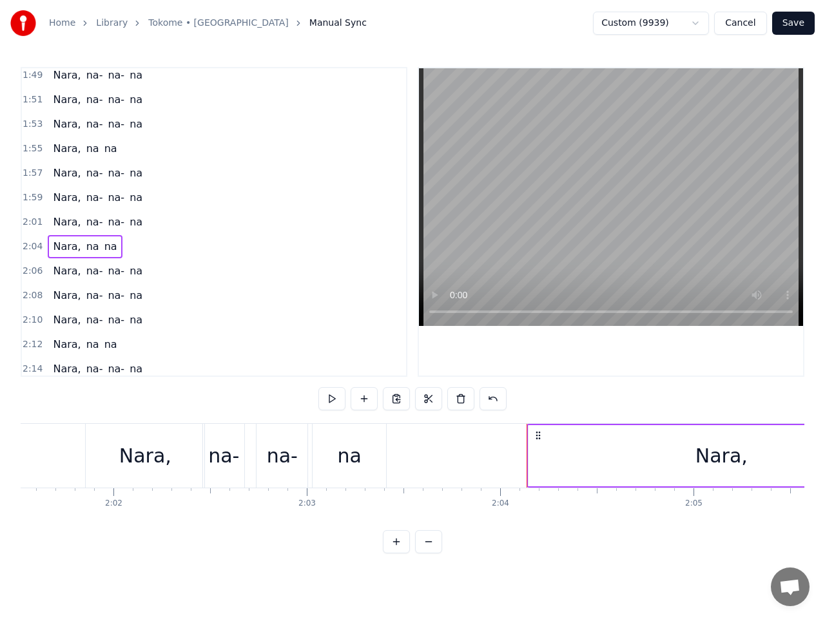
click at [27, 246] on span "2:04" at bounding box center [33, 246] width 20 height 13
click at [29, 247] on span "2:04" at bounding box center [33, 246] width 20 height 13
click at [340, 399] on button at bounding box center [331, 398] width 27 height 23
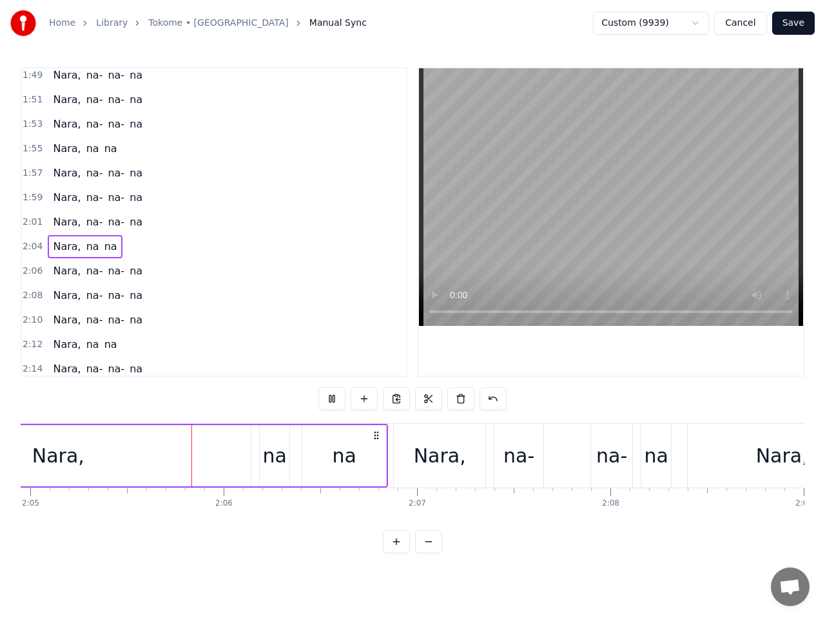
scroll to position [0, 24181]
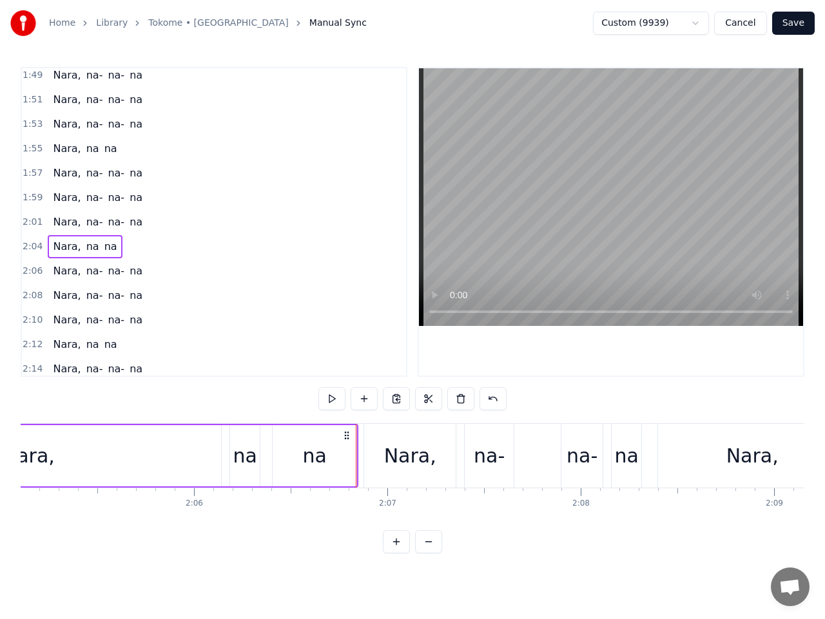
click at [336, 398] on button at bounding box center [331, 398] width 27 height 23
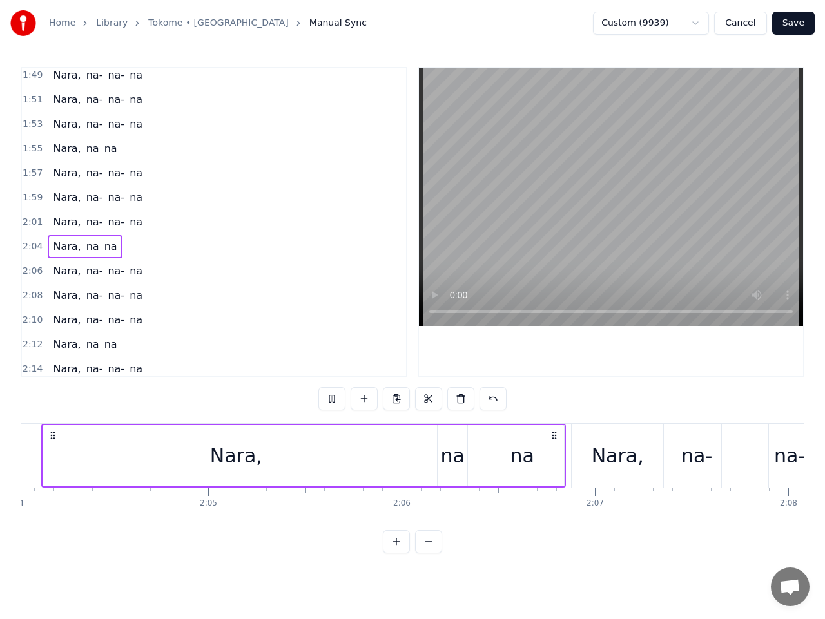
scroll to position [0, 23969]
click at [61, 251] on span "Nara," at bounding box center [67, 246] width 30 height 15
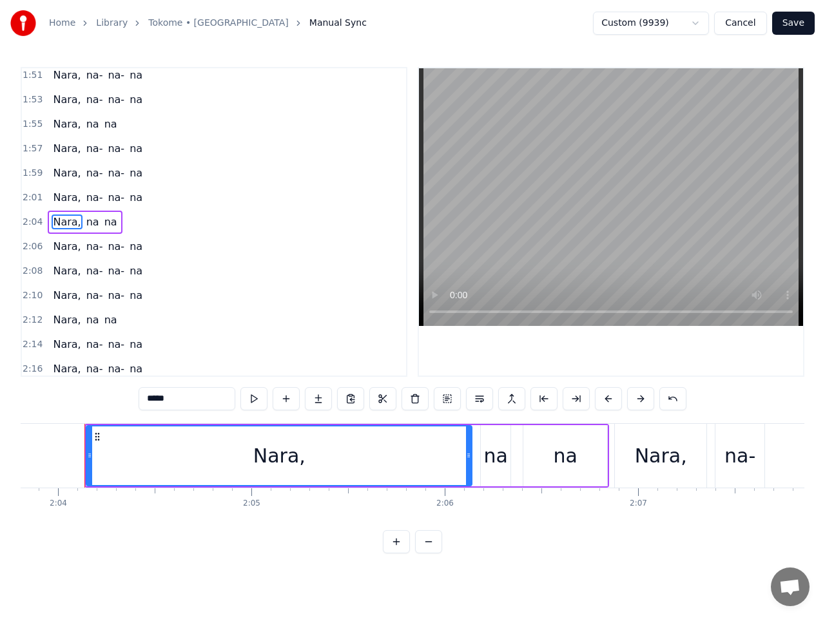
scroll to position [0, 23930]
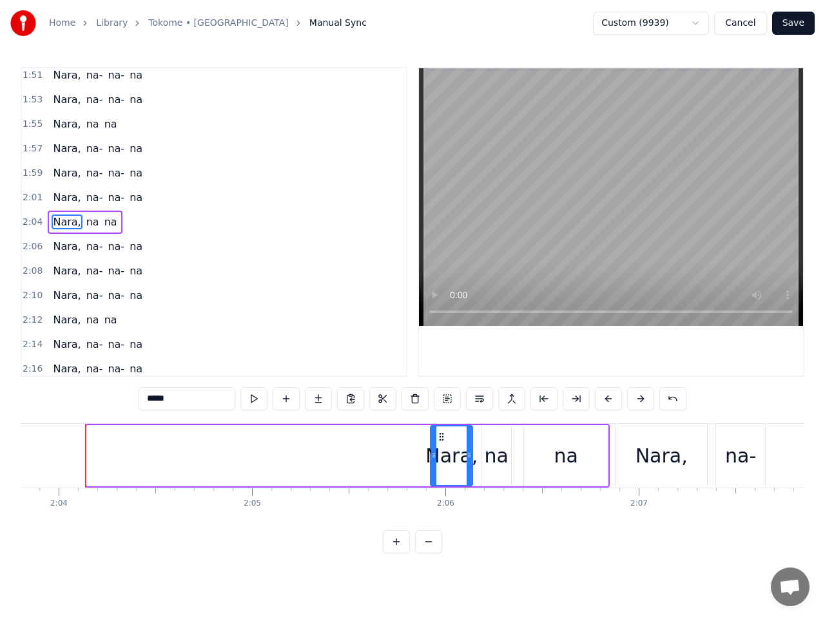
drag, startPoint x: 88, startPoint y: 458, endPoint x: 431, endPoint y: 466, distance: 343.5
click at [431, 466] on div at bounding box center [433, 456] width 5 height 59
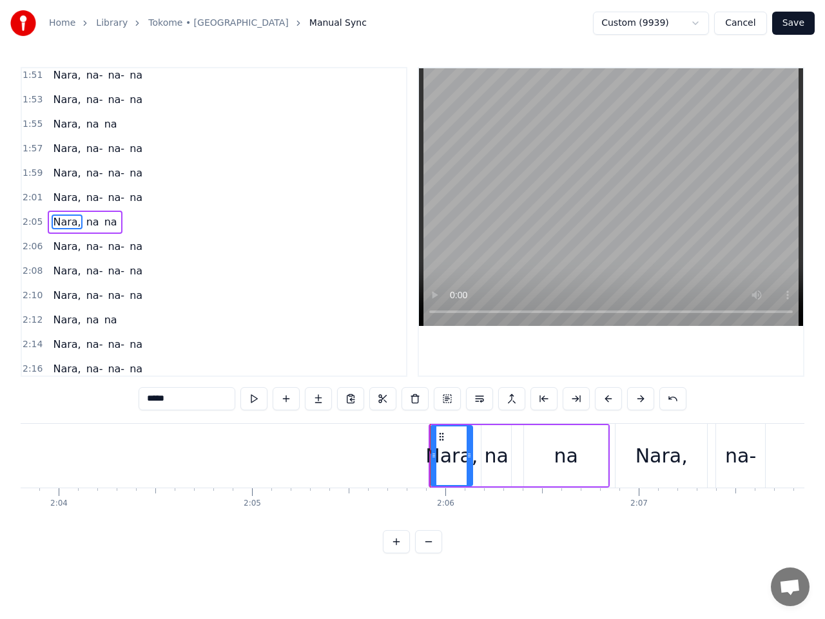
click at [505, 459] on div "na" at bounding box center [497, 455] width 24 height 29
type input "**"
drag, startPoint x: 509, startPoint y: 457, endPoint x: 516, endPoint y: 457, distance: 7.1
click at [516, 457] on icon at bounding box center [514, 455] width 5 height 10
click at [582, 459] on div "na" at bounding box center [566, 455] width 84 height 61
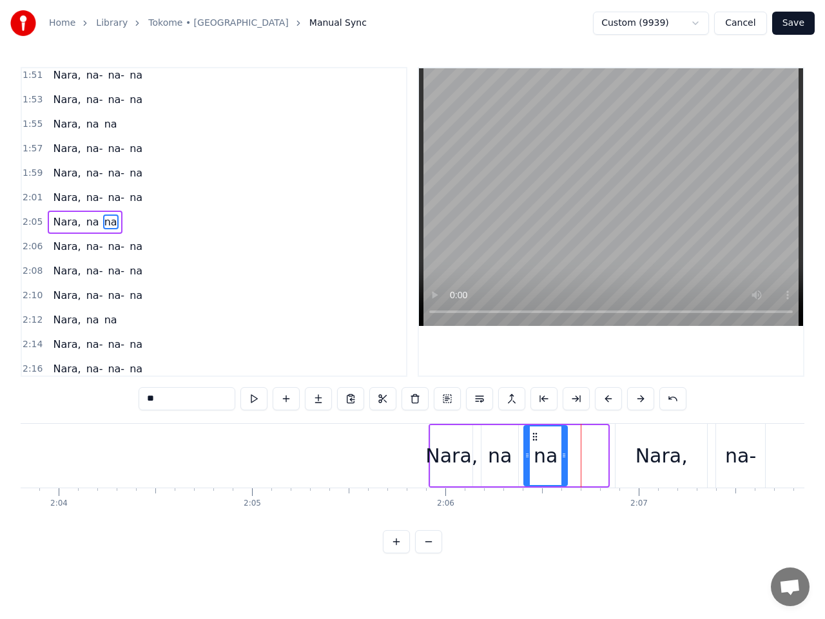
drag, startPoint x: 604, startPoint y: 454, endPoint x: 563, endPoint y: 462, distance: 41.4
click at [563, 462] on div at bounding box center [563, 456] width 5 height 59
click at [32, 223] on span "2:05" at bounding box center [33, 222] width 20 height 13
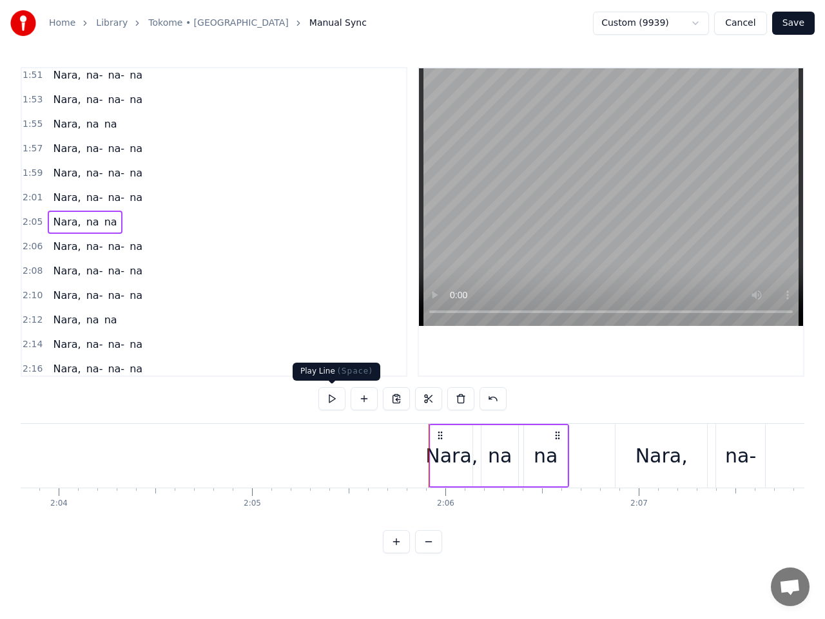
click at [332, 396] on button at bounding box center [331, 398] width 27 height 23
click at [332, 401] on button at bounding box center [331, 398] width 27 height 23
click at [30, 244] on span "2:06" at bounding box center [33, 246] width 20 height 13
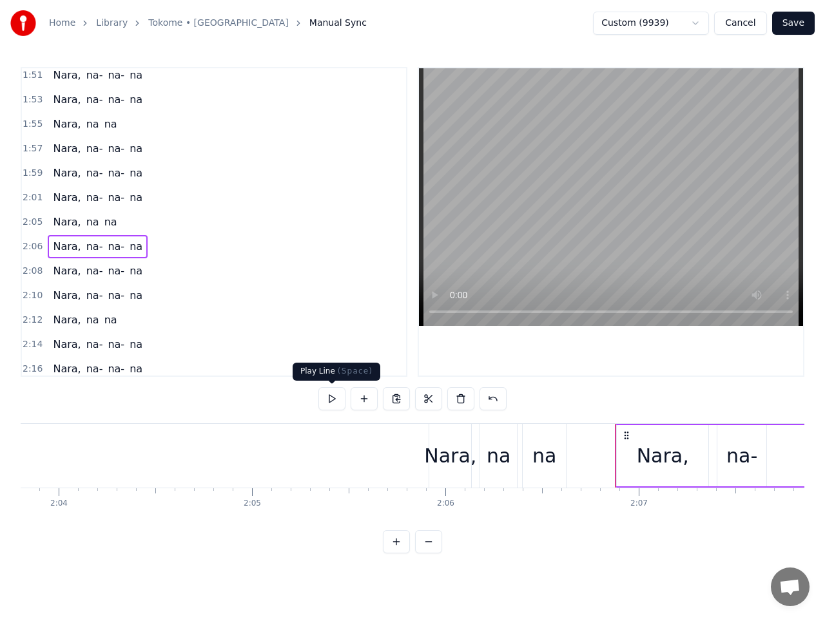
click at [329, 395] on button at bounding box center [331, 398] width 27 height 23
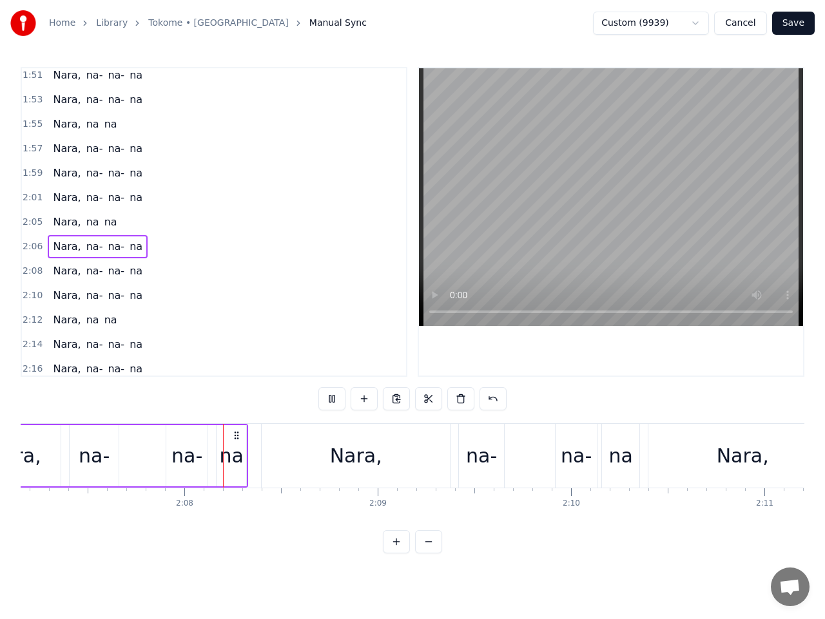
scroll to position [0, 24601]
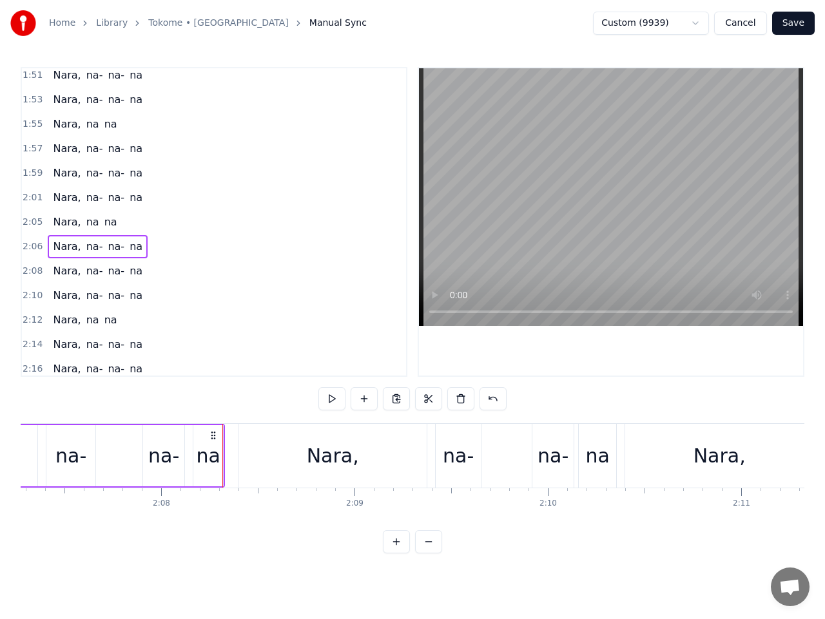
click at [329, 395] on button at bounding box center [331, 398] width 27 height 23
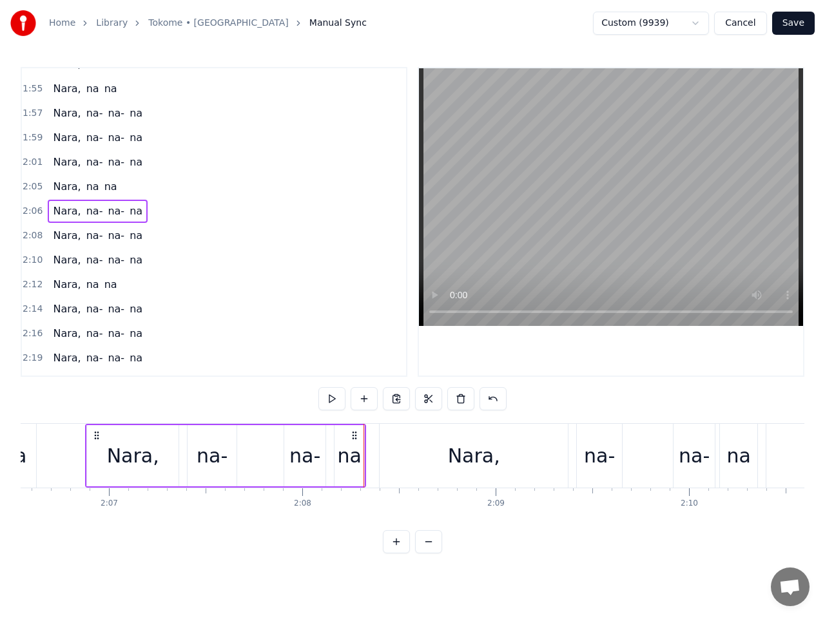
scroll to position [1113, 0]
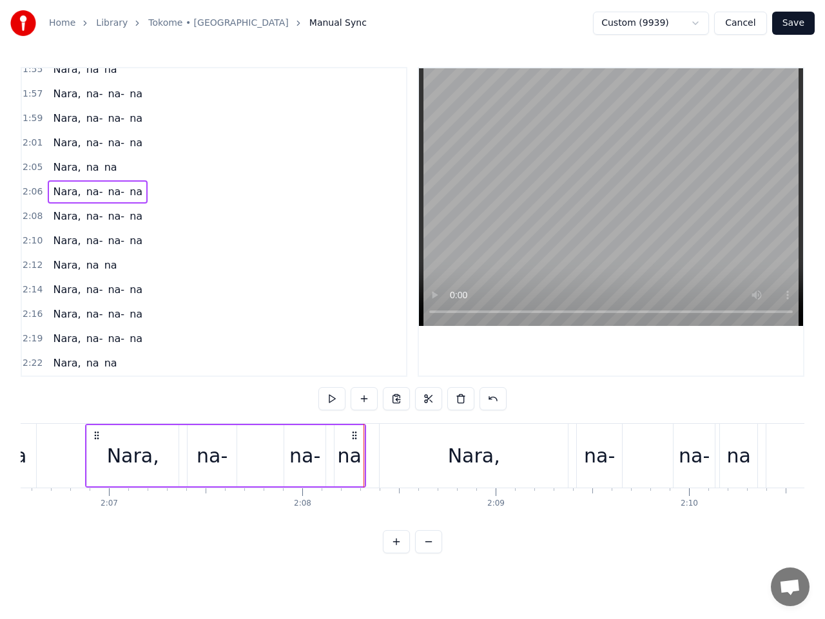
click at [35, 366] on span "2:22" at bounding box center [33, 363] width 20 height 13
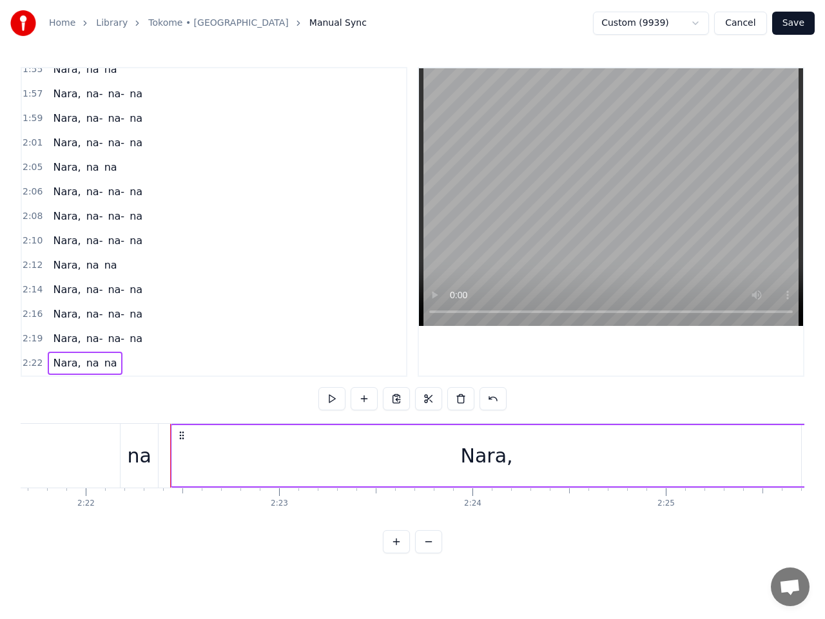
scroll to position [0, 27467]
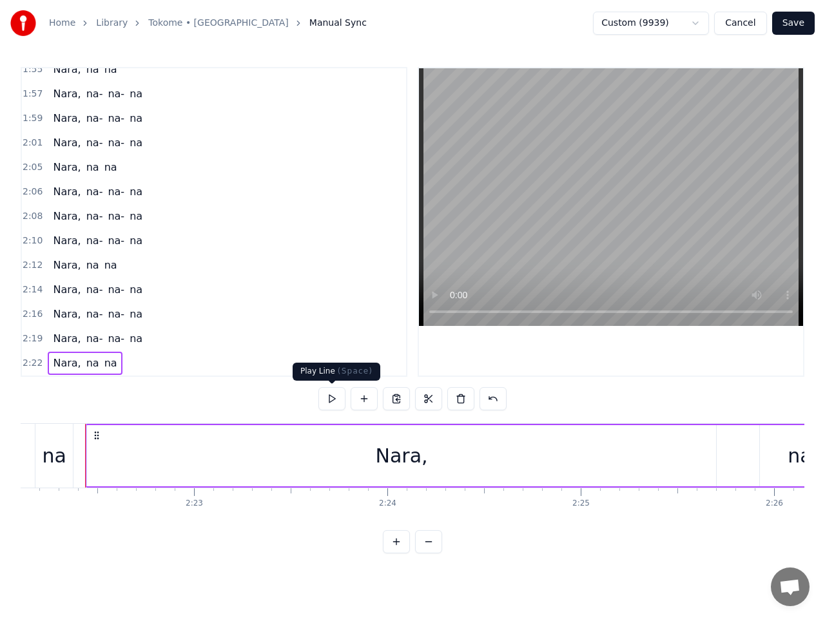
click at [336, 399] on button at bounding box center [331, 398] width 27 height 23
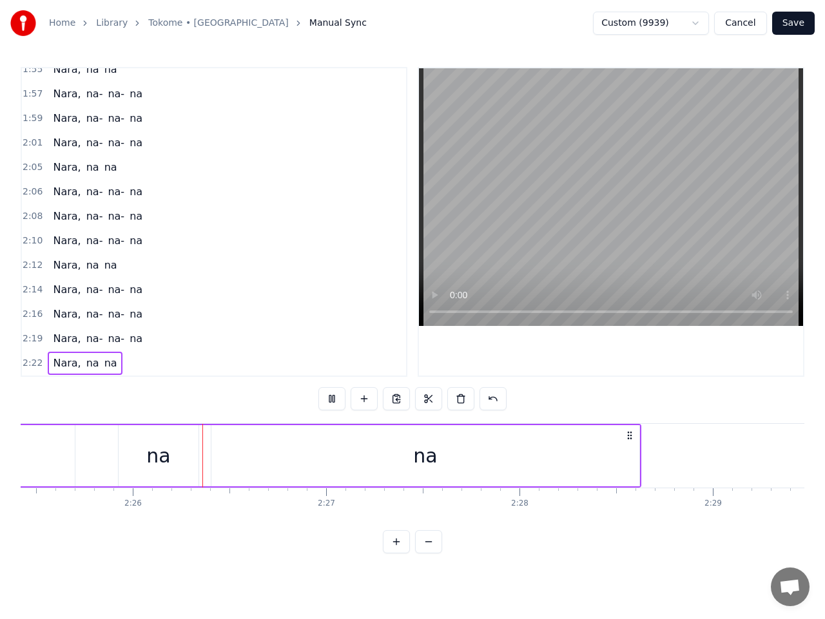
scroll to position [0, 28130]
click at [30, 168] on span "2:05" at bounding box center [33, 167] width 20 height 13
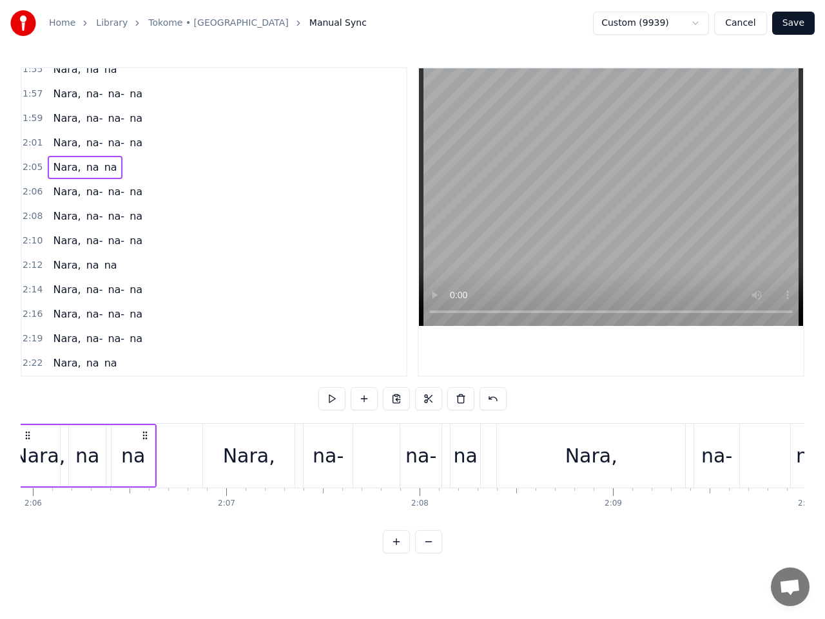
scroll to position [0, 24274]
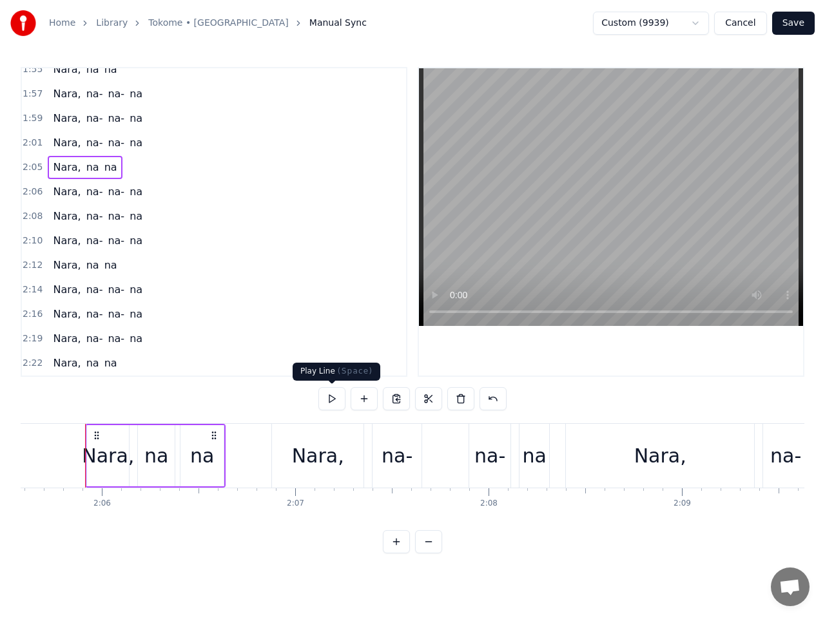
click at [337, 400] on button at bounding box center [331, 398] width 27 height 23
click at [34, 192] on span "2:06" at bounding box center [33, 192] width 20 height 13
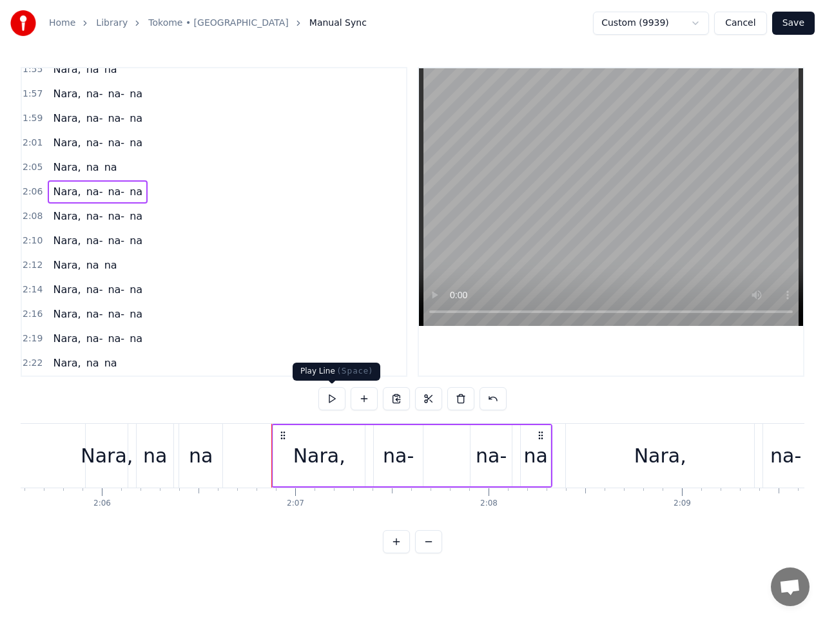
click at [334, 396] on button at bounding box center [331, 398] width 27 height 23
click at [30, 167] on span "2:05" at bounding box center [33, 167] width 20 height 13
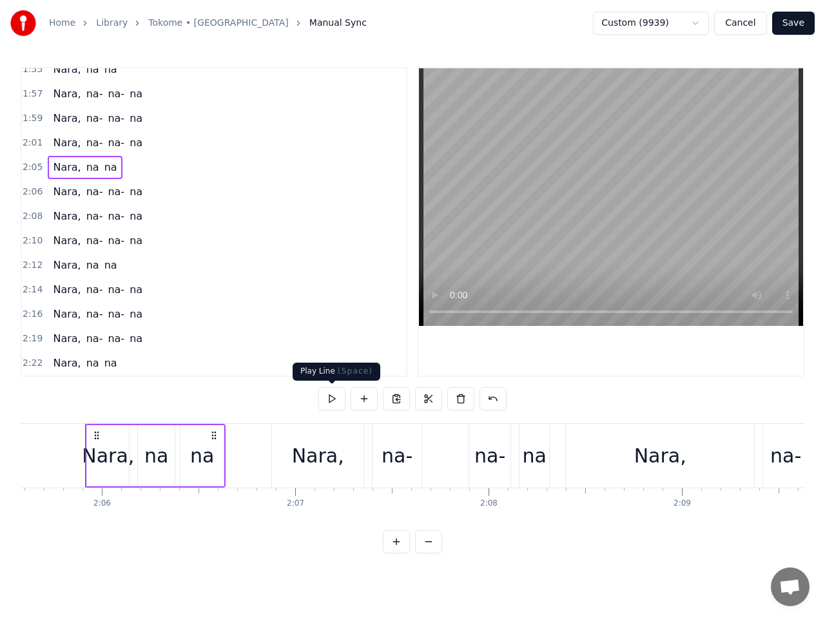
click at [333, 395] on button at bounding box center [331, 398] width 27 height 23
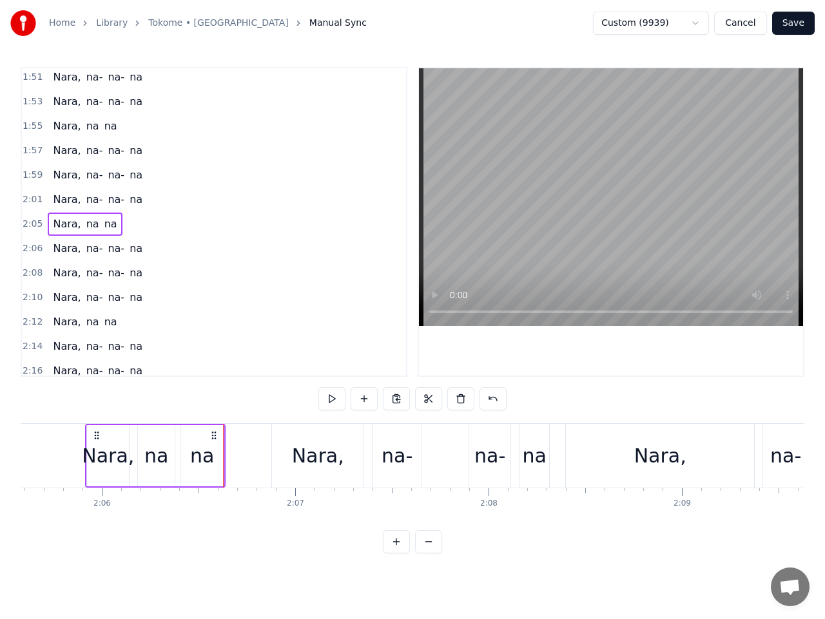
scroll to position [919, 0]
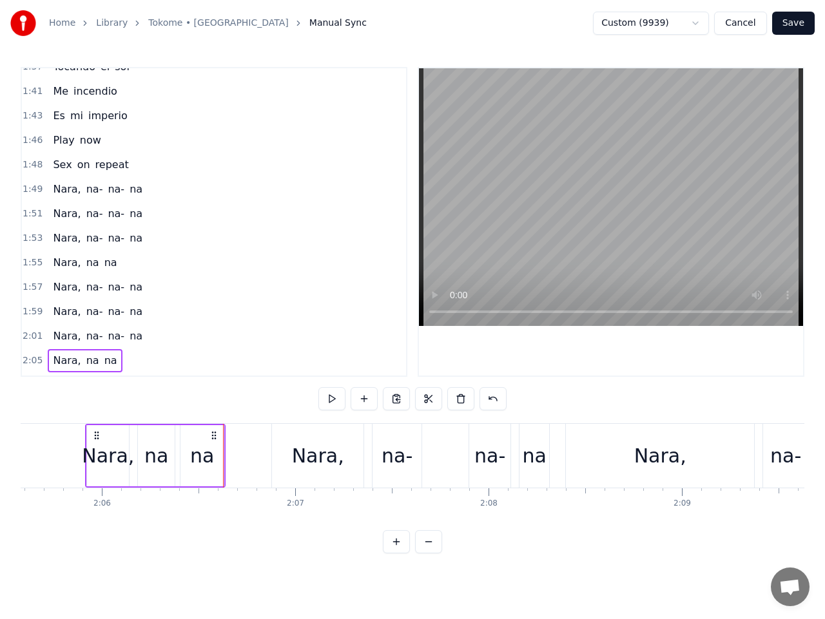
click at [34, 192] on span "1:49" at bounding box center [33, 189] width 20 height 13
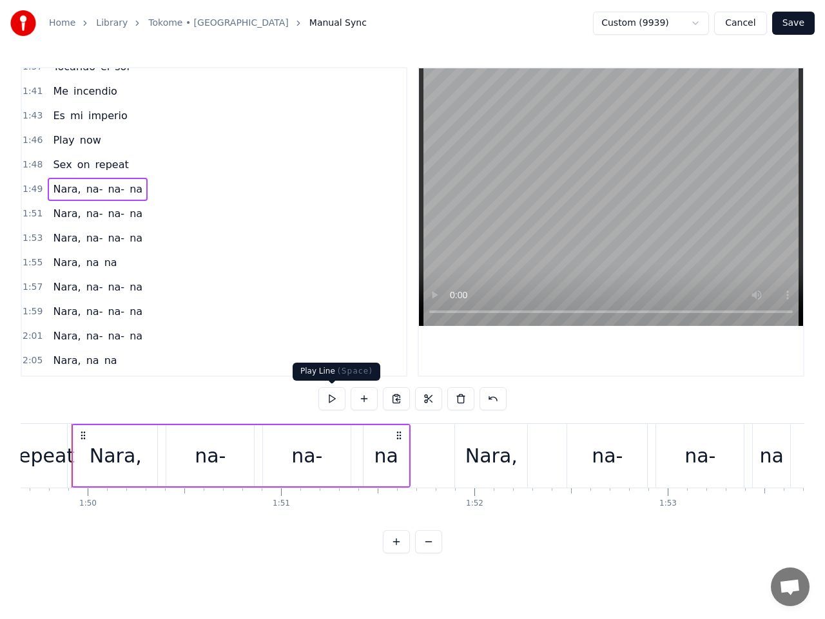
scroll to position [0, 21182]
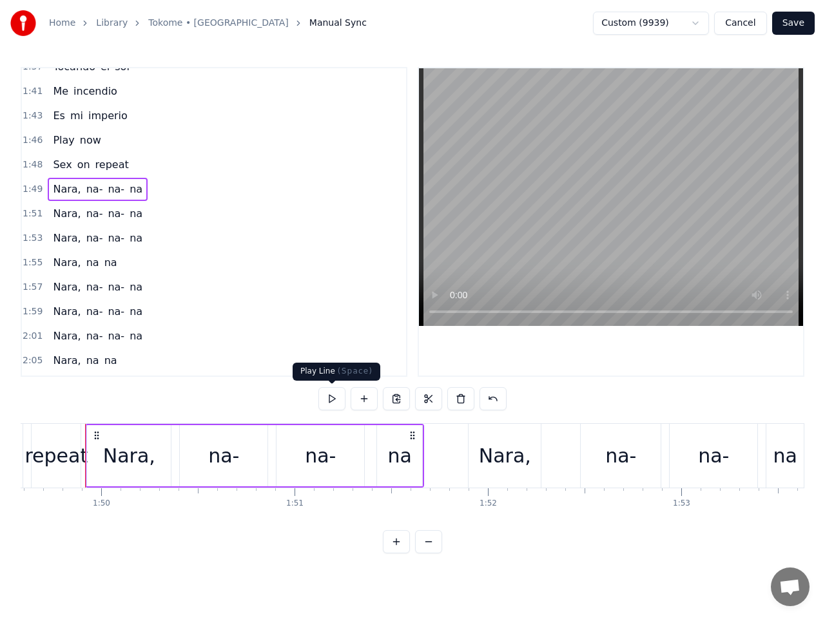
click at [331, 401] on button at bounding box center [331, 398] width 27 height 23
click at [34, 167] on span "1:48" at bounding box center [33, 164] width 20 height 13
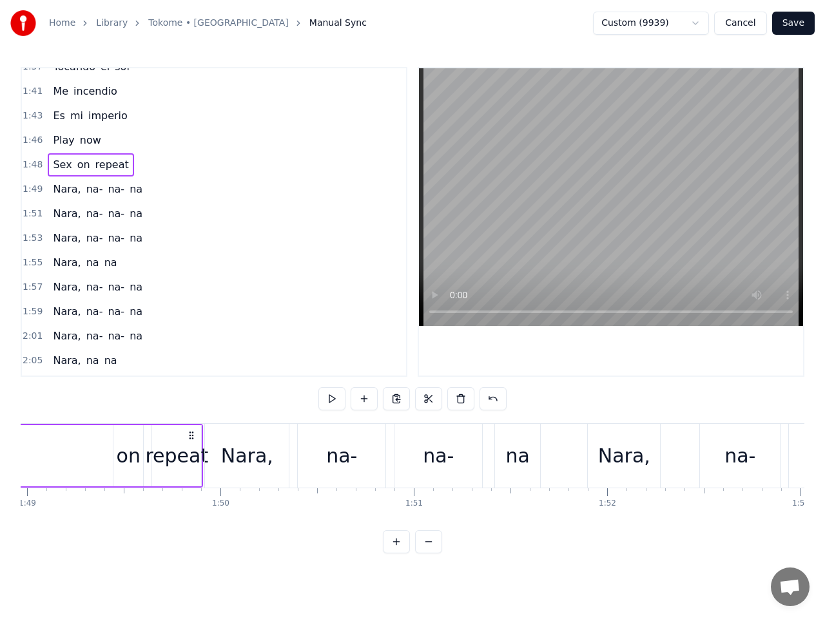
scroll to position [0, 20888]
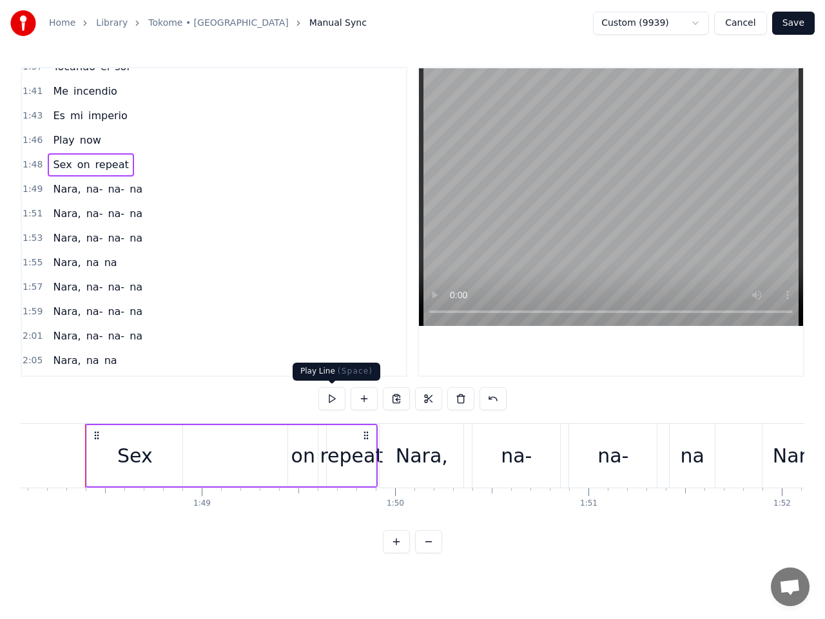
click at [331, 401] on button at bounding box center [331, 398] width 27 height 23
click at [334, 398] on button at bounding box center [331, 398] width 27 height 23
click at [302, 449] on div "on" at bounding box center [303, 455] width 24 height 29
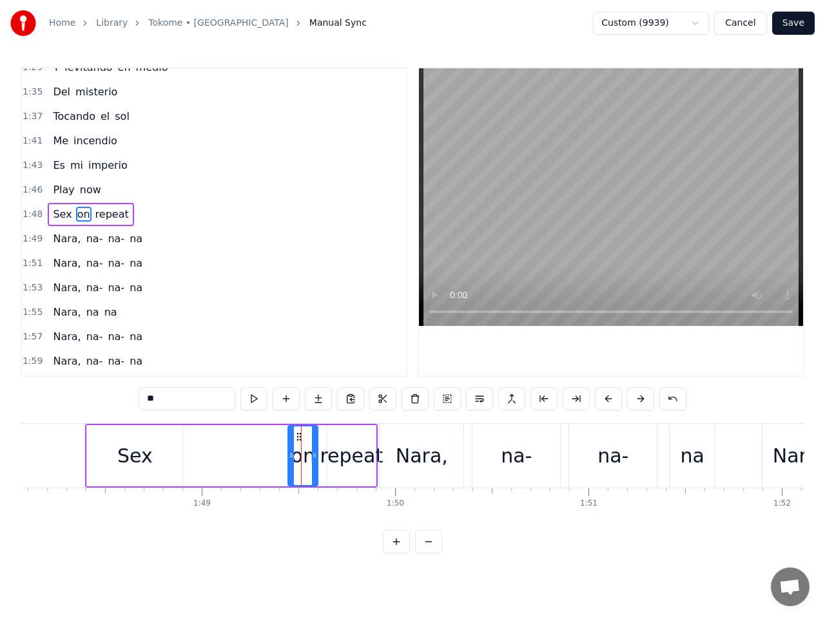
scroll to position [862, 0]
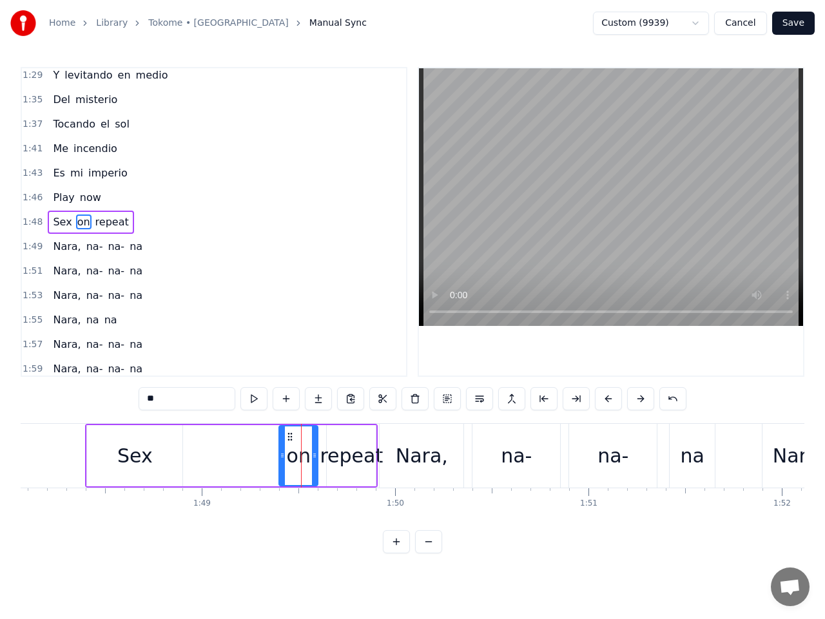
drag, startPoint x: 292, startPoint y: 456, endPoint x: 281, endPoint y: 456, distance: 11.0
click at [283, 456] on circle at bounding box center [283, 456] width 1 height 1
click at [336, 448] on div "repeat" at bounding box center [351, 455] width 63 height 29
type input "******"
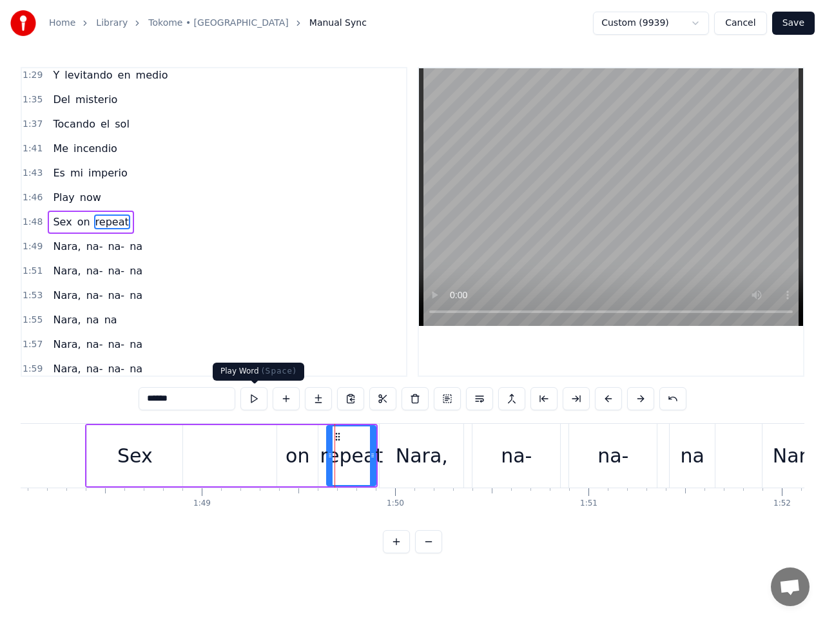
click at [260, 402] on button at bounding box center [253, 398] width 27 height 23
click at [323, 458] on icon at bounding box center [324, 455] width 5 height 10
click at [36, 249] on span "1:49" at bounding box center [33, 246] width 20 height 13
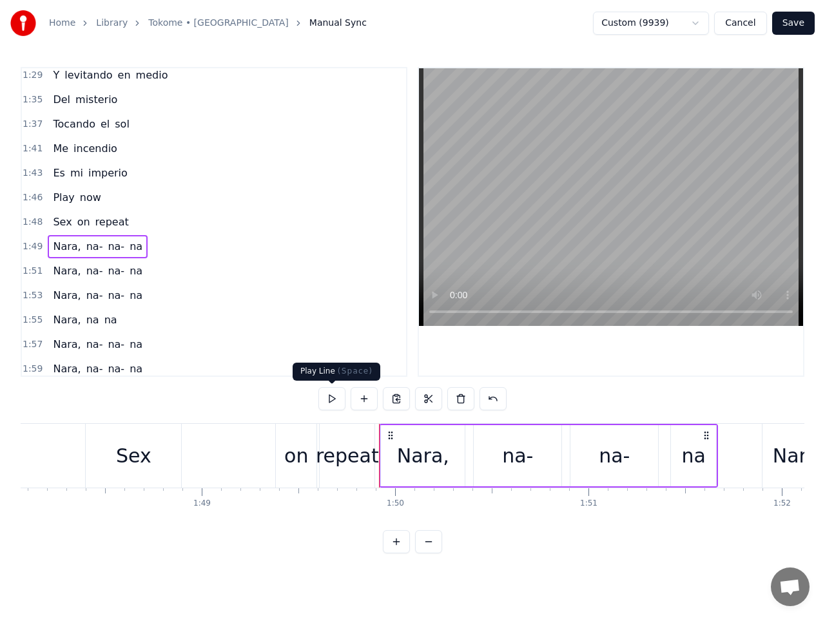
click at [326, 396] on button at bounding box center [331, 398] width 27 height 23
click at [34, 271] on span "1:51" at bounding box center [33, 271] width 20 height 13
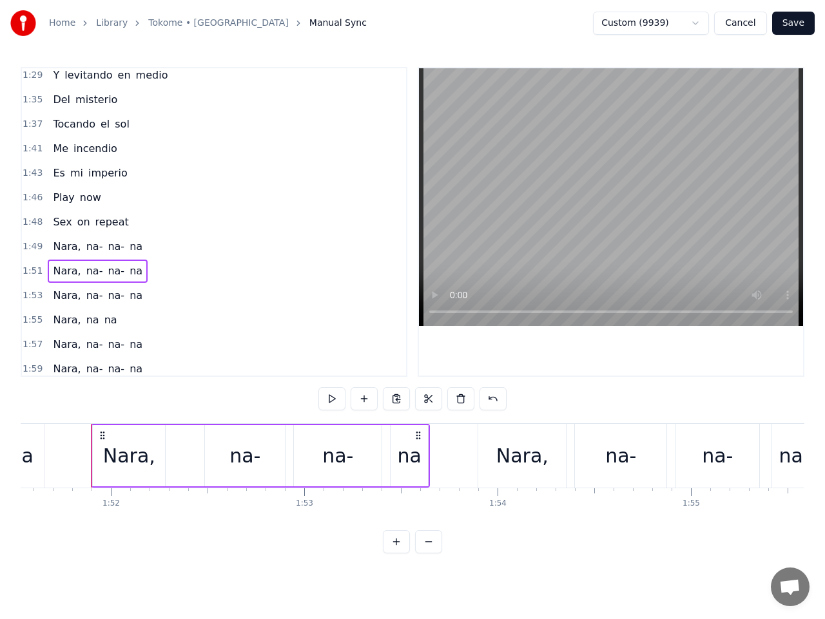
scroll to position [0, 21564]
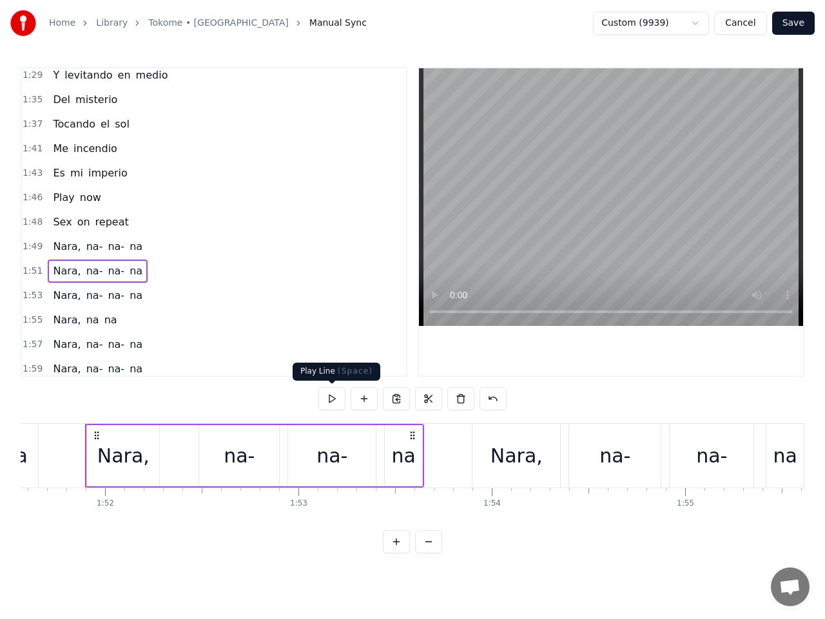
click at [333, 396] on button at bounding box center [331, 398] width 27 height 23
click at [29, 295] on span "1:53" at bounding box center [33, 295] width 20 height 13
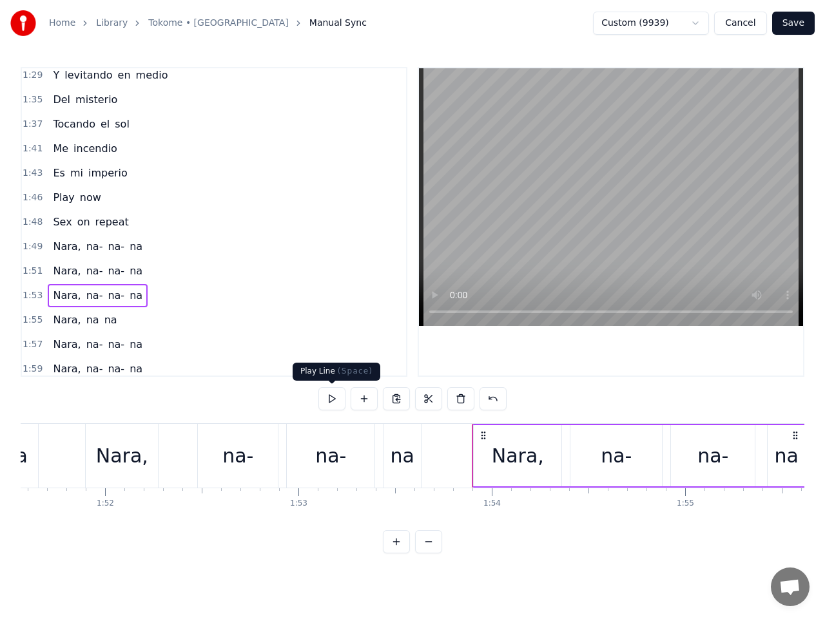
click at [326, 407] on button at bounding box center [331, 398] width 27 height 23
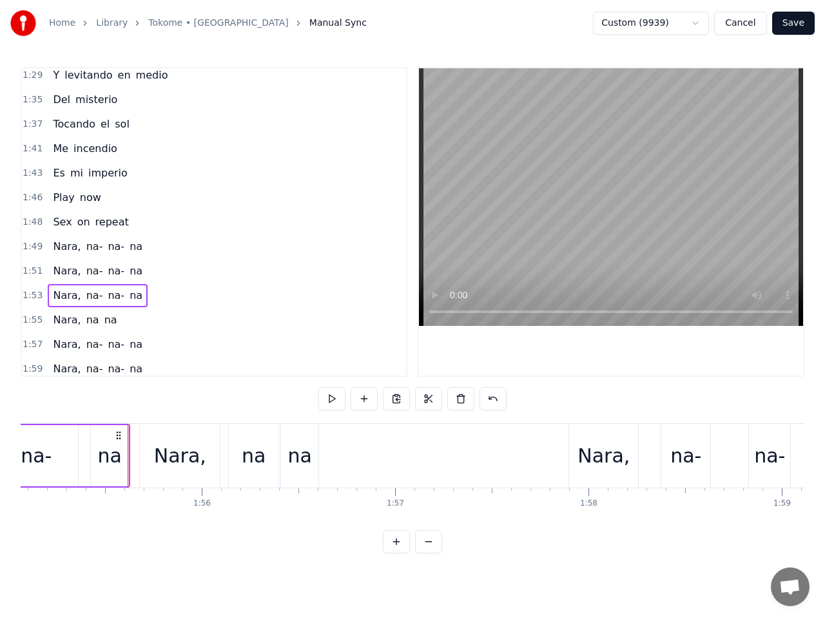
scroll to position [0, 22249]
click at [35, 321] on span "1:55" at bounding box center [33, 320] width 20 height 13
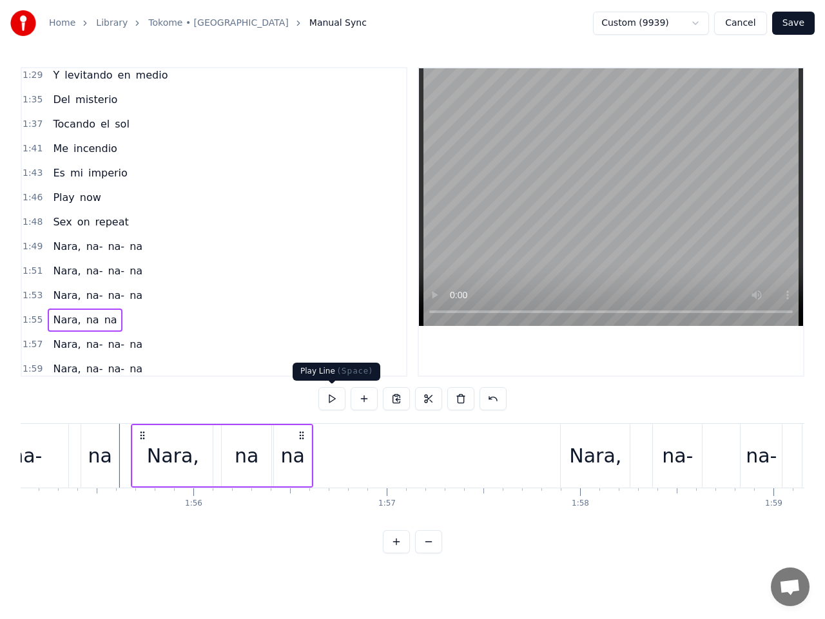
click at [332, 402] on button at bounding box center [331, 398] width 27 height 23
click at [35, 342] on span "1:57" at bounding box center [33, 344] width 20 height 13
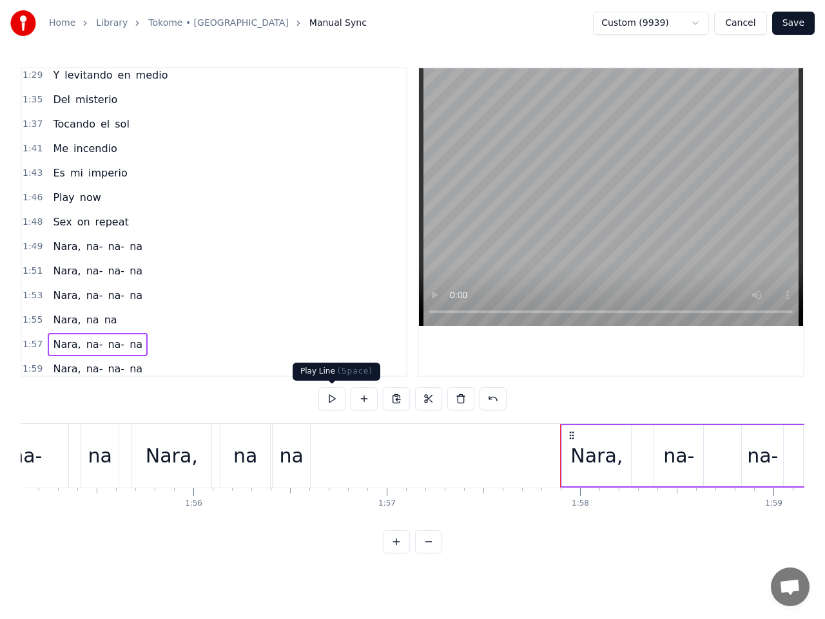
click at [332, 394] on button at bounding box center [331, 398] width 27 height 23
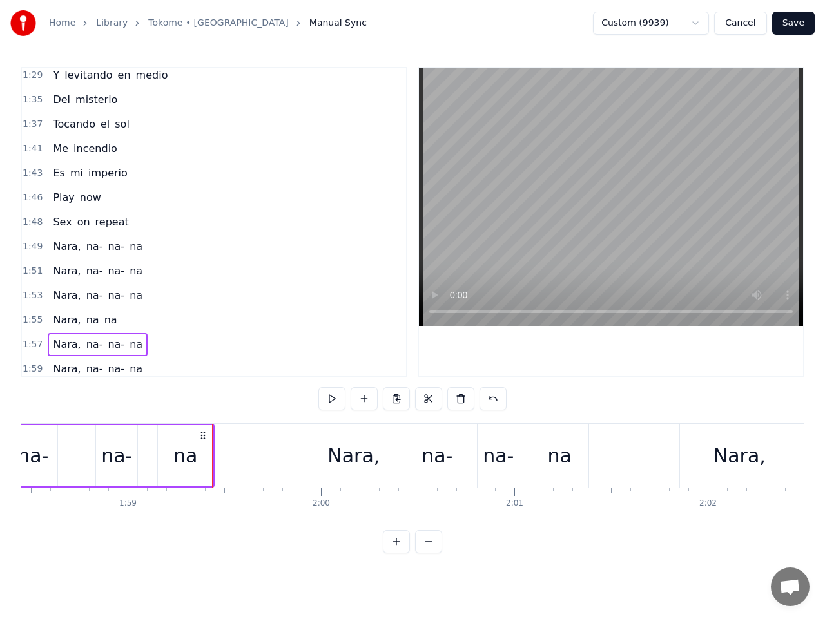
scroll to position [0, 22918]
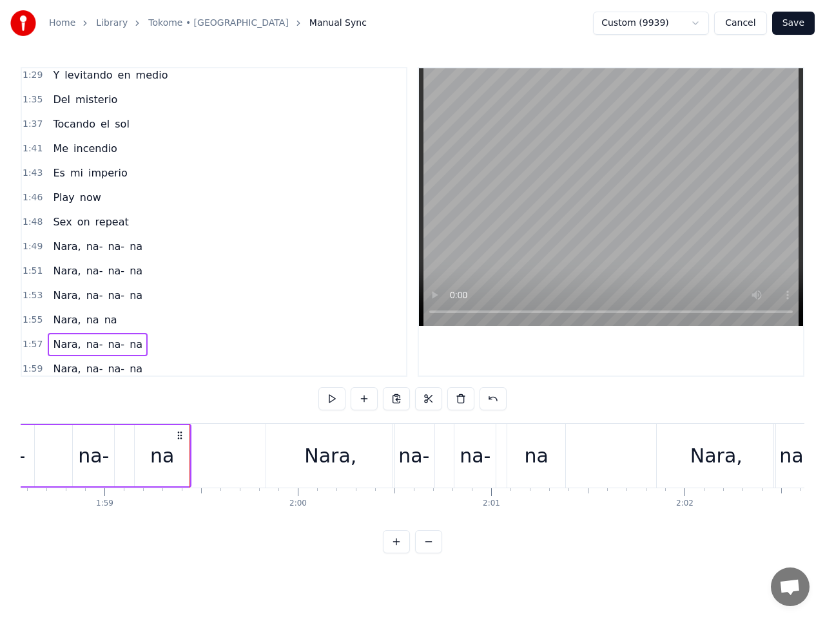
click at [37, 367] on span "1:59" at bounding box center [33, 369] width 20 height 13
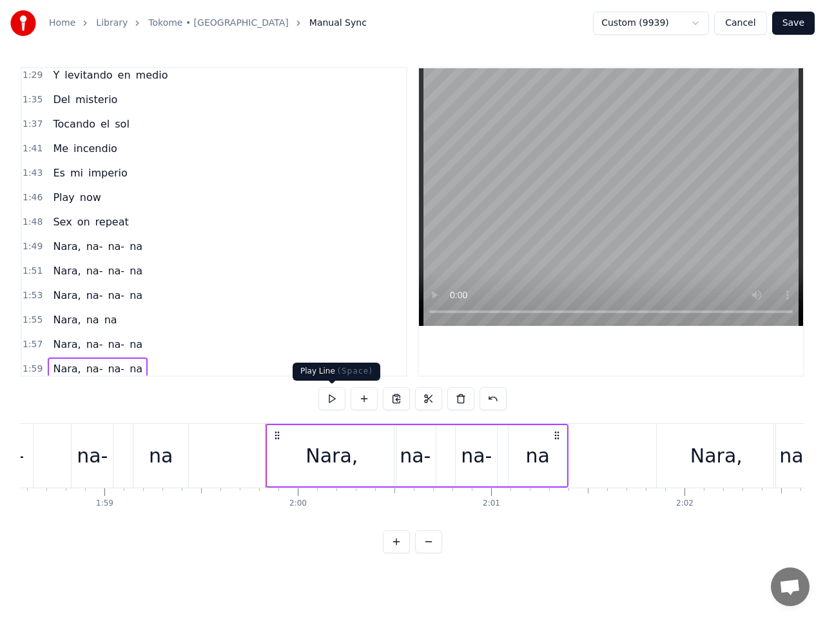
click at [333, 403] on button at bounding box center [331, 398] width 27 height 23
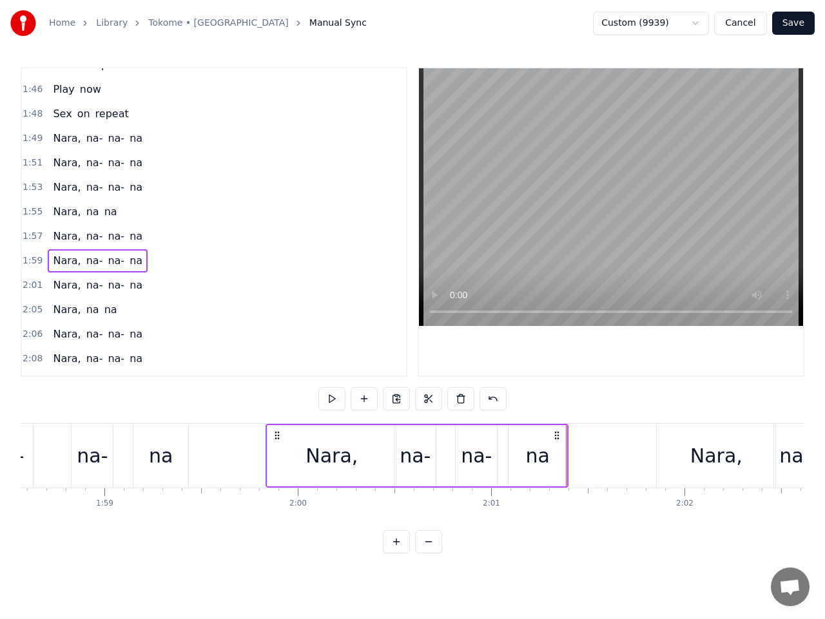
scroll to position [991, 0]
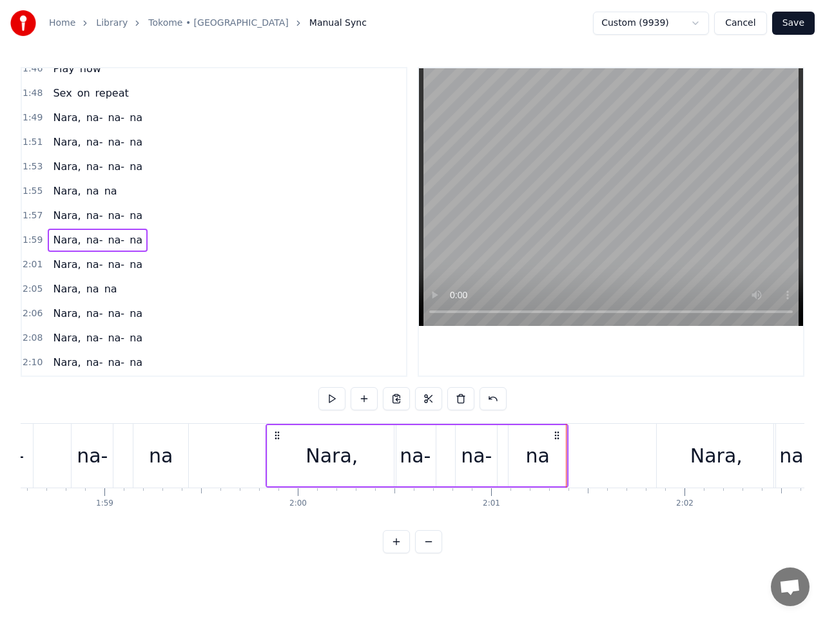
click at [29, 266] on span "2:01" at bounding box center [33, 264] width 20 height 13
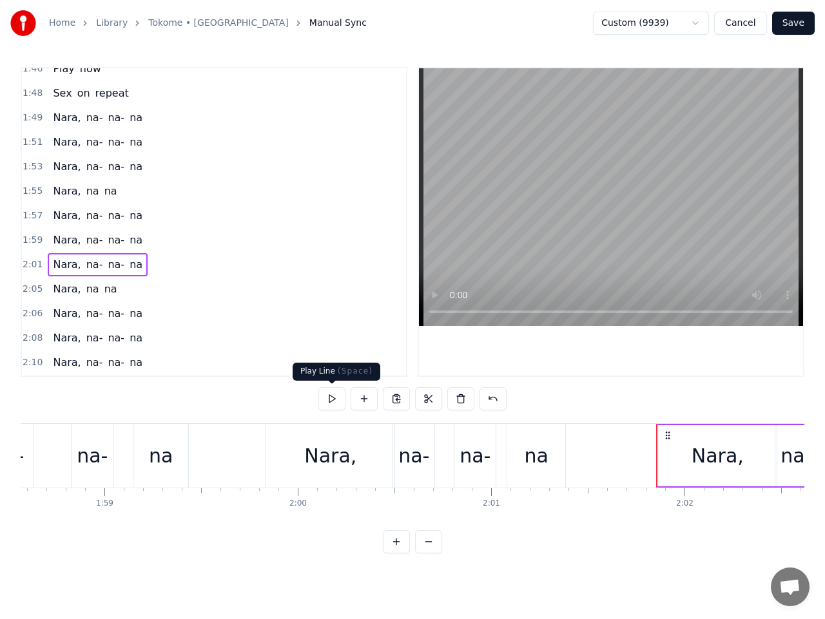
click at [322, 411] on div at bounding box center [412, 400] width 188 height 26
click at [331, 401] on button at bounding box center [331, 398] width 27 height 23
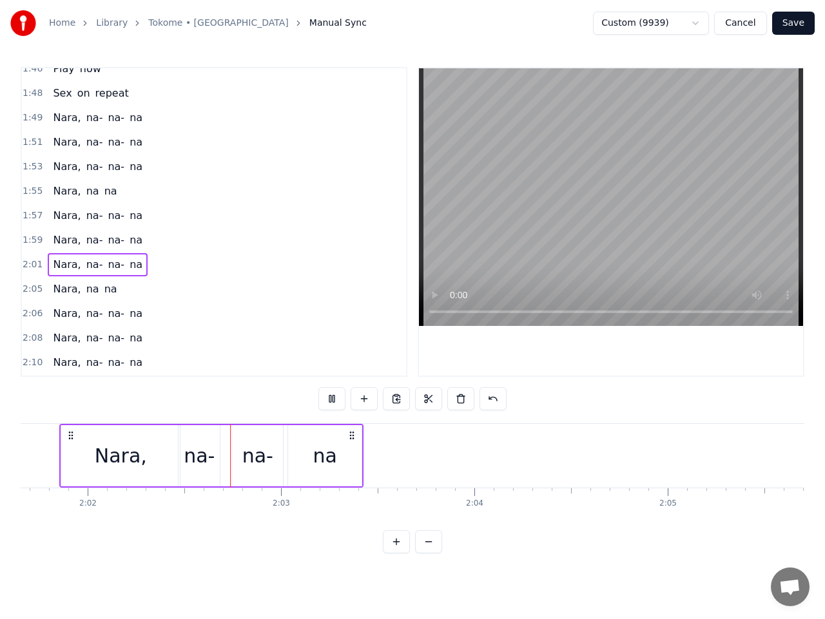
scroll to position [0, 23581]
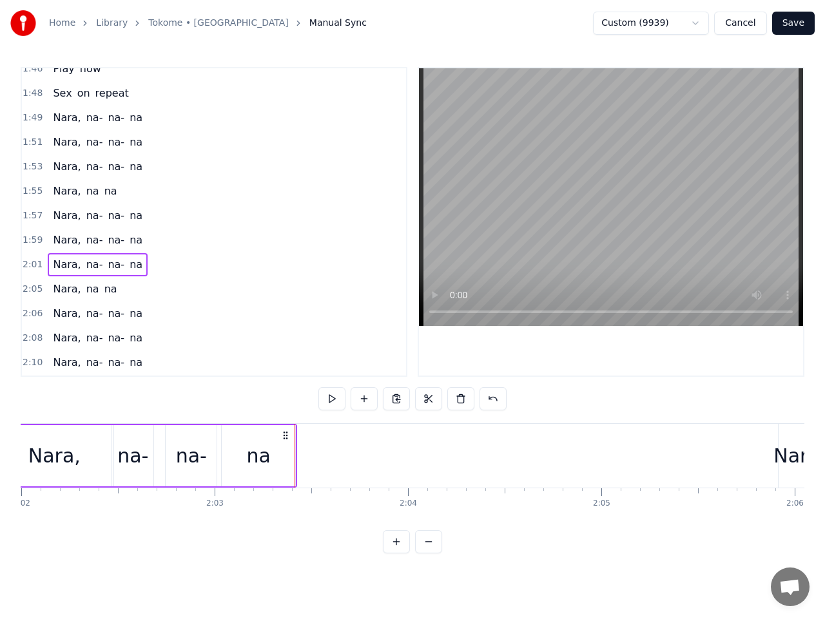
click at [32, 291] on span "2:05" at bounding box center [33, 289] width 20 height 13
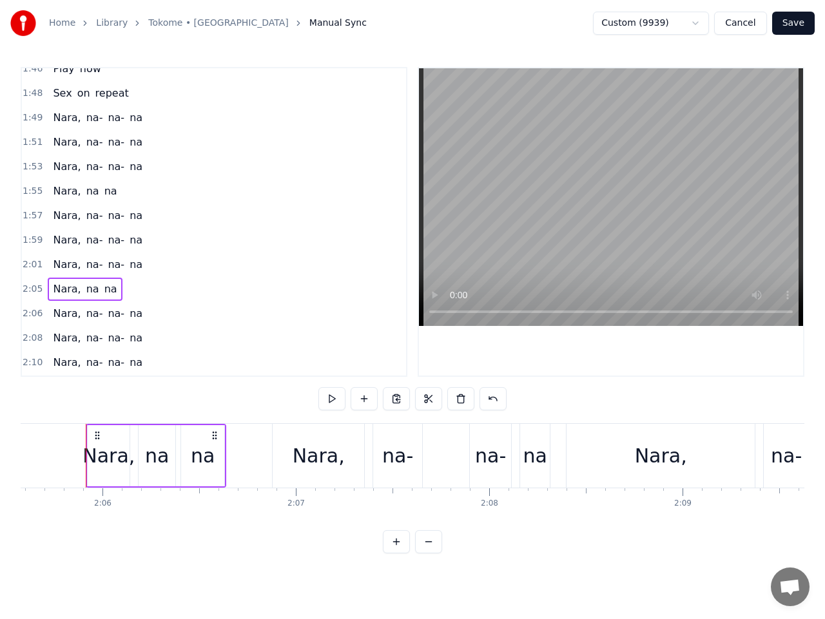
scroll to position [0, 24274]
click at [331, 401] on button at bounding box center [331, 398] width 27 height 23
click at [331, 402] on button at bounding box center [331, 398] width 27 height 23
click at [332, 396] on button at bounding box center [331, 398] width 27 height 23
click at [334, 393] on button at bounding box center [331, 398] width 27 height 23
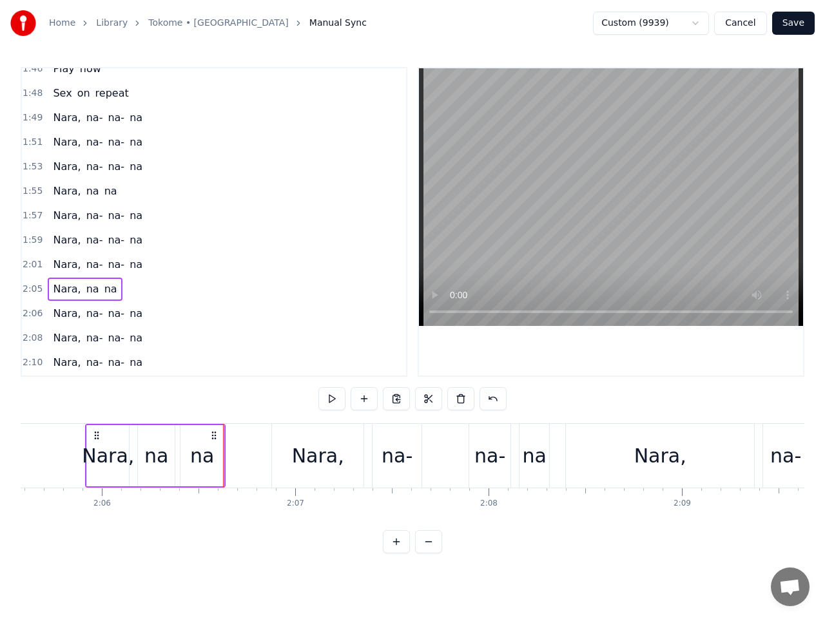
click at [334, 393] on button at bounding box center [331, 398] width 27 height 23
click at [35, 314] on span "2:06" at bounding box center [33, 313] width 20 height 13
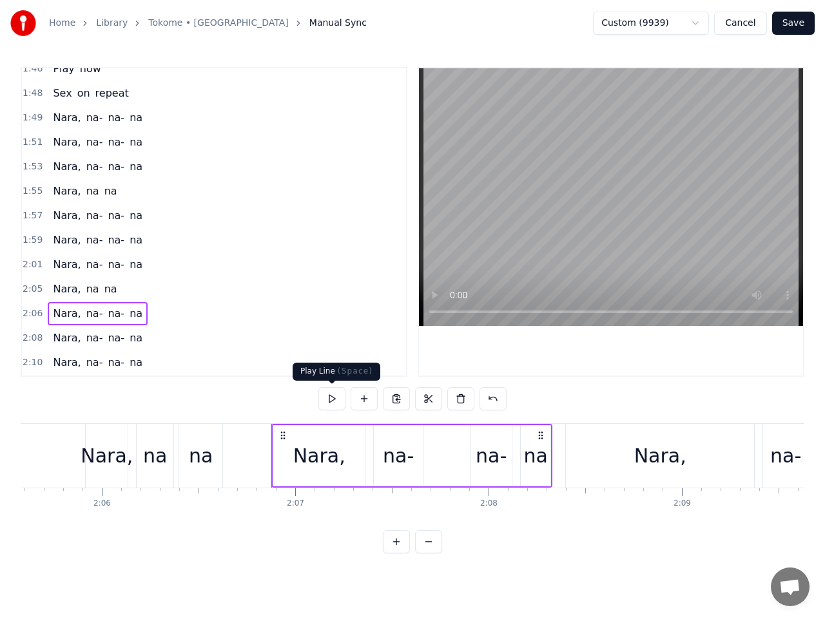
click at [330, 398] on button at bounding box center [331, 398] width 27 height 23
click at [284, 437] on icon at bounding box center [283, 435] width 10 height 10
click at [280, 437] on icon at bounding box center [283, 435] width 10 height 10
click at [300, 458] on div "Nara," at bounding box center [319, 455] width 52 height 29
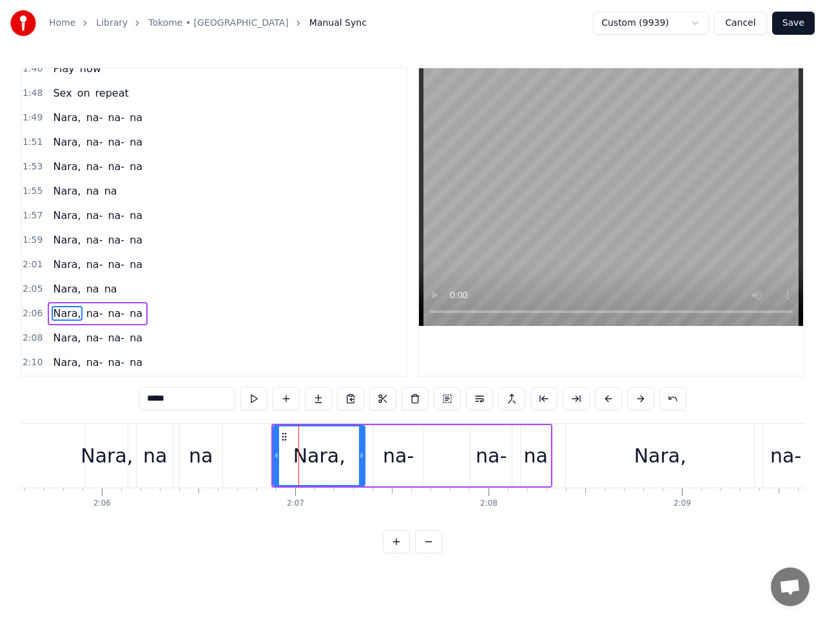
scroll to position [1082, 0]
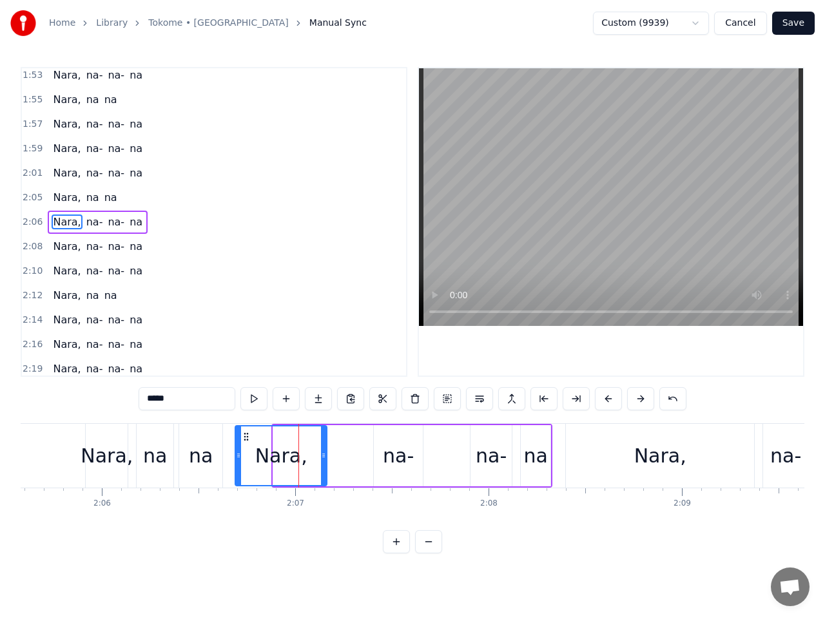
drag, startPoint x: 286, startPoint y: 438, endPoint x: 248, endPoint y: 439, distance: 38.0
click at [248, 439] on icon at bounding box center [246, 437] width 10 height 10
click at [31, 197] on span "2:05" at bounding box center [33, 197] width 20 height 13
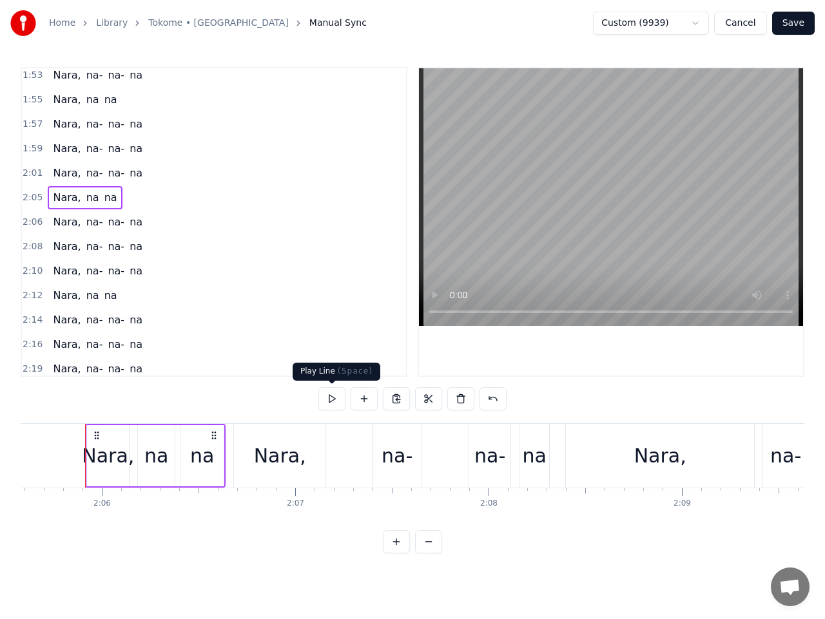
click at [334, 396] on button at bounding box center [331, 398] width 27 height 23
click at [32, 222] on span "2:06" at bounding box center [33, 222] width 20 height 13
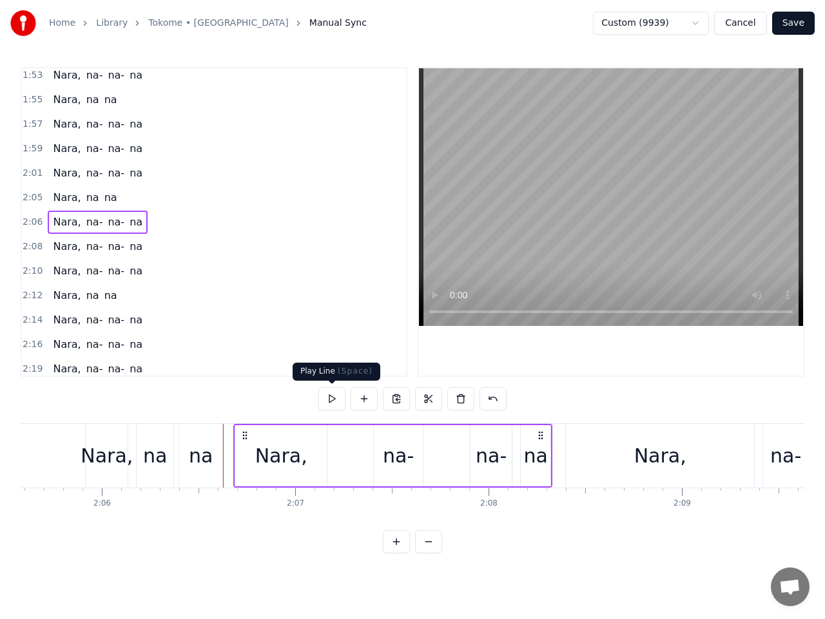
click at [328, 397] on button at bounding box center [331, 398] width 27 height 23
click at [28, 200] on span "2:05" at bounding box center [33, 197] width 20 height 13
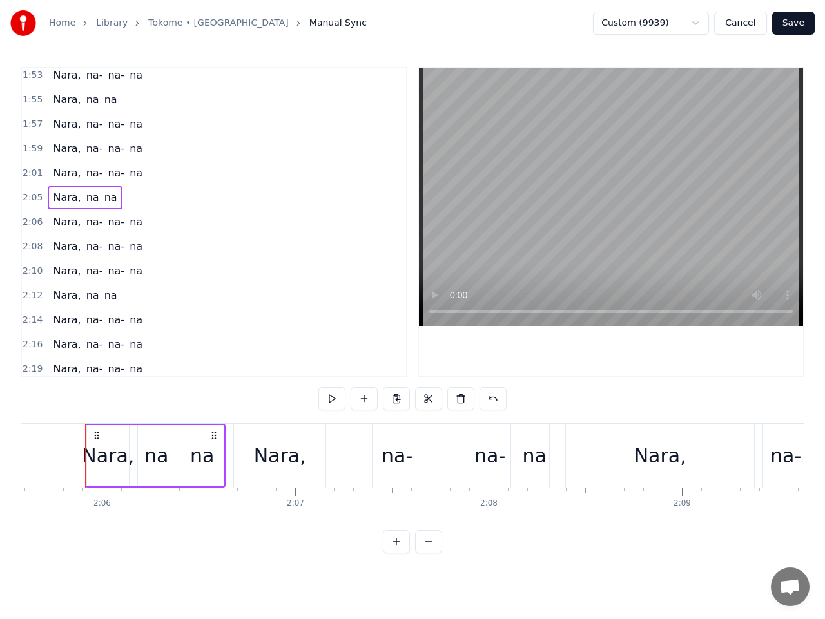
click at [30, 173] on span "2:01" at bounding box center [33, 173] width 20 height 13
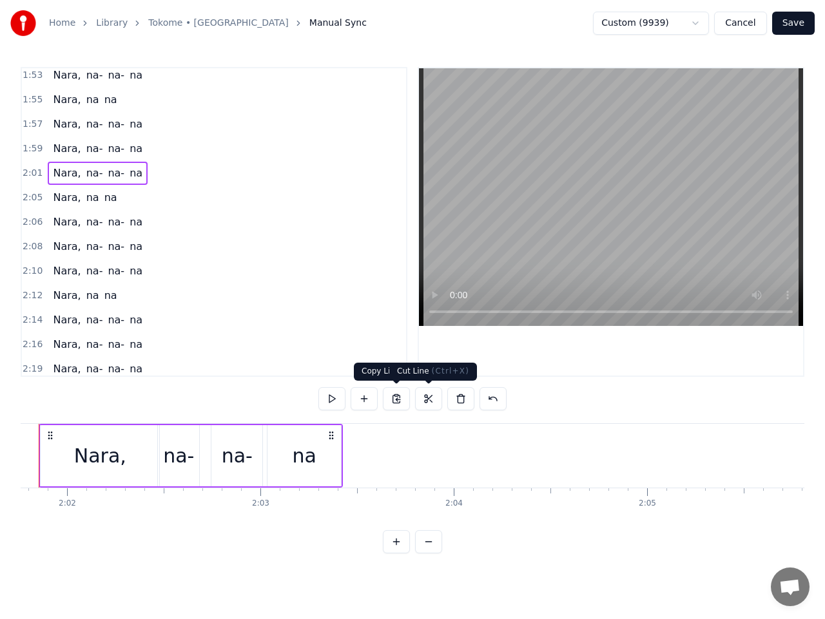
scroll to position [0, 23489]
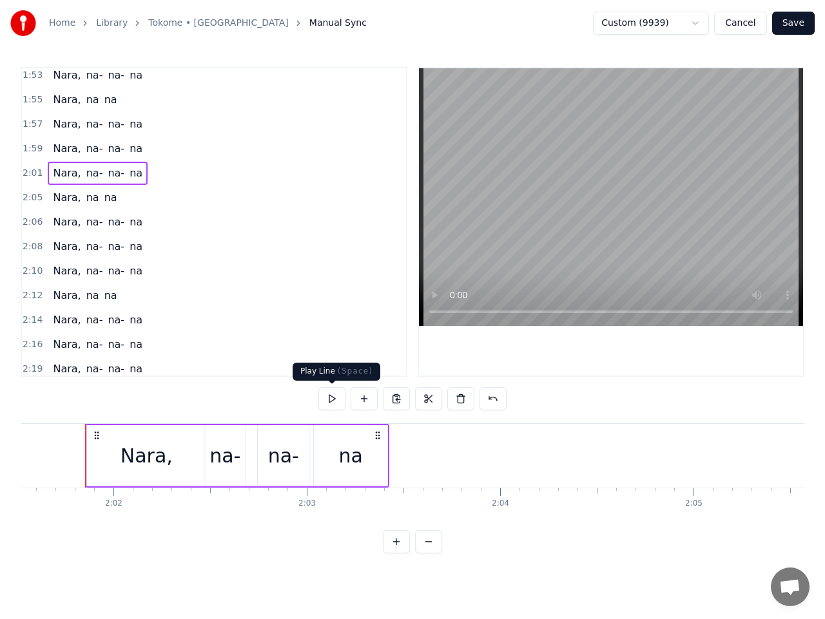
click at [334, 401] on button at bounding box center [331, 398] width 27 height 23
click at [24, 199] on span "2:05" at bounding box center [33, 197] width 20 height 13
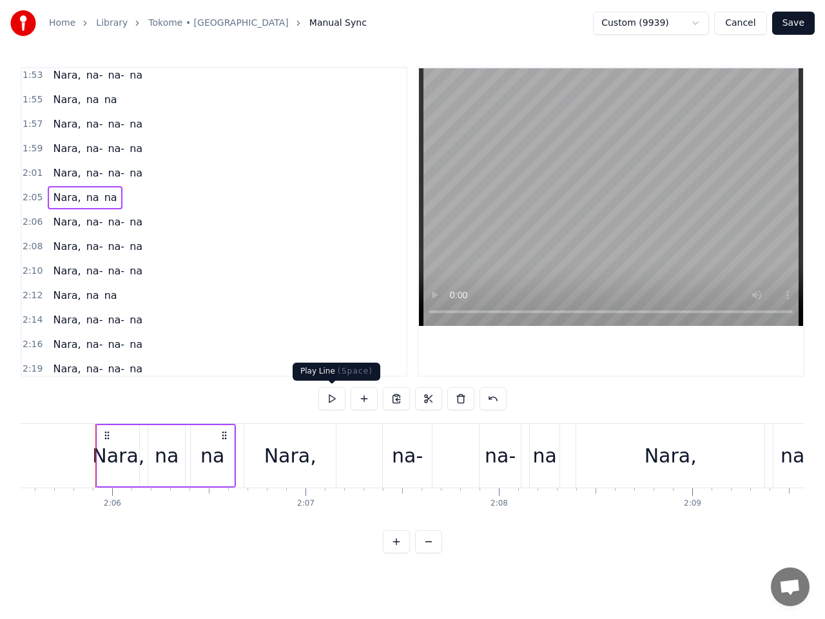
scroll to position [0, 24274]
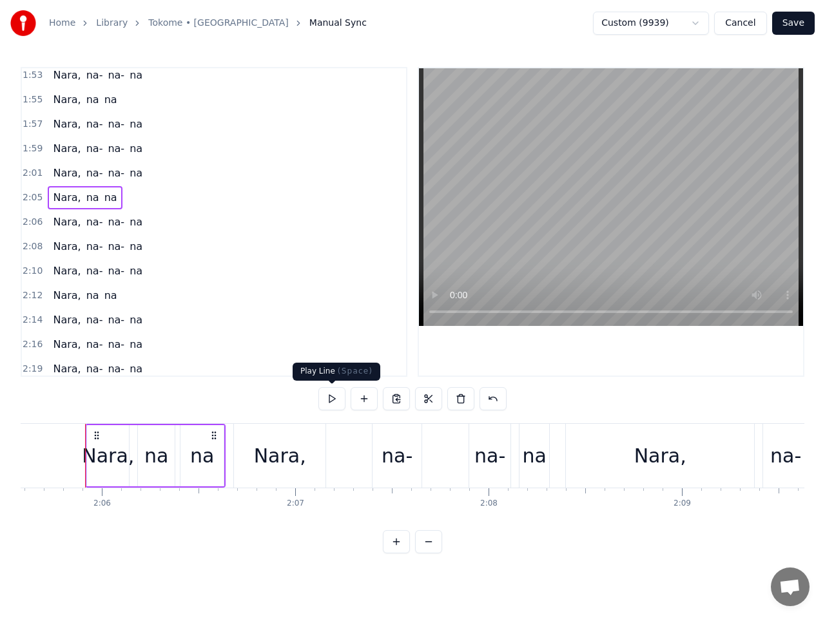
click at [335, 399] on button at bounding box center [331, 398] width 27 height 23
click at [335, 398] on button at bounding box center [331, 398] width 27 height 23
click at [289, 454] on div "Nara," at bounding box center [280, 455] width 52 height 29
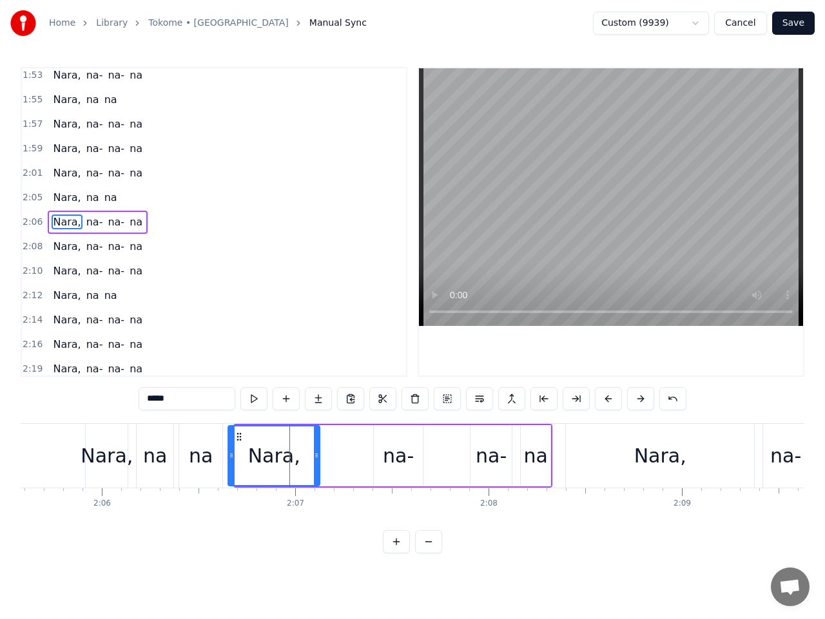
drag, startPoint x: 247, startPoint y: 437, endPoint x: 239, endPoint y: 436, distance: 8.5
click at [240, 437] on icon at bounding box center [239, 437] width 10 height 10
click at [388, 459] on div "na-" at bounding box center [398, 455] width 31 height 29
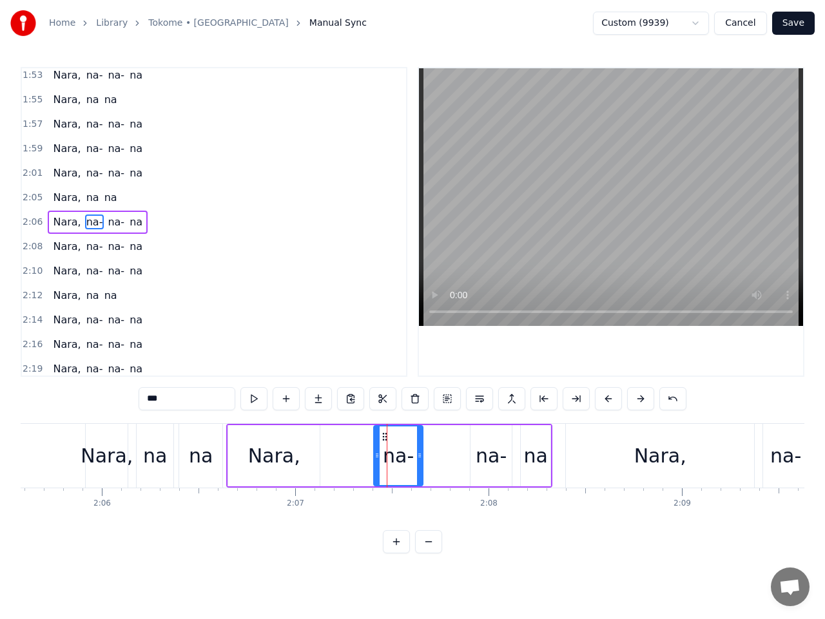
click at [266, 451] on div "Nara," at bounding box center [274, 455] width 52 height 29
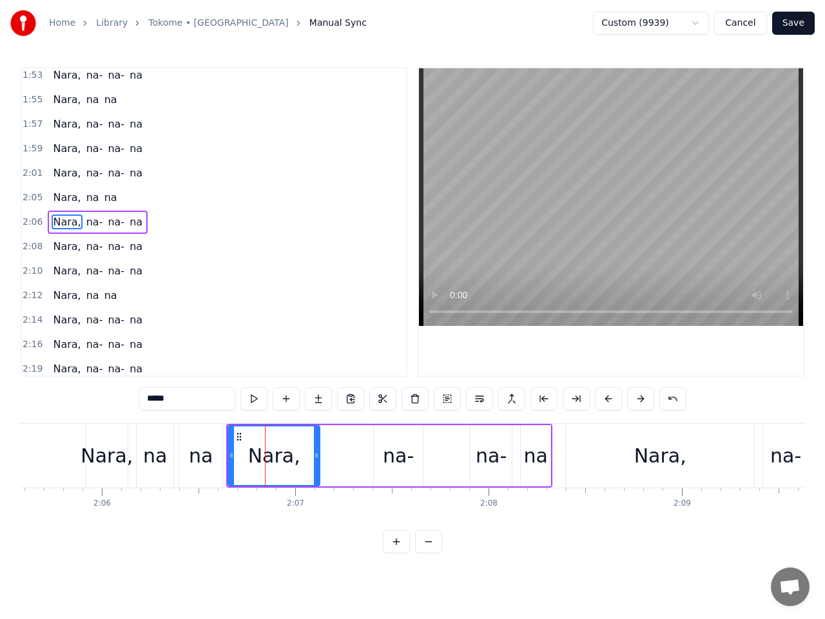
click at [407, 460] on div "na-" at bounding box center [398, 455] width 31 height 29
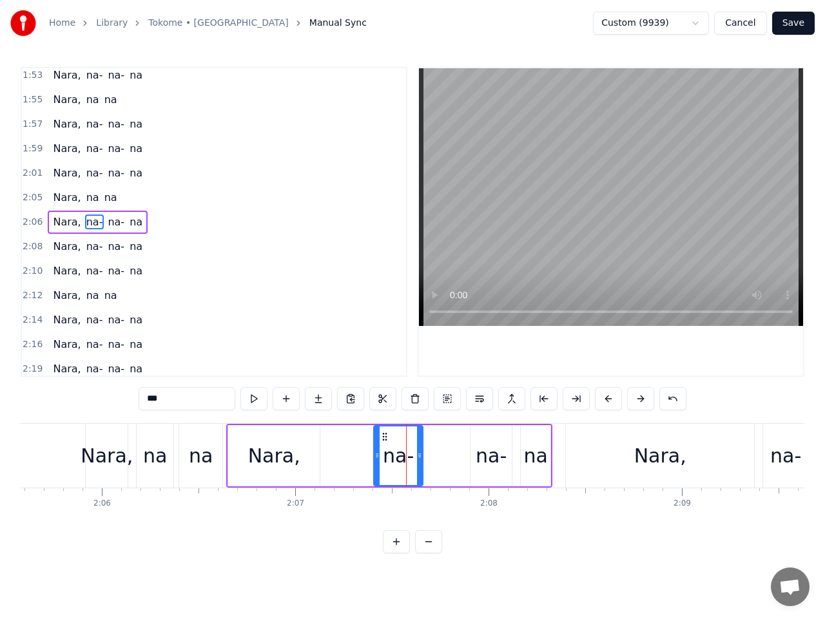
click at [256, 437] on div "Nara," at bounding box center [273, 455] width 91 height 61
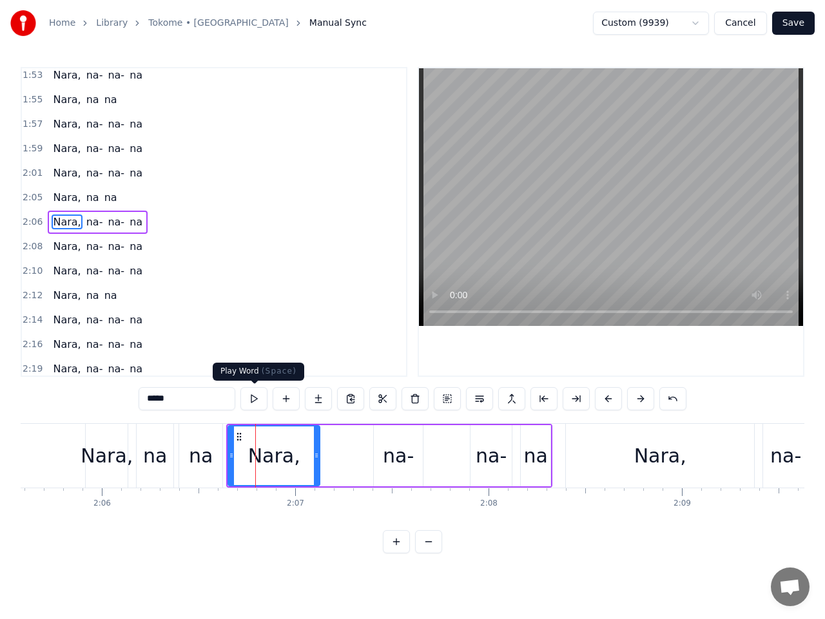
click at [255, 398] on button at bounding box center [253, 398] width 27 height 23
drag, startPoint x: 316, startPoint y: 459, endPoint x: 295, endPoint y: 455, distance: 21.0
click at [295, 455] on icon at bounding box center [296, 455] width 5 height 10
click at [393, 459] on div "na-" at bounding box center [398, 455] width 31 height 29
type input "***"
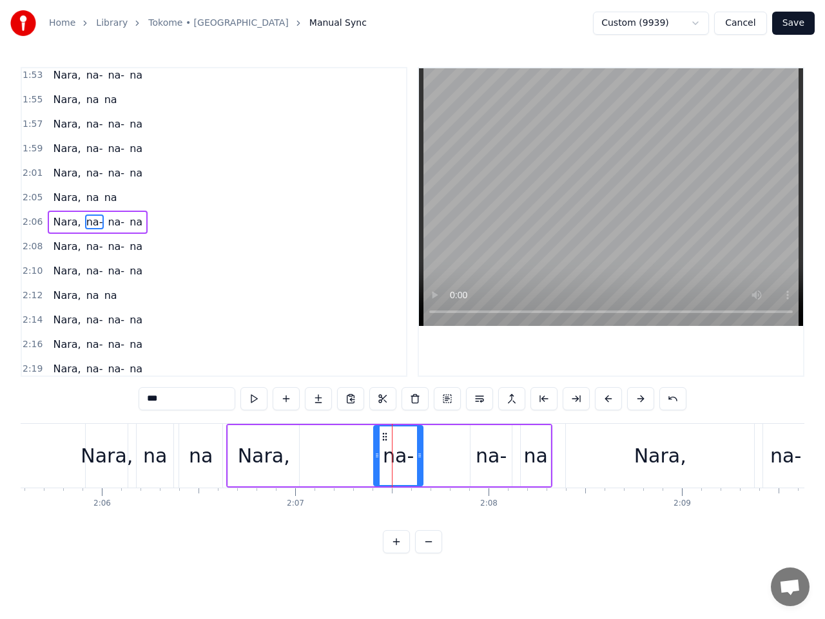
drag, startPoint x: 397, startPoint y: 456, endPoint x: 336, endPoint y: 452, distance: 61.3
click at [336, 452] on div "Nara, na- na- na" at bounding box center [389, 456] width 326 height 64
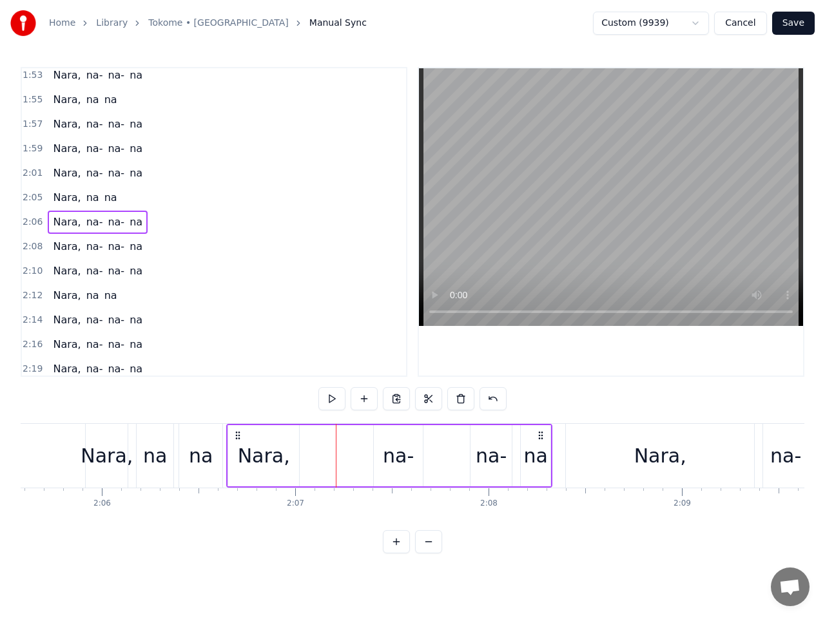
click at [383, 446] on div "na-" at bounding box center [398, 455] width 49 height 61
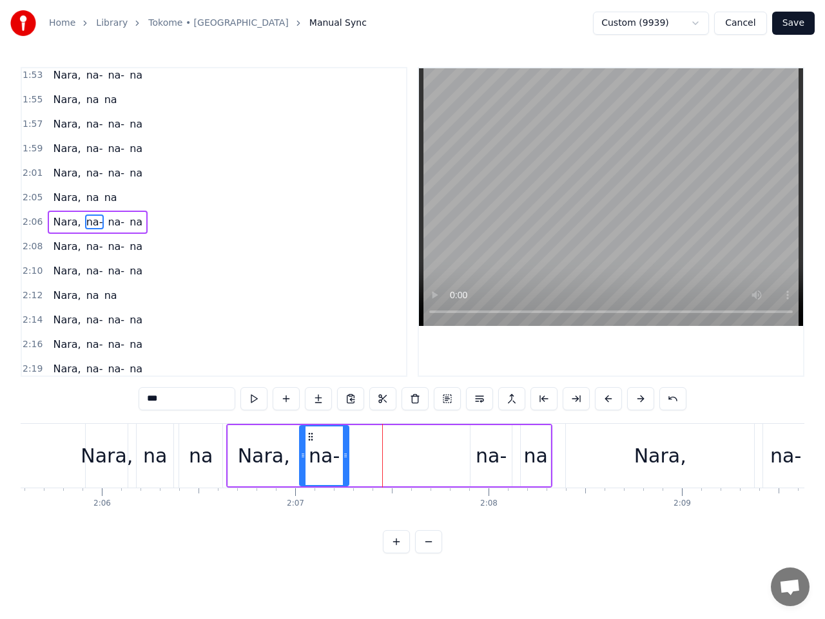
drag, startPoint x: 384, startPoint y: 436, endPoint x: 309, endPoint y: 442, distance: 75.0
click at [309, 442] on div "na-" at bounding box center [324, 456] width 48 height 59
click at [483, 454] on div "na-" at bounding box center [490, 455] width 31 height 29
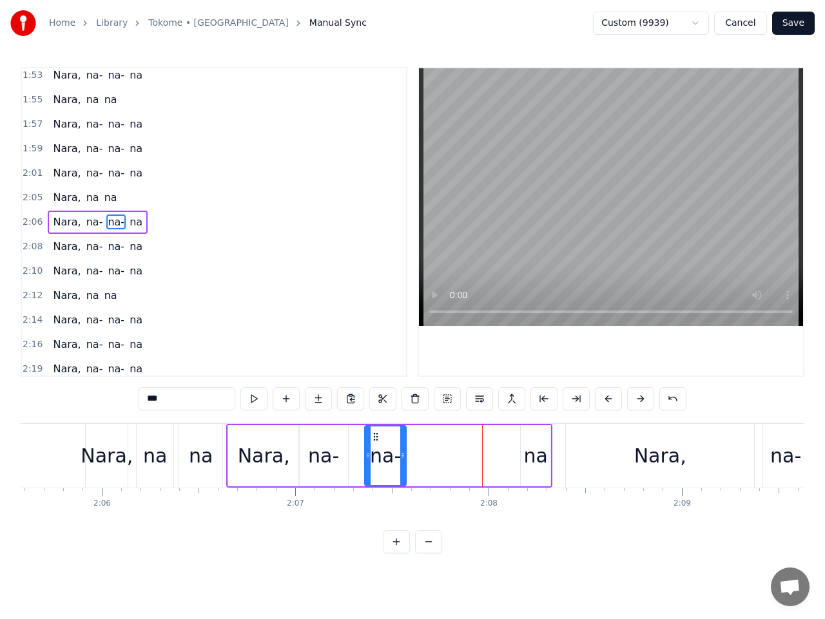
drag, startPoint x: 481, startPoint y: 437, endPoint x: 371, endPoint y: 436, distance: 110.2
click at [371, 436] on icon at bounding box center [375, 437] width 10 height 10
click at [317, 454] on div "na-" at bounding box center [323, 455] width 31 height 29
click at [389, 450] on div "na-" at bounding box center [380, 455] width 31 height 29
click at [367, 437] on circle at bounding box center [367, 436] width 1 height 1
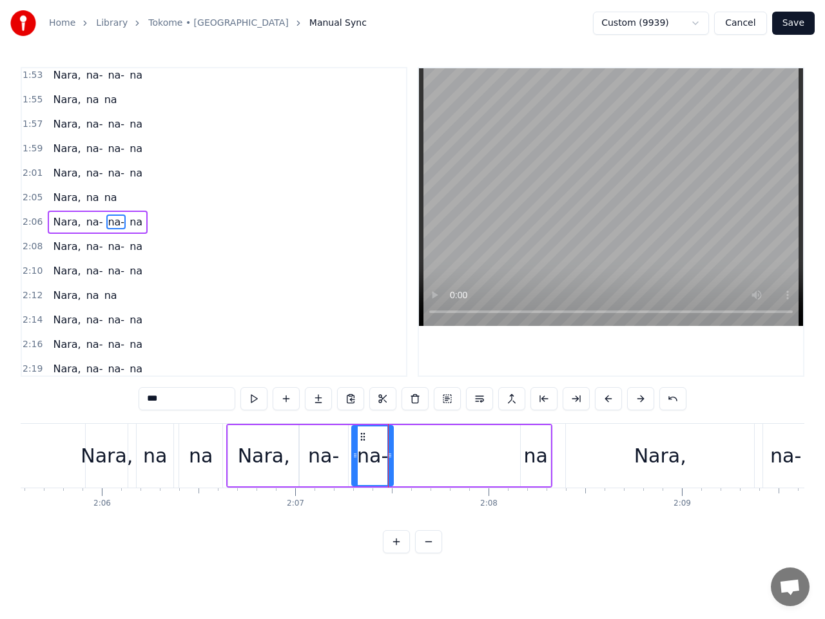
click at [528, 454] on div "na" at bounding box center [535, 455] width 24 height 29
type input "**"
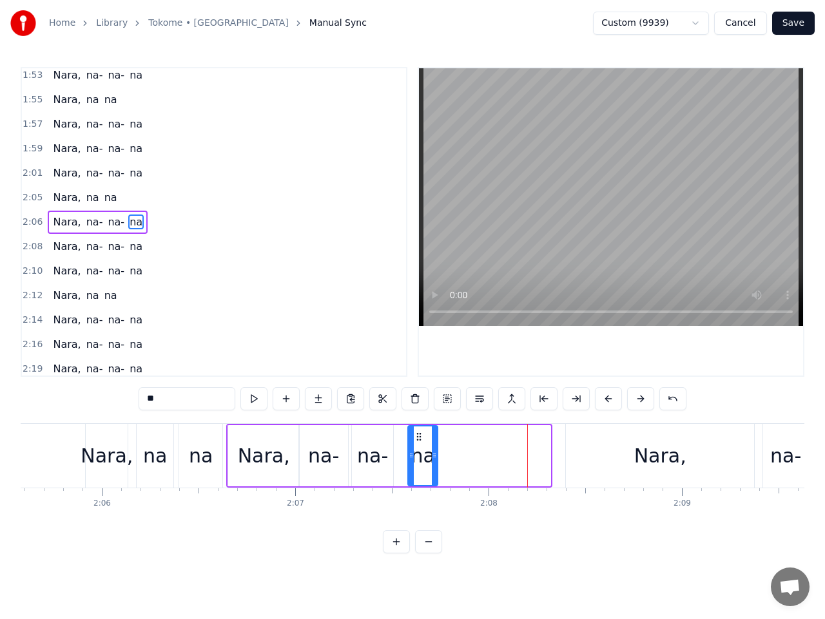
drag, startPoint x: 531, startPoint y: 434, endPoint x: 418, endPoint y: 441, distance: 113.0
click at [418, 441] on icon at bounding box center [419, 437] width 10 height 10
drag, startPoint x: 436, startPoint y: 457, endPoint x: 454, endPoint y: 453, distance: 18.0
click at [448, 453] on icon at bounding box center [445, 455] width 5 height 10
click at [35, 220] on span "2:06" at bounding box center [33, 222] width 20 height 13
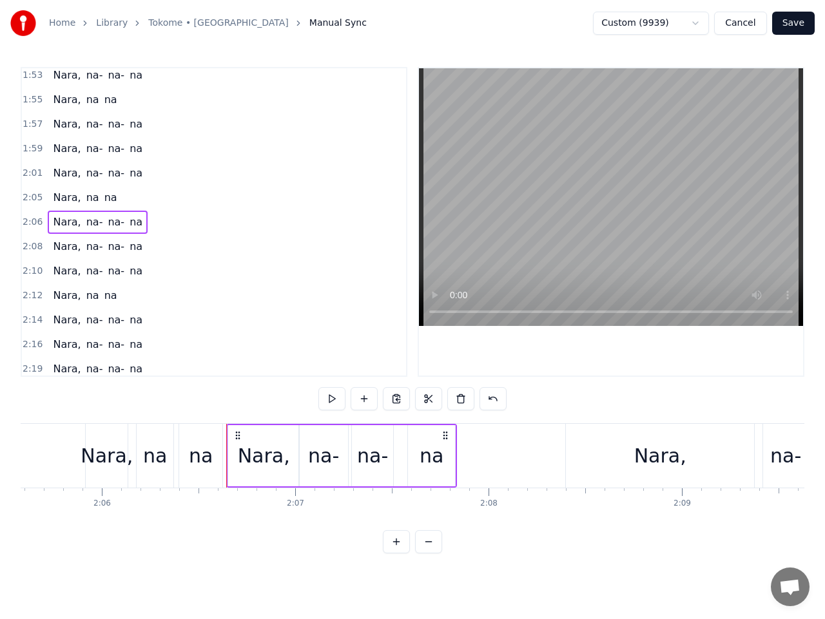
click at [35, 195] on span "2:05" at bounding box center [33, 197] width 20 height 13
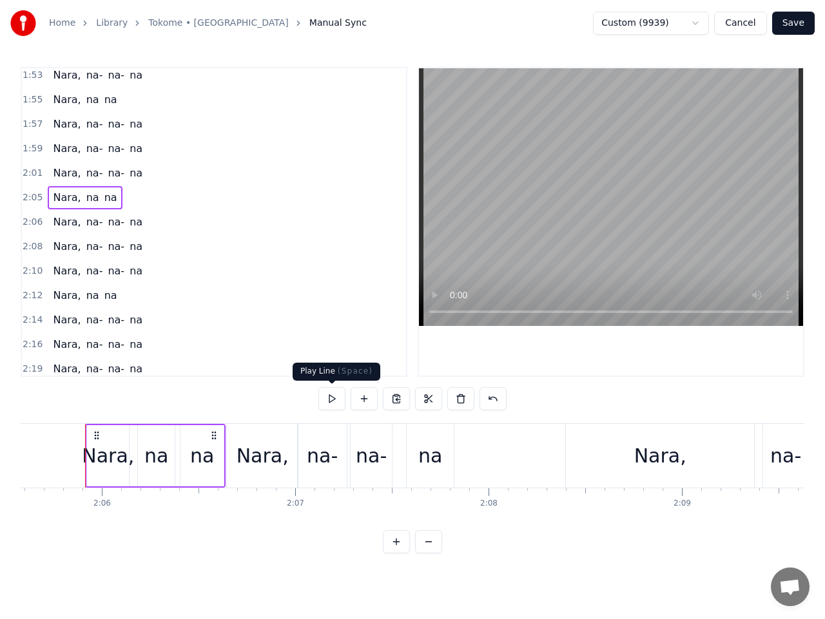
click at [332, 397] on button at bounding box center [331, 398] width 27 height 23
click at [336, 392] on button at bounding box center [331, 398] width 27 height 23
click at [35, 227] on span "2:06" at bounding box center [33, 222] width 20 height 13
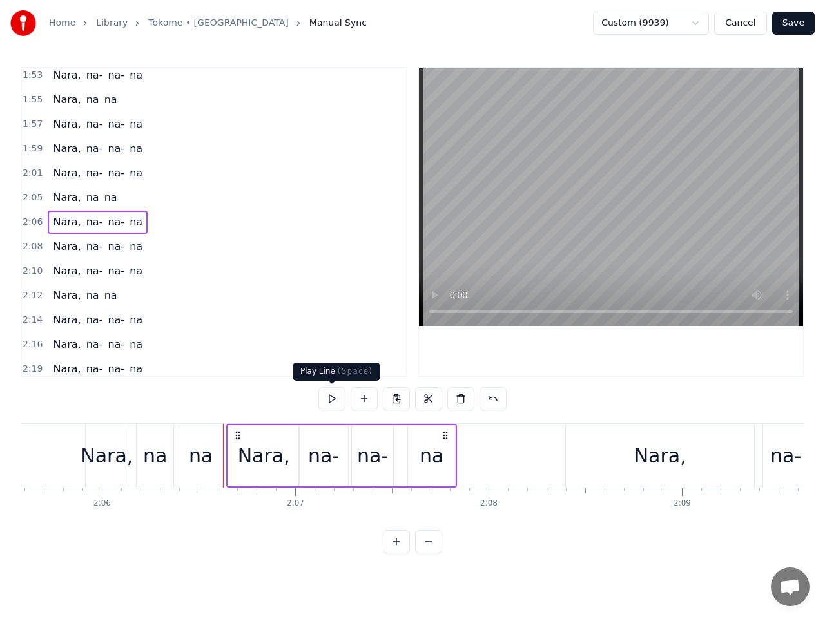
click at [332, 398] on button at bounding box center [331, 398] width 27 height 23
click at [337, 397] on button at bounding box center [331, 398] width 27 height 23
click at [30, 243] on span "2:08" at bounding box center [33, 246] width 20 height 13
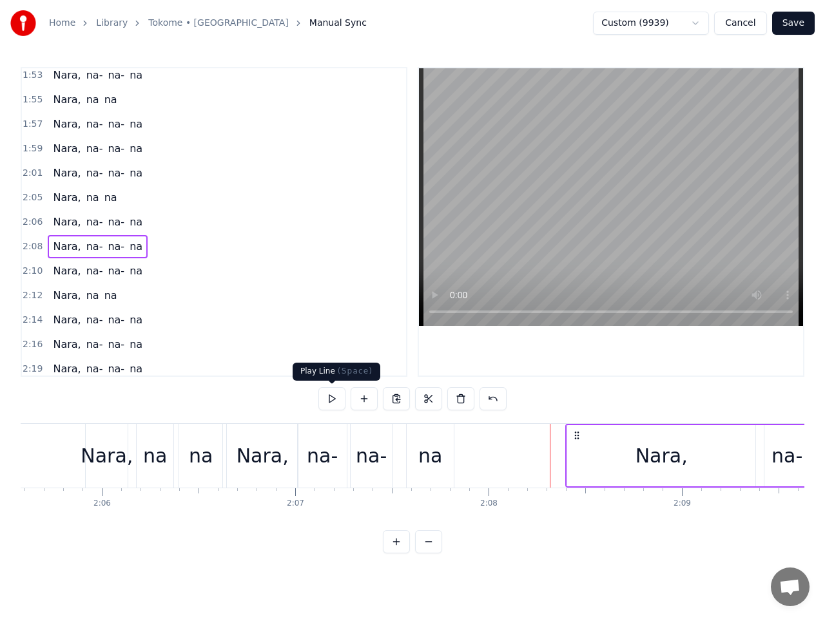
click at [336, 398] on button at bounding box center [331, 398] width 27 height 23
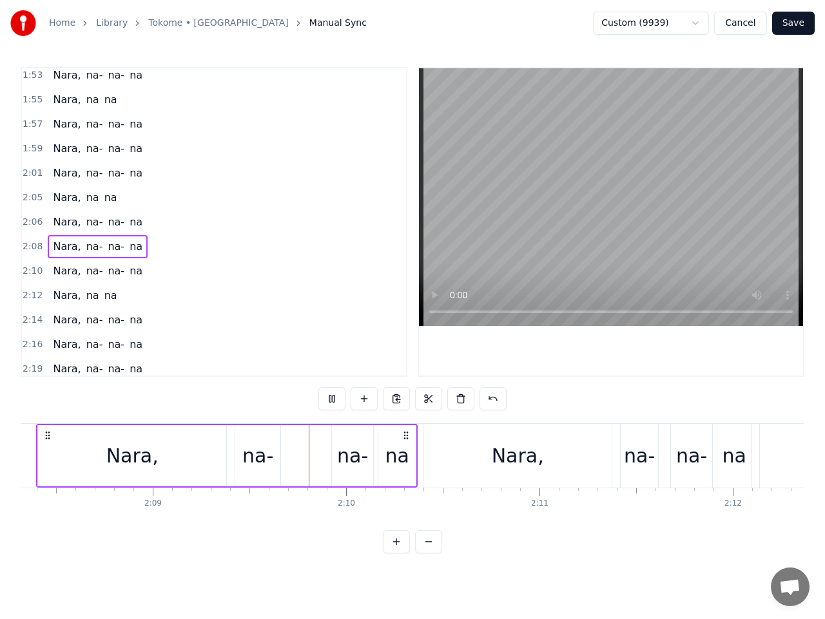
click at [336, 397] on button at bounding box center [331, 398] width 27 height 23
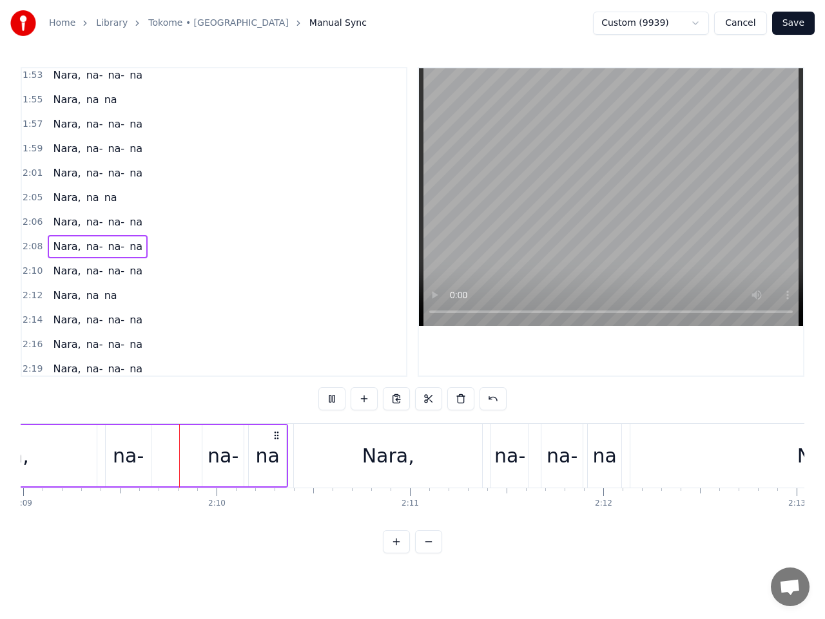
scroll to position [0, 24946]
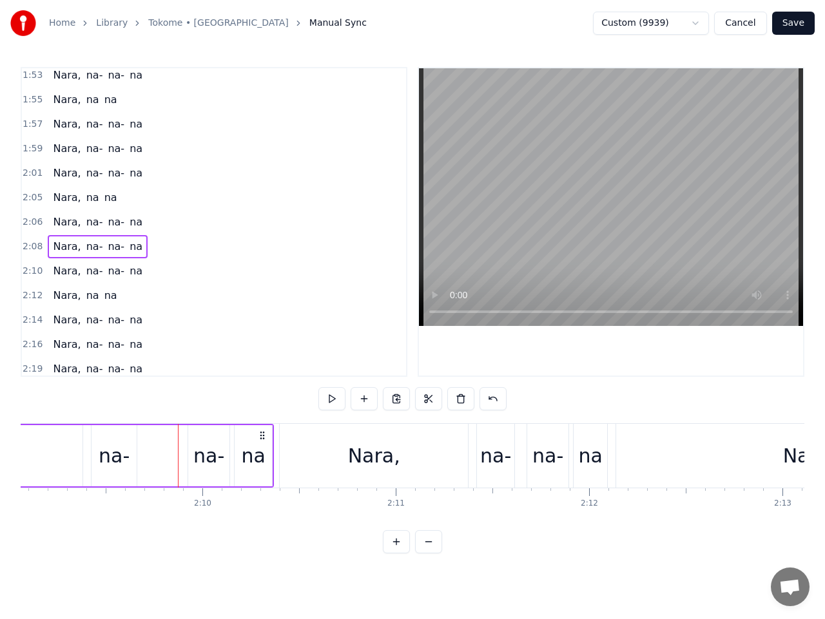
click at [338, 396] on button at bounding box center [331, 398] width 27 height 23
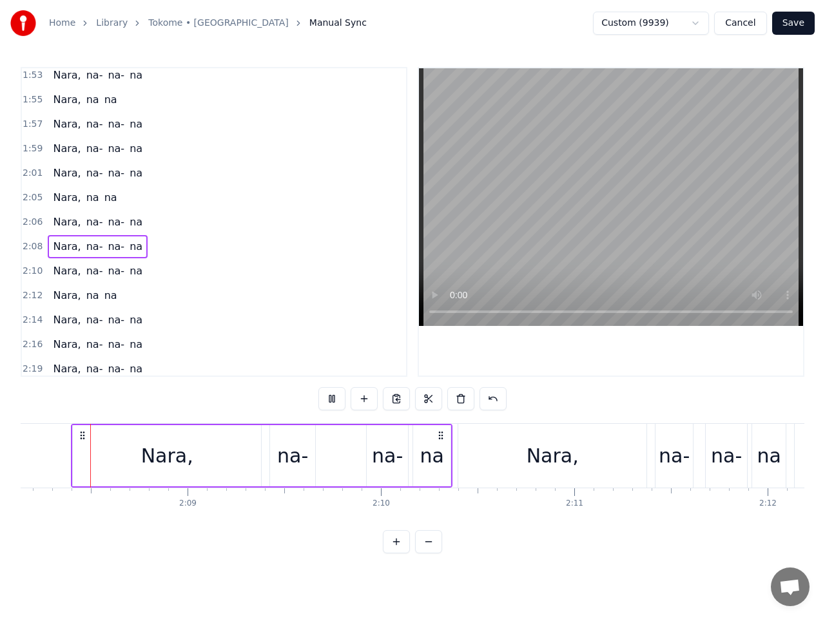
scroll to position [0, 24754]
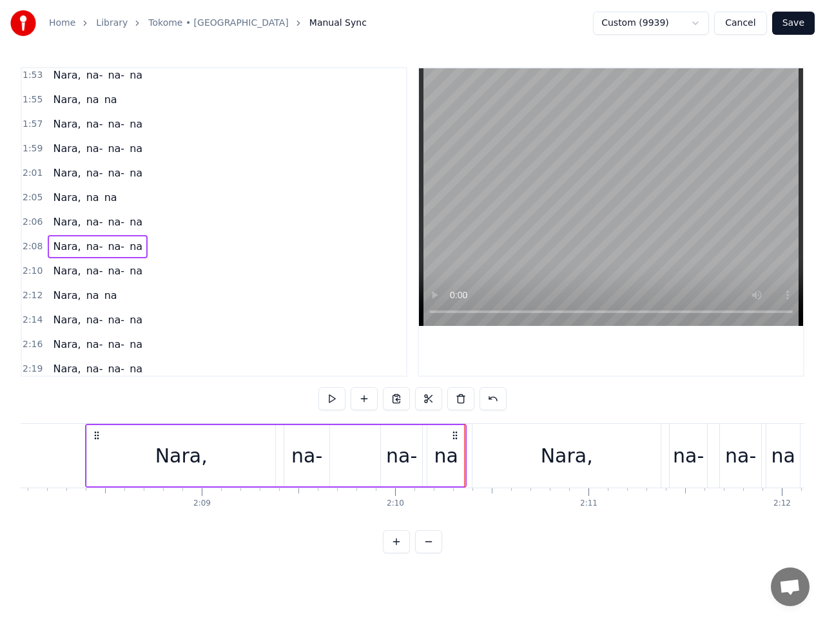
click at [800, 25] on button "Save" at bounding box center [793, 23] width 43 height 23
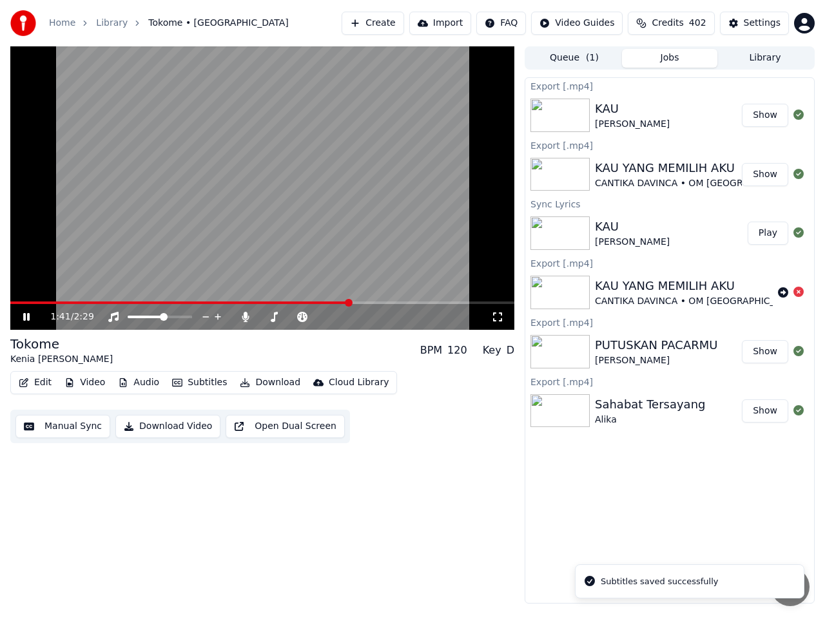
click at [349, 302] on span at bounding box center [262, 303] width 504 height 3
click at [359, 238] on video at bounding box center [262, 187] width 504 height 283
click at [365, 244] on video at bounding box center [262, 187] width 504 height 283
click at [407, 302] on span at bounding box center [208, 303] width 397 height 3
click at [26, 318] on icon at bounding box center [26, 317] width 6 height 8
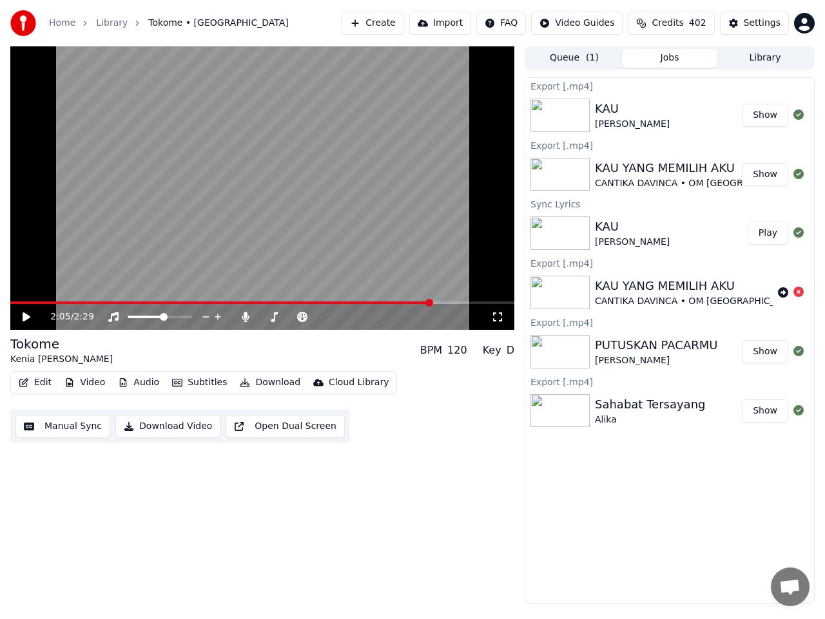
click at [64, 427] on button "Manual Sync" at bounding box center [62, 426] width 95 height 23
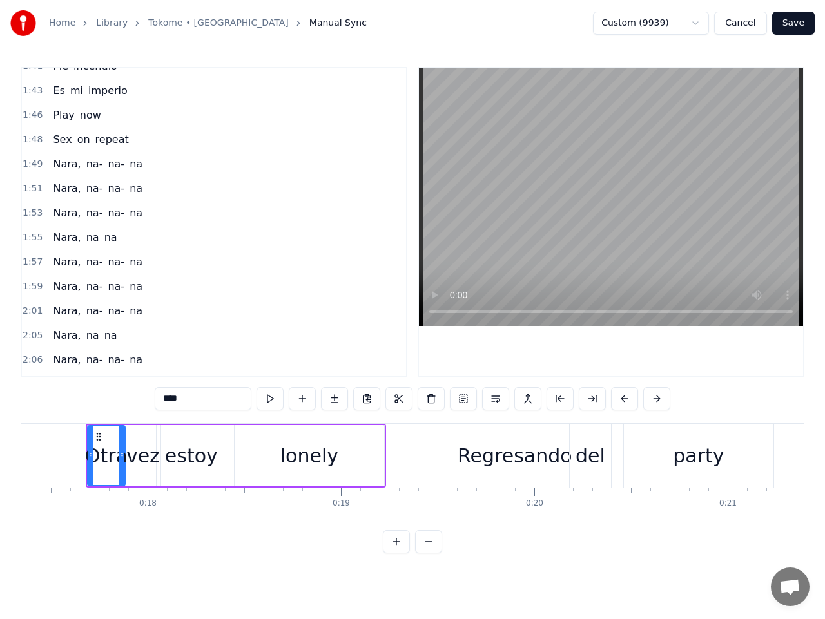
scroll to position [966, 0]
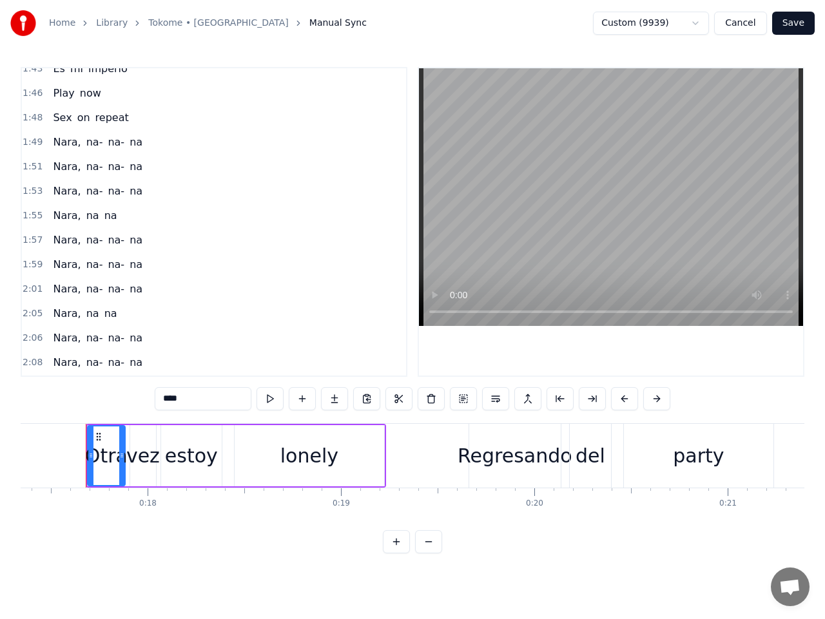
click at [26, 264] on span "1:59" at bounding box center [33, 264] width 20 height 13
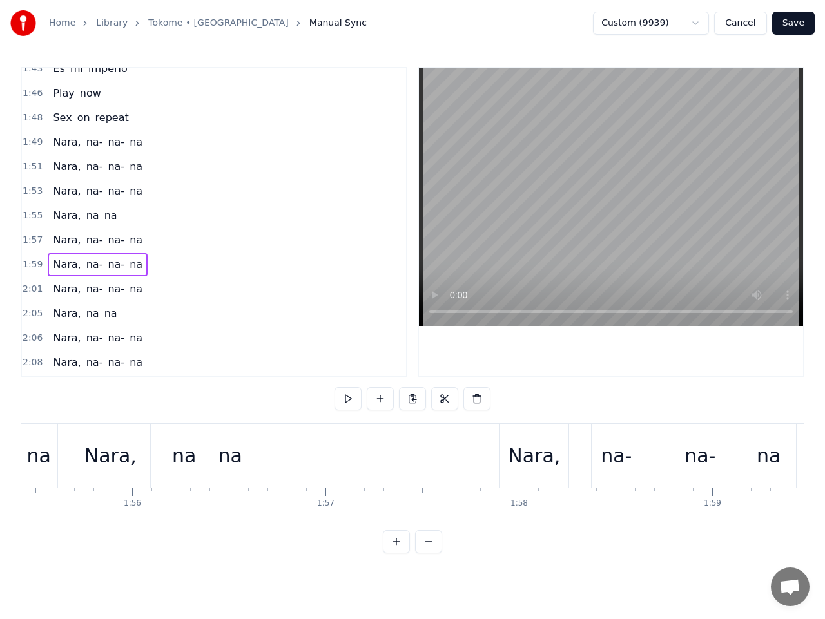
scroll to position [0, 23098]
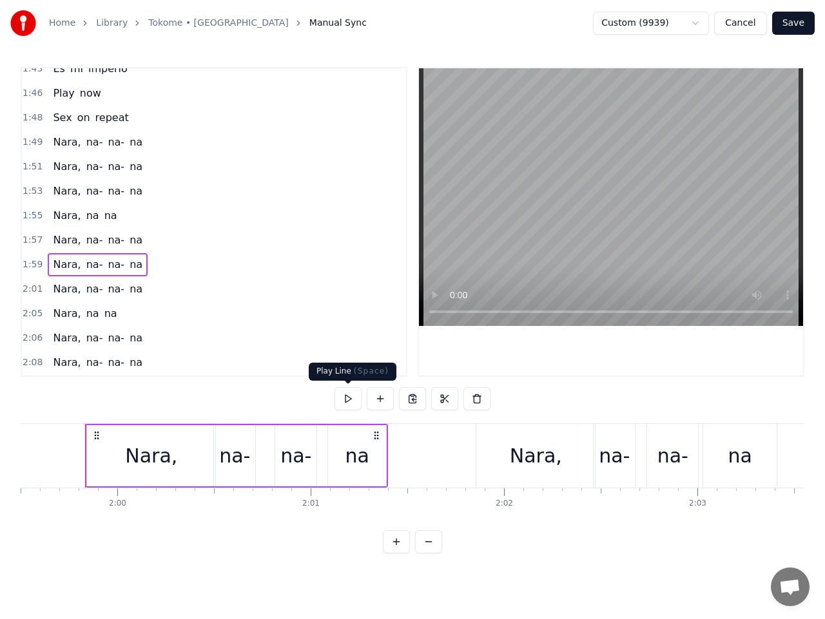
click at [346, 401] on button at bounding box center [347, 398] width 27 height 23
click at [30, 291] on span "2:01" at bounding box center [33, 289] width 20 height 13
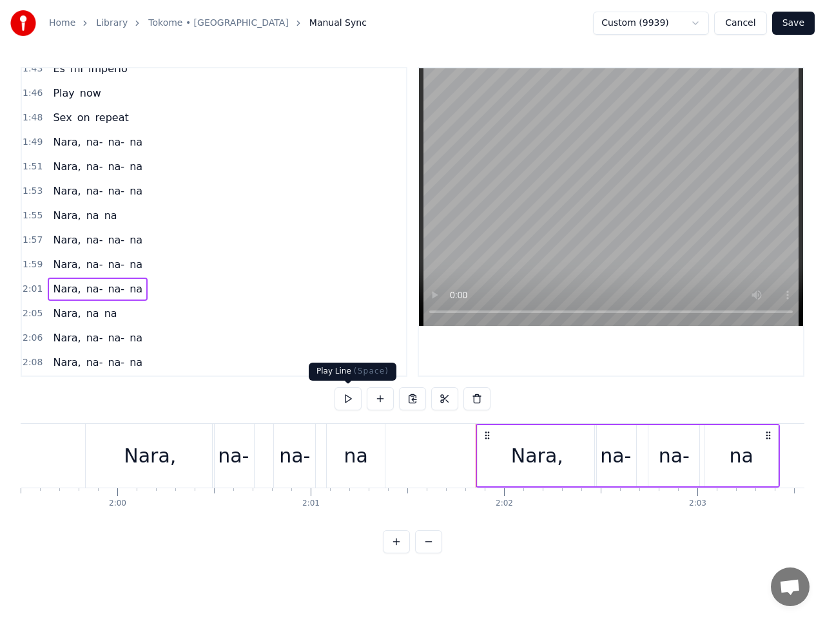
click at [345, 399] on button at bounding box center [347, 398] width 27 height 23
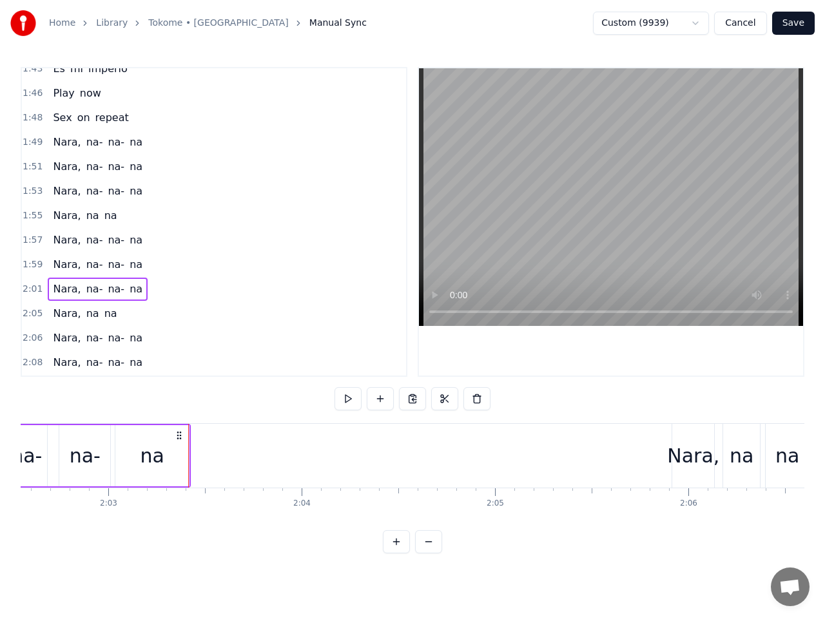
scroll to position [0, 23790]
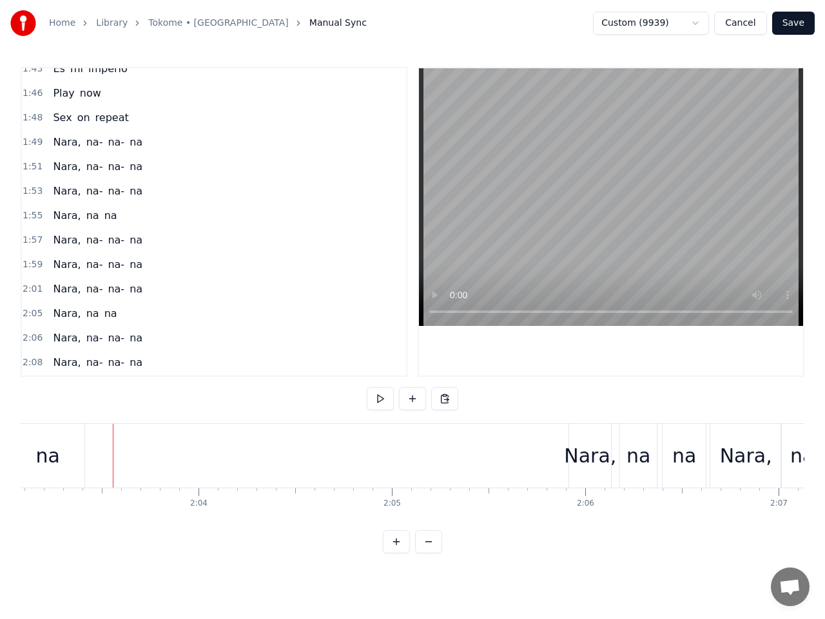
click at [380, 399] on button at bounding box center [380, 398] width 27 height 23
click at [594, 461] on div "Nara," at bounding box center [590, 455] width 52 height 29
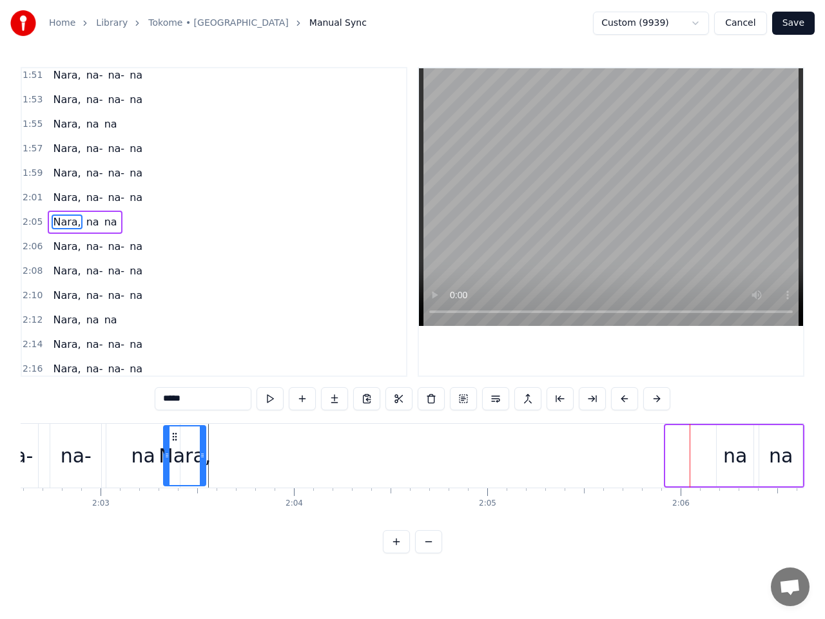
scroll to position [0, 23694]
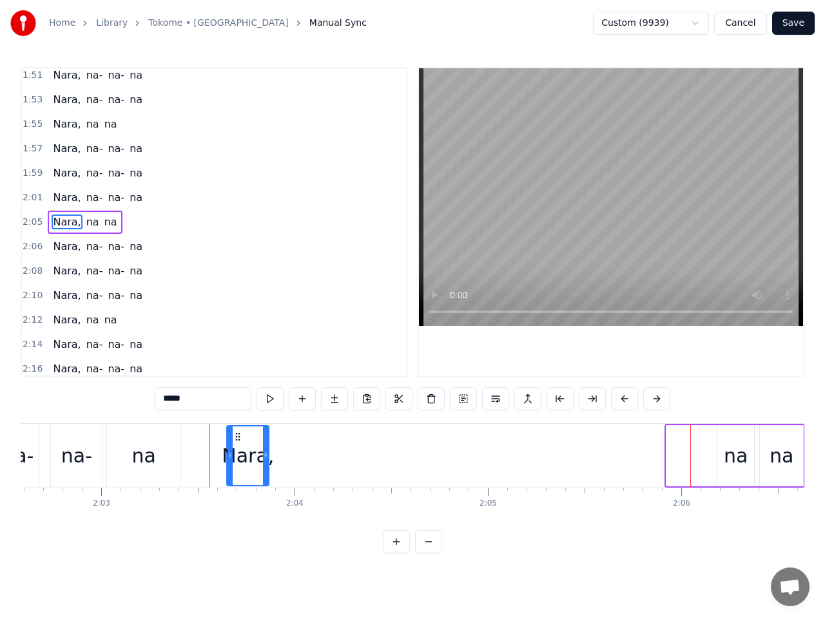
drag, startPoint x: 581, startPoint y: 438, endPoint x: 239, endPoint y: 490, distance: 346.0
click at [238, 490] on div "Otra vez estoy lonely Regresando del party Y ando con ganas De hacerlo Con nobo…" at bounding box center [412, 471] width 783 height 97
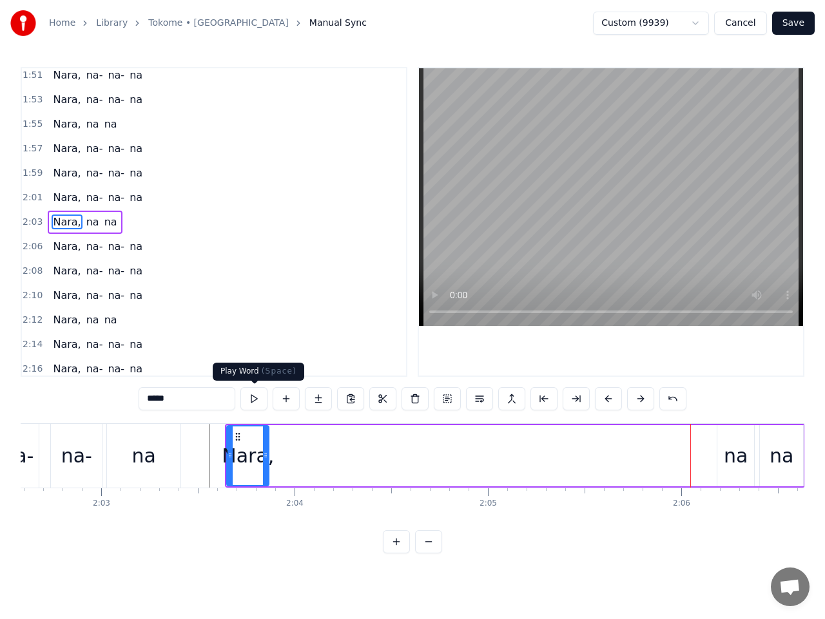
click at [254, 395] on button at bounding box center [253, 398] width 27 height 23
click at [271, 450] on div at bounding box center [268, 456] width 5 height 59
click at [740, 461] on div "na" at bounding box center [736, 455] width 24 height 29
type input "**"
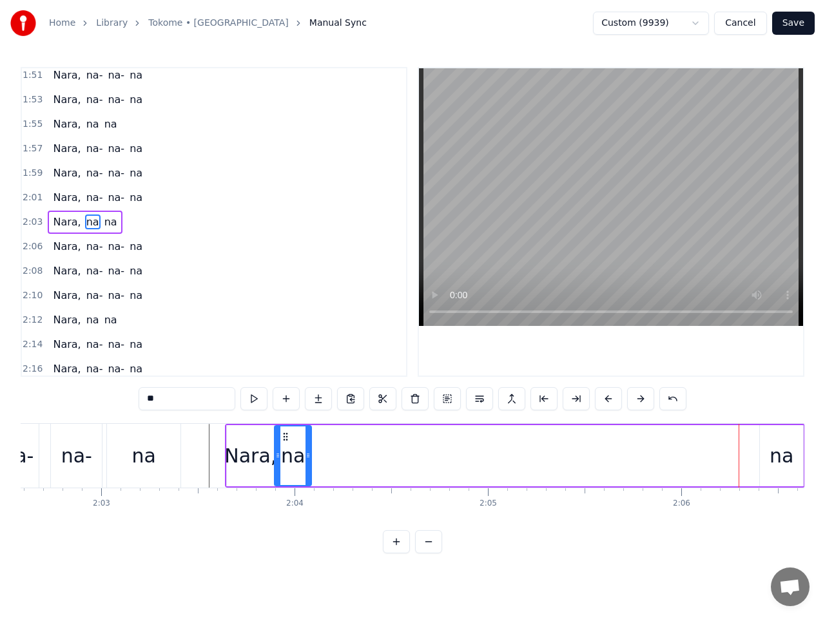
drag, startPoint x: 727, startPoint y: 438, endPoint x: 284, endPoint y: 500, distance: 446.9
click at [284, 500] on div "Otra vez estoy lonely Regresando del party Y ando con ganas De hacerlo Con nobo…" at bounding box center [412, 471] width 783 height 97
click at [782, 453] on div "na" at bounding box center [781, 455] width 24 height 29
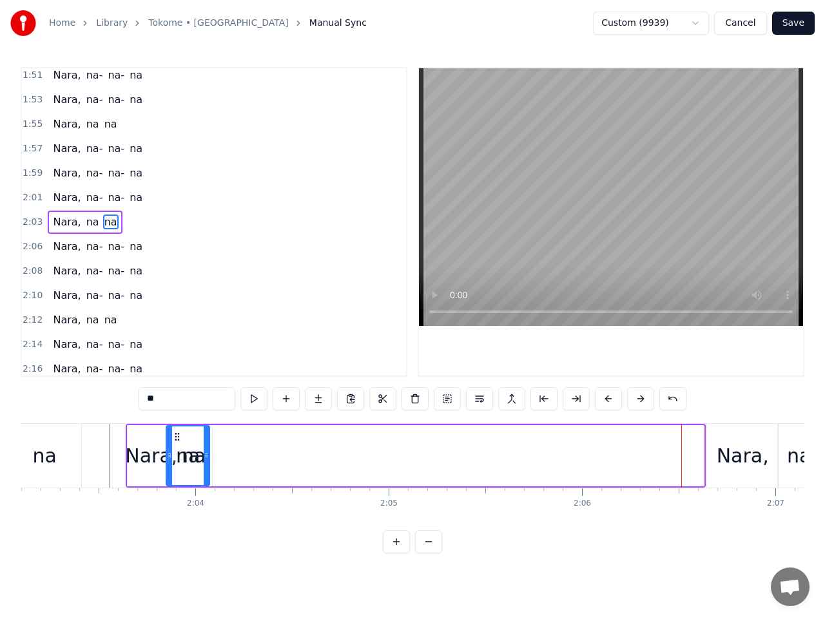
scroll to position [0, 23786]
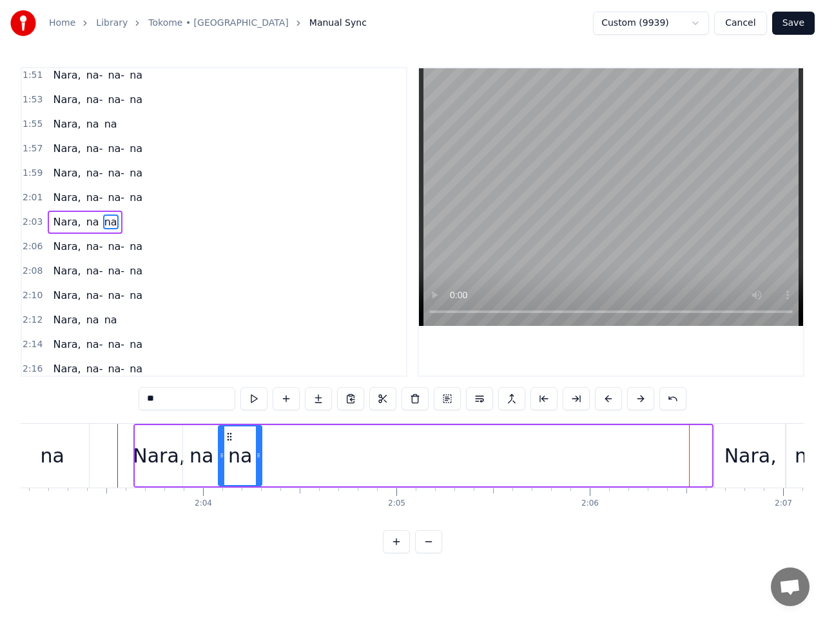
drag, startPoint x: 600, startPoint y: 438, endPoint x: 229, endPoint y: 504, distance: 377.0
click at [229, 504] on div "Otra vez estoy lonely Regresando del party Y ando con ganas De hacerlo Con nobo…" at bounding box center [412, 471] width 783 height 97
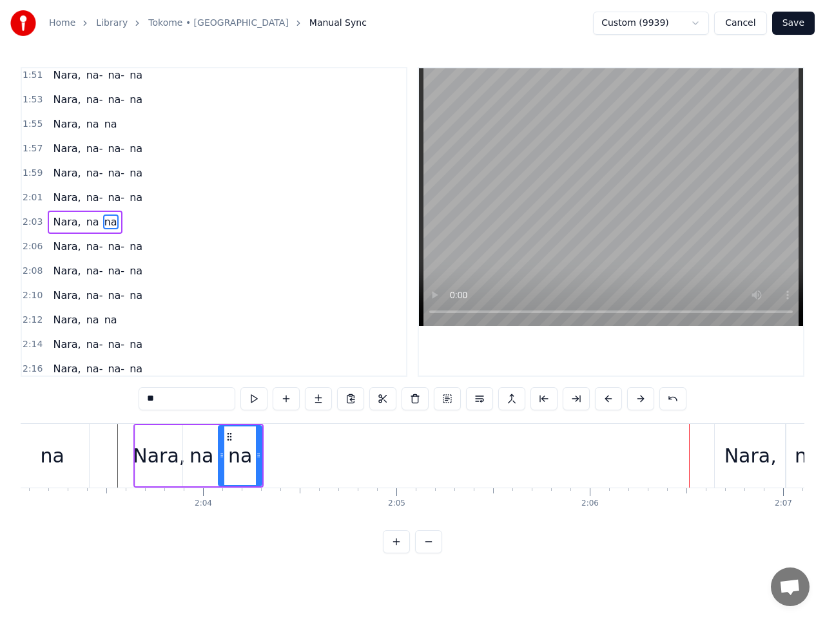
click at [32, 225] on span "2:03" at bounding box center [33, 222] width 20 height 13
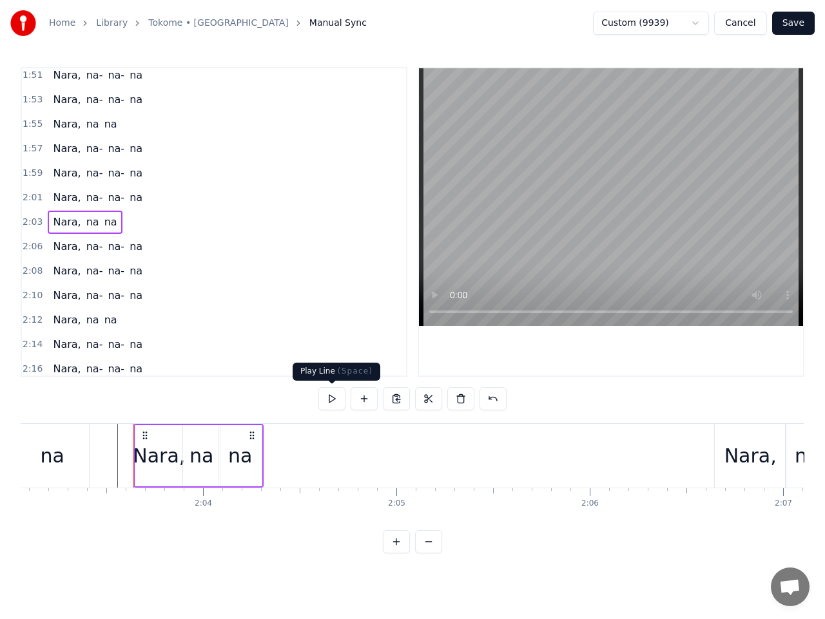
click at [334, 397] on button at bounding box center [331, 398] width 27 height 23
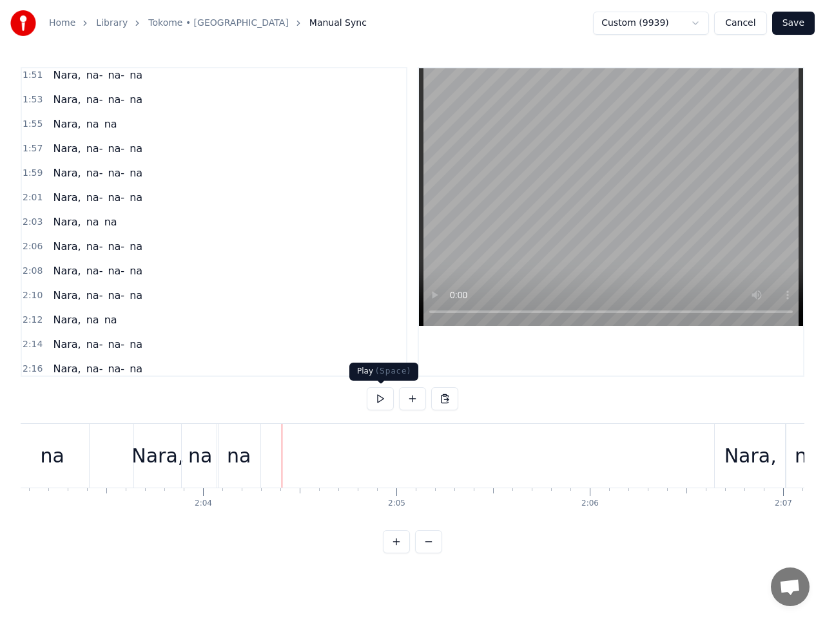
click at [383, 401] on button at bounding box center [380, 398] width 27 height 23
click at [384, 399] on button at bounding box center [380, 398] width 27 height 23
click at [763, 461] on div "Nara," at bounding box center [750, 455] width 52 height 29
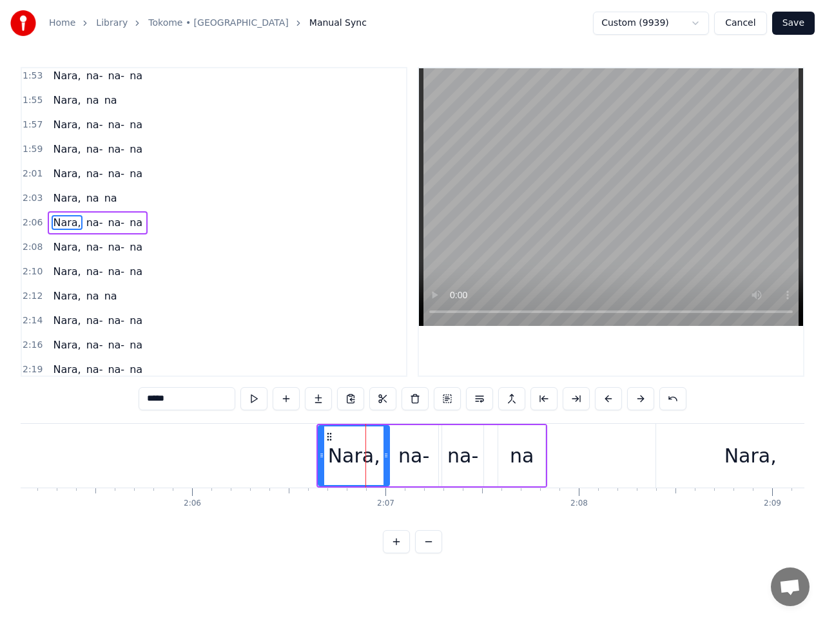
scroll to position [0, 24134]
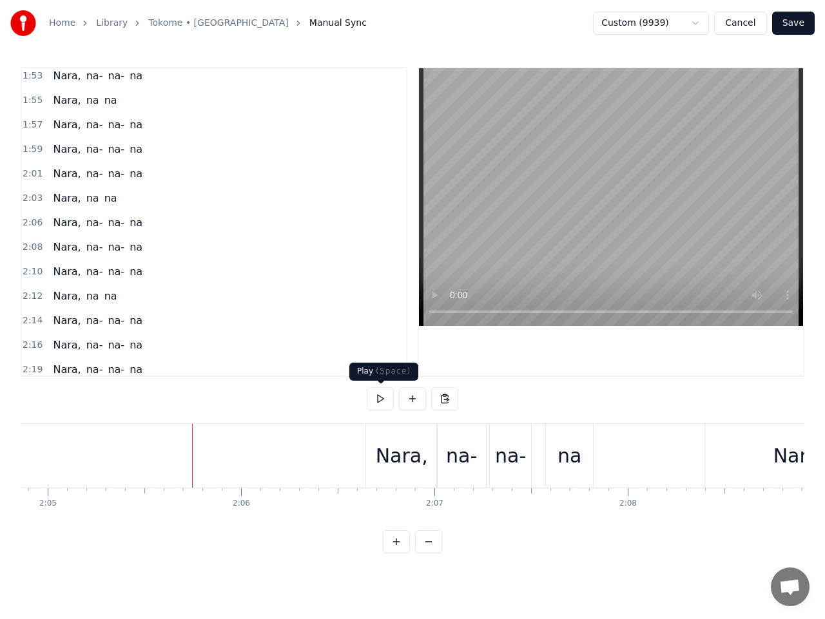
click at [384, 398] on button at bounding box center [380, 398] width 27 height 23
click at [379, 397] on button at bounding box center [380, 398] width 27 height 23
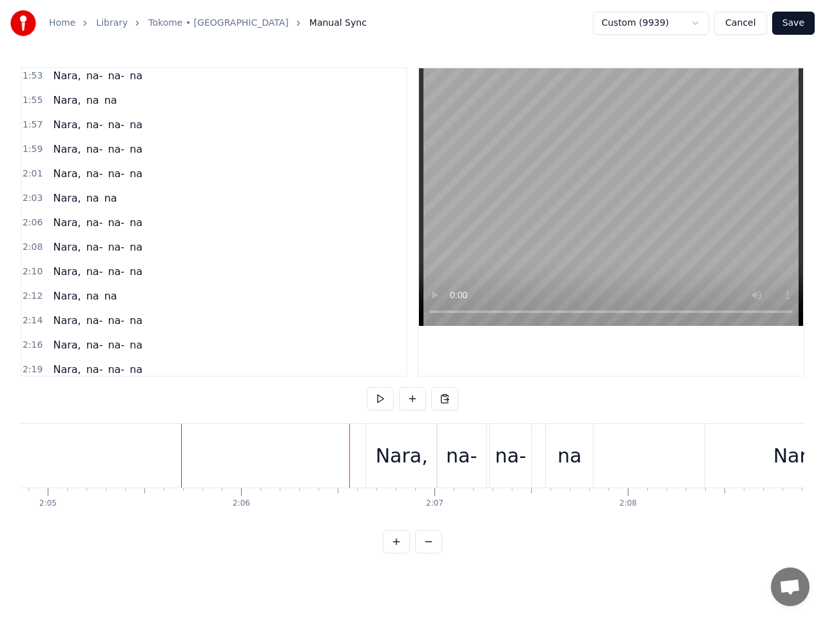
click at [390, 452] on div "Nara," at bounding box center [402, 455] width 52 height 29
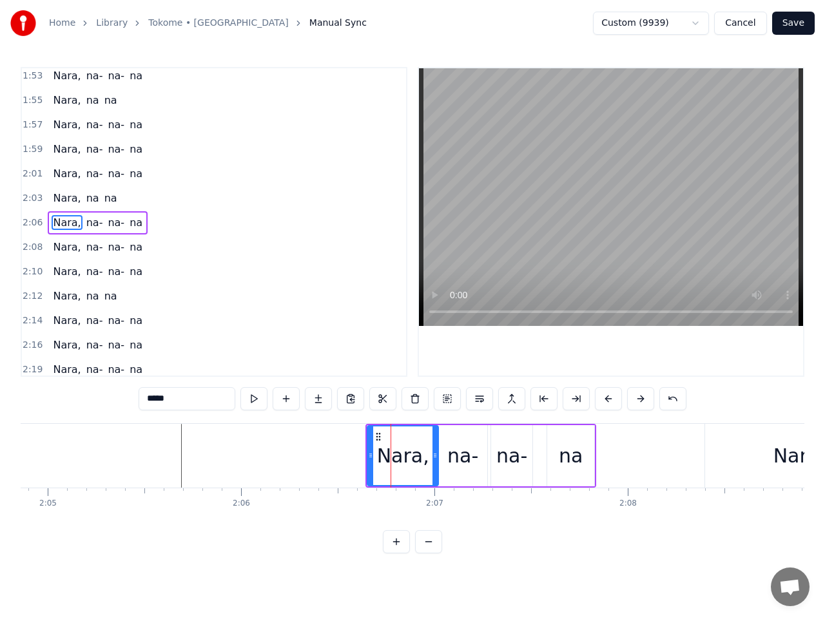
scroll to position [1082, 0]
click at [396, 454] on div "Nara," at bounding box center [403, 455] width 52 height 29
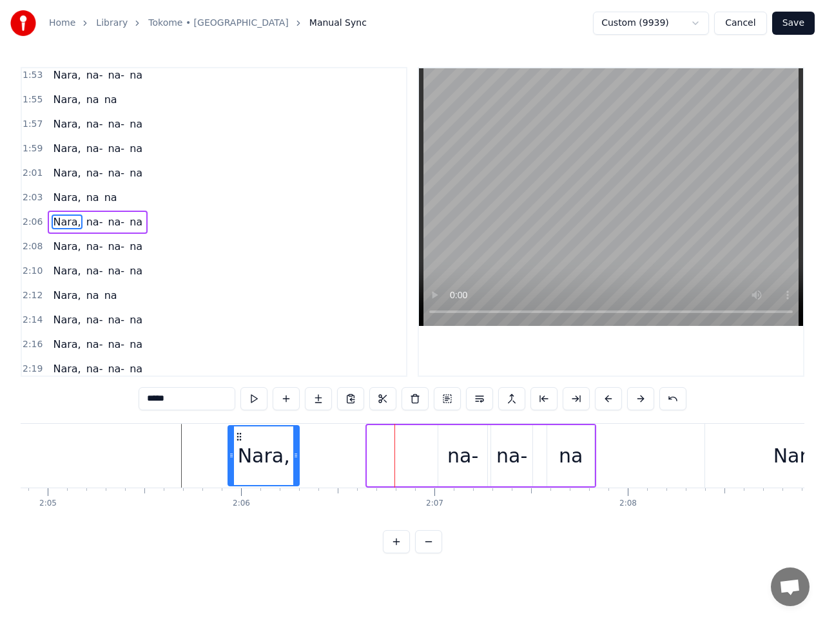
drag, startPoint x: 377, startPoint y: 438, endPoint x: 238, endPoint y: 448, distance: 139.6
click at [238, 448] on div "Nara," at bounding box center [264, 456] width 70 height 59
click at [254, 401] on button at bounding box center [253, 398] width 27 height 23
click at [461, 459] on div "na-" at bounding box center [462, 455] width 31 height 29
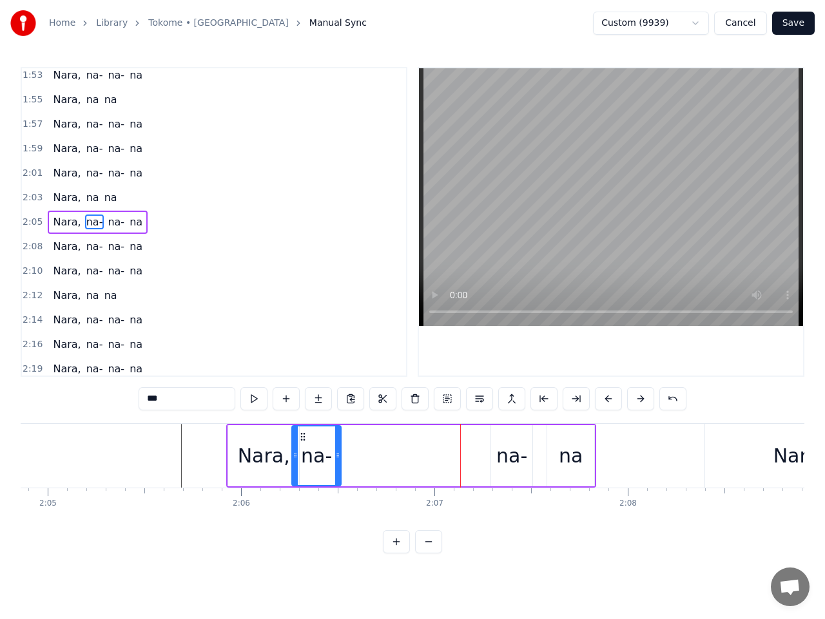
drag, startPoint x: 450, startPoint y: 435, endPoint x: 304, endPoint y: 449, distance: 146.9
click at [304, 449] on div "na-" at bounding box center [317, 456] width 48 height 59
click at [508, 451] on div "na-" at bounding box center [511, 455] width 31 height 29
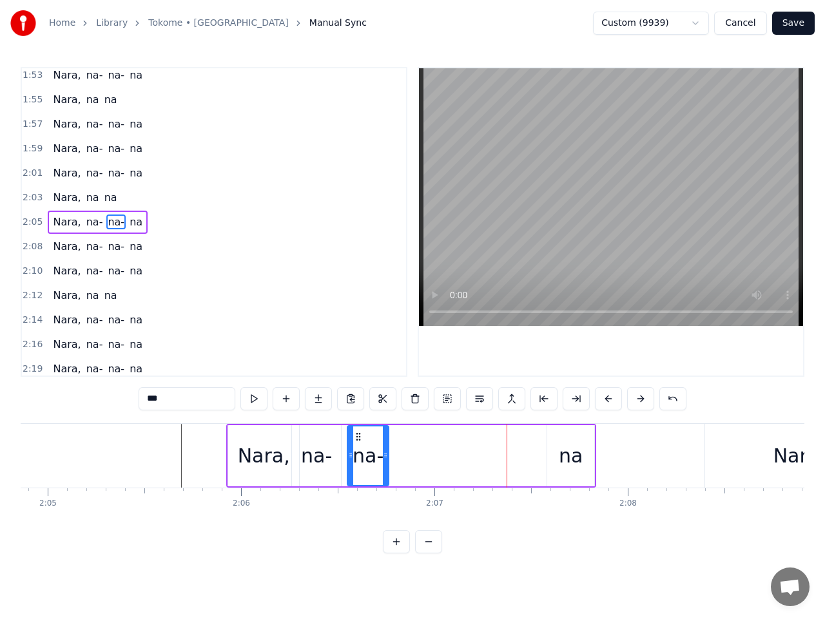
drag, startPoint x: 501, startPoint y: 439, endPoint x: 358, endPoint y: 452, distance: 144.3
click at [358, 452] on div "na-" at bounding box center [368, 456] width 40 height 59
click at [570, 458] on div "na" at bounding box center [571, 455] width 24 height 29
type input "**"
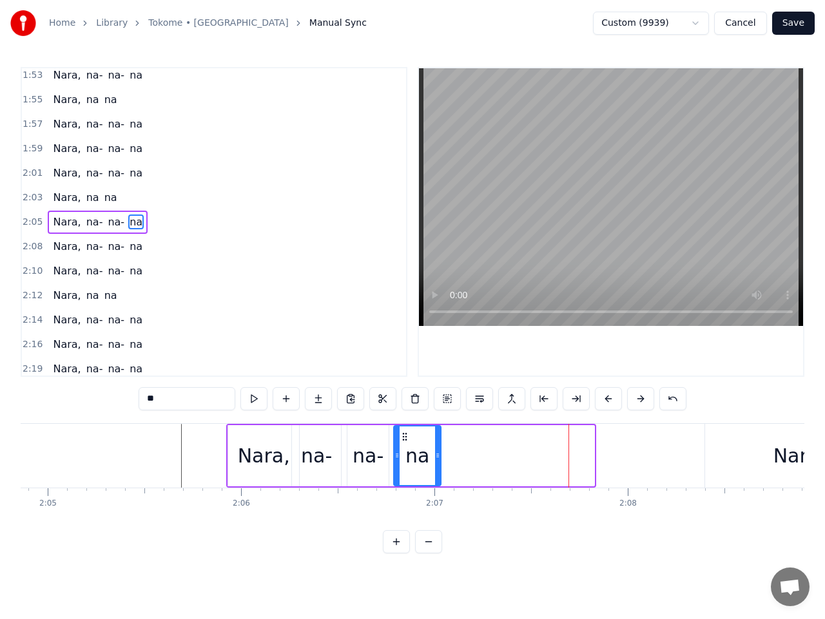
drag, startPoint x: 558, startPoint y: 437, endPoint x: 405, endPoint y: 451, distance: 154.0
click at [405, 451] on div "na" at bounding box center [417, 456] width 46 height 59
click at [253, 396] on button at bounding box center [253, 398] width 27 height 23
click at [30, 224] on span "2:05" at bounding box center [33, 222] width 20 height 13
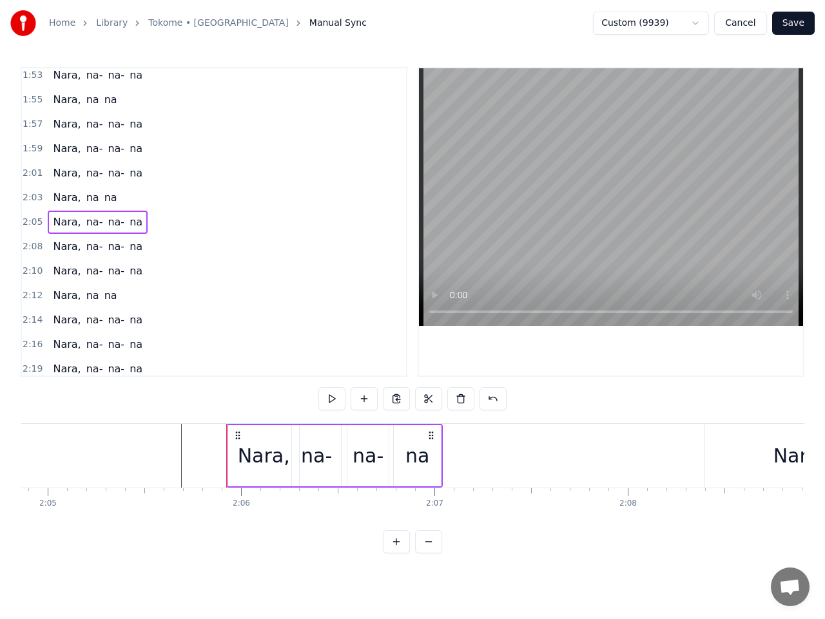
click at [32, 243] on span "2:08" at bounding box center [33, 246] width 20 height 13
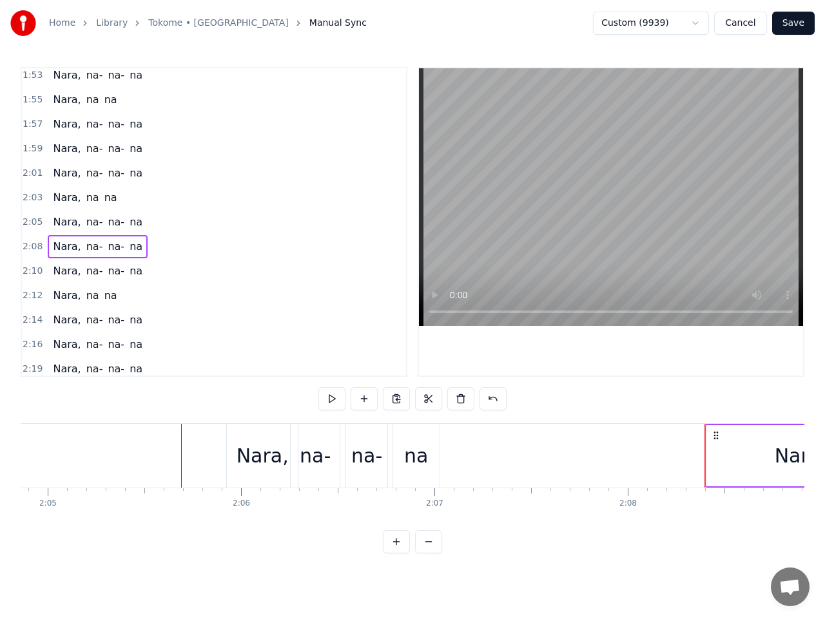
click at [36, 222] on span "2:05" at bounding box center [33, 222] width 20 height 13
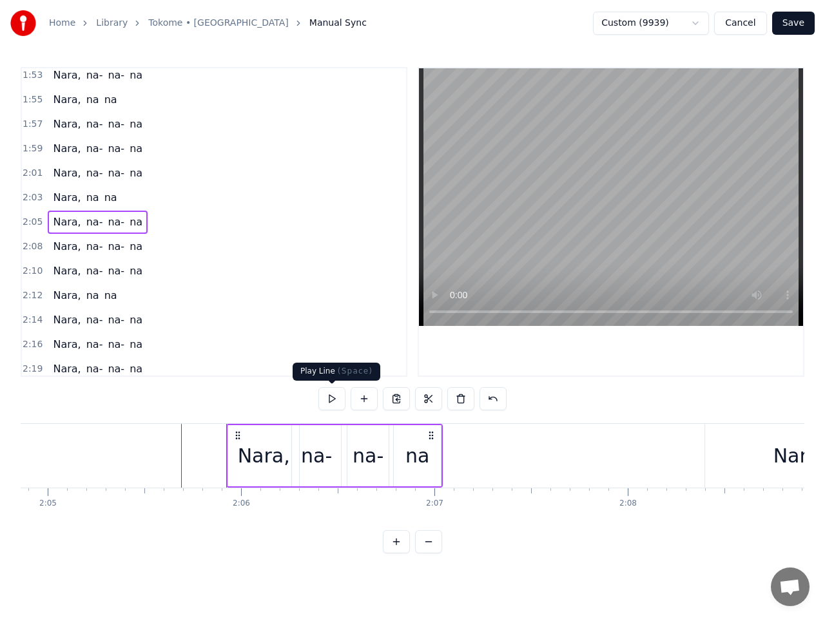
click at [337, 399] on button at bounding box center [331, 398] width 27 height 23
click at [316, 459] on div "na-" at bounding box center [316, 455] width 31 height 29
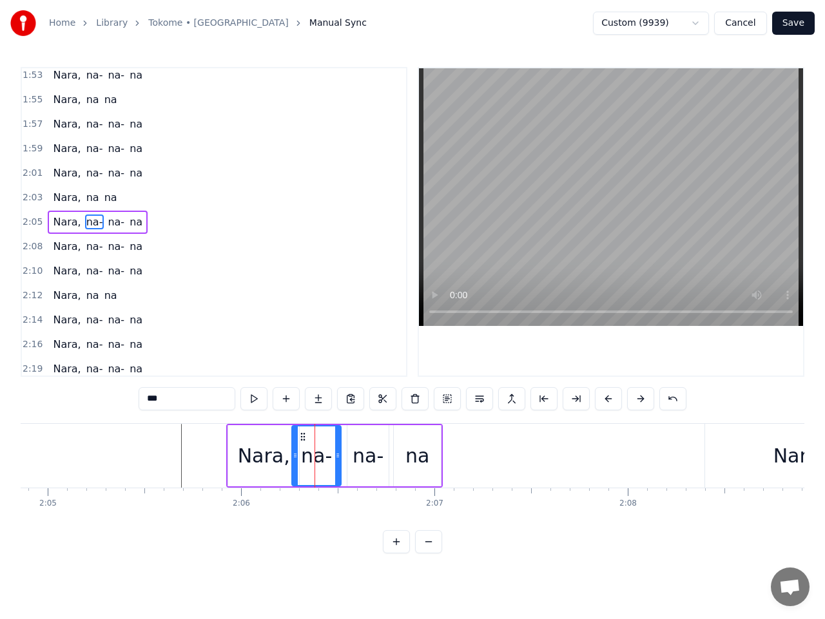
click at [367, 456] on div "na-" at bounding box center [367, 455] width 31 height 29
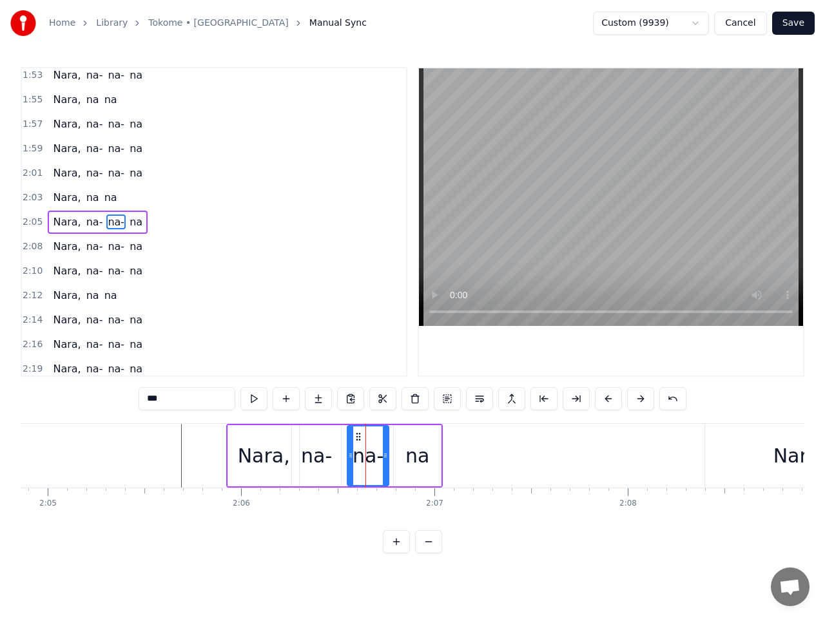
click at [417, 454] on div "na" at bounding box center [417, 455] width 24 height 29
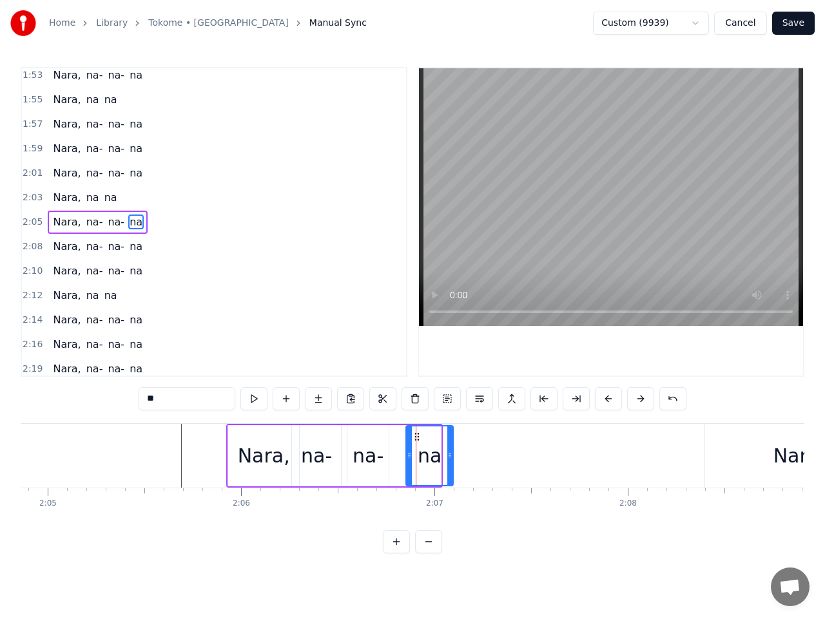
drag, startPoint x: 405, startPoint y: 437, endPoint x: 421, endPoint y: 438, distance: 16.8
click at [421, 438] on icon at bounding box center [417, 437] width 10 height 10
click at [358, 456] on div "na-" at bounding box center [367, 455] width 31 height 29
type input "***"
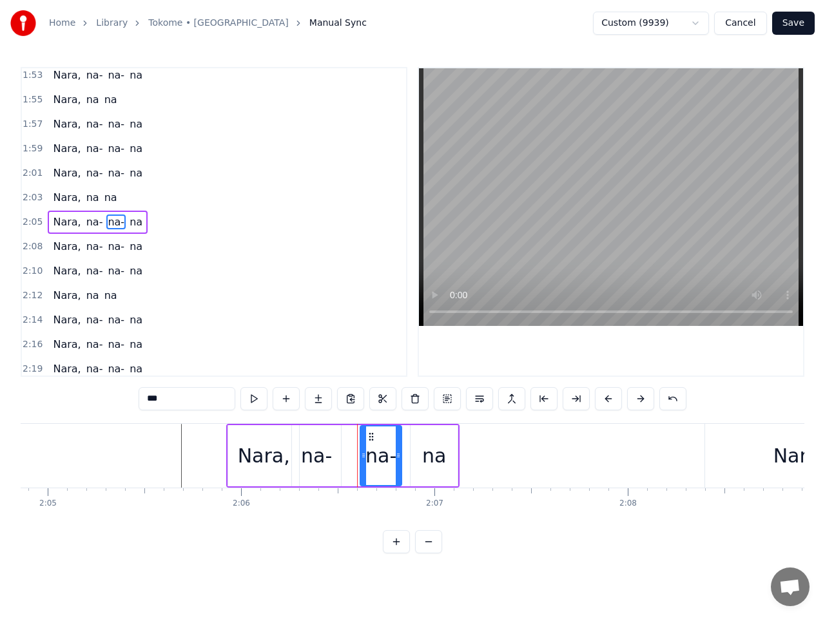
drag, startPoint x: 359, startPoint y: 438, endPoint x: 372, endPoint y: 437, distance: 13.5
click at [372, 437] on icon at bounding box center [371, 437] width 10 height 10
click at [316, 459] on div "na-" at bounding box center [316, 455] width 31 height 29
drag, startPoint x: 300, startPoint y: 436, endPoint x: 307, endPoint y: 436, distance: 6.5
click at [307, 436] on icon at bounding box center [309, 437] width 10 height 10
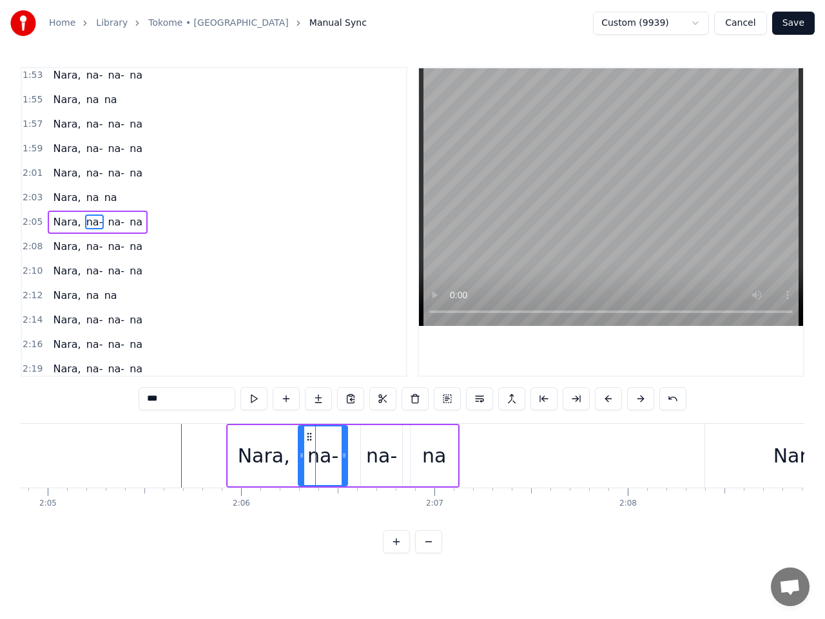
click at [29, 222] on span "2:05" at bounding box center [33, 222] width 20 height 13
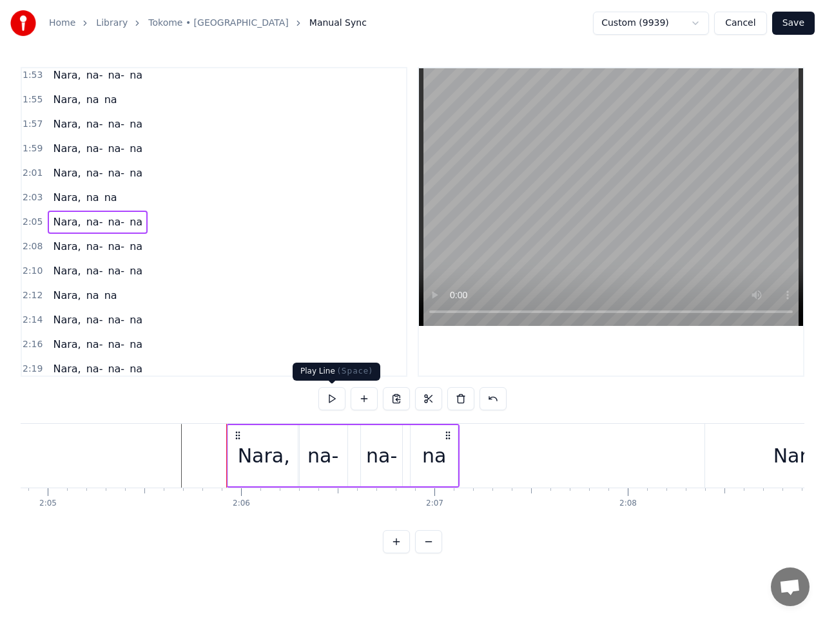
click at [334, 400] on button at bounding box center [331, 398] width 27 height 23
click at [331, 404] on button at bounding box center [331, 398] width 27 height 23
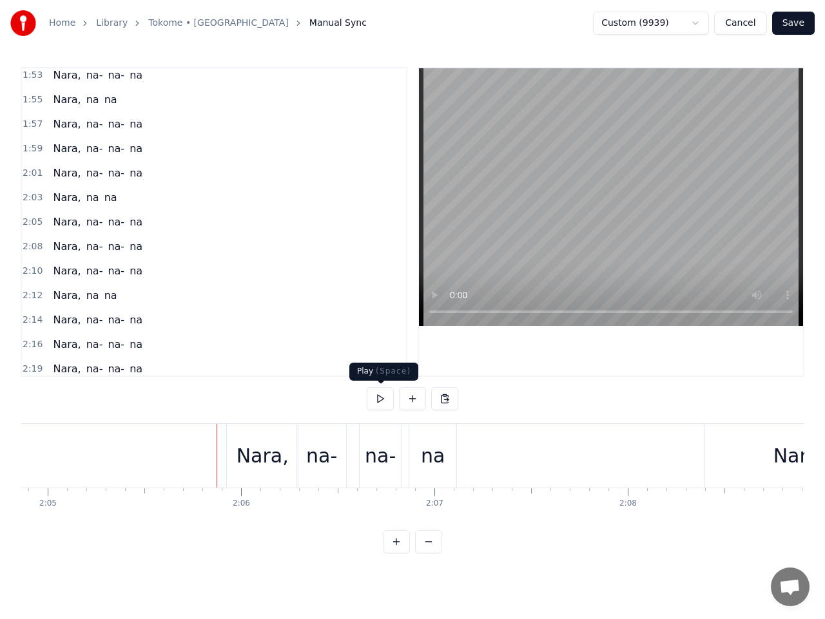
click at [374, 400] on button at bounding box center [380, 398] width 27 height 23
click at [376, 400] on button at bounding box center [380, 398] width 27 height 23
click at [435, 457] on div "na" at bounding box center [433, 455] width 24 height 29
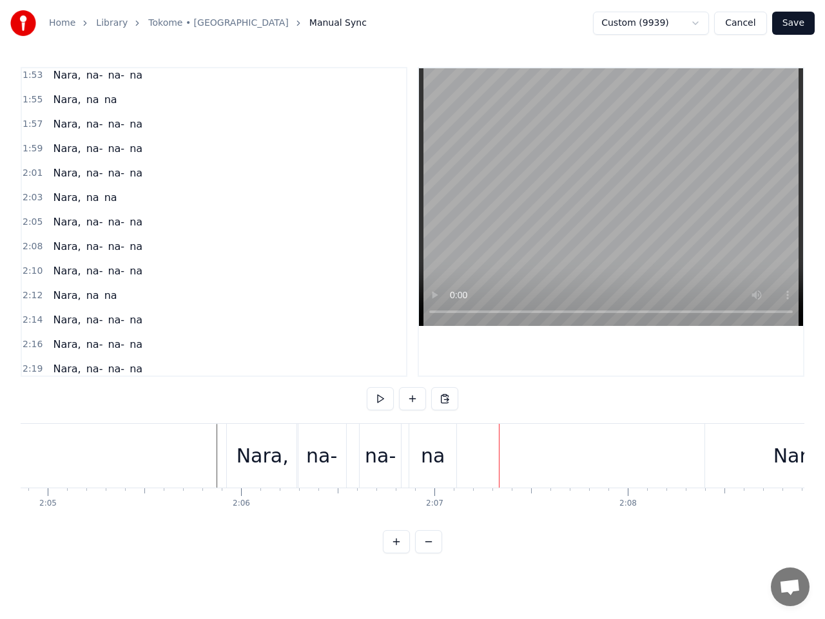
click at [428, 449] on div "na" at bounding box center [433, 455] width 24 height 29
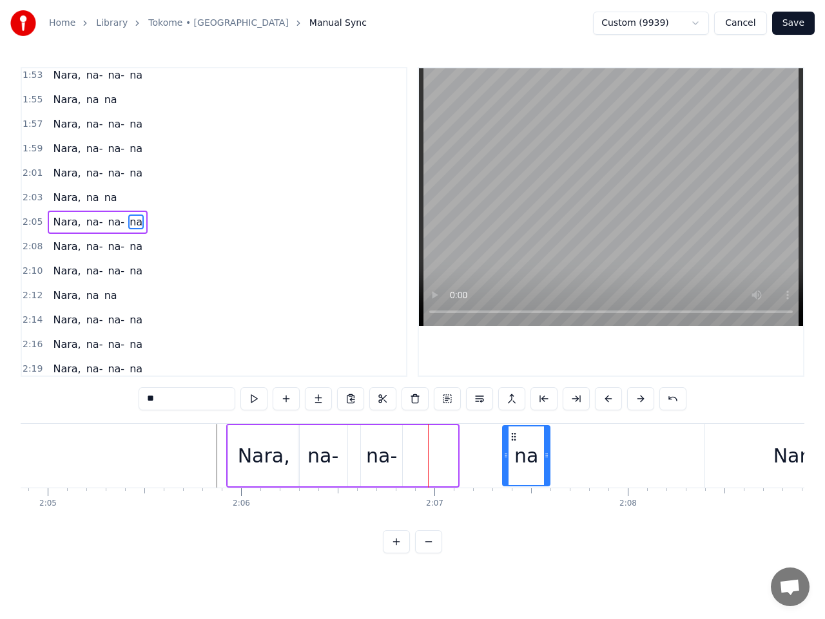
drag, startPoint x: 420, startPoint y: 435, endPoint x: 512, endPoint y: 446, distance: 92.8
click at [512, 446] on div "na" at bounding box center [526, 456] width 46 height 59
click at [381, 460] on div "na-" at bounding box center [381, 455] width 31 height 29
type input "***"
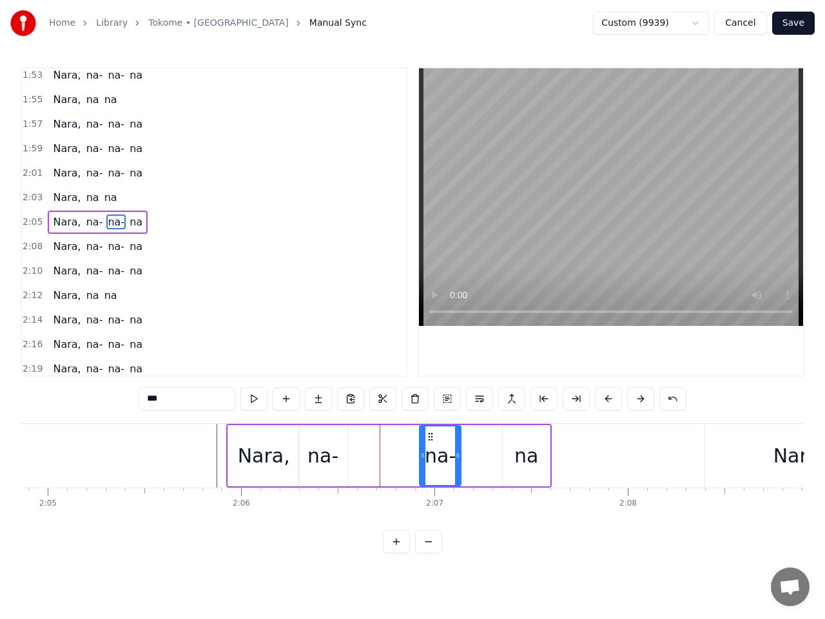
drag, startPoint x: 370, startPoint y: 437, endPoint x: 412, endPoint y: 448, distance: 43.1
click at [429, 444] on div "na-" at bounding box center [440, 456] width 40 height 59
click at [326, 458] on div "na-" at bounding box center [322, 455] width 31 height 29
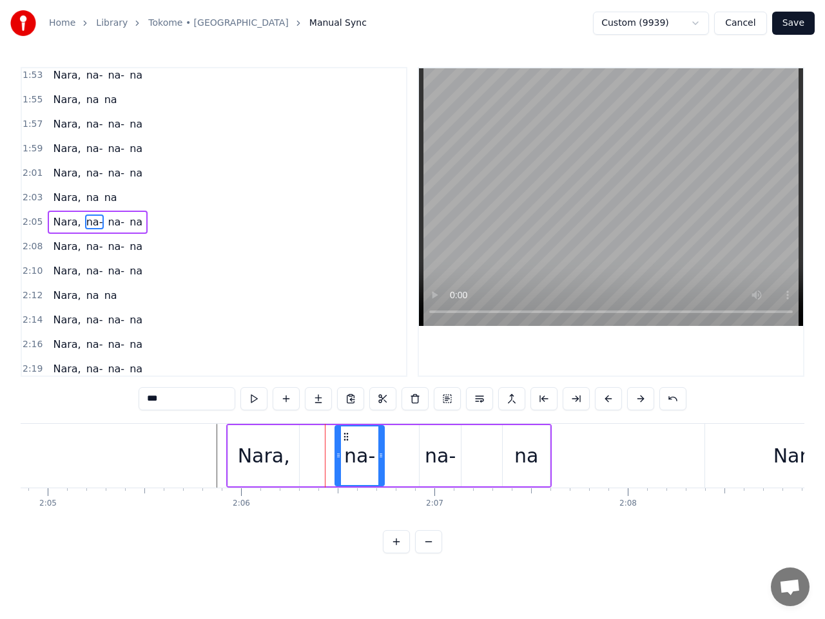
drag, startPoint x: 309, startPoint y: 437, endPoint x: 346, endPoint y: 441, distance: 37.0
click at [346, 441] on icon at bounding box center [346, 437] width 10 height 10
click at [220, 399] on input "***" at bounding box center [187, 398] width 97 height 23
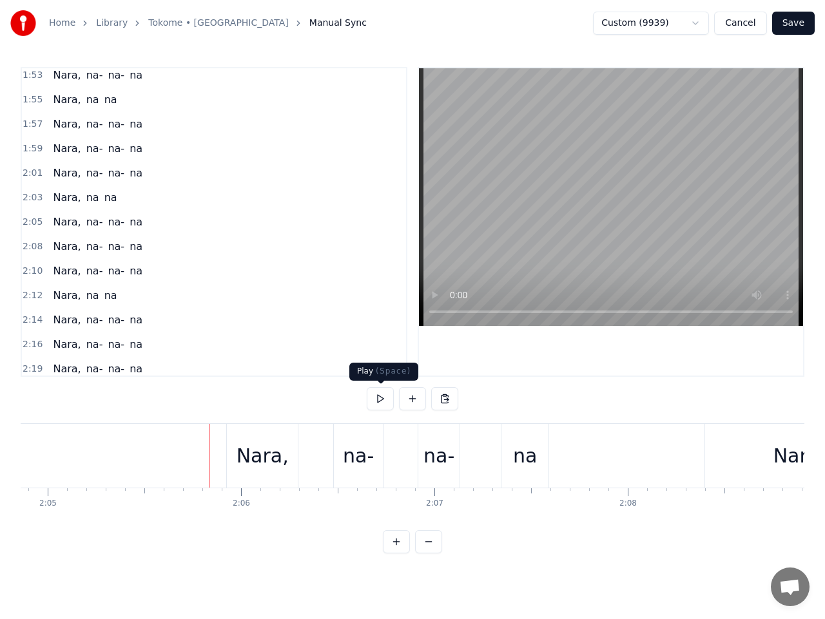
click at [376, 401] on button at bounding box center [380, 398] width 27 height 23
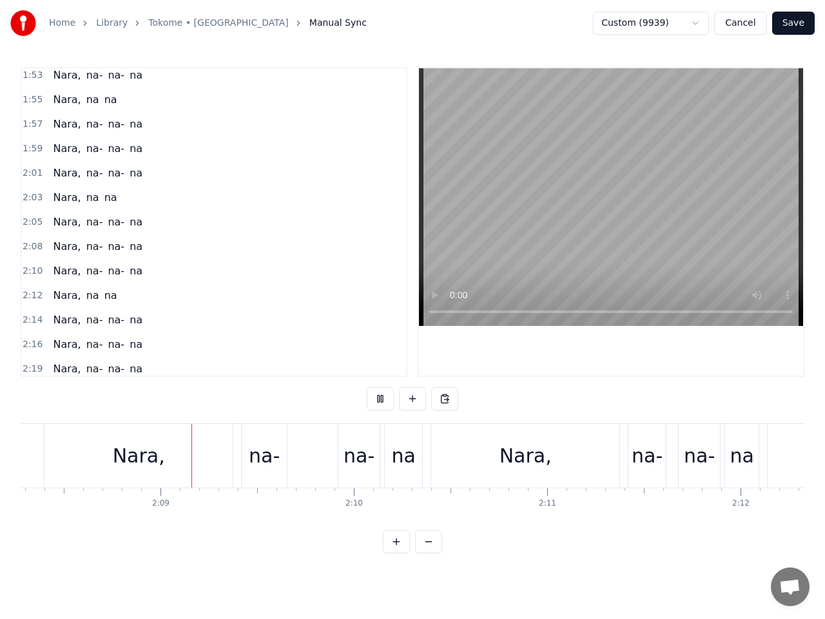
scroll to position [0, 24809]
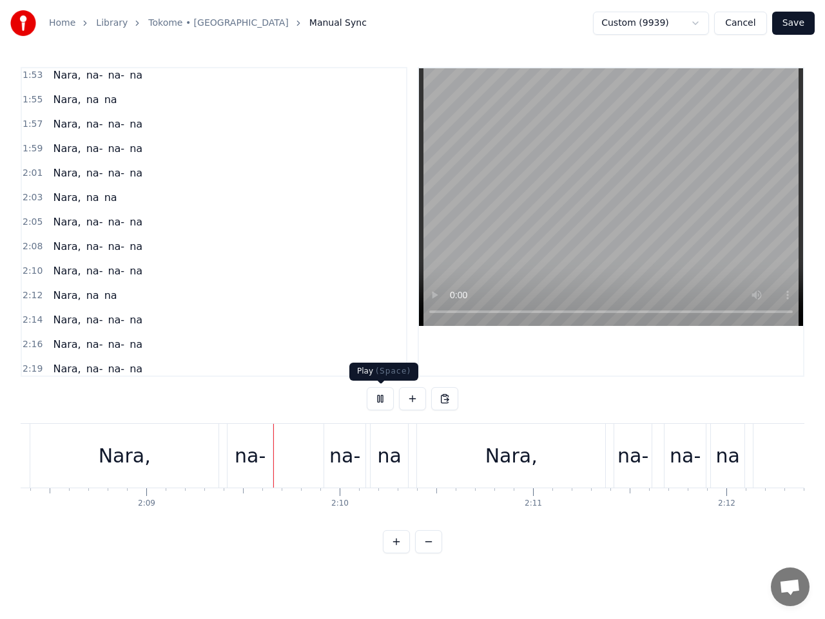
click at [381, 403] on button at bounding box center [380, 398] width 27 height 23
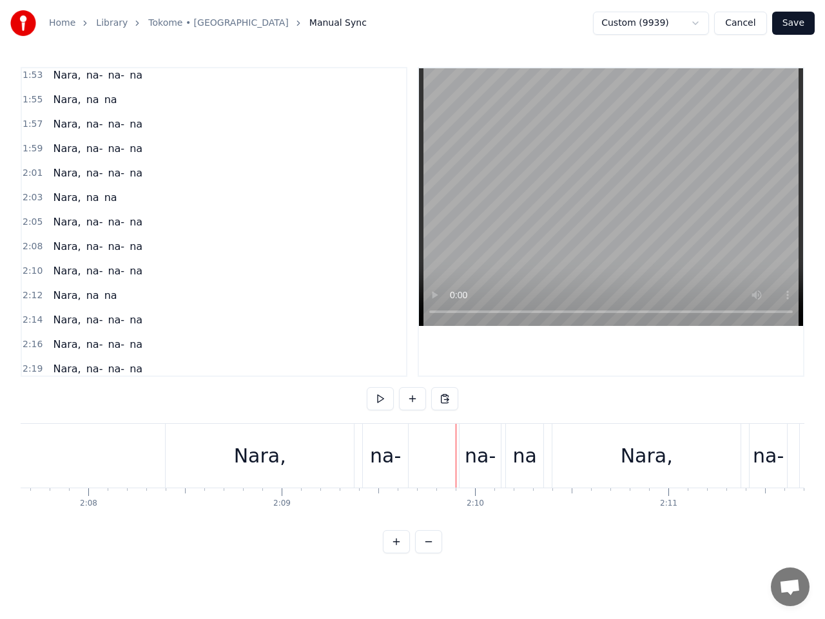
scroll to position [0, 24625]
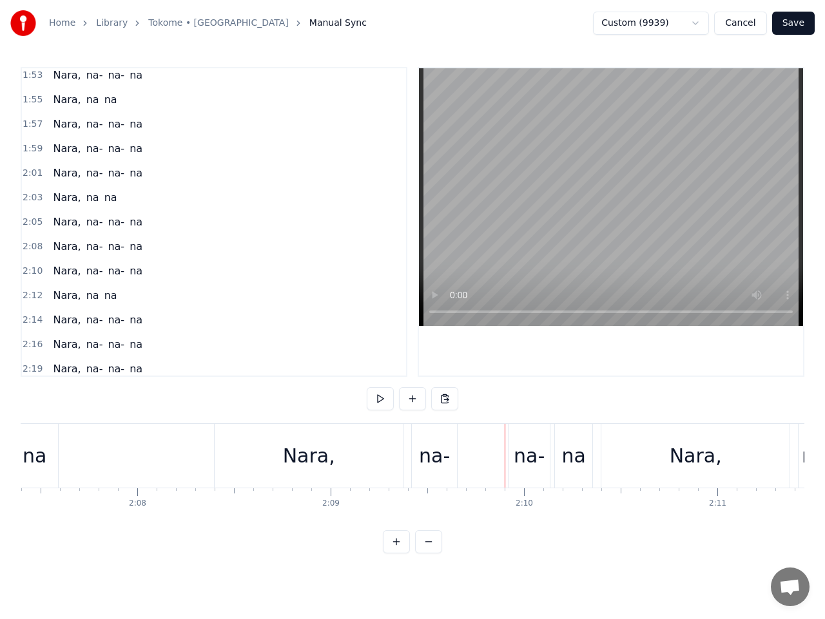
click at [337, 456] on div "Nara," at bounding box center [309, 456] width 188 height 64
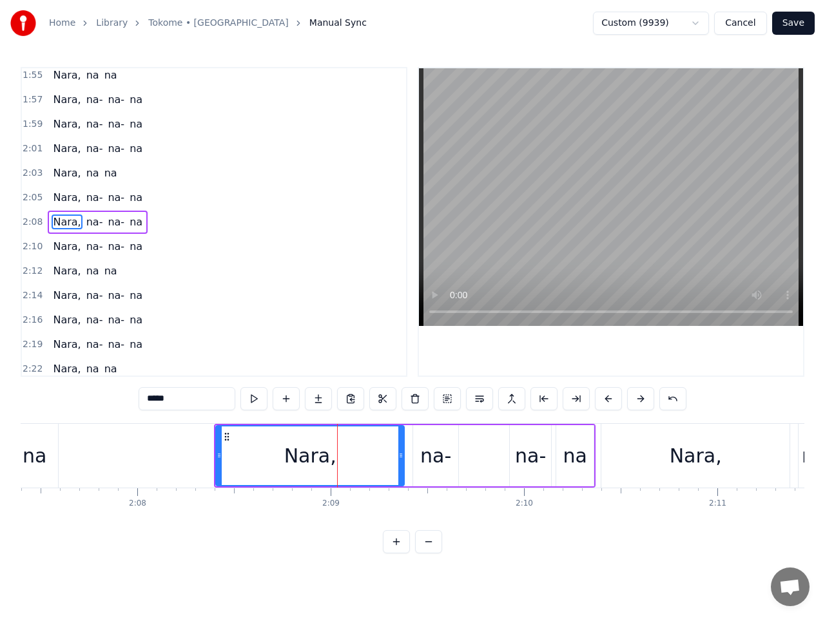
click at [34, 201] on span "2:05" at bounding box center [33, 197] width 20 height 13
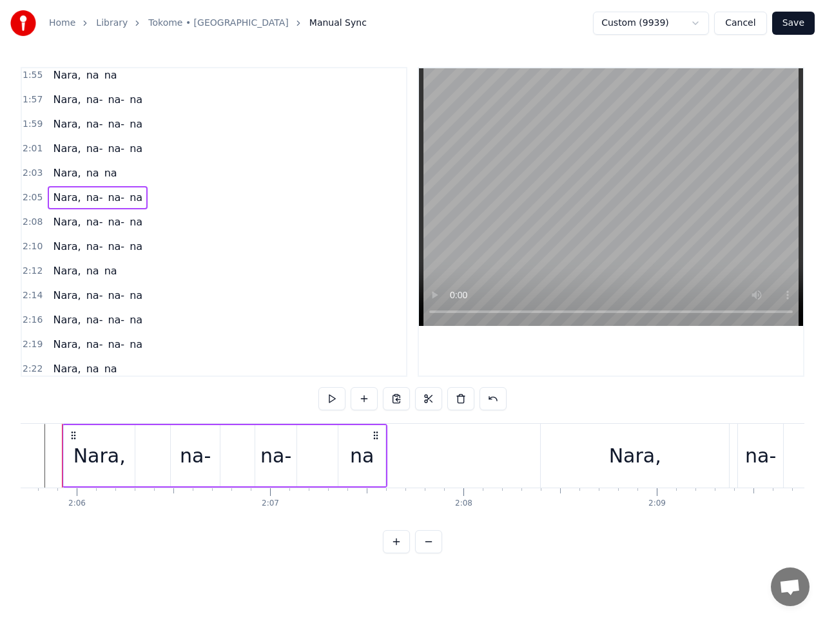
scroll to position [0, 24275]
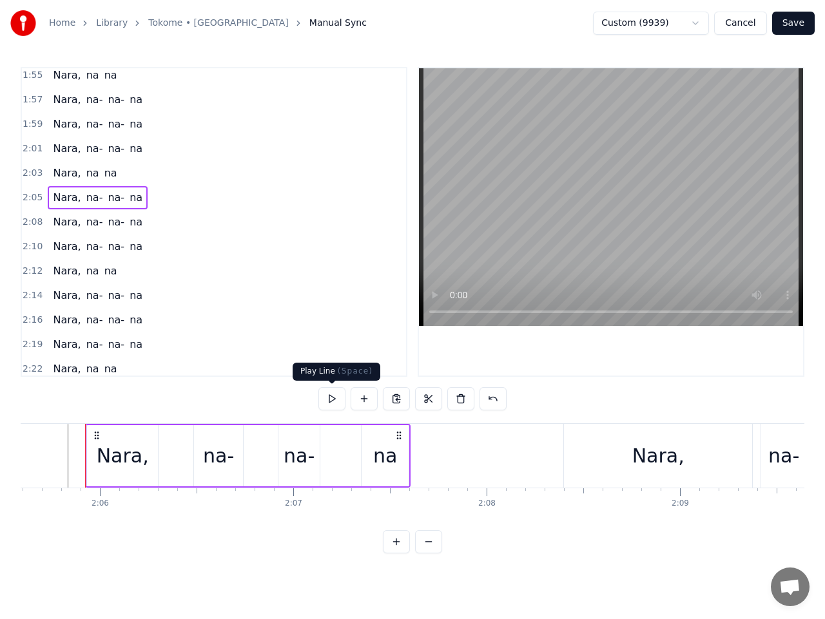
click at [332, 403] on button at bounding box center [331, 398] width 27 height 23
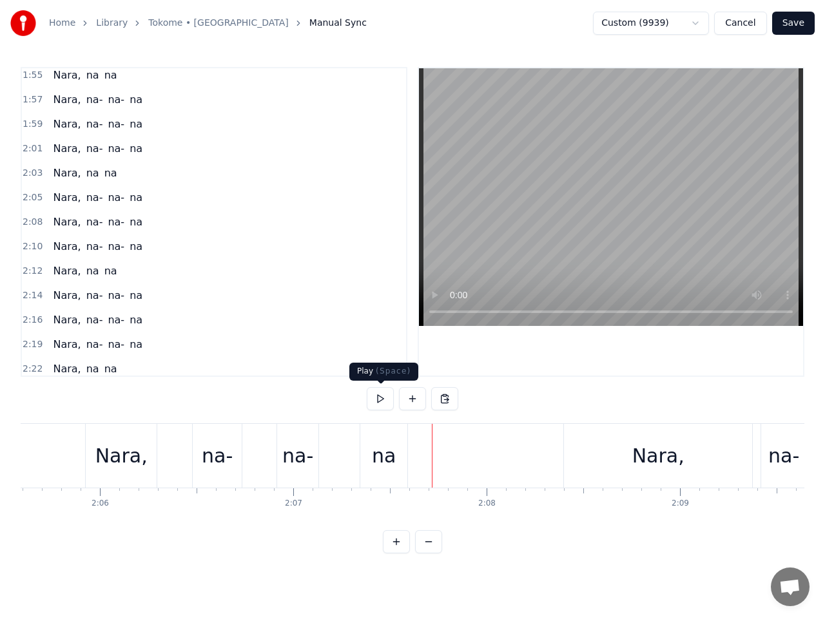
click at [382, 401] on button at bounding box center [380, 398] width 27 height 23
click at [662, 456] on div "Nara," at bounding box center [658, 455] width 52 height 29
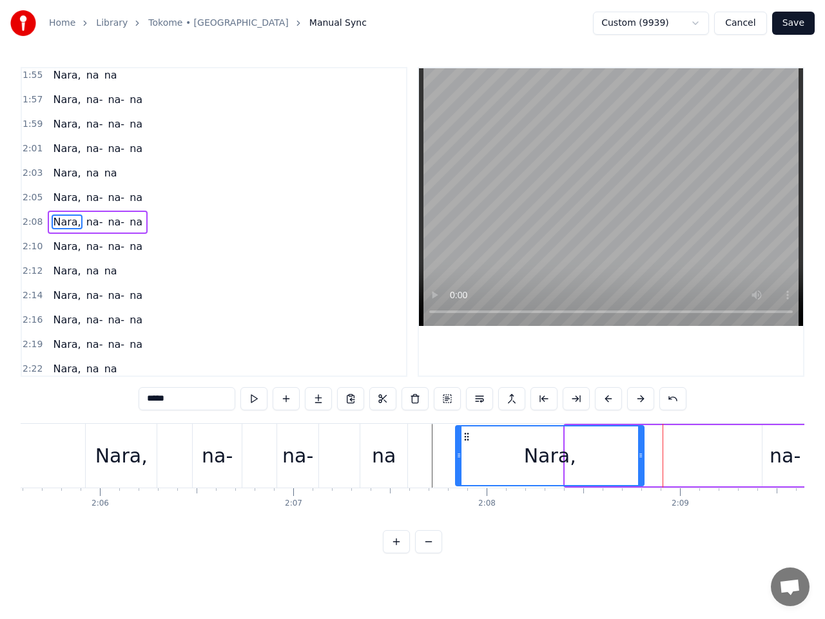
drag, startPoint x: 576, startPoint y: 436, endPoint x: 466, endPoint y: 442, distance: 109.7
click at [466, 442] on div "Nara," at bounding box center [549, 456] width 187 height 59
click at [257, 399] on button at bounding box center [253, 398] width 27 height 23
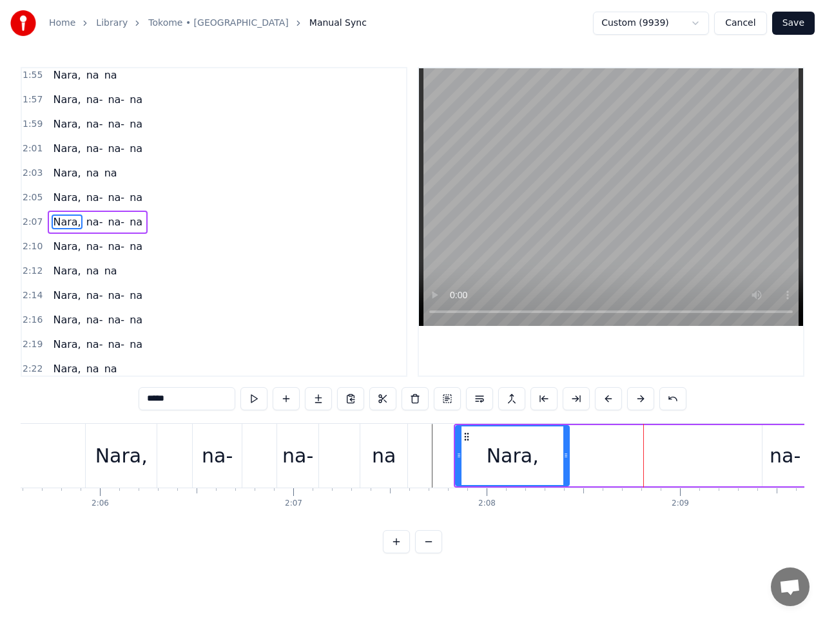
drag, startPoint x: 640, startPoint y: 459, endPoint x: 565, endPoint y: 457, distance: 74.8
click at [565, 457] on icon at bounding box center [565, 455] width 5 height 10
click at [778, 457] on div "na-" at bounding box center [784, 455] width 31 height 29
type input "***"
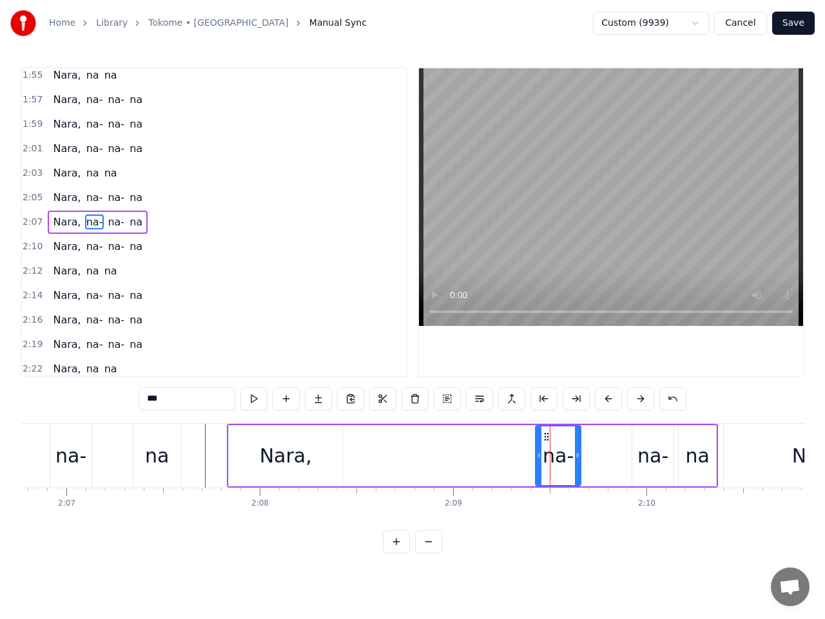
scroll to position [0, 24478]
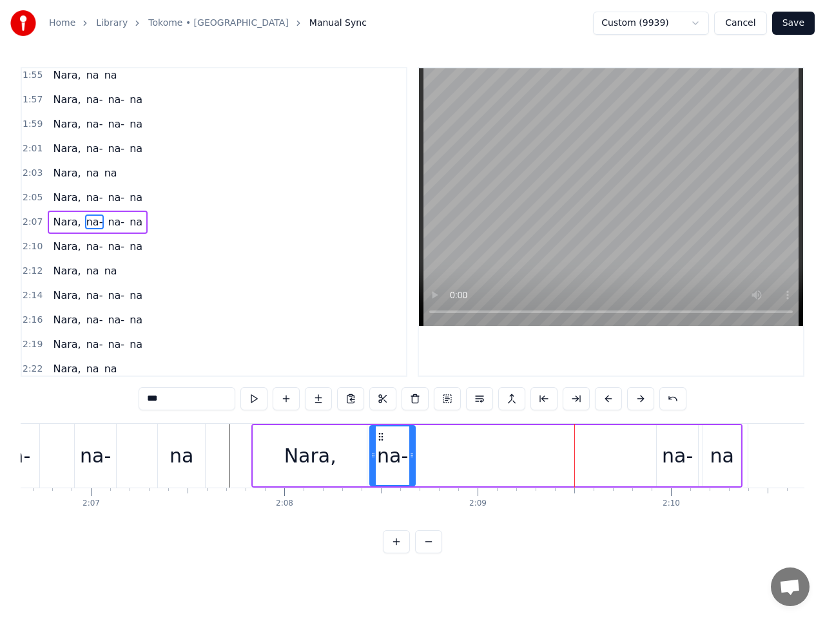
drag, startPoint x: 571, startPoint y: 436, endPoint x: 379, endPoint y: 457, distance: 193.1
click at [379, 457] on div "na-" at bounding box center [392, 456] width 44 height 59
drag, startPoint x: 371, startPoint y: 456, endPoint x: 363, endPoint y: 457, distance: 8.4
click at [363, 457] on icon at bounding box center [362, 455] width 5 height 10
click at [245, 418] on div "0:17 Otra vez estoy lonely 0:19 Regresando del party 0:21 Y ando con ganas 0:23…" at bounding box center [412, 310] width 783 height 486
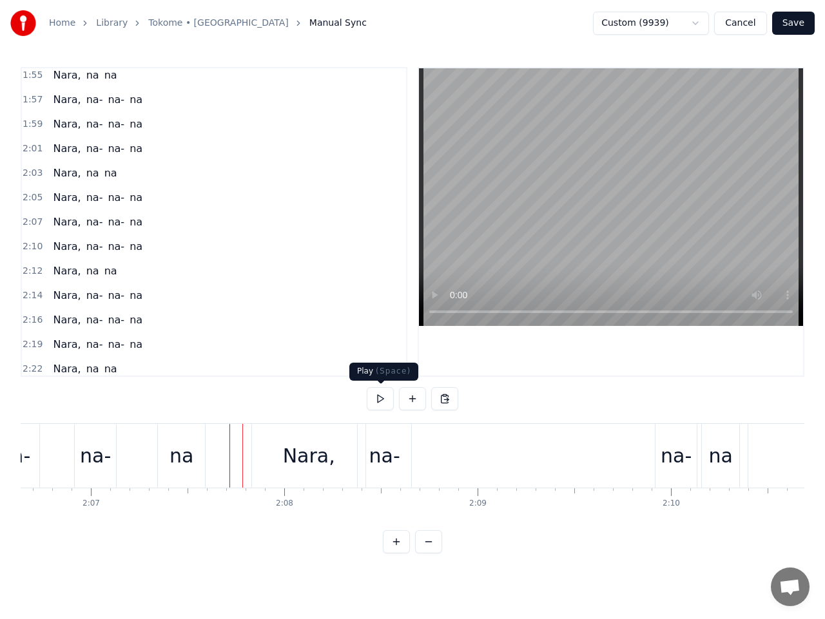
click at [378, 401] on button at bounding box center [380, 398] width 27 height 23
click at [379, 398] on button at bounding box center [380, 398] width 27 height 23
drag, startPoint x: 673, startPoint y: 458, endPoint x: 570, endPoint y: 468, distance: 103.0
click at [488, 465] on div "Nara, na- na- na" at bounding box center [496, 456] width 491 height 64
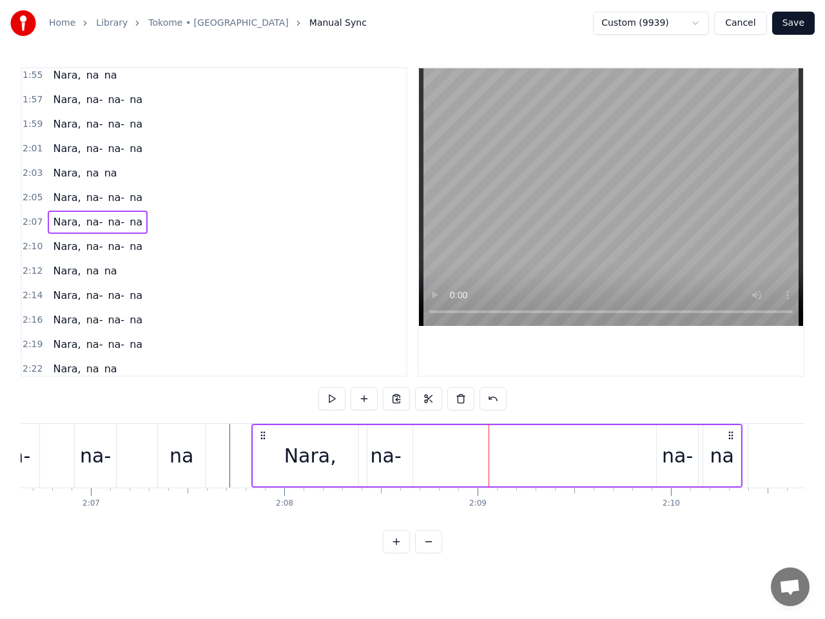
click at [669, 457] on div "na-" at bounding box center [677, 455] width 31 height 29
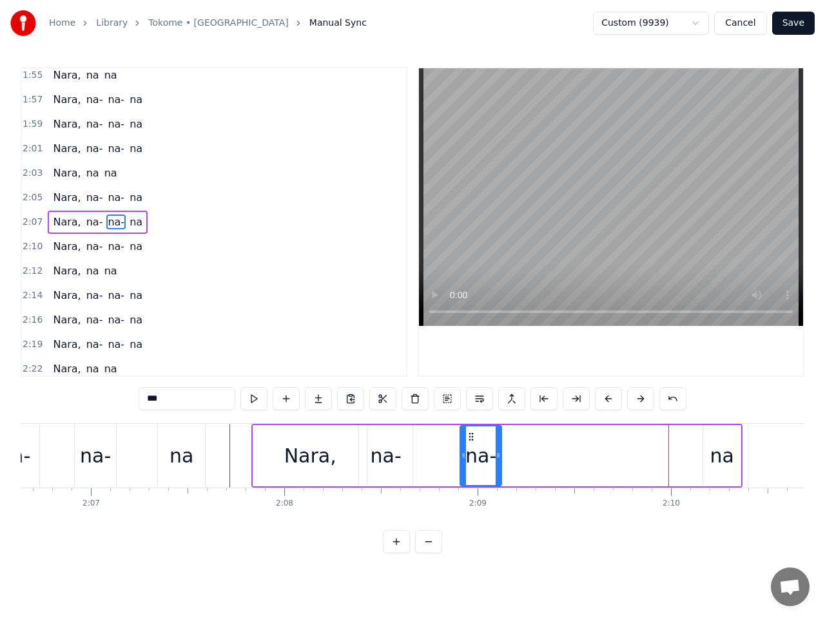
drag, startPoint x: 667, startPoint y: 437, endPoint x: 471, endPoint y: 458, distance: 197.6
click at [471, 458] on div "na-" at bounding box center [481, 456] width 40 height 59
click at [724, 459] on div "na" at bounding box center [721, 455] width 24 height 29
type input "**"
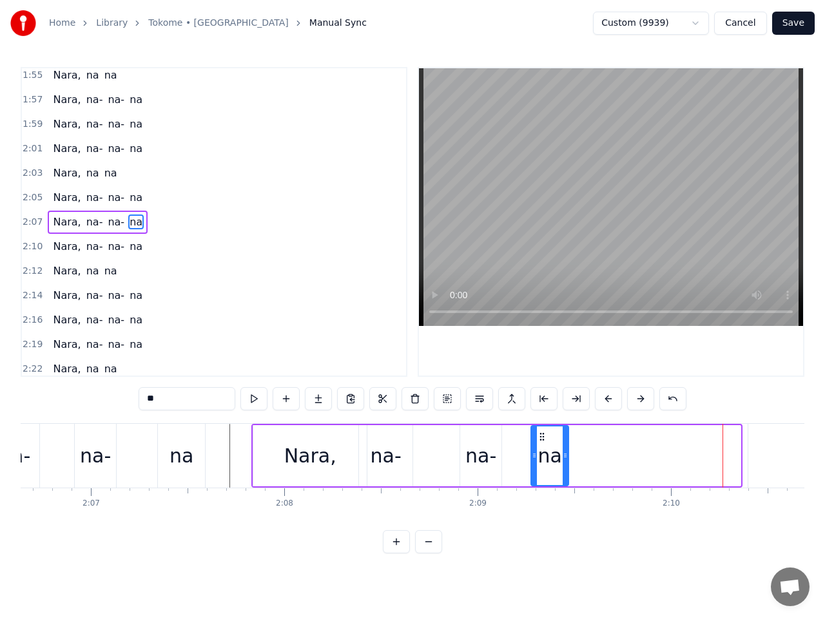
drag, startPoint x: 714, startPoint y: 434, endPoint x: 542, endPoint y: 452, distance: 172.9
click at [542, 452] on div "na" at bounding box center [550, 456] width 36 height 59
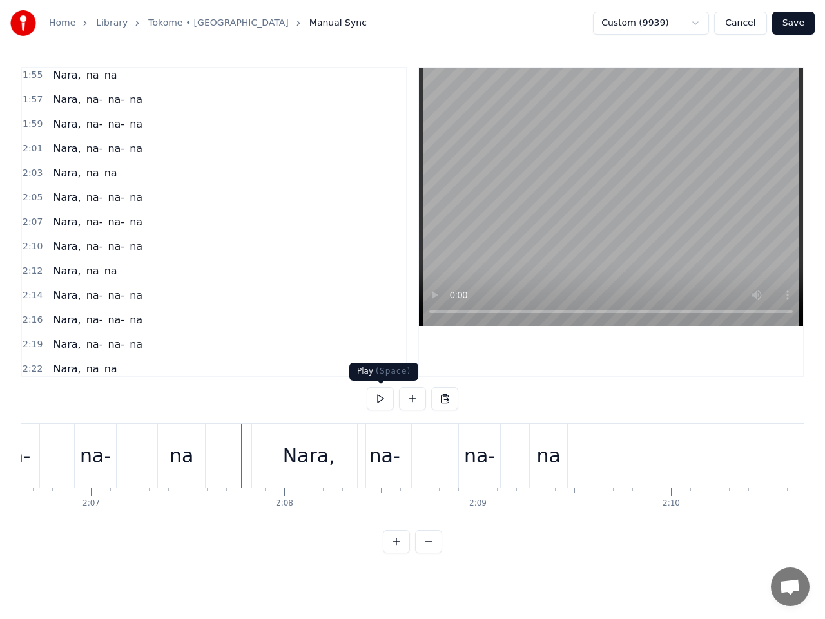
click at [381, 397] on button at bounding box center [380, 398] width 27 height 23
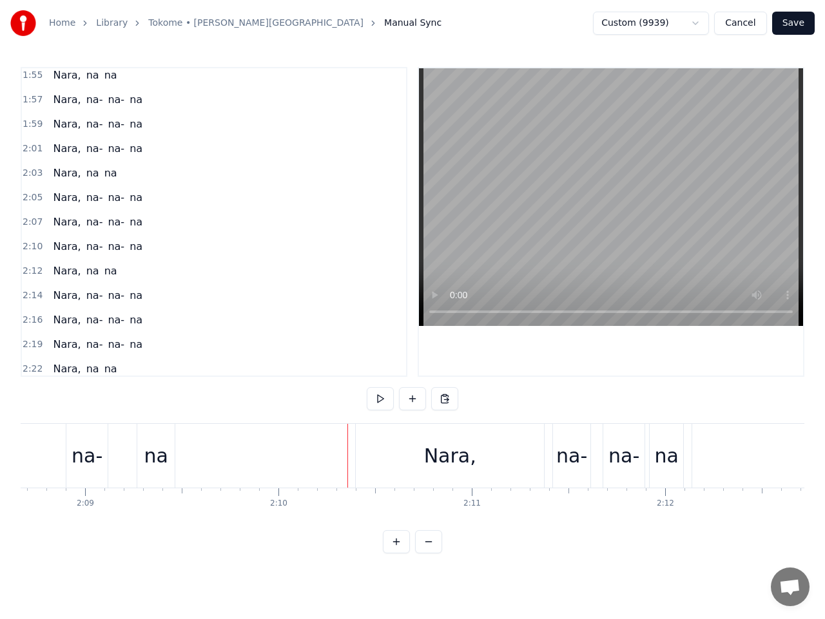
scroll to position [0, 24846]
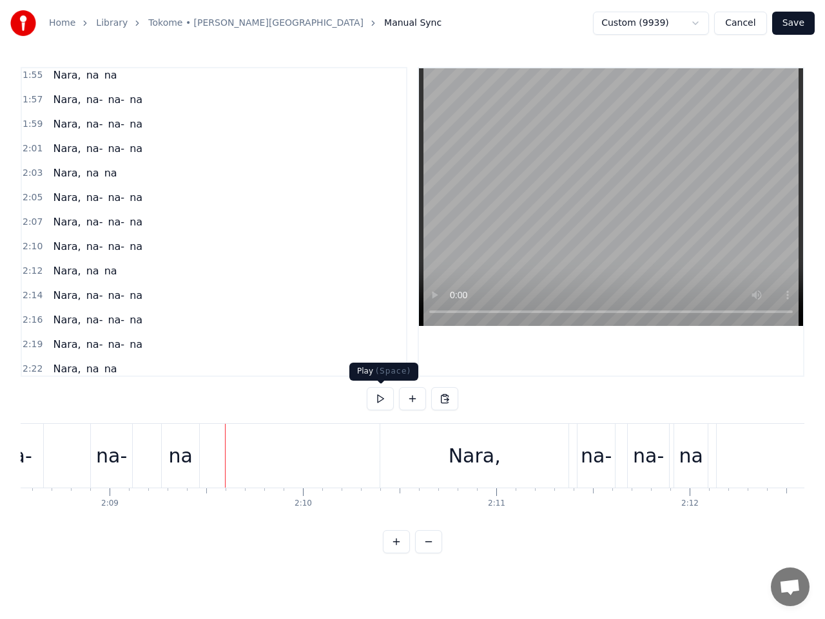
click at [379, 396] on button at bounding box center [380, 398] width 27 height 23
click at [379, 394] on button at bounding box center [380, 398] width 27 height 23
click at [380, 400] on button at bounding box center [380, 398] width 27 height 23
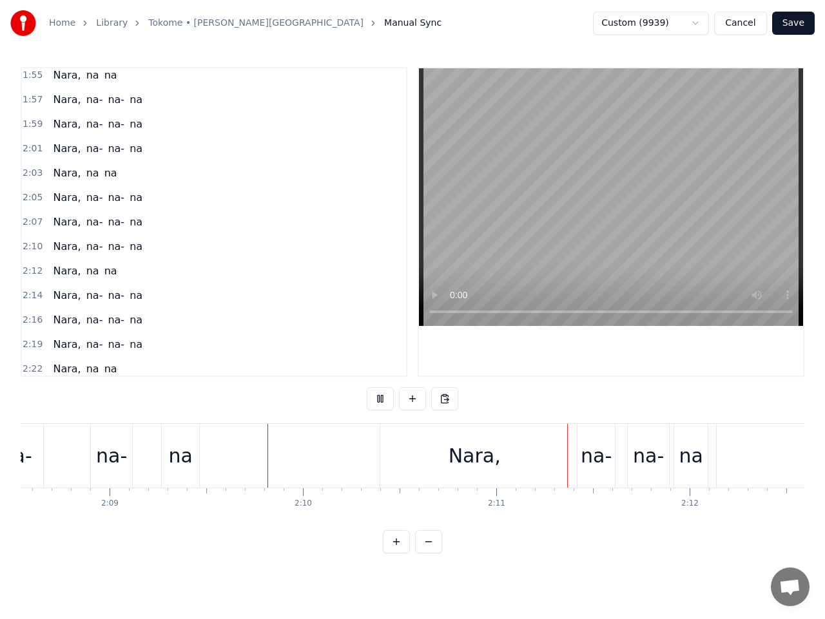
click at [378, 401] on button at bounding box center [380, 398] width 27 height 23
click at [378, 398] on button at bounding box center [380, 398] width 27 height 23
click at [464, 454] on div "Nara," at bounding box center [474, 455] width 52 height 29
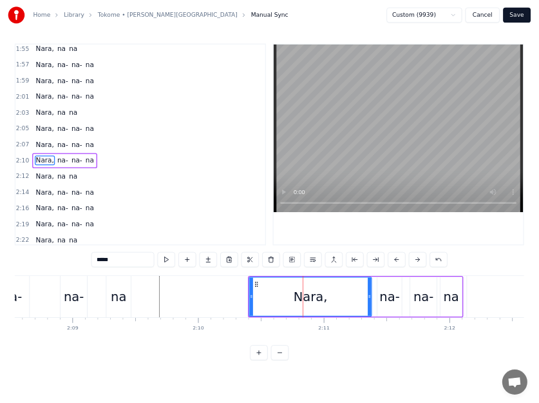
scroll to position [1113, 0]
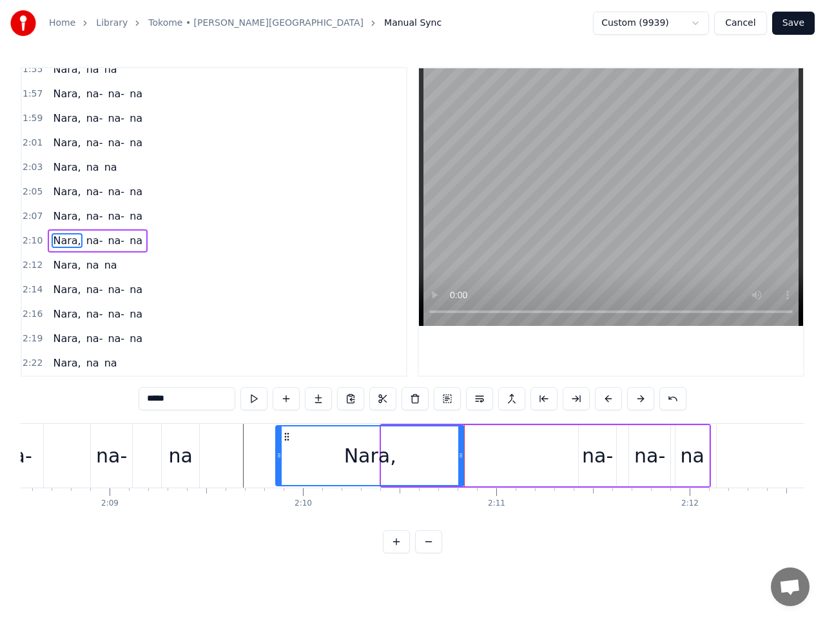
drag, startPoint x: 392, startPoint y: 437, endPoint x: 286, endPoint y: 450, distance: 106.4
click at [286, 450] on div "Nara," at bounding box center [369, 456] width 187 height 59
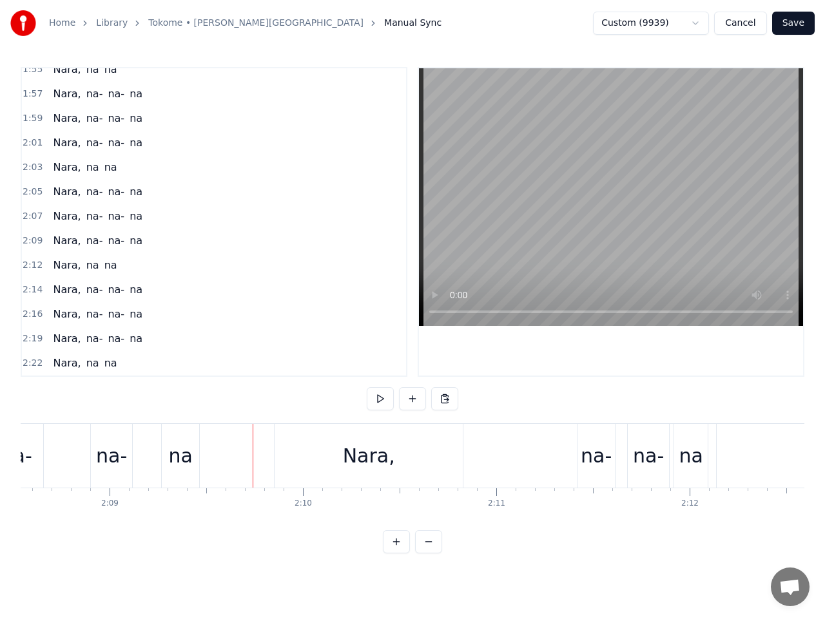
click at [255, 401] on div "0:17 Otra vez estoy lonely 0:19 Regresando del party 0:21 Y ando con ganas 0:23…" at bounding box center [412, 310] width 783 height 486
click at [376, 398] on button at bounding box center [380, 398] width 27 height 23
click at [377, 396] on button at bounding box center [380, 398] width 27 height 23
click at [421, 458] on div "Nara," at bounding box center [368, 456] width 188 height 64
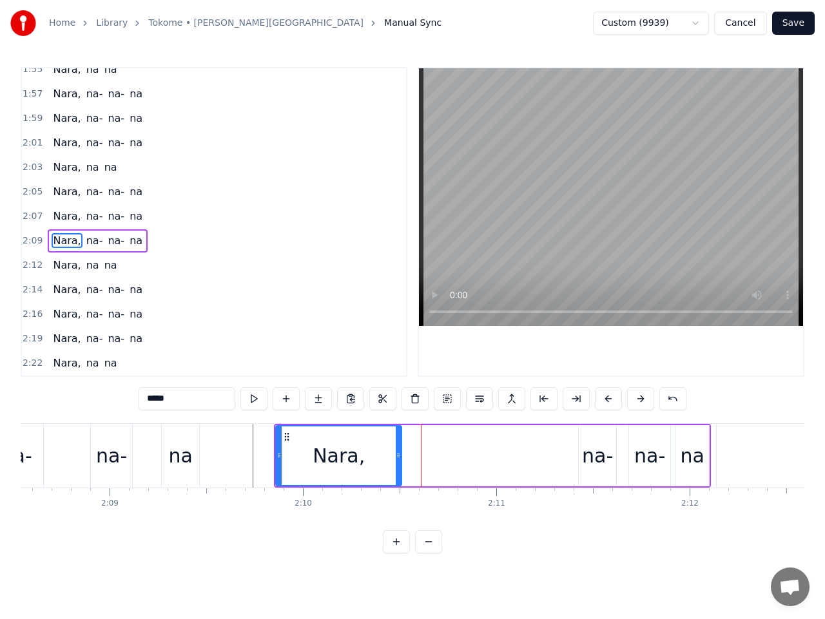
drag, startPoint x: 459, startPoint y: 455, endPoint x: 395, endPoint y: 456, distance: 63.8
click at [396, 456] on icon at bounding box center [398, 455] width 5 height 10
click at [588, 459] on div "na-" at bounding box center [597, 455] width 31 height 29
type input "***"
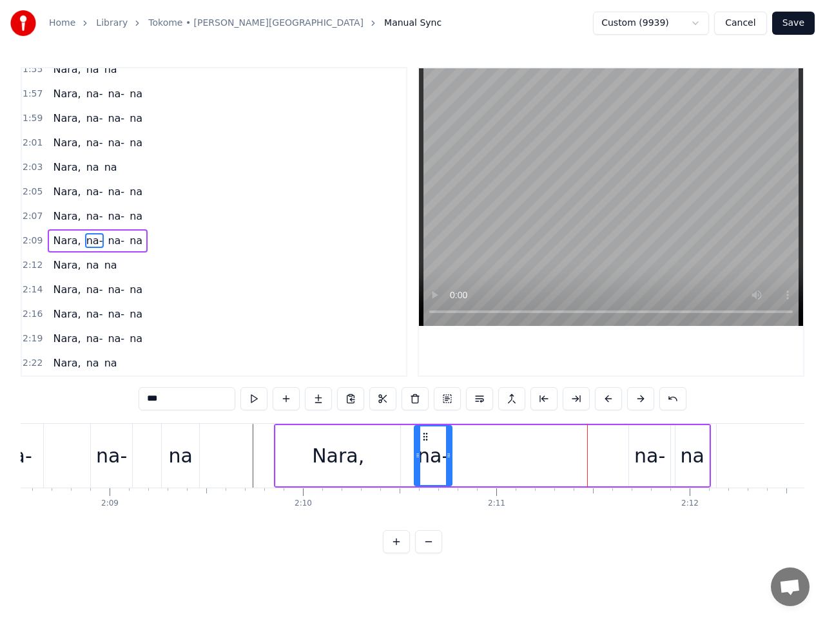
drag, startPoint x: 590, startPoint y: 436, endPoint x: 426, endPoint y: 450, distance: 164.9
click at [426, 450] on div "na-" at bounding box center [433, 456] width 36 height 59
drag, startPoint x: 425, startPoint y: 439, endPoint x: 413, endPoint y: 441, distance: 12.3
click at [413, 441] on icon at bounding box center [414, 437] width 10 height 10
drag, startPoint x: 437, startPoint y: 456, endPoint x: 449, endPoint y: 456, distance: 11.6
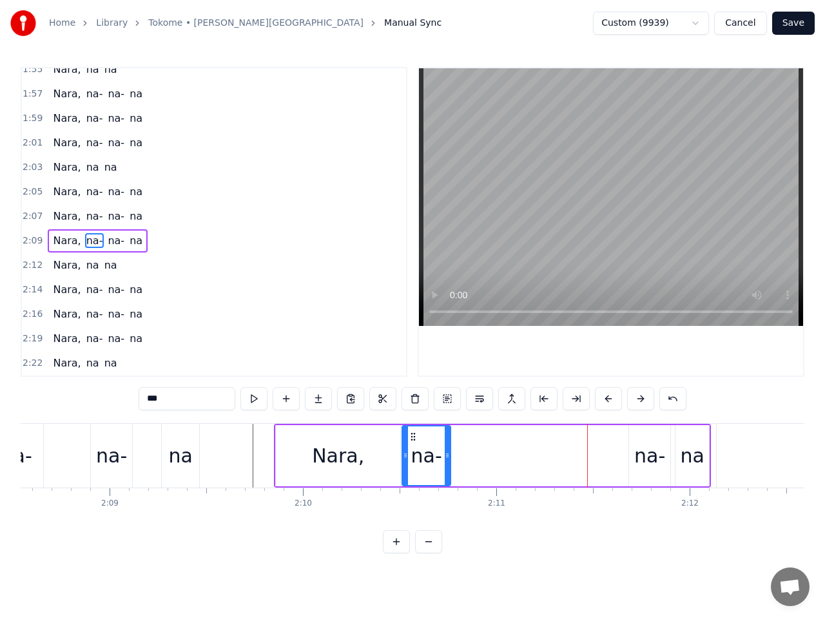
click at [449, 456] on icon at bounding box center [447, 455] width 5 height 10
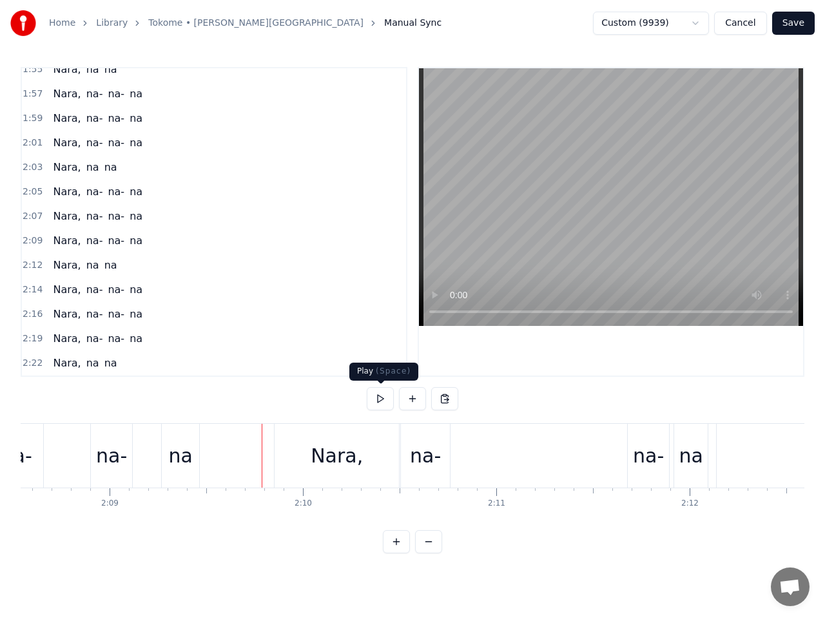
click at [377, 398] on button at bounding box center [380, 398] width 27 height 23
click at [383, 392] on button at bounding box center [380, 398] width 27 height 23
click at [649, 465] on div "na-" at bounding box center [648, 455] width 31 height 29
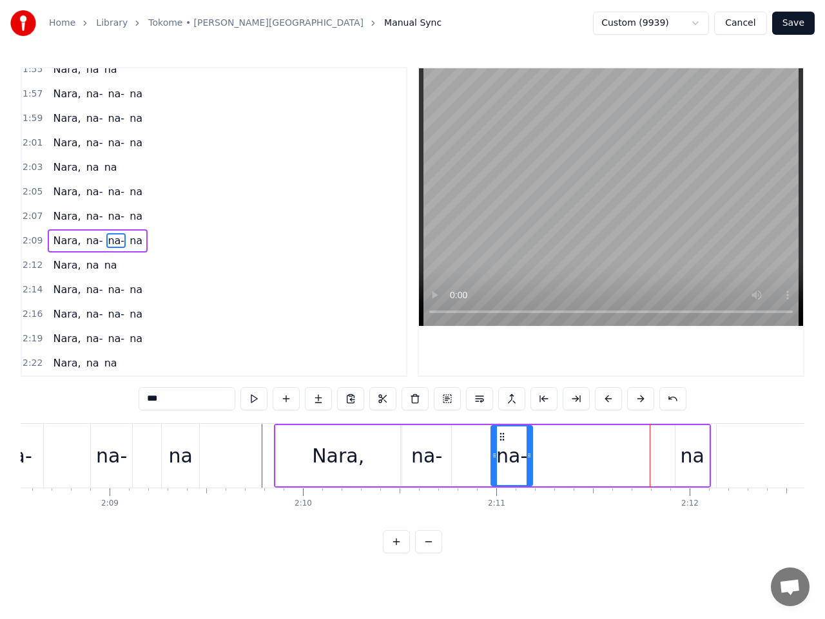
drag, startPoint x: 641, startPoint y: 437, endPoint x: 501, endPoint y: 458, distance: 141.3
click at [501, 458] on div "na-" at bounding box center [512, 456] width 40 height 59
click at [688, 454] on div "na" at bounding box center [692, 455] width 24 height 29
type input "**"
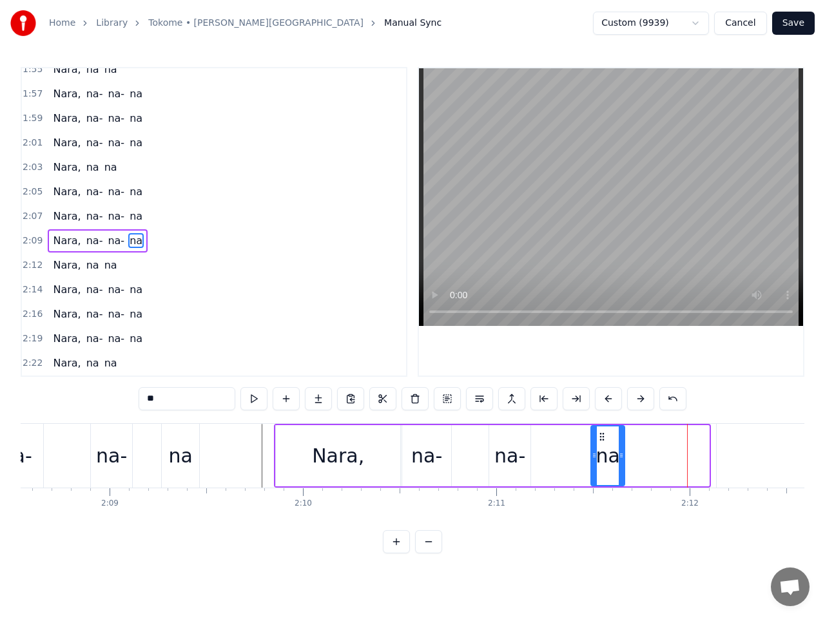
drag, startPoint x: 686, startPoint y: 435, endPoint x: 602, endPoint y: 447, distance: 85.3
click at [602, 447] on div "na" at bounding box center [607, 456] width 32 height 59
drag, startPoint x: 623, startPoint y: 454, endPoint x: 641, endPoint y: 452, distance: 18.1
click at [639, 452] on icon at bounding box center [636, 455] width 5 height 10
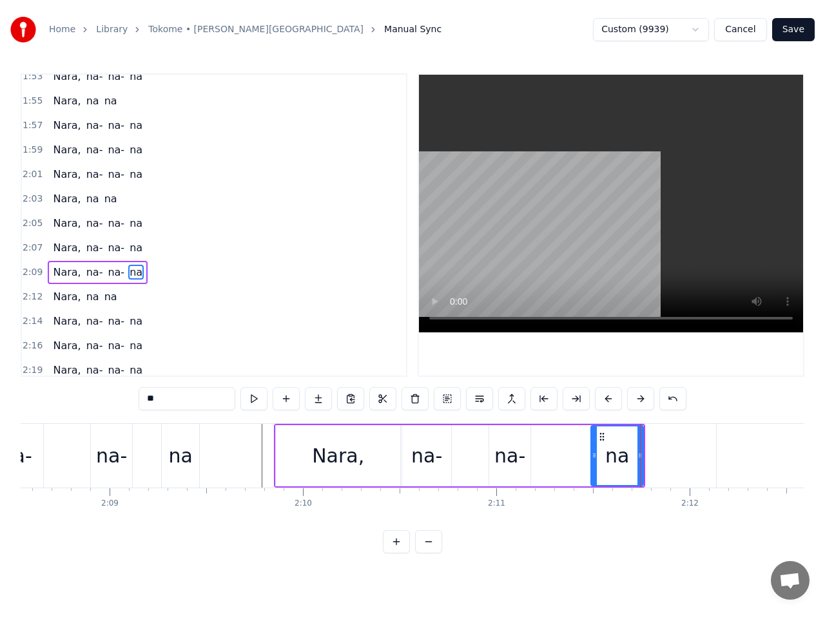
scroll to position [0, 24846]
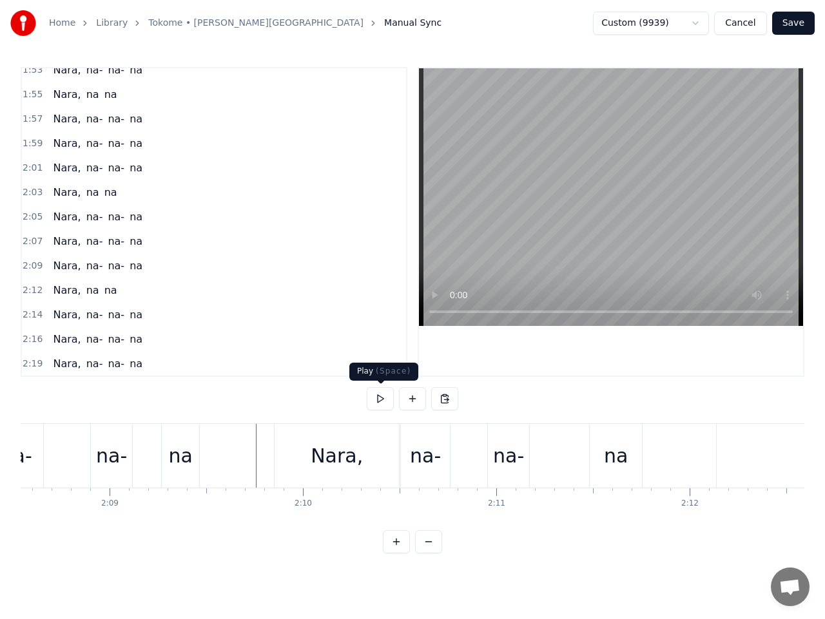
click at [382, 397] on button at bounding box center [380, 398] width 27 height 23
click at [383, 401] on button at bounding box center [380, 398] width 27 height 23
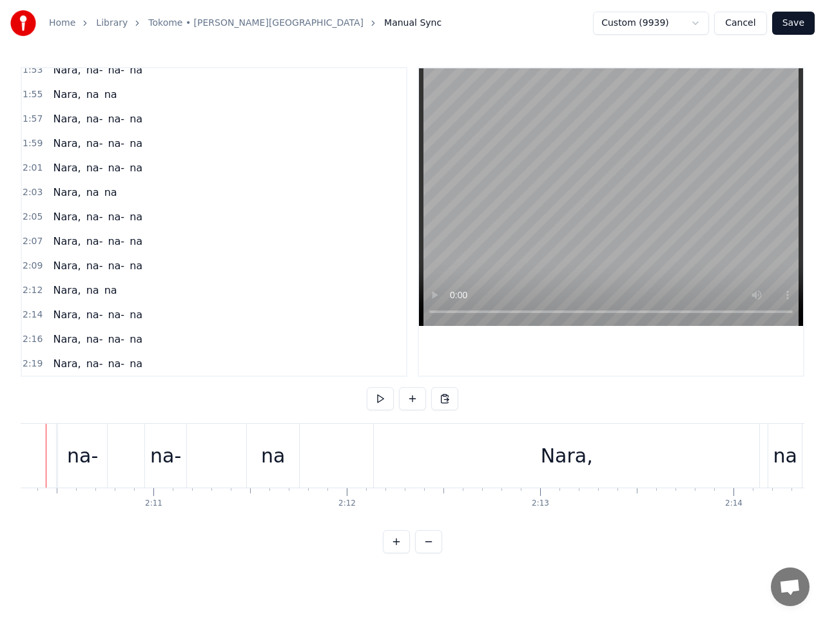
scroll to position [0, 25042]
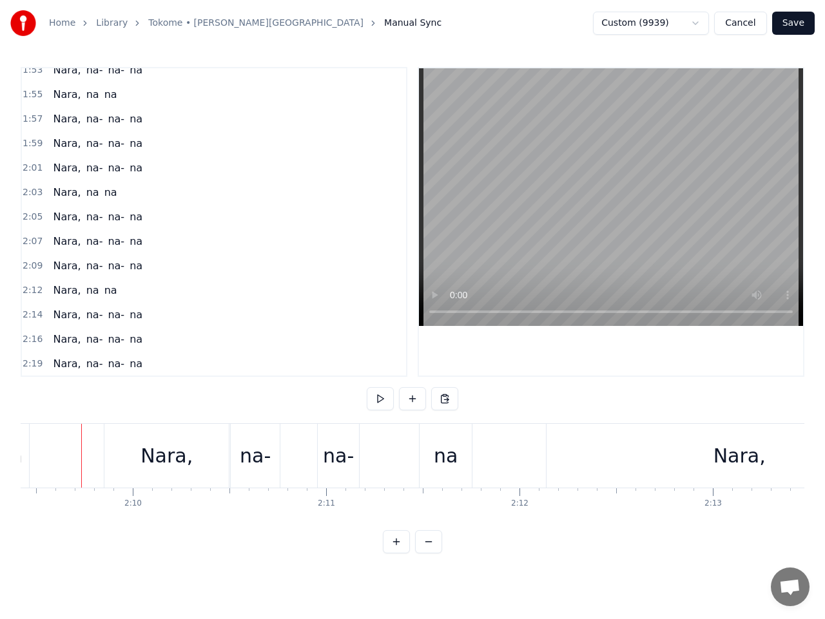
scroll to position [0, 25012]
click at [384, 400] on button at bounding box center [380, 398] width 27 height 23
click at [383, 400] on button at bounding box center [380, 398] width 27 height 23
click at [204, 458] on div "Nara," at bounding box center [170, 456] width 124 height 64
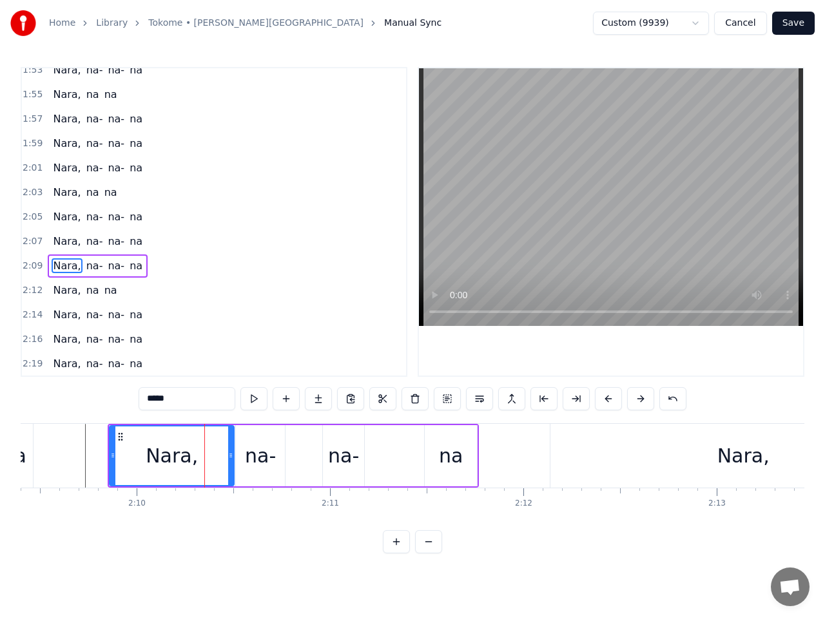
scroll to position [1113, 0]
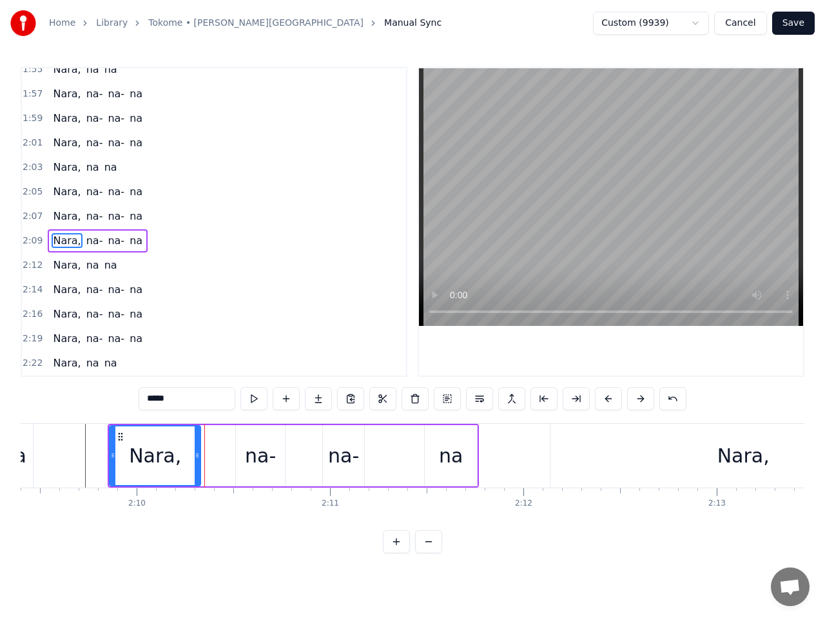
drag, startPoint x: 229, startPoint y: 453, endPoint x: 195, endPoint y: 452, distance: 33.5
click at [195, 452] on icon at bounding box center [197, 455] width 5 height 10
click at [256, 459] on div "na-" at bounding box center [260, 455] width 31 height 29
type input "***"
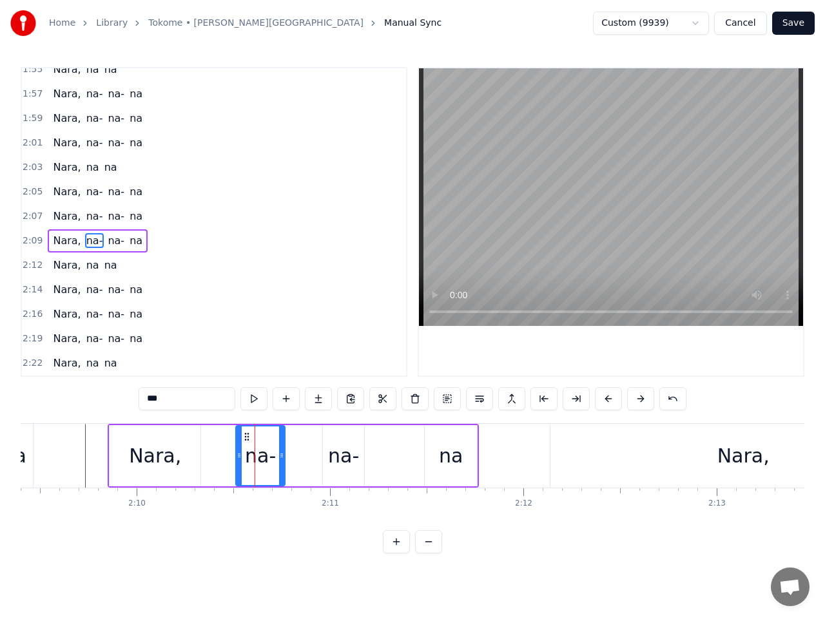
drag, startPoint x: 256, startPoint y: 459, endPoint x: 229, endPoint y: 457, distance: 26.5
click at [229, 457] on div "Nara, na- na- na" at bounding box center [293, 456] width 371 height 64
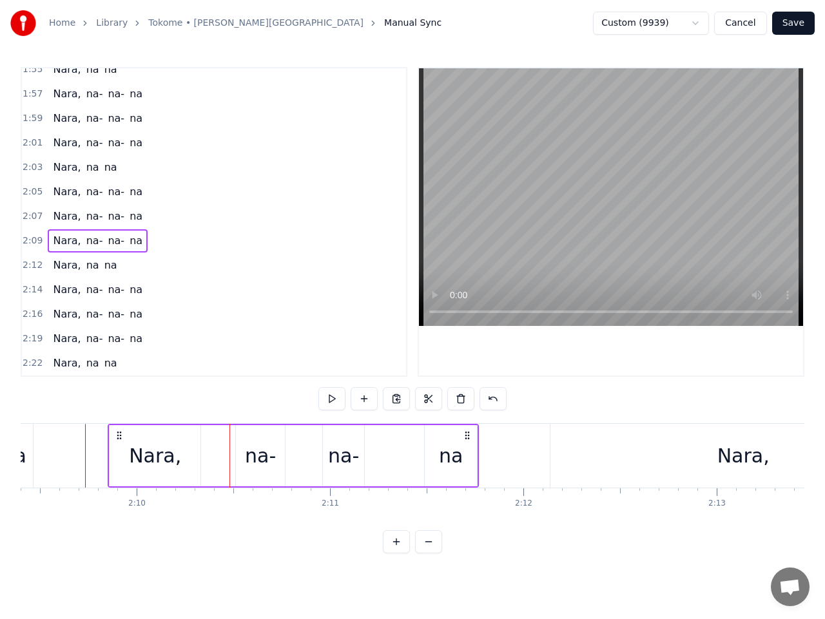
click at [249, 452] on div "na-" at bounding box center [260, 455] width 31 height 29
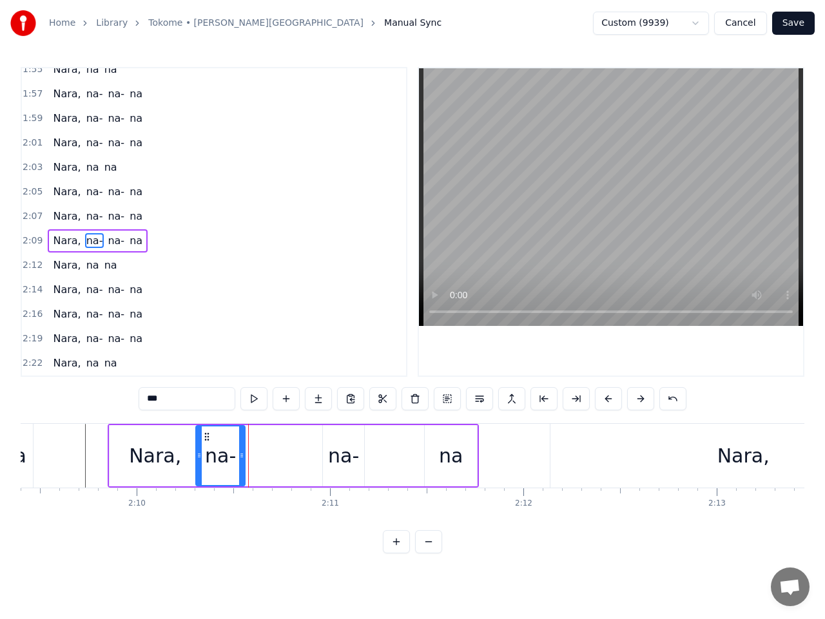
drag, startPoint x: 246, startPoint y: 438, endPoint x: 206, endPoint y: 437, distance: 40.0
click at [206, 437] on icon at bounding box center [207, 437] width 10 height 10
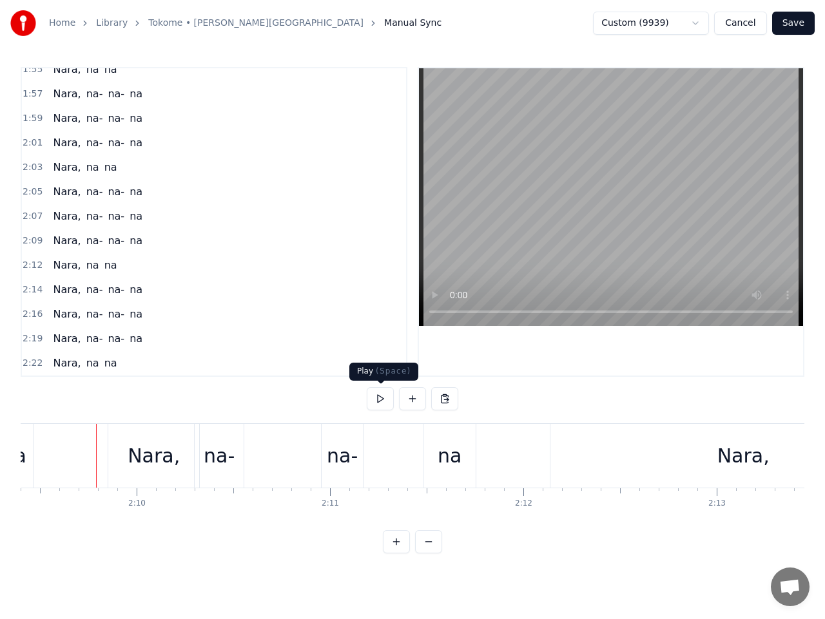
click at [381, 396] on button at bounding box center [380, 398] width 27 height 23
click at [340, 457] on div "na-" at bounding box center [342, 455] width 31 height 29
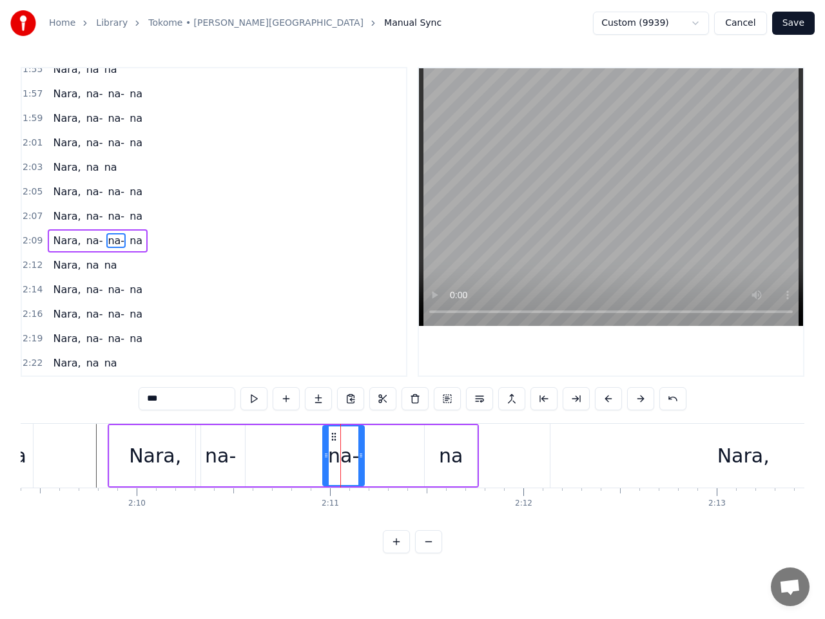
click at [332, 438] on icon at bounding box center [334, 437] width 10 height 10
drag, startPoint x: 327, startPoint y: 448, endPoint x: 280, endPoint y: 449, distance: 47.7
click at [280, 449] on div at bounding box center [278, 456] width 5 height 59
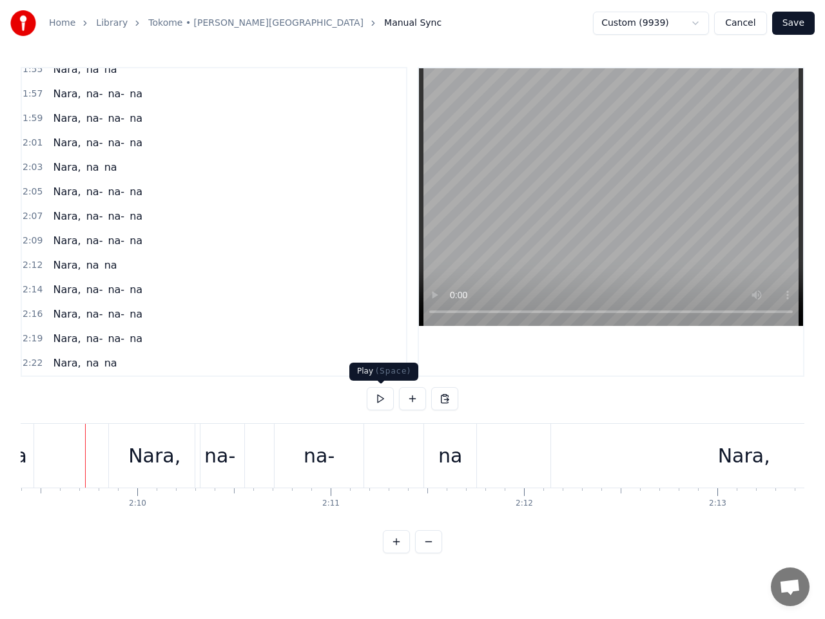
click at [380, 399] on button at bounding box center [380, 398] width 27 height 23
click at [383, 396] on button at bounding box center [380, 398] width 27 height 23
click at [409, 447] on div "Nara, na- na- na" at bounding box center [293, 456] width 371 height 64
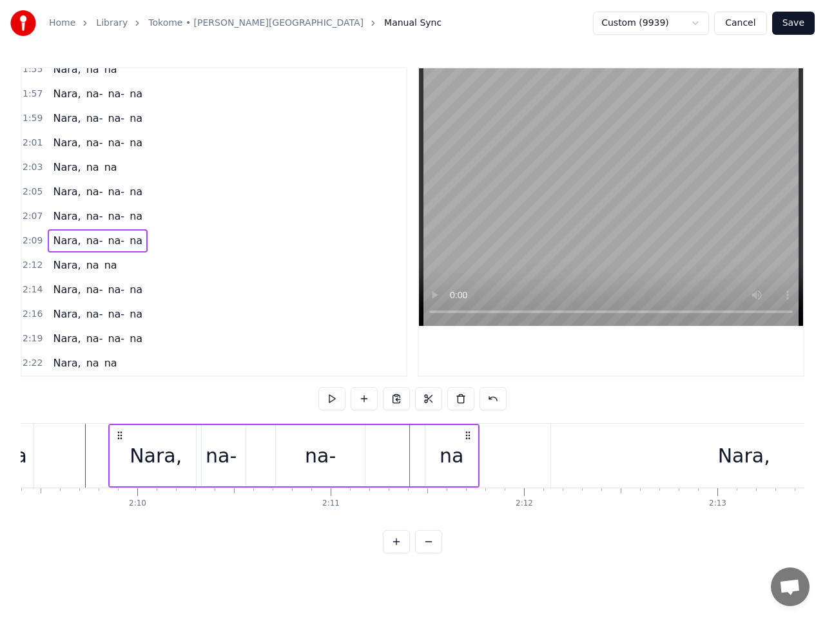
click at [330, 460] on div "na-" at bounding box center [320, 455] width 31 height 29
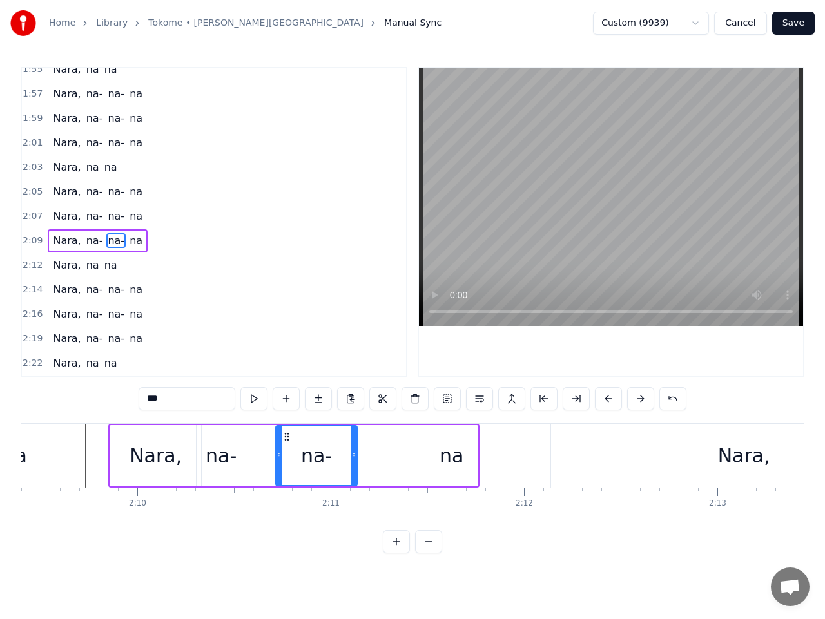
drag, startPoint x: 359, startPoint y: 454, endPoint x: 351, endPoint y: 454, distance: 7.7
click at [351, 454] on icon at bounding box center [353, 455] width 5 height 10
click at [455, 457] on div "na" at bounding box center [451, 455] width 24 height 29
type input "**"
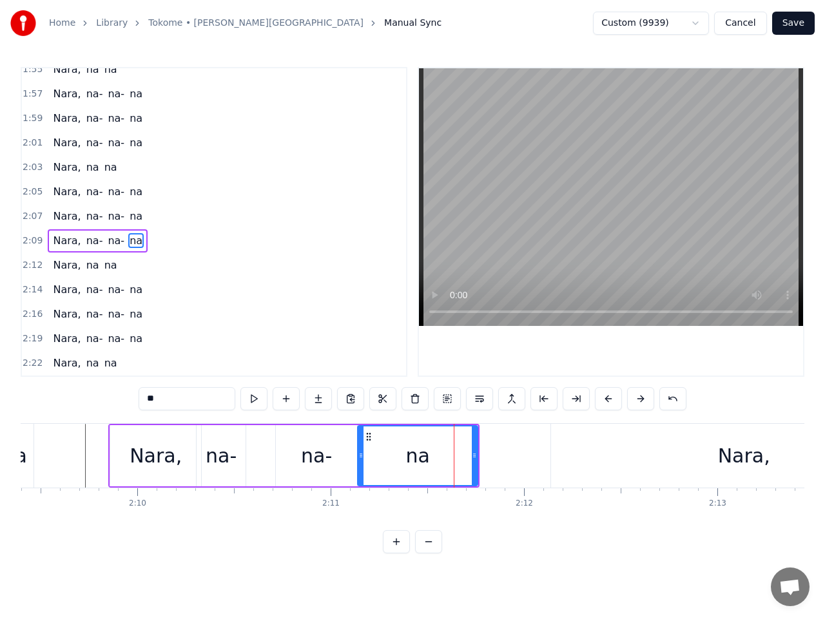
drag, startPoint x: 428, startPoint y: 455, endPoint x: 360, endPoint y: 454, distance: 67.7
click at [360, 454] on icon at bounding box center [360, 455] width 5 height 10
drag, startPoint x: 473, startPoint y: 456, endPoint x: 437, endPoint y: 456, distance: 36.1
click at [437, 456] on icon at bounding box center [438, 455] width 5 height 10
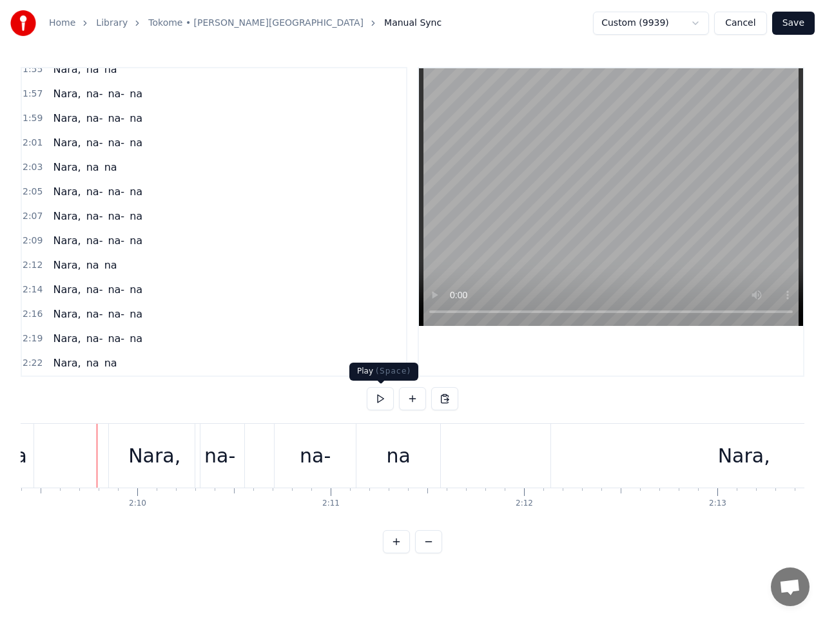
click at [381, 399] on button at bounding box center [380, 398] width 27 height 23
click at [381, 397] on button at bounding box center [380, 398] width 27 height 23
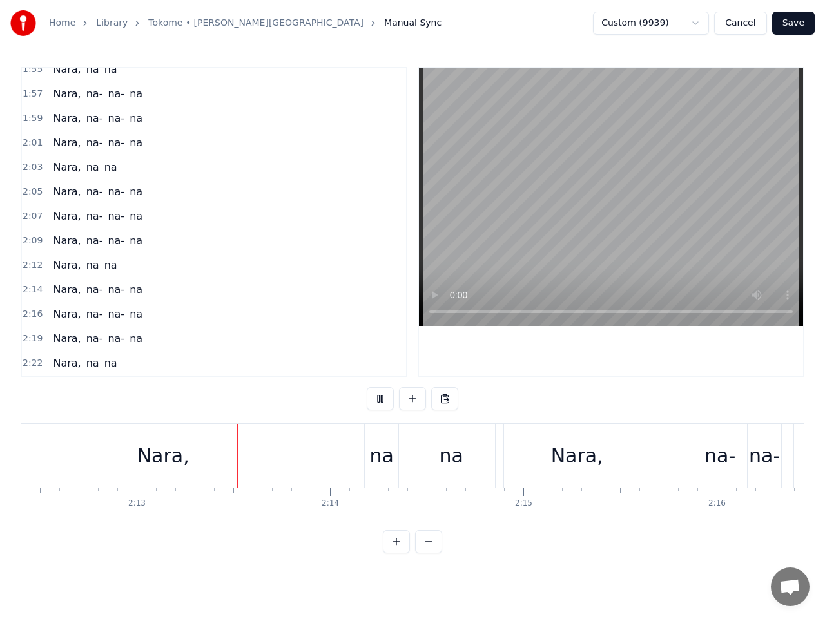
click at [381, 397] on button at bounding box center [380, 398] width 27 height 23
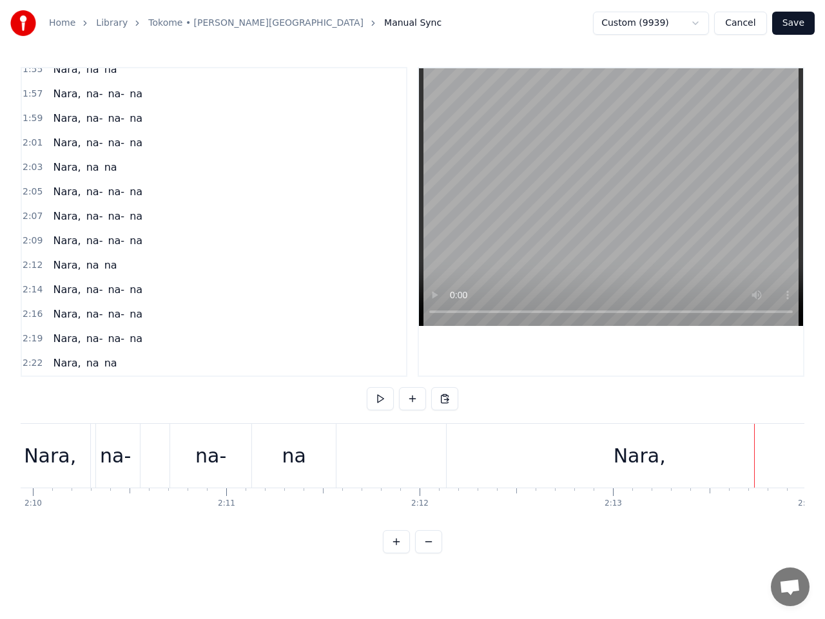
scroll to position [0, 25091]
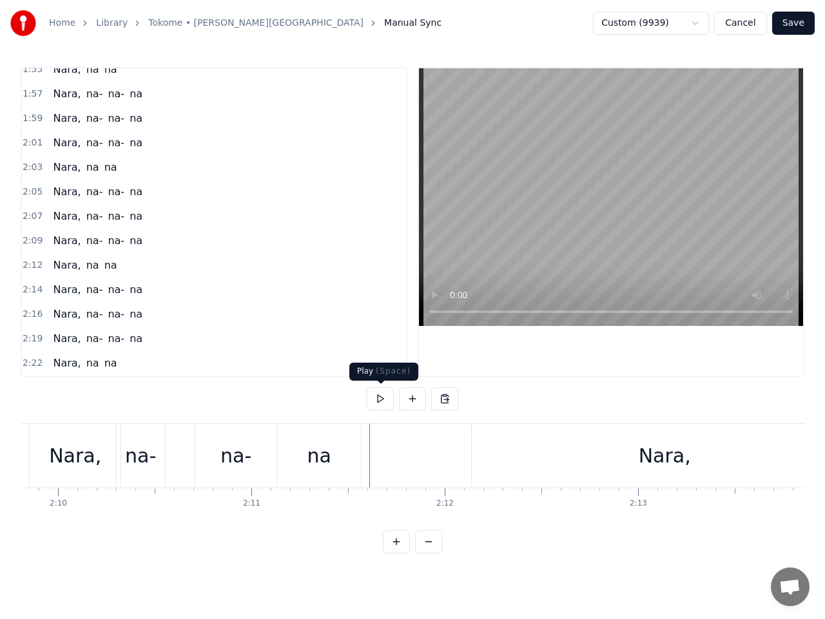
click at [379, 399] on button at bounding box center [380, 398] width 27 height 23
click at [235, 431] on div "na-" at bounding box center [235, 456] width 81 height 64
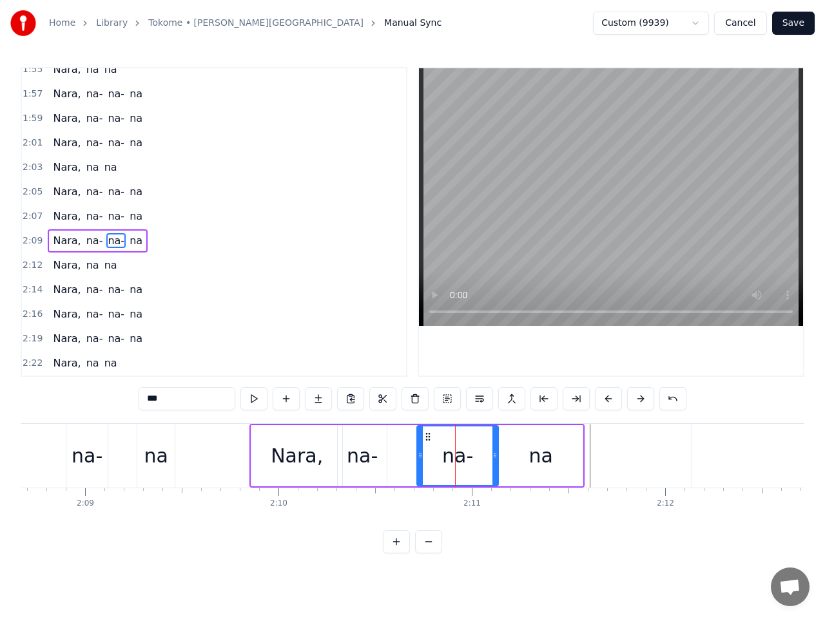
scroll to position [0, 24821]
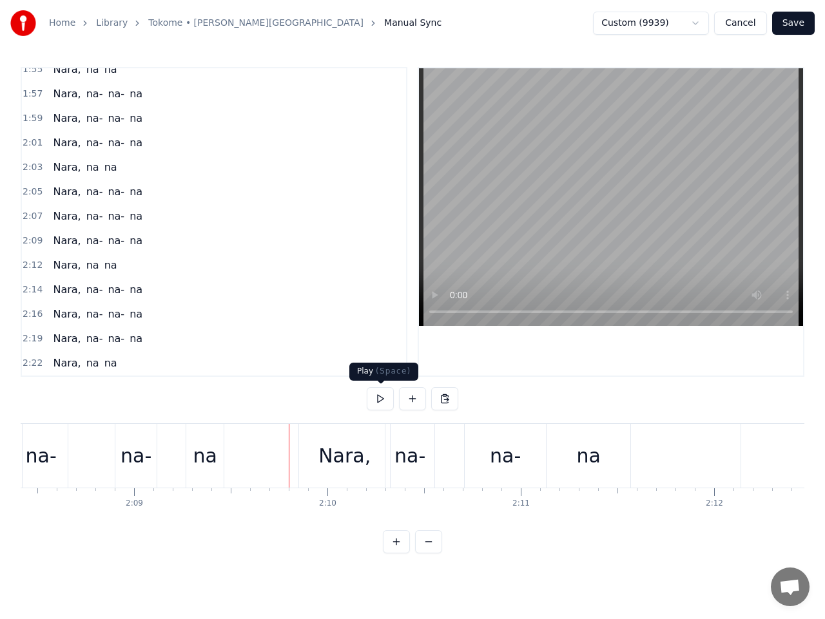
click at [381, 399] on button at bounding box center [380, 398] width 27 height 23
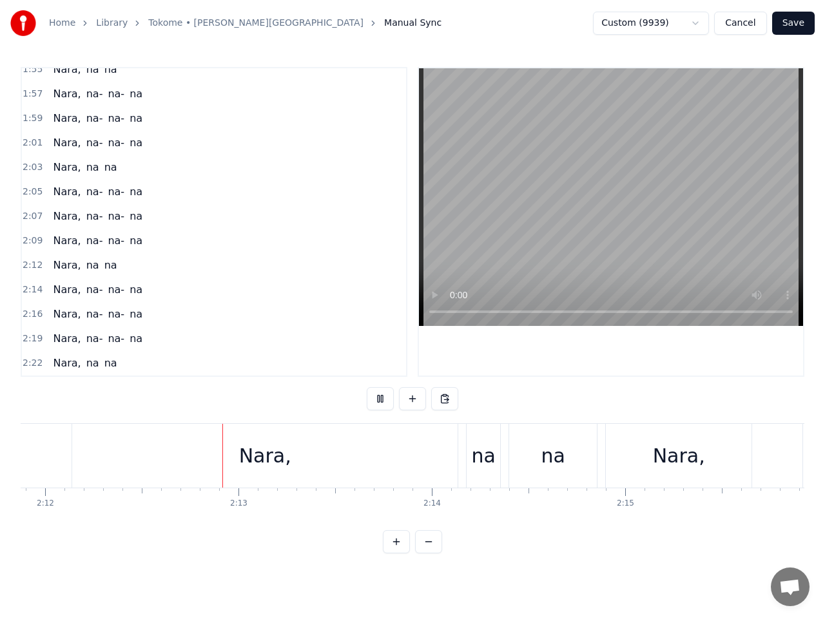
scroll to position [0, 25523]
click at [381, 397] on button at bounding box center [380, 398] width 27 height 23
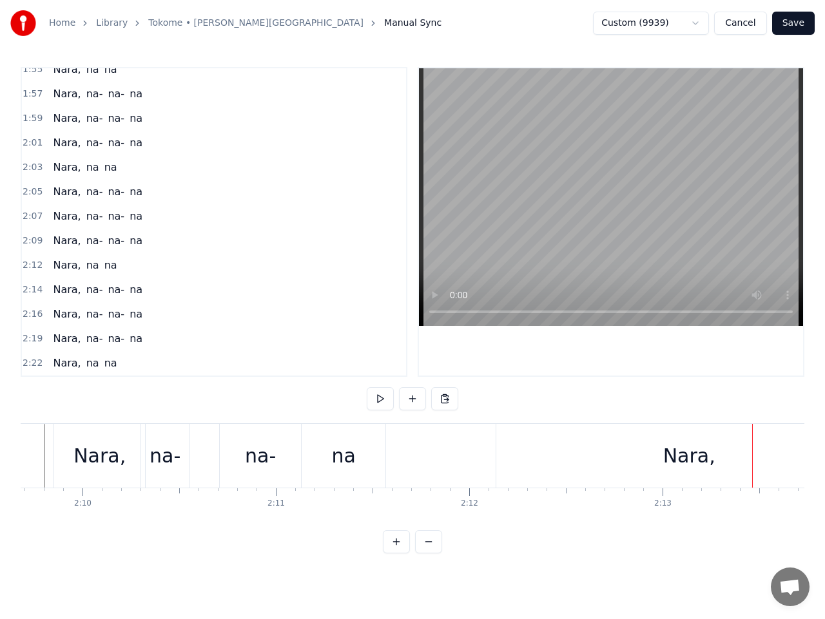
scroll to position [0, 24895]
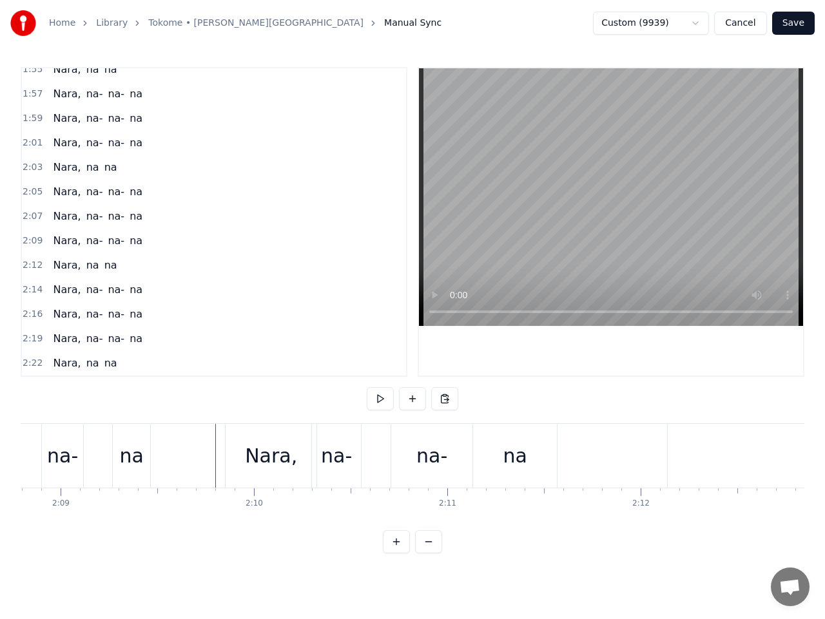
click at [532, 461] on div "na" at bounding box center [515, 456] width 84 height 64
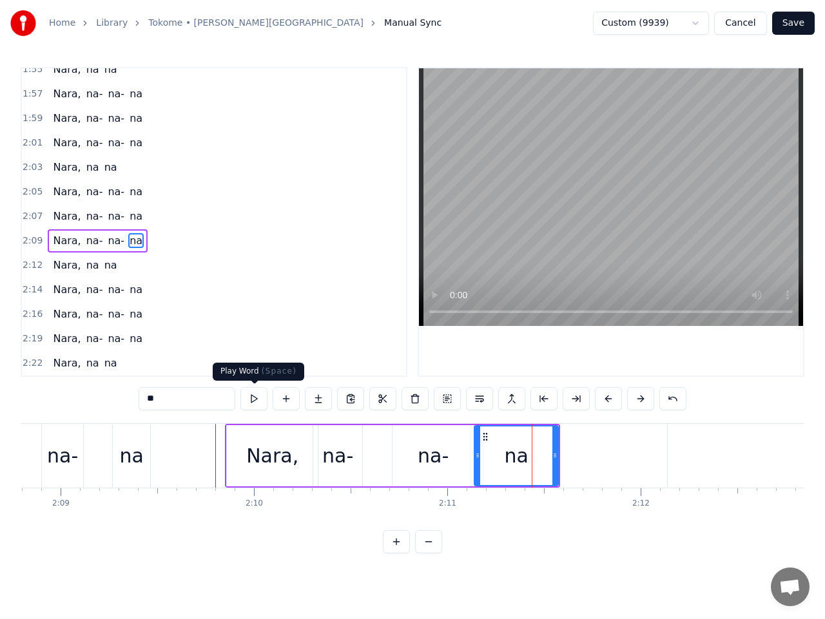
click at [258, 401] on button at bounding box center [253, 398] width 27 height 23
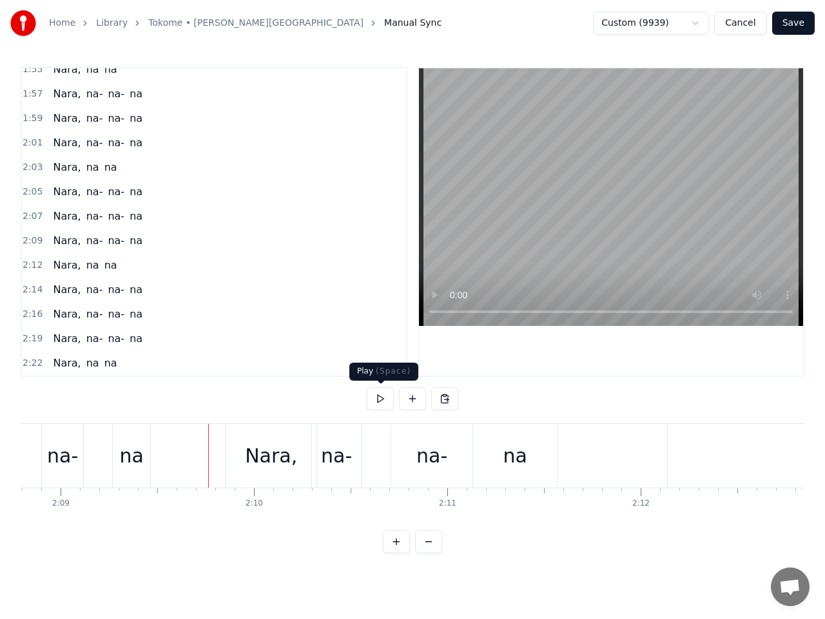
click at [380, 397] on button at bounding box center [380, 398] width 27 height 23
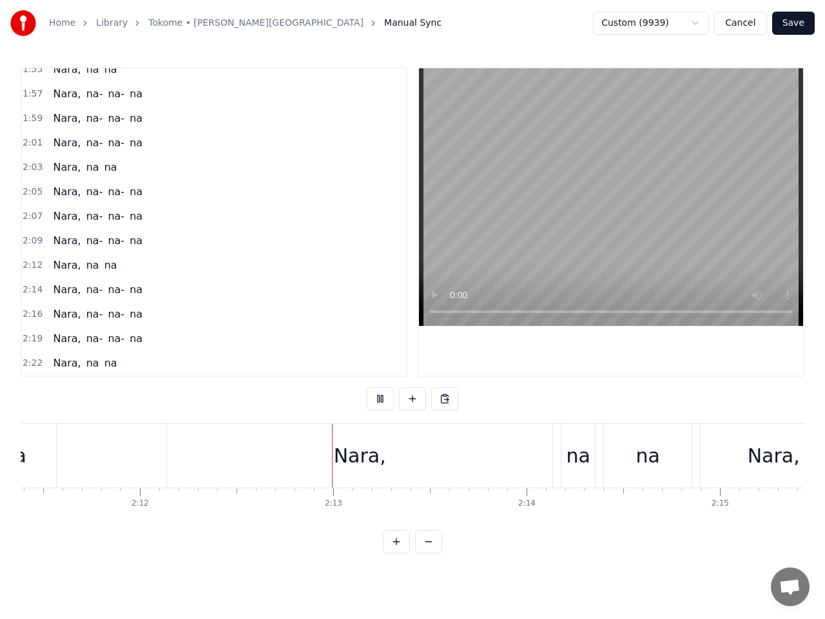
scroll to position [0, 25571]
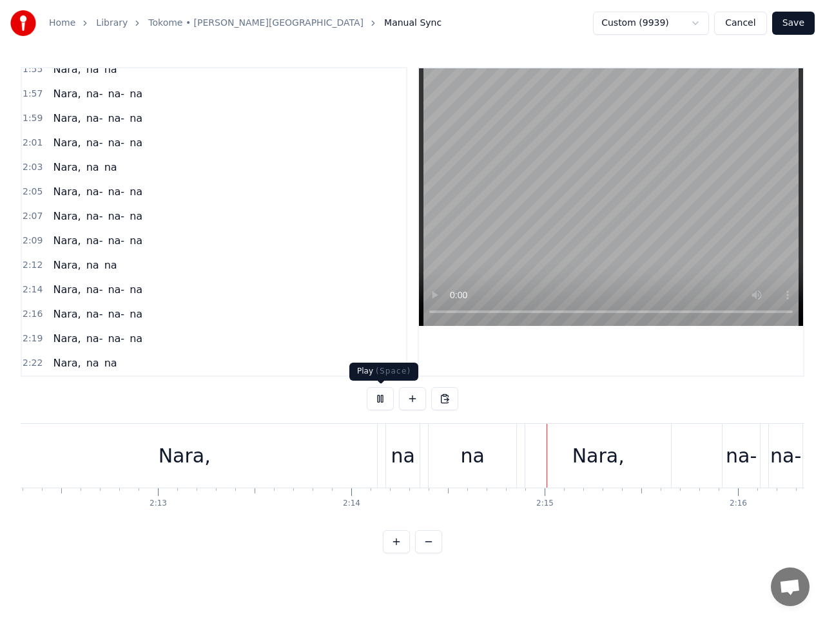
click at [381, 400] on button at bounding box center [380, 398] width 27 height 23
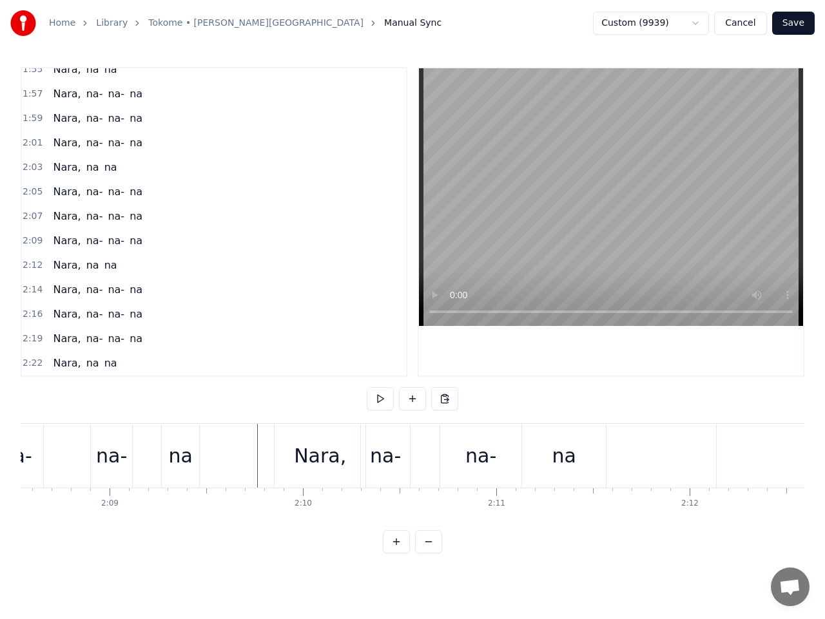
scroll to position [0, 24821]
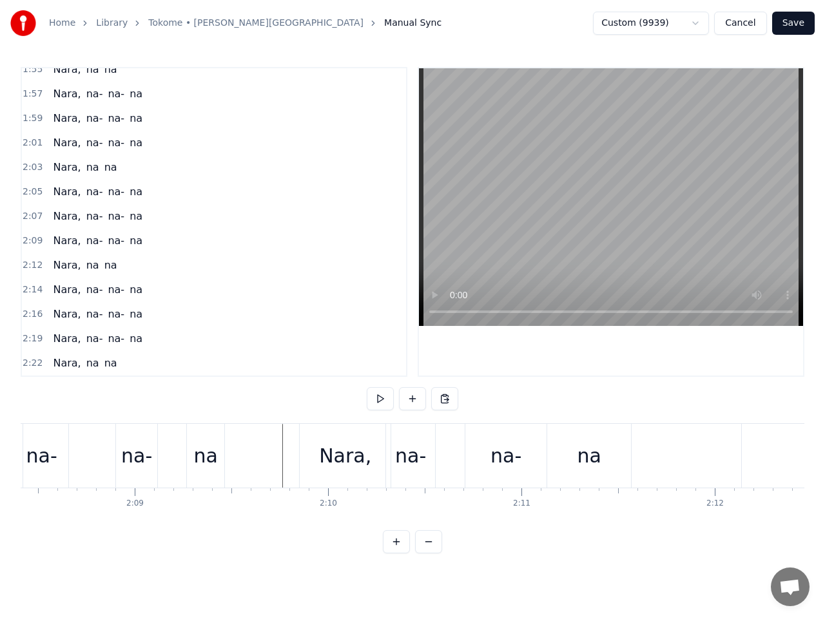
click at [381, 399] on button at bounding box center [380, 398] width 27 height 23
click at [506, 468] on div "na-" at bounding box center [505, 455] width 31 height 29
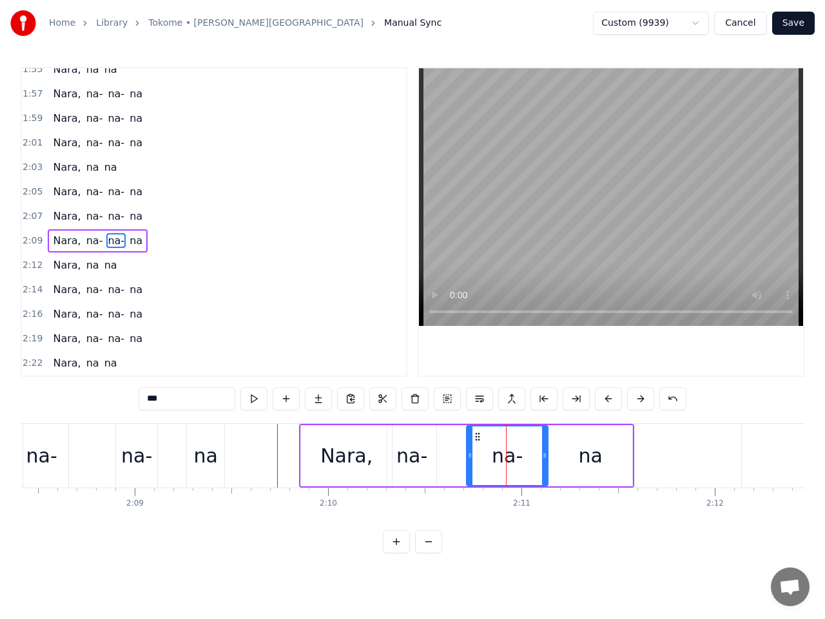
drag, startPoint x: 503, startPoint y: 459, endPoint x: 495, endPoint y: 459, distance: 8.4
click at [495, 459] on div "na-" at bounding box center [507, 455] width 31 height 29
drag, startPoint x: 479, startPoint y: 439, endPoint x: 466, endPoint y: 439, distance: 12.9
click at [466, 439] on circle at bounding box center [466, 439] width 1 height 1
click at [591, 466] on div "na" at bounding box center [590, 455] width 24 height 29
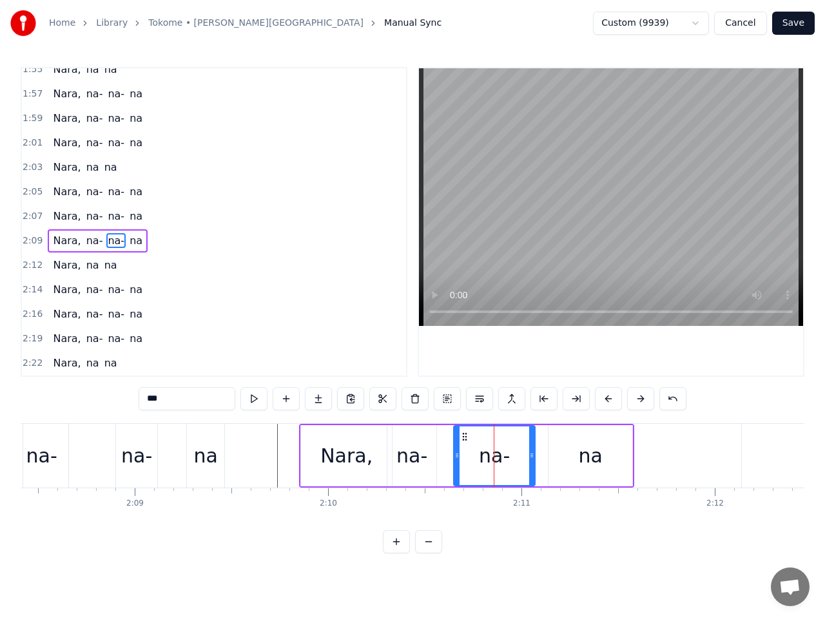
type input "**"
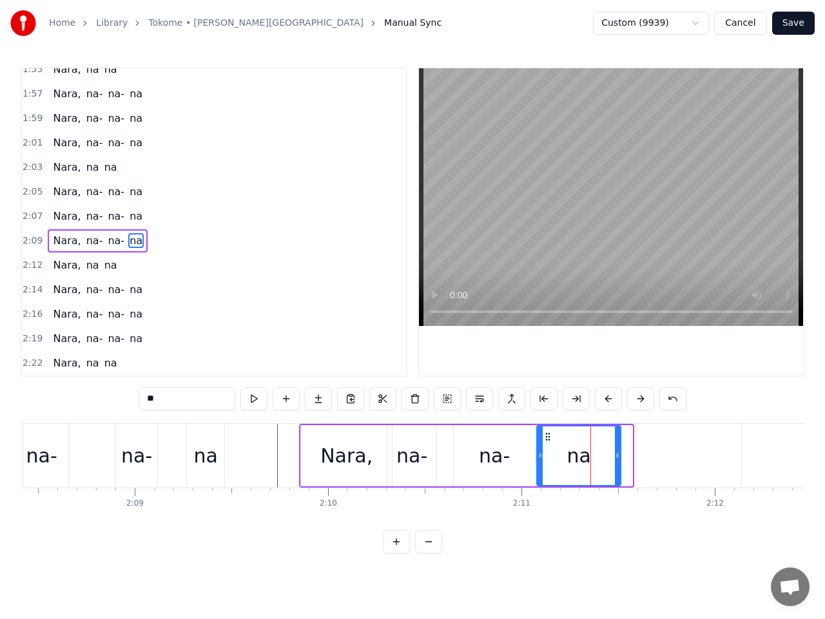
drag, startPoint x: 559, startPoint y: 437, endPoint x: 548, endPoint y: 437, distance: 11.6
click at [548, 437] on icon at bounding box center [548, 437] width 10 height 10
drag, startPoint x: 619, startPoint y: 457, endPoint x: 612, endPoint y: 457, distance: 7.1
click at [612, 457] on icon at bounding box center [610, 455] width 5 height 10
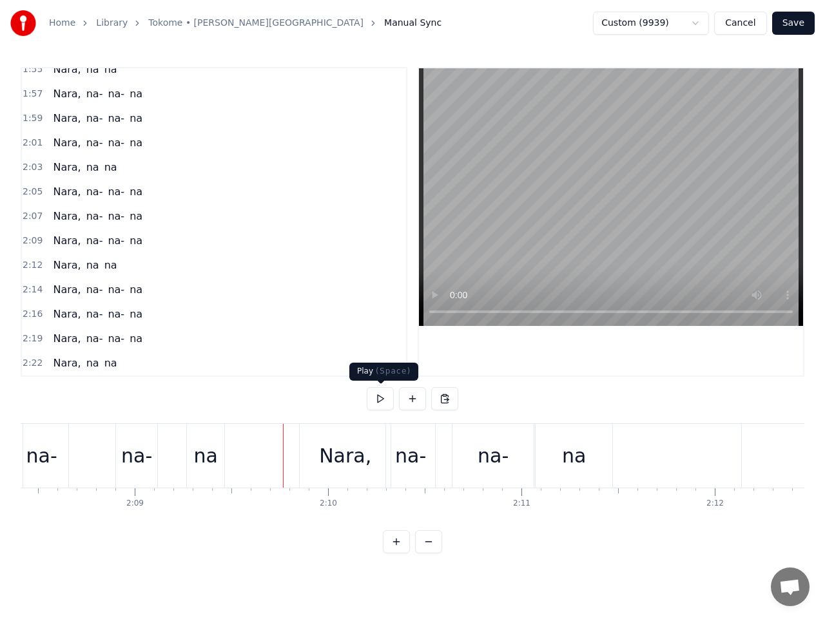
click at [378, 394] on button at bounding box center [380, 398] width 27 height 23
click at [382, 391] on button at bounding box center [380, 398] width 27 height 23
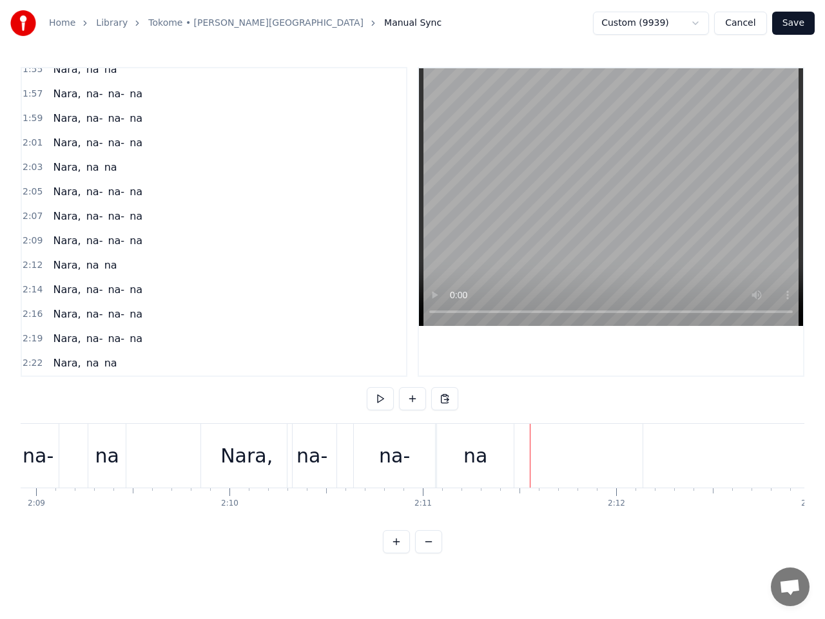
scroll to position [0, 25017]
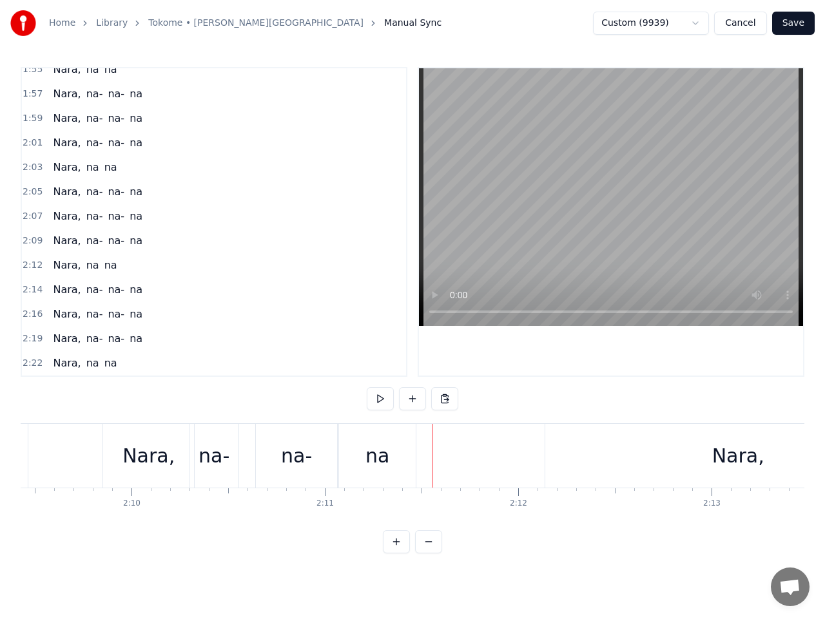
click at [738, 462] on div "Nara," at bounding box center [738, 455] width 52 height 29
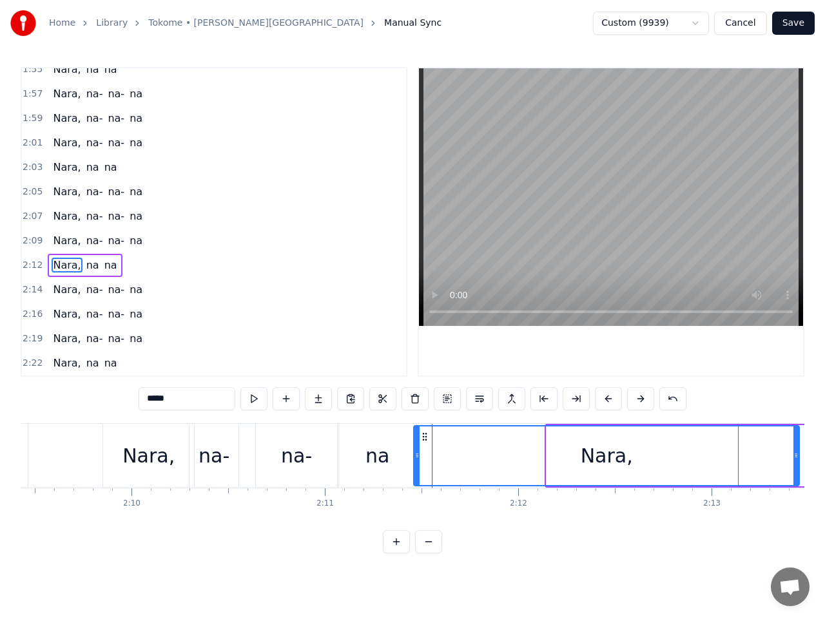
drag, startPoint x: 556, startPoint y: 437, endPoint x: 423, endPoint y: 443, distance: 132.9
click at [423, 443] on div "Nara," at bounding box center [606, 456] width 384 height 59
click at [621, 462] on div "Nara," at bounding box center [607, 455] width 52 height 29
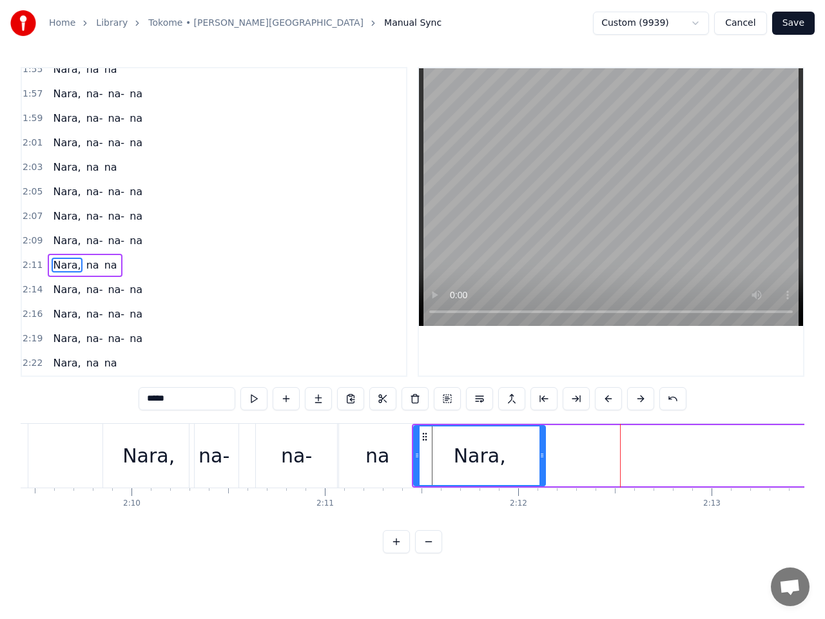
drag, startPoint x: 793, startPoint y: 454, endPoint x: 539, endPoint y: 460, distance: 253.9
click at [539, 460] on icon at bounding box center [541, 455] width 5 height 10
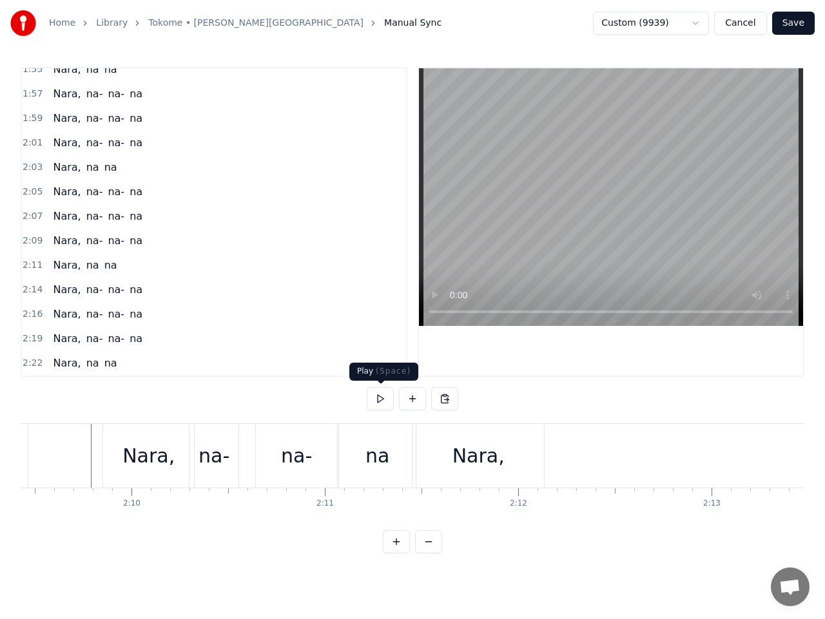
click at [377, 394] on button at bounding box center [380, 398] width 27 height 23
click at [380, 389] on button at bounding box center [380, 398] width 27 height 23
click at [380, 395] on button at bounding box center [380, 398] width 27 height 23
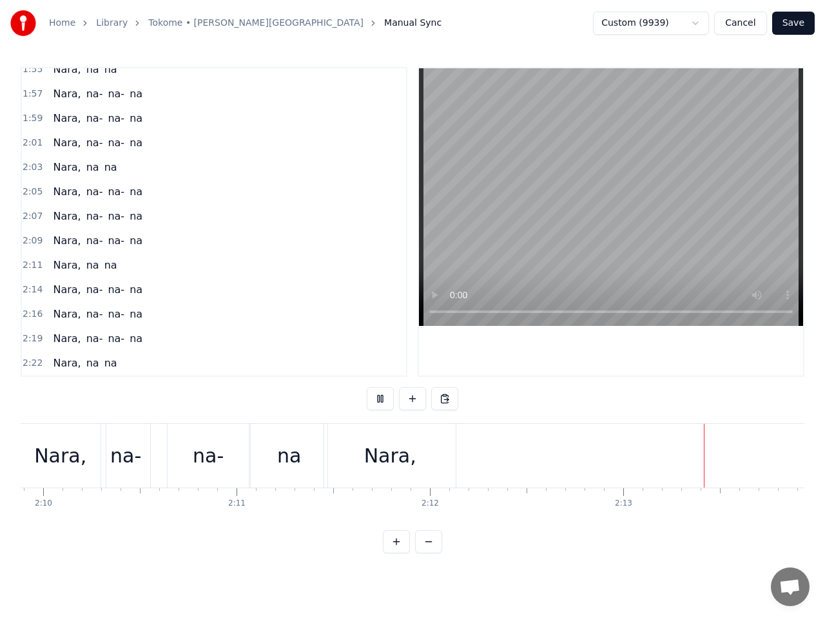
click at [380, 395] on button at bounding box center [380, 398] width 27 height 23
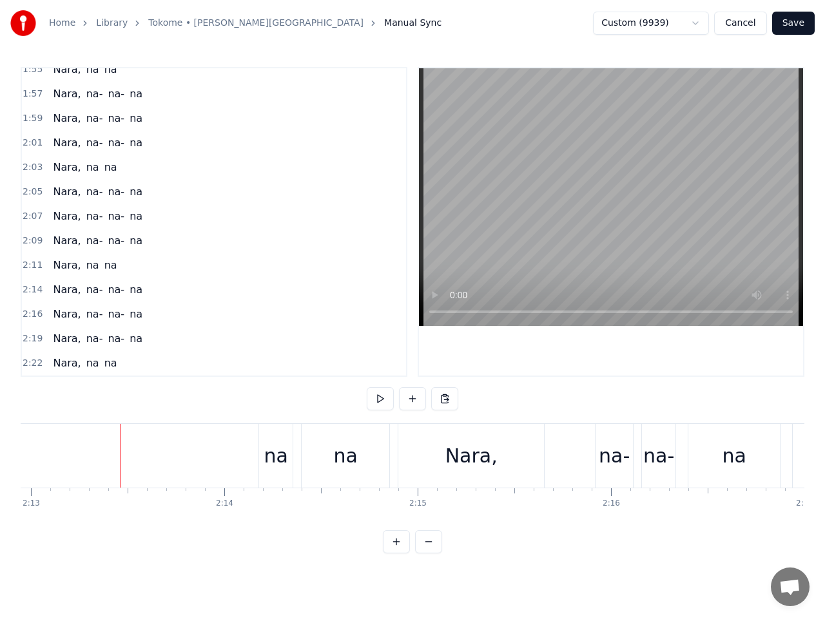
click at [282, 465] on div "na" at bounding box center [276, 455] width 24 height 29
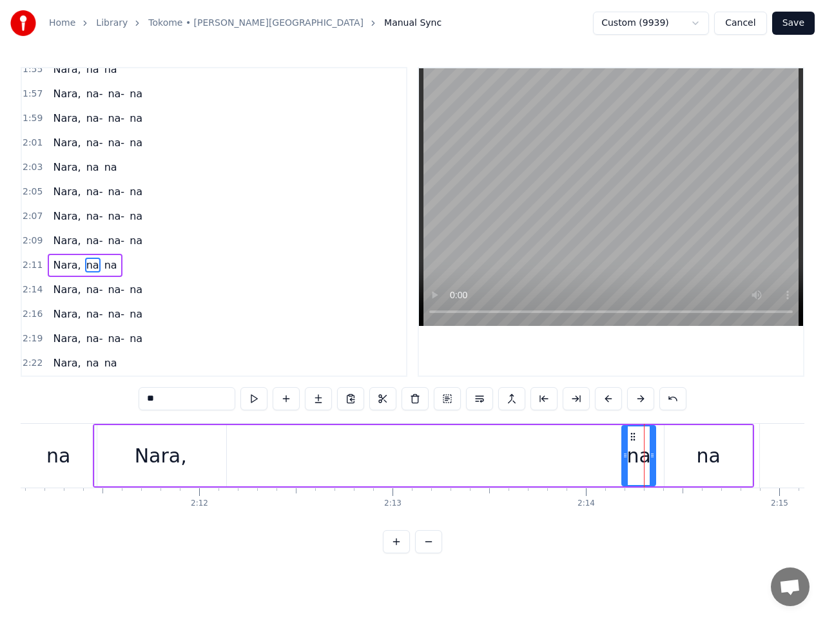
scroll to position [0, 25287]
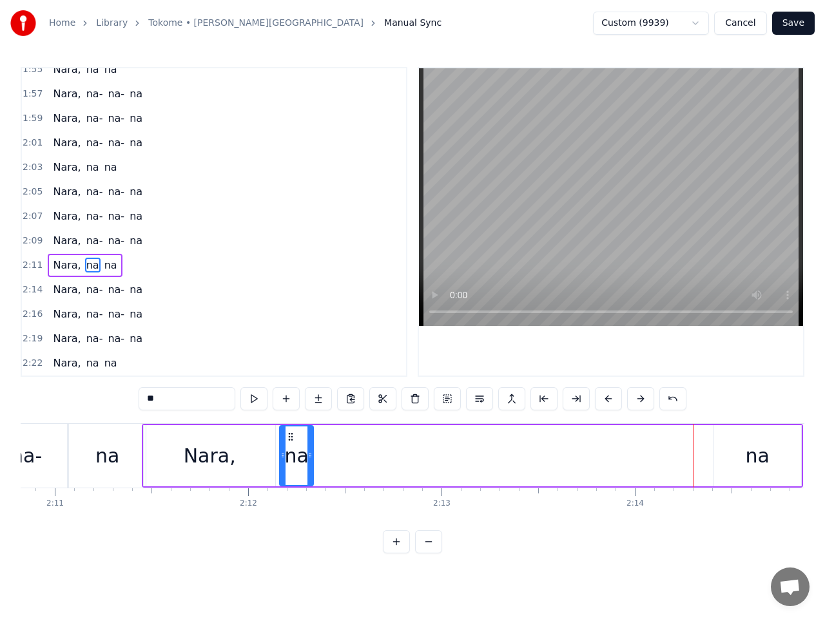
drag, startPoint x: 681, startPoint y: 440, endPoint x: 290, endPoint y: 468, distance: 392.1
click at [290, 468] on div "na" at bounding box center [296, 456] width 32 height 59
click at [765, 463] on div "na" at bounding box center [757, 455] width 24 height 29
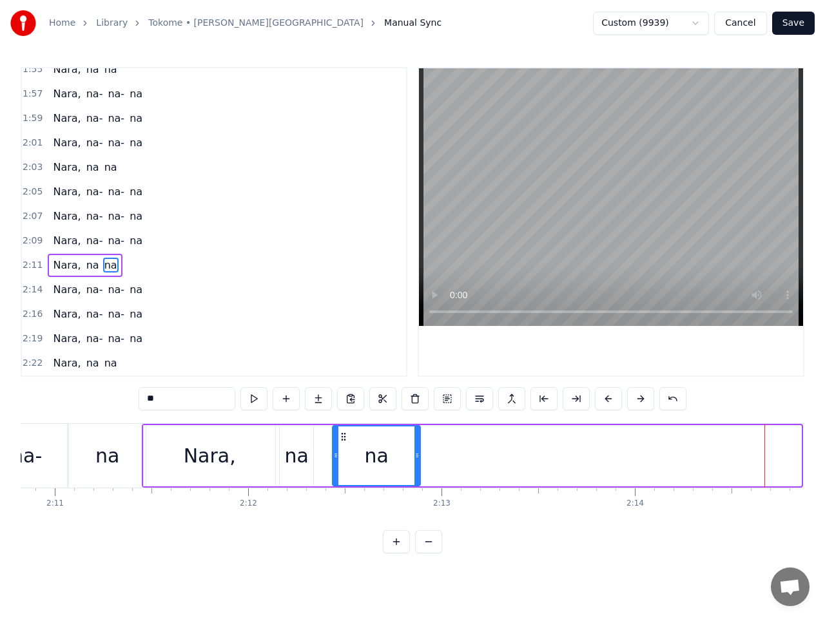
drag, startPoint x: 724, startPoint y: 438, endPoint x: 343, endPoint y: 501, distance: 385.9
click at [343, 501] on div "Otra vez estoy lonely Regresando del party Y ando con ganas De hacerlo Con nobo…" at bounding box center [412, 471] width 783 height 97
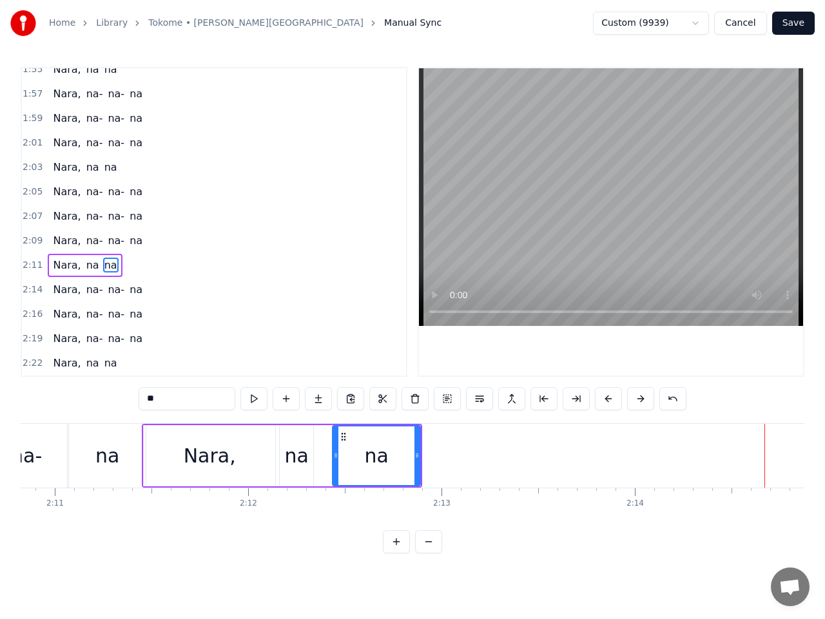
click at [24, 262] on span "2:11" at bounding box center [33, 265] width 20 height 13
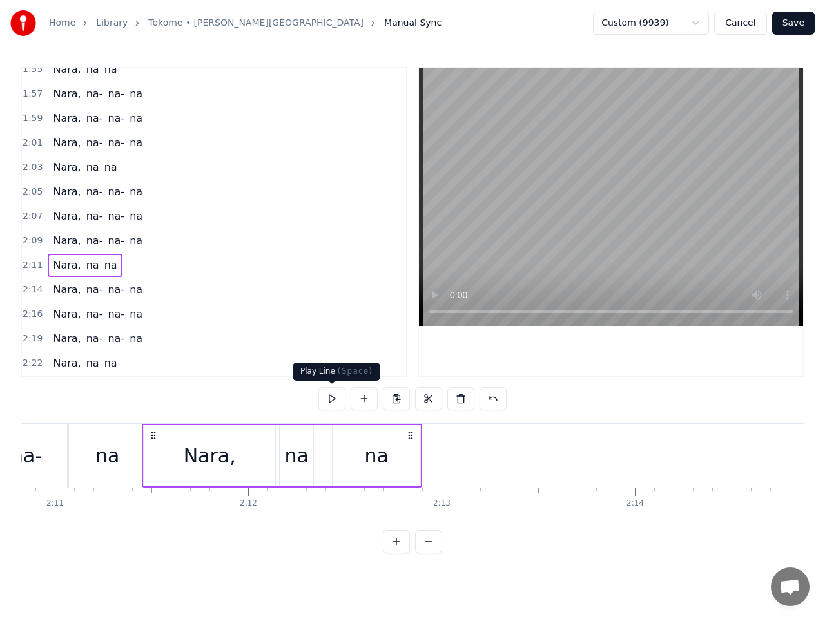
click at [336, 398] on button at bounding box center [331, 398] width 27 height 23
click at [334, 398] on button at bounding box center [331, 398] width 27 height 23
click at [219, 450] on div "Nara," at bounding box center [210, 455] width 52 height 29
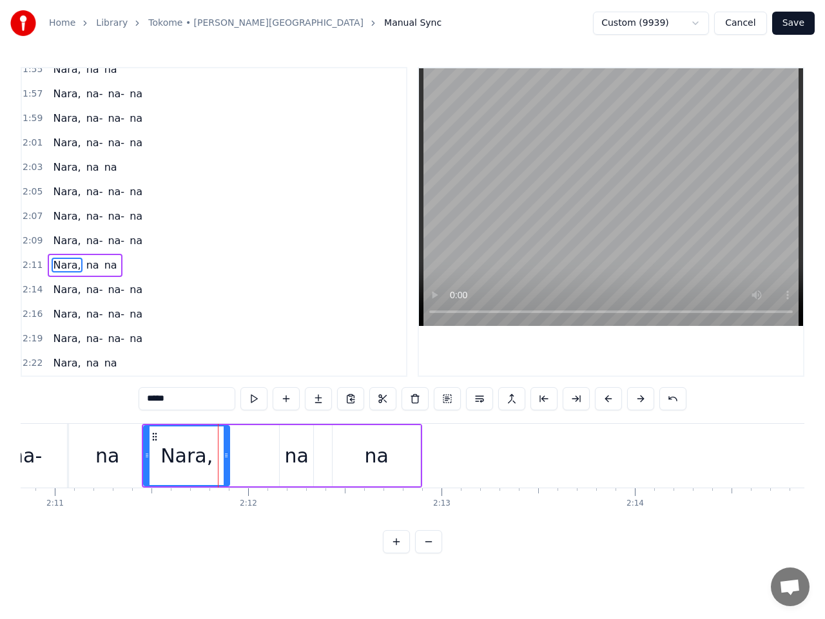
drag, startPoint x: 272, startPoint y: 456, endPoint x: 226, endPoint y: 459, distance: 45.9
click at [226, 459] on icon at bounding box center [226, 455] width 5 height 10
click at [289, 457] on div "na" at bounding box center [296, 455] width 24 height 29
type input "**"
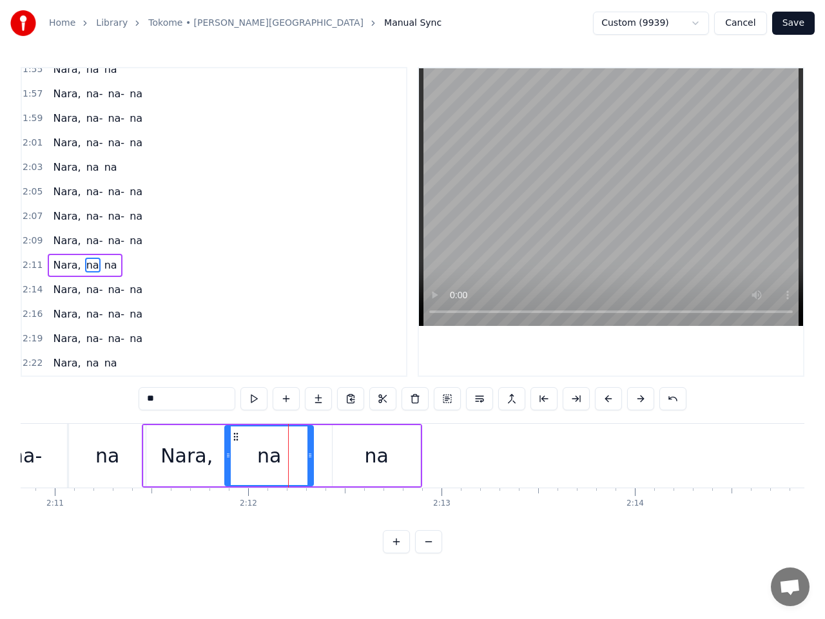
drag, startPoint x: 280, startPoint y: 451, endPoint x: 224, endPoint y: 457, distance: 56.4
click at [226, 457] on icon at bounding box center [228, 455] width 5 height 10
drag, startPoint x: 311, startPoint y: 456, endPoint x: 276, endPoint y: 459, distance: 35.6
click at [276, 459] on icon at bounding box center [276, 455] width 5 height 10
click at [369, 457] on div "na" at bounding box center [376, 455] width 24 height 29
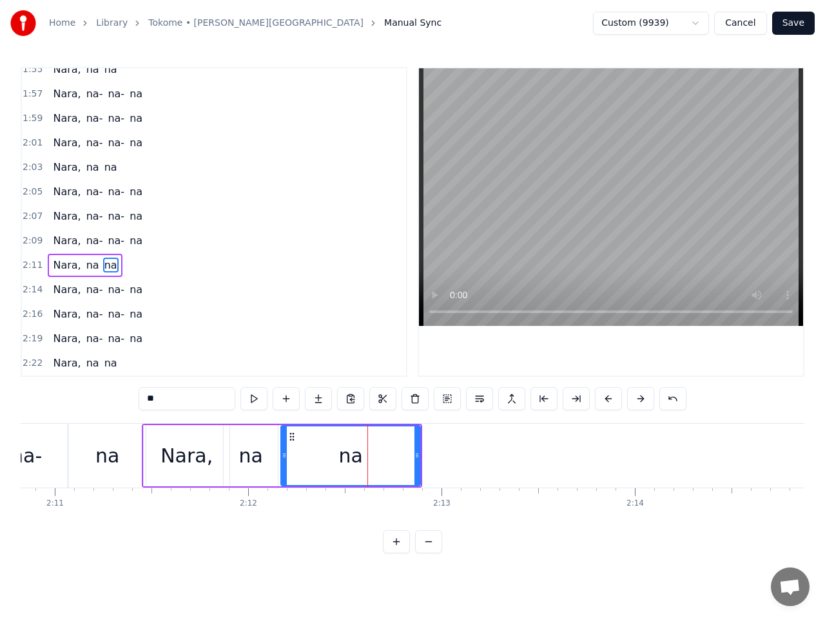
drag, startPoint x: 335, startPoint y: 454, endPoint x: 283, endPoint y: 461, distance: 52.1
click at [283, 461] on div at bounding box center [284, 456] width 5 height 59
drag, startPoint x: 418, startPoint y: 455, endPoint x: 352, endPoint y: 459, distance: 65.2
click at [352, 461] on div at bounding box center [354, 456] width 5 height 59
drag, startPoint x: 37, startPoint y: 266, endPoint x: 53, endPoint y: 273, distance: 16.8
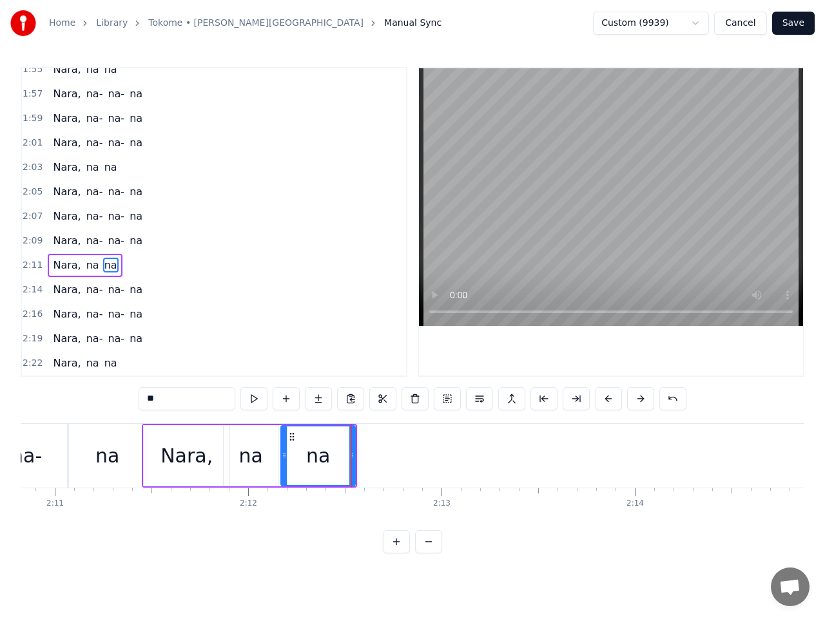
click at [37, 266] on span "2:11" at bounding box center [33, 265] width 20 height 13
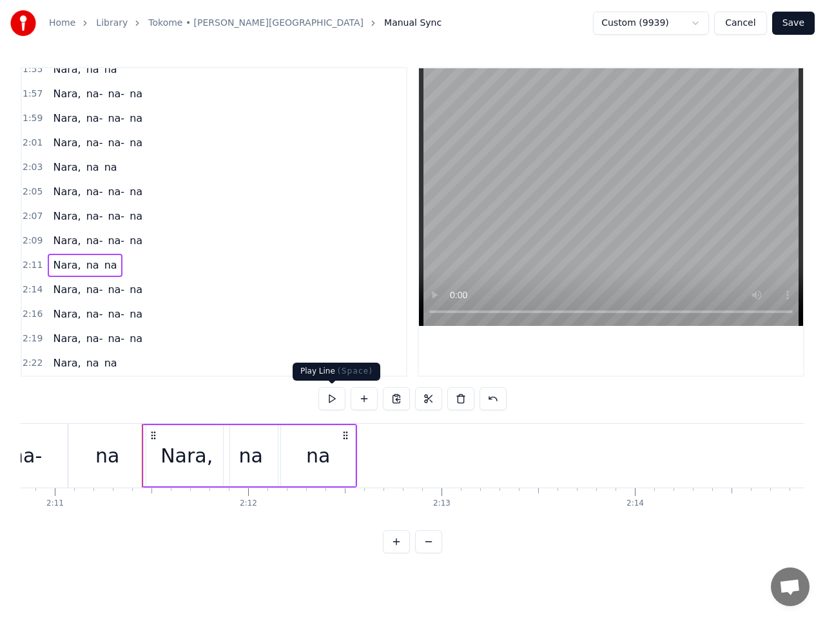
click at [335, 399] on button at bounding box center [331, 398] width 27 height 23
click at [335, 398] on button at bounding box center [331, 398] width 27 height 23
click at [31, 290] on span "2:14" at bounding box center [33, 289] width 20 height 13
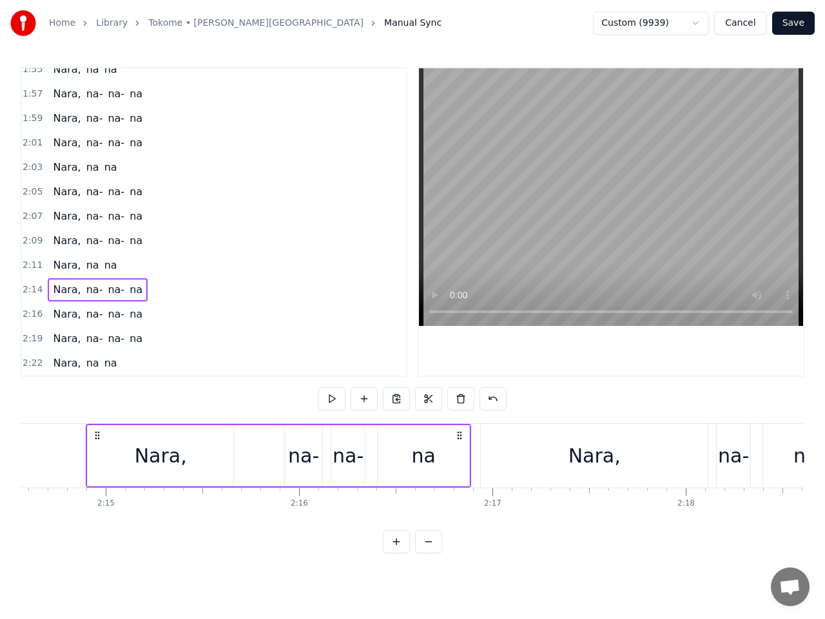
scroll to position [0, 26010]
click at [331, 398] on button at bounding box center [331, 398] width 27 height 23
click at [335, 394] on button at bounding box center [331, 398] width 27 height 23
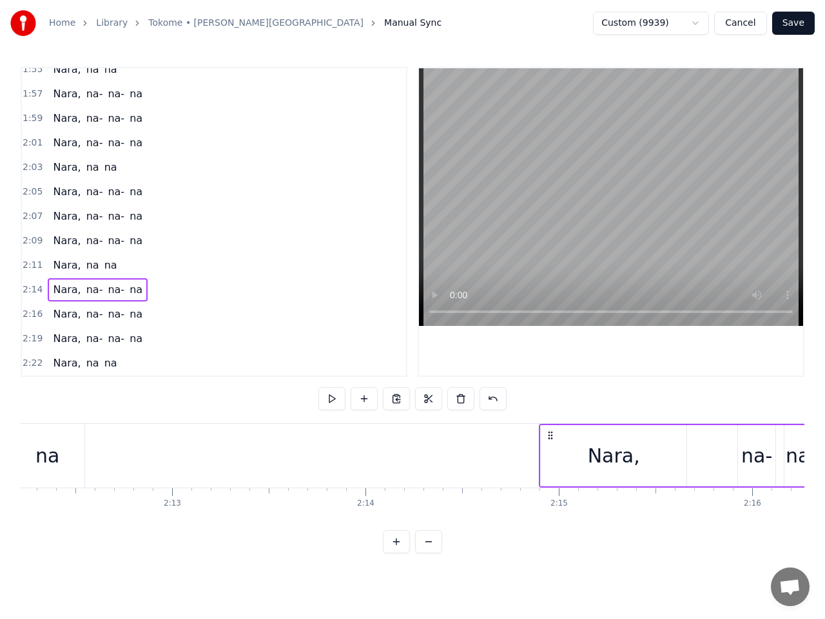
scroll to position [0, 25458]
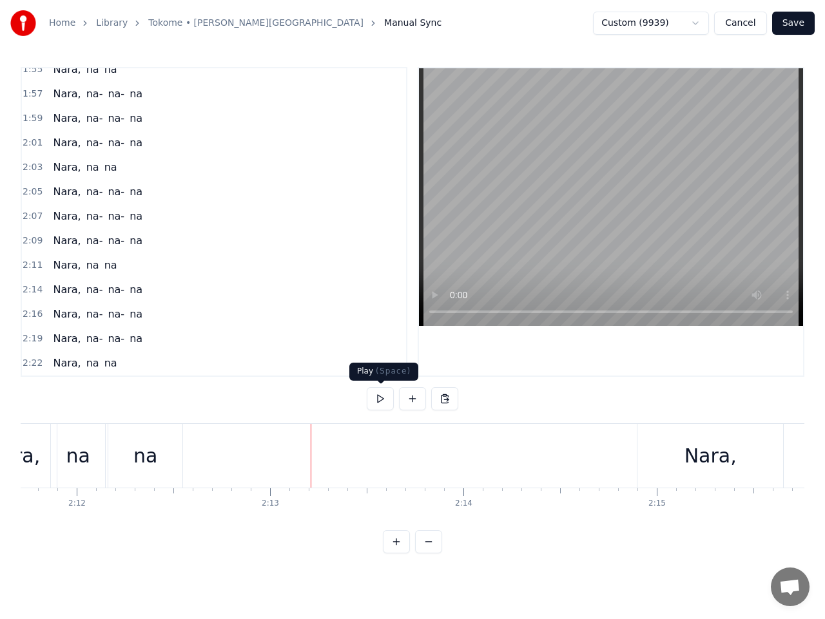
click at [375, 399] on button at bounding box center [380, 398] width 27 height 23
click at [376, 399] on button at bounding box center [380, 398] width 27 height 23
click at [376, 402] on button at bounding box center [380, 398] width 27 height 23
click at [383, 403] on button at bounding box center [380, 398] width 27 height 23
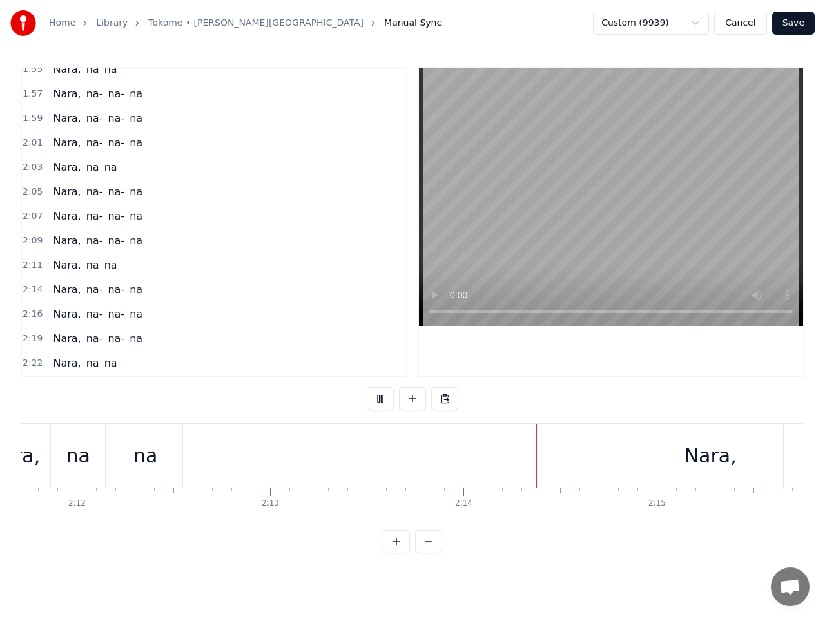
click at [382, 403] on button at bounding box center [380, 398] width 27 height 23
click at [381, 403] on button at bounding box center [380, 398] width 27 height 23
click at [381, 401] on button at bounding box center [380, 398] width 27 height 23
click at [382, 396] on button at bounding box center [380, 398] width 27 height 23
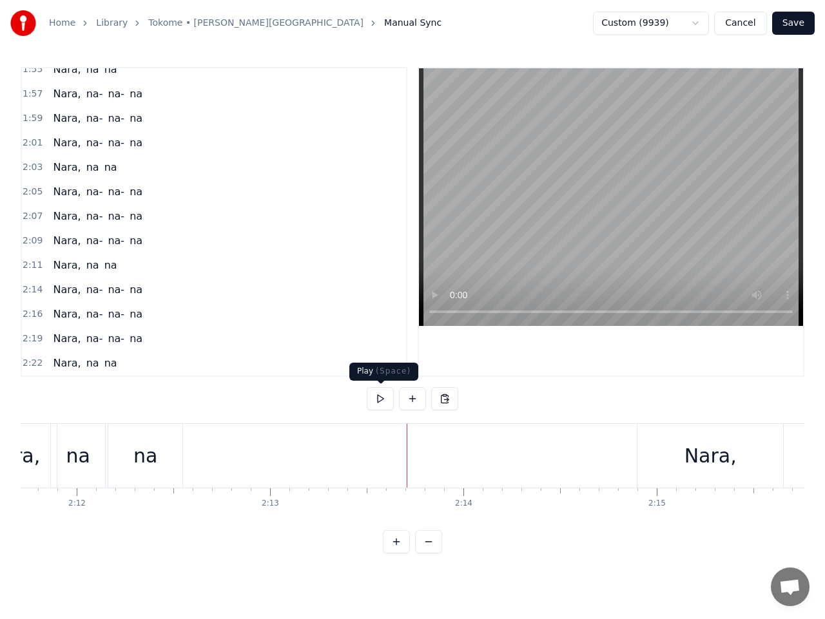
click at [382, 399] on button at bounding box center [380, 398] width 27 height 23
click at [381, 400] on button at bounding box center [380, 398] width 27 height 23
click at [380, 401] on button at bounding box center [380, 398] width 27 height 23
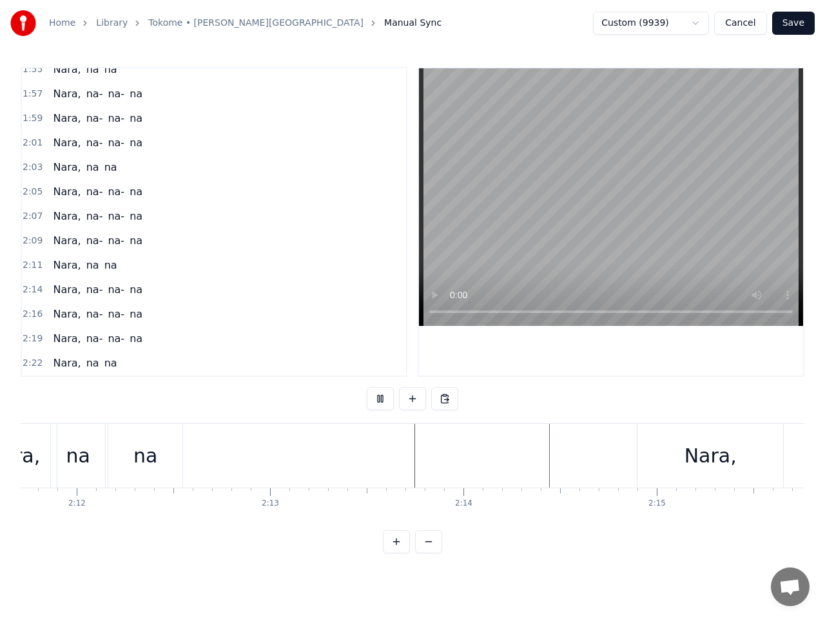
click at [380, 401] on button at bounding box center [380, 398] width 27 height 23
click at [381, 401] on button at bounding box center [380, 398] width 27 height 23
click at [695, 465] on div "Nara," at bounding box center [710, 455] width 52 height 29
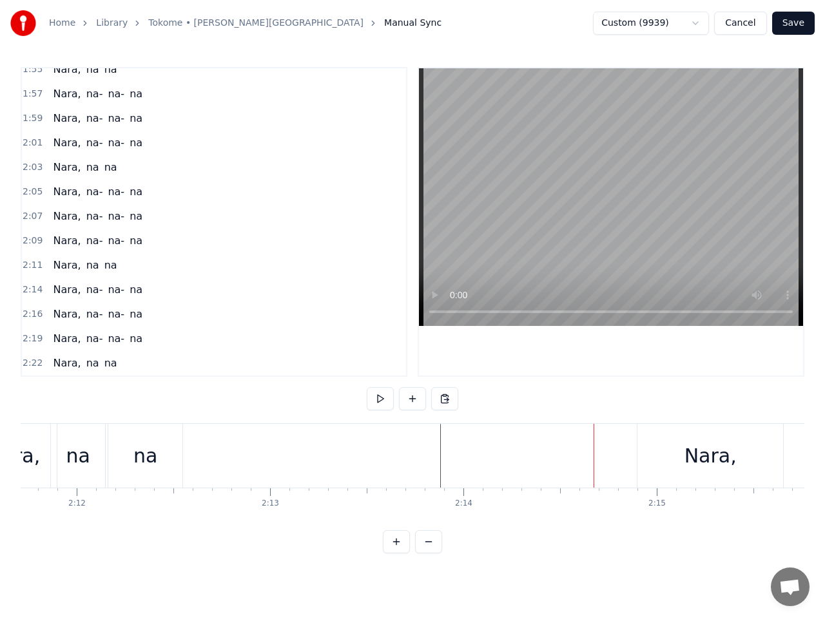
drag, startPoint x: 658, startPoint y: 451, endPoint x: 649, endPoint y: 453, distance: 9.2
click at [657, 452] on div "Nara," at bounding box center [710, 456] width 146 height 64
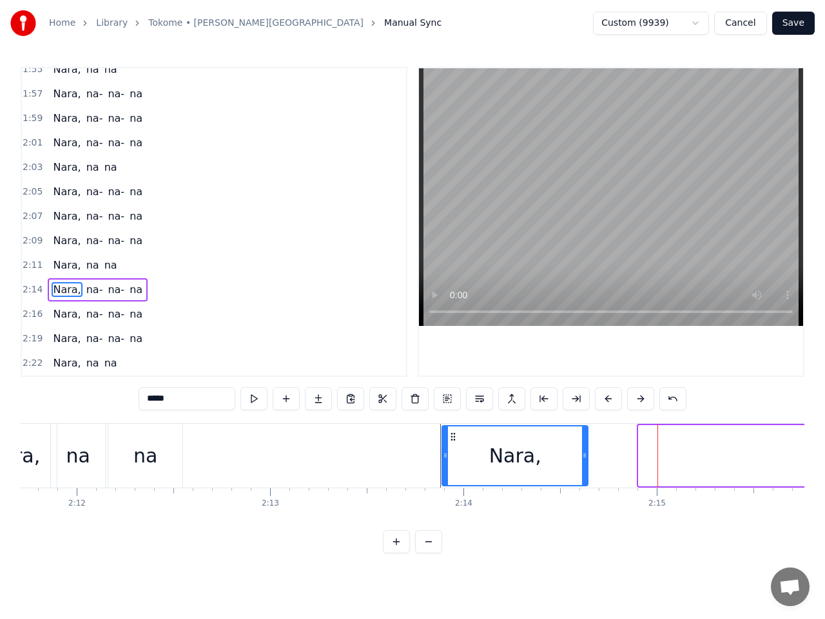
drag, startPoint x: 649, startPoint y: 437, endPoint x: 454, endPoint y: 462, distance: 197.4
click at [454, 462] on div "Nara," at bounding box center [515, 456] width 144 height 59
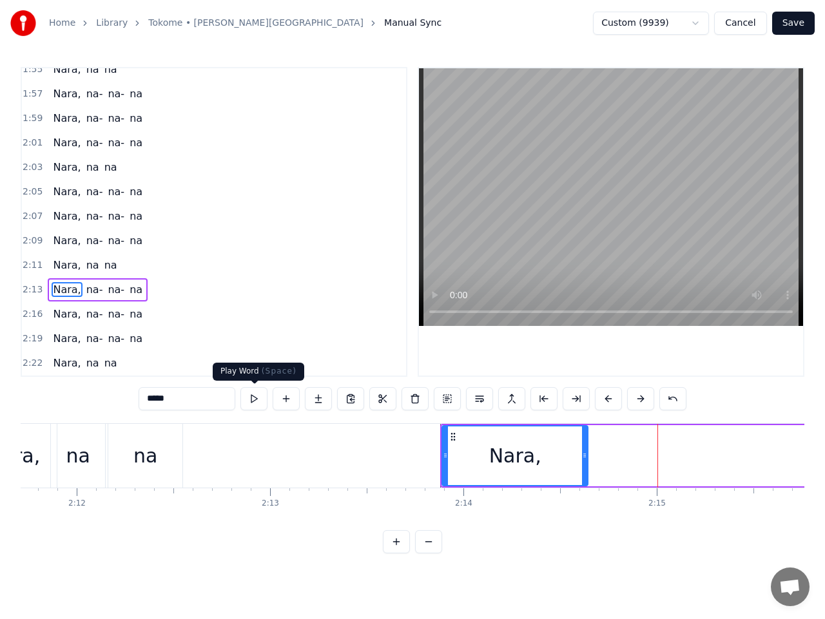
click at [256, 399] on button at bounding box center [253, 398] width 27 height 23
drag, startPoint x: 584, startPoint y: 456, endPoint x: 573, endPoint y: 456, distance: 11.6
click at [573, 456] on icon at bounding box center [572, 455] width 5 height 10
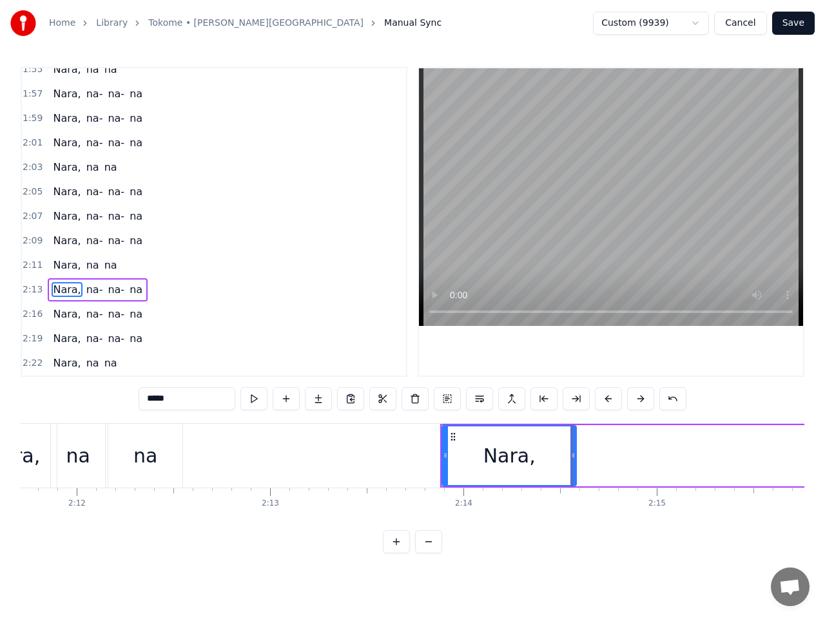
click at [85, 292] on span "na-" at bounding box center [94, 289] width 19 height 15
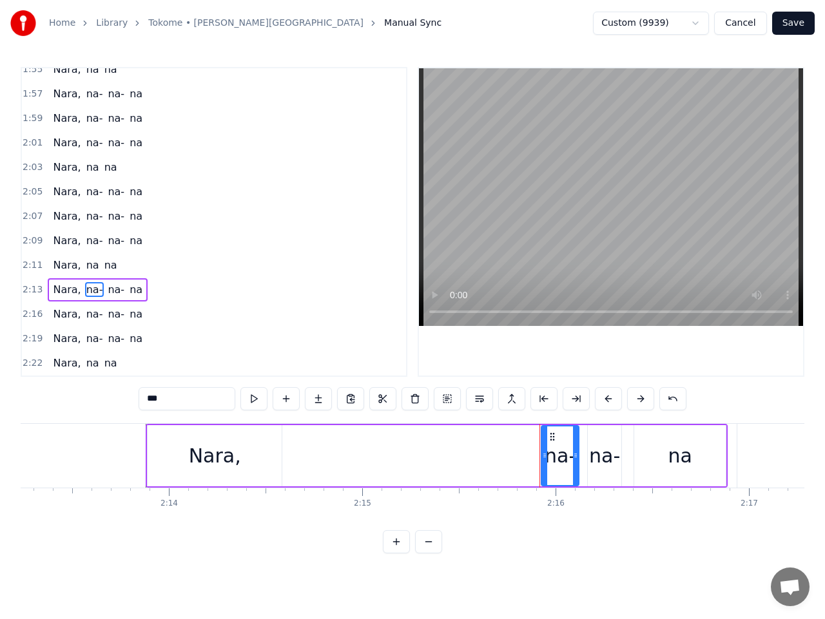
scroll to position [0, 25679]
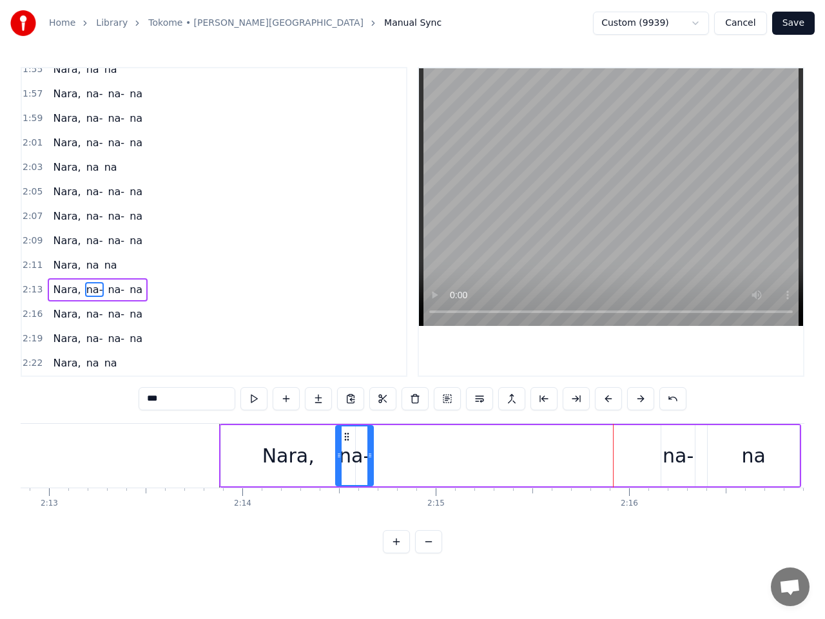
drag, startPoint x: 625, startPoint y: 437, endPoint x: 346, endPoint y: 452, distance: 279.4
click at [346, 452] on div "na-" at bounding box center [354, 456] width 36 height 59
click at [675, 460] on div "na-" at bounding box center [677, 455] width 31 height 29
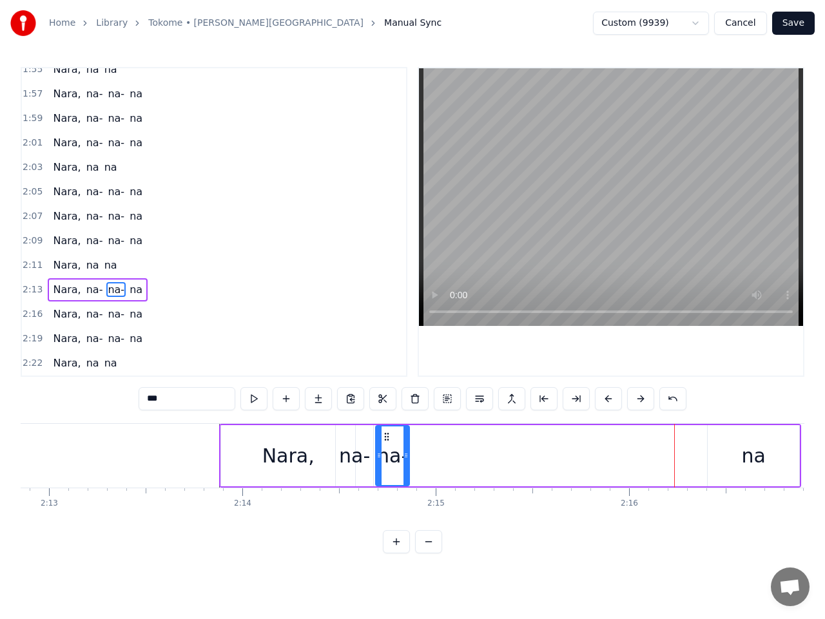
drag, startPoint x: 673, startPoint y: 437, endPoint x: 388, endPoint y: 477, distance: 288.1
click at [388, 477] on div "na-" at bounding box center [392, 456] width 32 height 59
click at [753, 457] on div "na" at bounding box center [753, 455] width 24 height 29
type input "**"
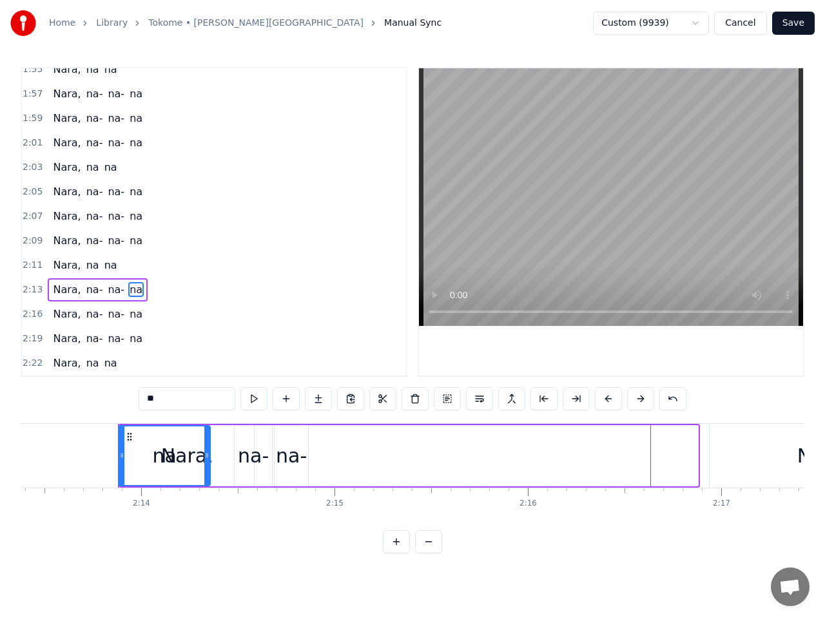
scroll to position [0, 25775]
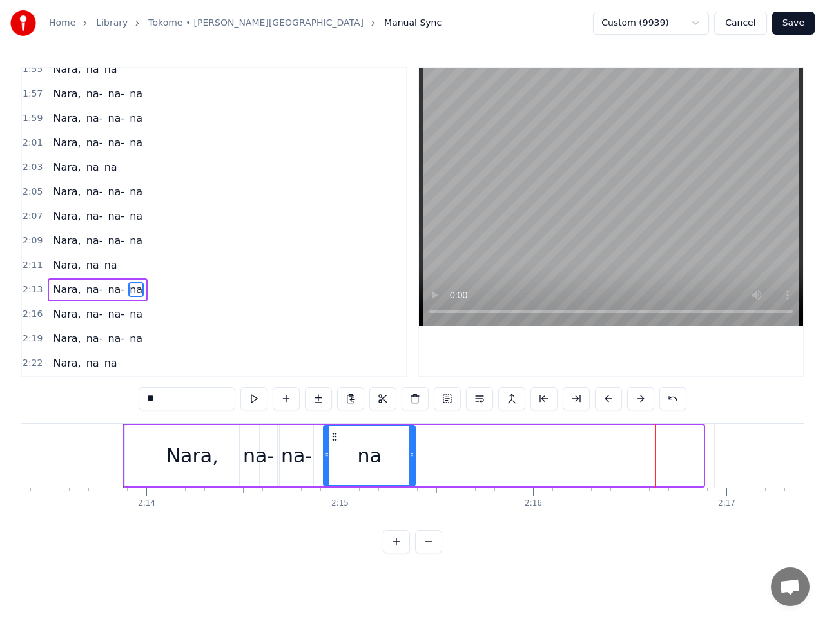
drag, startPoint x: 54, startPoint y: 439, endPoint x: 336, endPoint y: 460, distance: 283.0
click at [336, 460] on div "na" at bounding box center [369, 456] width 90 height 59
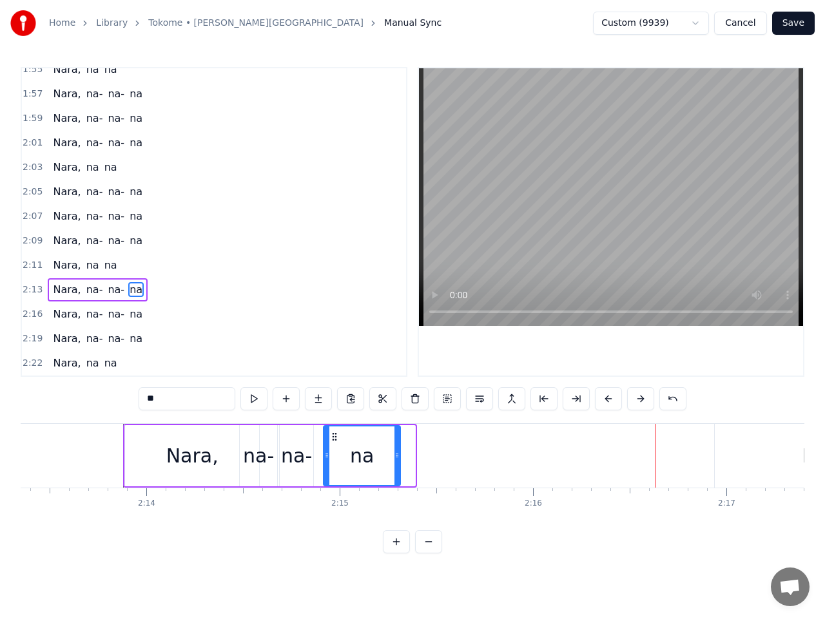
drag, startPoint x: 411, startPoint y: 454, endPoint x: 396, endPoint y: 457, distance: 15.7
click at [396, 457] on icon at bounding box center [396, 455] width 5 height 10
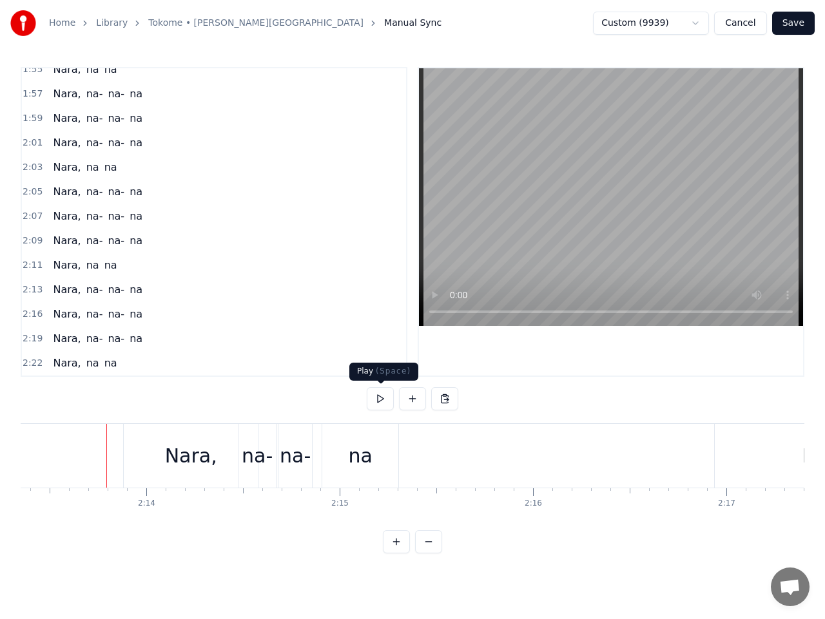
click at [379, 394] on button at bounding box center [380, 398] width 27 height 23
click at [379, 393] on button at bounding box center [380, 398] width 27 height 23
click at [362, 448] on div "na" at bounding box center [360, 455] width 24 height 29
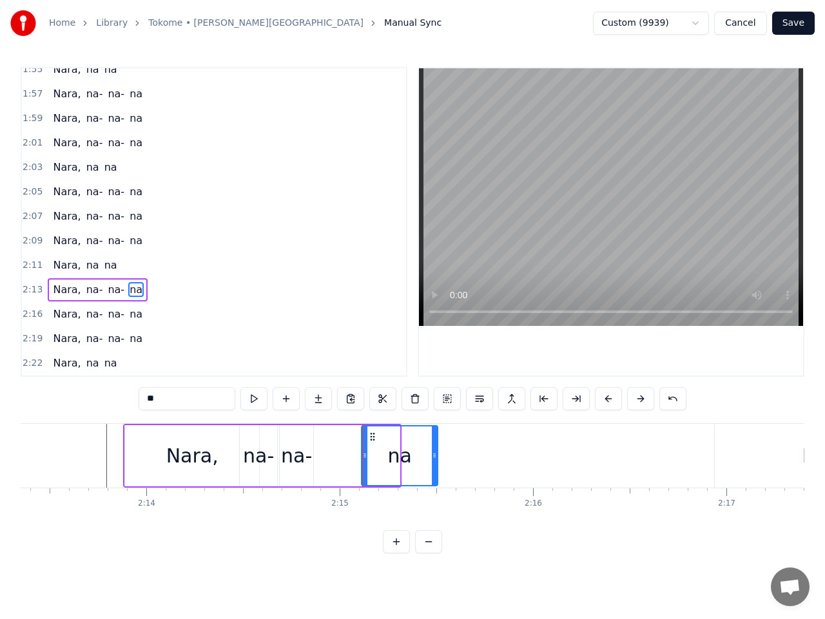
drag, startPoint x: 333, startPoint y: 435, endPoint x: 367, endPoint y: 439, distance: 34.4
click at [372, 438] on icon at bounding box center [372, 437] width 10 height 10
click at [299, 462] on div "na-" at bounding box center [296, 455] width 31 height 29
type input "***"
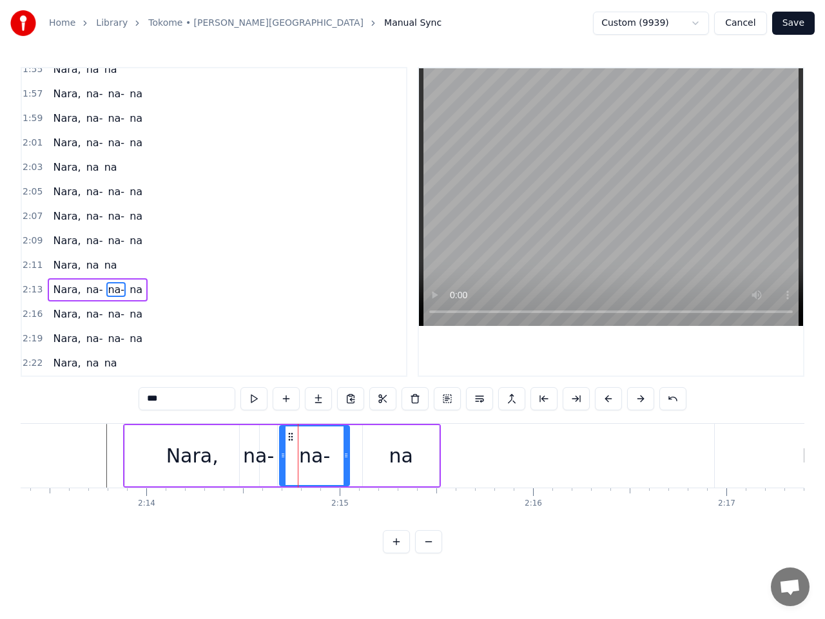
drag, startPoint x: 309, startPoint y: 450, endPoint x: 346, endPoint y: 452, distance: 37.4
click at [346, 452] on div at bounding box center [345, 456] width 5 height 59
drag, startPoint x: 291, startPoint y: 436, endPoint x: 298, endPoint y: 436, distance: 7.7
click at [298, 436] on icon at bounding box center [298, 437] width 10 height 10
click at [261, 452] on div "na-" at bounding box center [258, 455] width 31 height 29
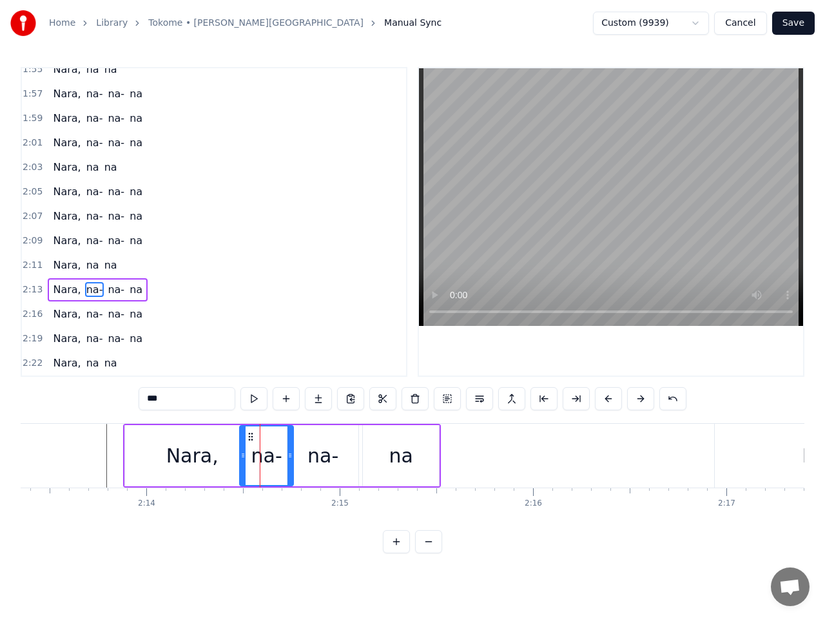
drag, startPoint x: 274, startPoint y: 450, endPoint x: 291, endPoint y: 448, distance: 16.2
click at [291, 448] on div at bounding box center [289, 456] width 5 height 59
click at [34, 291] on span "2:13" at bounding box center [33, 289] width 20 height 13
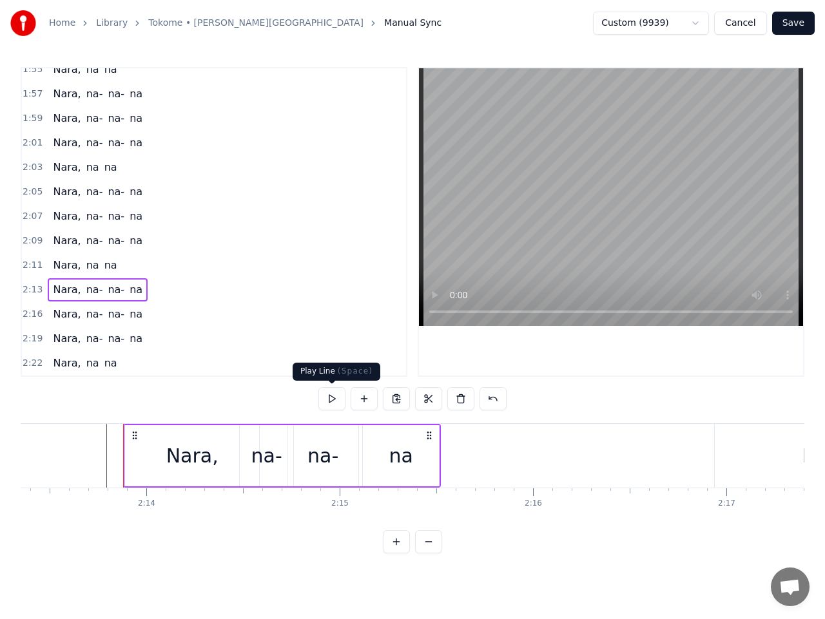
click at [334, 398] on button at bounding box center [331, 398] width 27 height 23
click at [335, 398] on button at bounding box center [331, 398] width 27 height 23
click at [336, 399] on button at bounding box center [331, 398] width 27 height 23
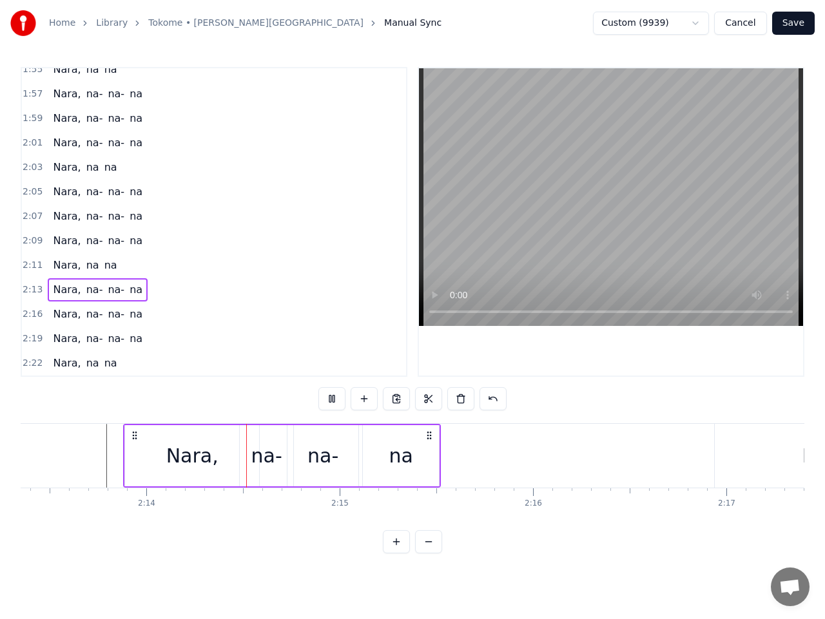
click at [336, 399] on button at bounding box center [331, 398] width 27 height 23
click at [215, 456] on div "Nara," at bounding box center [192, 455] width 52 height 29
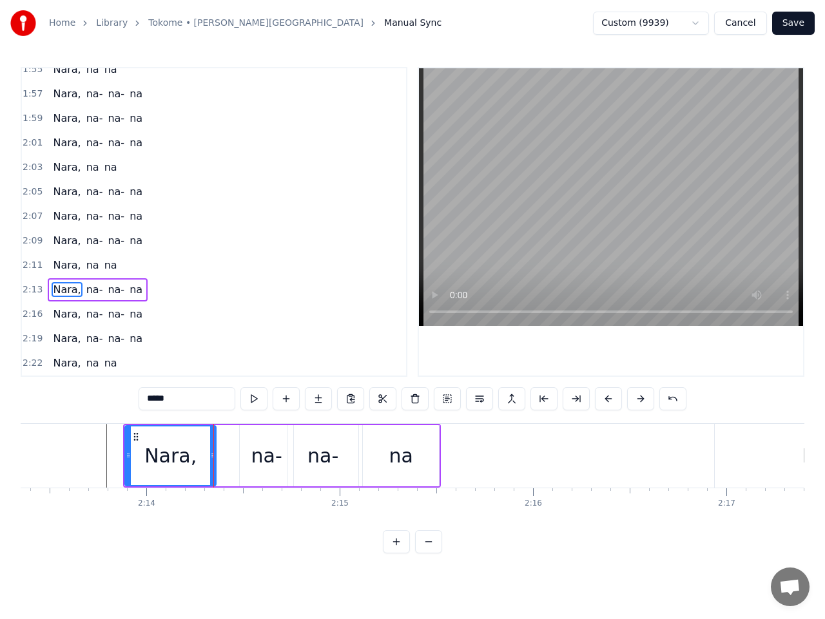
drag, startPoint x: 255, startPoint y: 454, endPoint x: 211, endPoint y: 457, distance: 43.2
click at [211, 457] on icon at bounding box center [212, 455] width 5 height 10
click at [271, 465] on div "na-" at bounding box center [266, 455] width 31 height 29
type input "***"
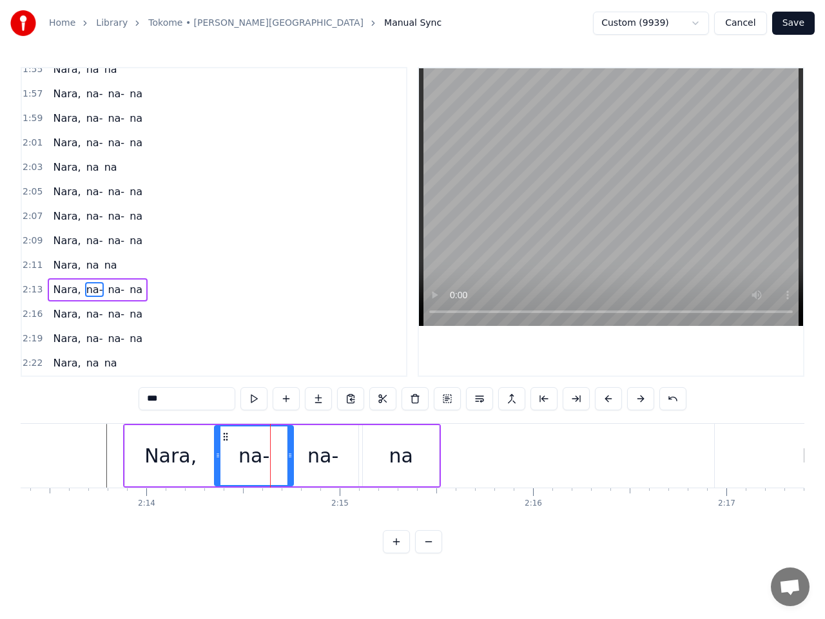
drag, startPoint x: 242, startPoint y: 456, endPoint x: 217, endPoint y: 457, distance: 25.2
click at [217, 457] on icon at bounding box center [217, 455] width 5 height 10
click at [287, 459] on icon at bounding box center [285, 455] width 5 height 10
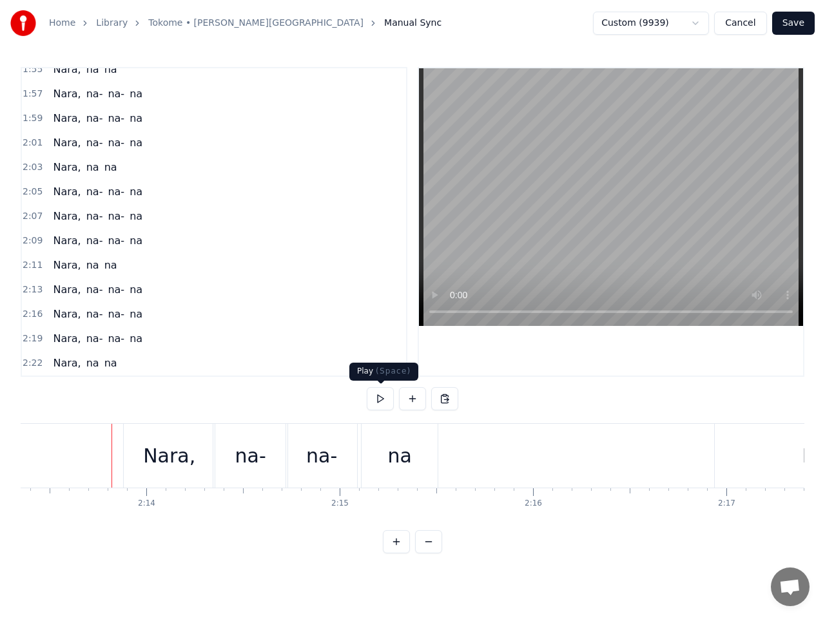
click at [379, 396] on button at bounding box center [380, 398] width 27 height 23
click at [385, 401] on button at bounding box center [380, 398] width 27 height 23
click at [379, 394] on button at bounding box center [380, 398] width 27 height 23
click at [169, 448] on div "Nara," at bounding box center [169, 455] width 52 height 29
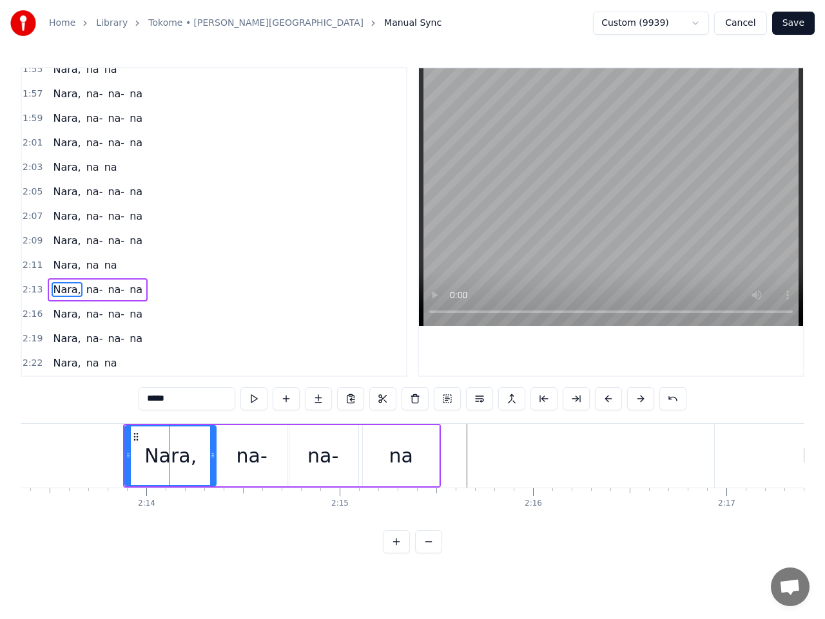
click at [36, 314] on span "2:16" at bounding box center [33, 314] width 20 height 13
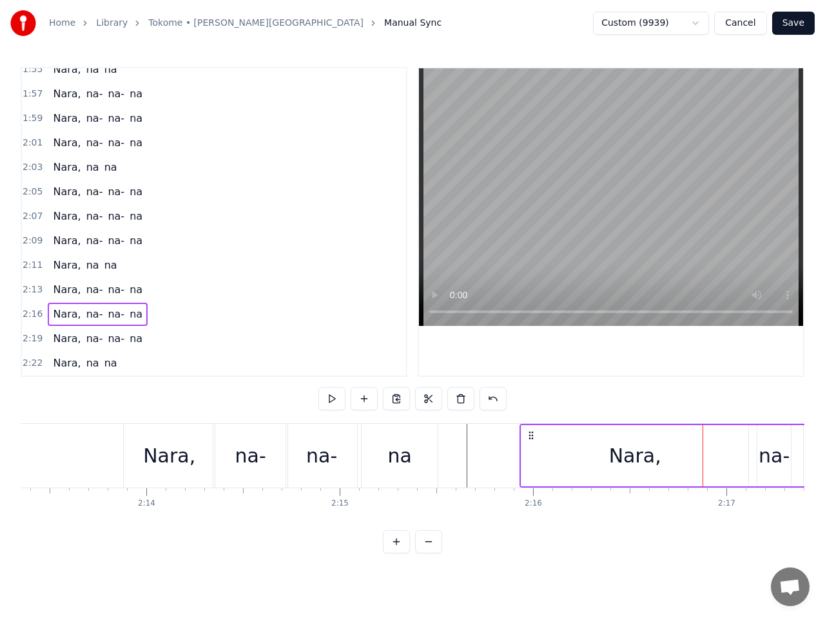
drag, startPoint x: 725, startPoint y: 435, endPoint x: 531, endPoint y: 447, distance: 194.9
click at [531, 447] on div "Nara, na- na- na" at bounding box center [754, 456] width 470 height 64
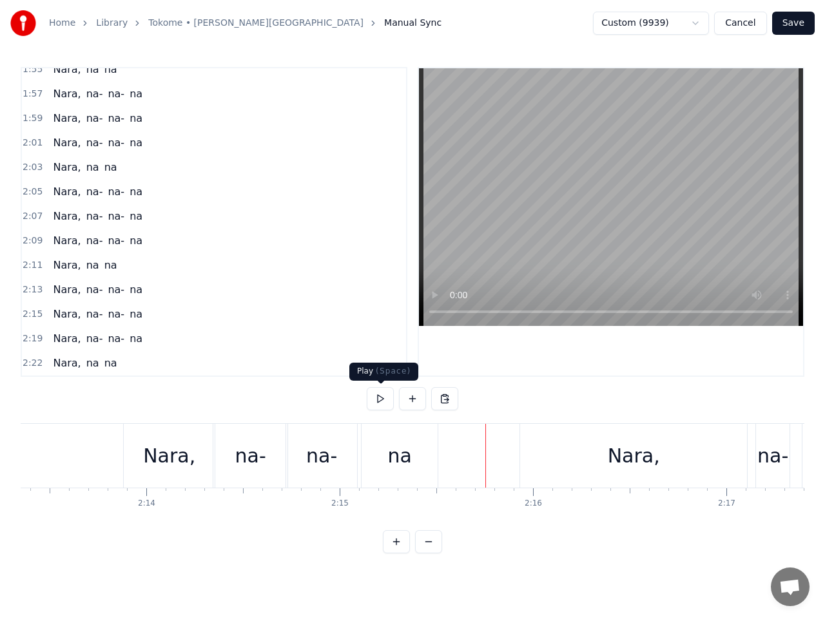
click at [379, 399] on button at bounding box center [380, 398] width 27 height 23
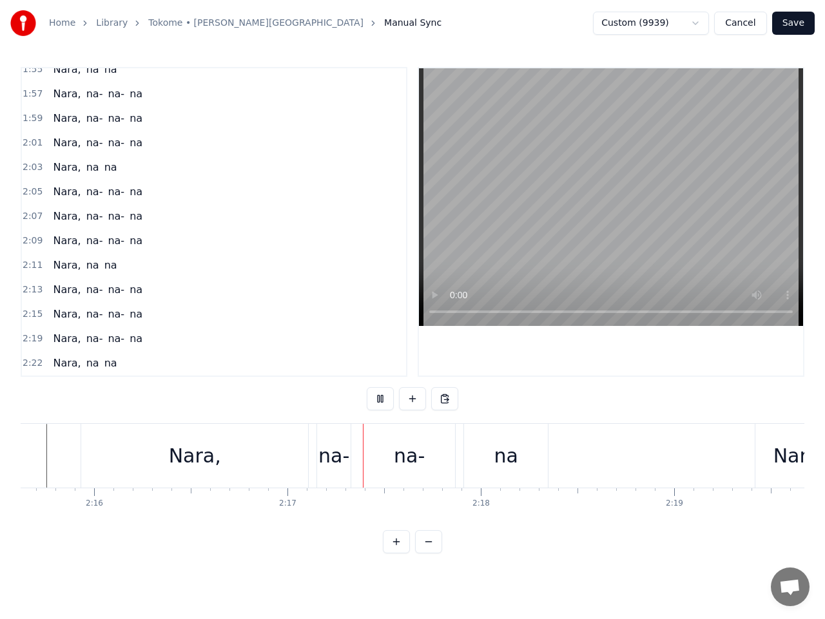
click at [494, 437] on div "Nara, na- na- na" at bounding box center [316, 456] width 470 height 64
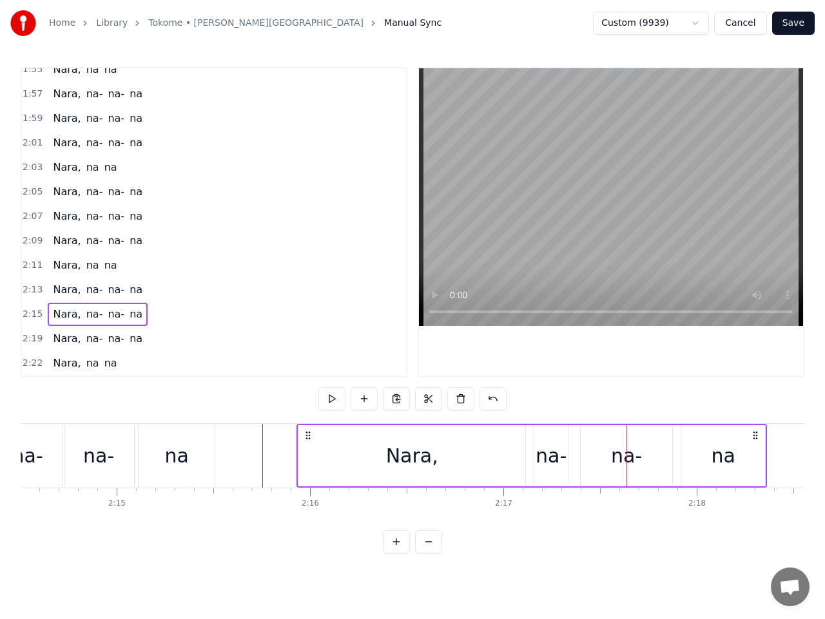
scroll to position [0, 25949]
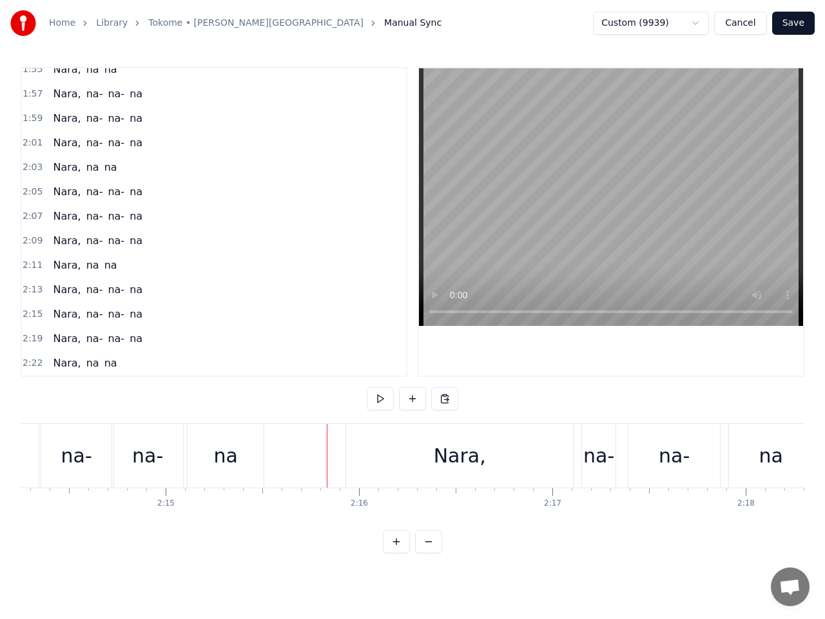
drag, startPoint x: 307, startPoint y: 429, endPoint x: 299, endPoint y: 425, distance: 8.6
click at [378, 400] on button at bounding box center [380, 398] width 27 height 23
click at [378, 399] on button at bounding box center [380, 398] width 27 height 23
click at [378, 400] on button at bounding box center [380, 398] width 27 height 23
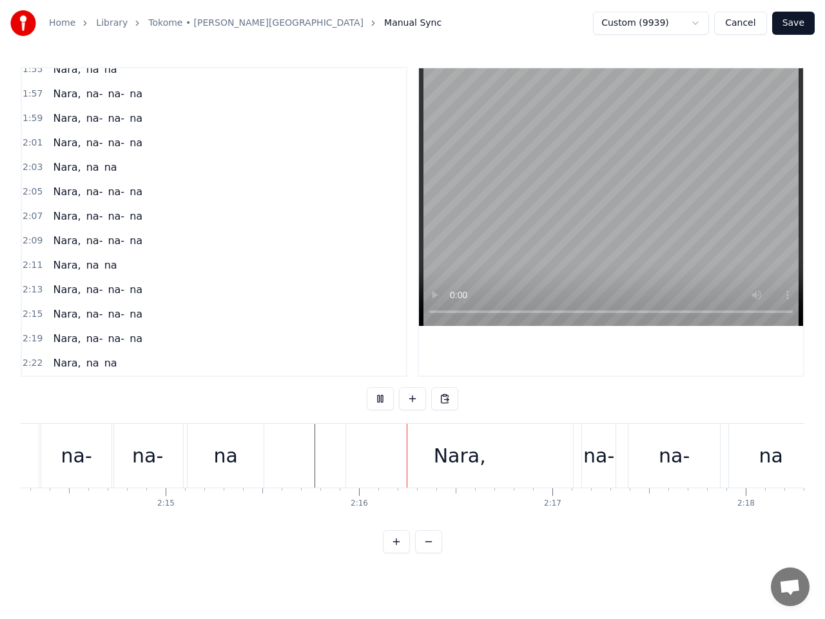
click at [378, 400] on button at bounding box center [380, 398] width 27 height 23
click at [460, 461] on div "Nara," at bounding box center [460, 455] width 52 height 29
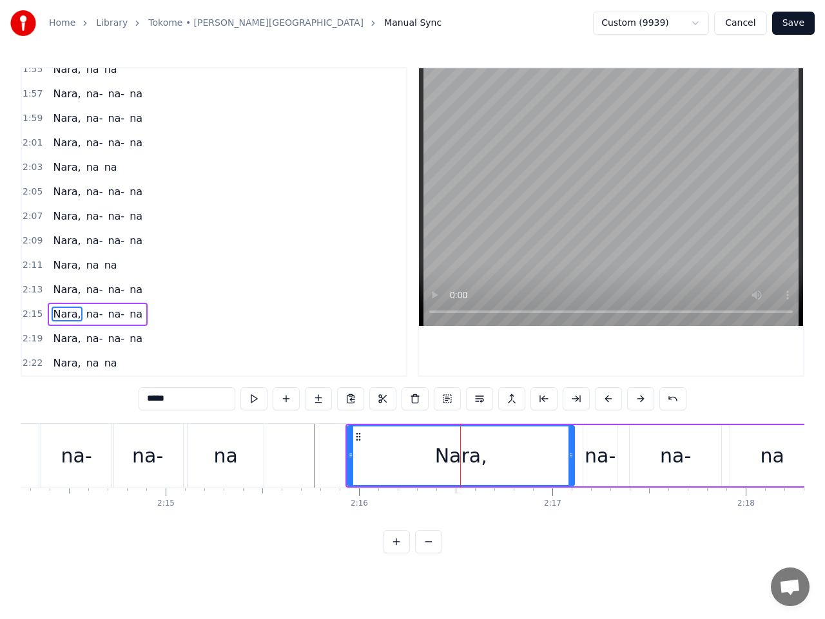
click at [33, 314] on span "2:15" at bounding box center [33, 314] width 20 height 13
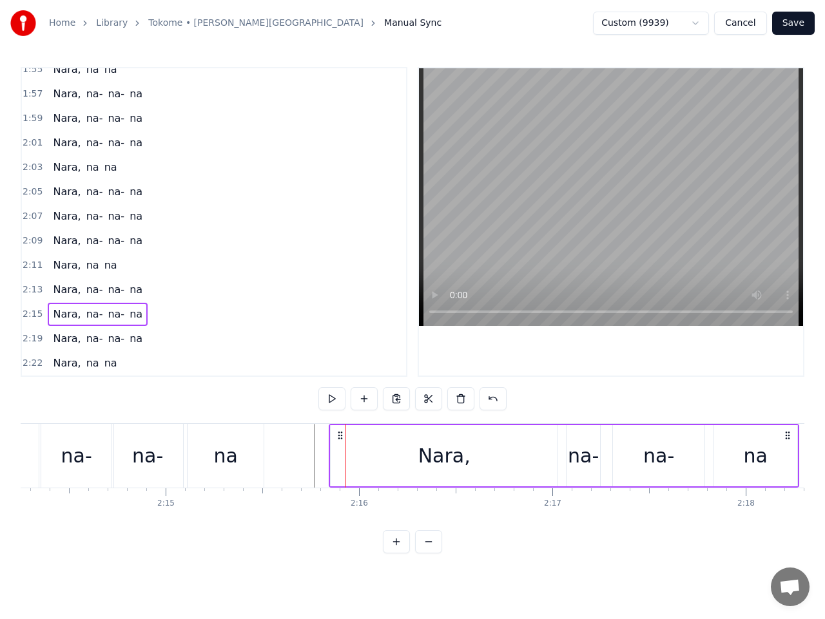
drag, startPoint x: 358, startPoint y: 434, endPoint x: 341, endPoint y: 434, distance: 16.8
click at [341, 434] on icon at bounding box center [340, 435] width 10 height 10
click at [332, 398] on button at bounding box center [331, 398] width 27 height 23
click at [333, 396] on button at bounding box center [331, 398] width 27 height 23
click at [432, 472] on div "Nara," at bounding box center [444, 455] width 227 height 61
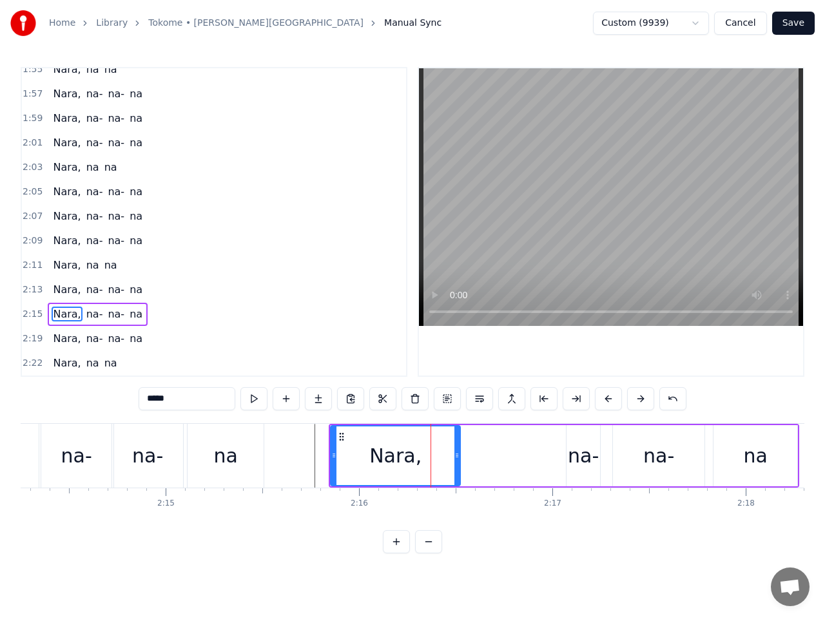
drag, startPoint x: 555, startPoint y: 455, endPoint x: 458, endPoint y: 457, distance: 97.3
click at [458, 457] on icon at bounding box center [456, 455] width 5 height 10
click at [580, 455] on div "na-" at bounding box center [583, 455] width 31 height 29
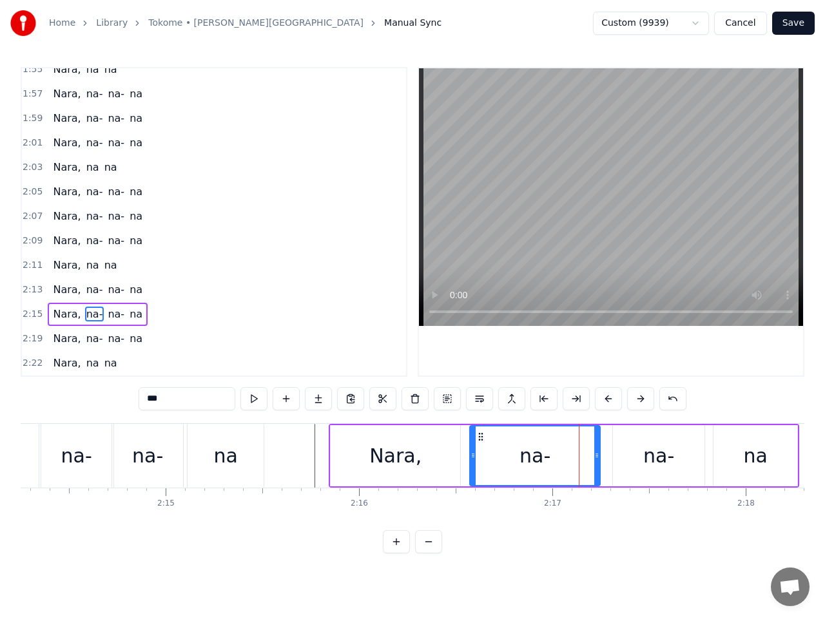
drag, startPoint x: 568, startPoint y: 455, endPoint x: 473, endPoint y: 463, distance: 95.1
click at [473, 463] on div at bounding box center [472, 456] width 5 height 59
click at [255, 398] on button at bounding box center [253, 398] width 27 height 23
click at [340, 445] on div "Nara," at bounding box center [396, 455] width 130 height 61
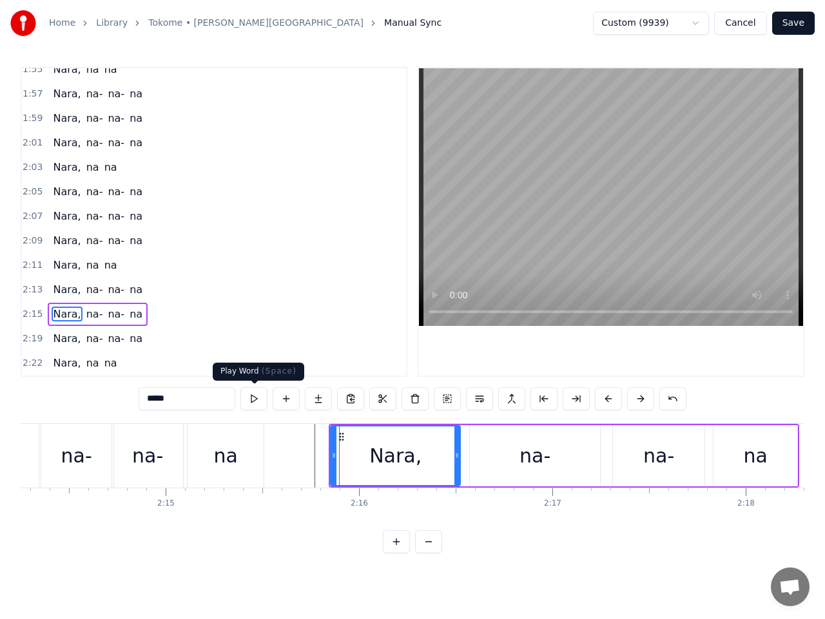
click at [256, 399] on button at bounding box center [253, 398] width 27 height 23
drag, startPoint x: 456, startPoint y: 454, endPoint x: 443, endPoint y: 455, distance: 13.5
click at [444, 455] on icon at bounding box center [446, 455] width 5 height 10
click at [502, 452] on div "na-" at bounding box center [535, 455] width 130 height 61
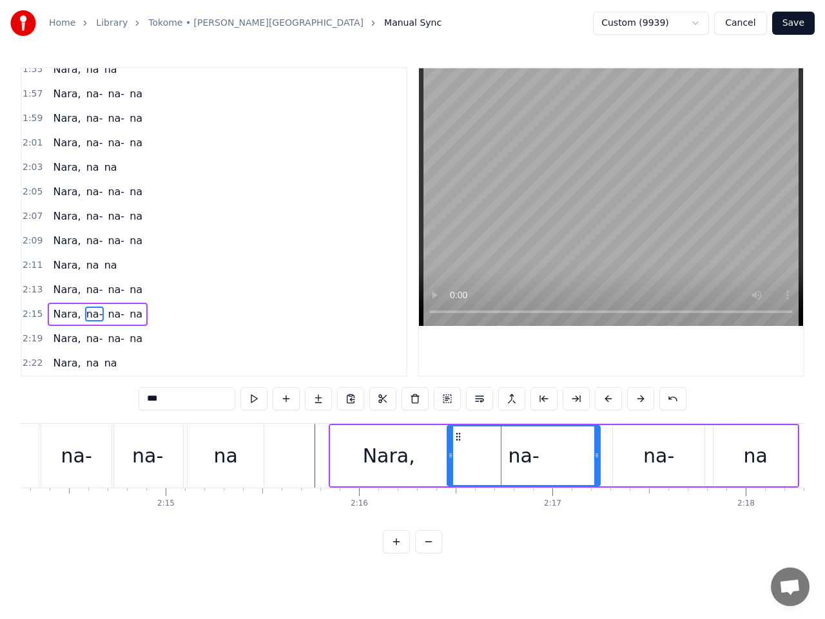
drag, startPoint x: 473, startPoint y: 454, endPoint x: 450, endPoint y: 456, distance: 22.6
click at [450, 456] on icon at bounding box center [450, 455] width 5 height 10
drag, startPoint x: 595, startPoint y: 454, endPoint x: 539, endPoint y: 454, distance: 56.7
click at [539, 454] on icon at bounding box center [539, 455] width 5 height 10
click at [669, 457] on div "na-" at bounding box center [658, 455] width 31 height 29
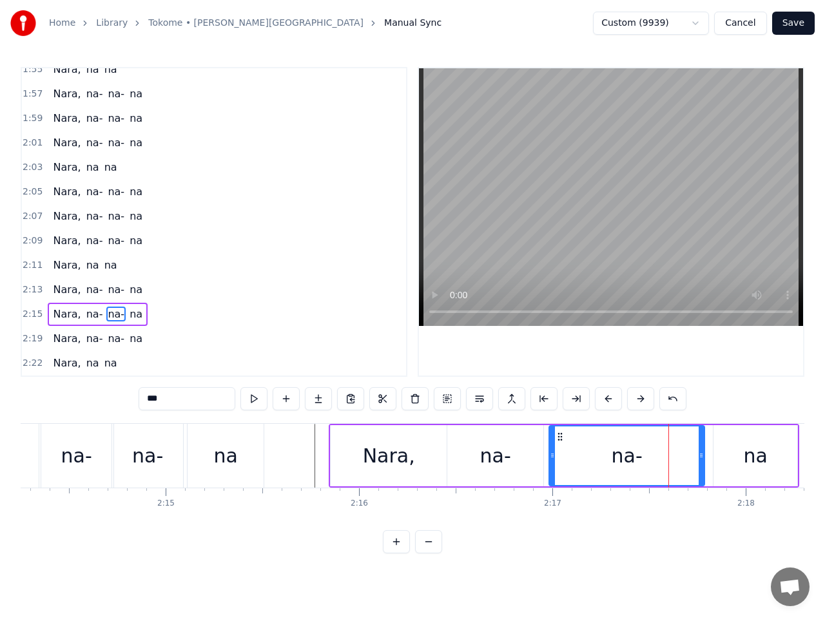
drag, startPoint x: 617, startPoint y: 454, endPoint x: 561, endPoint y: 456, distance: 56.1
click at [551, 457] on icon at bounding box center [552, 455] width 5 height 10
drag, startPoint x: 699, startPoint y: 451, endPoint x: 628, endPoint y: 456, distance: 71.1
click at [629, 456] on icon at bounding box center [631, 455] width 5 height 10
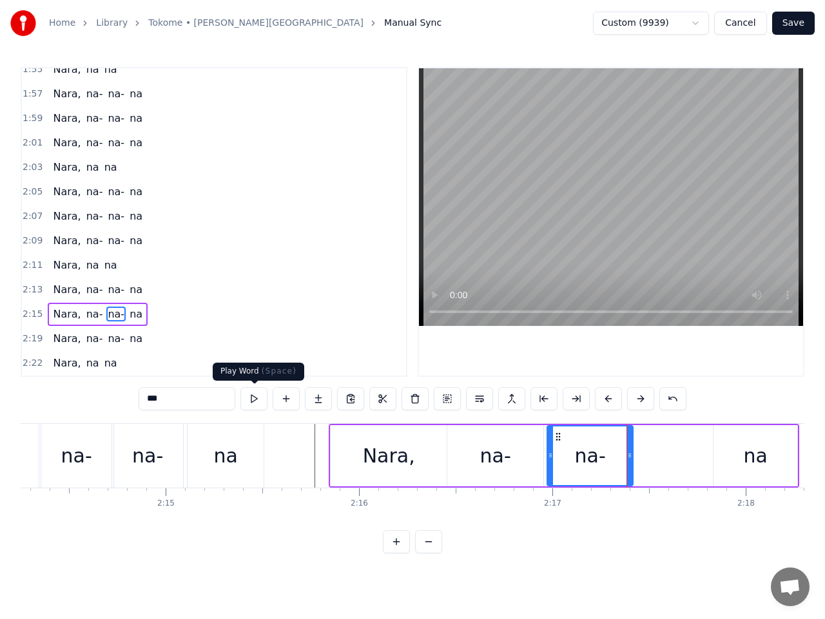
click at [257, 399] on button at bounding box center [253, 398] width 27 height 23
click at [343, 442] on div "Nara," at bounding box center [389, 455] width 116 height 61
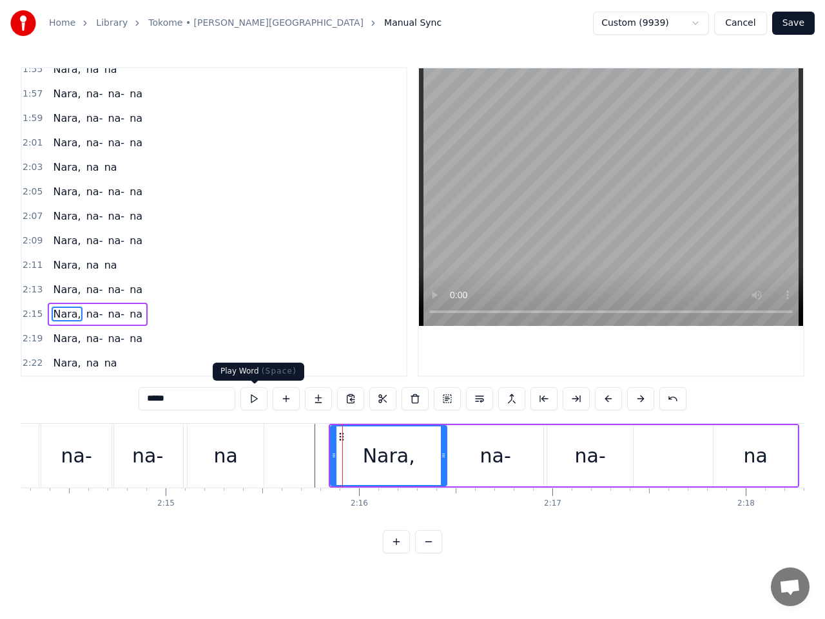
click at [259, 399] on button at bounding box center [253, 398] width 27 height 23
click at [504, 463] on div "na-" at bounding box center [495, 455] width 31 height 29
type input "***"
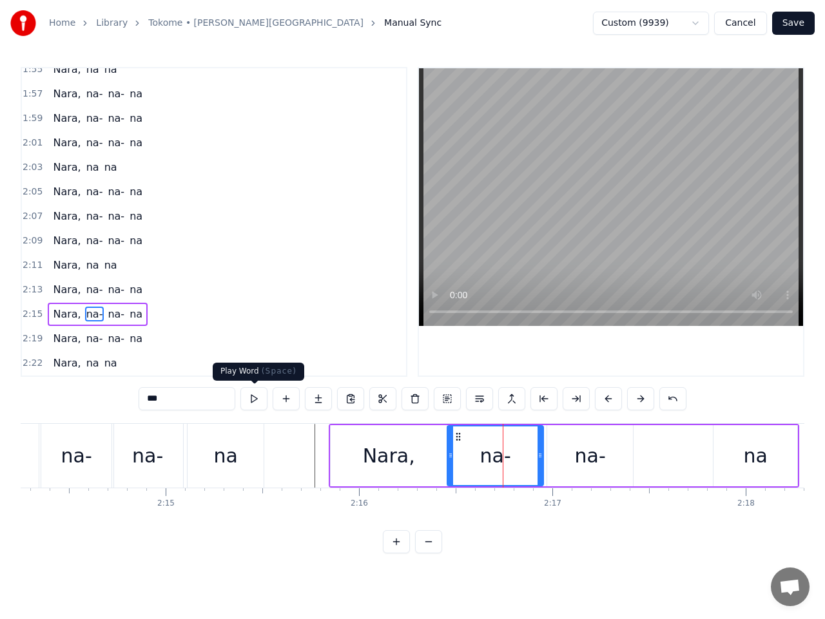
click at [255, 394] on button at bounding box center [253, 398] width 27 height 23
click at [537, 457] on icon at bounding box center [537, 455] width 5 height 10
click at [584, 454] on div "na-" at bounding box center [590, 455] width 31 height 29
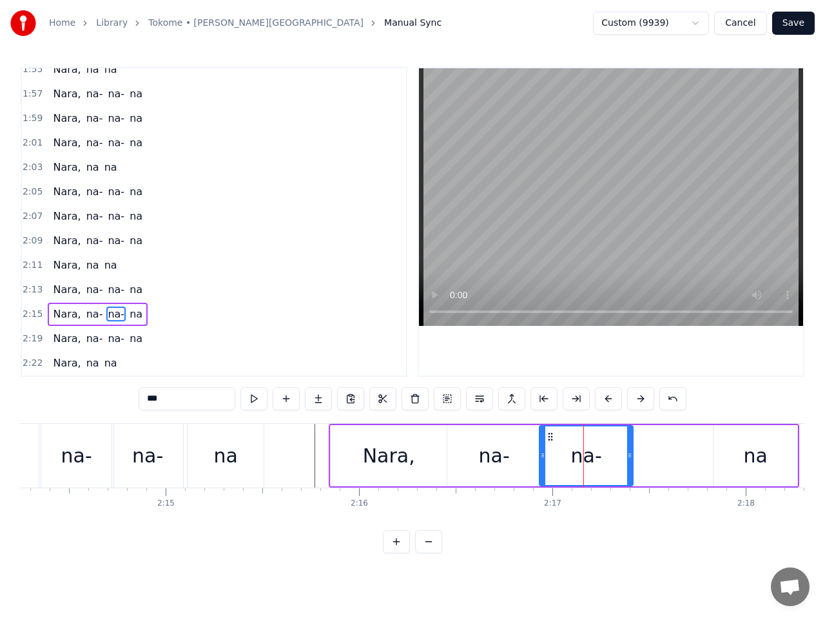
drag, startPoint x: 550, startPoint y: 457, endPoint x: 540, endPoint y: 457, distance: 9.7
click at [542, 457] on circle at bounding box center [542, 457] width 1 height 1
click at [577, 457] on div "na-" at bounding box center [585, 455] width 31 height 29
drag, startPoint x: 628, startPoint y: 459, endPoint x: 605, endPoint y: 459, distance: 23.2
click at [608, 459] on icon at bounding box center [610, 455] width 5 height 10
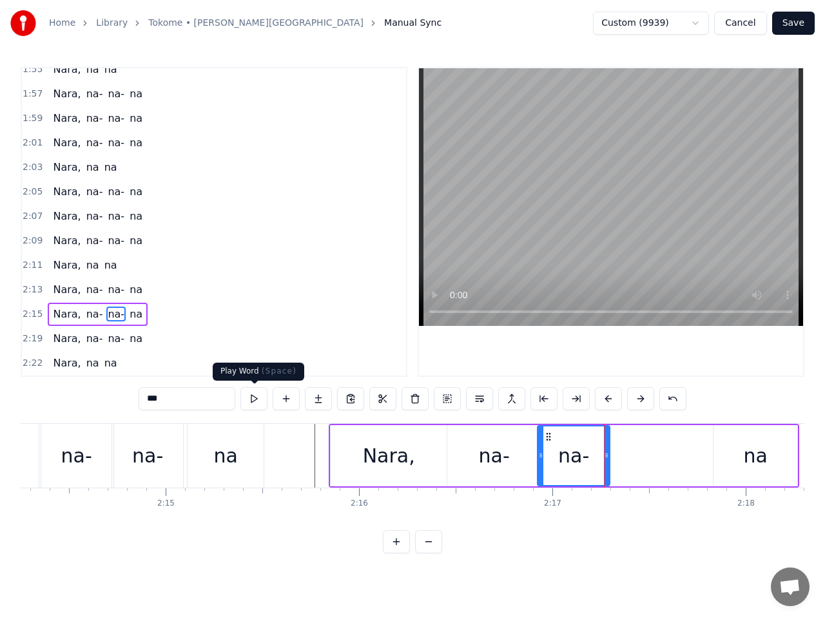
click at [254, 398] on button at bounding box center [253, 398] width 27 height 23
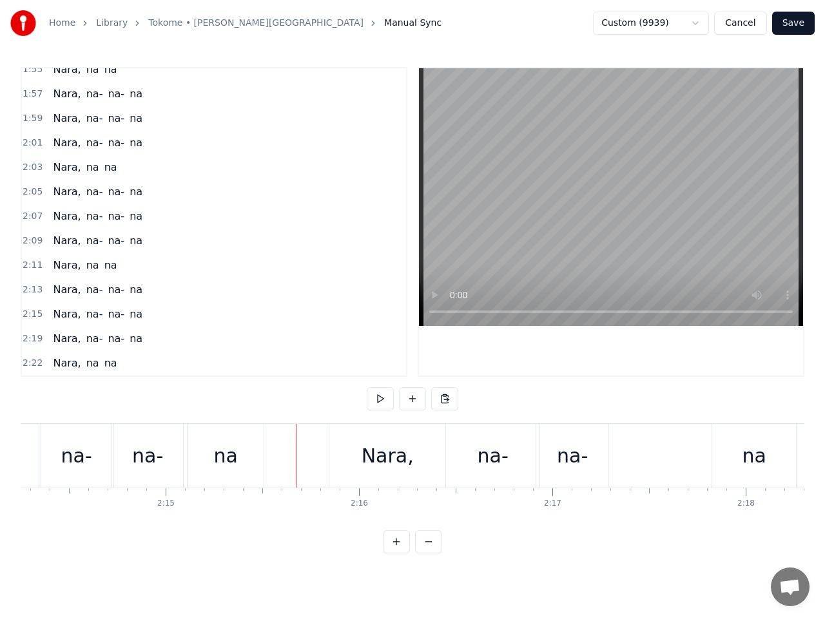
click at [376, 454] on div "Nara," at bounding box center [387, 455] width 52 height 29
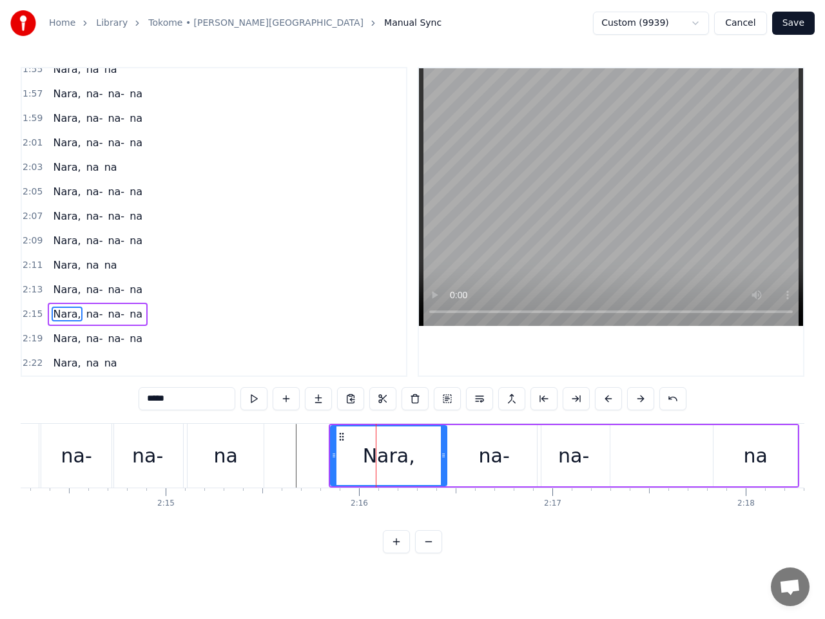
click at [34, 316] on span "2:15" at bounding box center [33, 314] width 20 height 13
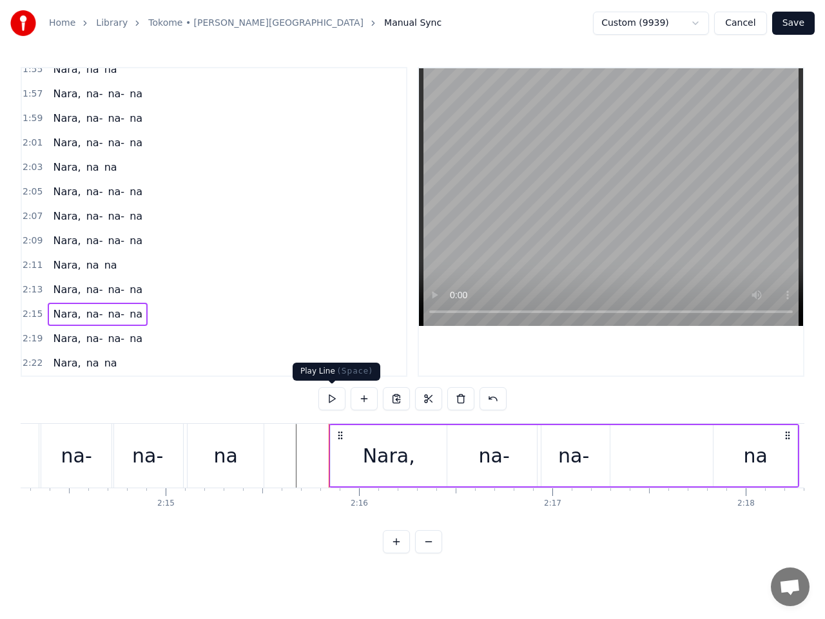
click at [336, 398] on button at bounding box center [331, 398] width 27 height 23
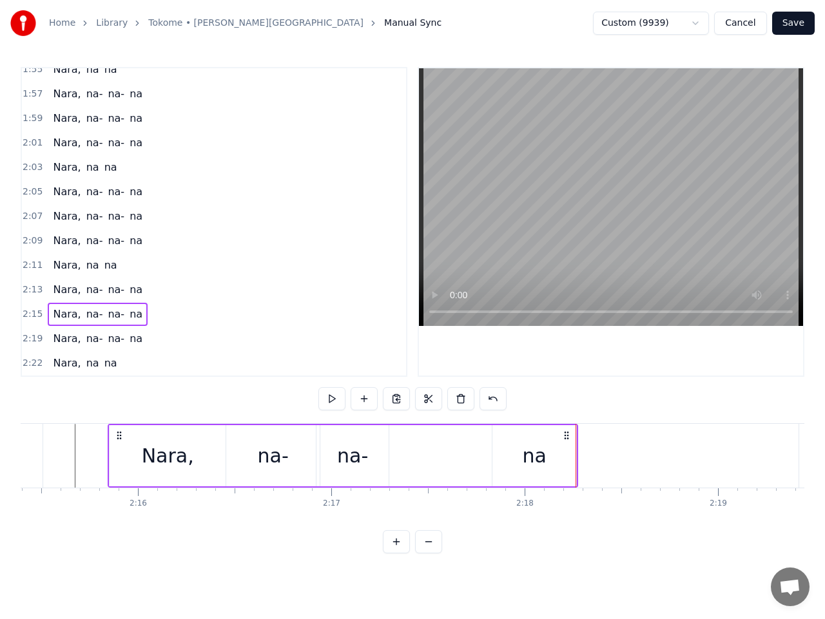
scroll to position [0, 26023]
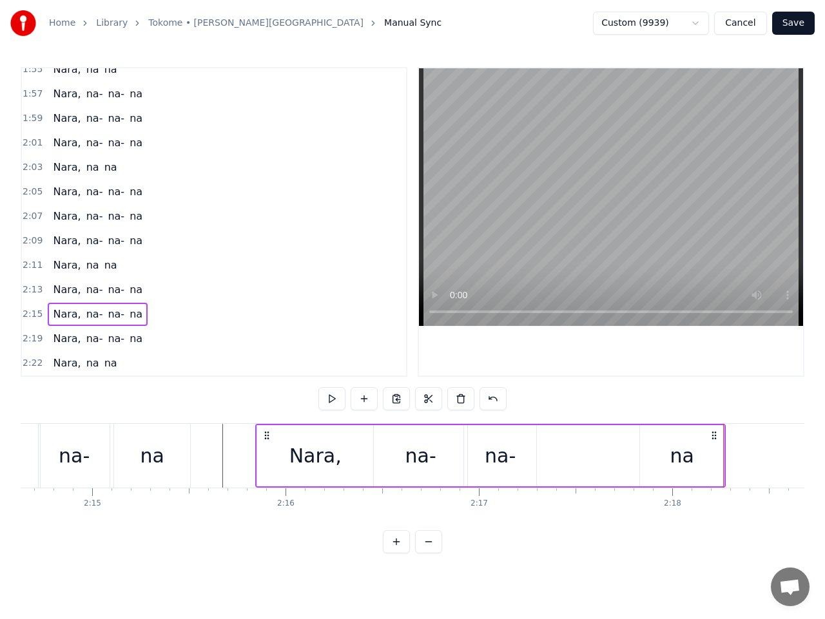
click at [666, 458] on div "na" at bounding box center [682, 455] width 84 height 61
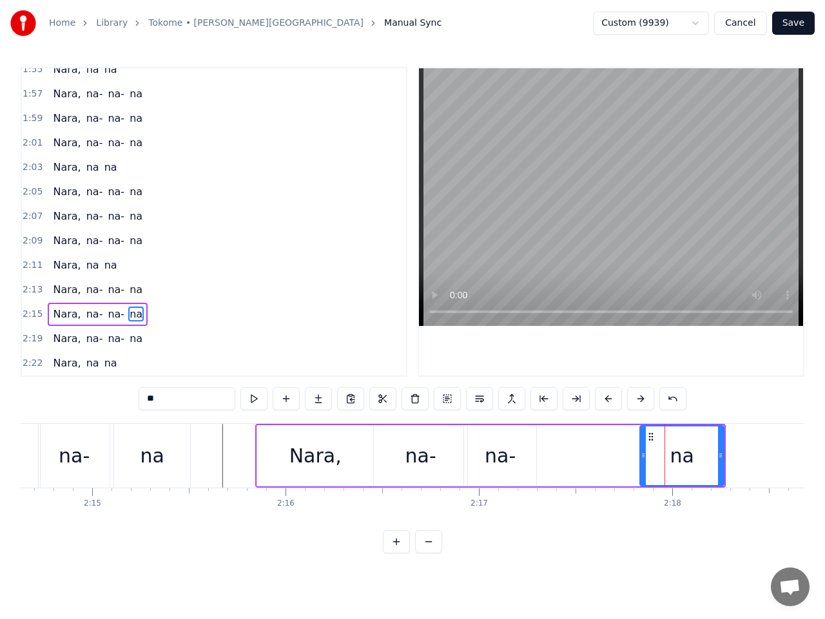
drag, startPoint x: 680, startPoint y: 457, endPoint x: 608, endPoint y: 462, distance: 72.3
click at [600, 462] on div "Nara, na- na- na" at bounding box center [490, 456] width 470 height 64
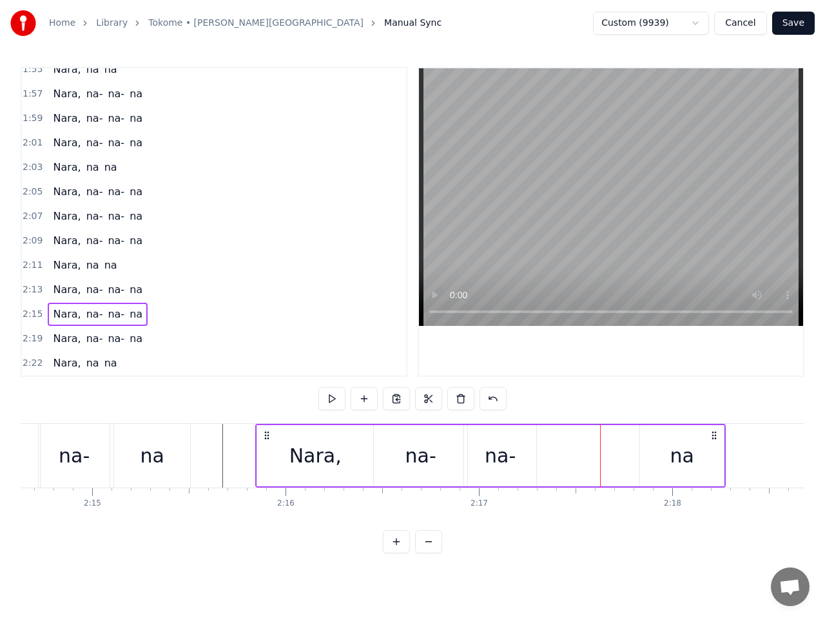
drag, startPoint x: 662, startPoint y: 447, endPoint x: 654, endPoint y: 450, distance: 8.8
click at [662, 448] on div "na" at bounding box center [682, 455] width 84 height 61
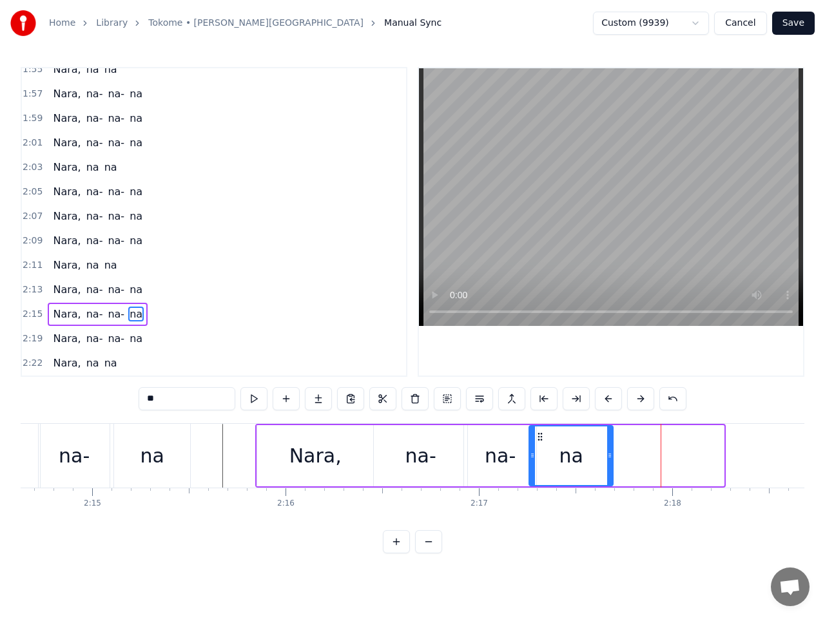
drag, startPoint x: 652, startPoint y: 437, endPoint x: 541, endPoint y: 453, distance: 111.9
click at [541, 453] on div "na" at bounding box center [571, 456] width 82 height 59
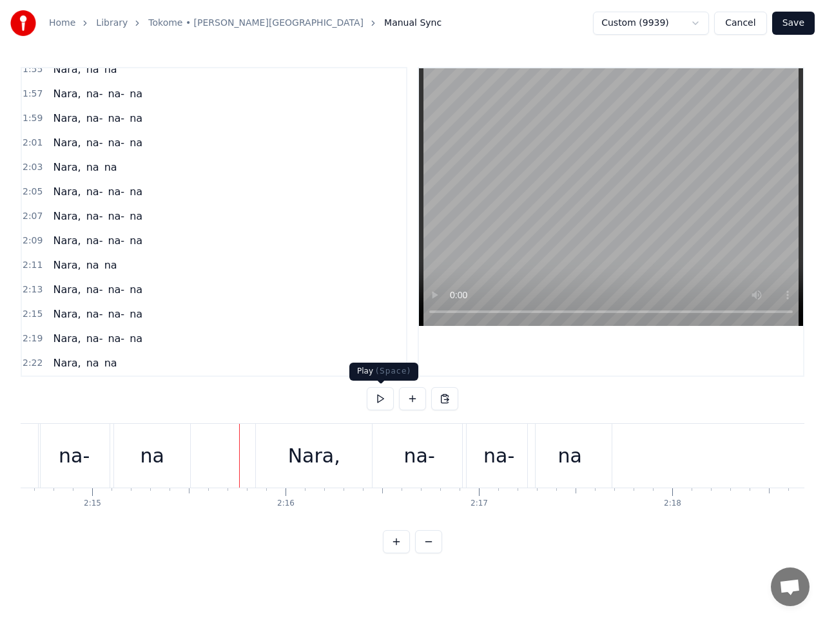
click at [381, 399] on button at bounding box center [380, 398] width 27 height 23
click at [381, 396] on button at bounding box center [380, 398] width 27 height 23
click at [382, 395] on button at bounding box center [380, 398] width 27 height 23
click at [376, 401] on button at bounding box center [380, 398] width 27 height 23
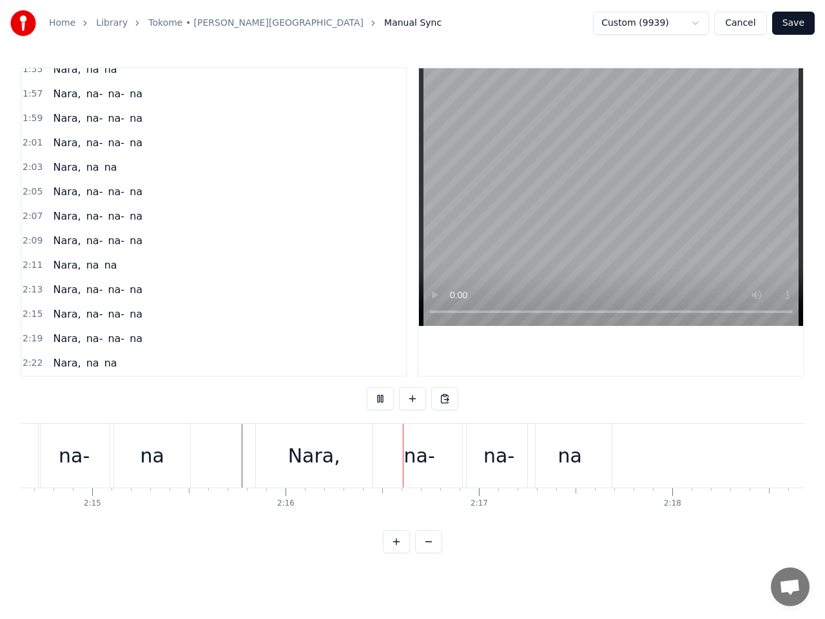
click at [376, 401] on button at bounding box center [380, 398] width 27 height 23
click at [373, 401] on button at bounding box center [380, 398] width 27 height 23
click at [378, 399] on button at bounding box center [380, 398] width 27 height 23
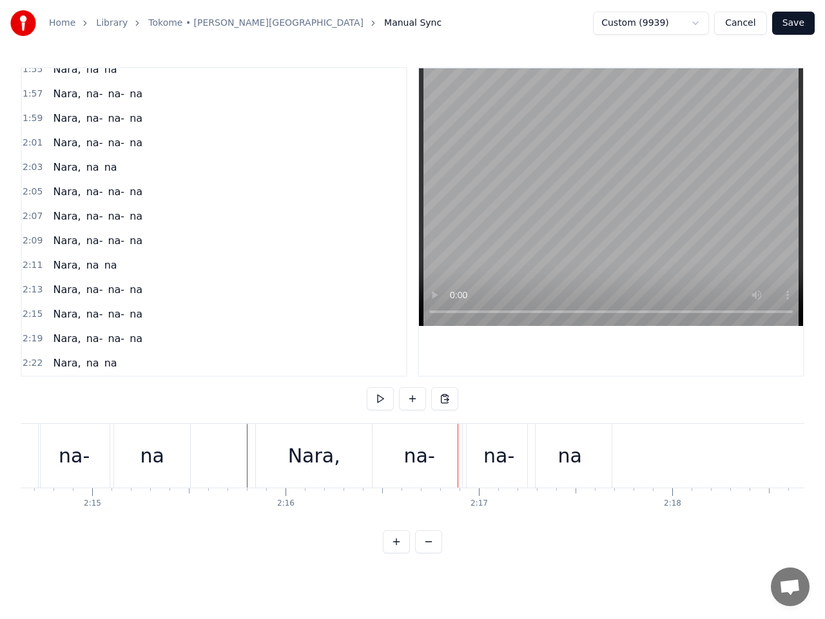
click at [389, 452] on div "na-" at bounding box center [418, 456] width 93 height 64
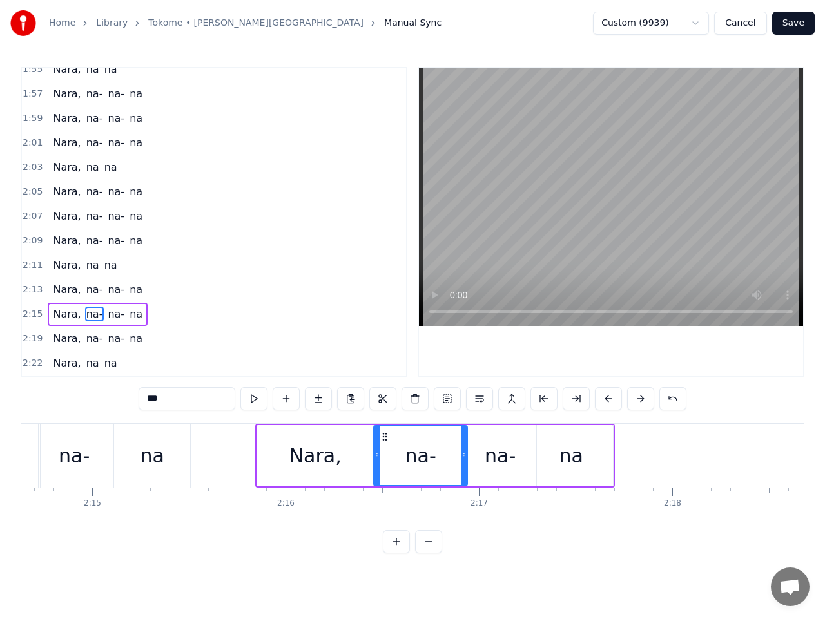
click at [350, 457] on div "Nara," at bounding box center [315, 455] width 116 height 61
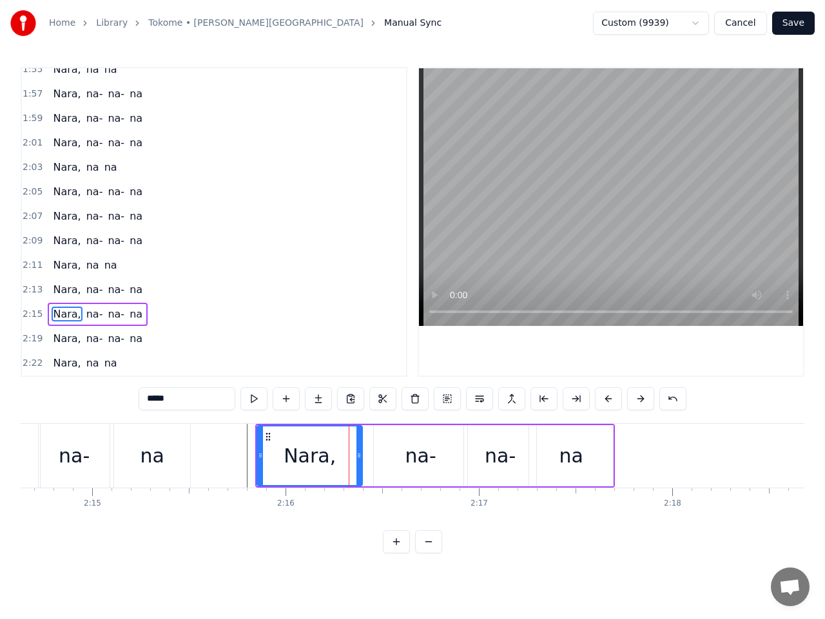
drag, startPoint x: 369, startPoint y: 450, endPoint x: 353, endPoint y: 450, distance: 16.1
click at [356, 450] on icon at bounding box center [358, 455] width 5 height 10
click at [416, 460] on div "na-" at bounding box center [420, 455] width 31 height 29
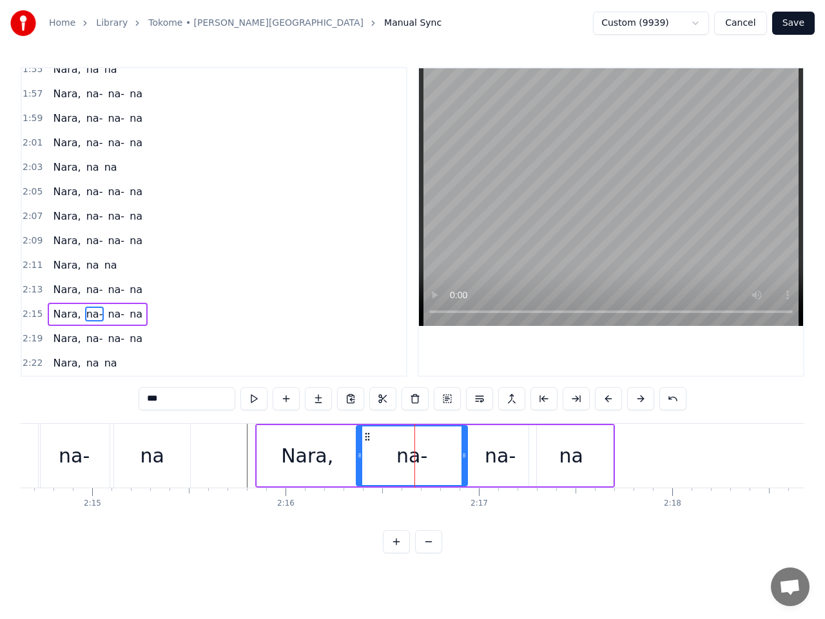
drag, startPoint x: 377, startPoint y: 454, endPoint x: 392, endPoint y: 454, distance: 15.5
click at [357, 454] on icon at bounding box center [359, 455] width 5 height 10
drag, startPoint x: 462, startPoint y: 455, endPoint x: 436, endPoint y: 456, distance: 26.4
click at [436, 456] on icon at bounding box center [437, 455] width 5 height 10
click at [484, 454] on div "na-" at bounding box center [500, 455] width 72 height 61
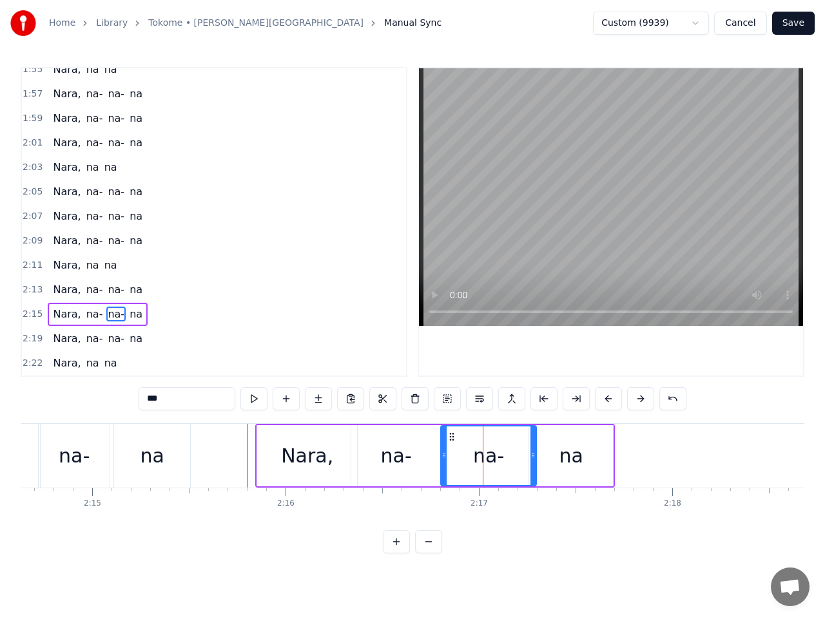
drag, startPoint x: 466, startPoint y: 455, endPoint x: 443, endPoint y: 457, distance: 23.3
click at [443, 457] on icon at bounding box center [443, 455] width 5 height 10
click at [514, 456] on div "na-" at bounding box center [488, 456] width 94 height 59
drag, startPoint x: 535, startPoint y: 456, endPoint x: 518, endPoint y: 456, distance: 16.8
click at [518, 456] on icon at bounding box center [516, 455] width 5 height 10
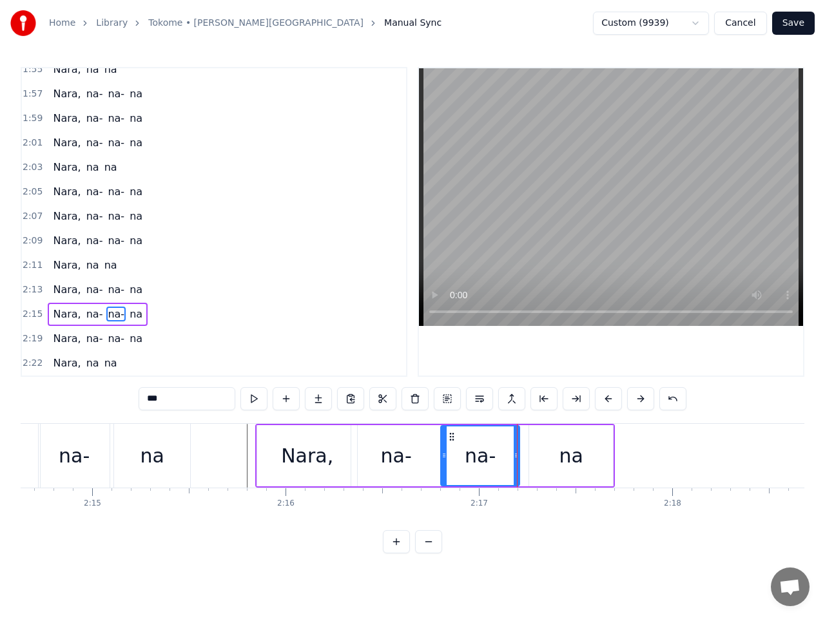
click at [541, 454] on div "na" at bounding box center [571, 455] width 84 height 61
type input "**"
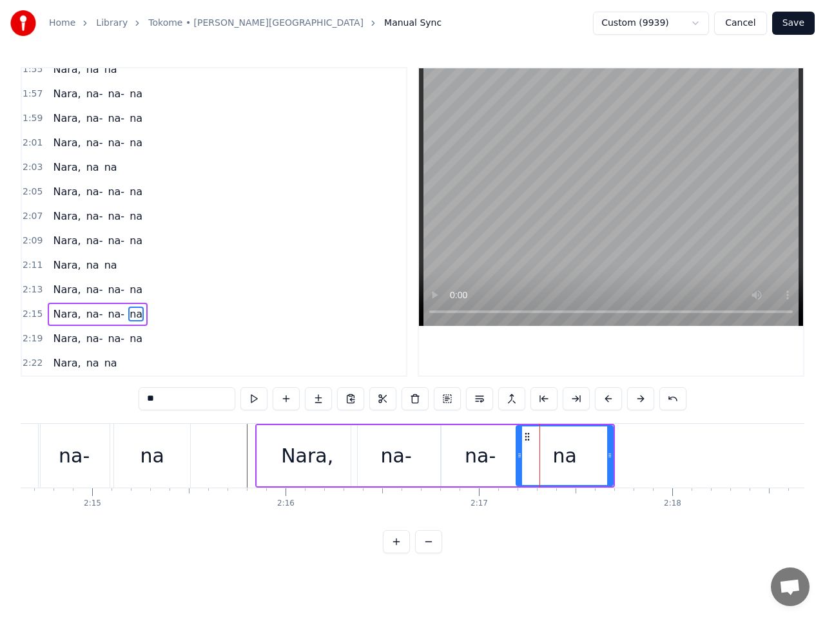
drag, startPoint x: 531, startPoint y: 456, endPoint x: 518, endPoint y: 456, distance: 12.9
click at [518, 456] on icon at bounding box center [519, 455] width 5 height 10
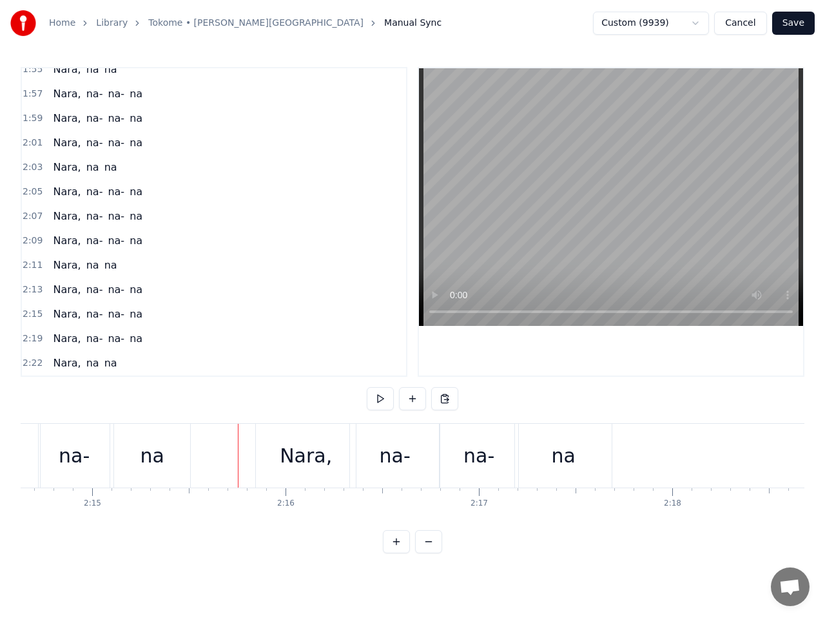
click at [35, 314] on span "2:15" at bounding box center [33, 314] width 20 height 13
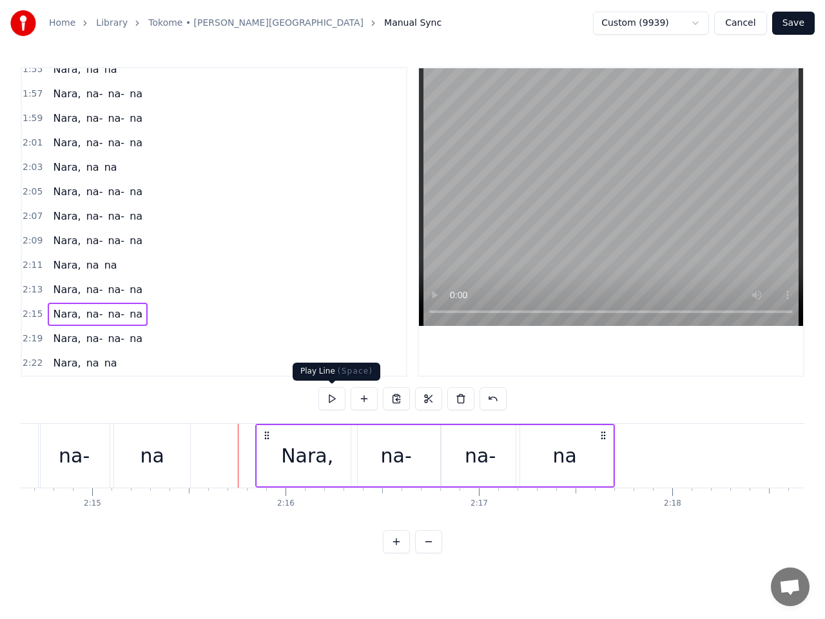
click at [336, 396] on button at bounding box center [331, 398] width 27 height 23
click at [37, 337] on span "2:19" at bounding box center [33, 338] width 20 height 13
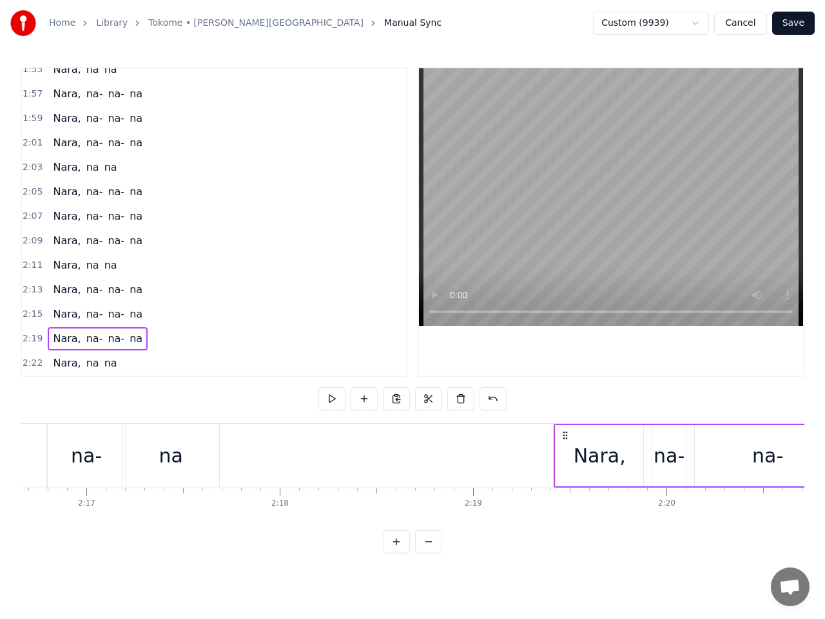
scroll to position [0, 26317]
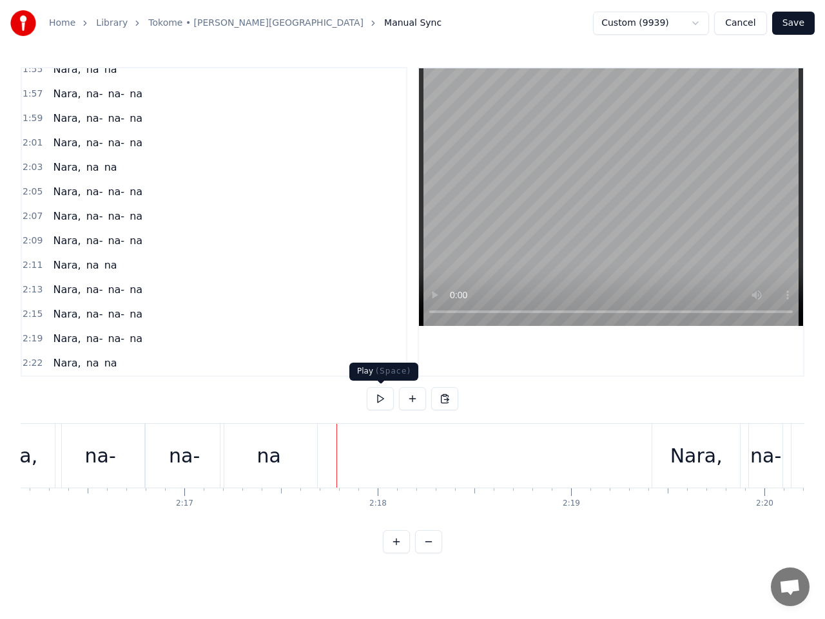
click at [379, 401] on button at bounding box center [380, 398] width 27 height 23
click at [684, 458] on div "Nara," at bounding box center [696, 455] width 52 height 29
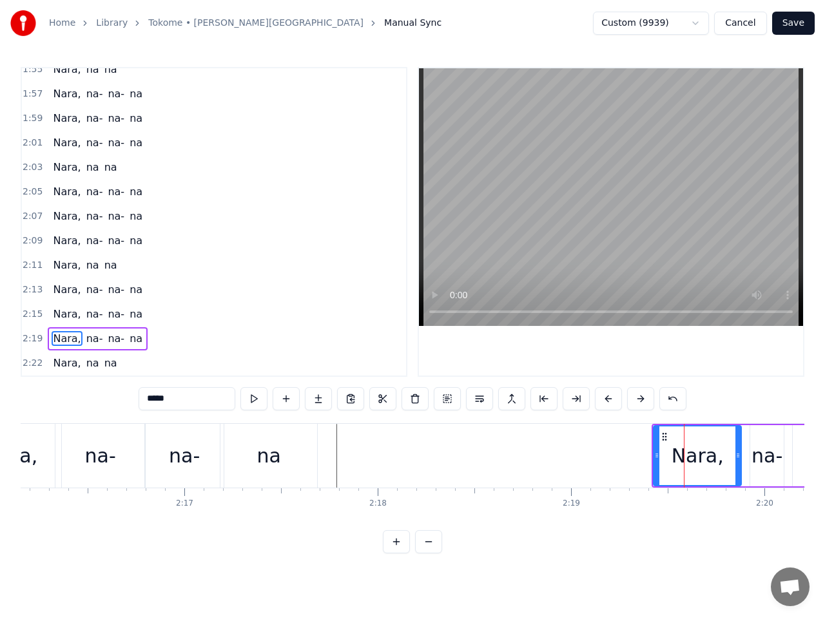
click at [27, 339] on span "2:19" at bounding box center [33, 338] width 20 height 13
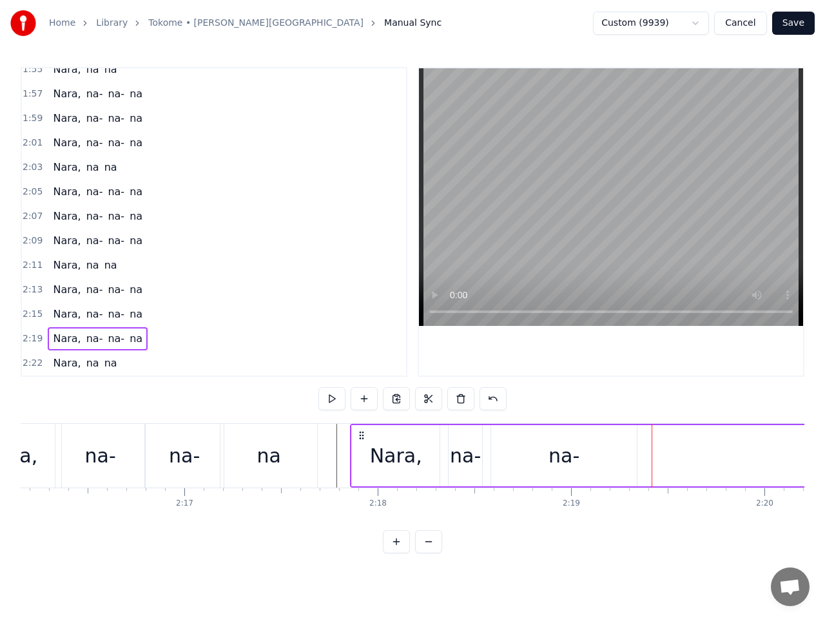
drag, startPoint x: 662, startPoint y: 437, endPoint x: 360, endPoint y: 454, distance: 302.6
click at [360, 456] on div "Nara, na- na- na" at bounding box center [637, 456] width 575 height 64
click at [331, 398] on button at bounding box center [331, 398] width 27 height 23
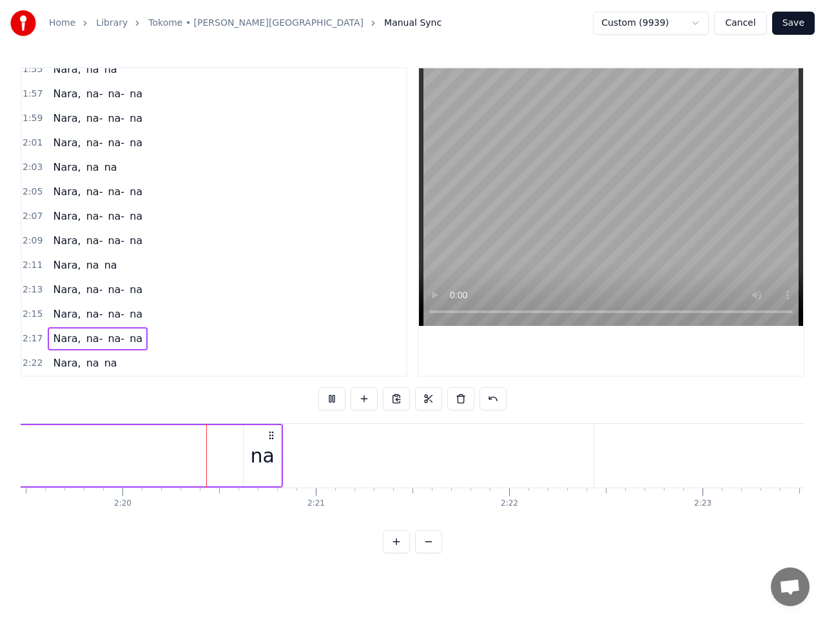
scroll to position [0, 26980]
click at [331, 398] on button at bounding box center [331, 398] width 27 height 23
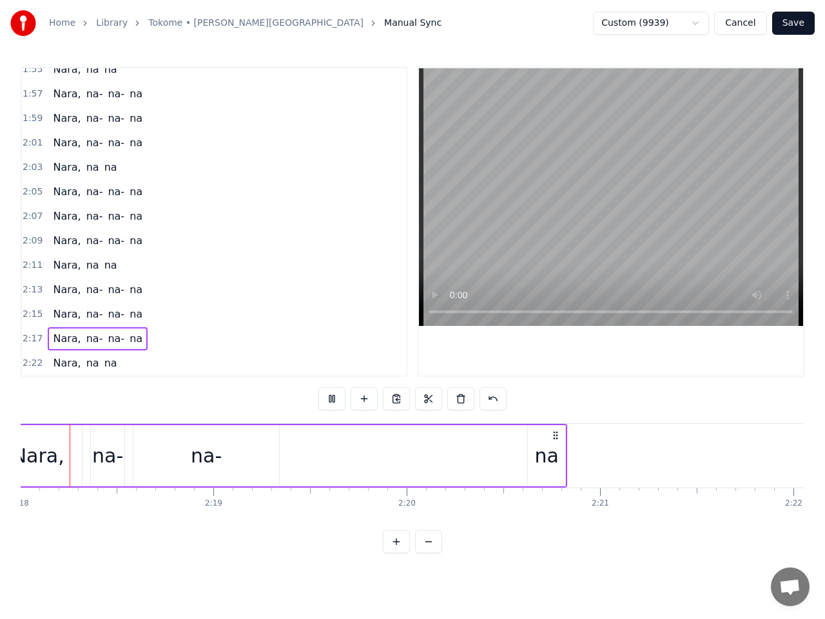
scroll to position [0, 26619]
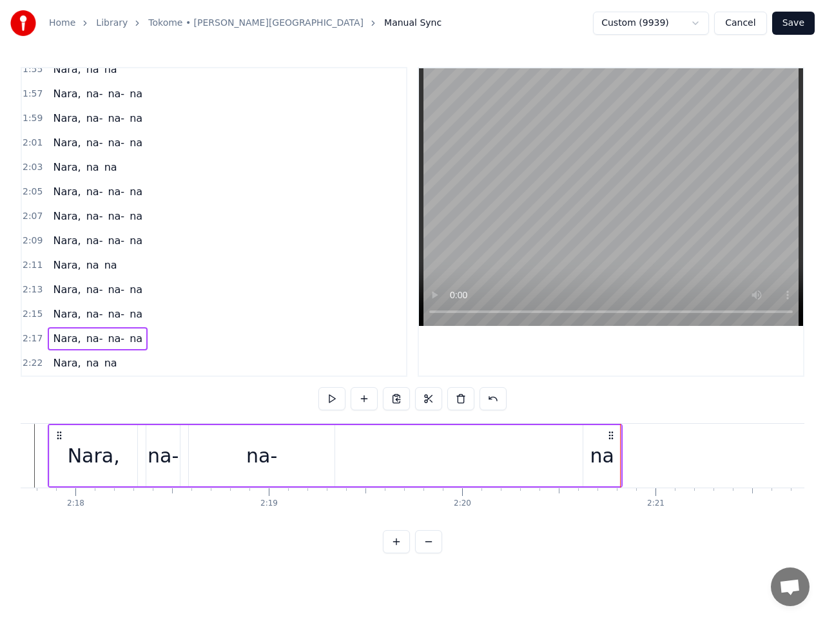
click at [595, 457] on div "na" at bounding box center [602, 455] width 24 height 29
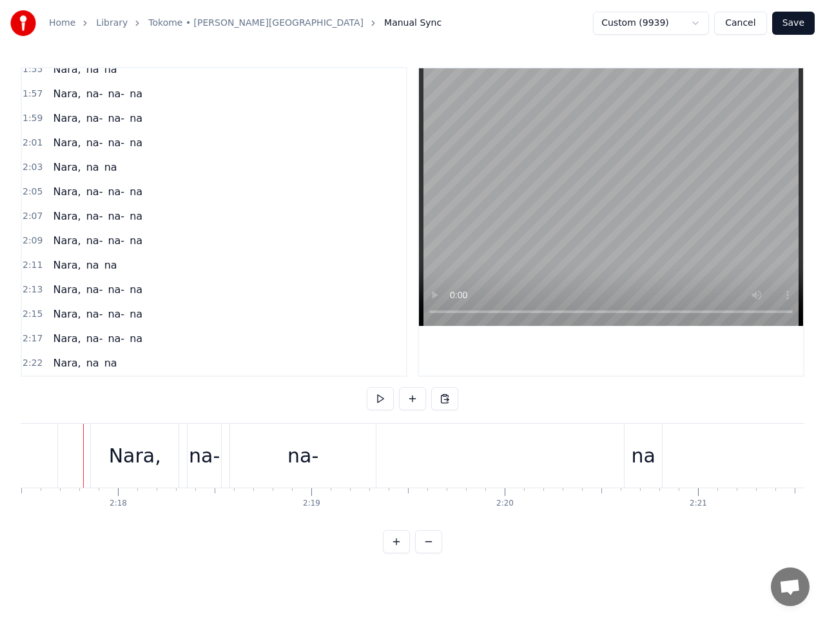
scroll to position [0, 26575]
click at [379, 401] on button at bounding box center [380, 398] width 27 height 23
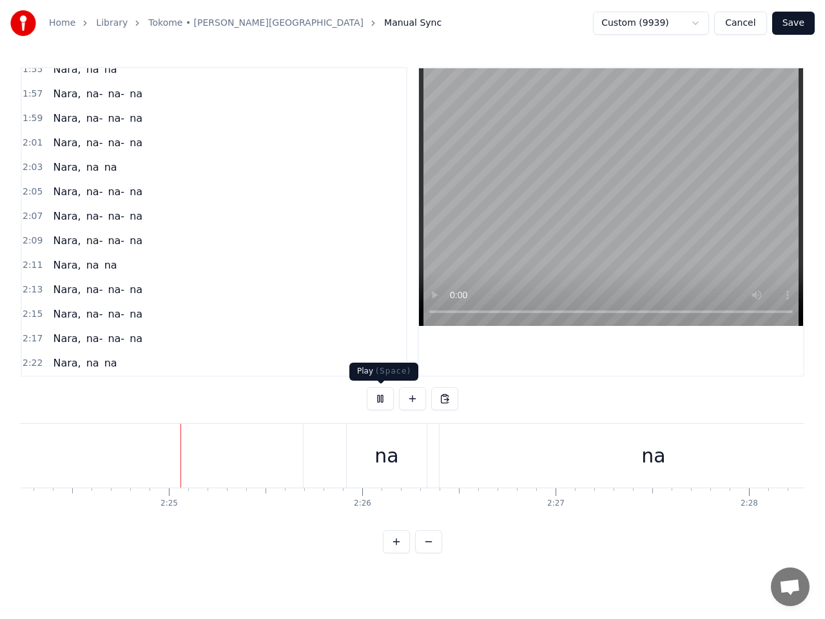
scroll to position [0, 27902]
click at [381, 402] on button at bounding box center [380, 398] width 27 height 23
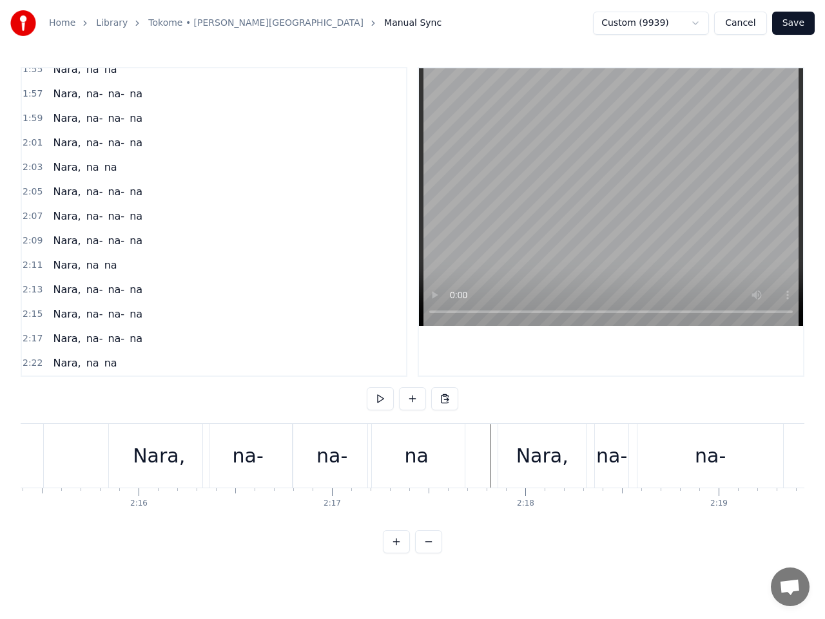
scroll to position [0, 26195]
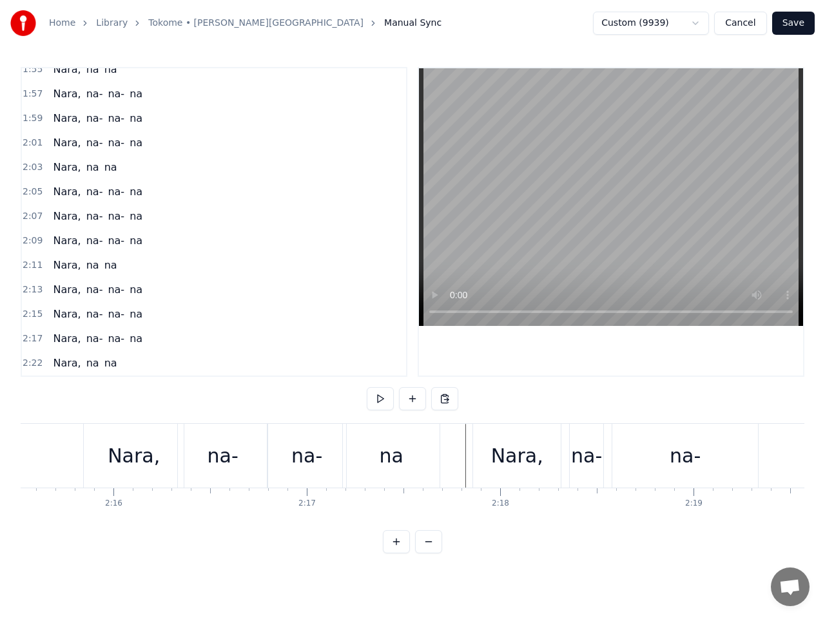
click at [384, 401] on button at bounding box center [380, 398] width 27 height 23
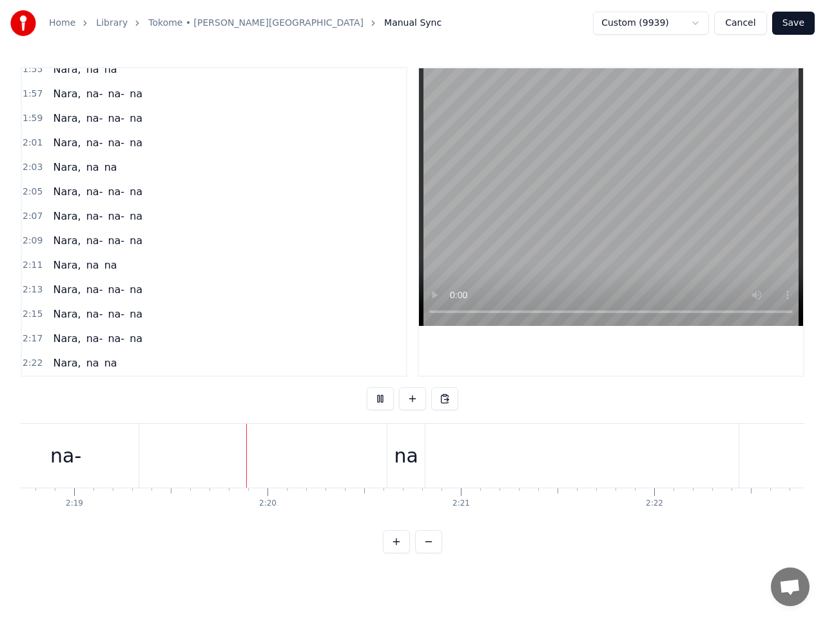
scroll to position [0, 26866]
click at [381, 398] on button at bounding box center [380, 398] width 27 height 23
click at [34, 342] on span "2:17" at bounding box center [33, 338] width 20 height 13
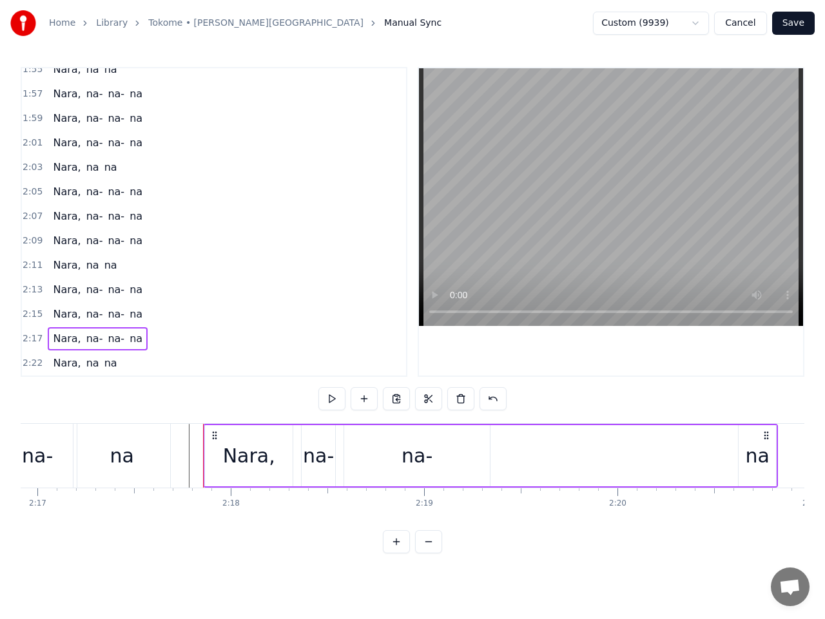
click at [238, 441] on div "Nara," at bounding box center [249, 455] width 88 height 61
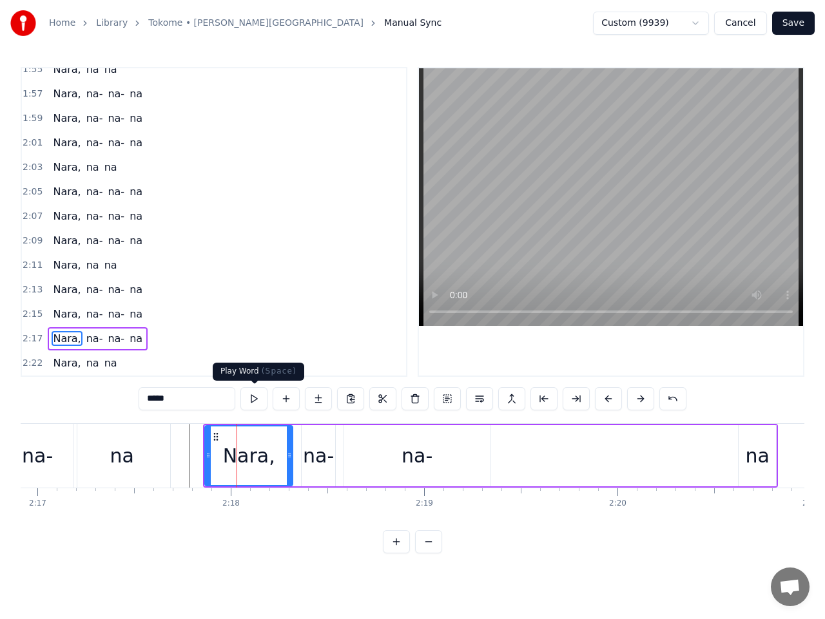
click at [254, 400] on button at bounding box center [253, 398] width 27 height 23
click at [254, 399] on button at bounding box center [253, 398] width 27 height 23
click at [306, 449] on div "na-" at bounding box center [318, 455] width 31 height 29
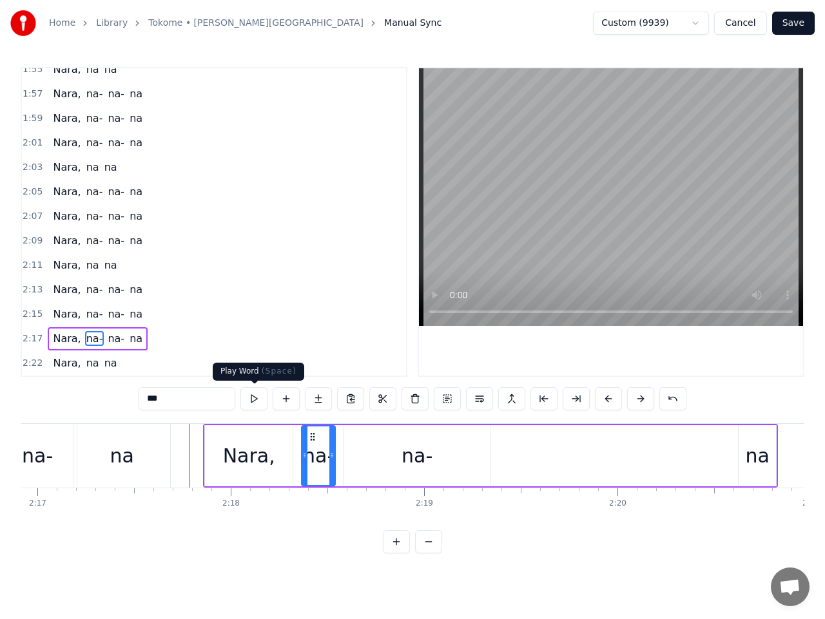
click at [255, 399] on button at bounding box center [253, 398] width 27 height 23
click at [298, 454] on icon at bounding box center [300, 455] width 5 height 10
drag, startPoint x: 332, startPoint y: 455, endPoint x: 345, endPoint y: 455, distance: 12.9
click at [345, 455] on icon at bounding box center [343, 455] width 5 height 10
click at [233, 437] on div "Nara," at bounding box center [249, 455] width 88 height 61
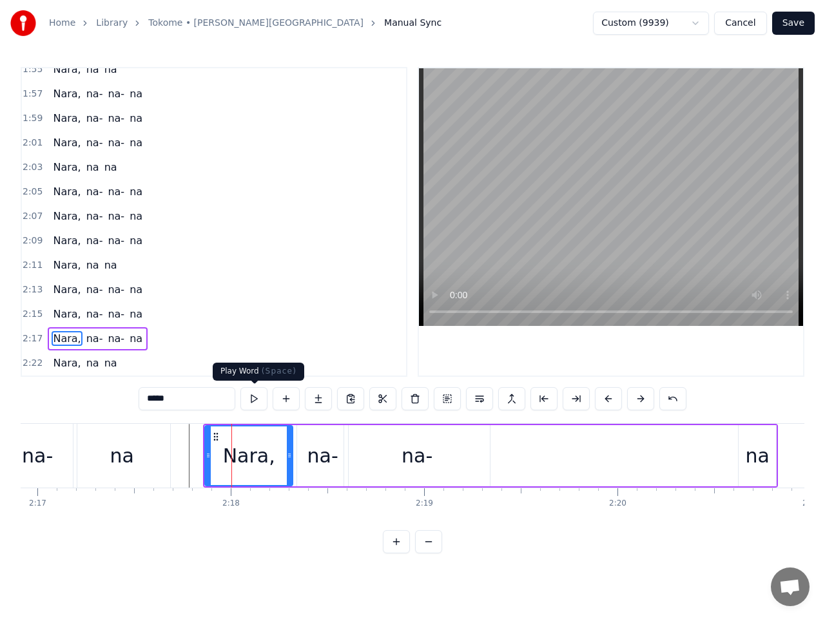
click at [254, 399] on button at bounding box center [253, 398] width 27 height 23
click at [312, 450] on div "na-" at bounding box center [322, 455] width 31 height 29
type input "***"
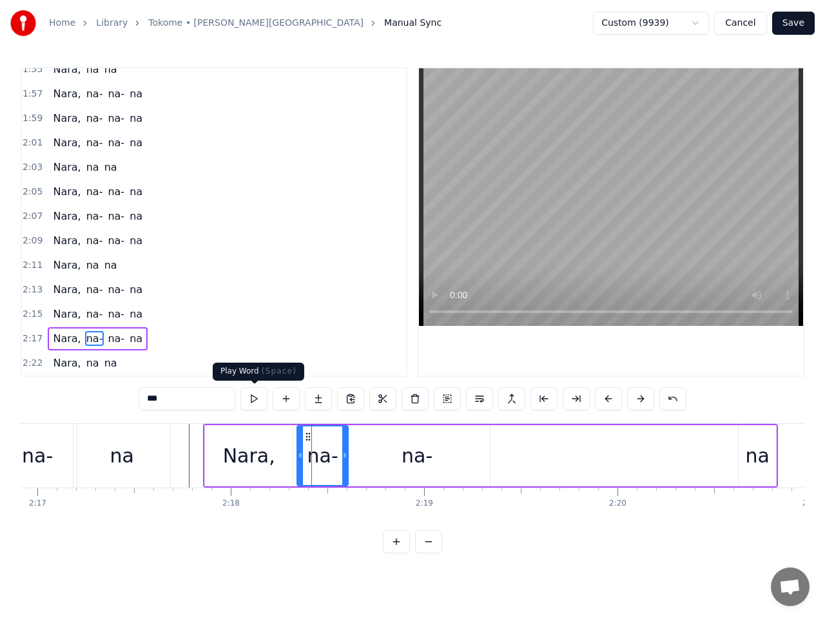
click at [256, 399] on button at bounding box center [253, 398] width 27 height 23
click at [386, 451] on div "na-" at bounding box center [417, 455] width 146 height 61
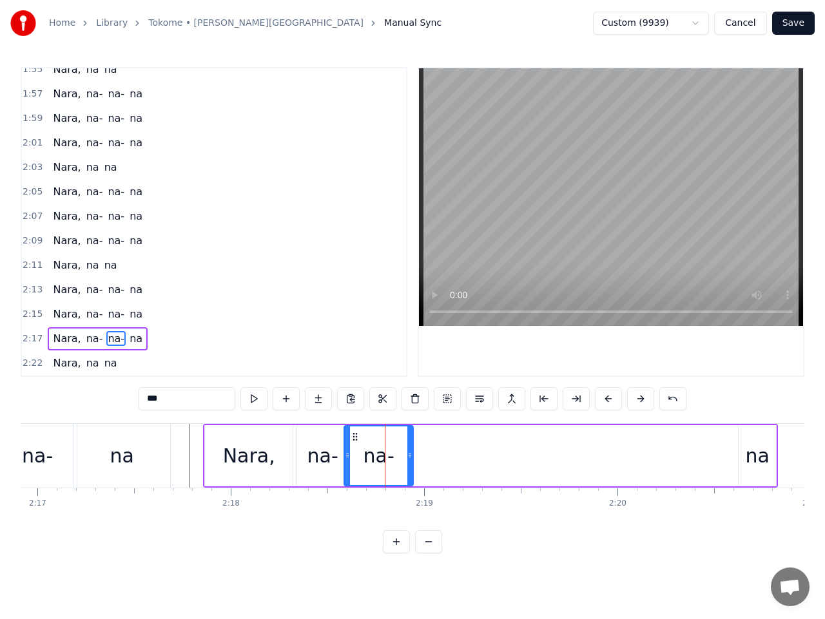
drag, startPoint x: 486, startPoint y: 450, endPoint x: 410, endPoint y: 455, distance: 76.8
click at [410, 455] on icon at bounding box center [409, 455] width 5 height 10
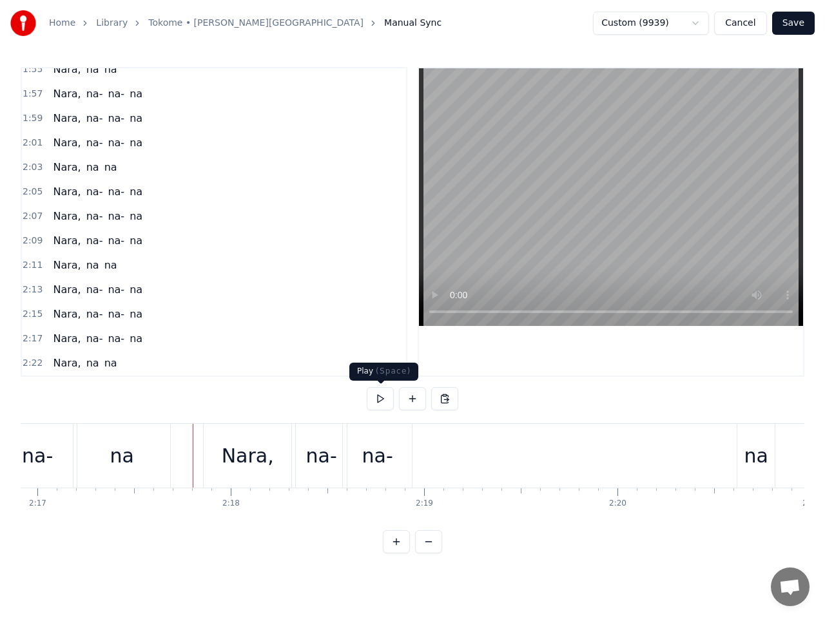
click at [381, 399] on button at bounding box center [380, 398] width 27 height 23
click at [749, 457] on div "na" at bounding box center [756, 455] width 24 height 29
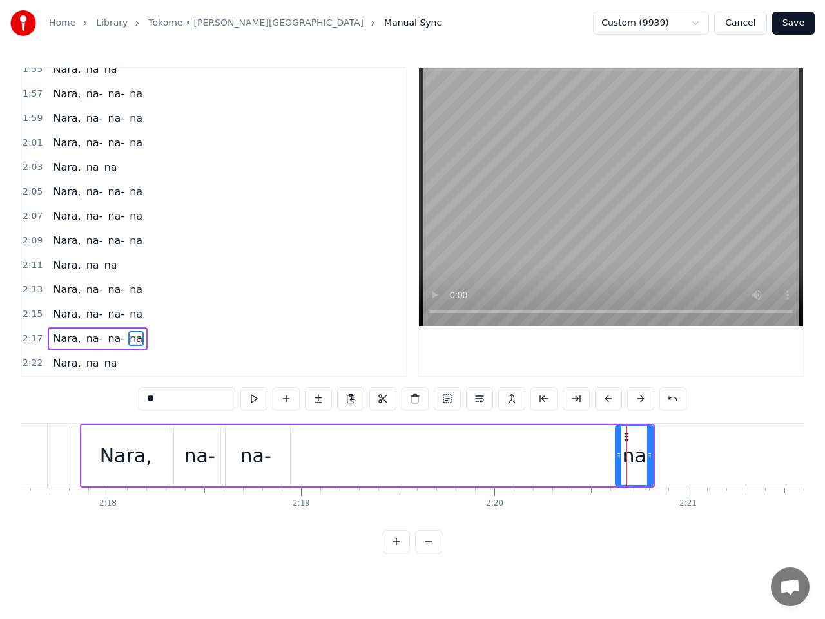
scroll to position [0, 26489]
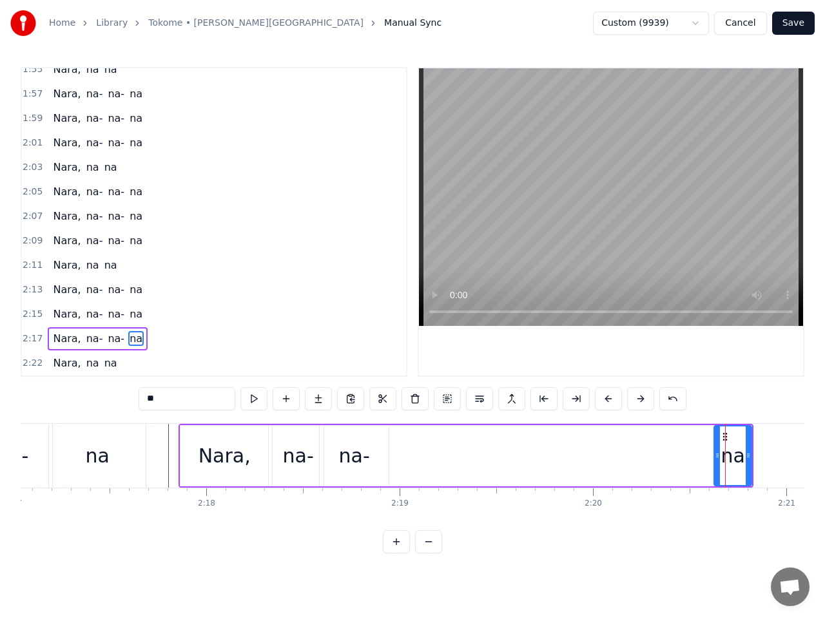
drag, startPoint x: 725, startPoint y: 436, endPoint x: 696, endPoint y: 447, distance: 30.8
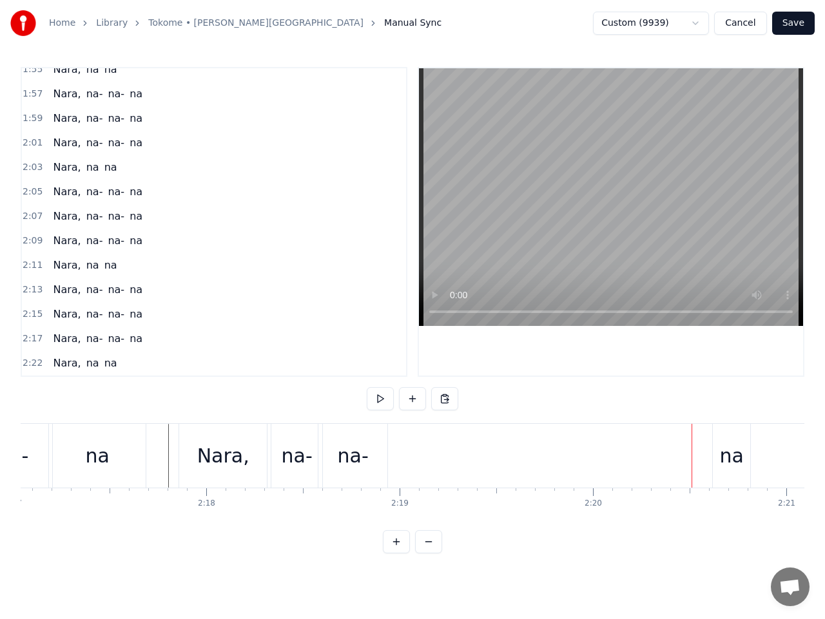
click at [713, 464] on div "na" at bounding box center [731, 456] width 39 height 64
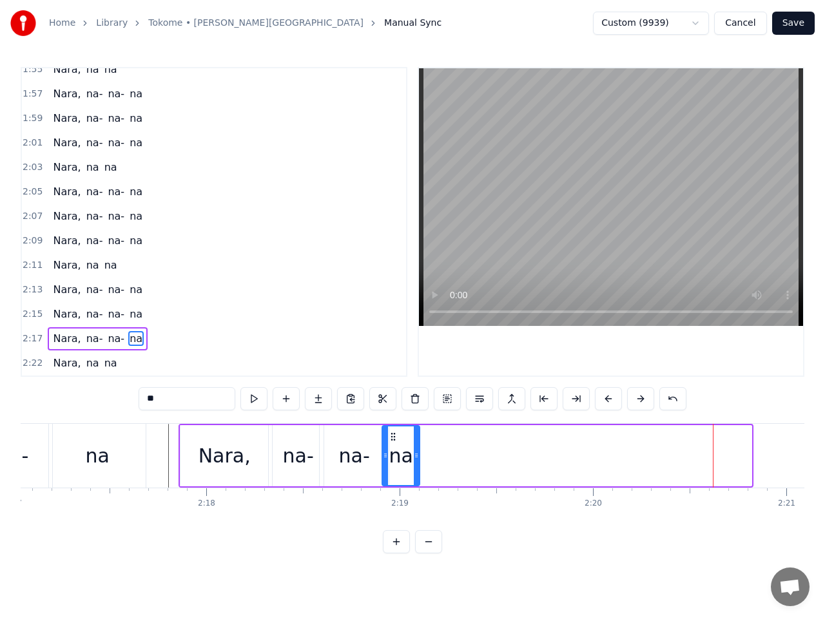
drag, startPoint x: 725, startPoint y: 439, endPoint x: 394, endPoint y: 486, distance: 335.1
click at [393, 486] on div "Nara, na- na- na" at bounding box center [465, 456] width 575 height 64
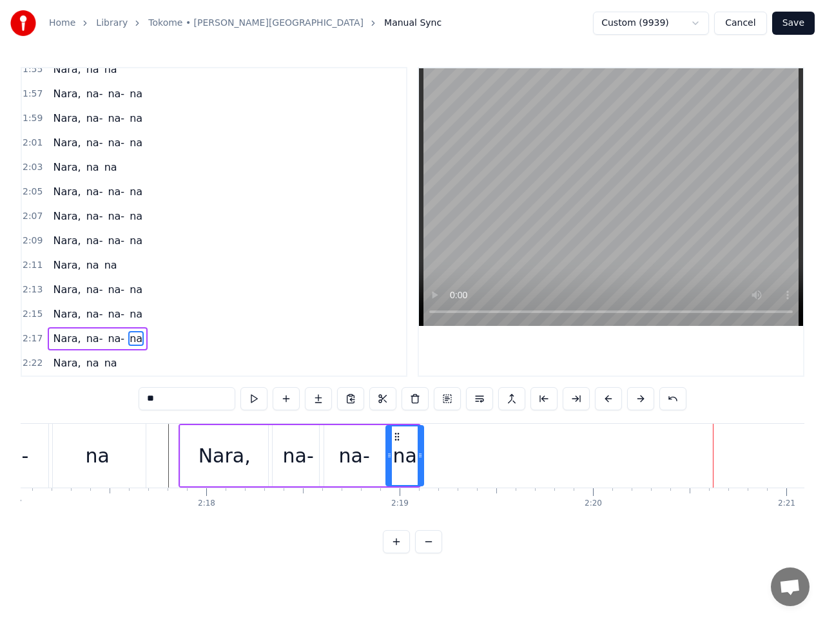
click at [398, 436] on icon at bounding box center [397, 437] width 10 height 10
drag, startPoint x: 421, startPoint y: 456, endPoint x: 429, endPoint y: 456, distance: 8.4
click at [427, 456] on icon at bounding box center [424, 455] width 5 height 10
click at [25, 336] on span "2:17" at bounding box center [33, 338] width 20 height 13
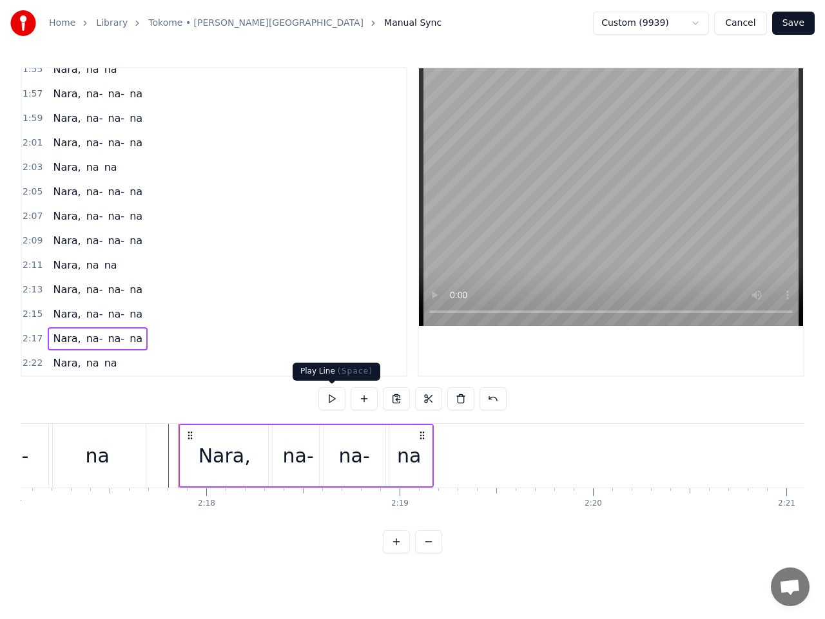
click at [333, 398] on button at bounding box center [331, 398] width 27 height 23
click at [225, 462] on div "Nara," at bounding box center [224, 455] width 52 height 29
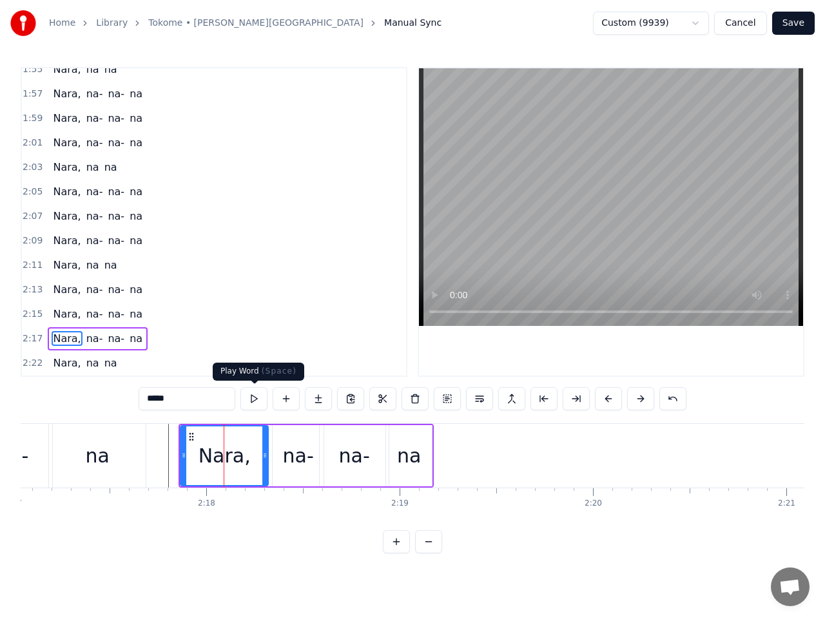
click at [257, 399] on button at bounding box center [253, 398] width 27 height 23
click at [285, 446] on div "na-" at bounding box center [298, 455] width 31 height 29
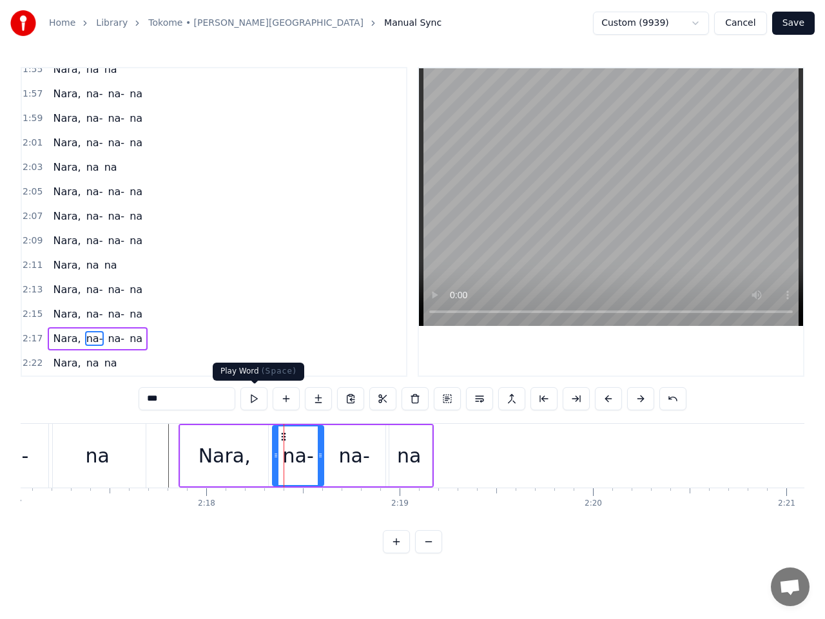
click at [253, 400] on button at bounding box center [253, 398] width 27 height 23
click at [324, 457] on icon at bounding box center [324, 455] width 5 height 10
click at [320, 457] on icon at bounding box center [320, 455] width 5 height 10
click at [351, 441] on div "na-" at bounding box center [354, 455] width 31 height 29
click at [253, 400] on button at bounding box center [253, 398] width 27 height 23
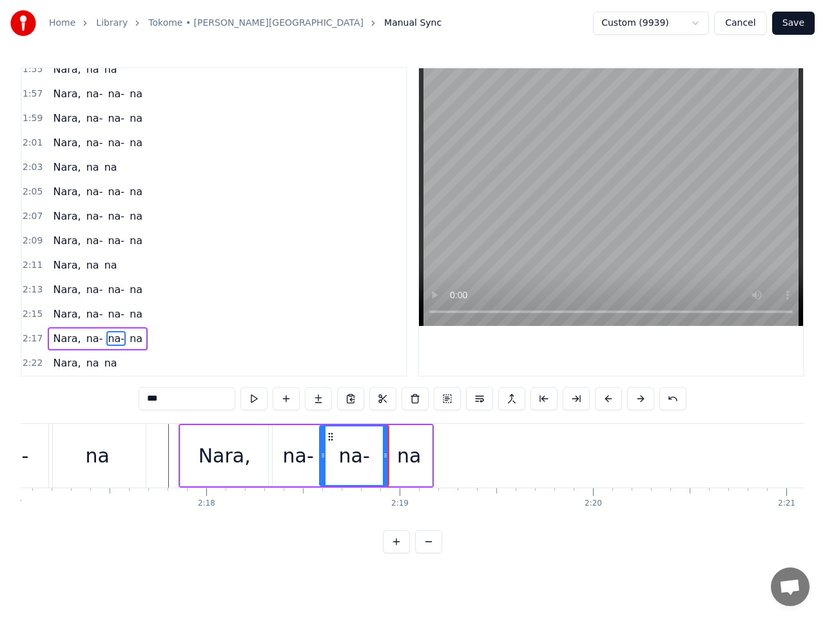
click at [418, 461] on div "na" at bounding box center [409, 455] width 24 height 29
type input "**"
drag, startPoint x: 431, startPoint y: 459, endPoint x: 445, endPoint y: 459, distance: 14.2
click at [442, 459] on icon at bounding box center [439, 455] width 5 height 10
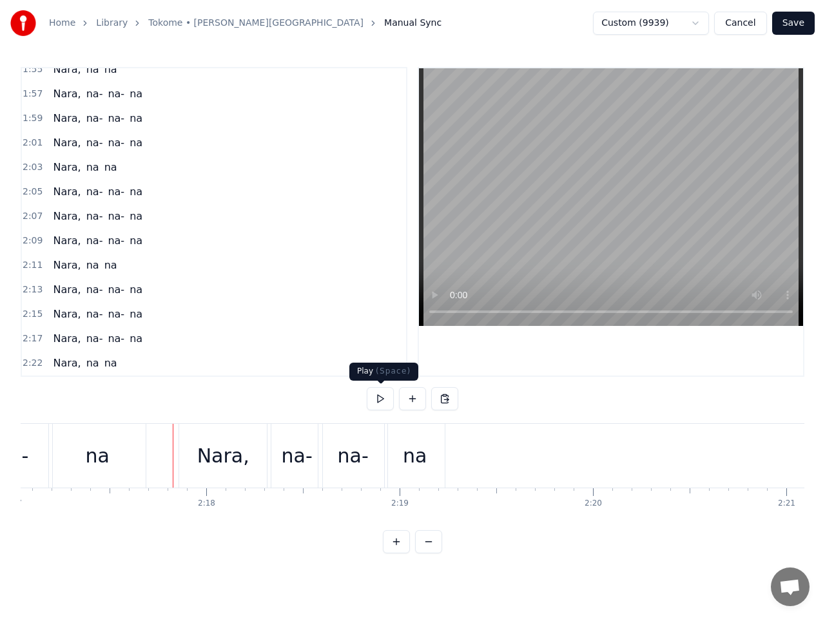
click at [377, 398] on button at bounding box center [380, 398] width 27 height 23
click at [32, 363] on span "2:22" at bounding box center [33, 363] width 20 height 13
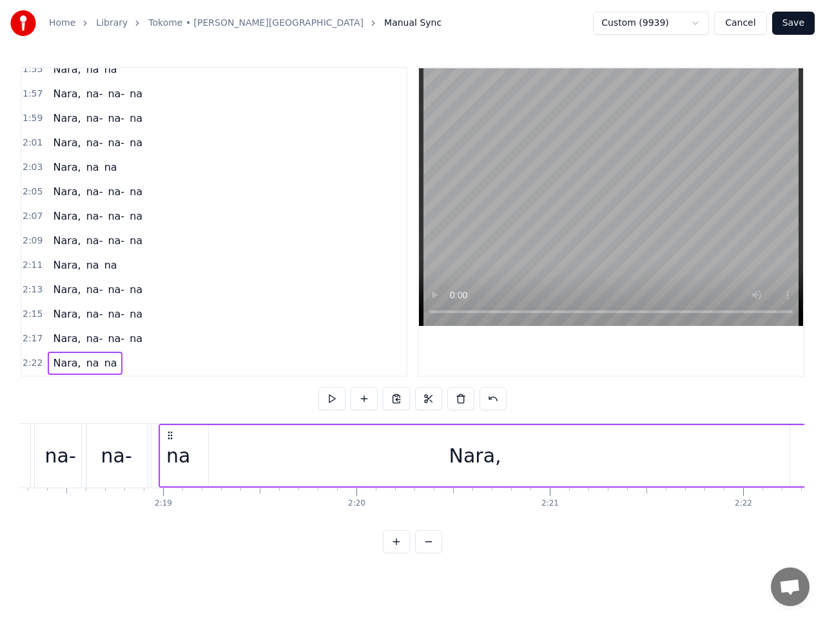
scroll to position [0, 26719]
drag, startPoint x: 96, startPoint y: 437, endPoint x: 268, endPoint y: 457, distance: 173.3
click at [624, 468] on div "Nara," at bounding box center [573, 455] width 629 height 61
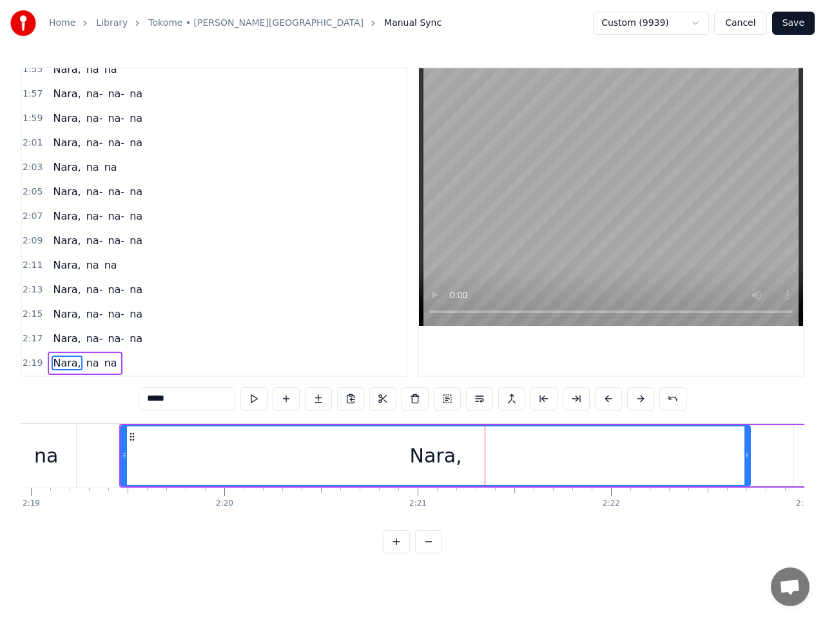
scroll to position [0, 26881]
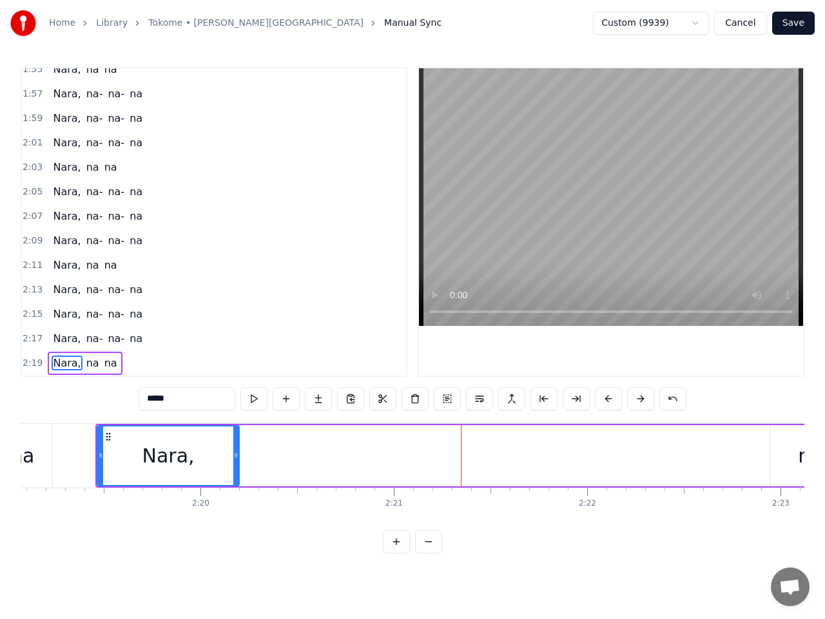
drag, startPoint x: 722, startPoint y: 460, endPoint x: 232, endPoint y: 486, distance: 490.4
click at [232, 486] on div "Nara, na na" at bounding box center [693, 456] width 1197 height 64
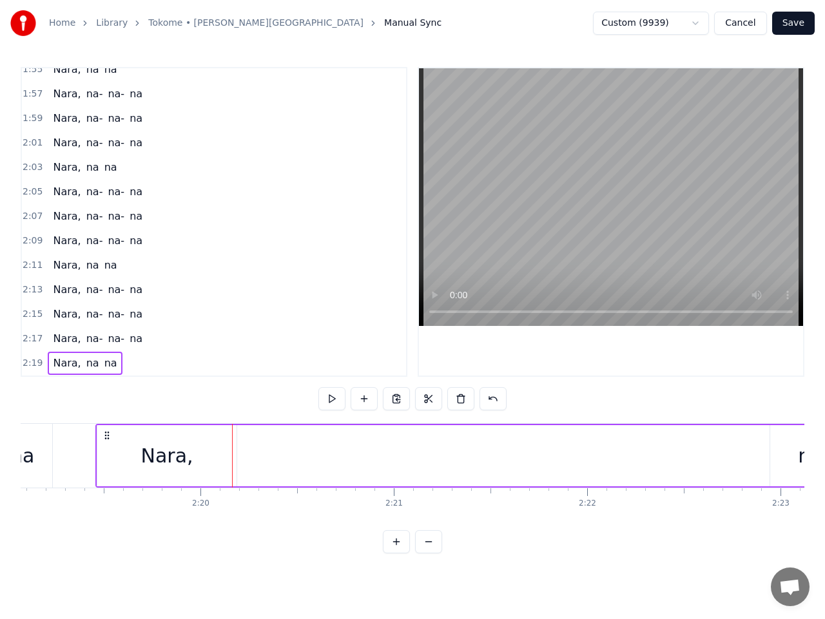
click at [800, 458] on div "na" at bounding box center [810, 455] width 24 height 29
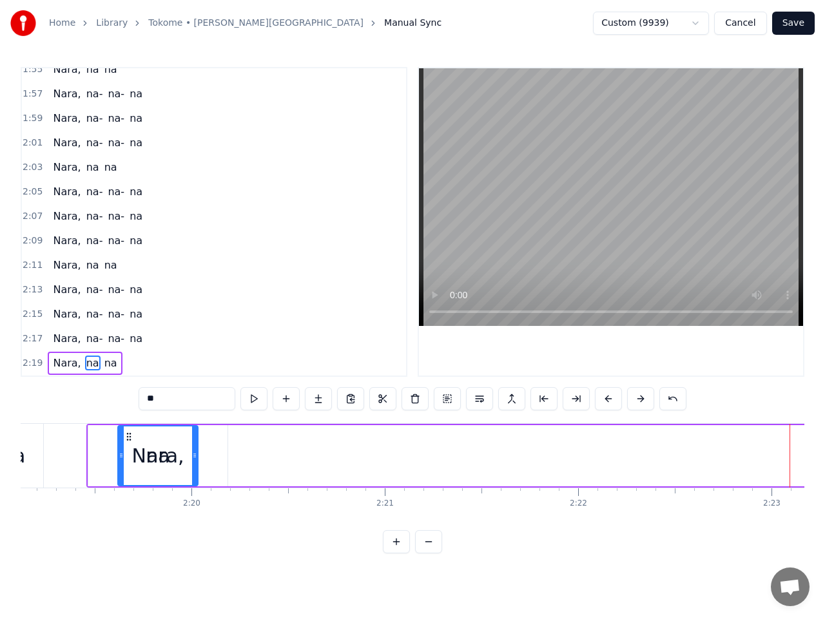
scroll to position [0, 26864]
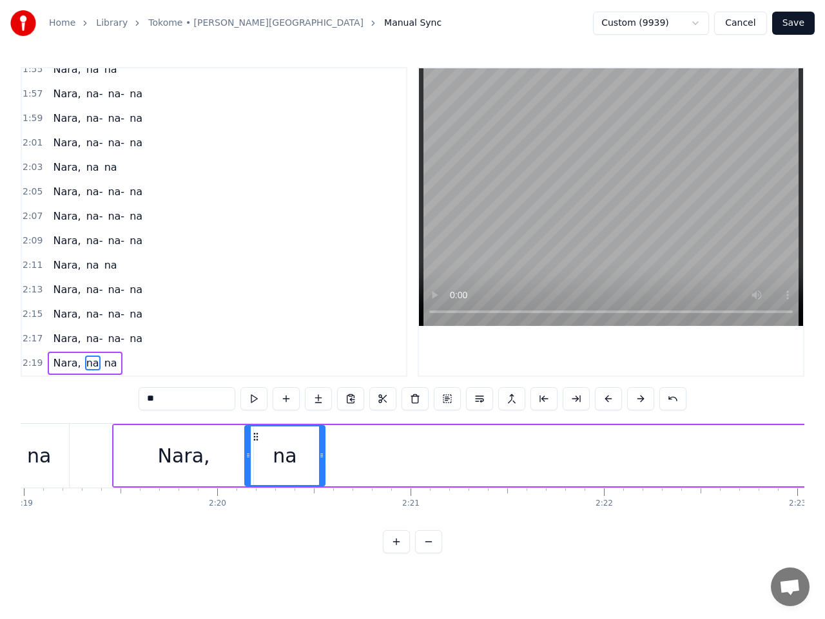
drag, startPoint x: 69, startPoint y: 437, endPoint x: 257, endPoint y: 464, distance: 190.0
click at [257, 464] on div "na" at bounding box center [284, 456] width 79 height 59
click at [103, 363] on span "na" at bounding box center [110, 363] width 15 height 15
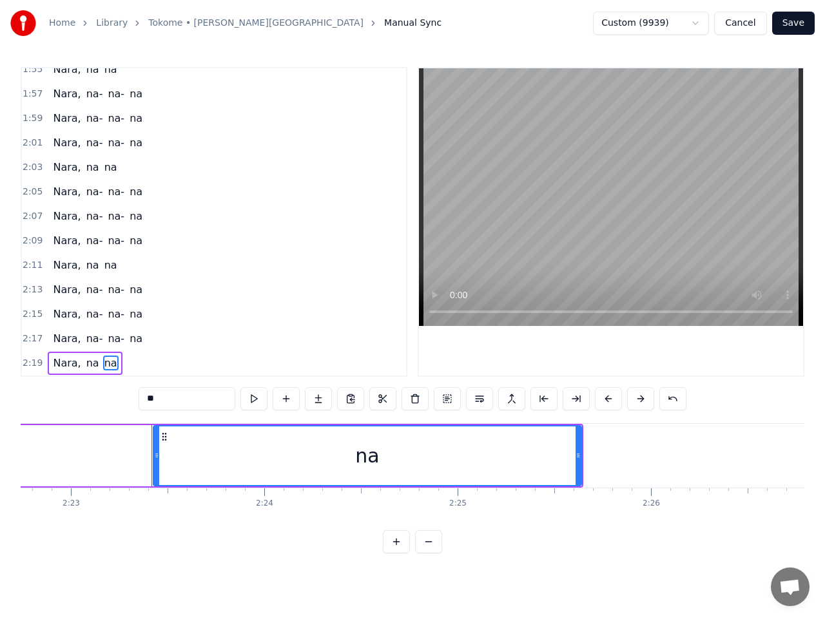
scroll to position [0, 27657]
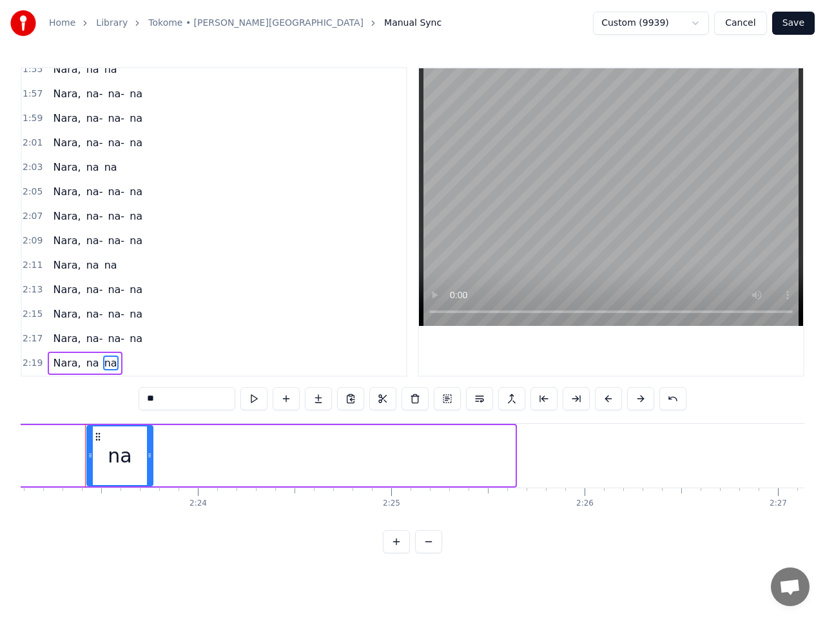
drag, startPoint x: 511, startPoint y: 456, endPoint x: 149, endPoint y: 452, distance: 362.1
click at [149, 452] on icon at bounding box center [149, 455] width 5 height 10
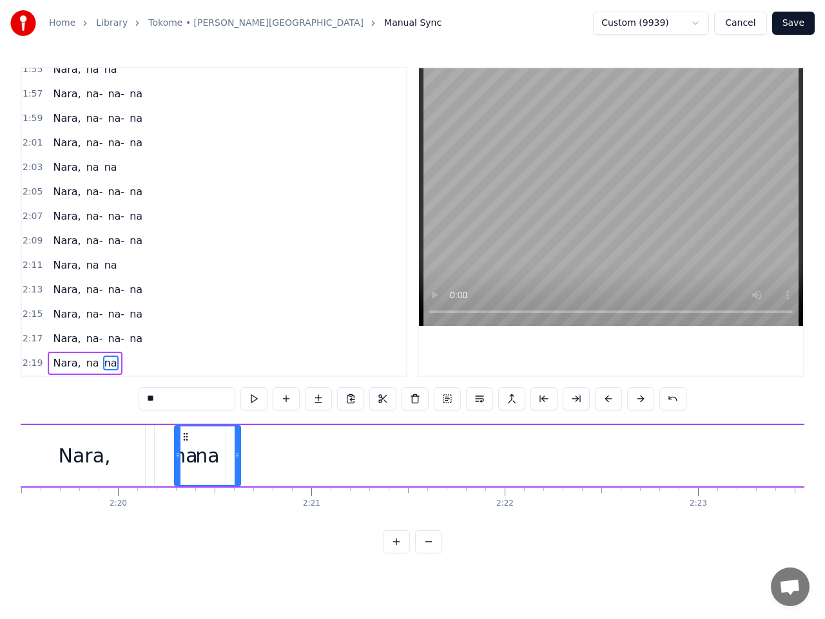
scroll to position [0, 26958]
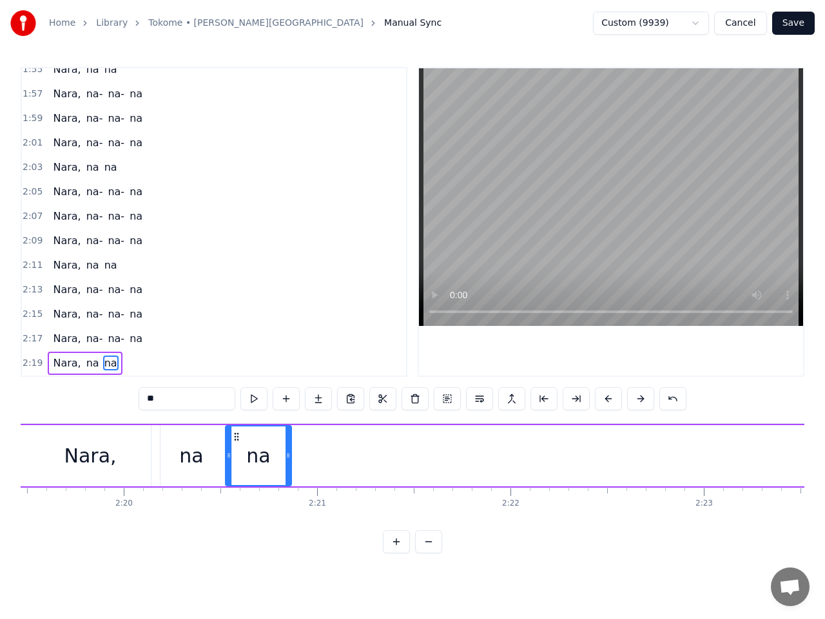
drag, startPoint x: 97, startPoint y: 437, endPoint x: 235, endPoint y: 446, distance: 138.8
click at [235, 446] on div "na" at bounding box center [258, 456] width 64 height 59
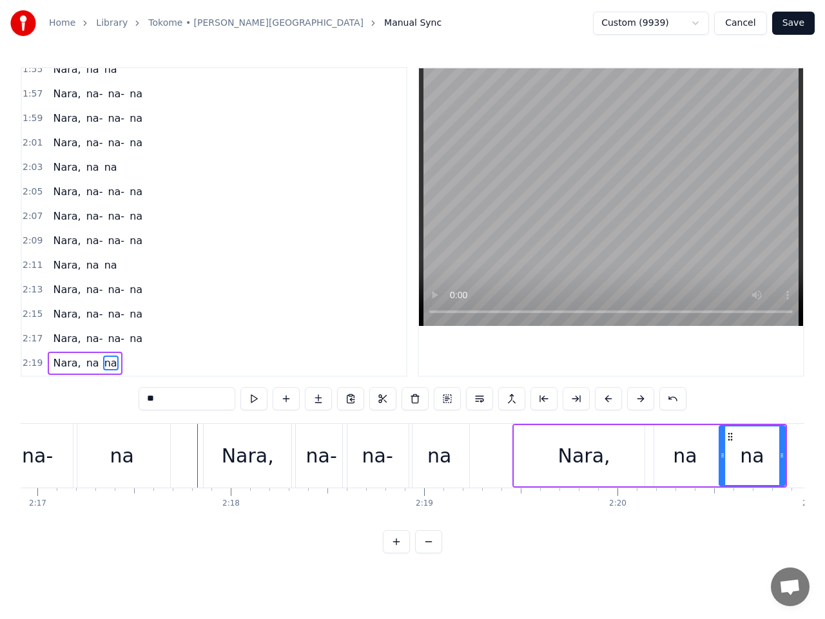
scroll to position [0, 26342]
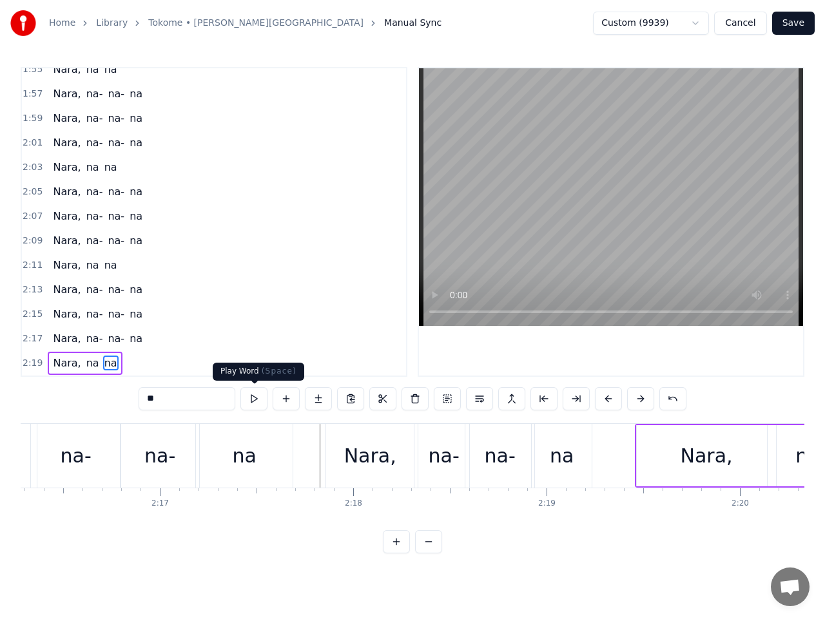
click at [256, 400] on button at bounding box center [253, 398] width 27 height 23
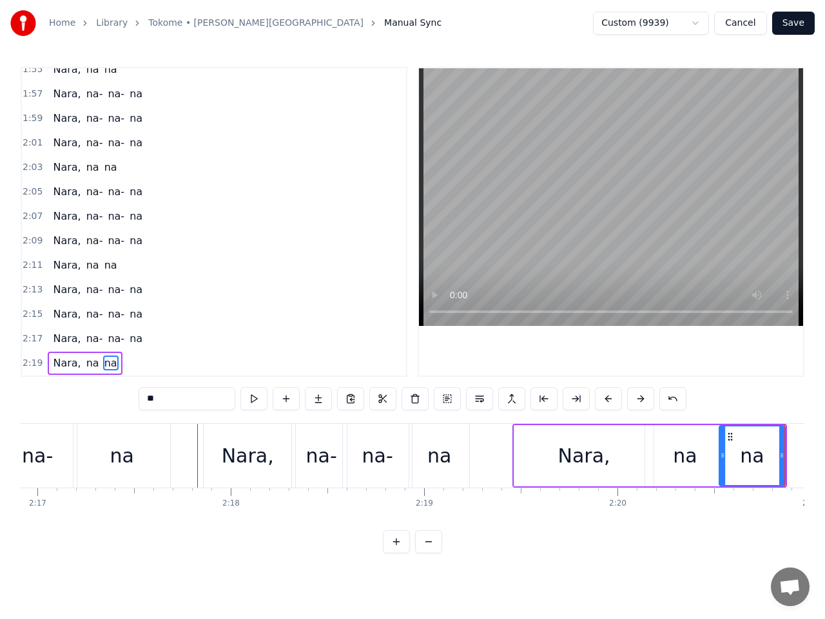
scroll to position [0, 26416]
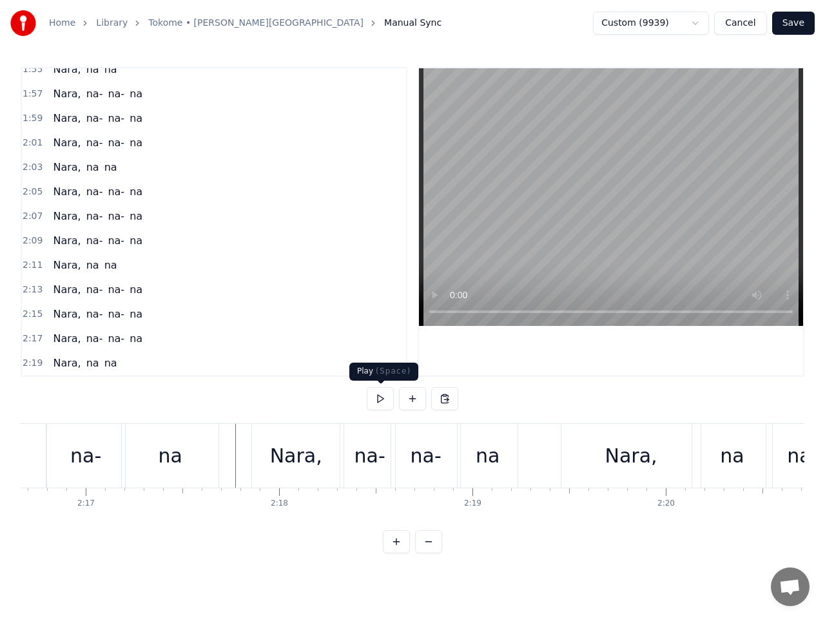
click at [382, 399] on button at bounding box center [380, 398] width 27 height 23
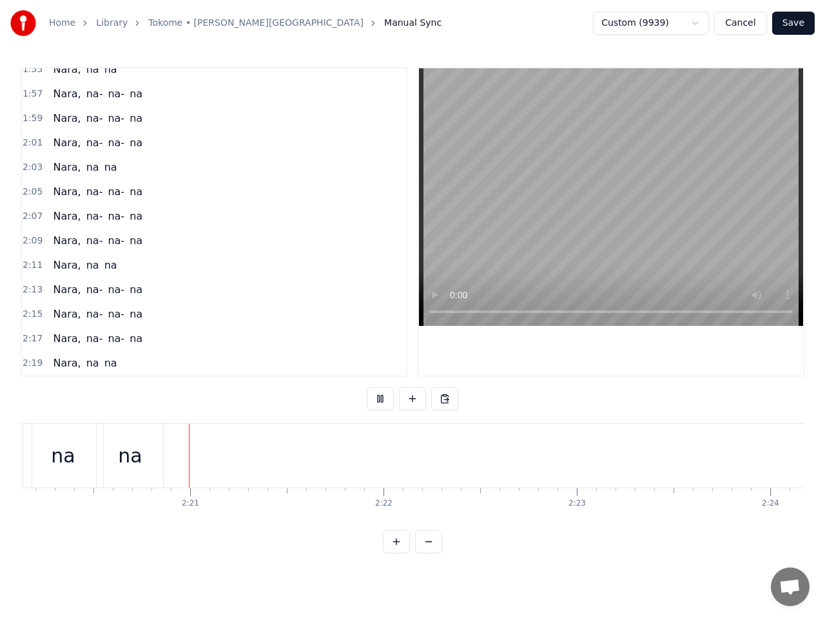
scroll to position [0, 27118]
click at [383, 398] on button at bounding box center [380, 398] width 27 height 23
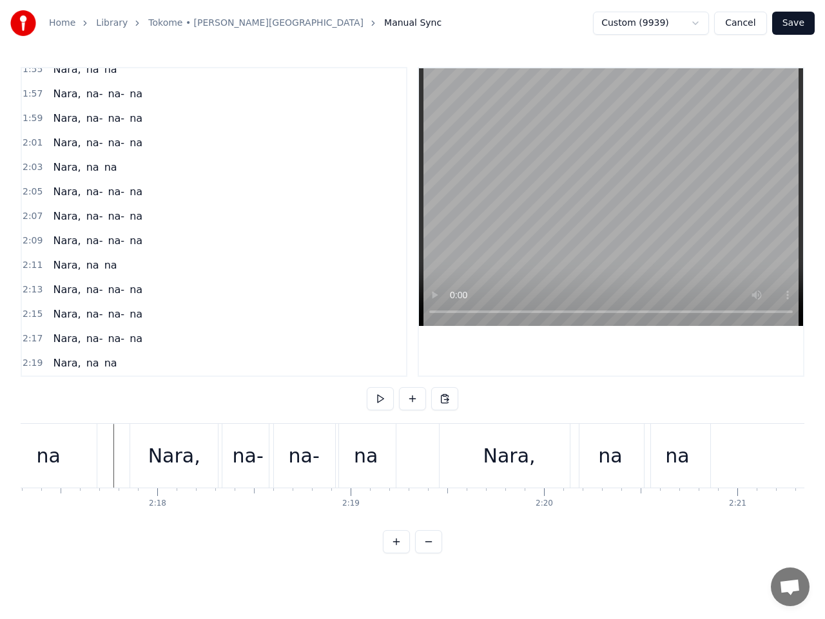
scroll to position [0, 26489]
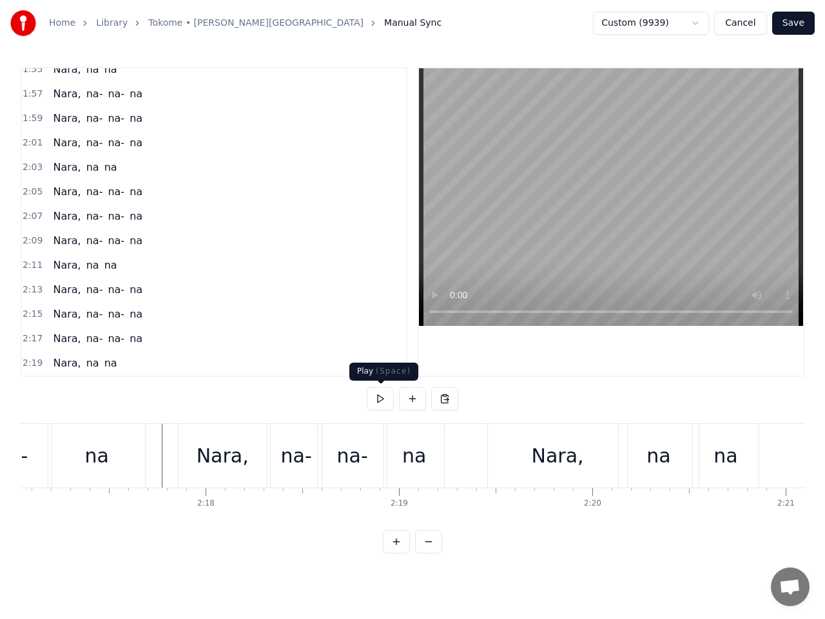
click at [381, 401] on button at bounding box center [380, 398] width 27 height 23
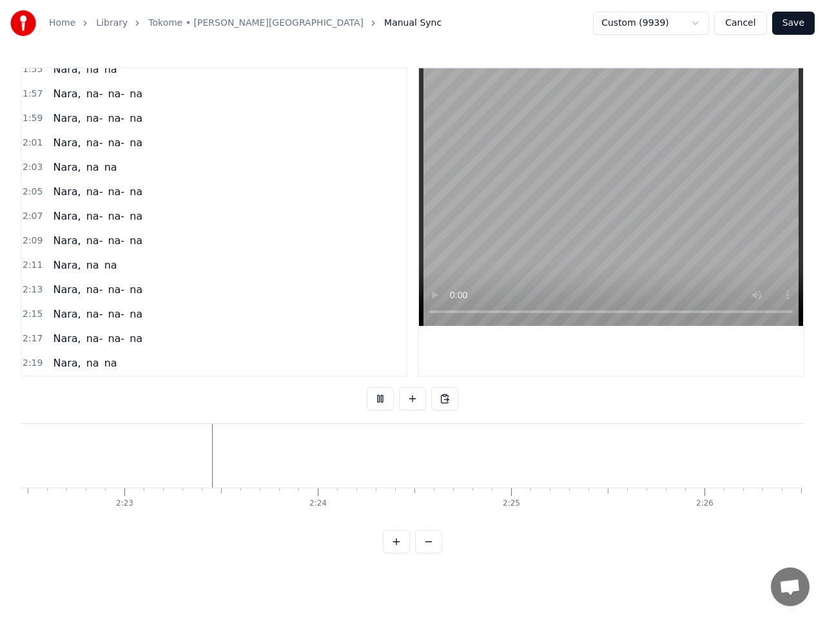
scroll to position [0, 27565]
click at [32, 339] on span "2:17" at bounding box center [33, 338] width 20 height 13
click at [31, 337] on span "2:17" at bounding box center [33, 338] width 20 height 13
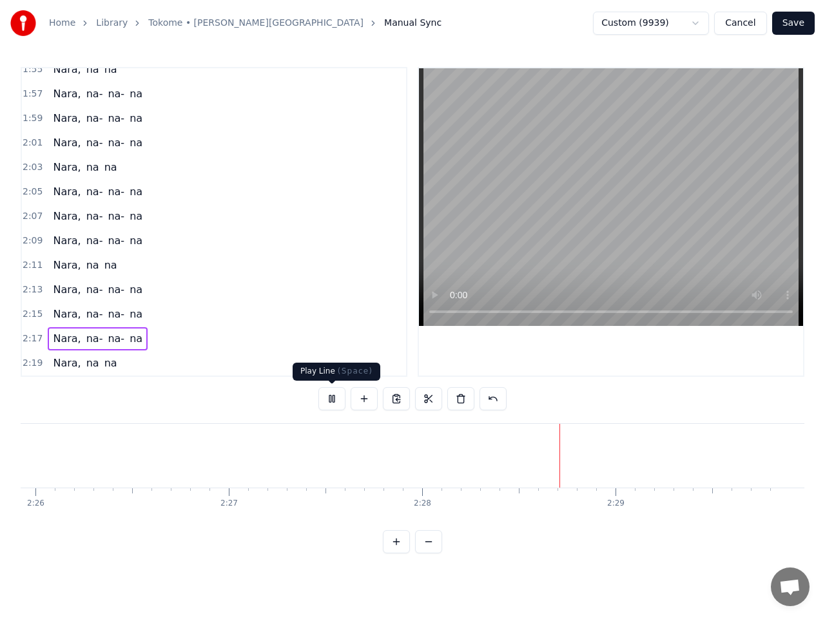
click at [337, 399] on button at bounding box center [331, 398] width 27 height 23
click at [29, 336] on span "2:17" at bounding box center [33, 338] width 20 height 13
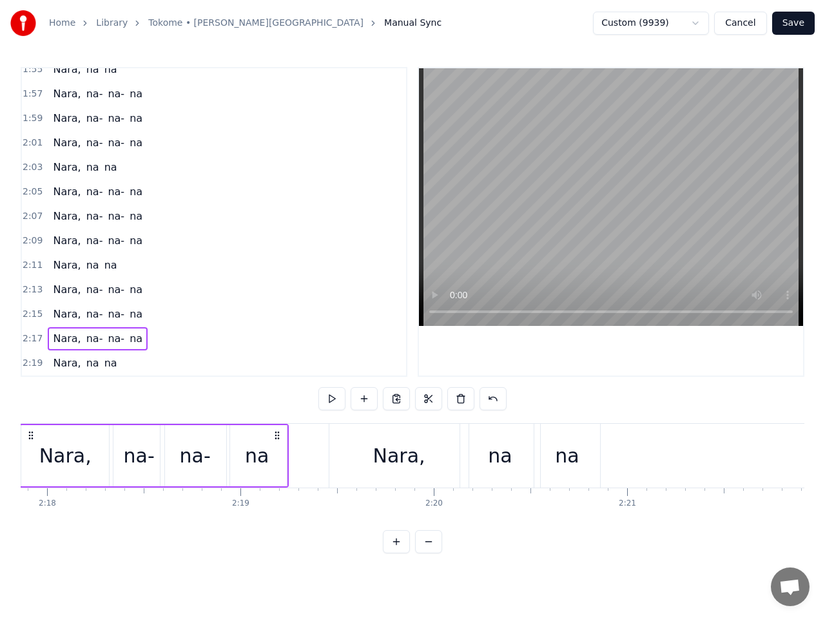
scroll to position [0, 26582]
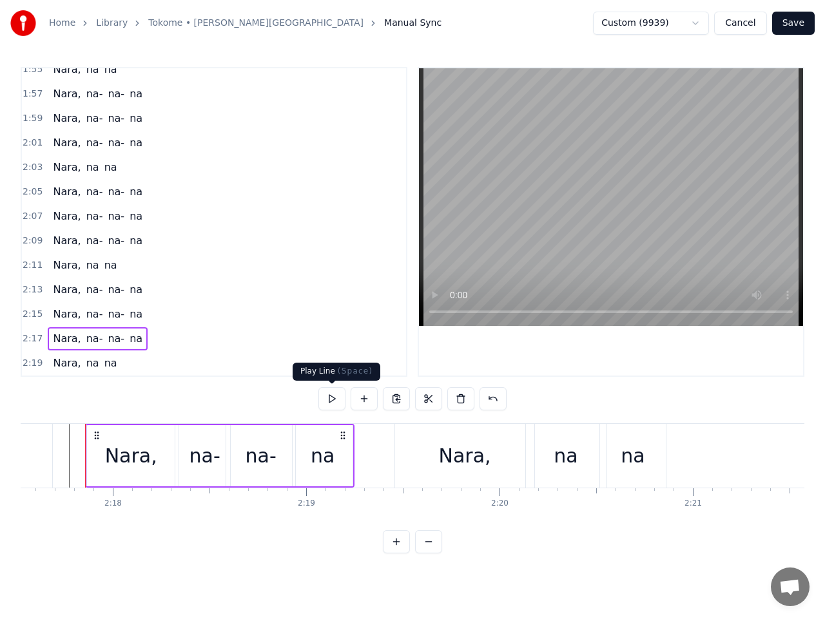
click at [333, 397] on button at bounding box center [331, 398] width 27 height 23
click at [331, 398] on button at bounding box center [331, 398] width 27 height 23
click at [329, 398] on button at bounding box center [331, 398] width 27 height 23
click at [450, 452] on div "Nara," at bounding box center [465, 455] width 52 height 29
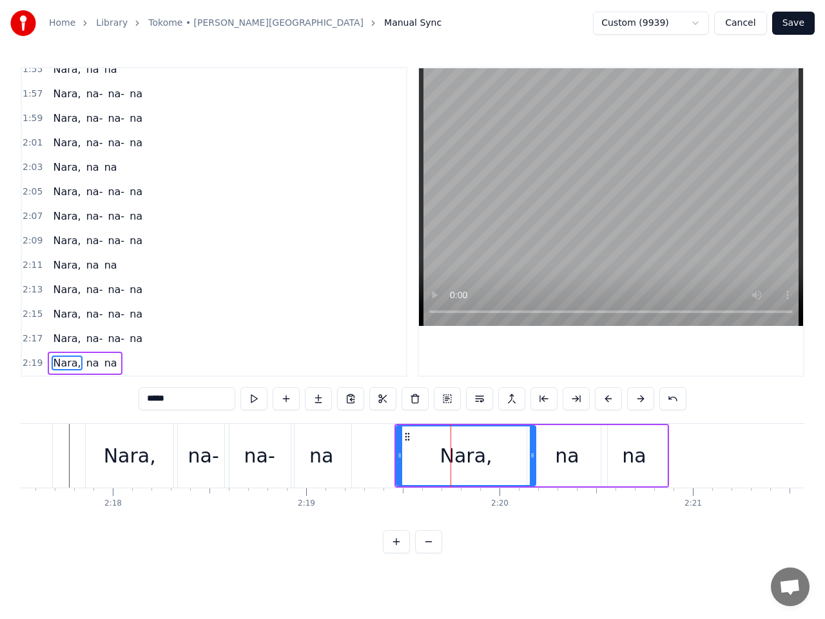
drag, startPoint x: 464, startPoint y: 456, endPoint x: 429, endPoint y: 461, distance: 35.2
click at [429, 461] on div "Nara," at bounding box center [466, 456] width 138 height 59
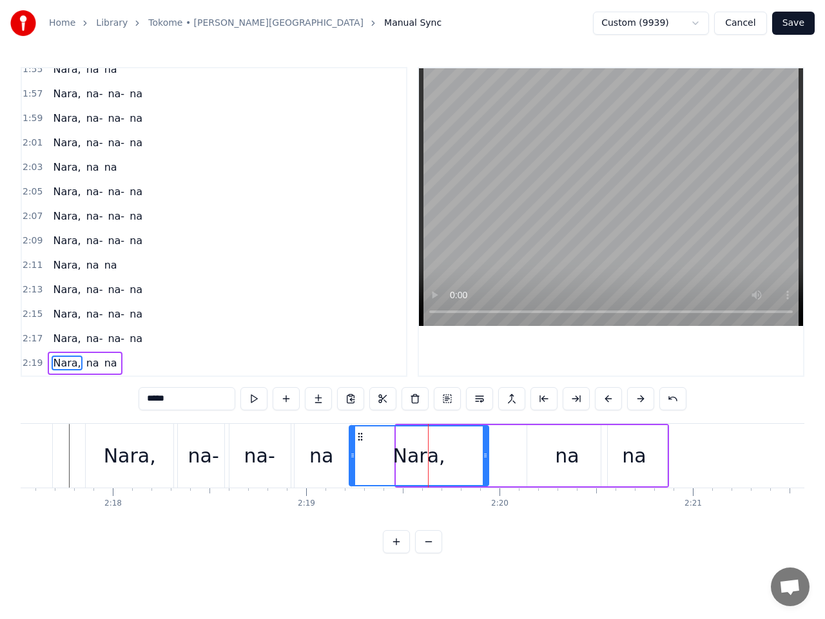
drag, startPoint x: 408, startPoint y: 436, endPoint x: 356, endPoint y: 443, distance: 52.7
click at [356, 443] on div "Nara," at bounding box center [419, 456] width 138 height 59
drag, startPoint x: 477, startPoint y: 453, endPoint x: 443, endPoint y: 459, distance: 34.6
click at [443, 459] on icon at bounding box center [445, 455] width 5 height 10
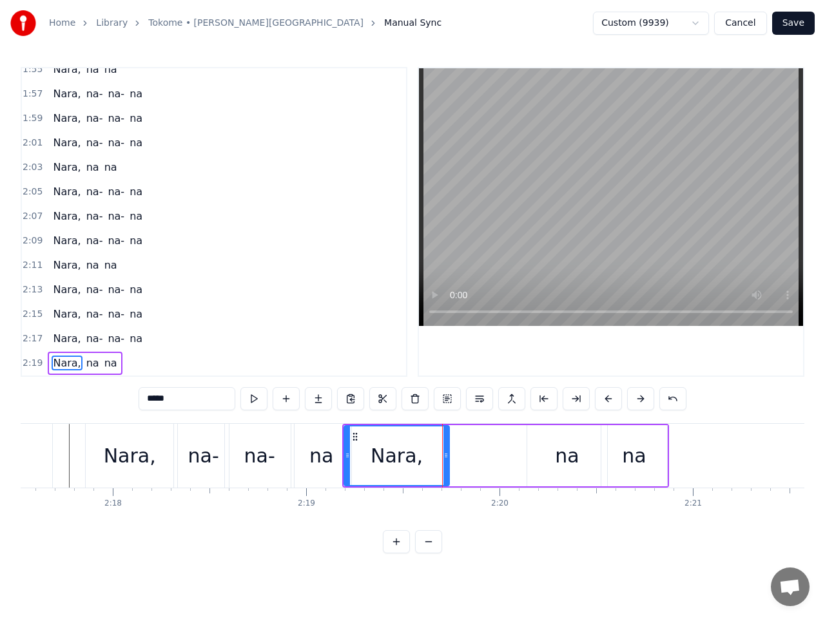
click at [557, 446] on div "na" at bounding box center [567, 455] width 24 height 29
type input "**"
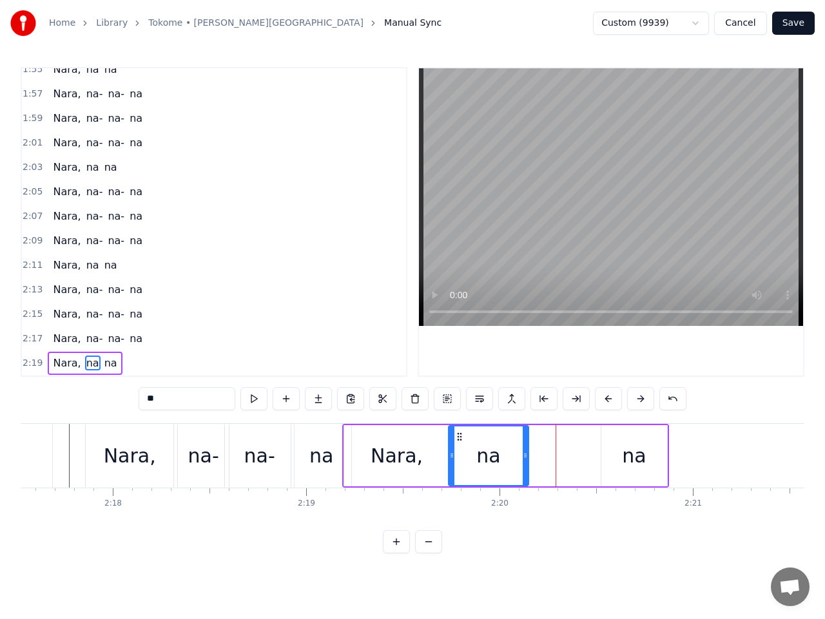
drag, startPoint x: 539, startPoint y: 438, endPoint x: 460, endPoint y: 448, distance: 79.3
click at [460, 448] on div "na" at bounding box center [488, 456] width 79 height 59
click at [517, 448] on div at bounding box center [519, 456] width 5 height 59
click at [619, 451] on div "na" at bounding box center [634, 455] width 66 height 61
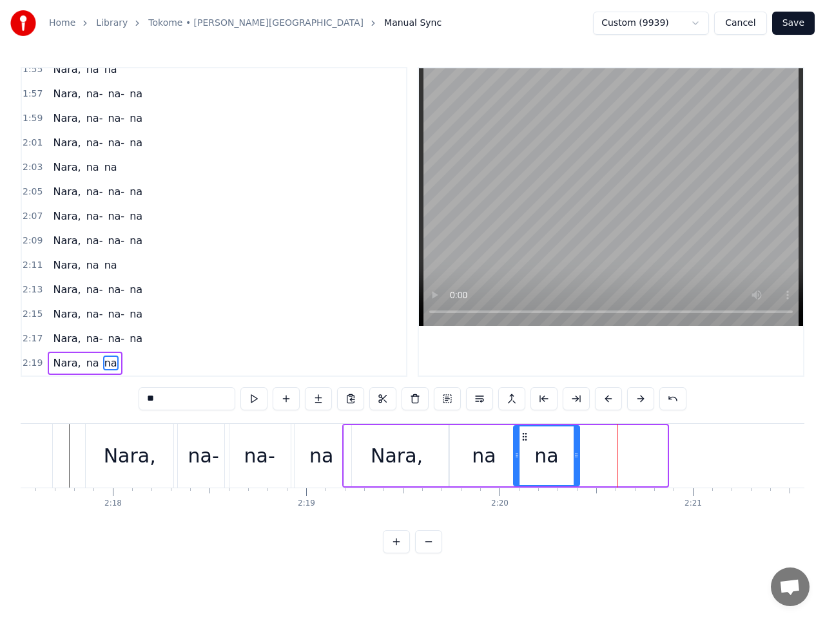
drag, startPoint x: 612, startPoint y: 437, endPoint x: 524, endPoint y: 460, distance: 90.6
click at [524, 460] on div "na" at bounding box center [546, 456] width 64 height 59
drag, startPoint x: 578, startPoint y: 456, endPoint x: 592, endPoint y: 458, distance: 14.3
click at [592, 458] on icon at bounding box center [590, 455] width 5 height 10
click at [30, 343] on span "2:17" at bounding box center [33, 338] width 20 height 13
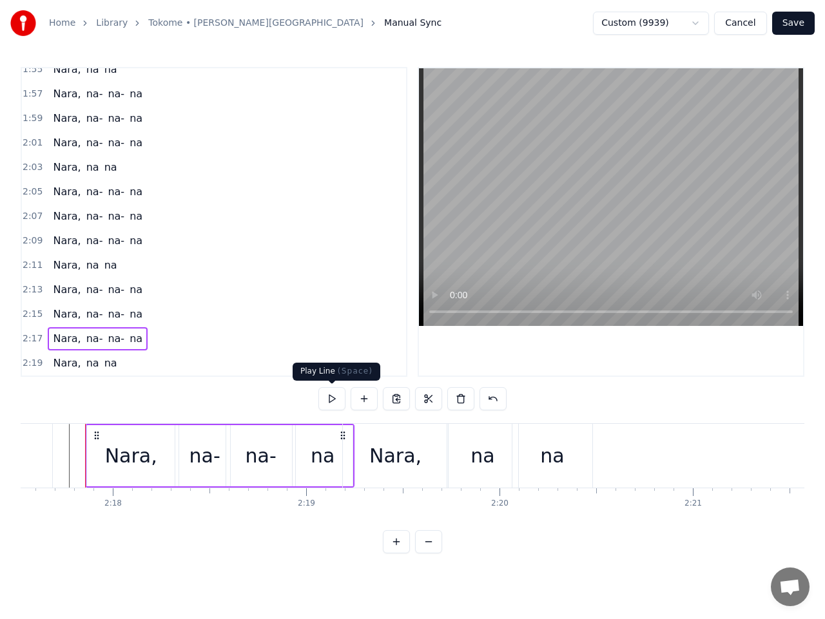
click at [335, 398] on button at bounding box center [331, 398] width 27 height 23
click at [32, 364] on span "2:19" at bounding box center [33, 363] width 20 height 13
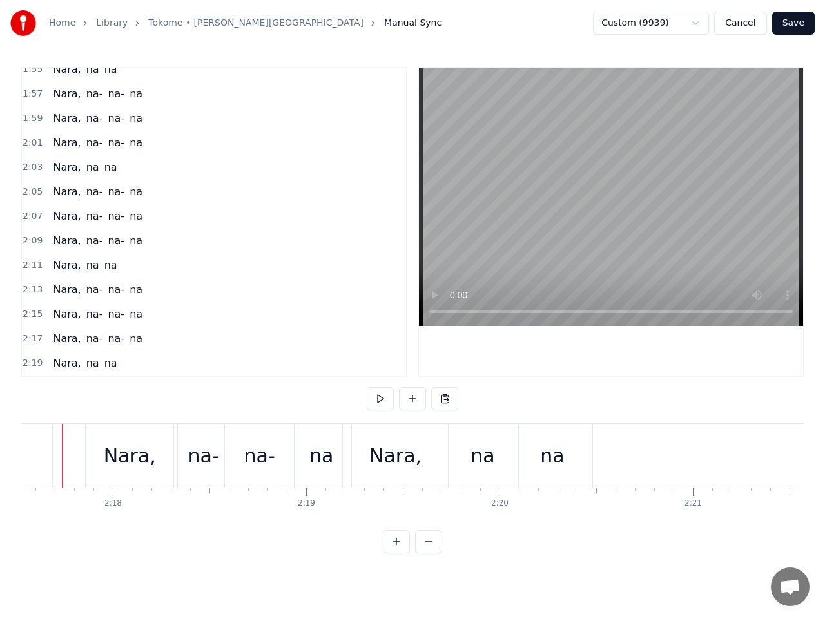
scroll to position [0, 26559]
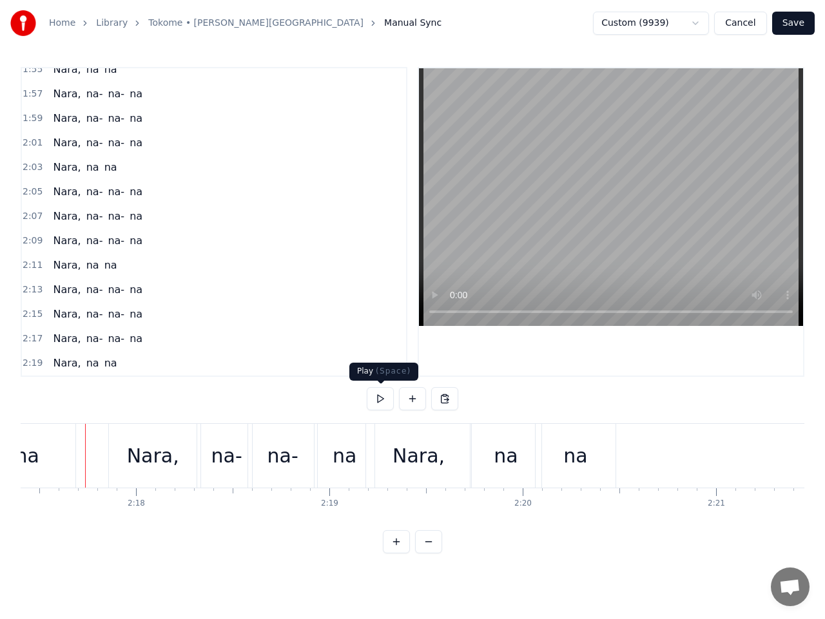
click at [379, 396] on button at bounding box center [380, 398] width 27 height 23
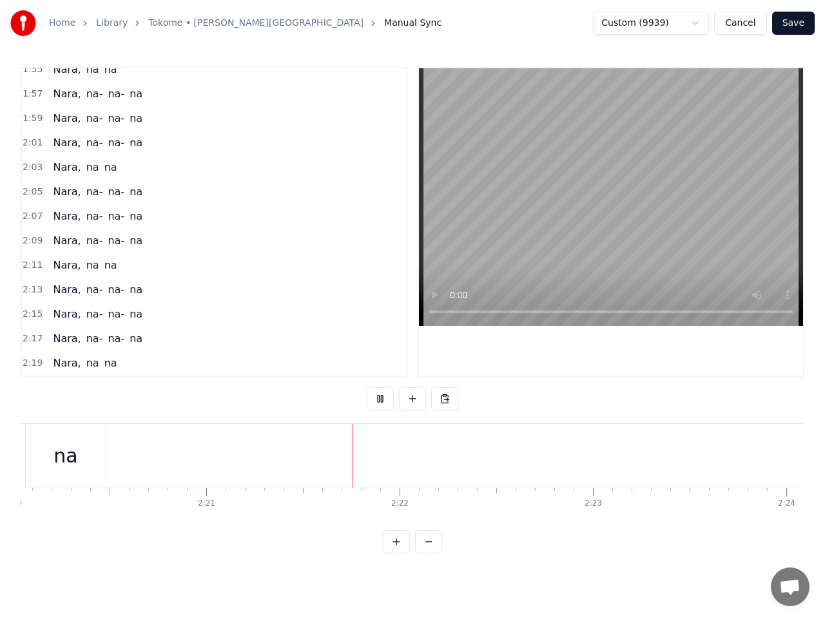
scroll to position [0, 27266]
click at [797, 25] on button "Save" at bounding box center [793, 23] width 43 height 23
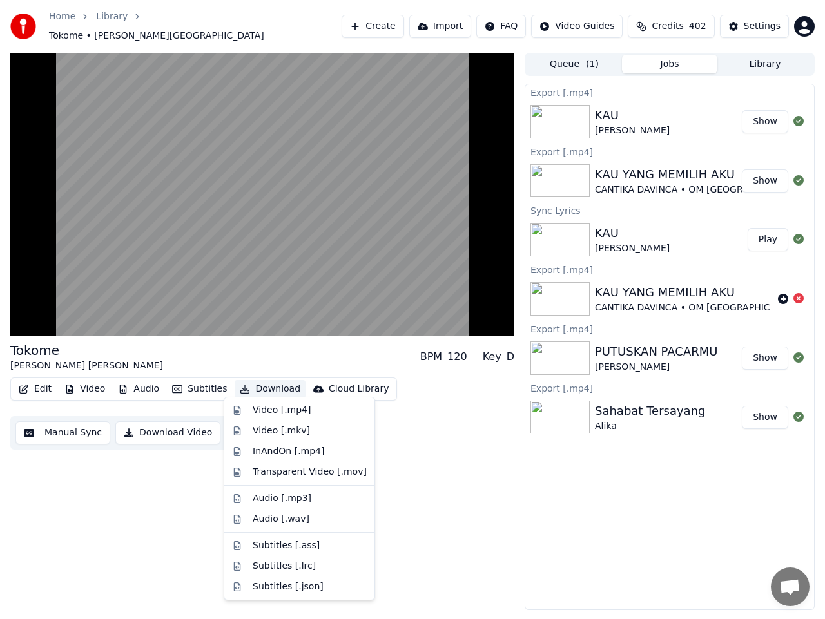
click at [260, 383] on button "Download" at bounding box center [270, 389] width 71 height 18
click at [279, 410] on div "Video [.mp4]" at bounding box center [282, 410] width 58 height 13
